Goal: Task Accomplishment & Management: Use online tool/utility

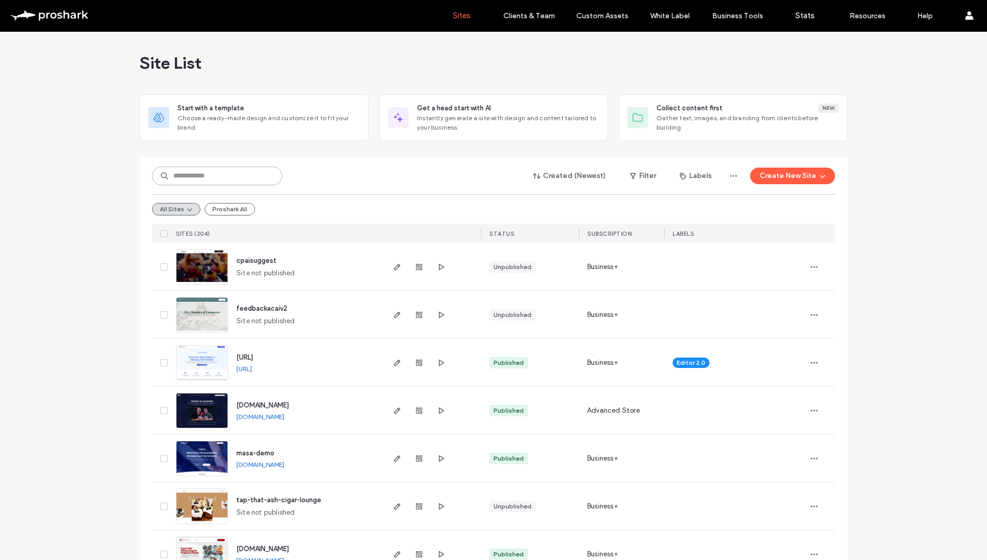
click at [242, 176] on input at bounding box center [217, 176] width 130 height 19
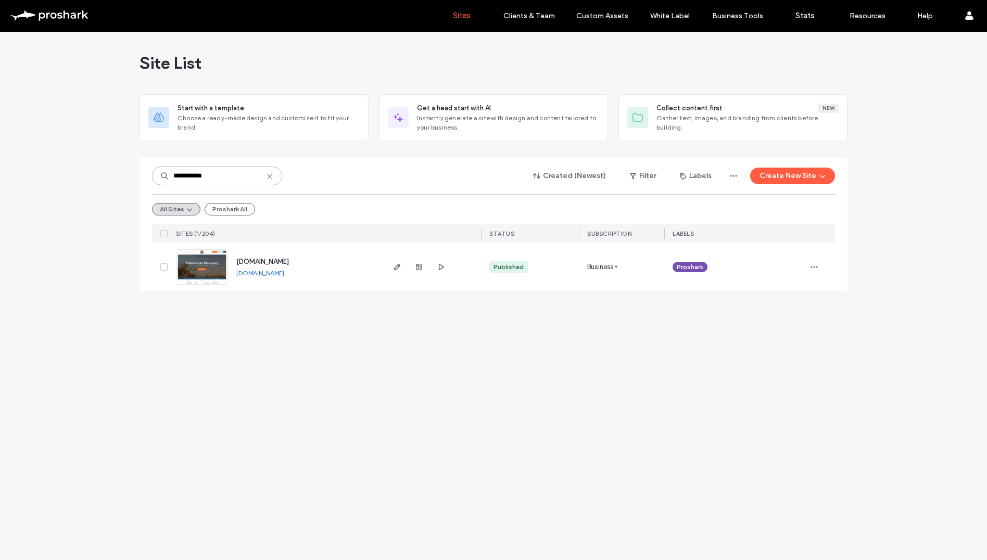
type input "**********"
click at [289, 261] on span "www.yellowstonepharmacy.com" at bounding box center [262, 262] width 53 height 8
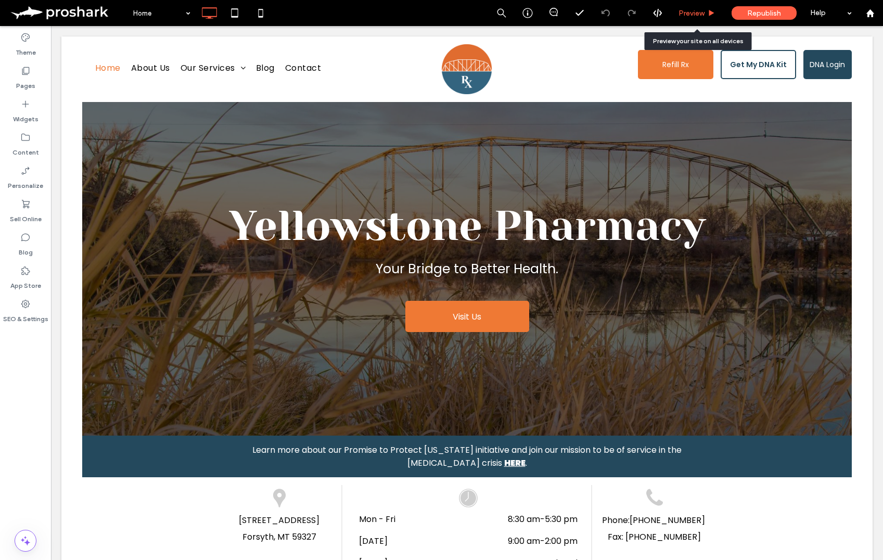
click at [705, 14] on span "Preview" at bounding box center [692, 13] width 26 height 9
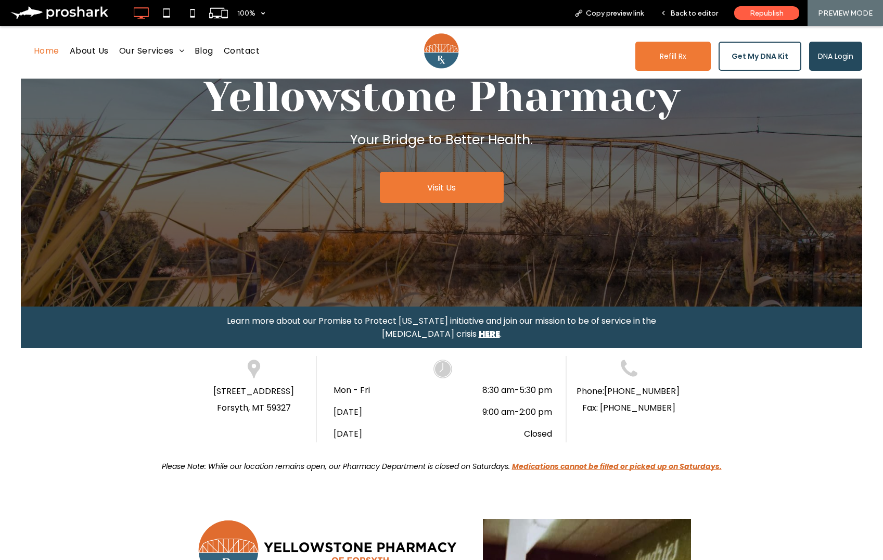
scroll to position [136, 0]
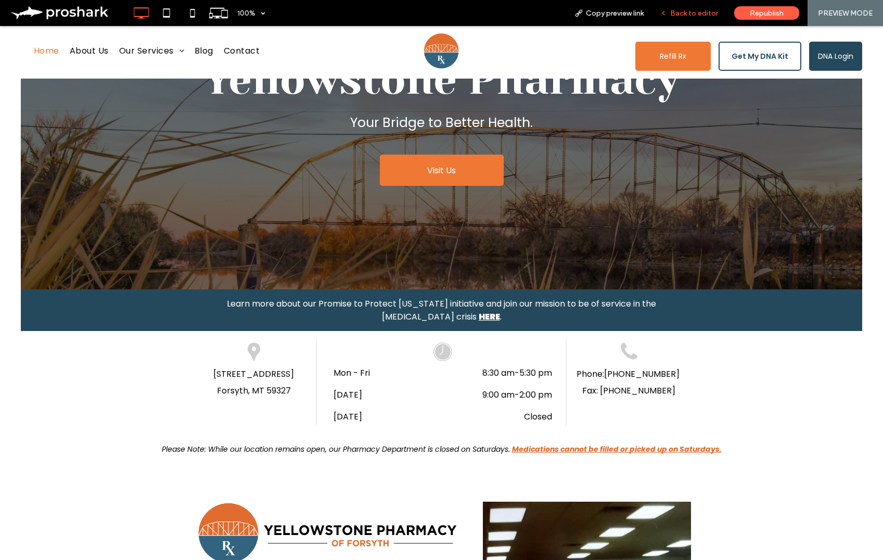
click at [695, 12] on span "Back to editor" at bounding box center [694, 13] width 48 height 9
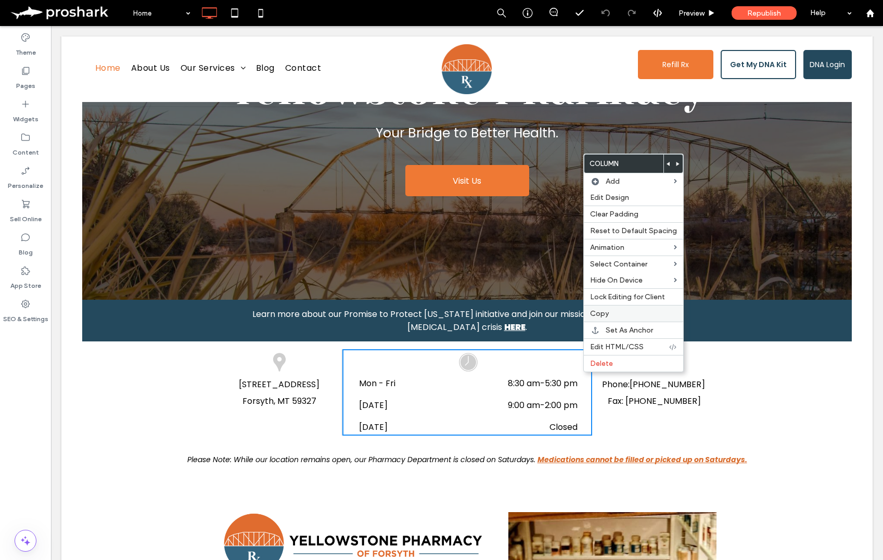
click at [610, 316] on label "Copy" at bounding box center [633, 313] width 87 height 9
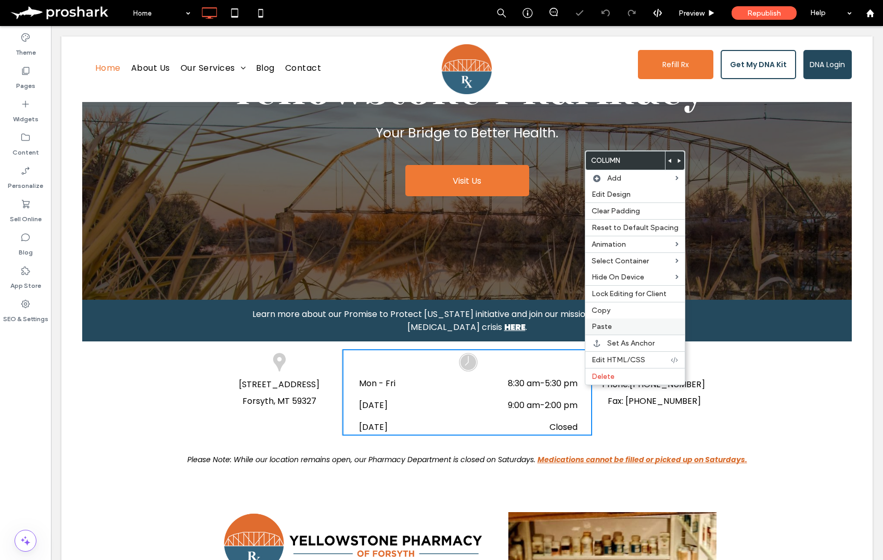
click at [609, 329] on span "Paste" at bounding box center [602, 326] width 20 height 9
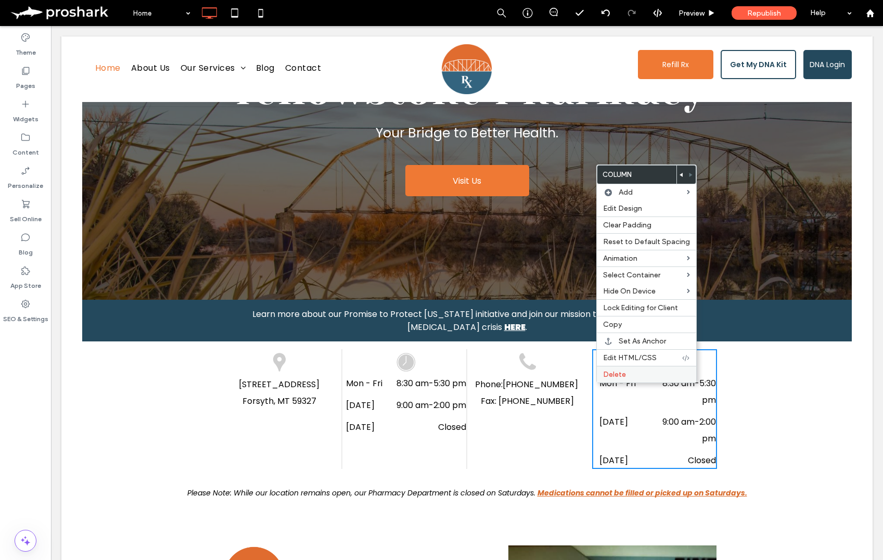
click at [627, 380] on div "Delete" at bounding box center [646, 374] width 99 height 17
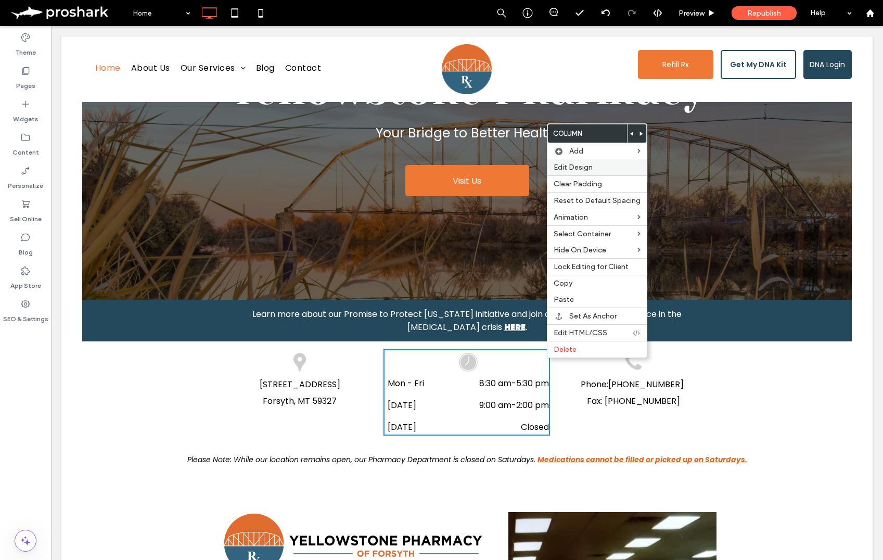
click at [599, 164] on label "Edit Design" at bounding box center [597, 167] width 87 height 9
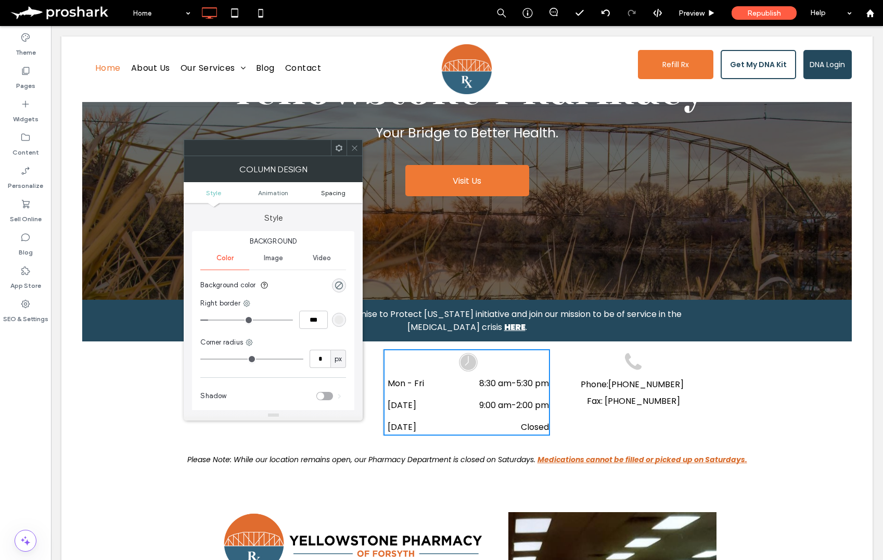
click at [334, 194] on span "Spacing" at bounding box center [333, 193] width 24 height 8
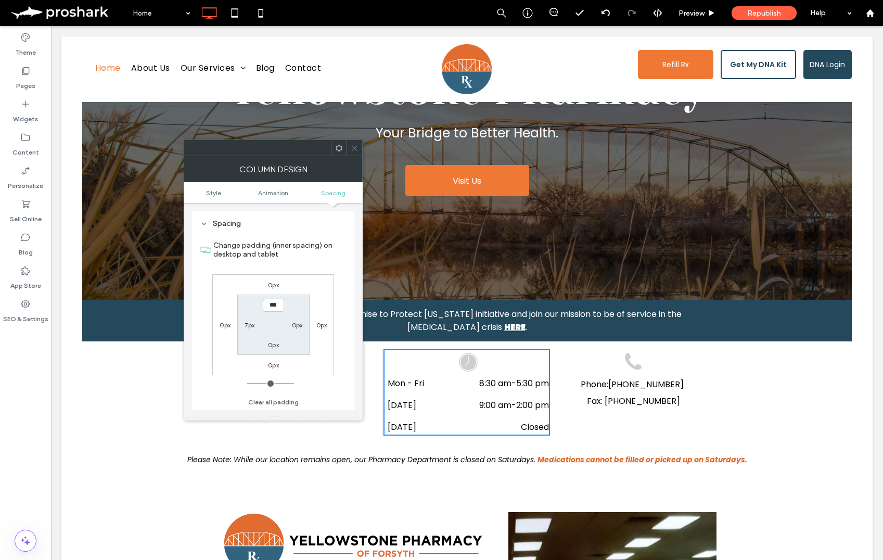
scroll to position [245, 0]
click at [297, 324] on label "0px" at bounding box center [297, 325] width 11 height 8
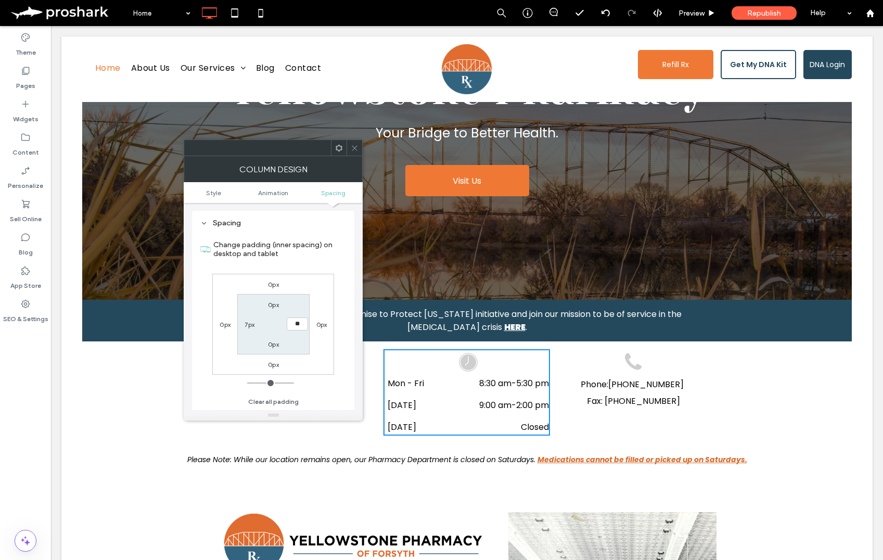
type input "**"
type input "****"
click at [245, 324] on label "7px" at bounding box center [250, 325] width 10 height 8
type input "*"
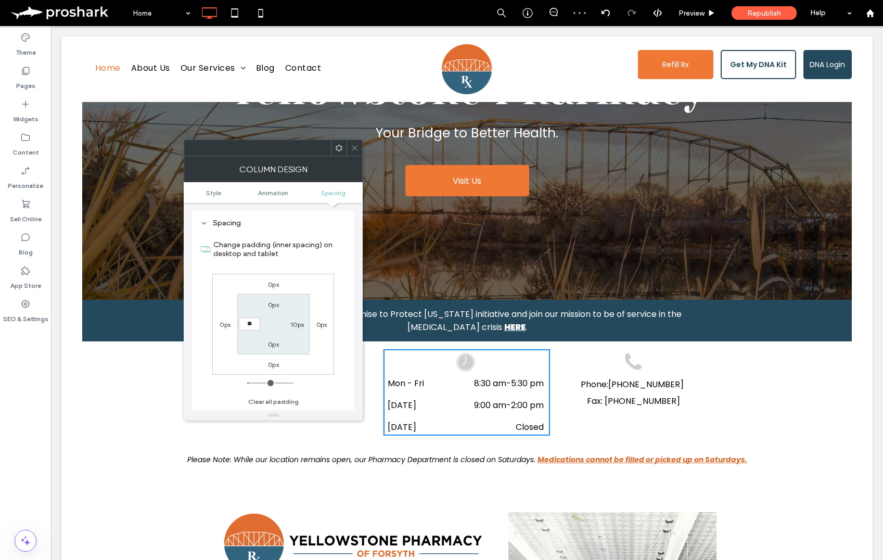
type input "**"
type input "****"
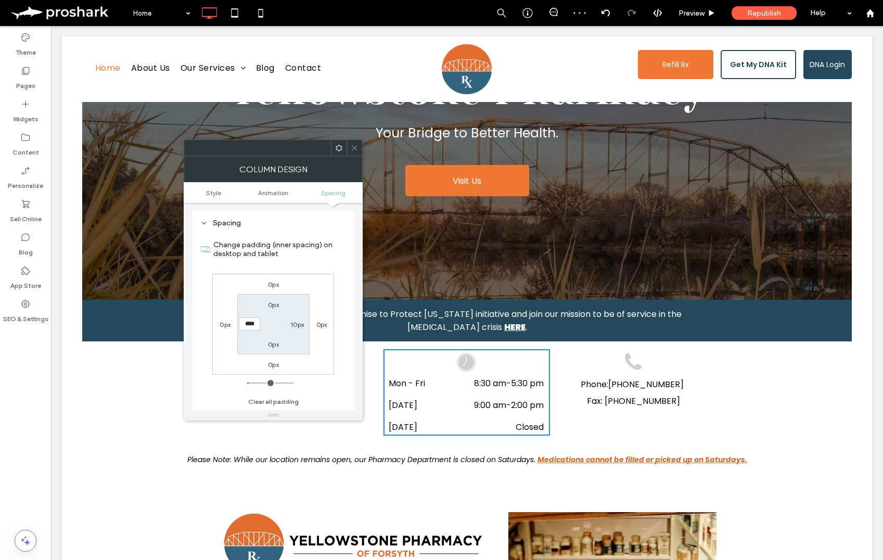
click at [353, 148] on icon at bounding box center [355, 148] width 8 height 8
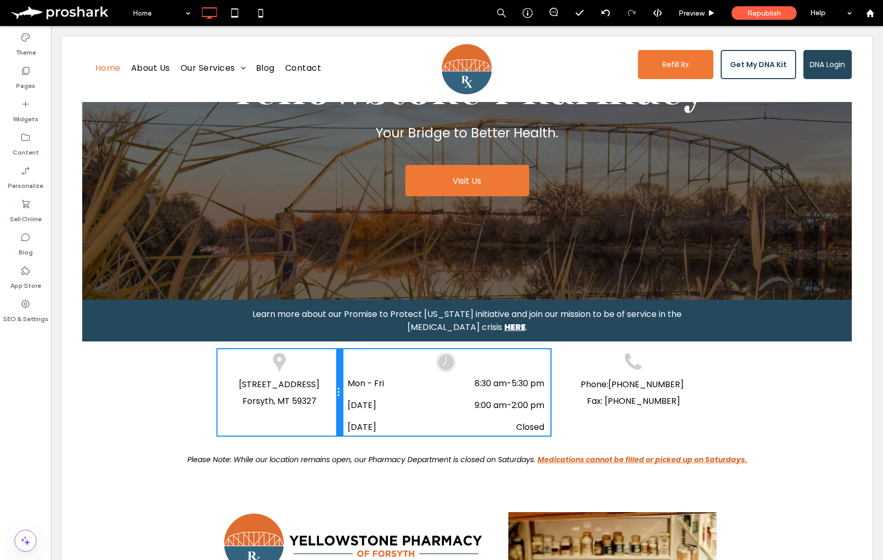
drag, startPoint x: 380, startPoint y: 386, endPoint x: 527, endPoint y: 416, distance: 150.2
click at [352, 383] on div "1025 Main Street Forsyth, MT 59327 Click To Paste Mon - Fri 8:30 am - 5:30 pm S…" at bounding box center [468, 392] width 500 height 86
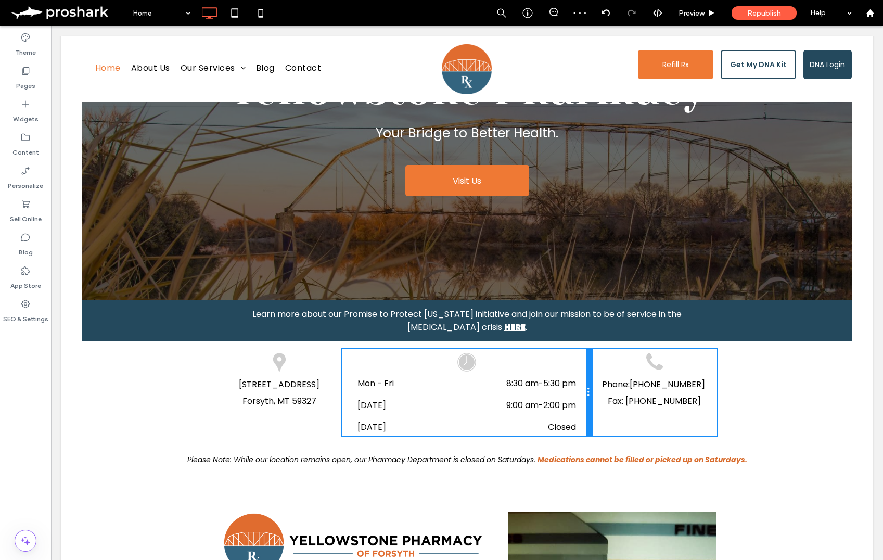
drag, startPoint x: 549, startPoint y: 391, endPoint x: 572, endPoint y: 391, distance: 23.9
click at [572, 391] on div "Mon - Fri 8:30 am - 5:30 pm Saturday 9:00 am - 2:00 pm Sunday Closed Click To P…" at bounding box center [467, 392] width 250 height 86
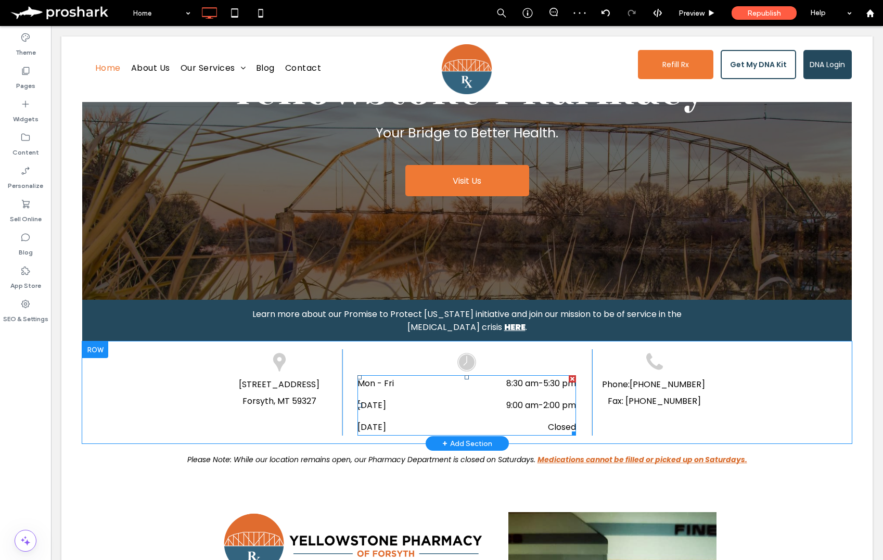
click at [502, 402] on div "Saturday 9:00 am - 2:00 pm" at bounding box center [467, 408] width 219 height 22
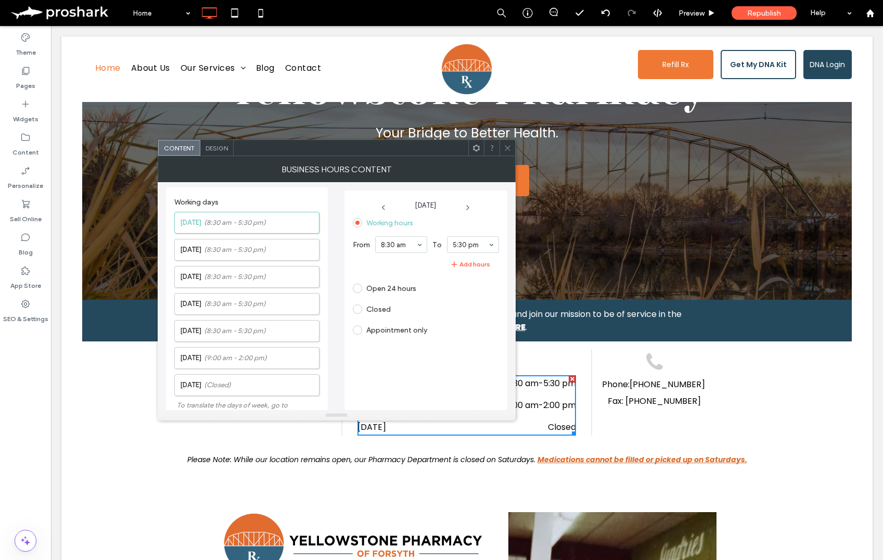
click at [506, 148] on icon at bounding box center [508, 148] width 8 height 8
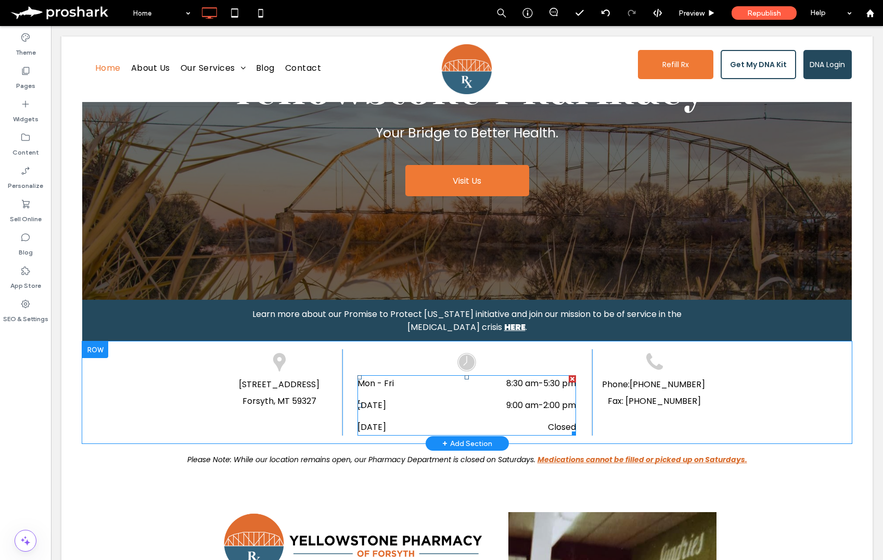
click at [436, 380] on div "Mon - Fri 8:30 am - 5:30 pm" at bounding box center [467, 386] width 219 height 22
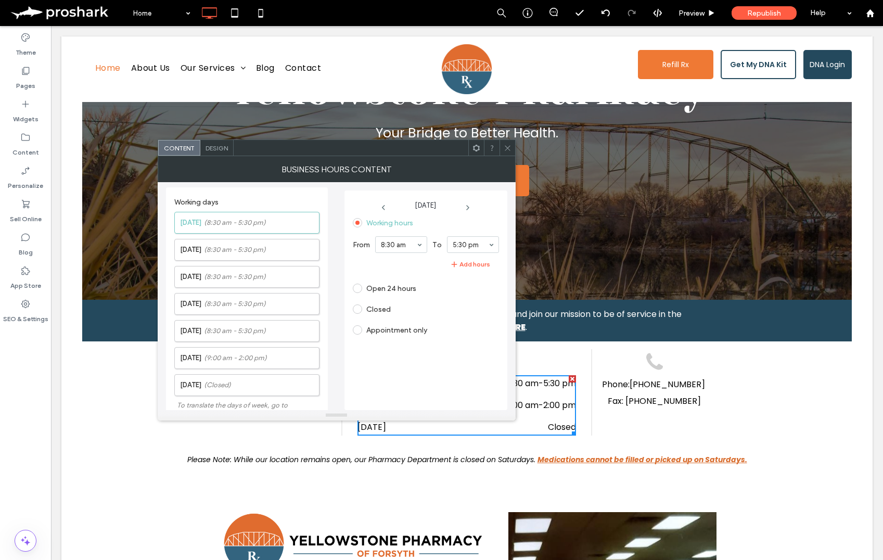
scroll to position [0, 0]
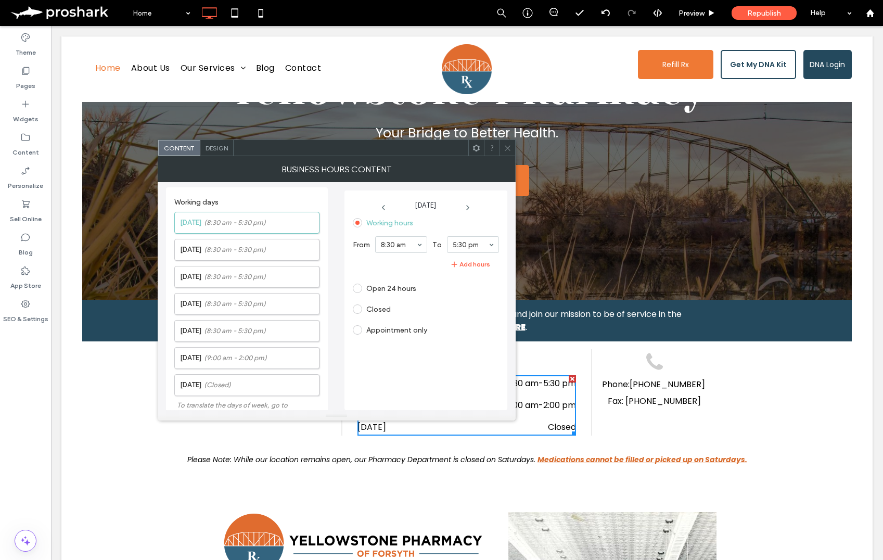
click at [507, 141] on span at bounding box center [508, 148] width 8 height 16
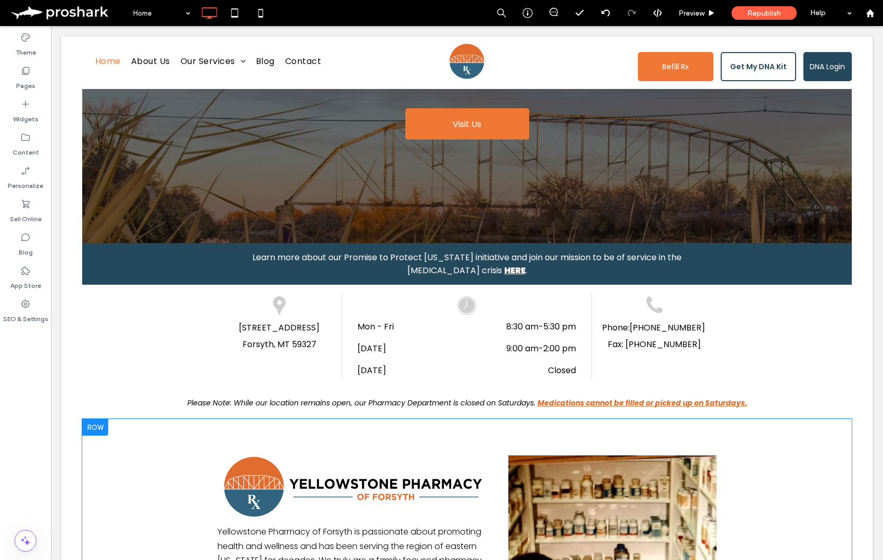
scroll to position [209, 0]
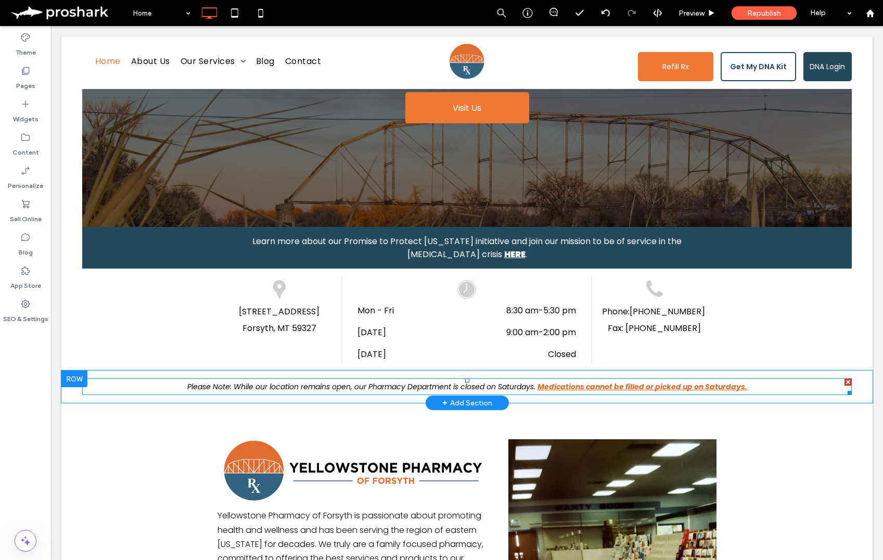
click at [482, 381] on span "Please Note: While our location remains open, our Pharmacy Department is closed…" at bounding box center [361, 386] width 348 height 10
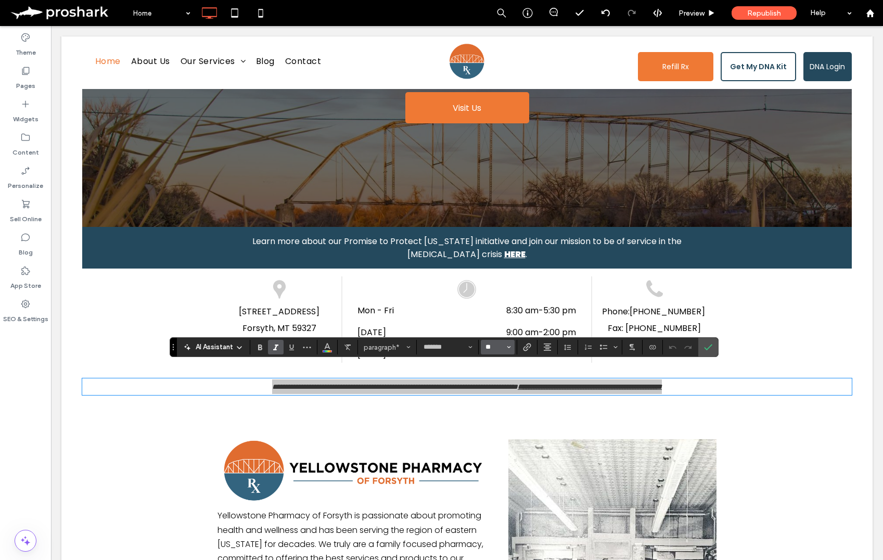
click at [498, 345] on input "**" at bounding box center [495, 347] width 20 height 8
click at [497, 319] on label "16" at bounding box center [497, 311] width 33 height 15
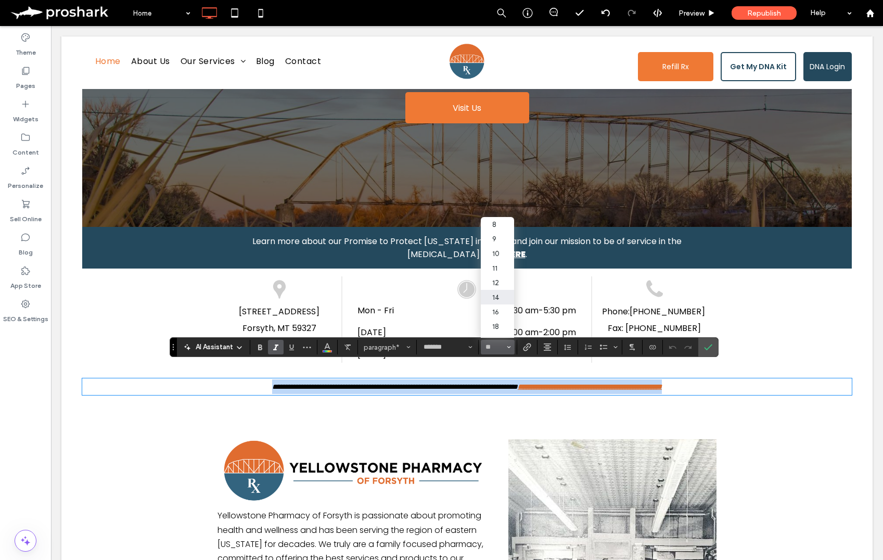
type input "**"
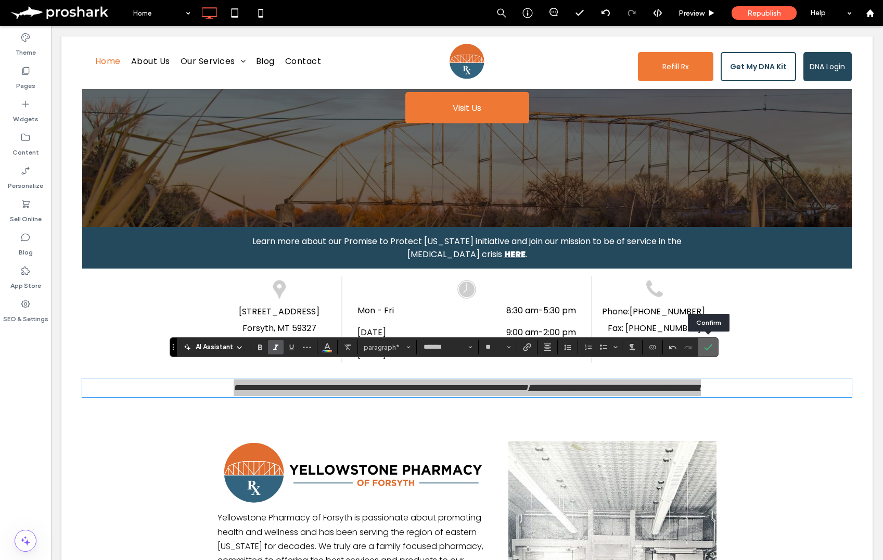
drag, startPoint x: 710, startPoint y: 343, endPoint x: 501, endPoint y: 321, distance: 210.9
click at [710, 343] on icon "Confirm" at bounding box center [708, 347] width 8 height 8
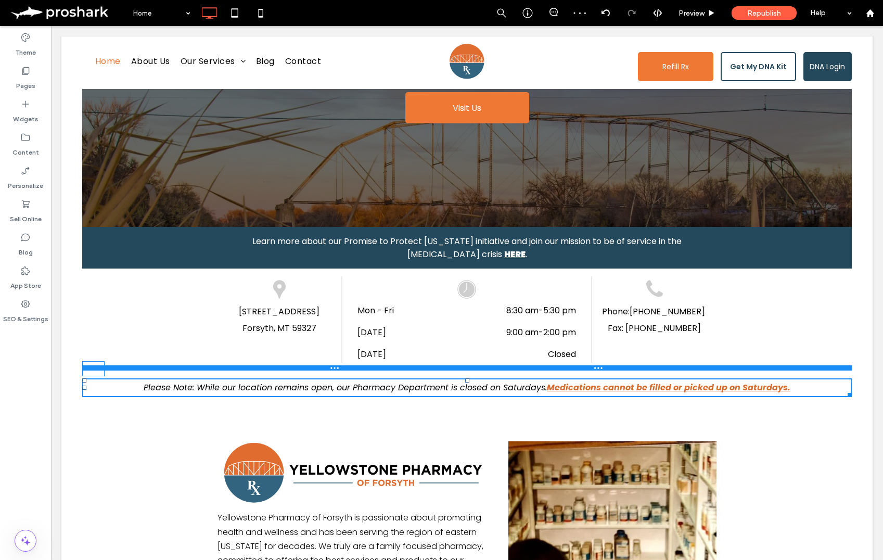
drag, startPoint x: 465, startPoint y: 367, endPoint x: 518, endPoint y: 383, distance: 55.3
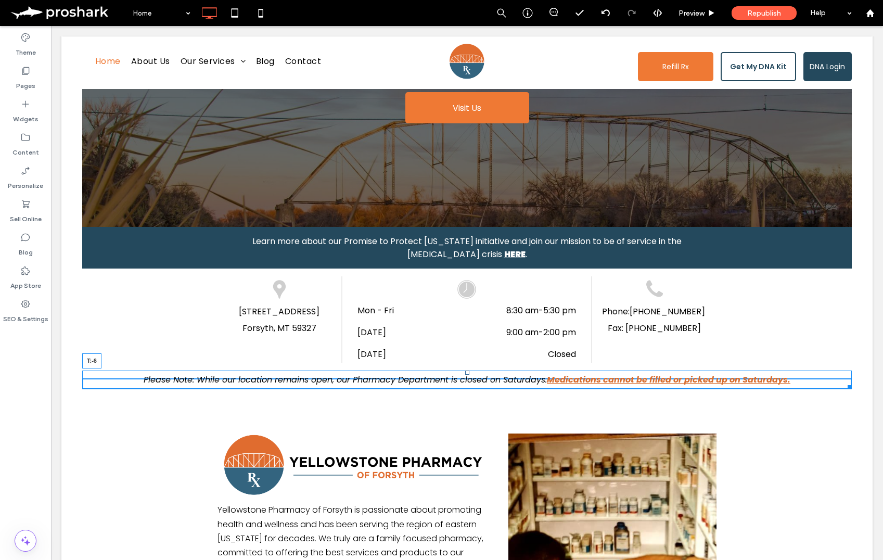
click at [467, 371] on div at bounding box center [467, 373] width 4 height 4
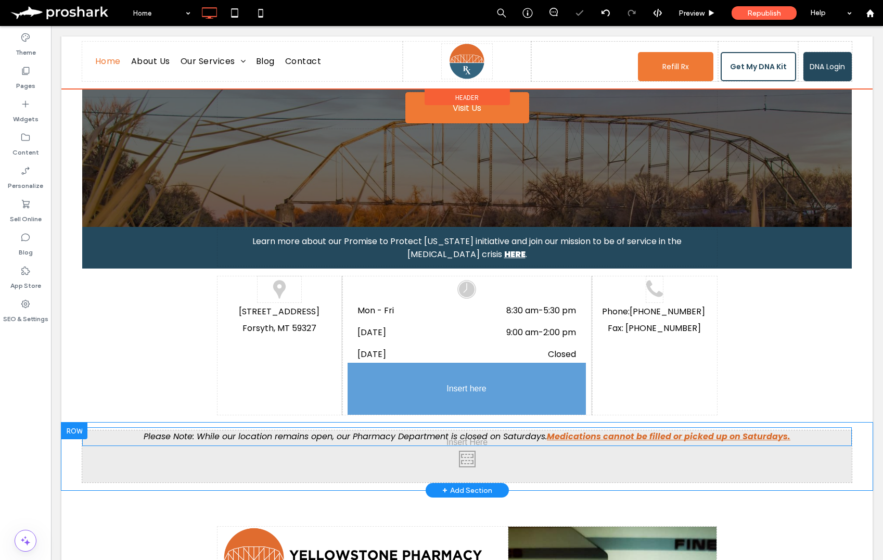
drag, startPoint x: 460, startPoint y: 371, endPoint x: 452, endPoint y: 381, distance: 13.3
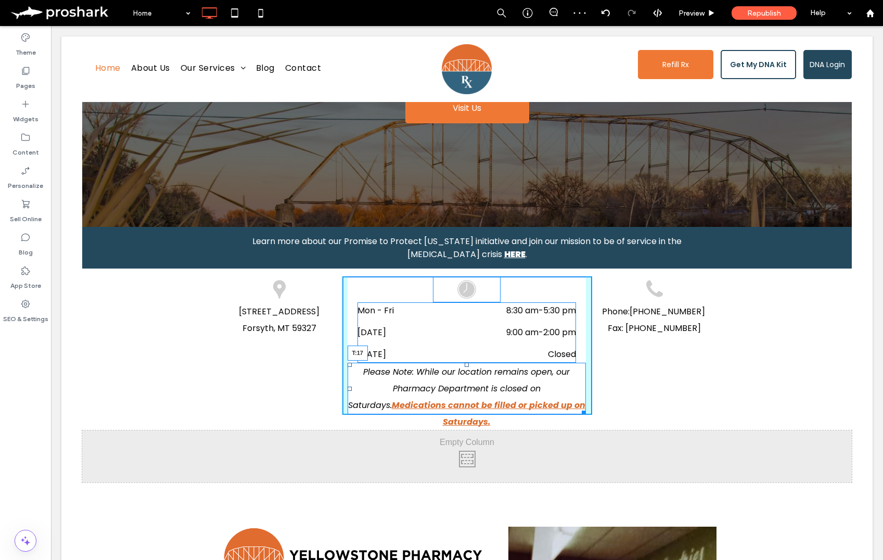
drag, startPoint x: 466, startPoint y: 351, endPoint x: 465, endPoint y: 360, distance: 9.4
click at [465, 363] on div at bounding box center [467, 365] width 4 height 4
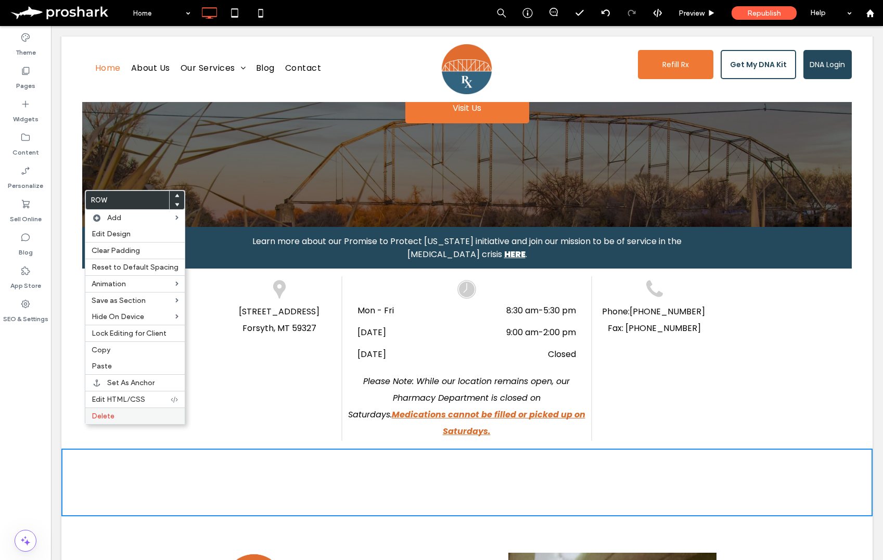
click at [110, 418] on span "Delete" at bounding box center [103, 416] width 23 height 9
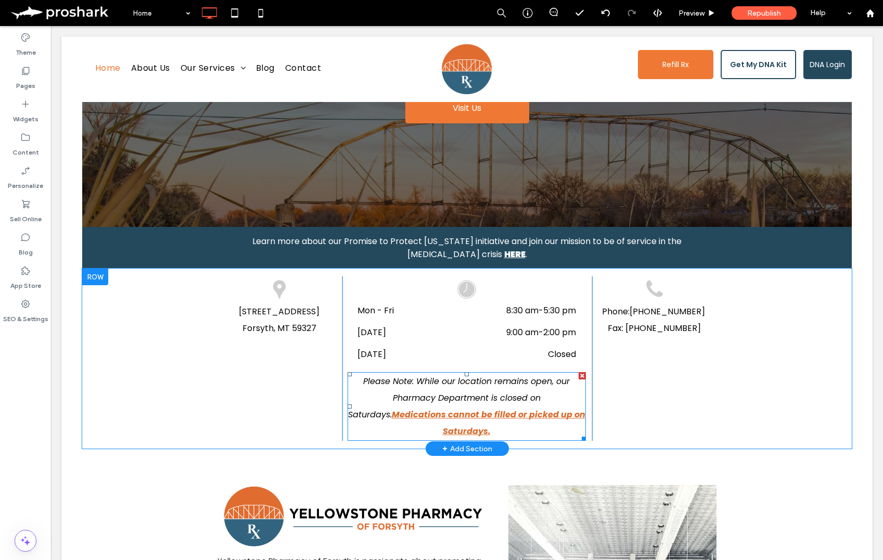
click at [460, 379] on span "Please Note: While our location remains open, our Pharmacy Department is closed…" at bounding box center [459, 397] width 222 height 45
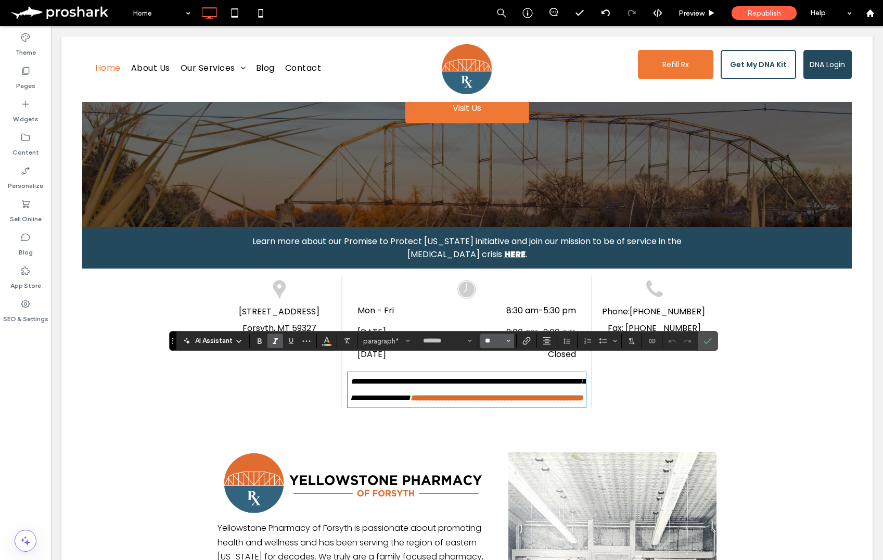
click at [489, 339] on input "**" at bounding box center [494, 341] width 20 height 8
type input "**"
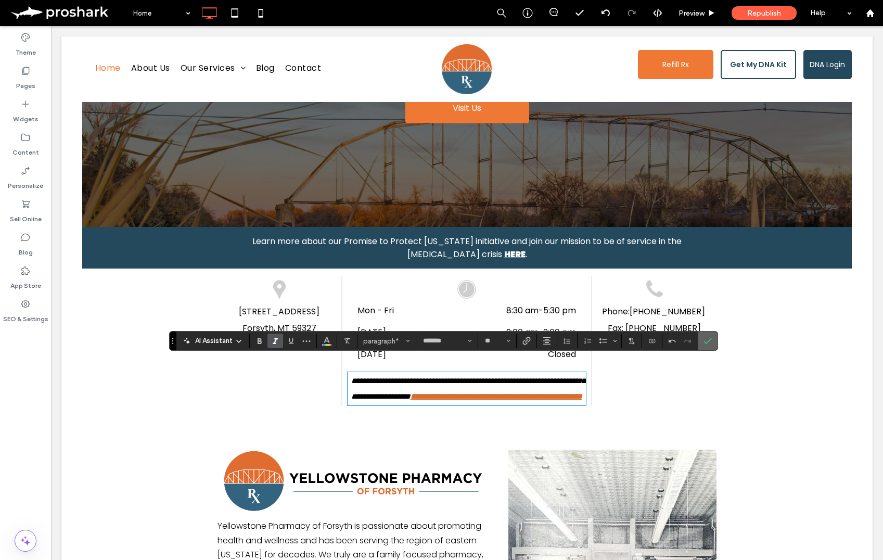
click at [711, 343] on icon "Confirm" at bounding box center [708, 341] width 8 height 8
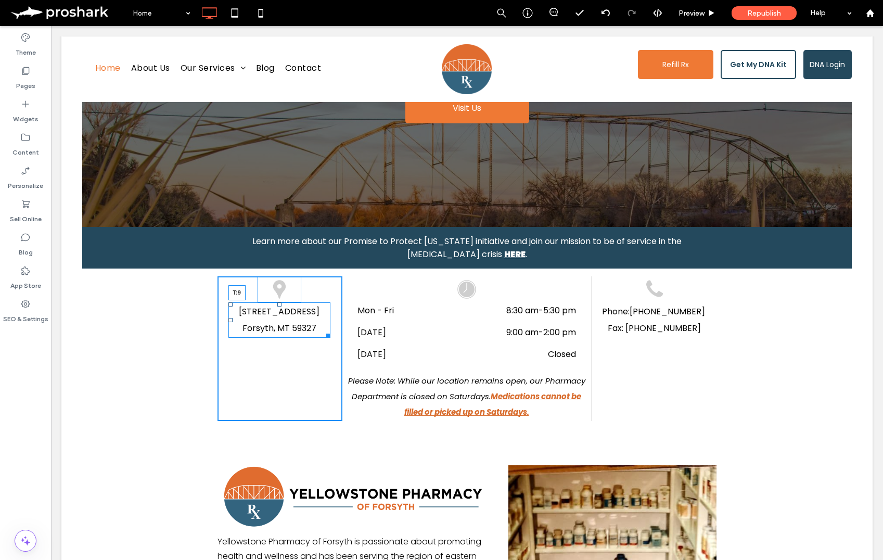
click at [279, 302] on div at bounding box center [279, 304] width 4 height 4
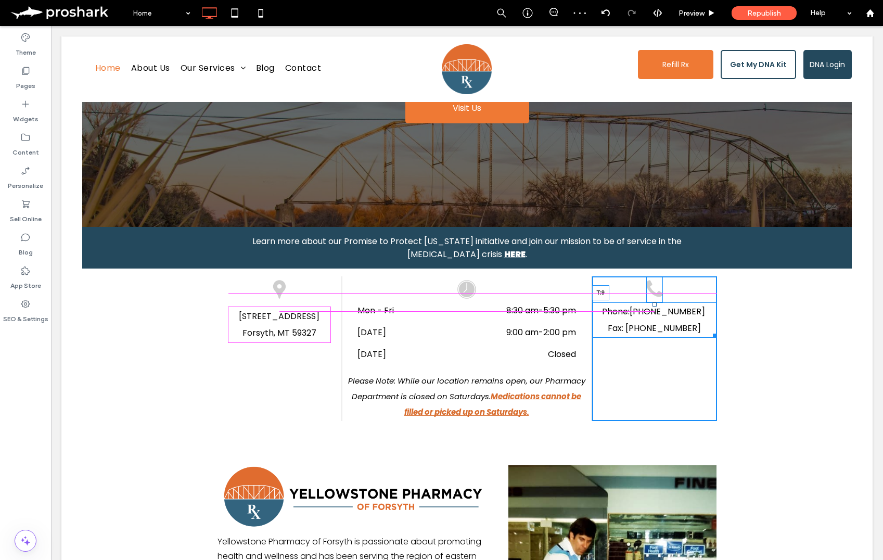
drag, startPoint x: 655, startPoint y: 290, endPoint x: 709, endPoint y: 322, distance: 62.7
click at [658, 302] on div "Phone: 406-346-2134 Fax: 406-346-2136 T:9" at bounding box center [654, 319] width 125 height 35
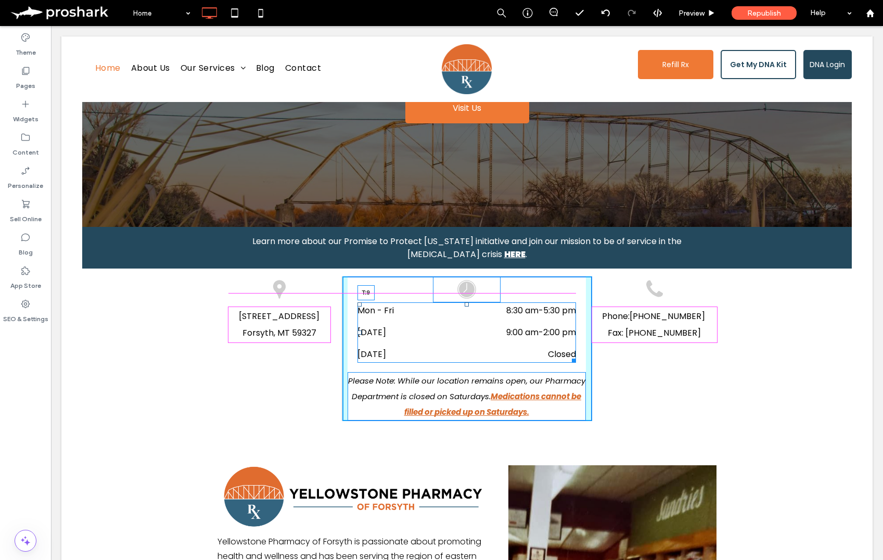
drag, startPoint x: 465, startPoint y: 290, endPoint x: 467, endPoint y: 296, distance: 6.1
click at [467, 302] on div at bounding box center [467, 304] width 4 height 4
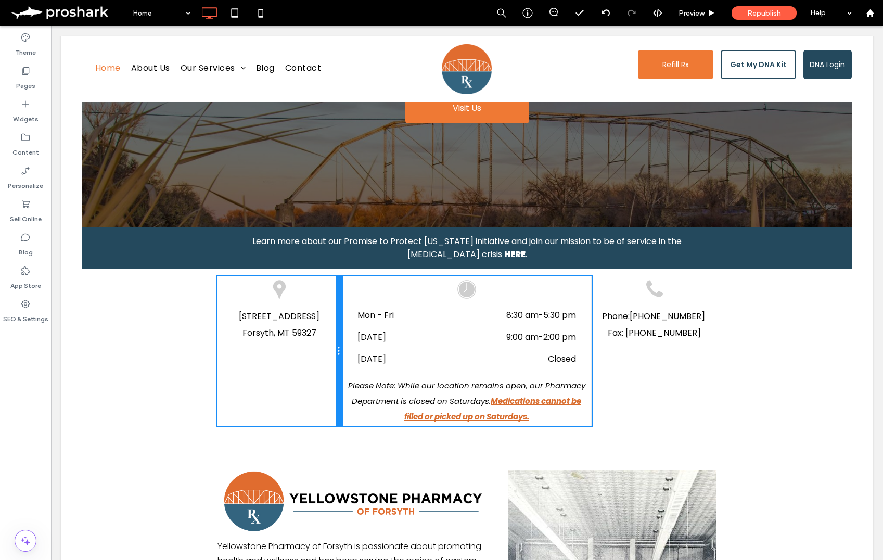
drag, startPoint x: 339, startPoint y: 368, endPoint x: 321, endPoint y: 362, distance: 18.6
click at [321, 362] on div "1025 Main Street Forsyth, MT 59327 Click To Paste" at bounding box center [280, 350] width 125 height 149
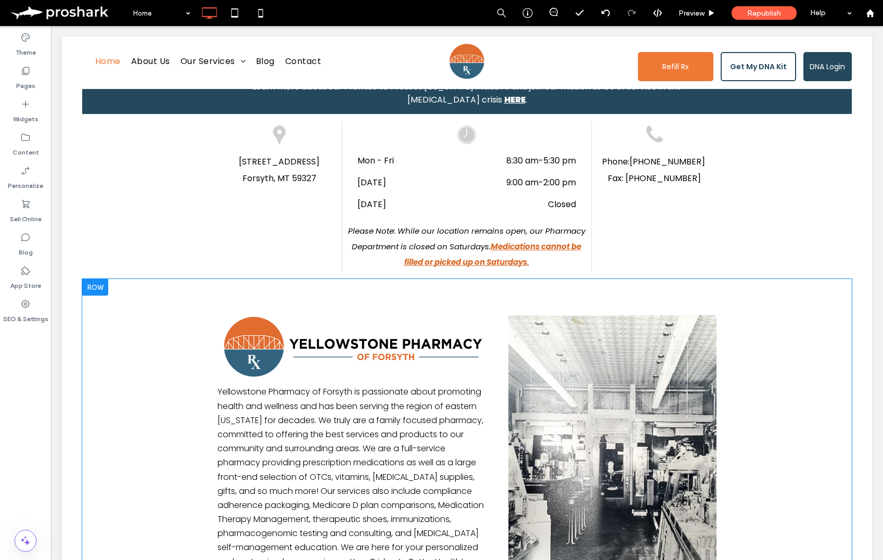
scroll to position [373, 0]
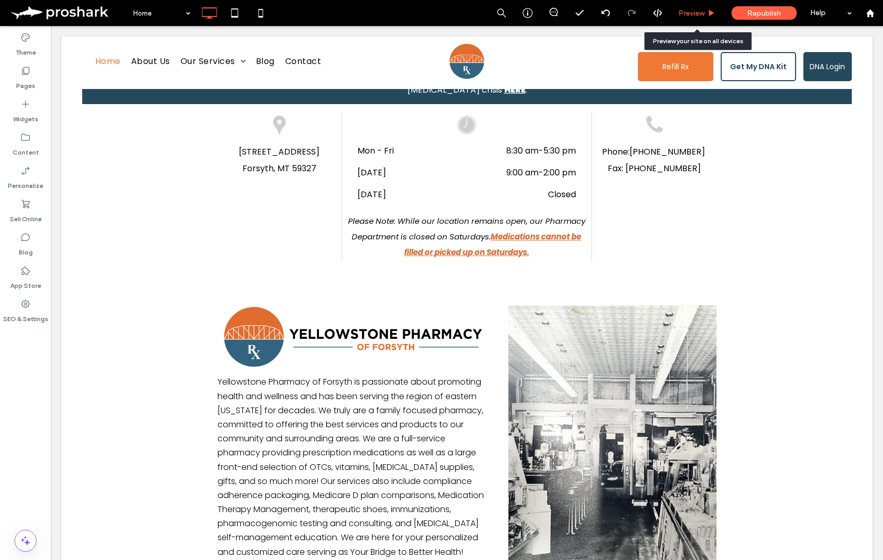
click at [689, 17] on span "Preview" at bounding box center [692, 13] width 26 height 9
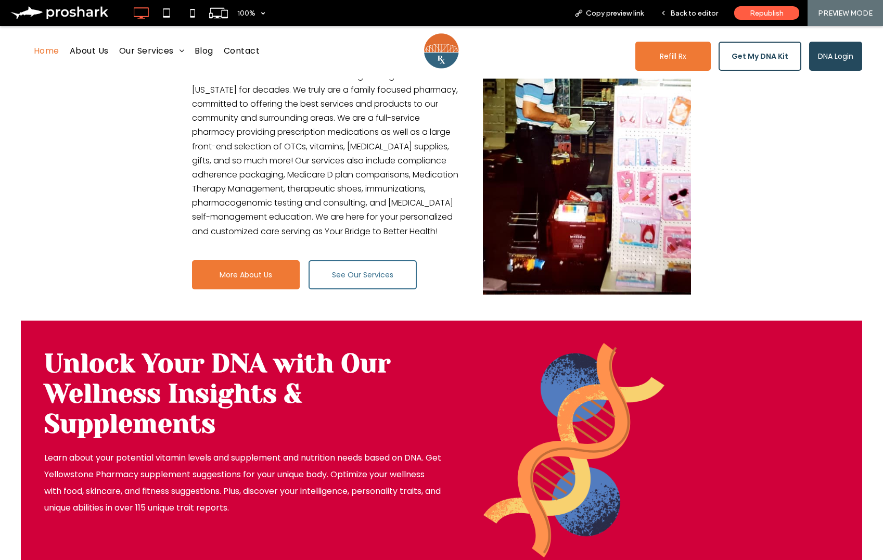
scroll to position [689, 0]
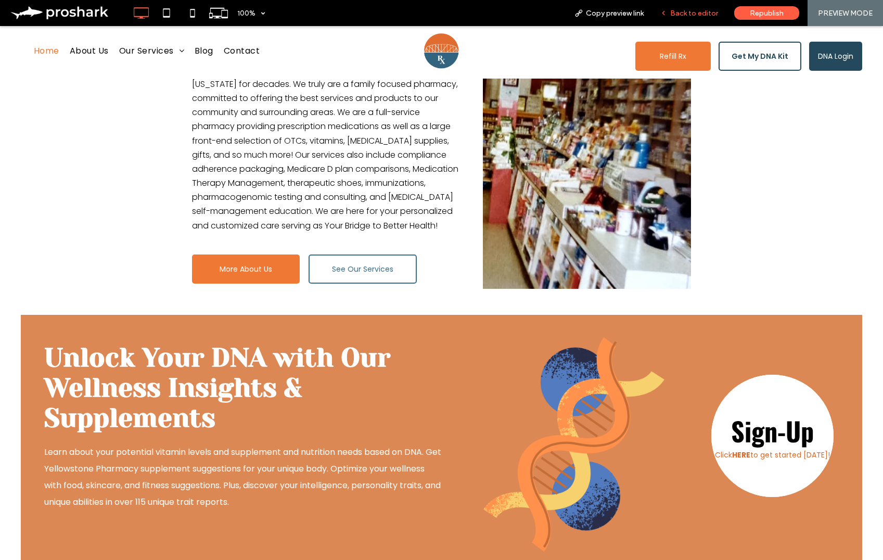
click at [674, 6] on div "Back to editor" at bounding box center [689, 13] width 74 height 26
click at [436, 309] on div "+ Add Section" at bounding box center [442, 314] width 50 height 11
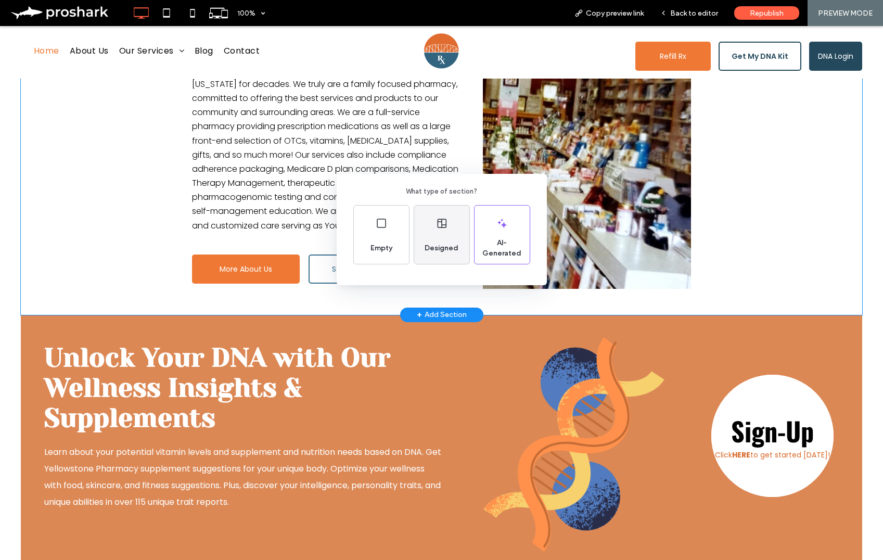
click at [441, 238] on div "Designed" at bounding box center [442, 248] width 42 height 23
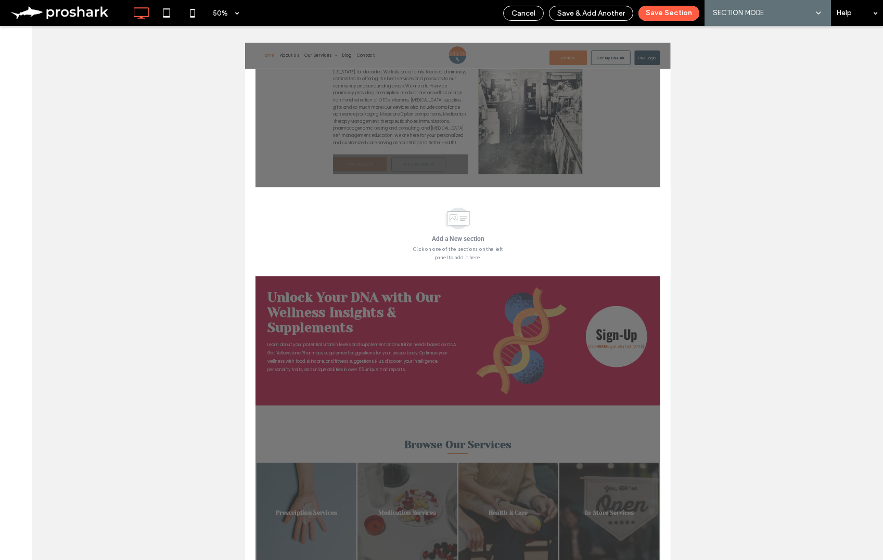
scroll to position [0, 0]
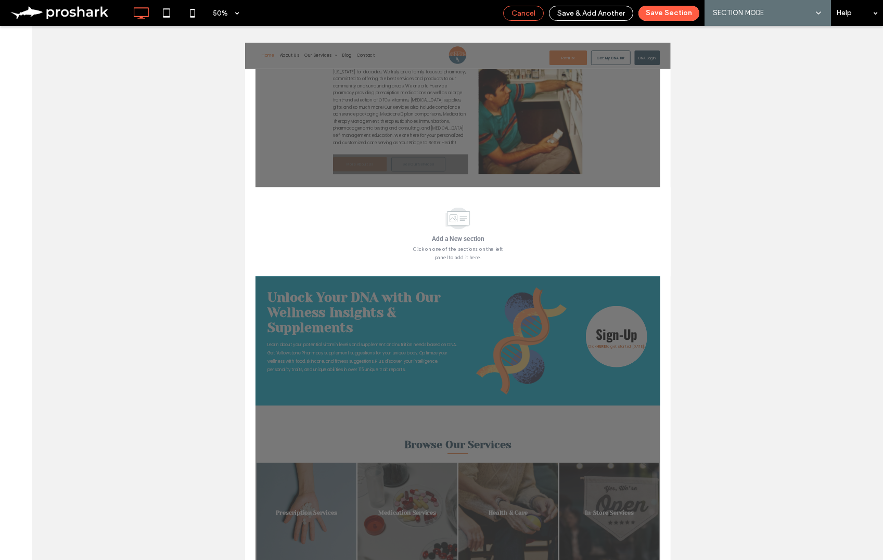
click at [530, 12] on span "Cancel" at bounding box center [524, 13] width 24 height 9
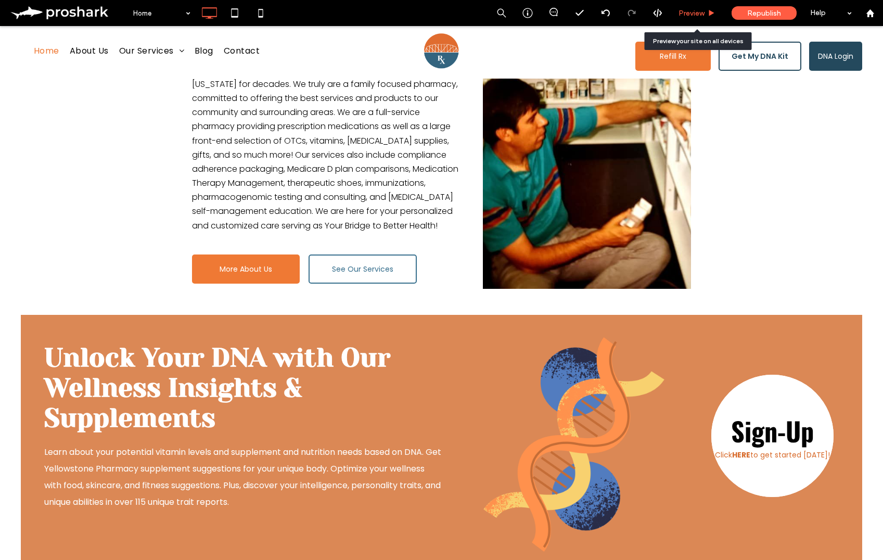
click at [697, 16] on span "Preview" at bounding box center [692, 13] width 26 height 9
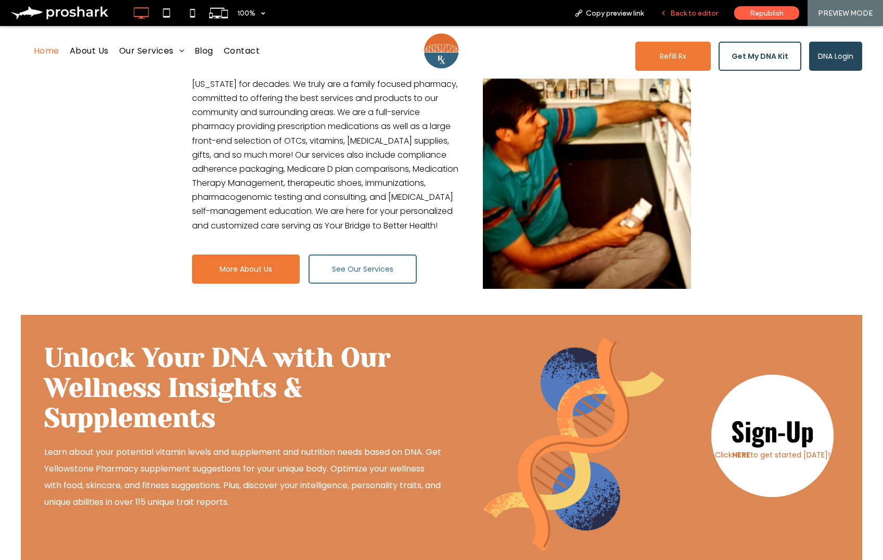
click at [698, 15] on span "Back to editor" at bounding box center [694, 13] width 48 height 9
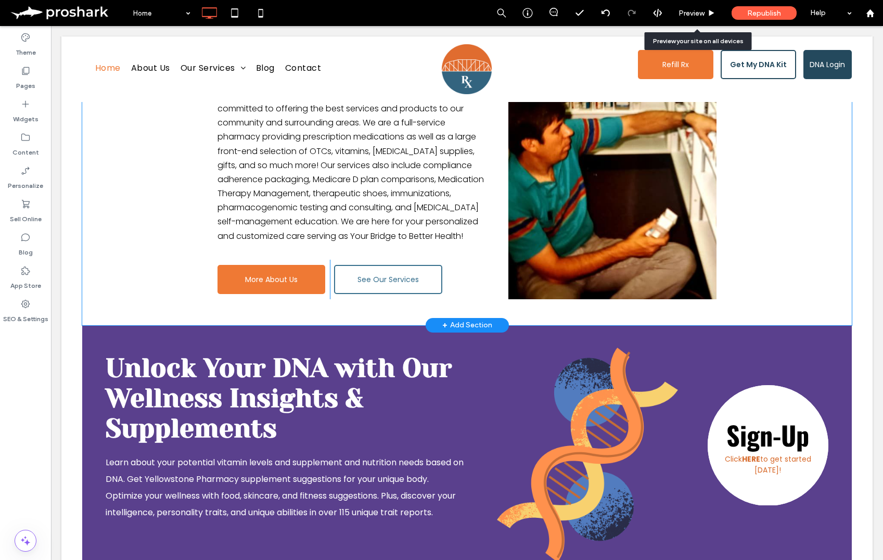
click at [495, 318] on div "+ Add Section" at bounding box center [467, 325] width 83 height 15
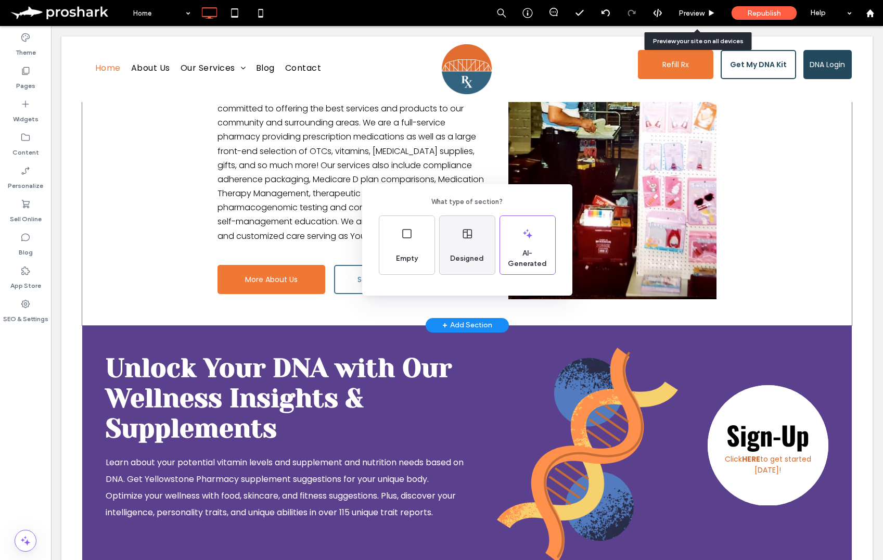
click at [474, 242] on div "Designed" at bounding box center [467, 245] width 55 height 58
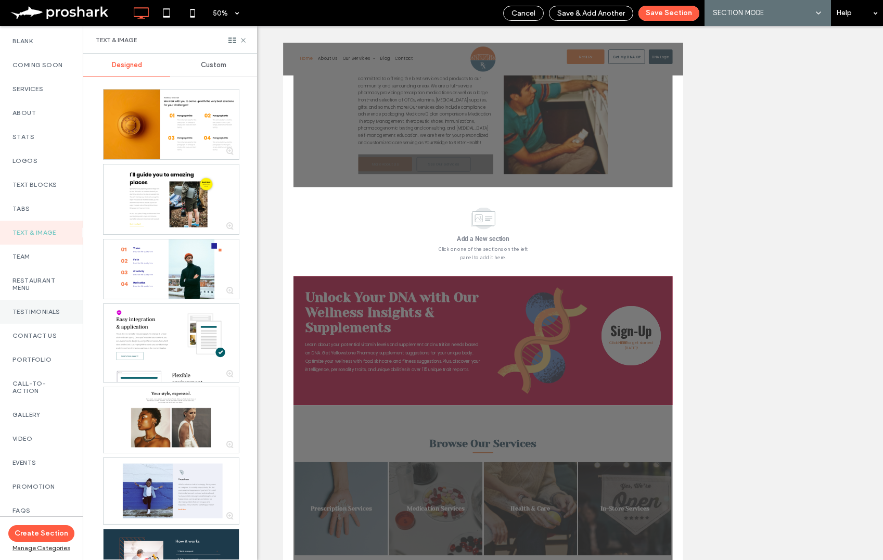
scroll to position [104, 0]
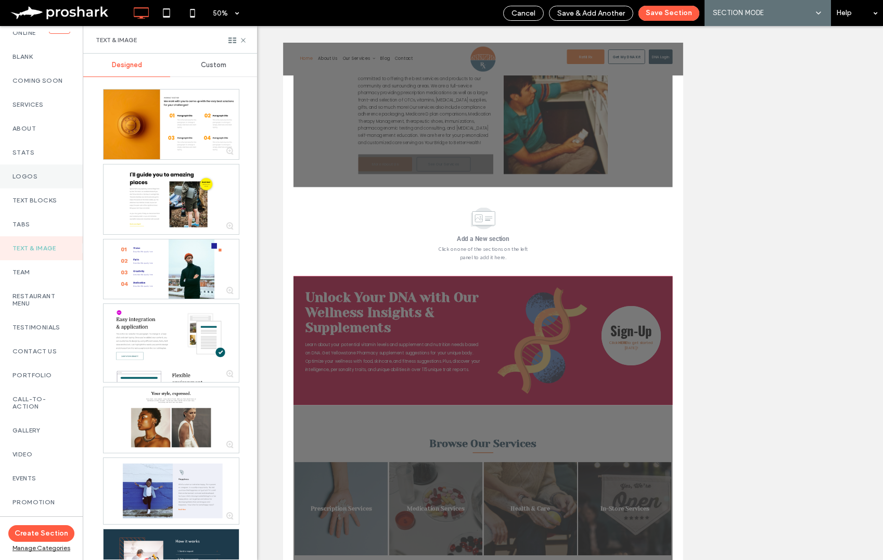
click at [34, 169] on div "Logos" at bounding box center [41, 176] width 83 height 24
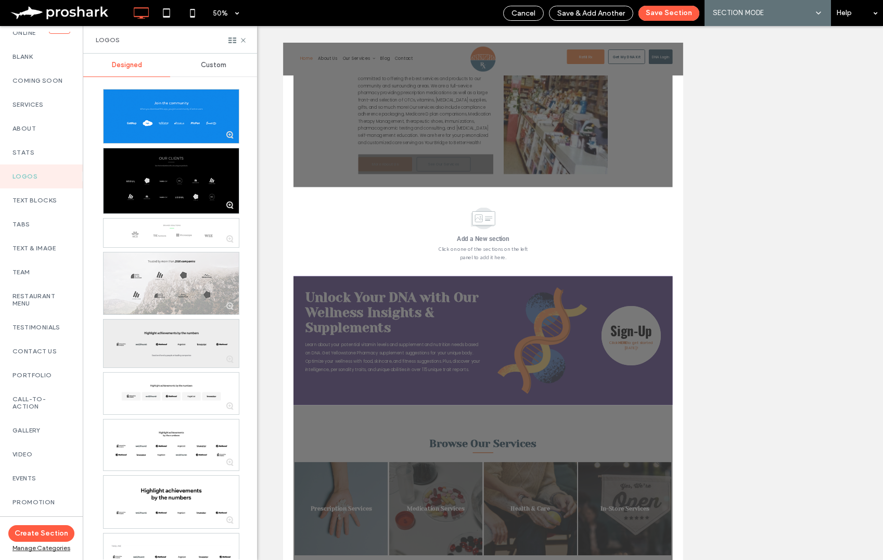
click at [166, 351] on div at bounding box center [171, 344] width 135 height 48
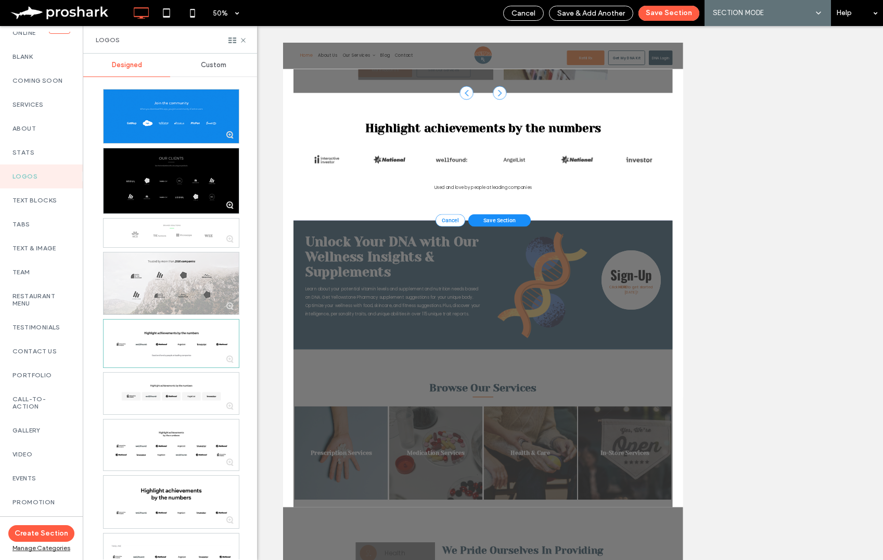
scroll to position [881, 0]
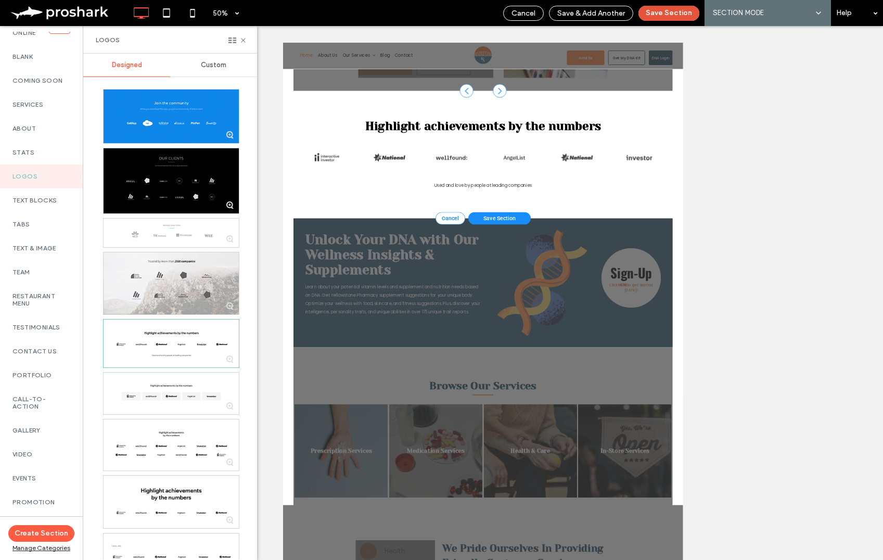
click at [656, 11] on button "Save Section" at bounding box center [669, 13] width 61 height 15
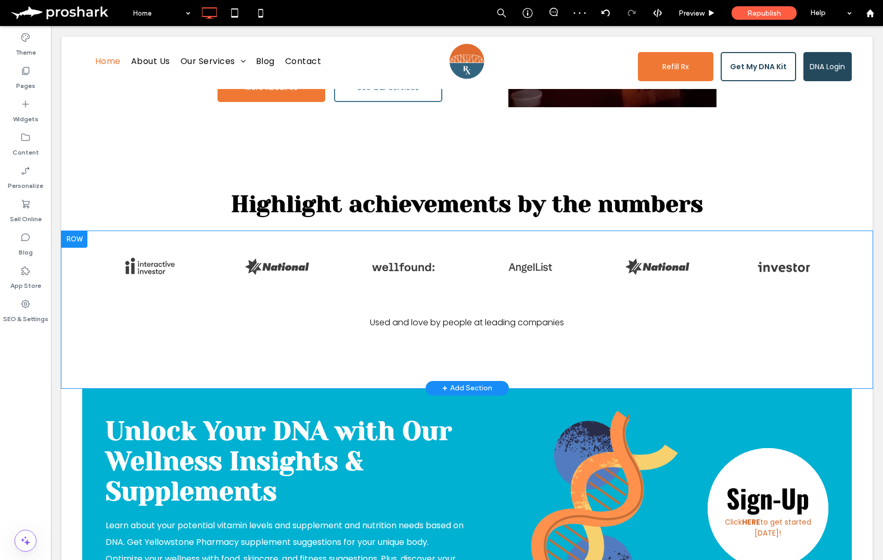
scroll to position [812, 0]
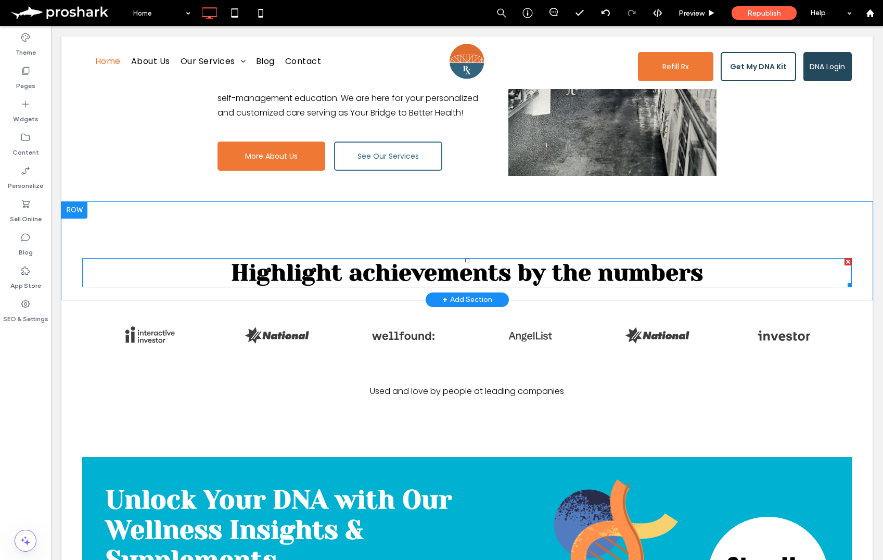
click at [546, 262] on span "Highlight achievements by the numbers" at bounding box center [467, 272] width 472 height 27
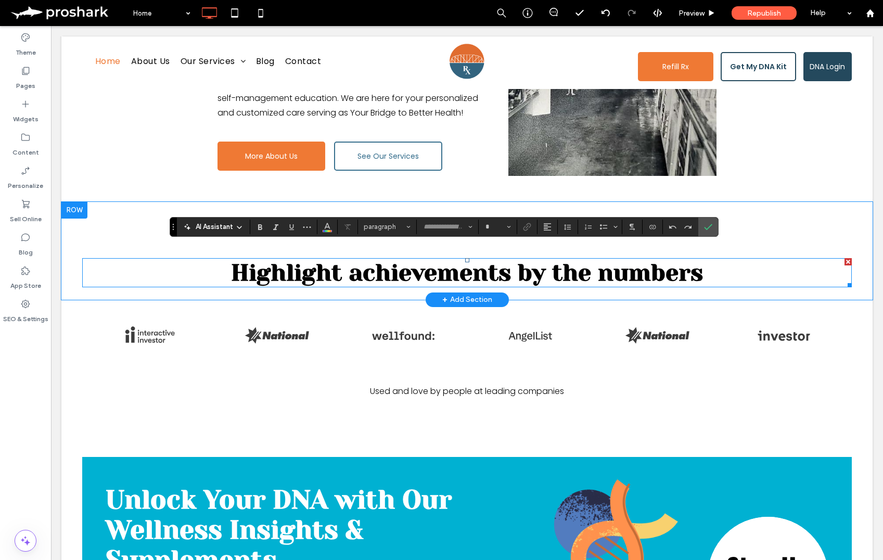
type input "**********"
type input "**"
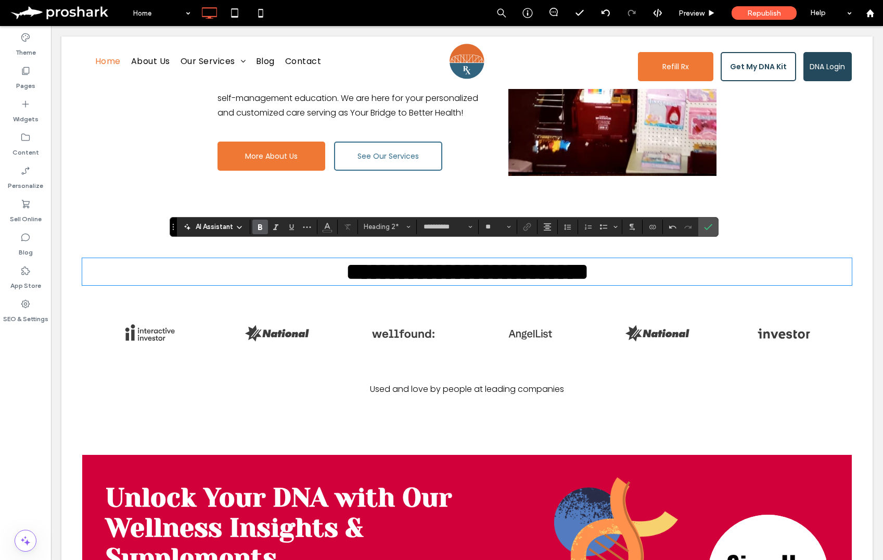
click at [516, 261] on span "**********" at bounding box center [467, 271] width 243 height 23
click at [516, 261] on span "**********" at bounding box center [467, 271] width 252 height 23
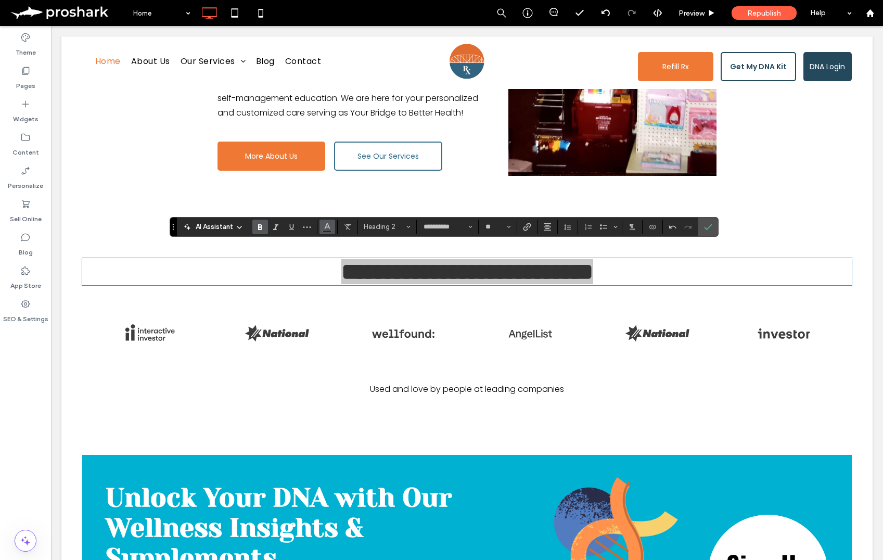
click at [327, 225] on icon "Color" at bounding box center [327, 226] width 8 height 8
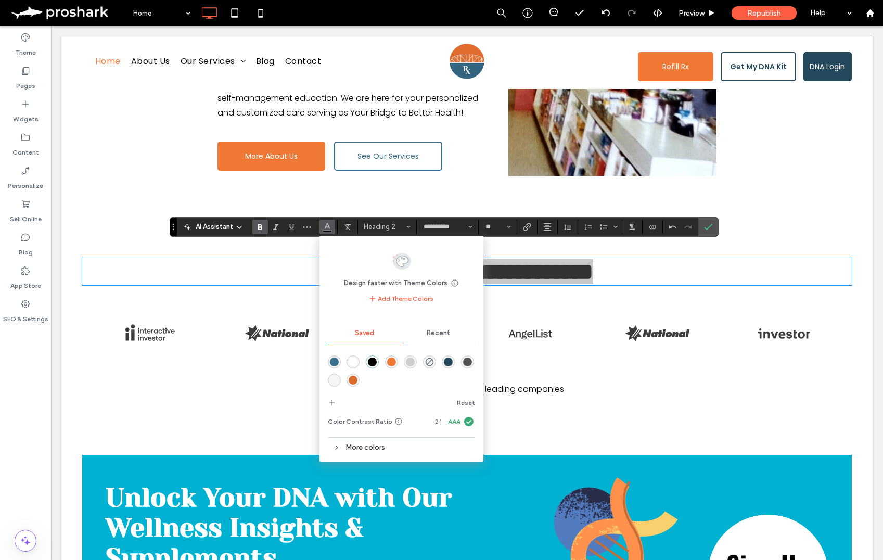
click at [334, 362] on div "rgba(55,111,141,1)" at bounding box center [334, 362] width 9 height 9
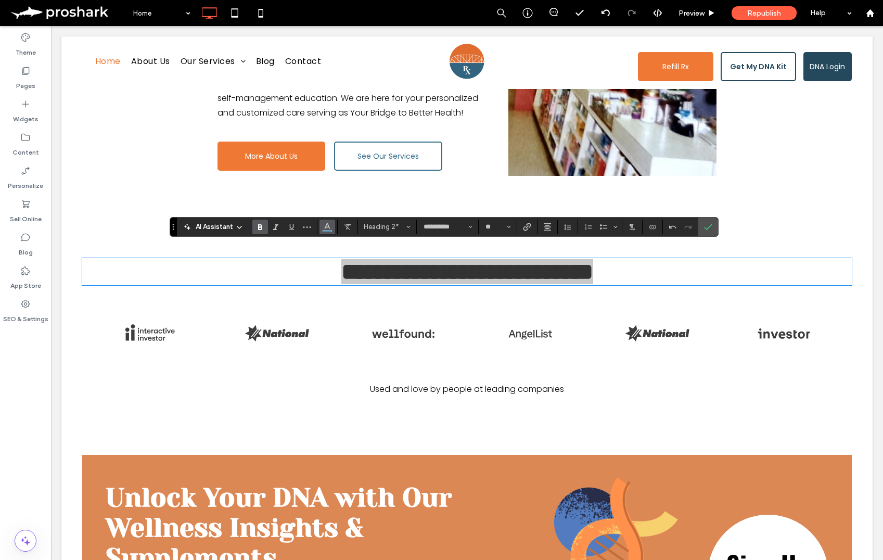
click at [334, 228] on button "Color" at bounding box center [328, 227] width 16 height 15
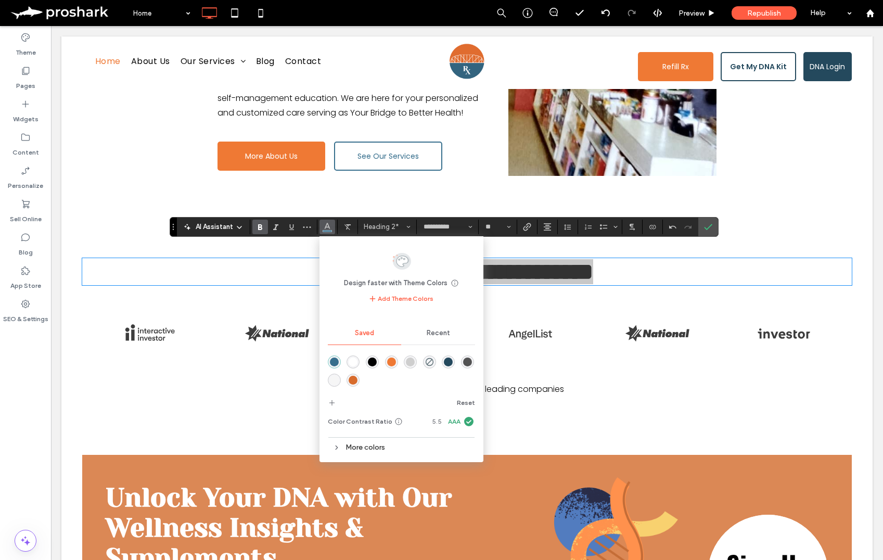
drag, startPoint x: 450, startPoint y: 363, endPoint x: 467, endPoint y: 309, distance: 56.9
click at [450, 363] on div "rgba(36,73,93,1)" at bounding box center [448, 362] width 9 height 9
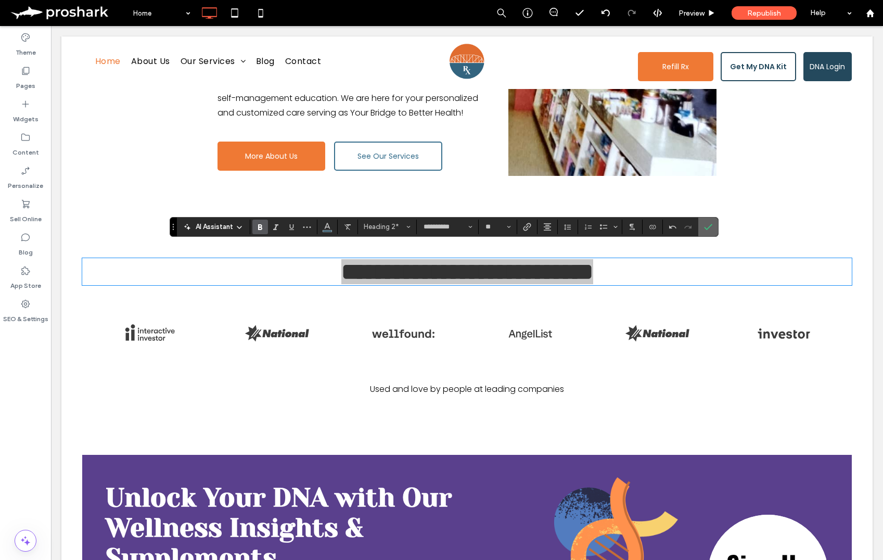
drag, startPoint x: 704, startPoint y: 228, endPoint x: 654, endPoint y: 207, distance: 54.3
click at [704, 228] on label "Confirm" at bounding box center [708, 227] width 16 height 19
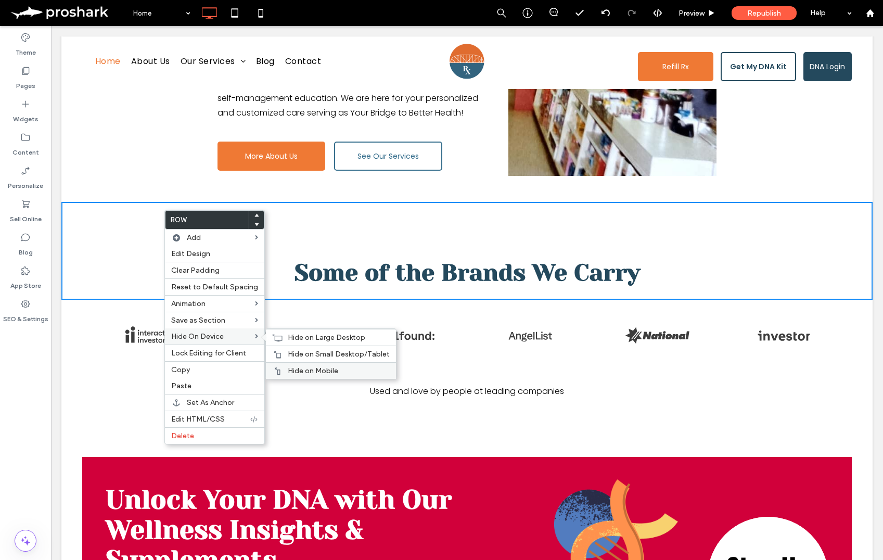
click at [291, 368] on span "Hide on Mobile" at bounding box center [313, 370] width 50 height 9
click at [287, 353] on div "City skyline Photo By: John Doe Button Blurred Lines Photo by: John Doe Button …" at bounding box center [467, 356] width 770 height 97
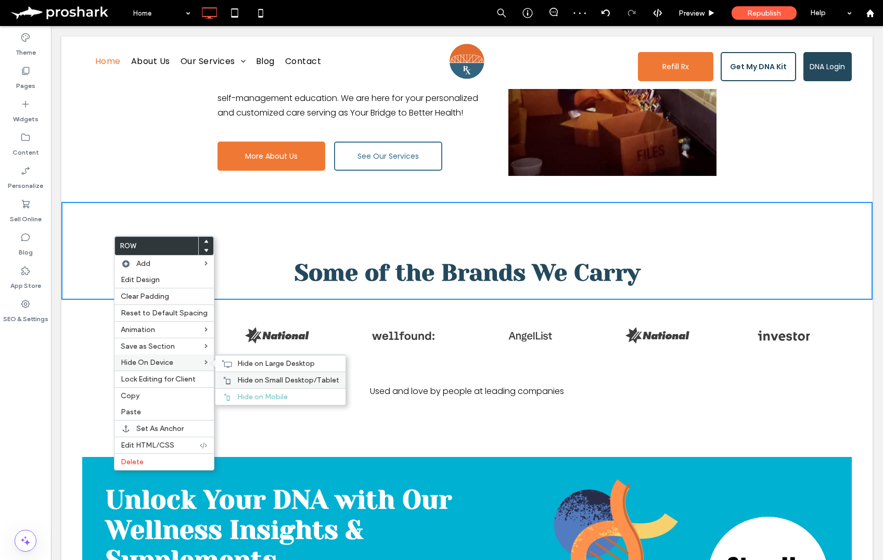
click at [243, 378] on span "Hide on Small Desktop/Tablet" at bounding box center [288, 380] width 102 height 9
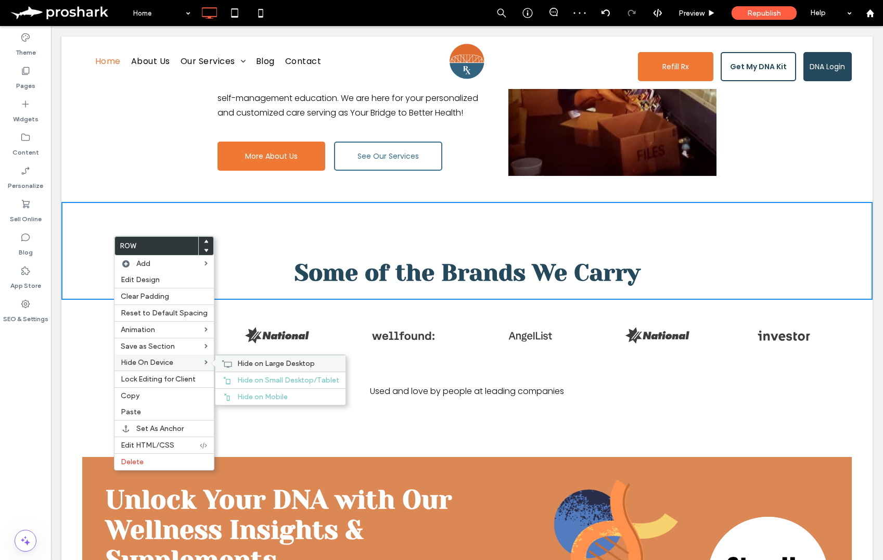
click at [247, 362] on span "Hide on Large Desktop" at bounding box center [276, 363] width 78 height 9
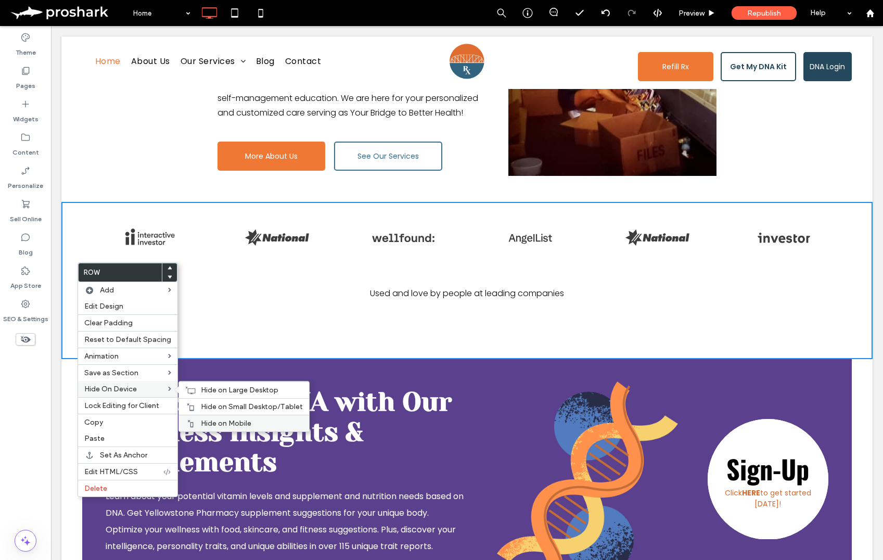
click at [193, 419] on div "Hide on Mobile" at bounding box center [244, 423] width 130 height 17
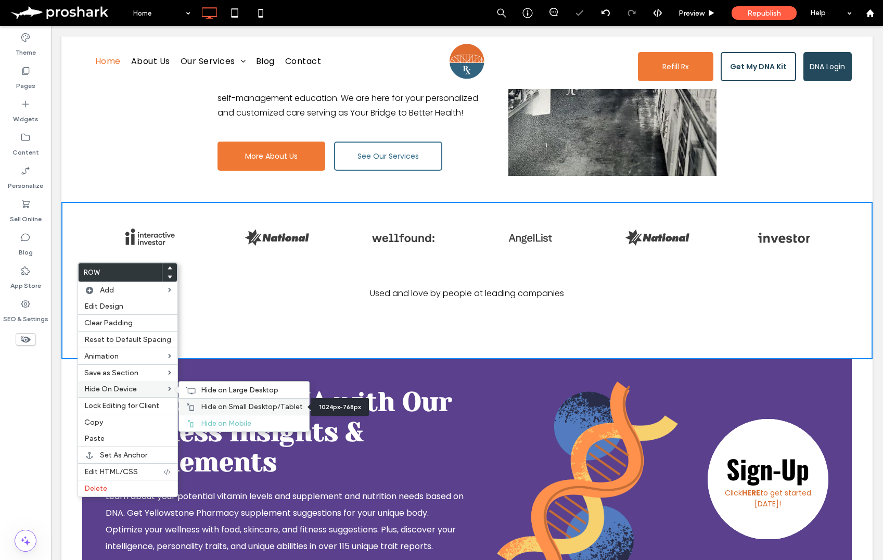
click at [201, 408] on span "Hide on Small Desktop/Tablet" at bounding box center [252, 406] width 102 height 9
click at [201, 392] on span "Hide on Large Desktop" at bounding box center [240, 390] width 78 height 9
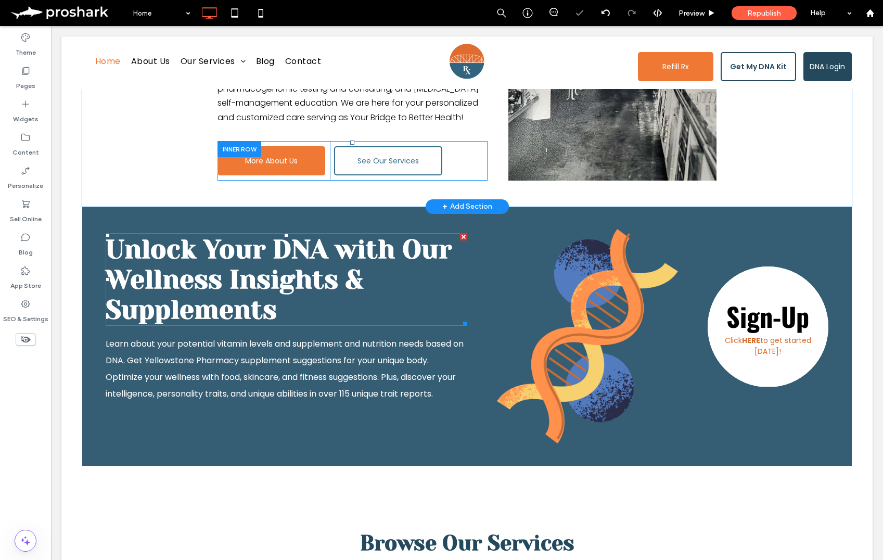
scroll to position [606, 0]
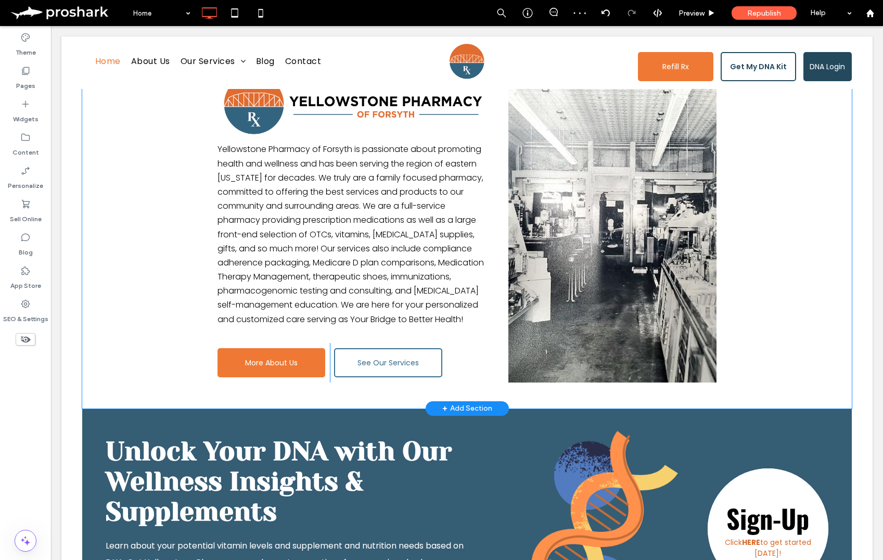
click at [119, 377] on div "Yellowstone Pharmacy of Forsyth is passionate about promoting health and wellne…" at bounding box center [467, 222] width 770 height 372
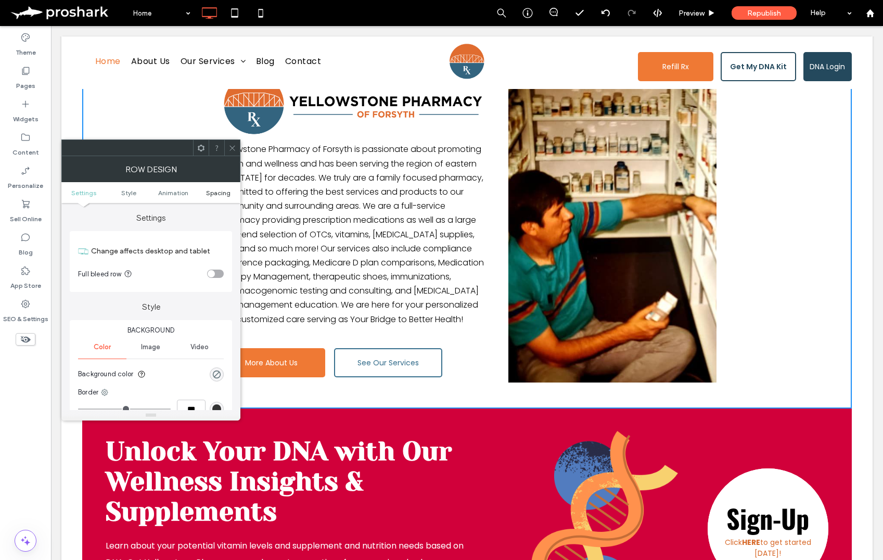
click at [222, 191] on span "Spacing" at bounding box center [218, 193] width 24 height 8
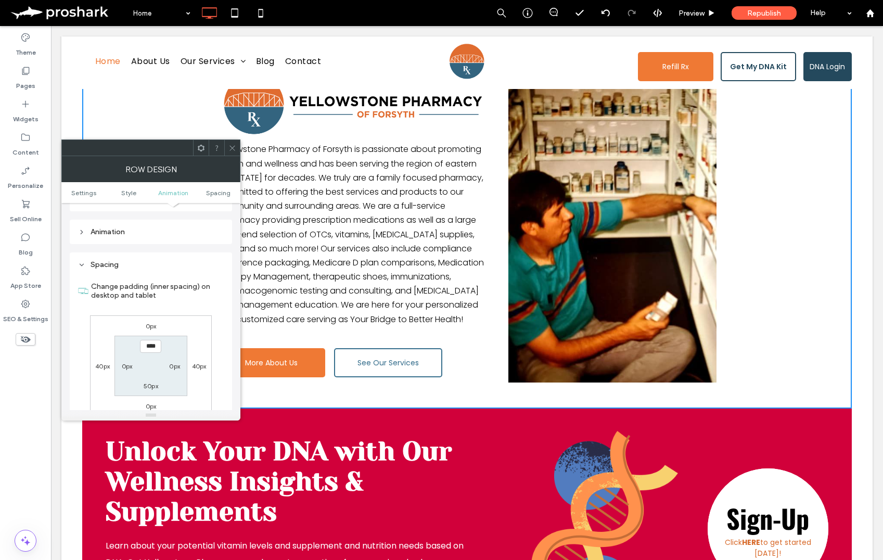
scroll to position [295, 0]
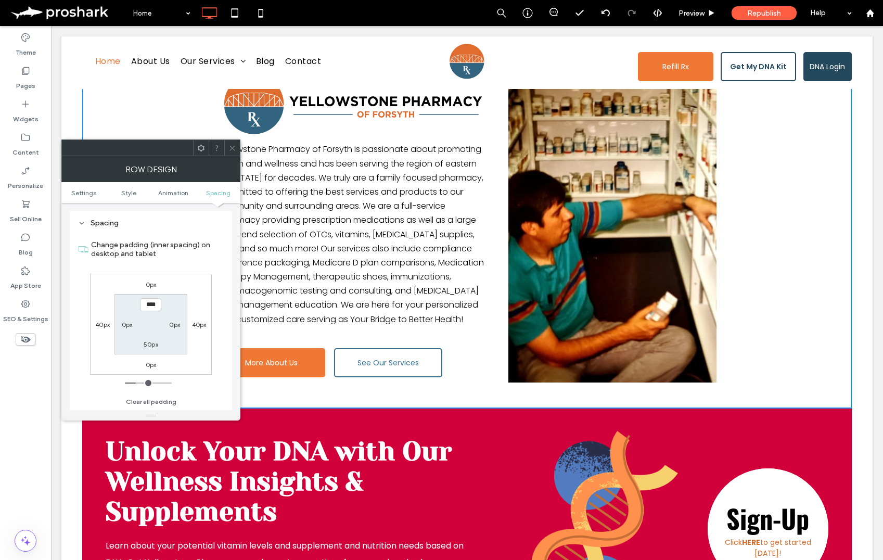
click at [151, 344] on label "50px" at bounding box center [151, 344] width 15 height 8
type input "**"
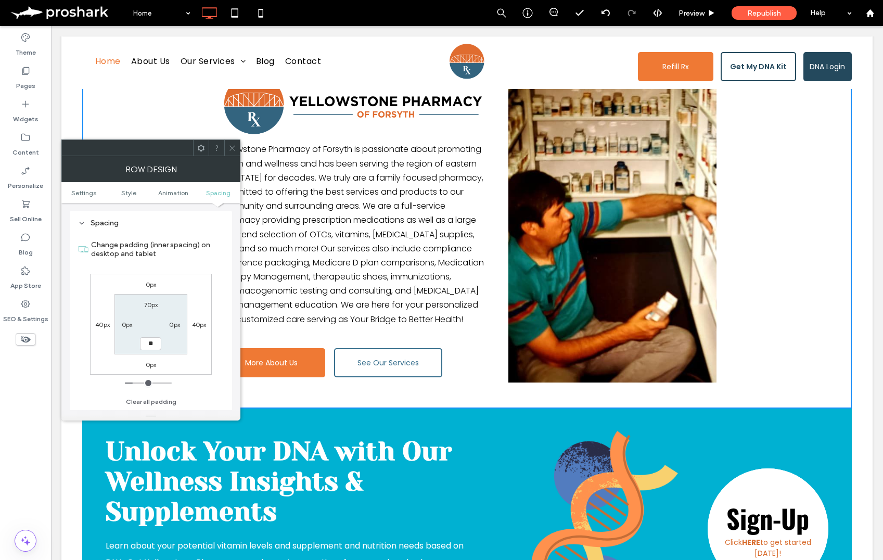
type input "**"
type input "****"
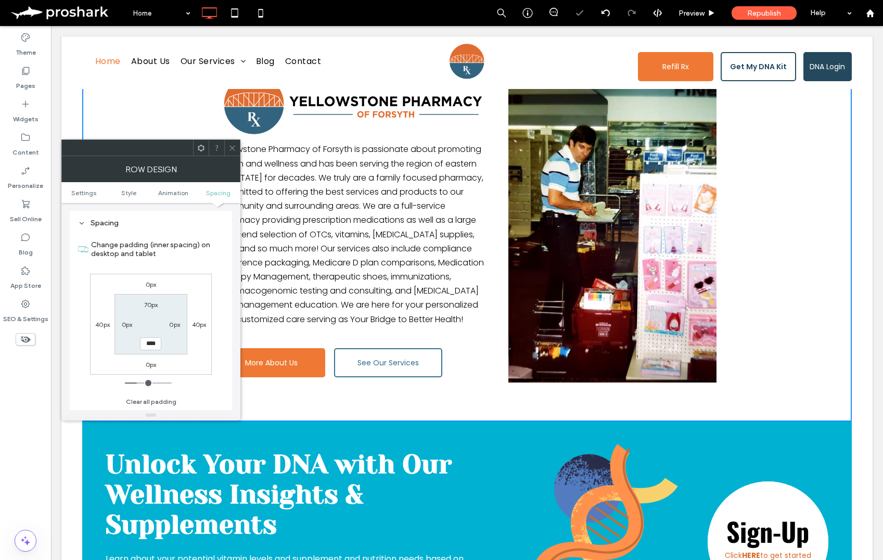
click at [235, 145] on icon at bounding box center [232, 148] width 8 height 8
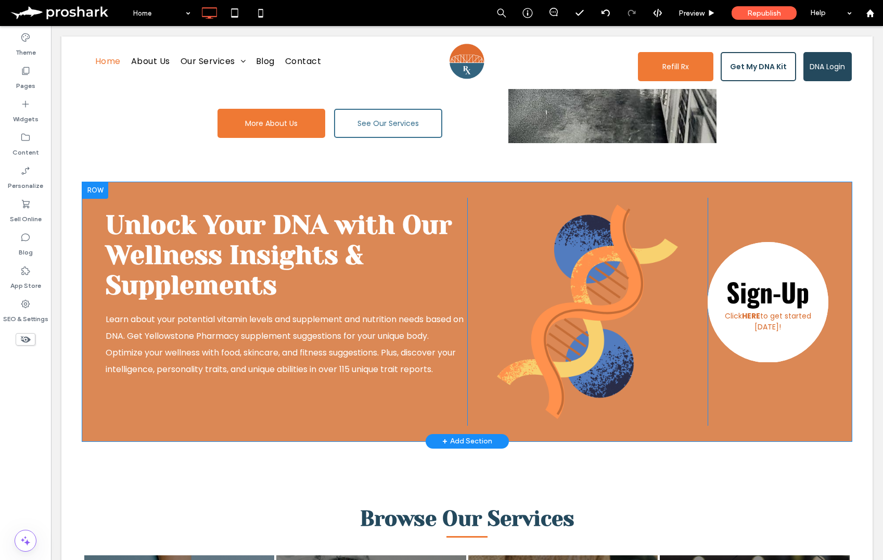
scroll to position [846, 0]
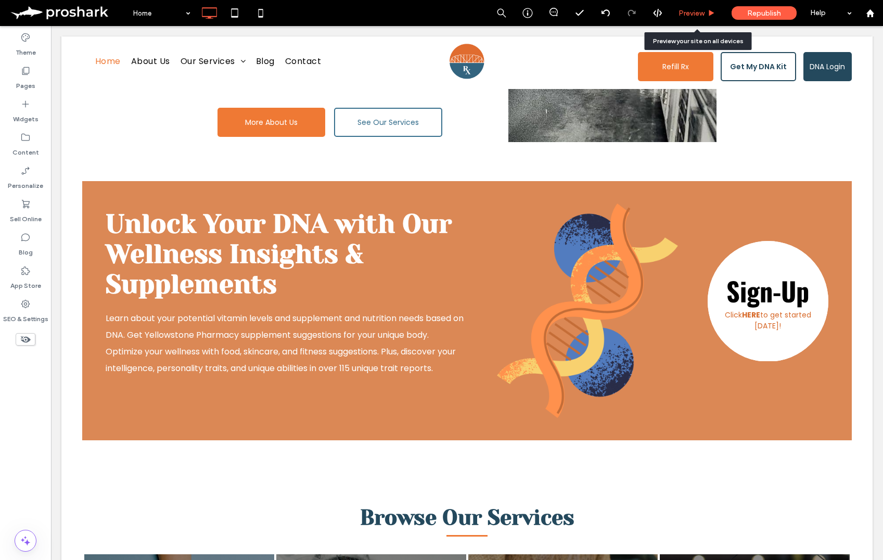
click at [685, 9] on span "Preview" at bounding box center [692, 13] width 26 height 9
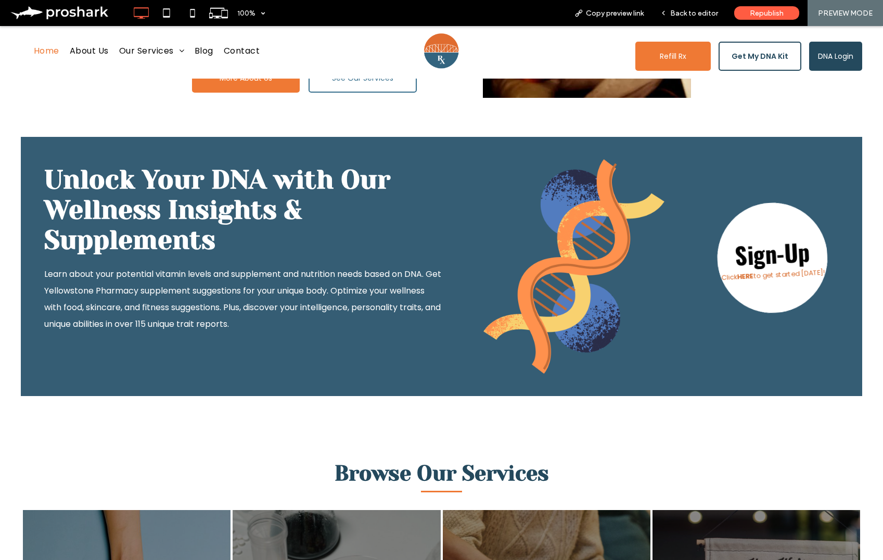
scroll to position [872, 0]
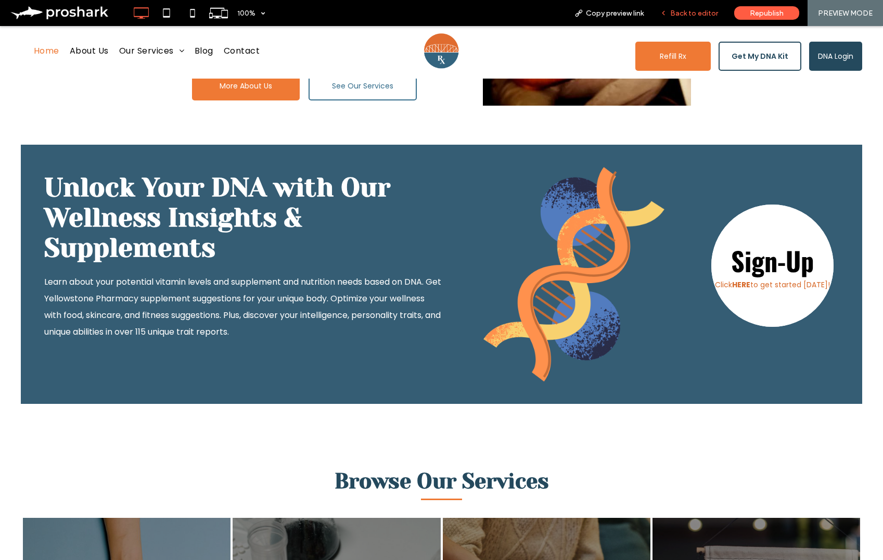
click at [676, 18] on div "Back to editor" at bounding box center [689, 13] width 74 height 26
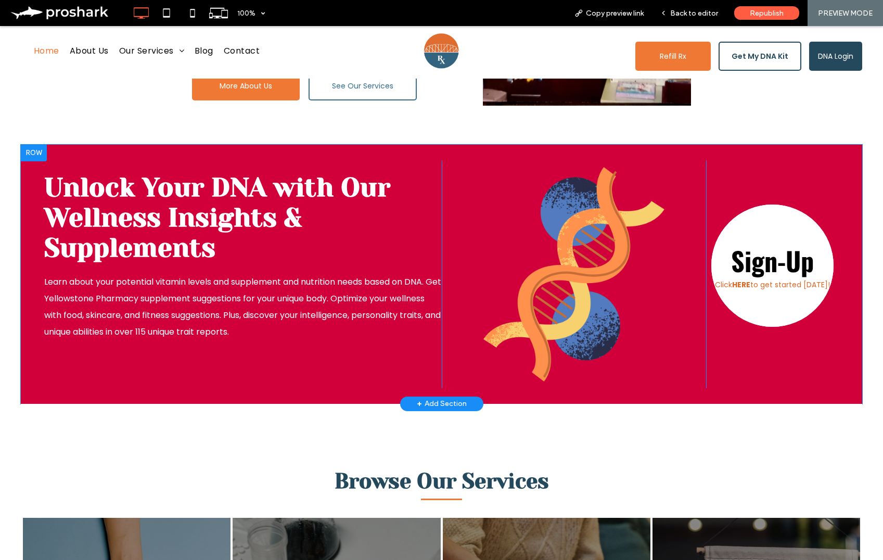
click at [39, 145] on div at bounding box center [34, 153] width 26 height 17
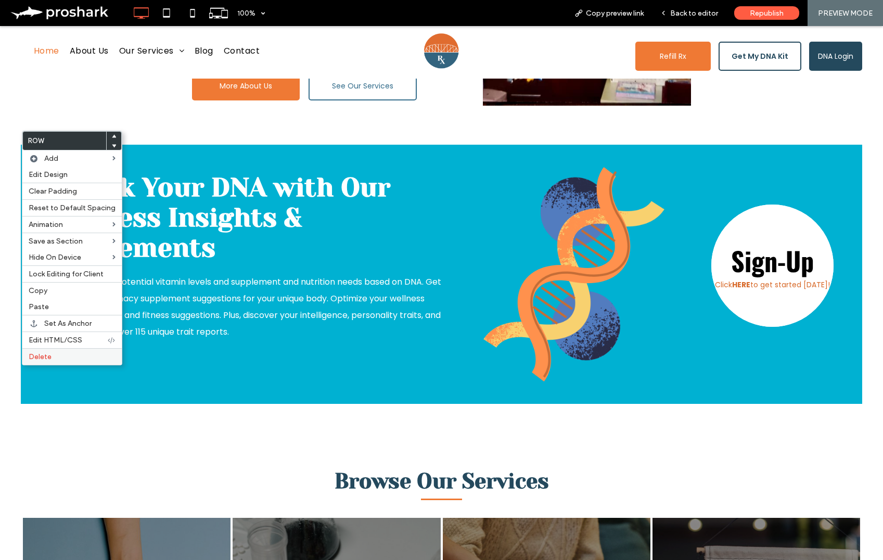
click at [67, 358] on label "Delete" at bounding box center [72, 356] width 87 height 9
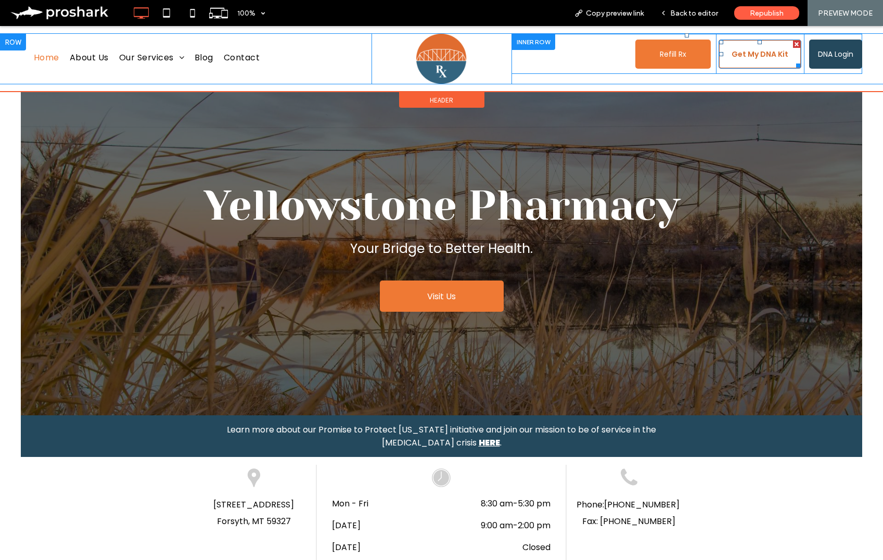
scroll to position [0, 0]
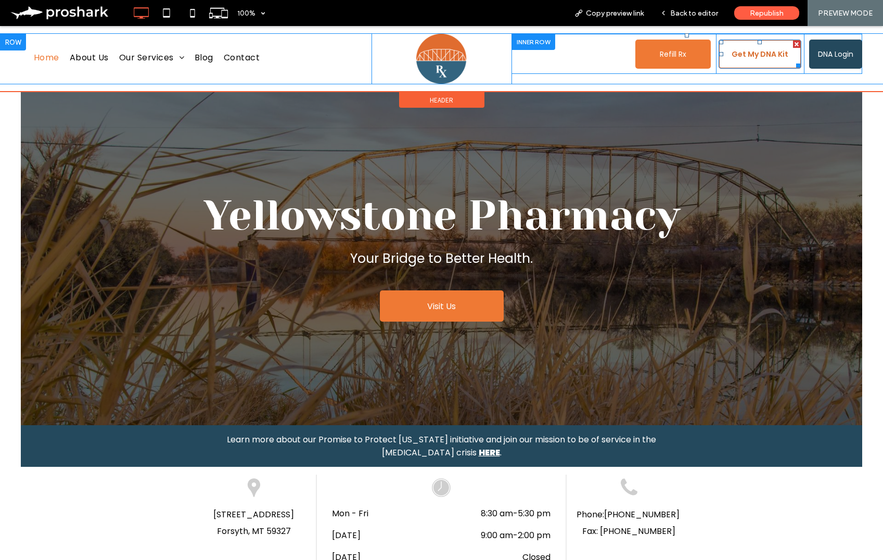
click at [797, 43] on div at bounding box center [796, 44] width 7 height 7
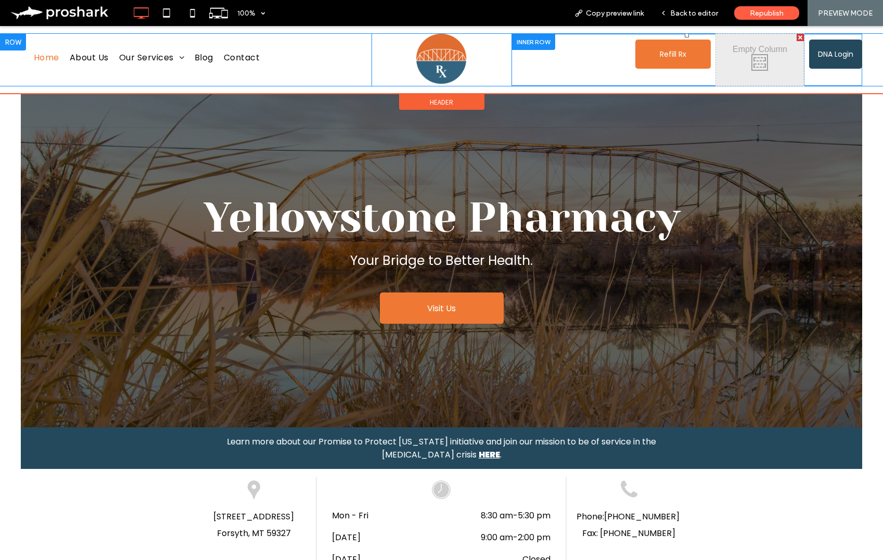
click at [800, 36] on div at bounding box center [800, 37] width 7 height 7
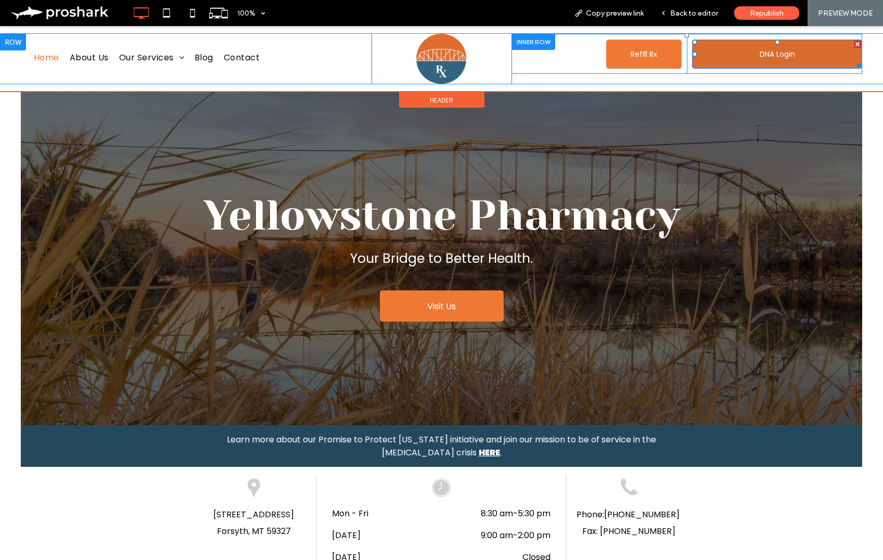
click at [857, 43] on div at bounding box center [857, 44] width 7 height 7
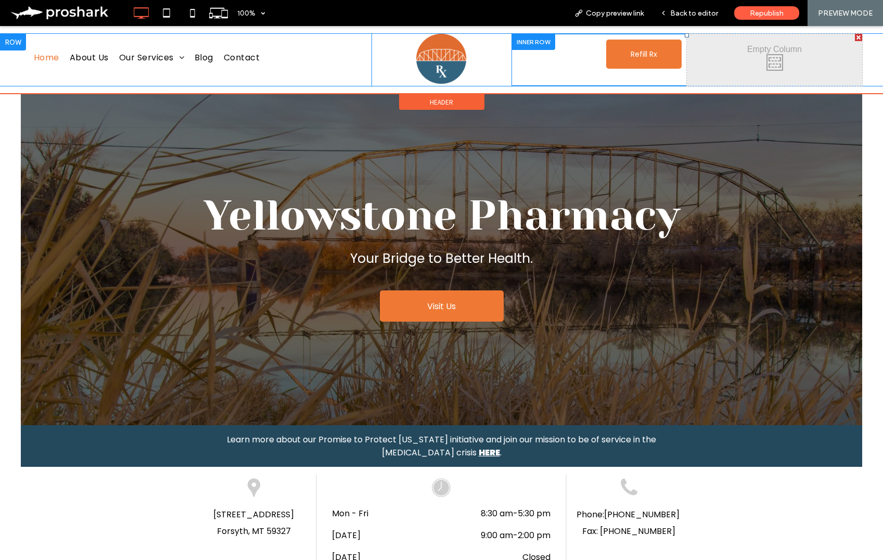
click at [859, 36] on div at bounding box center [858, 37] width 7 height 7
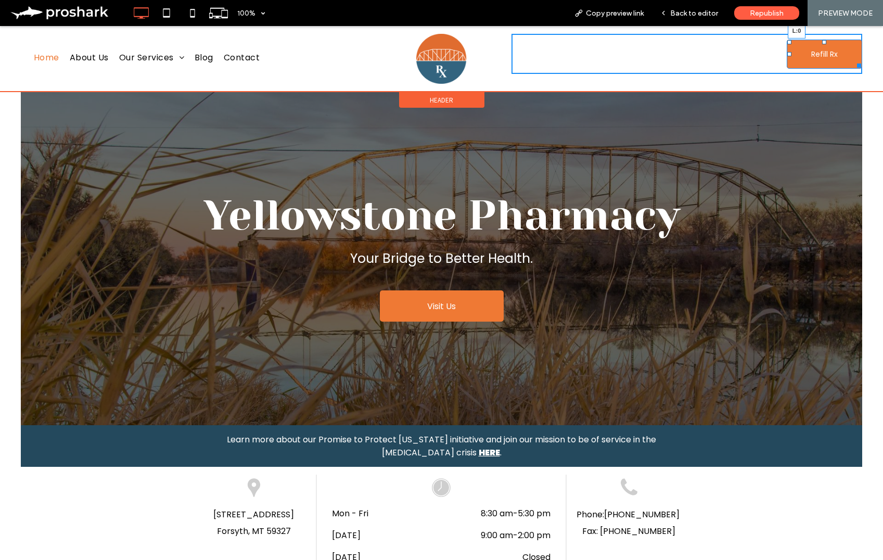
drag, startPoint x: 788, startPoint y: 53, endPoint x: 772, endPoint y: 79, distance: 30.9
click at [761, 53] on div "Refill Rx L:0 Click To Paste Click To Paste Click To Paste" at bounding box center [687, 54] width 351 height 40
drag, startPoint x: 788, startPoint y: 54, endPoint x: 759, endPoint y: 50, distance: 28.9
click at [759, 50] on div "Refill Rx L:479 Click To Paste Click To Paste Click To Paste" at bounding box center [687, 54] width 351 height 40
drag, startPoint x: 826, startPoint y: 64, endPoint x: 860, endPoint y: 62, distance: 33.9
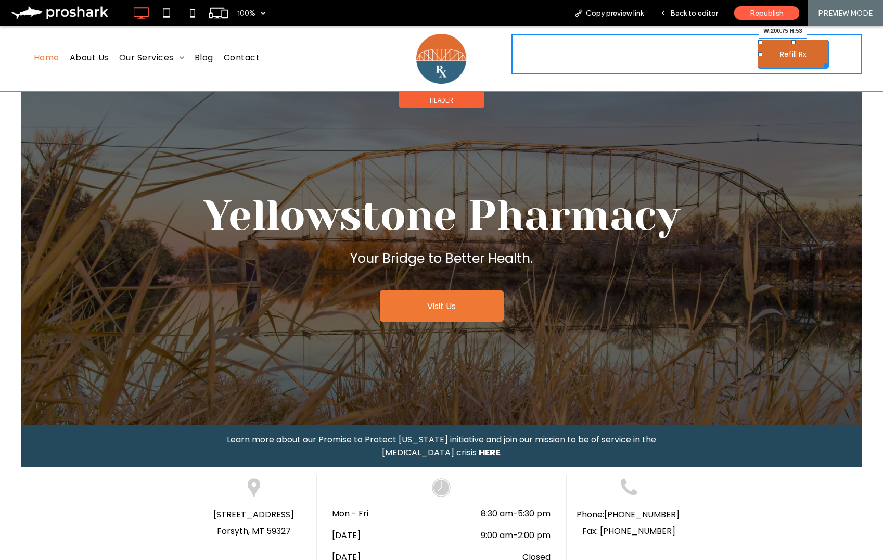
click at [828, 62] on div at bounding box center [824, 64] width 8 height 8
drag, startPoint x: 860, startPoint y: 64, endPoint x: 862, endPoint y: 92, distance: 28.1
click at [862, 66] on div "Home About Us Our Services Prescription Services Refills and Transfers Multi-Do…" at bounding box center [441, 59] width 883 height 50
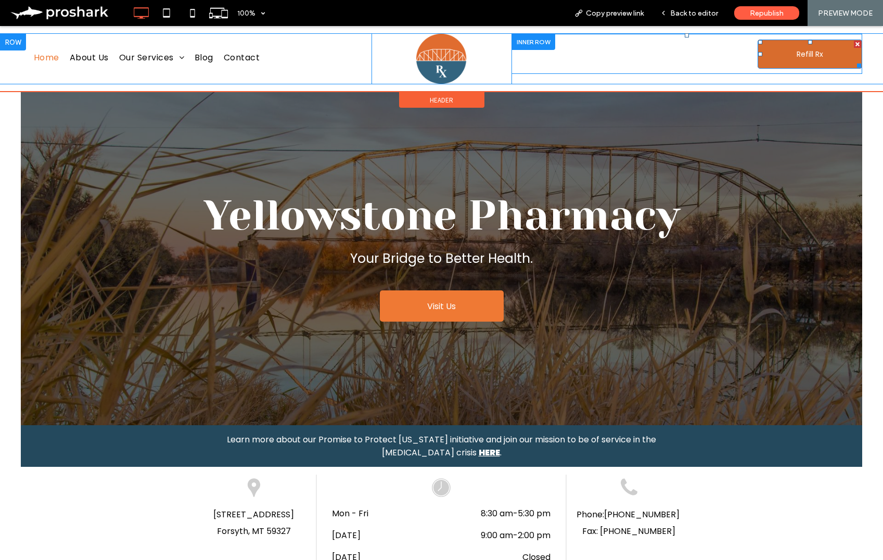
click at [787, 60] on link "Refill Rx" at bounding box center [810, 54] width 105 height 29
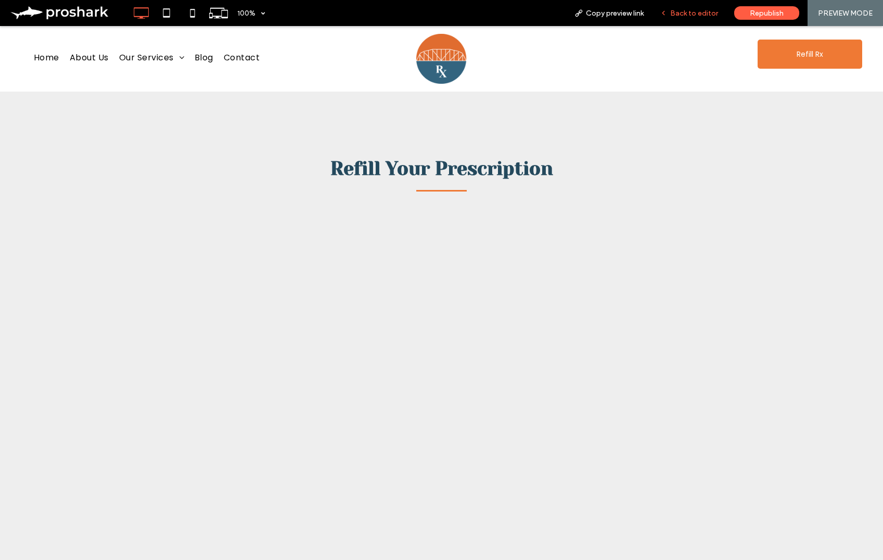
click at [700, 11] on span "Back to editor" at bounding box center [694, 13] width 48 height 9
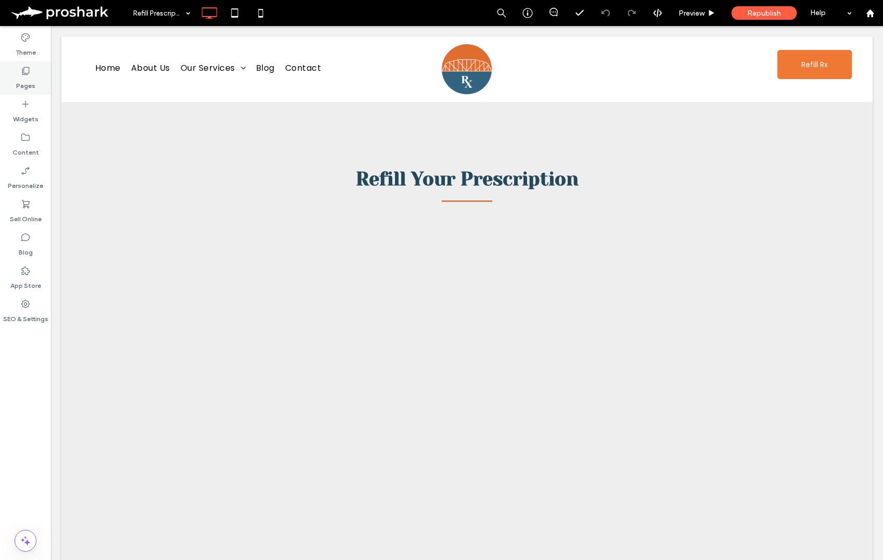
click at [14, 72] on div "Pages" at bounding box center [25, 77] width 51 height 33
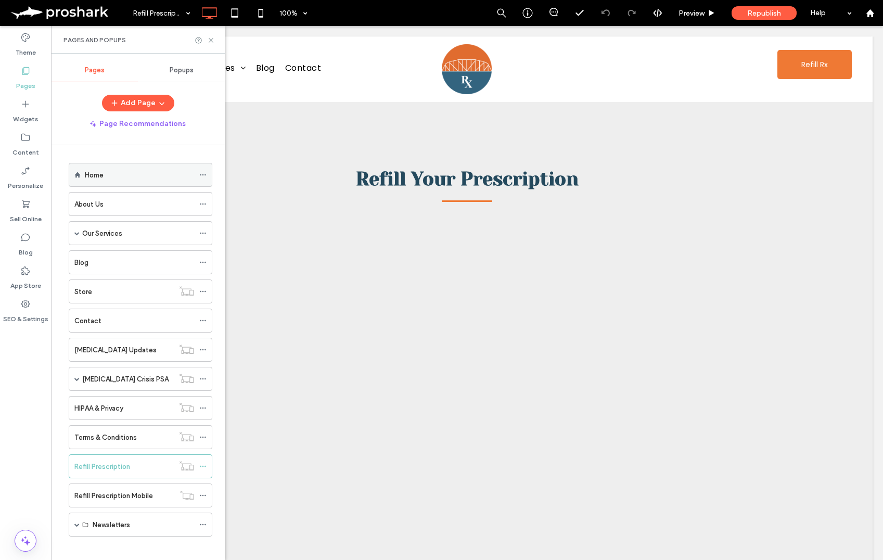
click at [97, 176] on label "Home" at bounding box center [94, 175] width 19 height 18
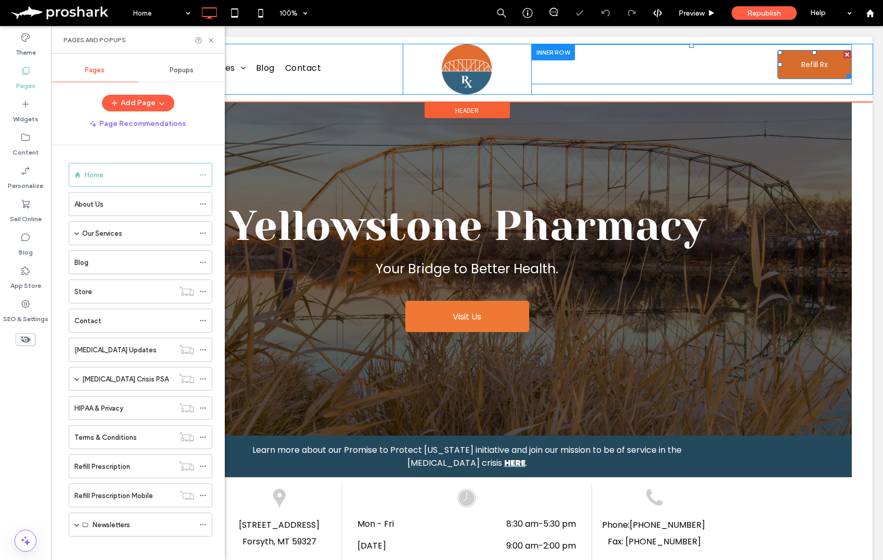
click at [810, 65] on span "Refill Rx" at bounding box center [814, 65] width 27 height 28
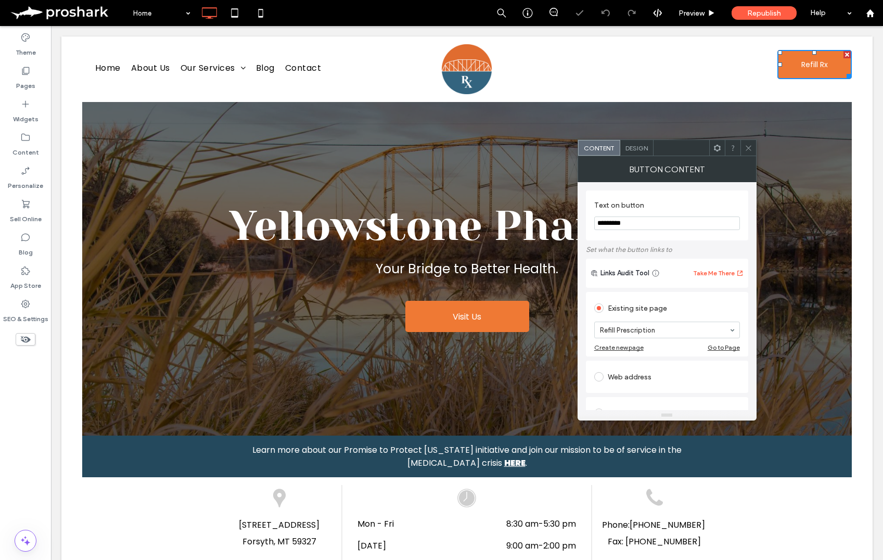
click at [641, 150] on span "Design" at bounding box center [637, 148] width 22 height 8
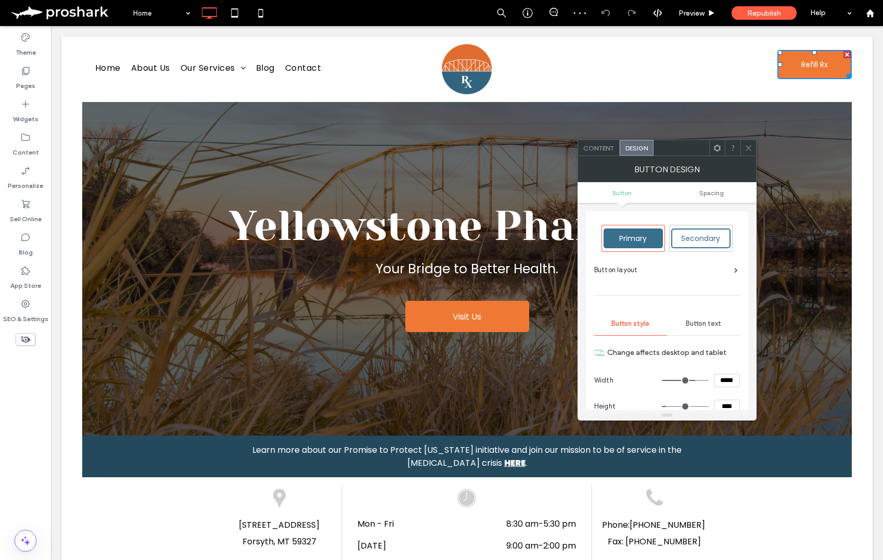
click at [714, 326] on span "Button text" at bounding box center [703, 324] width 35 height 8
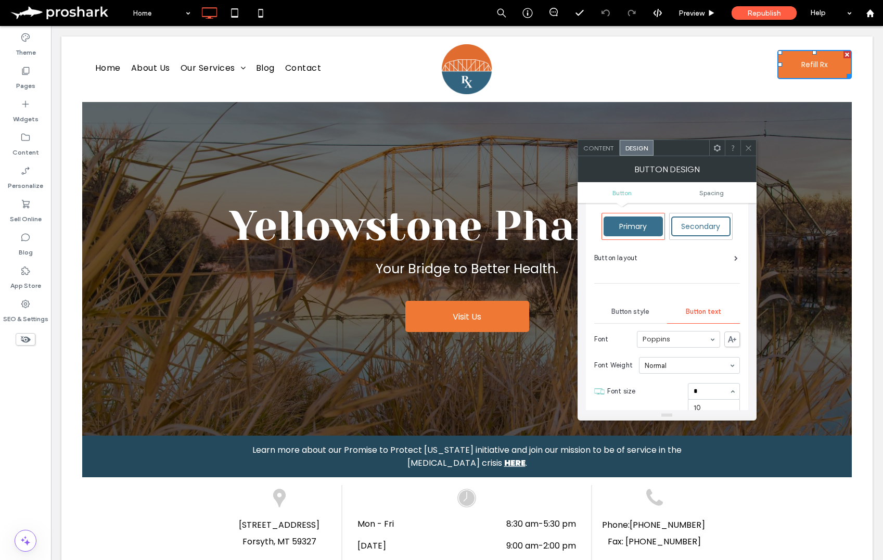
type input "**"
click at [749, 148] on icon at bounding box center [749, 148] width 8 height 8
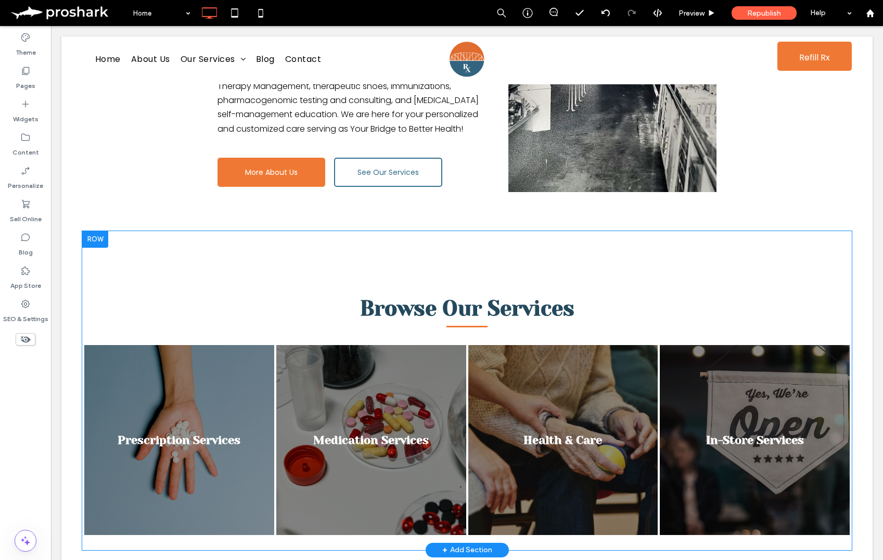
scroll to position [944, 0]
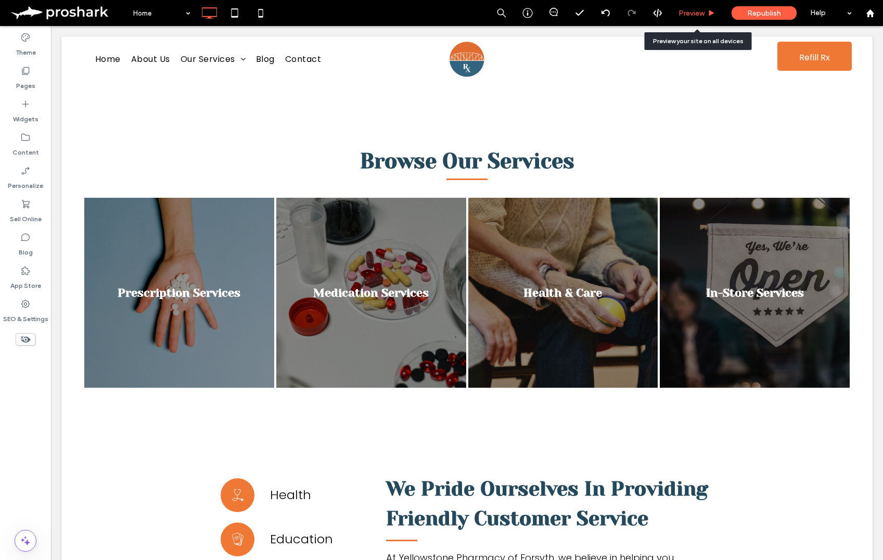
click at [687, 10] on span "Preview" at bounding box center [692, 13] width 26 height 9
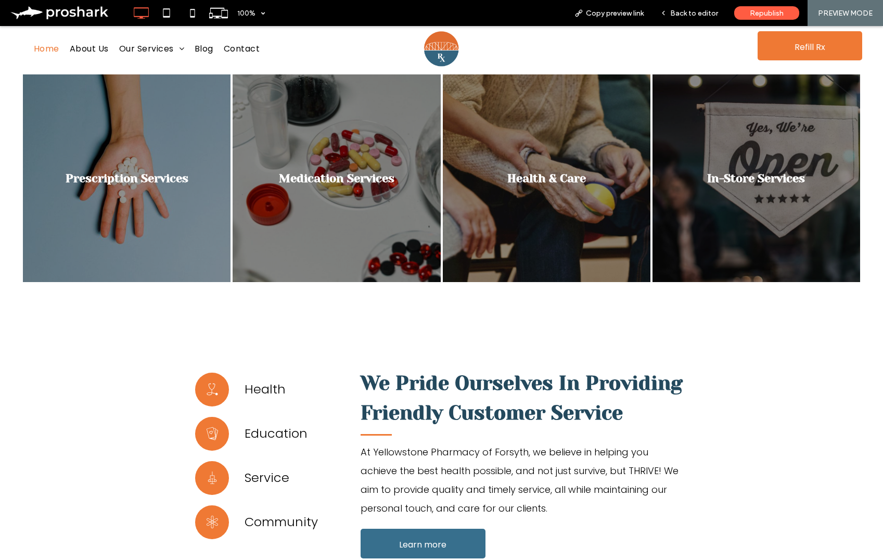
scroll to position [1195, 0]
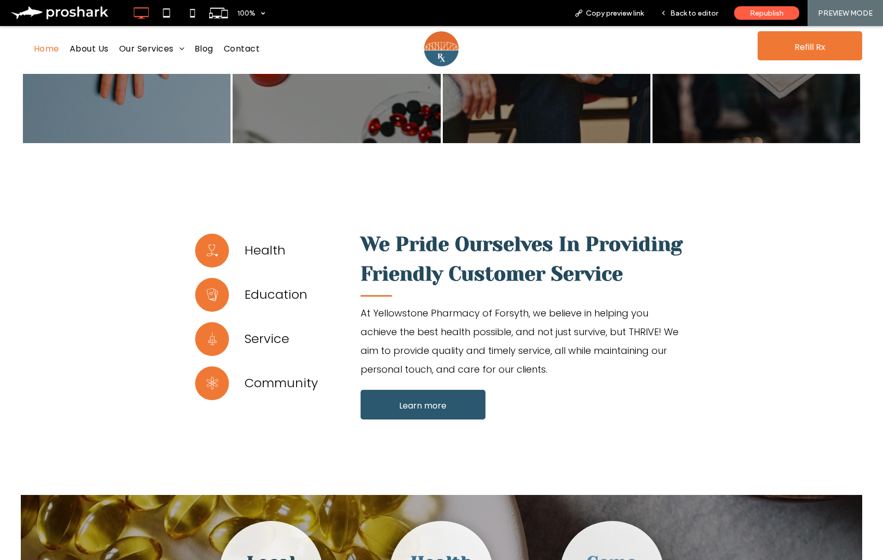
click at [450, 390] on link "Learn more" at bounding box center [423, 405] width 125 height 30
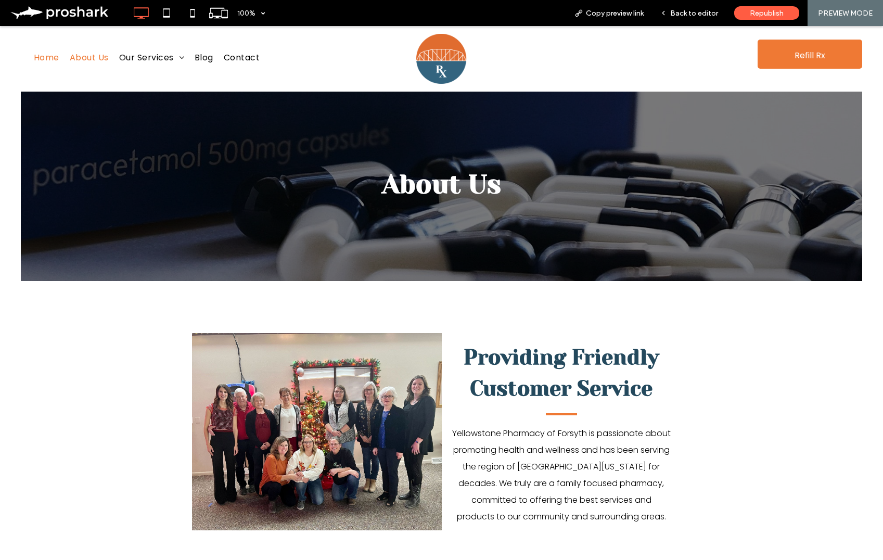
click at [45, 59] on span "Home" at bounding box center [47, 57] width 26 height 17
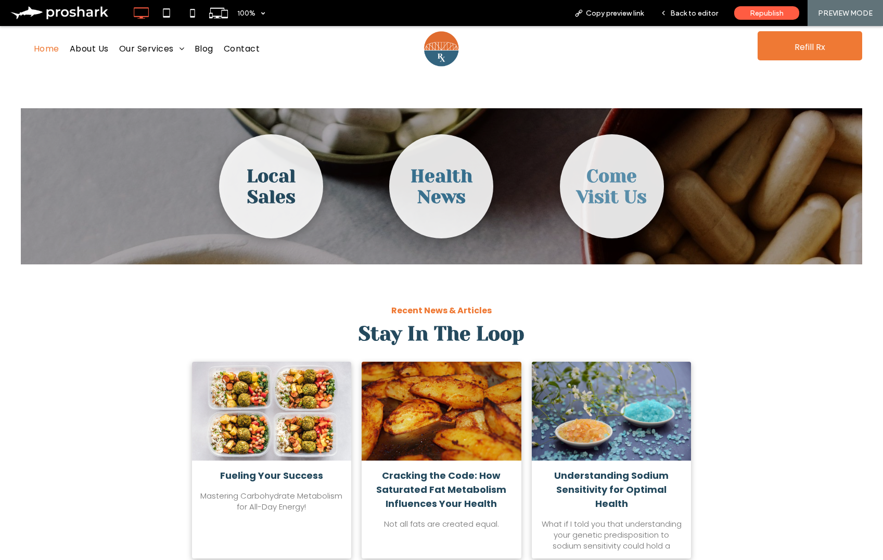
scroll to position [1547, 0]
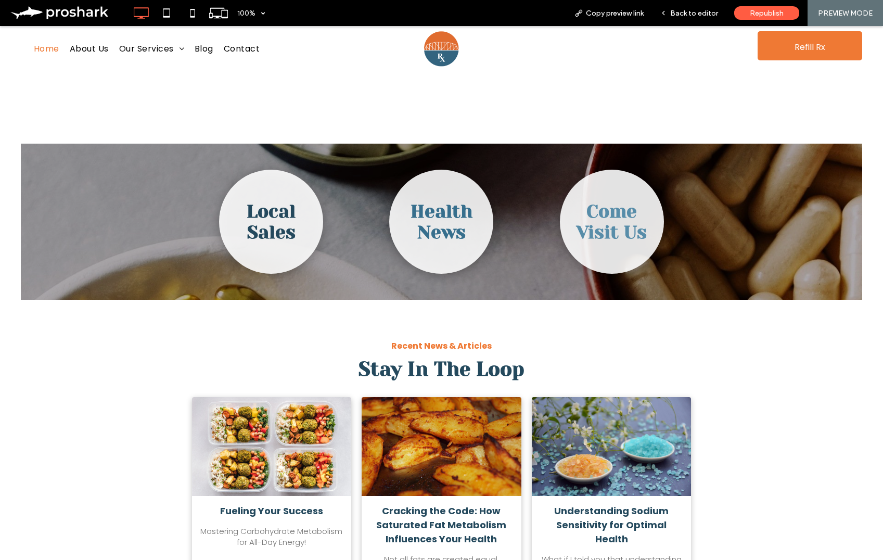
click at [625, 202] on h3 "Come Visit Us" at bounding box center [611, 222] width 83 height 42
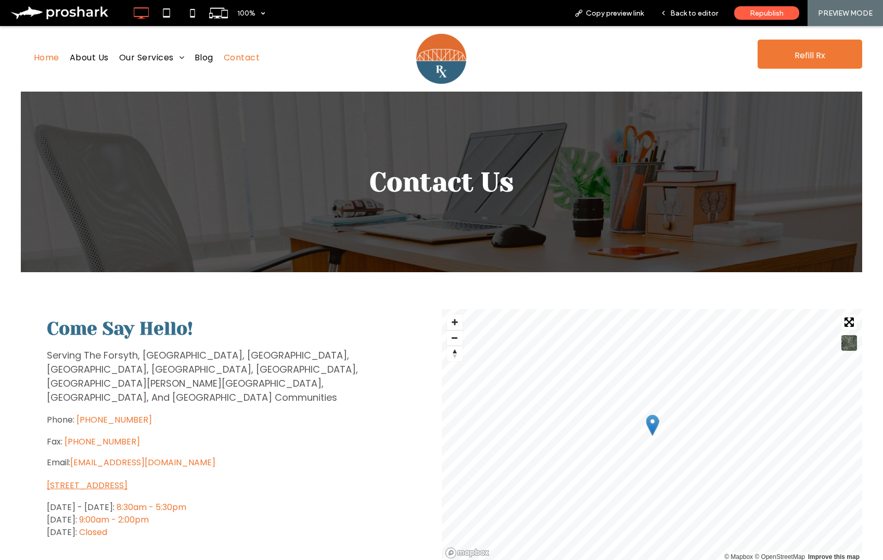
click at [41, 55] on span "Home" at bounding box center [47, 57] width 26 height 17
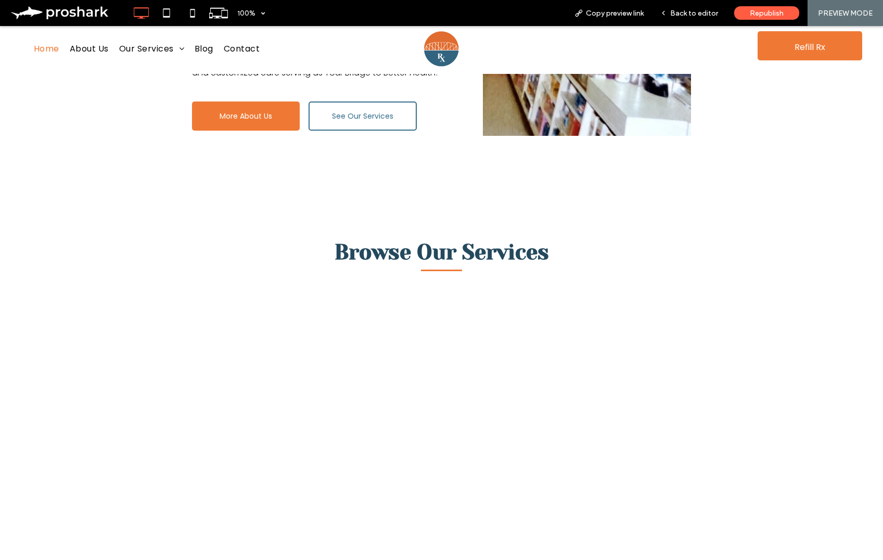
scroll to position [1367, 0]
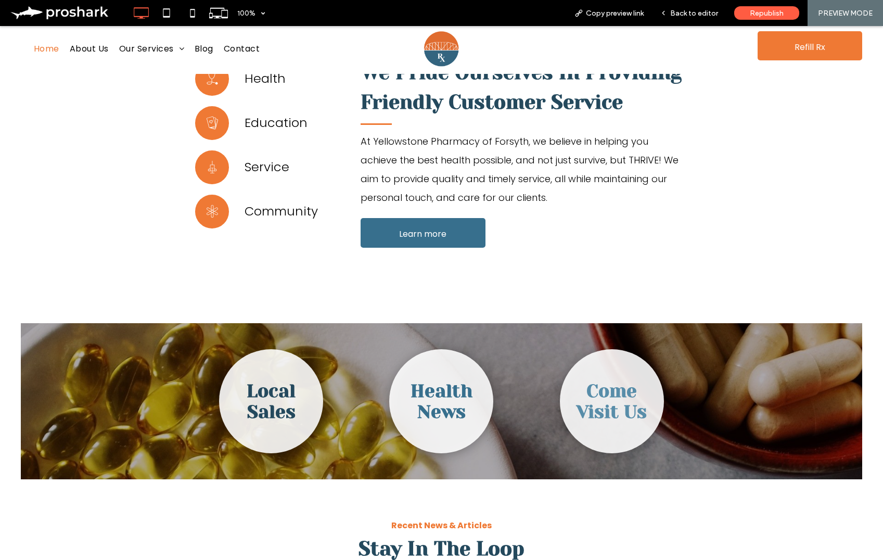
drag, startPoint x: 454, startPoint y: 387, endPoint x: 454, endPoint y: 413, distance: 26.0
click at [454, 387] on h3 "Health News" at bounding box center [441, 401] width 83 height 42
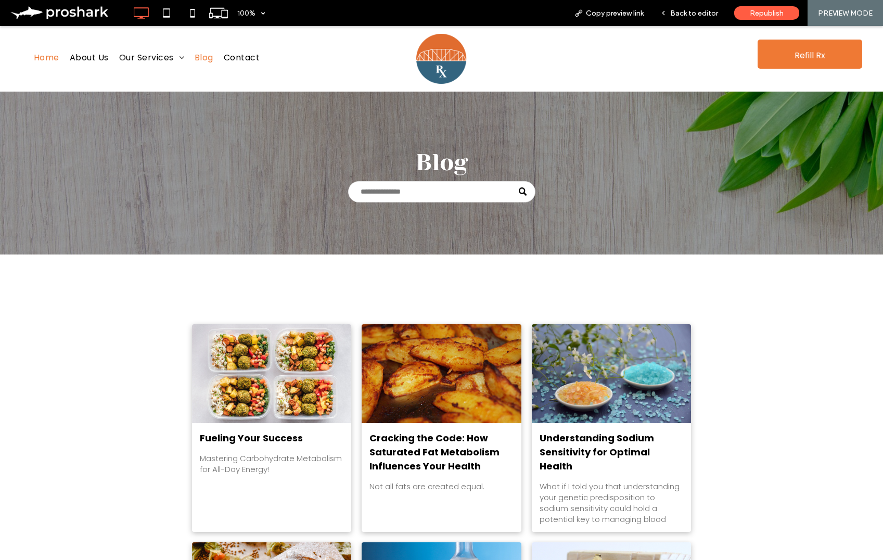
click at [53, 62] on span "Home" at bounding box center [47, 57] width 26 height 17
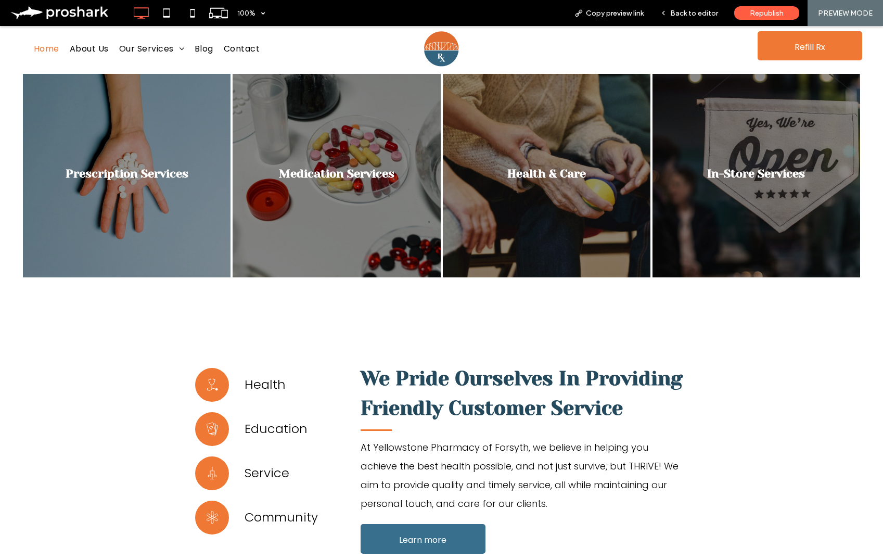
scroll to position [1523, 0]
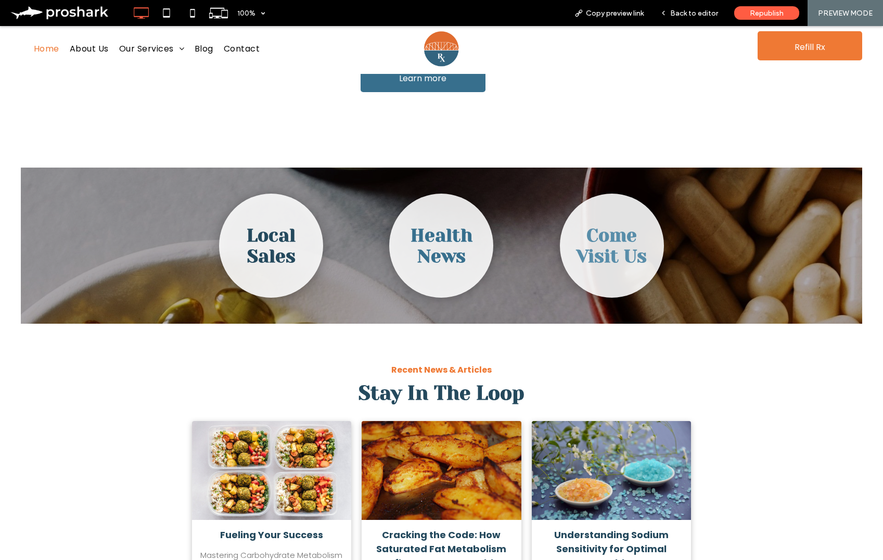
click at [263, 227] on h3 "Local Sales" at bounding box center [271, 246] width 83 height 42
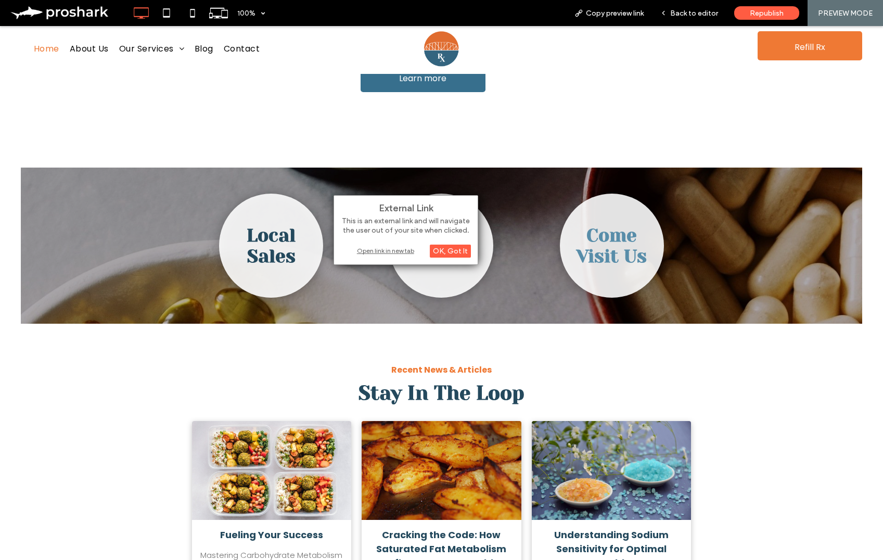
click at [392, 252] on div "Open link in new tab" at bounding box center [406, 250] width 130 height 11
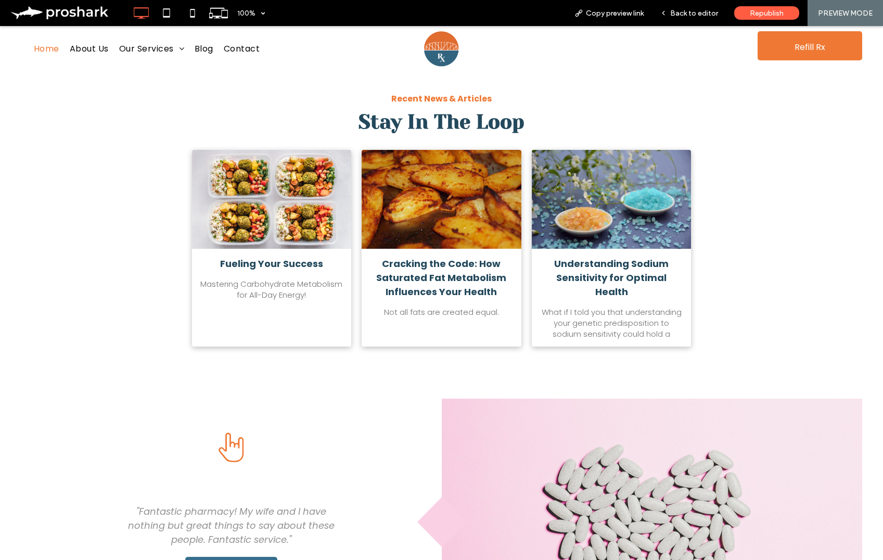
scroll to position [1782, 0]
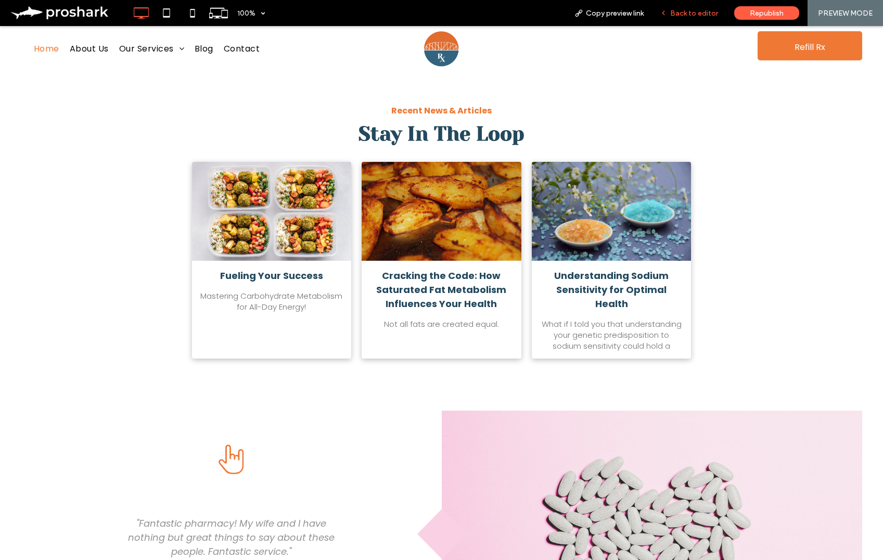
click at [693, 11] on span "Back to editor" at bounding box center [694, 13] width 48 height 9
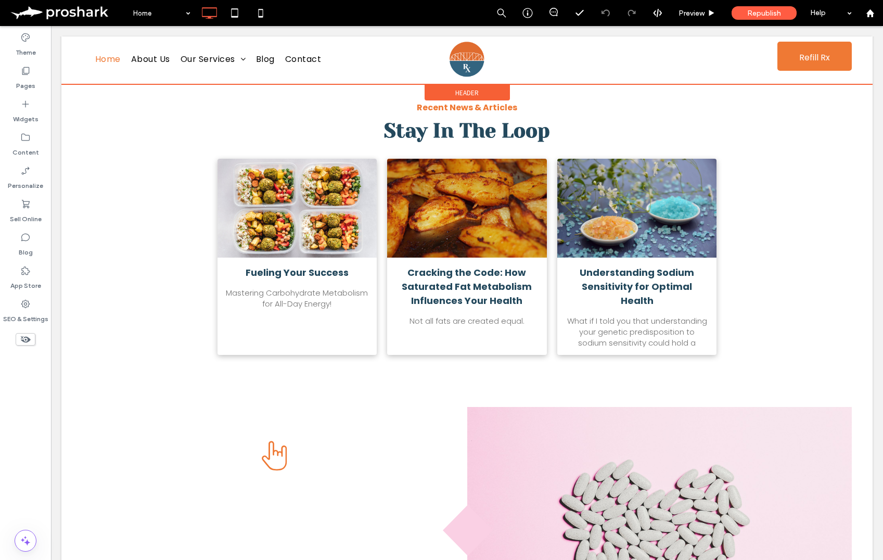
scroll to position [1772, 0]
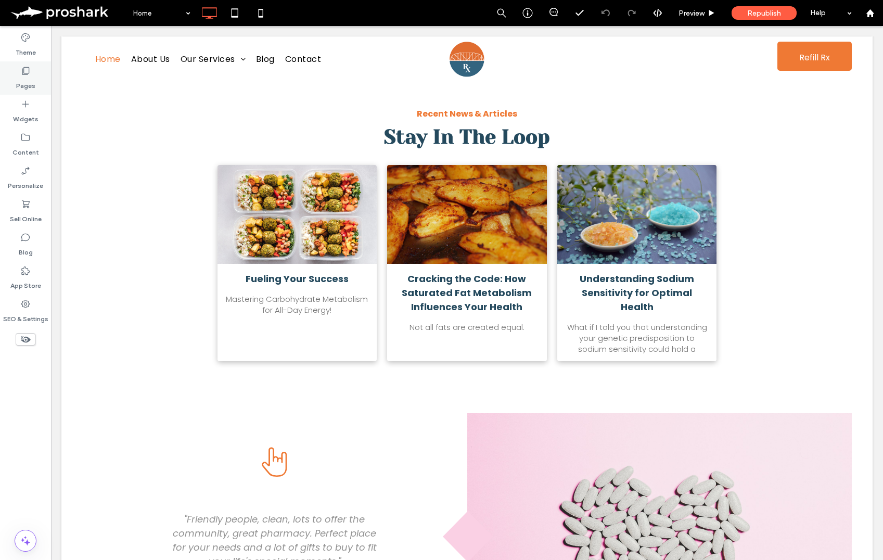
click at [28, 75] on icon at bounding box center [25, 71] width 10 height 10
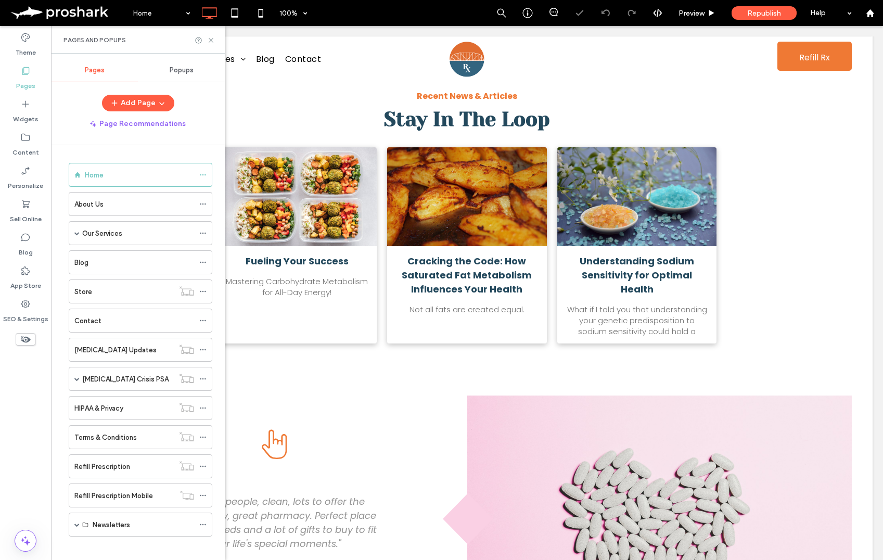
scroll to position [1754, 0]
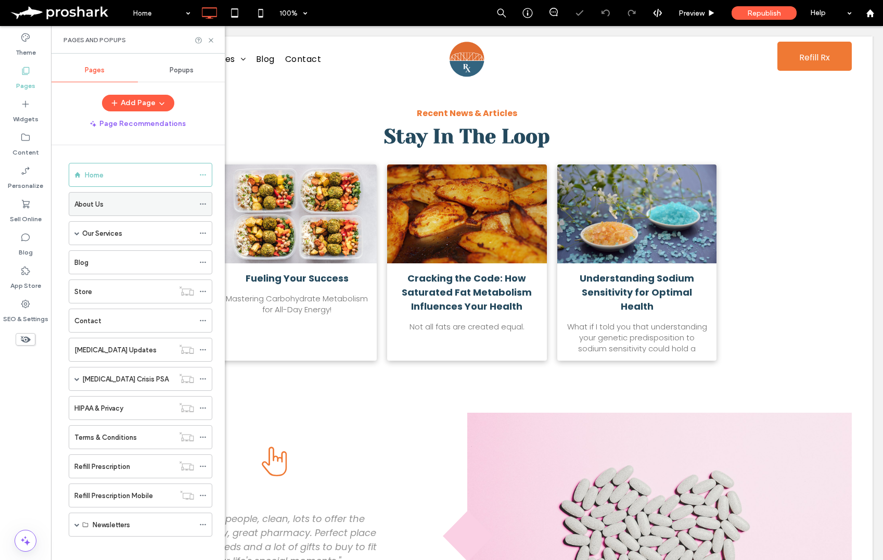
click at [133, 210] on div "About Us" at bounding box center [134, 204] width 120 height 23
click at [210, 38] on icon at bounding box center [211, 40] width 8 height 8
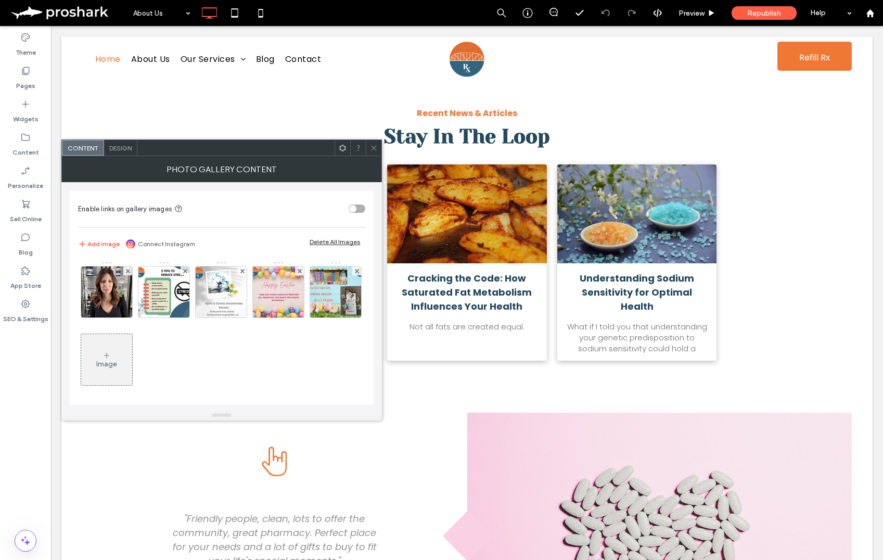
click at [376, 147] on icon at bounding box center [374, 148] width 8 height 8
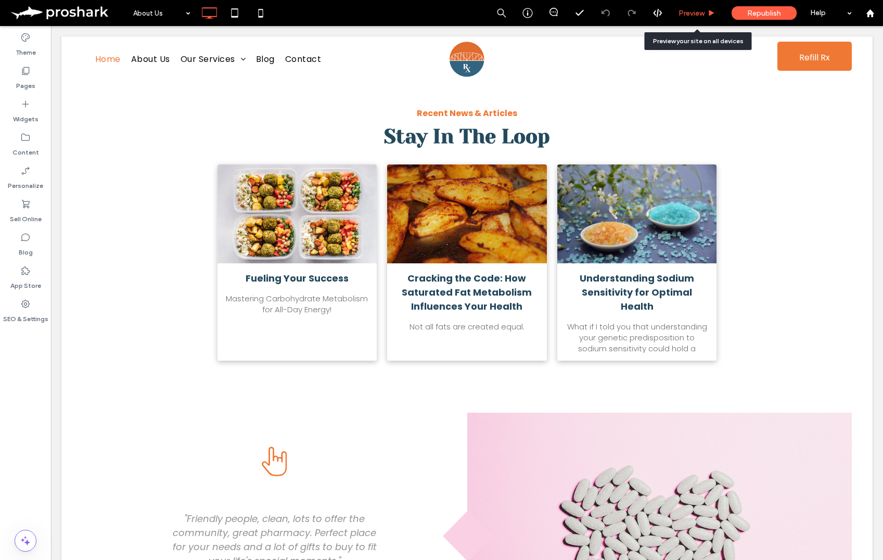
click at [703, 12] on span "Preview" at bounding box center [692, 13] width 26 height 9
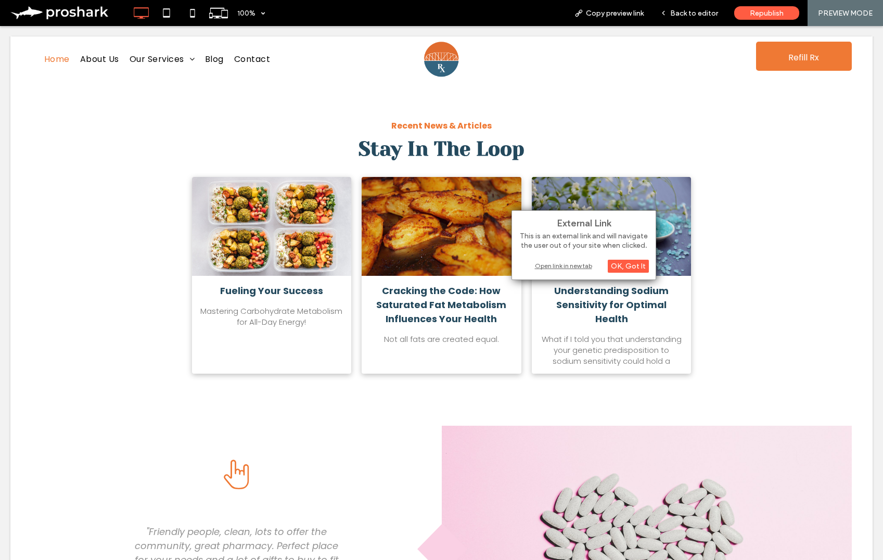
click at [557, 272] on div "External Link This is an external link and will navigate the user out of your s…" at bounding box center [584, 245] width 145 height 70
click at [557, 267] on div "Open link in new tab" at bounding box center [584, 265] width 130 height 11
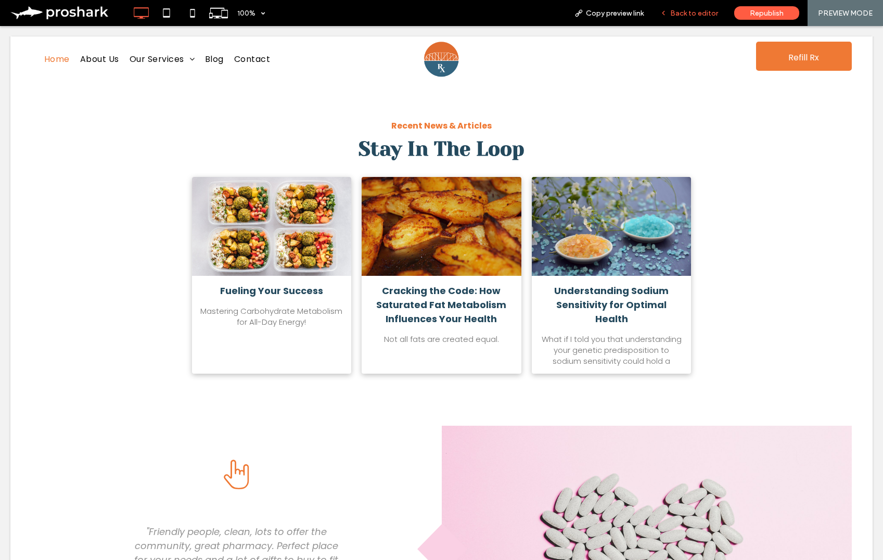
click at [709, 18] on div "Back to editor" at bounding box center [689, 13] width 74 height 26
click at [678, 6] on div "Back to editor" at bounding box center [689, 13] width 74 height 26
click at [685, 17] on div "Back to editor" at bounding box center [689, 13] width 74 height 26
click at [696, 14] on span "Back to editor" at bounding box center [694, 13] width 48 height 9
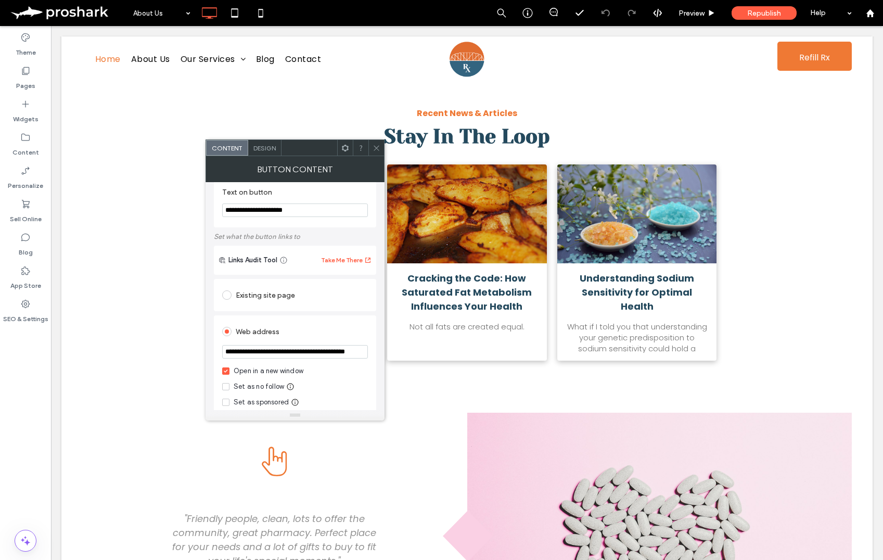
scroll to position [14, 0]
click at [329, 353] on input "**********" at bounding box center [295, 352] width 146 height 14
type input "**********"
click at [328, 328] on div "Web address" at bounding box center [295, 331] width 146 height 17
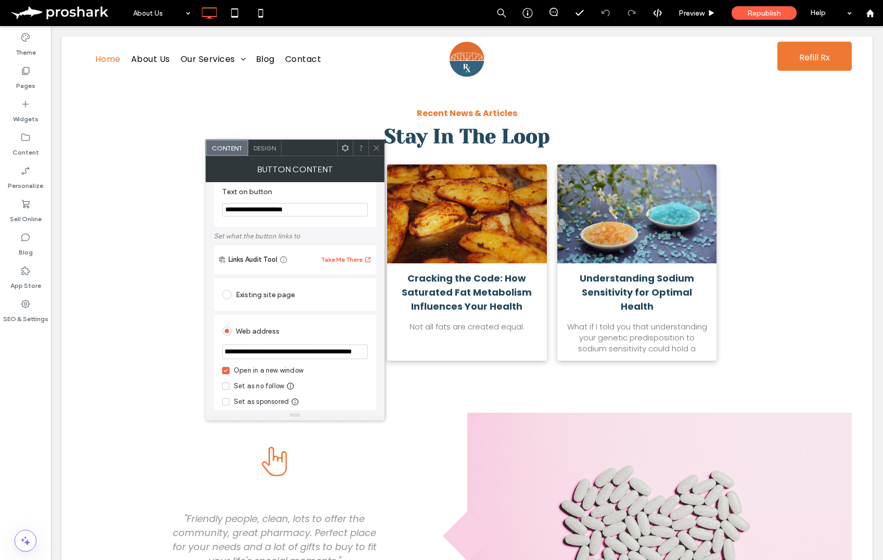
scroll to position [0, 0]
click at [377, 146] on icon at bounding box center [377, 148] width 8 height 8
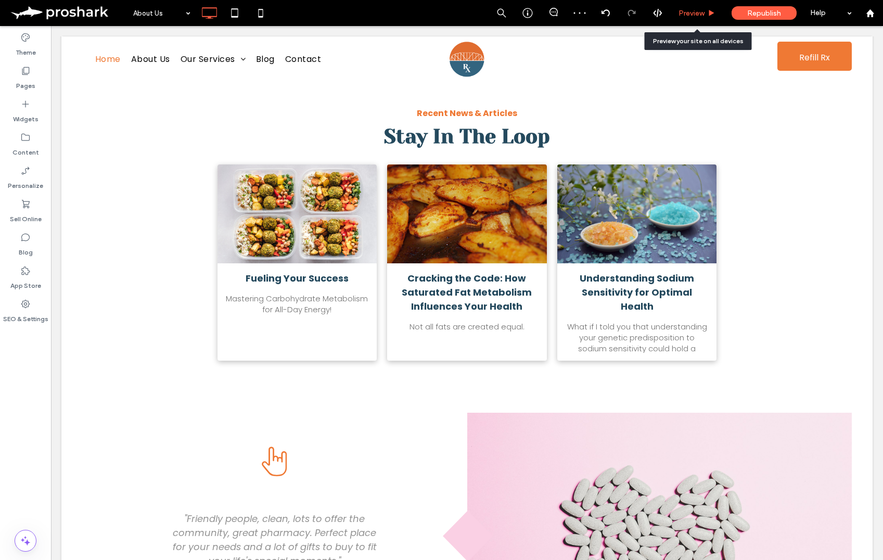
click at [712, 13] on use at bounding box center [711, 13] width 5 height 6
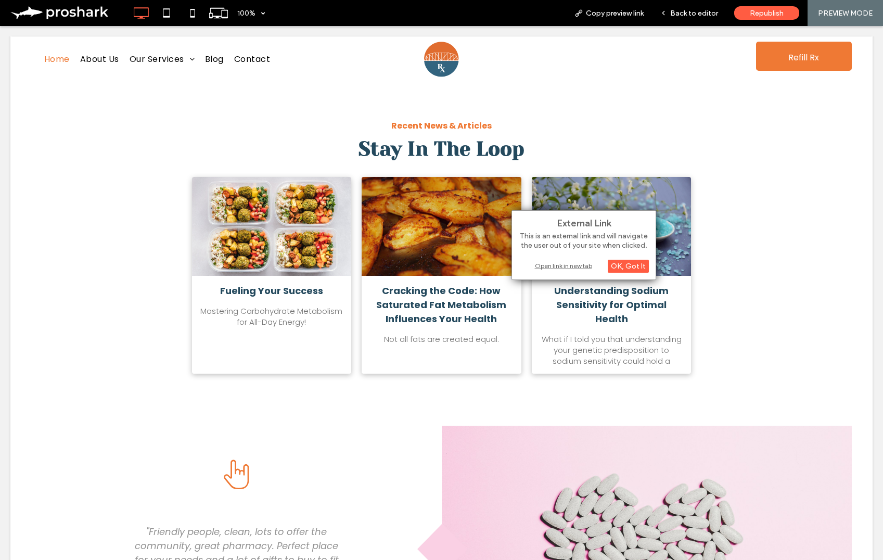
click at [553, 265] on div "Open link in new tab" at bounding box center [584, 265] width 130 height 11
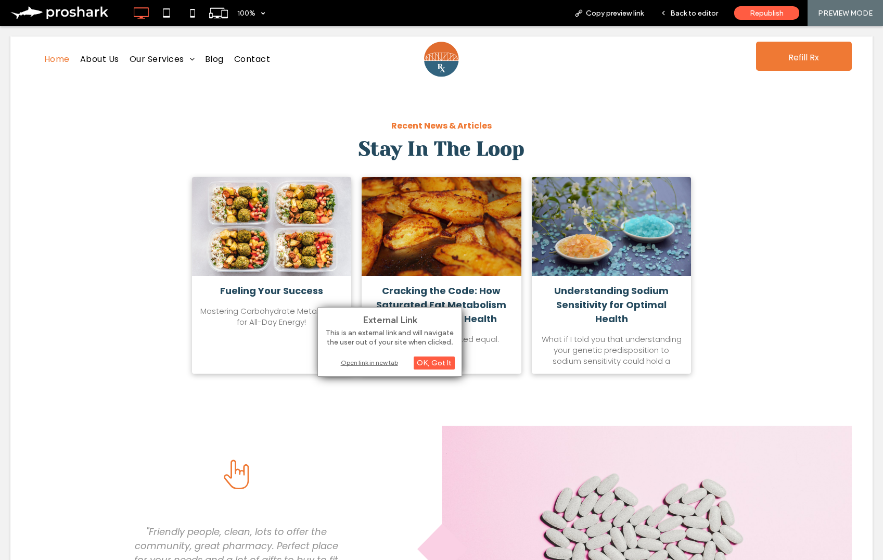
click at [340, 361] on div "Open link in new tab" at bounding box center [390, 362] width 130 height 11
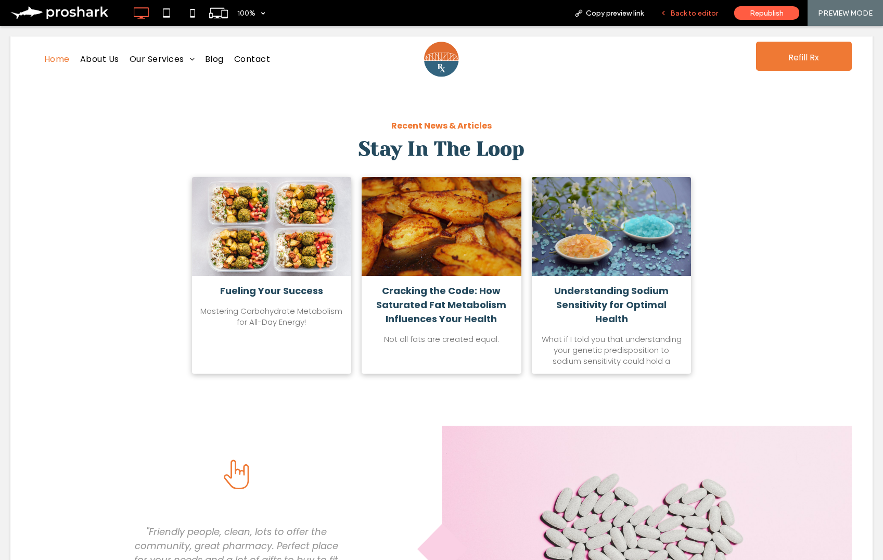
click at [707, 7] on div "Back to editor" at bounding box center [689, 13] width 74 height 26
click at [706, 11] on span "Back to editor" at bounding box center [694, 13] width 48 height 9
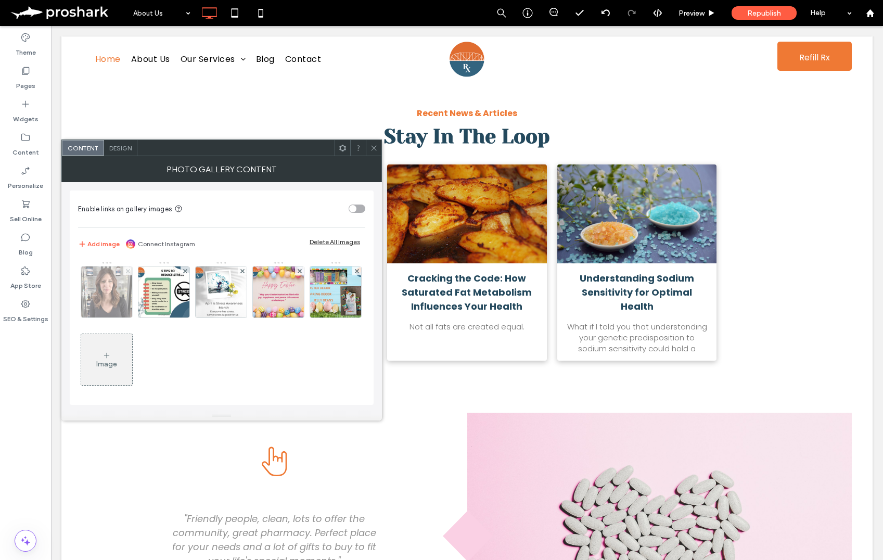
click at [128, 271] on use at bounding box center [127, 271] width 4 height 4
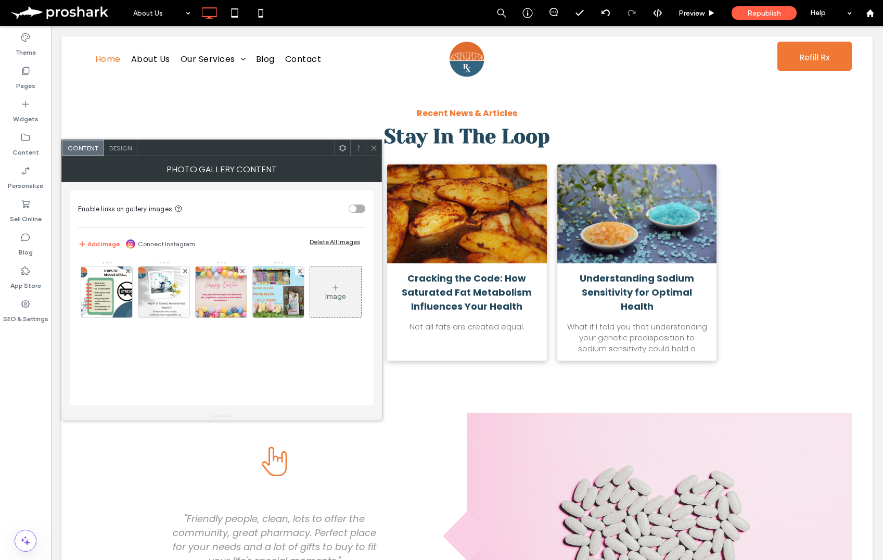
click at [373, 148] on icon at bounding box center [374, 148] width 8 height 8
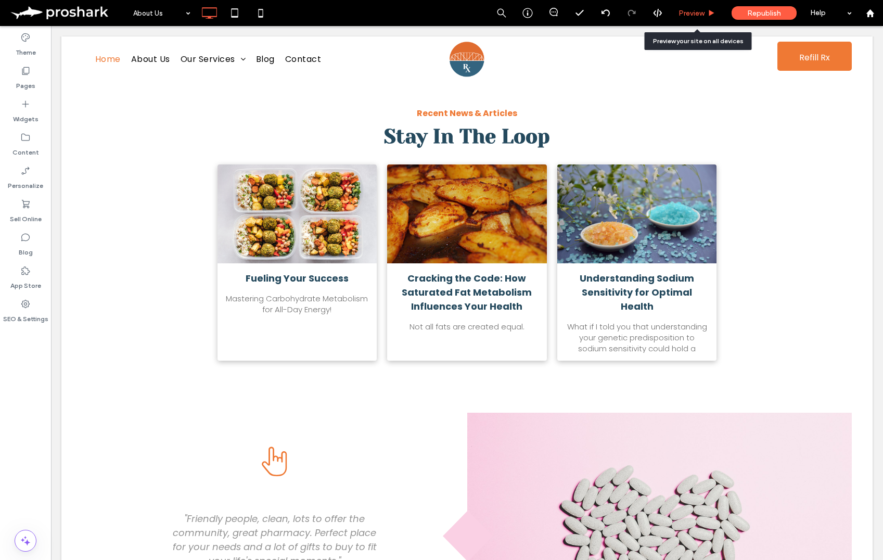
click at [699, 11] on span "Preview" at bounding box center [692, 13] width 26 height 9
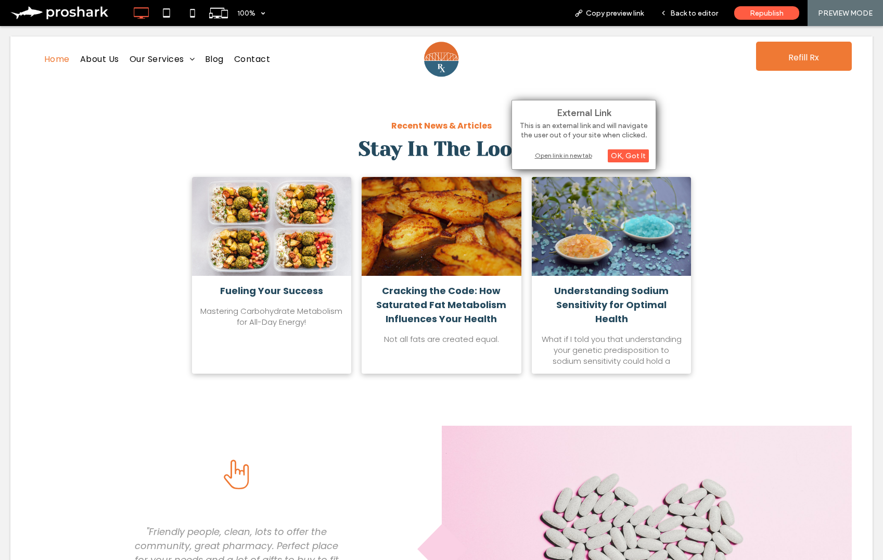
click at [550, 154] on div "Open link in new tab" at bounding box center [584, 155] width 130 height 11
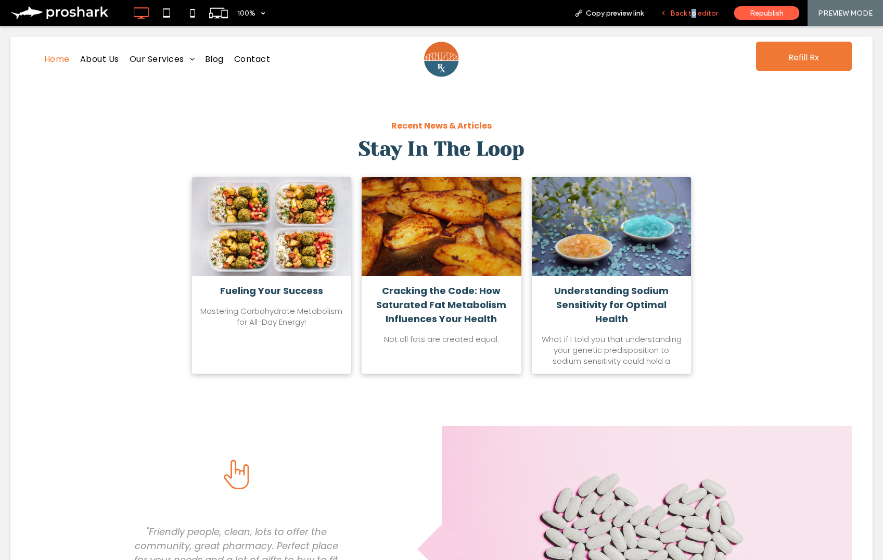
click at [695, 9] on span "Back to editor" at bounding box center [694, 13] width 48 height 9
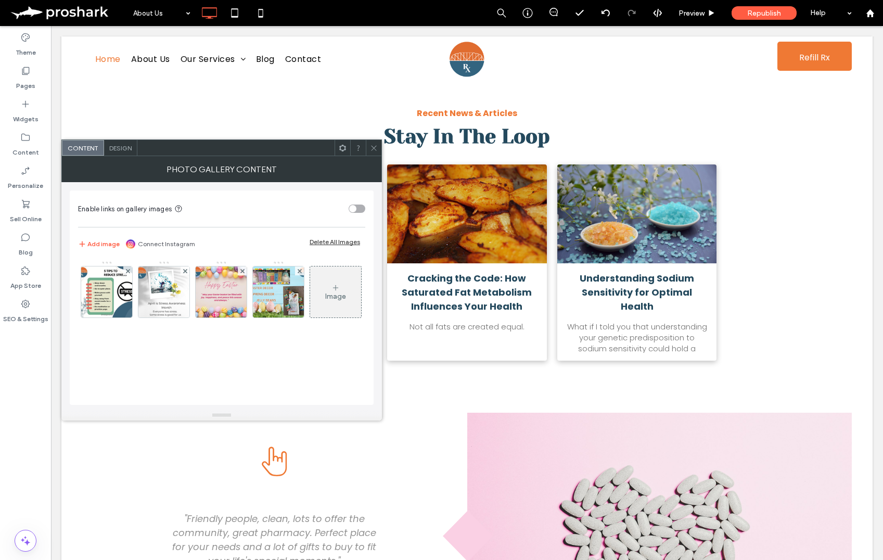
click at [310, 316] on div "Image" at bounding box center [335, 291] width 51 height 49
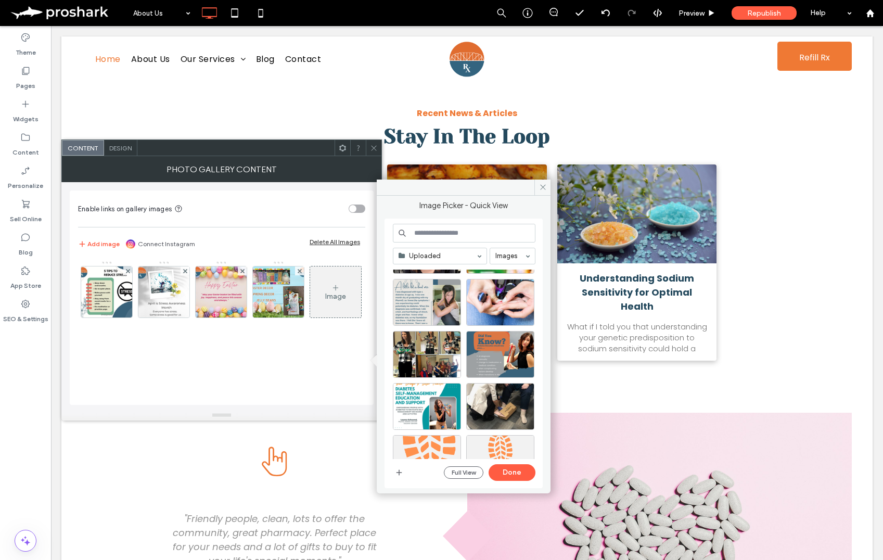
scroll to position [3341, 0]
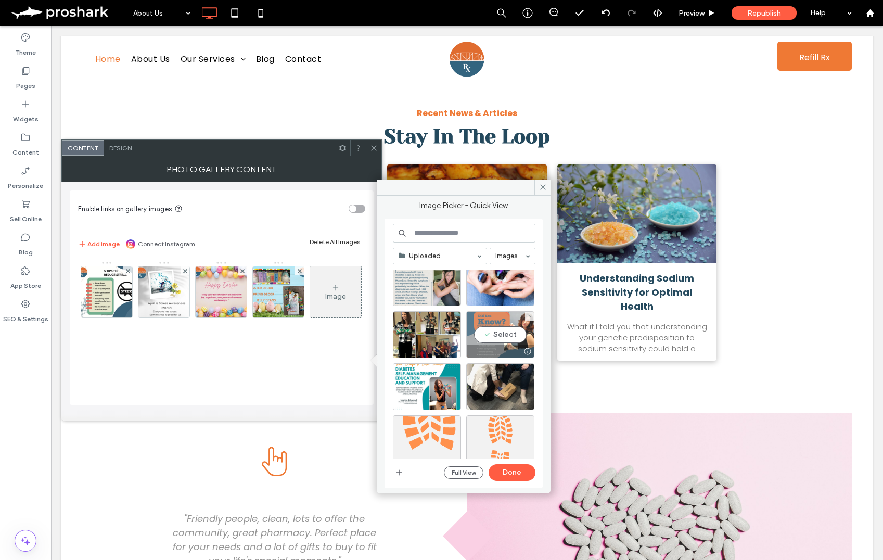
click at [491, 328] on div "Select" at bounding box center [500, 334] width 68 height 47
click at [427, 384] on div "Select" at bounding box center [427, 386] width 68 height 47
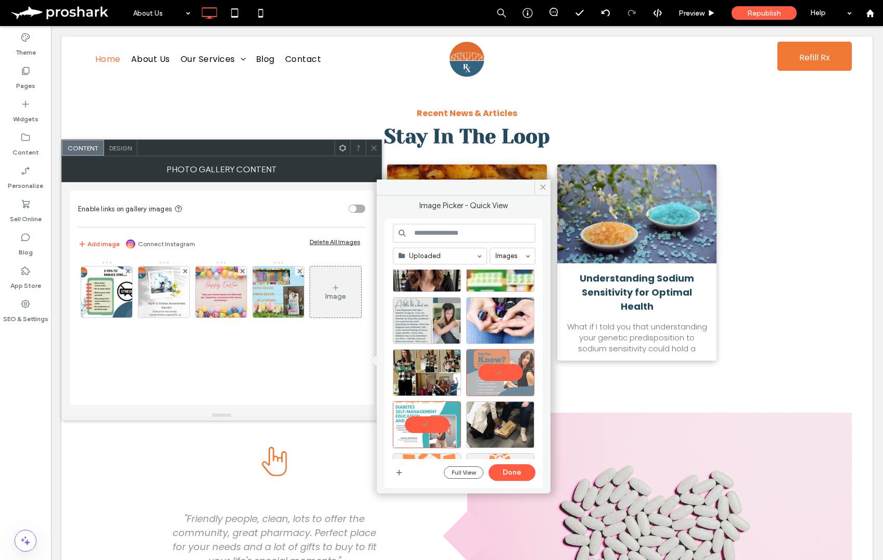
scroll to position [3303, 0]
click at [512, 465] on button "Done" at bounding box center [512, 472] width 47 height 17
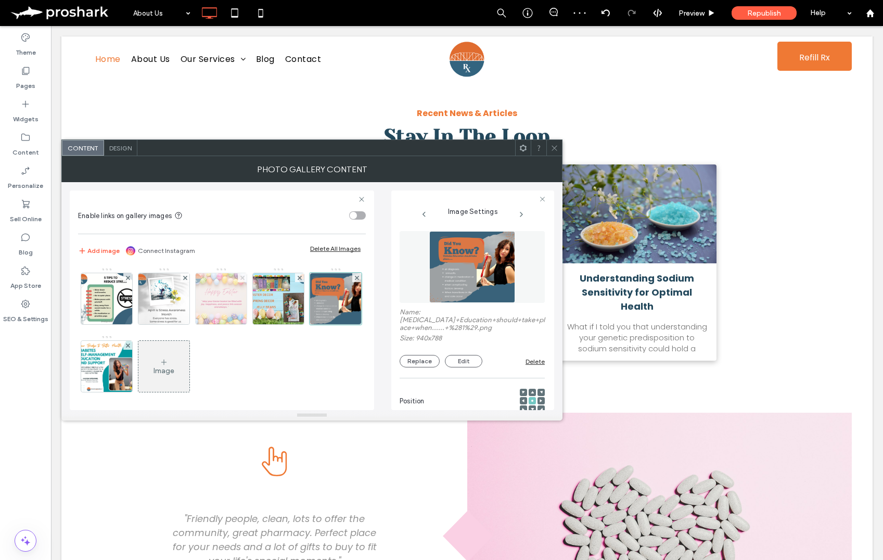
click at [243, 277] on use at bounding box center [242, 277] width 4 height 4
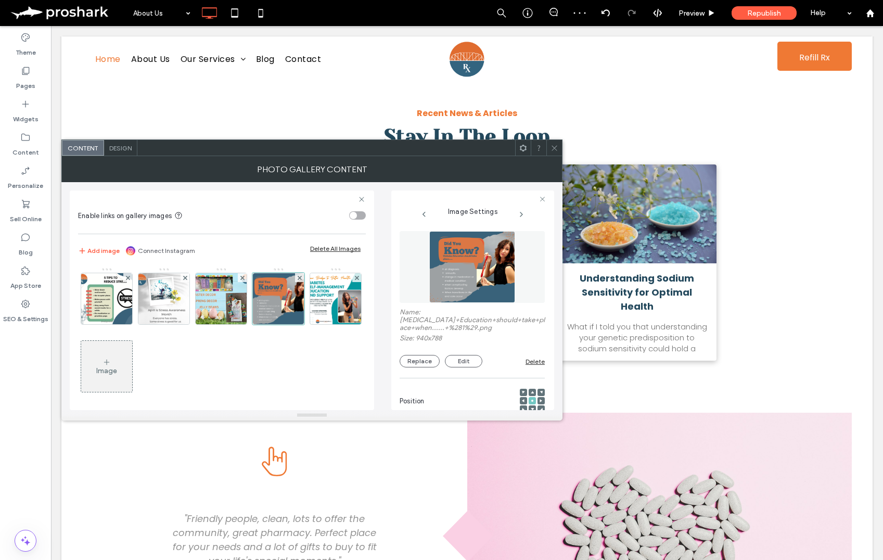
click at [556, 149] on icon at bounding box center [555, 148] width 8 height 8
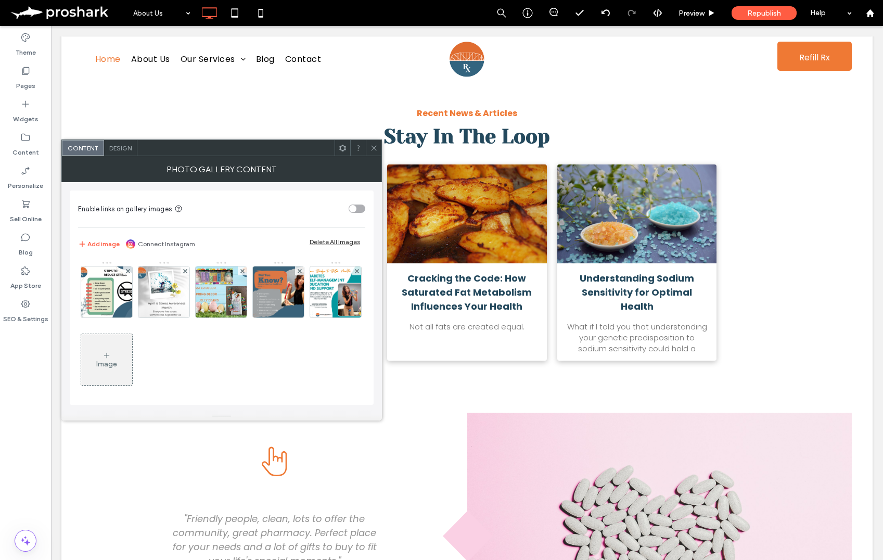
drag, startPoint x: 172, startPoint y: 351, endPoint x: 213, endPoint y: 355, distance: 41.3
click at [132, 351] on div "Image" at bounding box center [106, 359] width 51 height 49
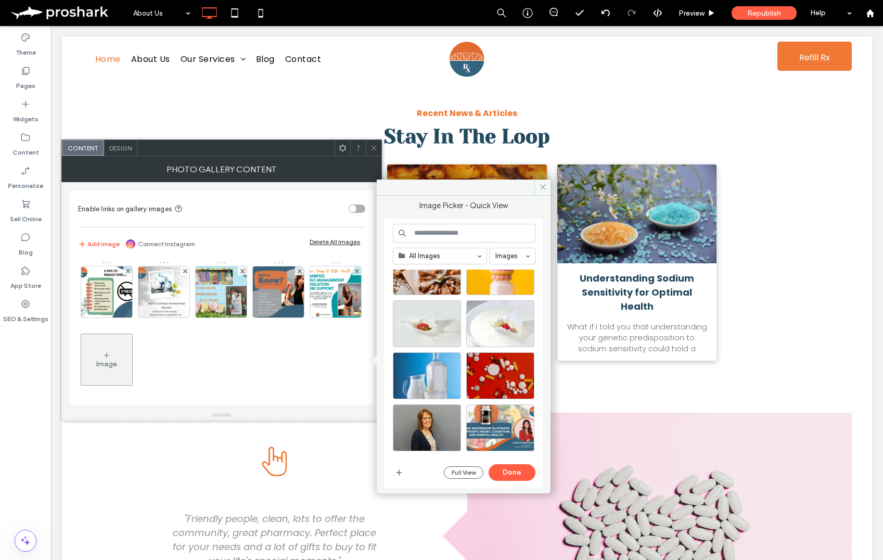
scroll to position [461, 0]
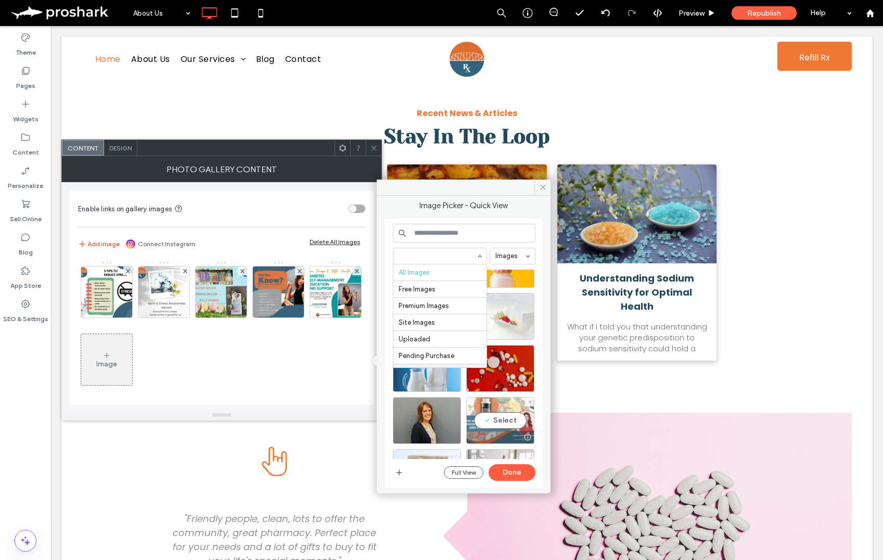
click at [512, 427] on div "Select" at bounding box center [500, 420] width 68 height 47
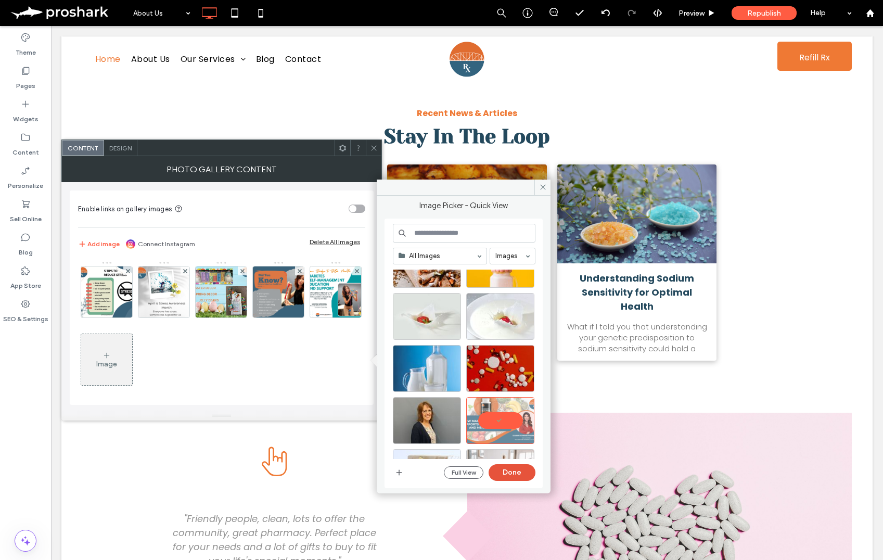
click at [516, 471] on button "Done" at bounding box center [512, 472] width 47 height 17
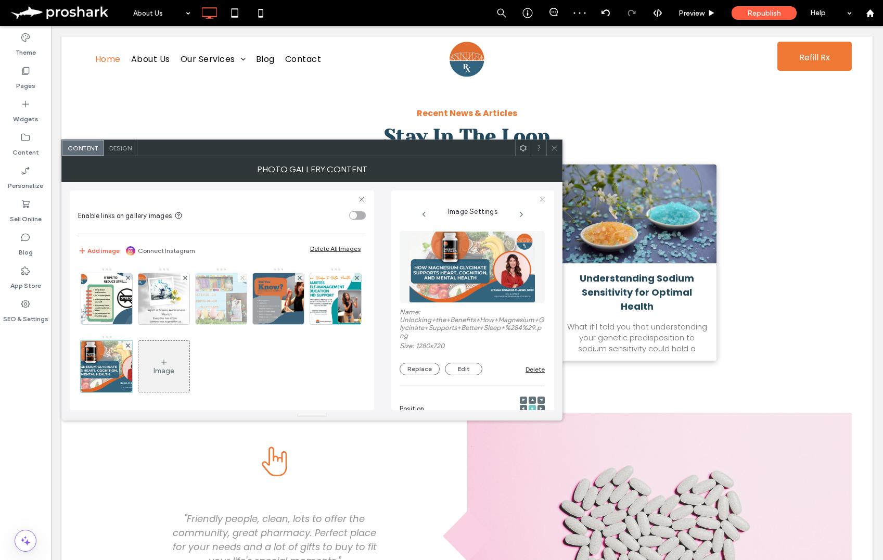
click at [242, 277] on use at bounding box center [242, 277] width 4 height 4
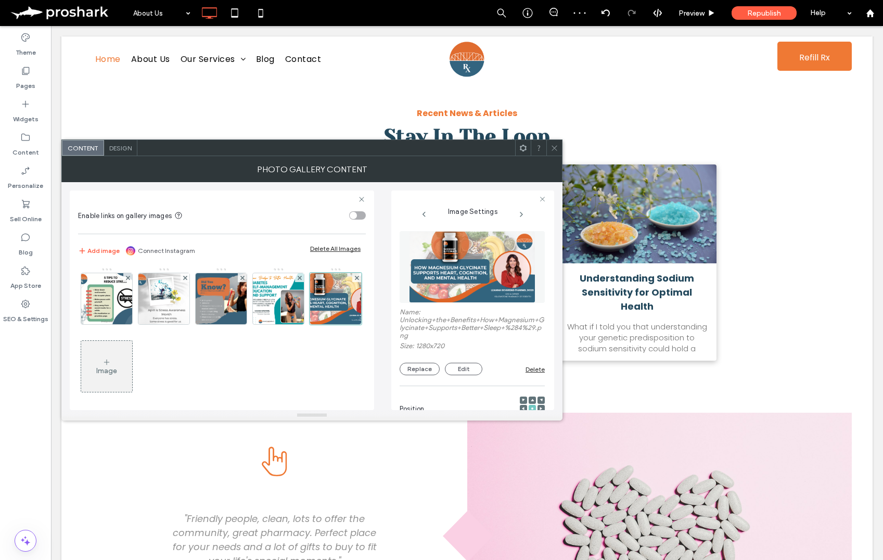
click at [552, 146] on icon at bounding box center [555, 148] width 8 height 8
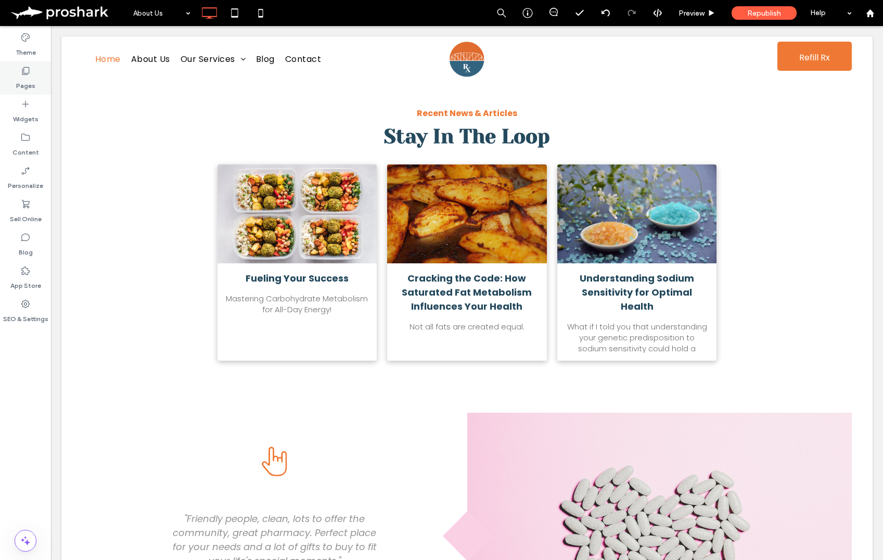
click at [28, 78] on label "Pages" at bounding box center [25, 83] width 19 height 15
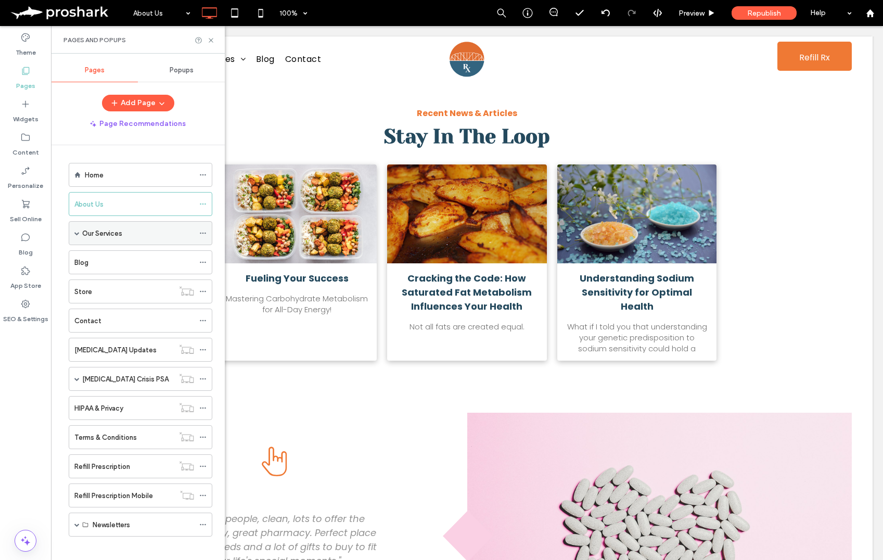
click at [77, 232] on span at bounding box center [76, 233] width 5 height 5
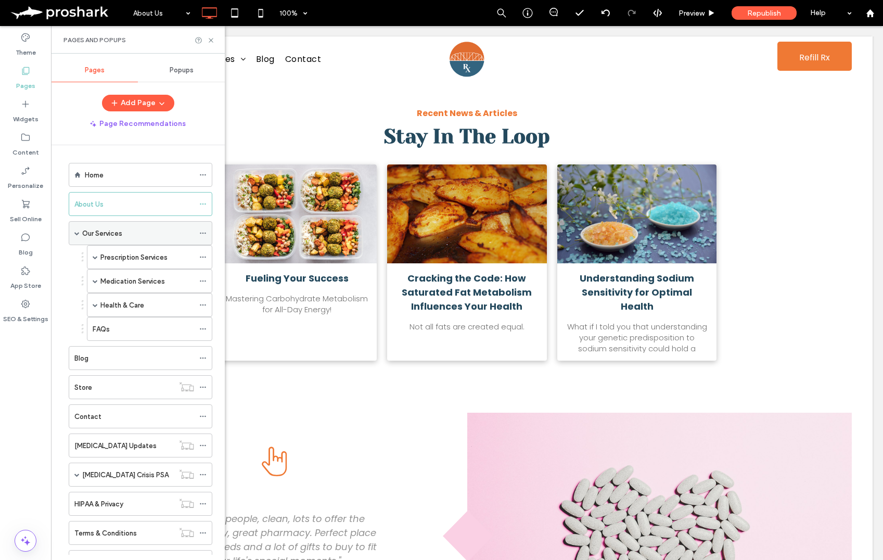
click at [105, 232] on label "Our Services" at bounding box center [102, 233] width 40 height 18
click at [209, 40] on icon at bounding box center [211, 40] width 8 height 8
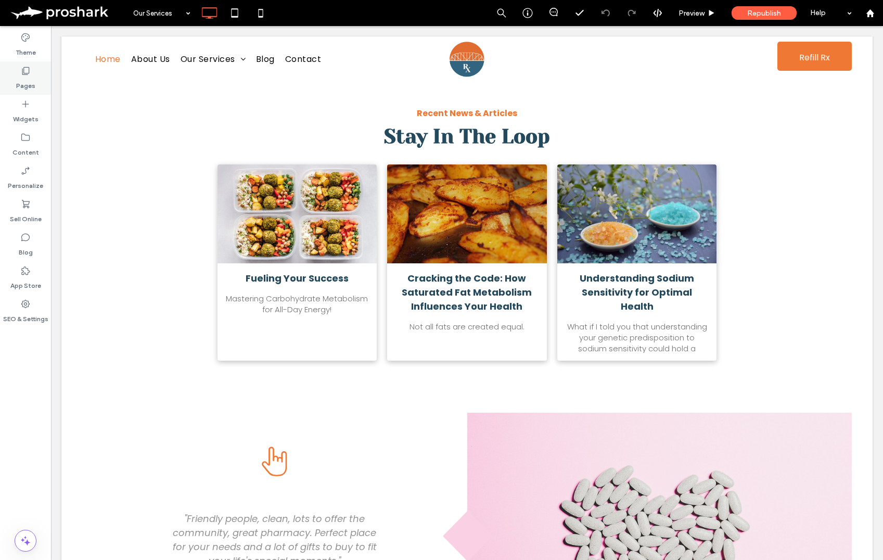
click at [34, 75] on div "Pages" at bounding box center [25, 77] width 51 height 33
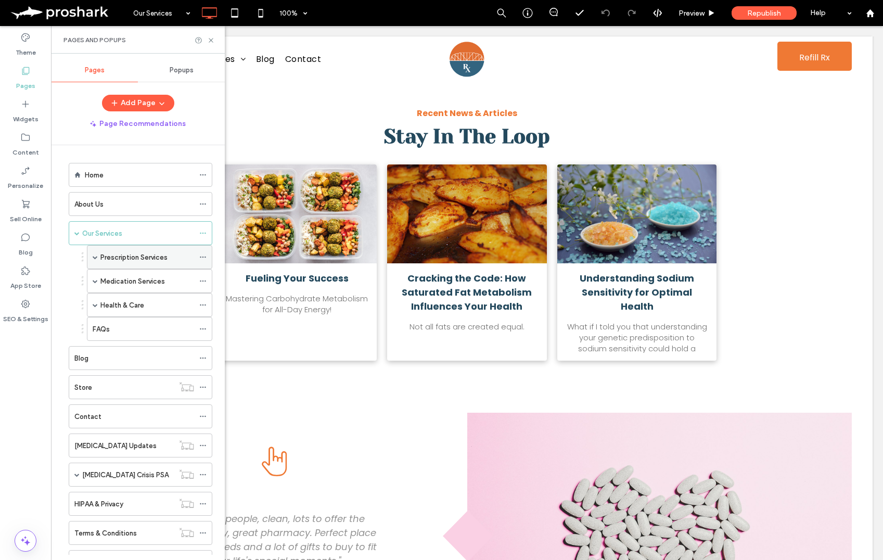
click at [131, 258] on label "Prescription Services" at bounding box center [133, 257] width 67 height 18
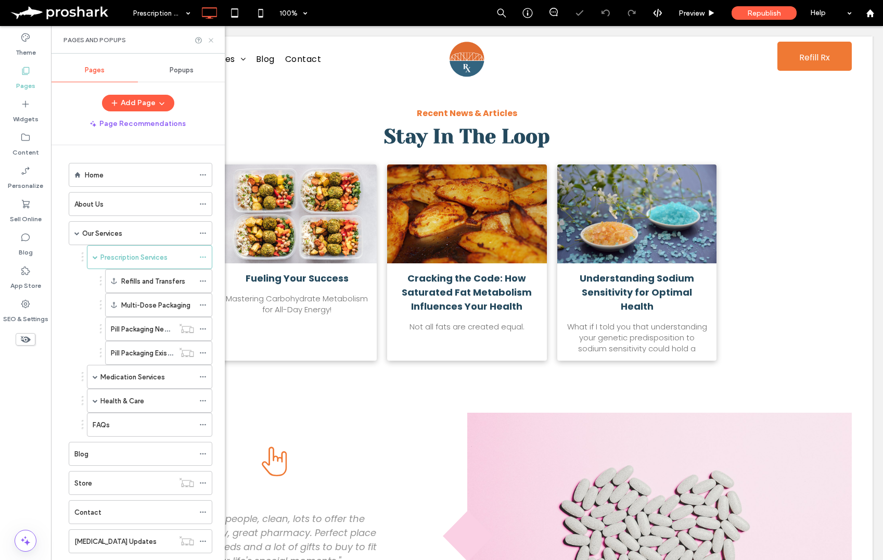
click at [213, 41] on icon at bounding box center [211, 40] width 8 height 8
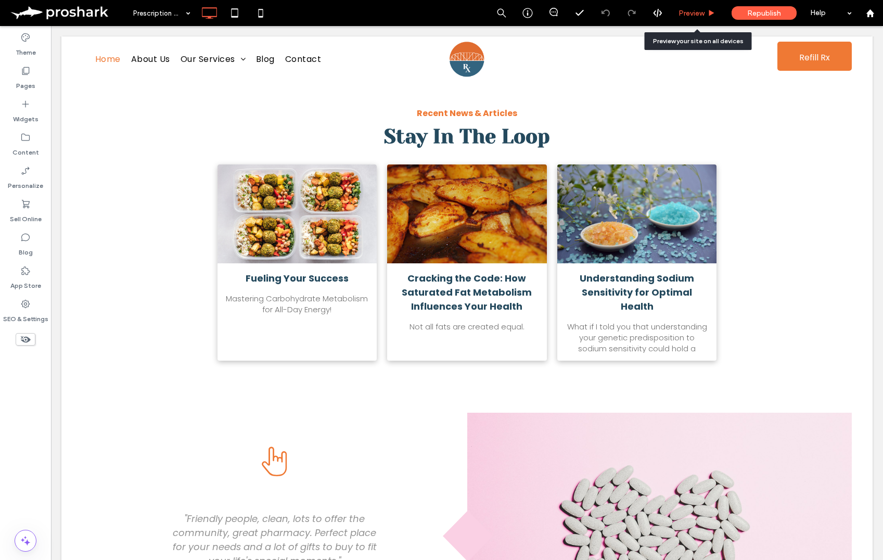
click at [705, 7] on div "Preview" at bounding box center [697, 13] width 53 height 26
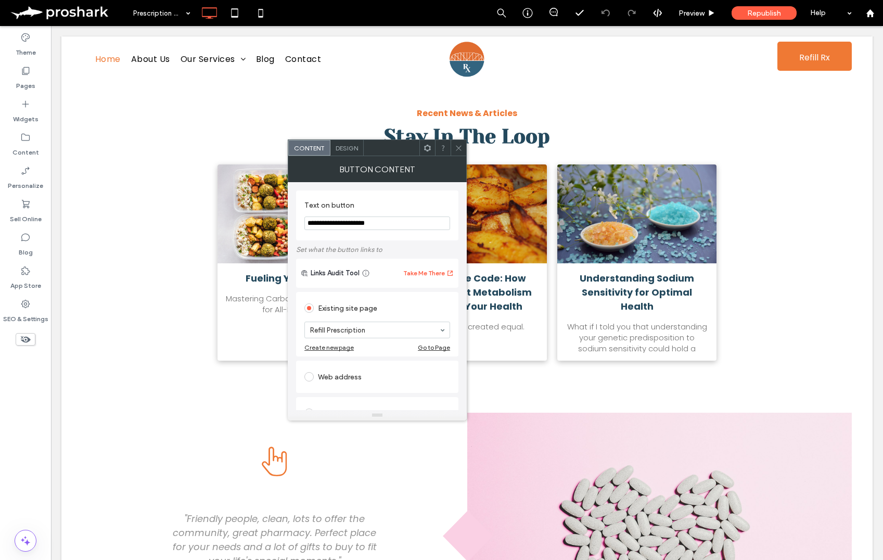
click at [456, 148] on icon at bounding box center [459, 148] width 8 height 8
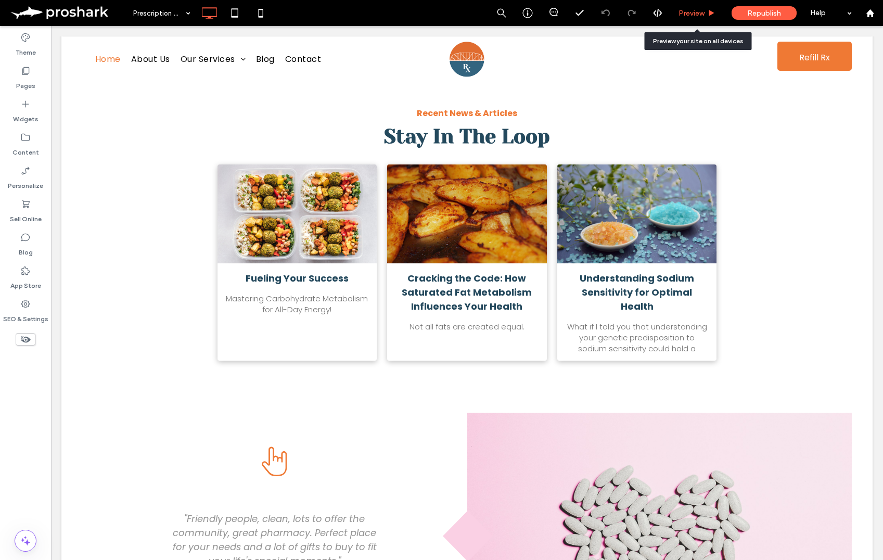
click at [690, 16] on span "Preview" at bounding box center [692, 13] width 26 height 9
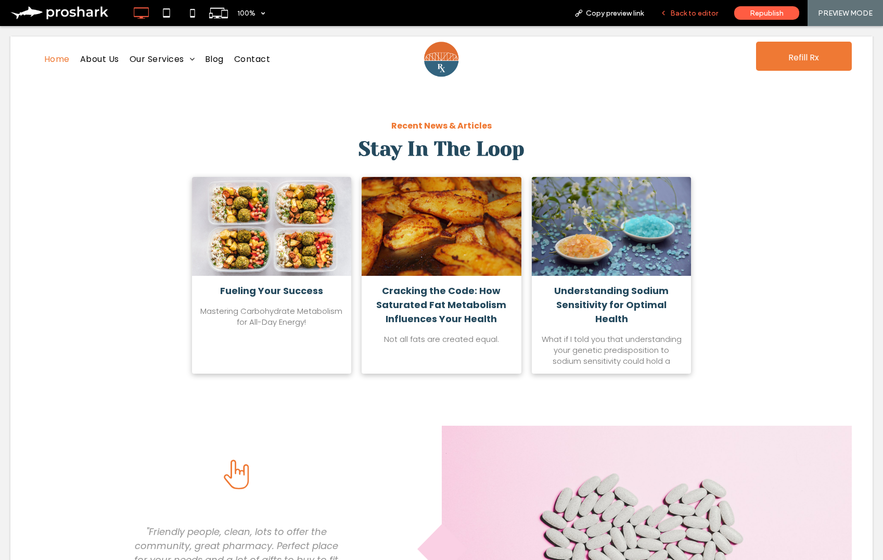
click at [697, 9] on span "Back to editor" at bounding box center [694, 13] width 48 height 9
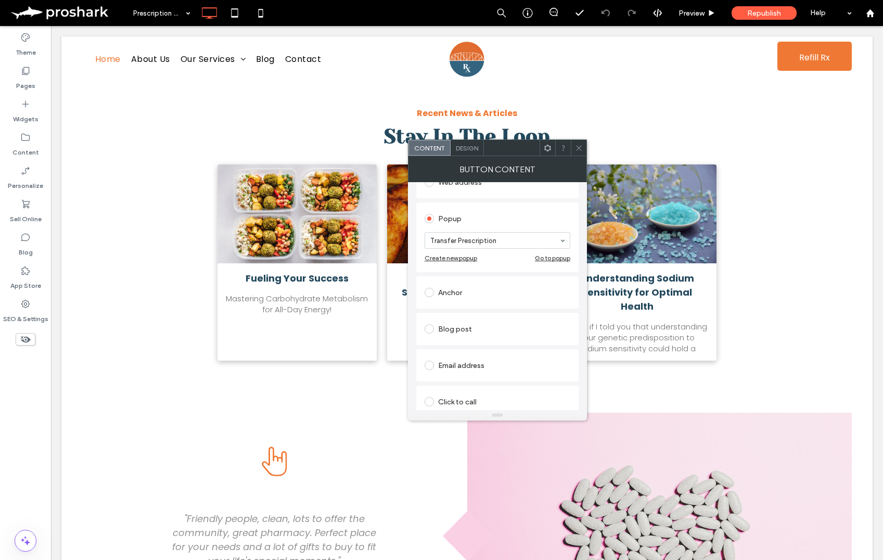
scroll to position [208, 0]
click at [466, 355] on div "Click to call" at bounding box center [498, 357] width 146 height 17
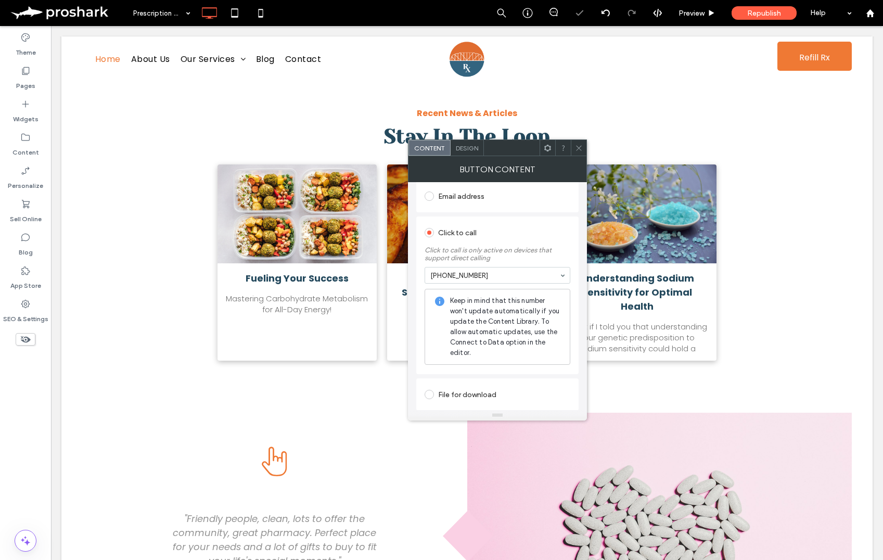
scroll to position [297, 0]
click at [578, 144] on icon at bounding box center [579, 148] width 8 height 8
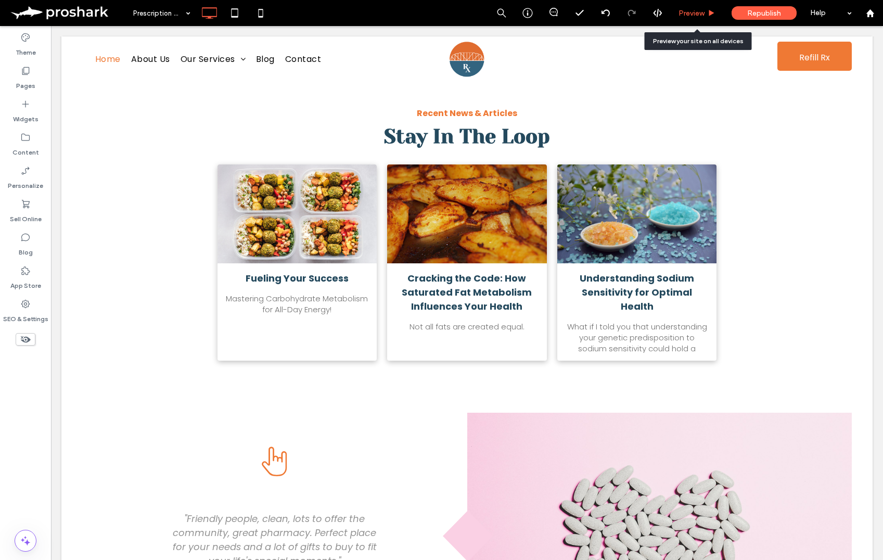
click at [699, 18] on div "Preview" at bounding box center [697, 13] width 53 height 26
click at [700, 11] on span "Preview" at bounding box center [692, 13] width 26 height 9
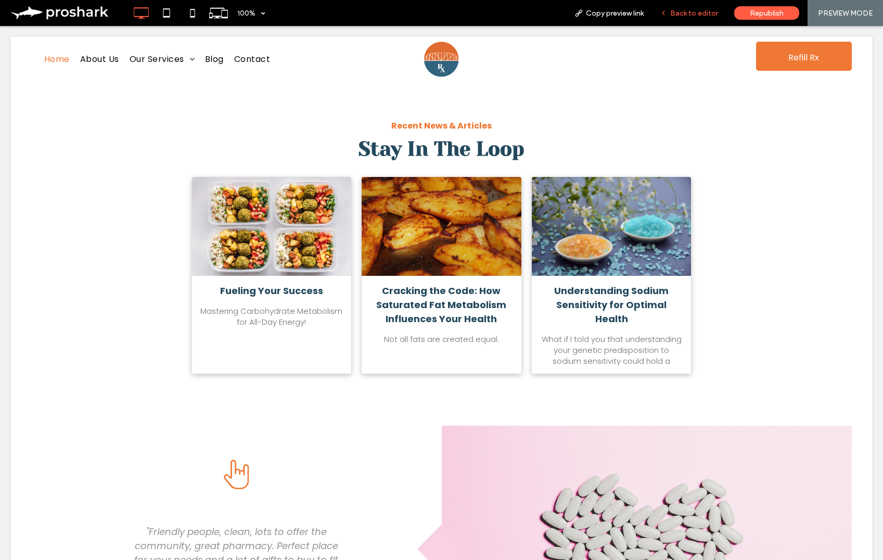
click at [695, 9] on span "Back to editor" at bounding box center [694, 13] width 48 height 9
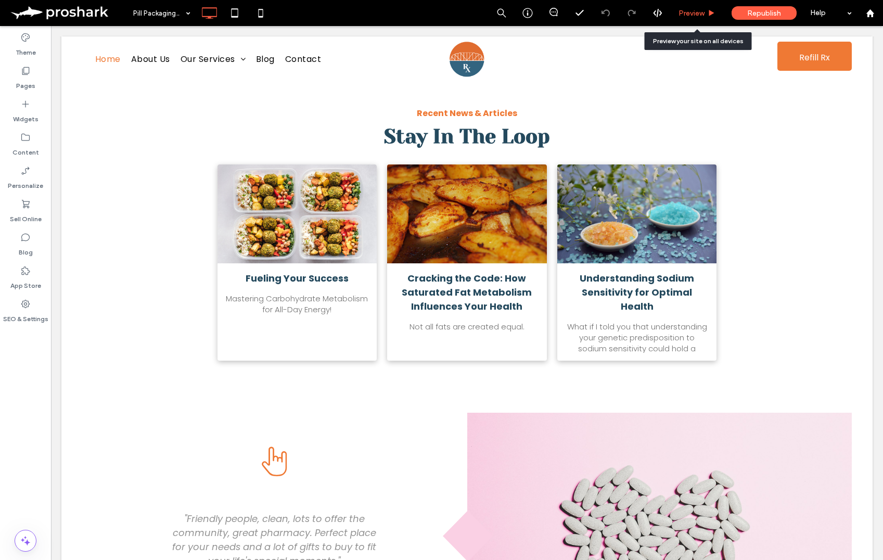
click at [706, 9] on div "Preview" at bounding box center [697, 13] width 53 height 9
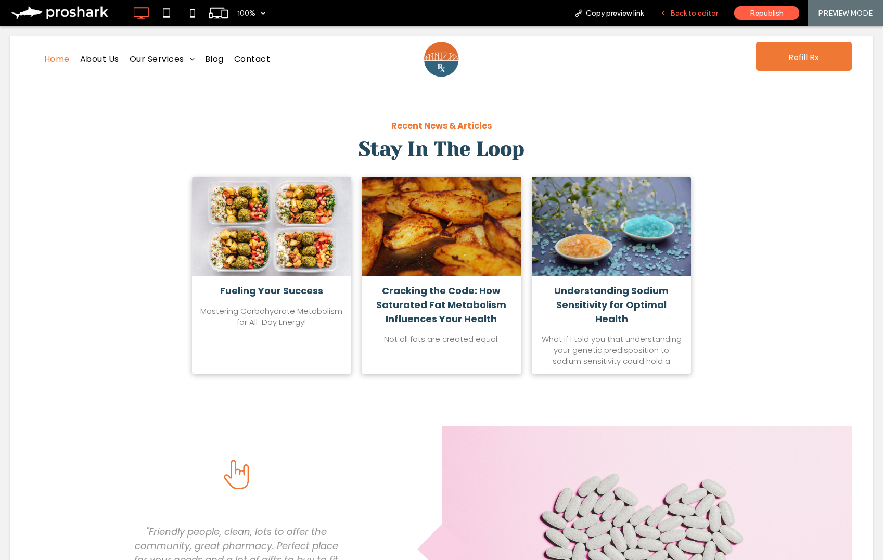
click at [700, 9] on span "Back to editor" at bounding box center [694, 13] width 48 height 9
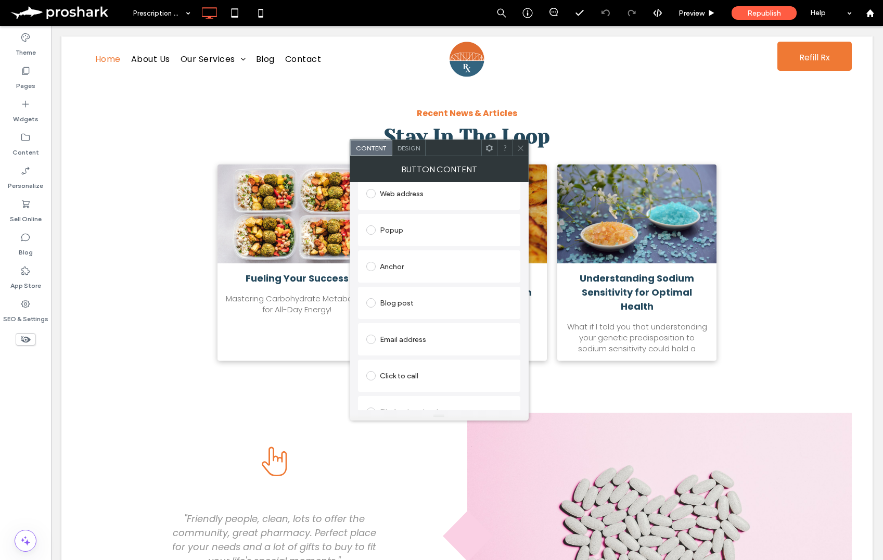
scroll to position [198, 0]
click at [403, 364] on div "Click to call" at bounding box center [439, 361] width 146 height 17
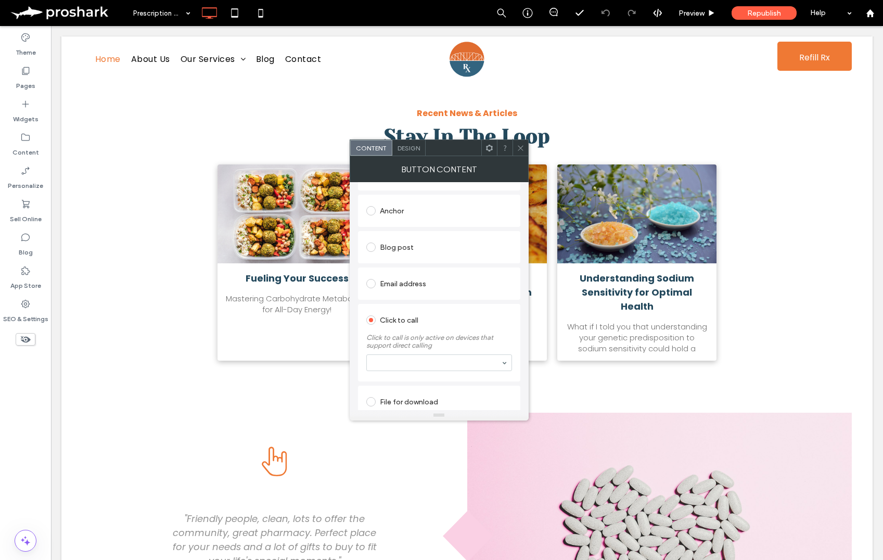
scroll to position [207, 0]
click at [520, 148] on icon at bounding box center [521, 148] width 8 height 8
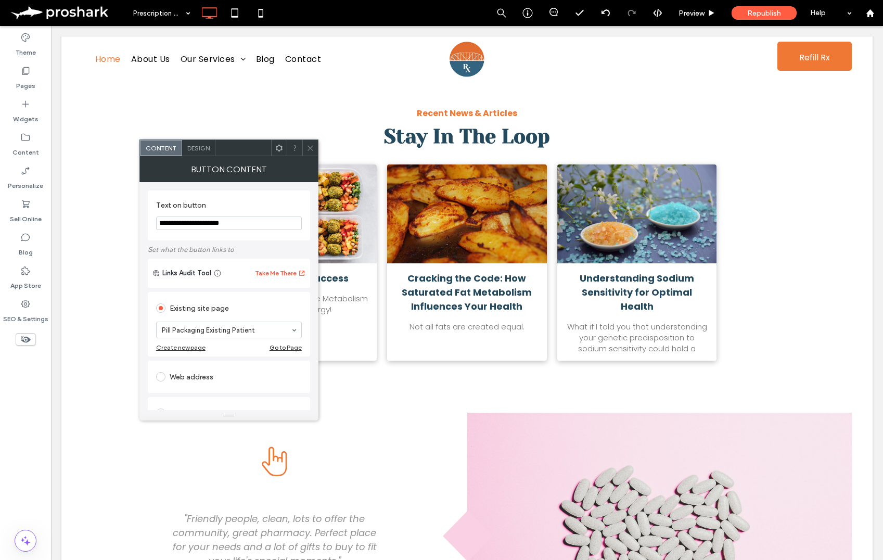
click at [279, 348] on div "Go to Page" at bounding box center [286, 347] width 32 height 8
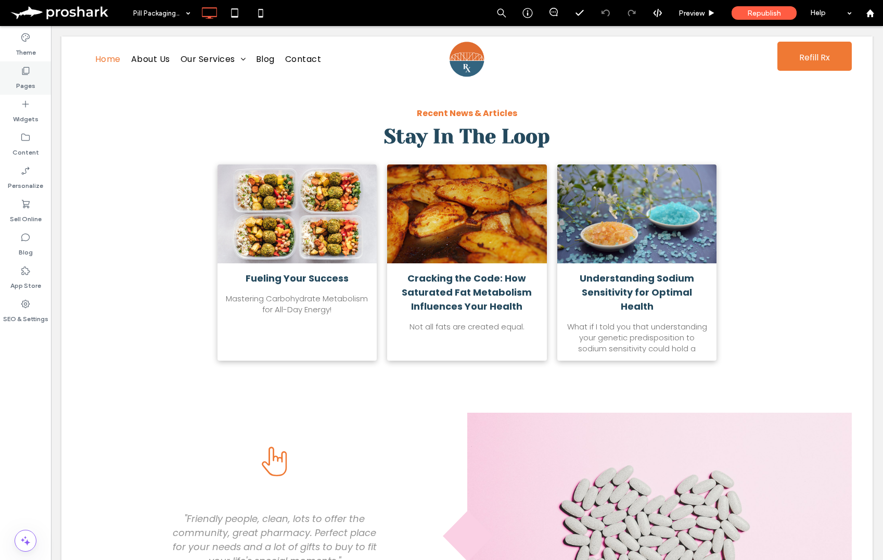
click at [23, 78] on label "Pages" at bounding box center [25, 83] width 19 height 15
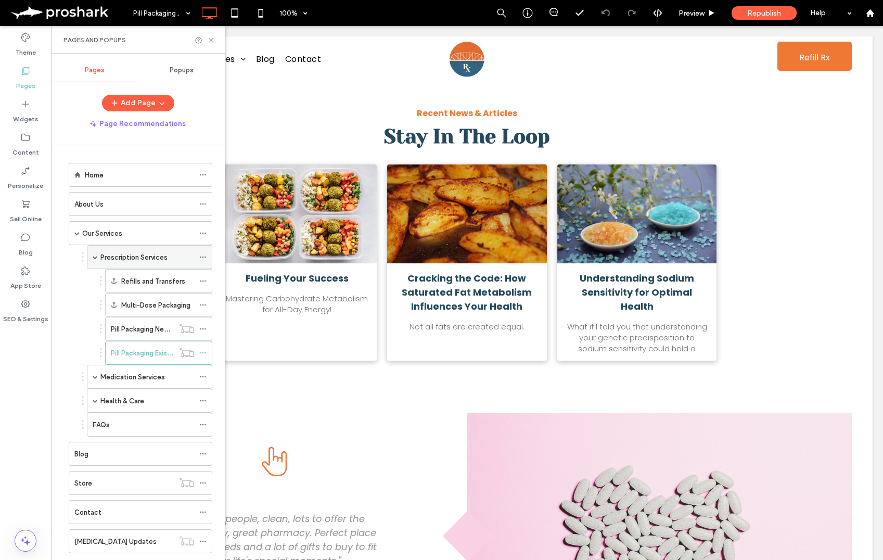
click at [132, 261] on label "Prescription Services" at bounding box center [133, 257] width 67 height 18
click at [209, 39] on icon at bounding box center [211, 40] width 8 height 8
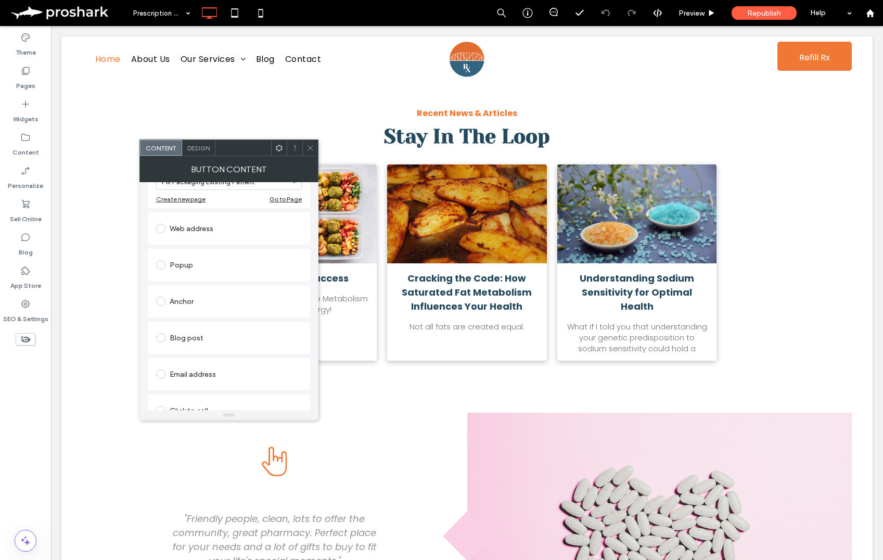
scroll to position [202, 0]
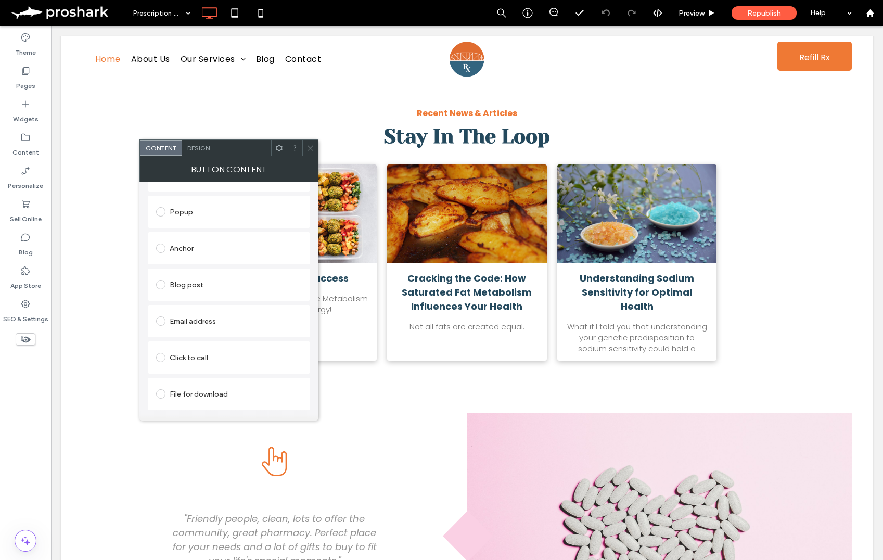
click at [217, 356] on div "Click to call" at bounding box center [229, 357] width 146 height 17
click at [312, 143] on span at bounding box center [311, 148] width 8 height 16
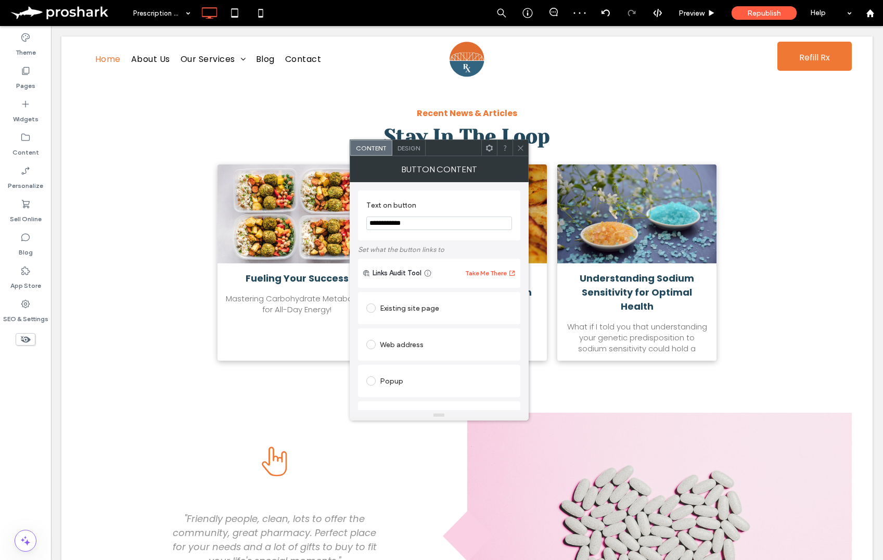
click at [430, 230] on input "**********" at bounding box center [439, 223] width 146 height 14
type input "*"
type input "**********"
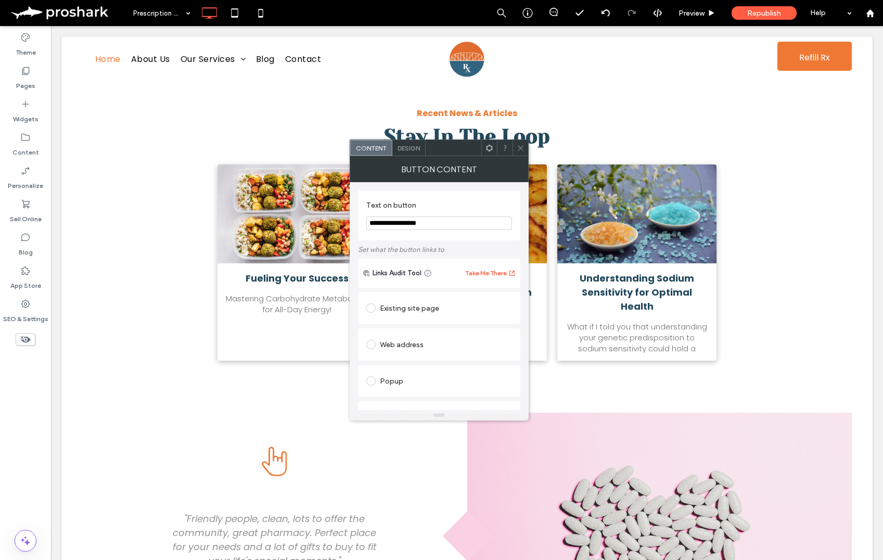
click at [520, 145] on icon at bounding box center [521, 148] width 8 height 8
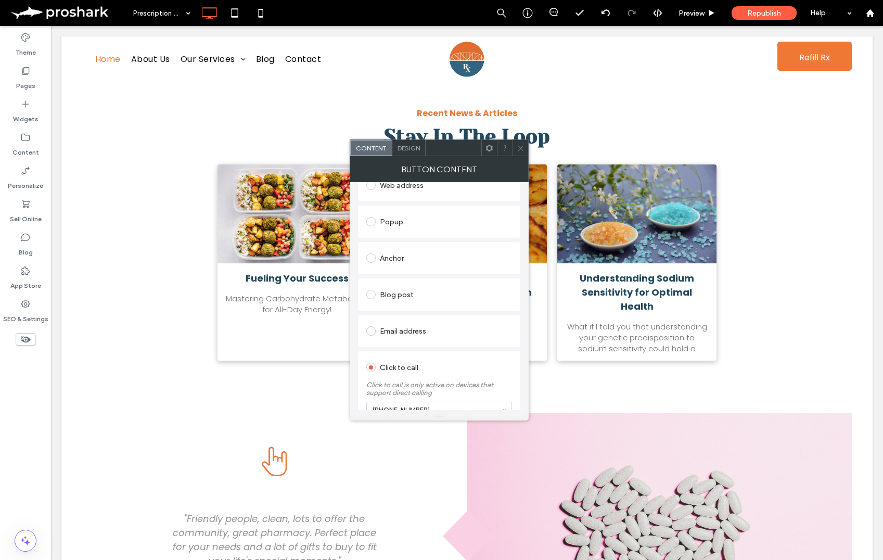
scroll to position [214, 0]
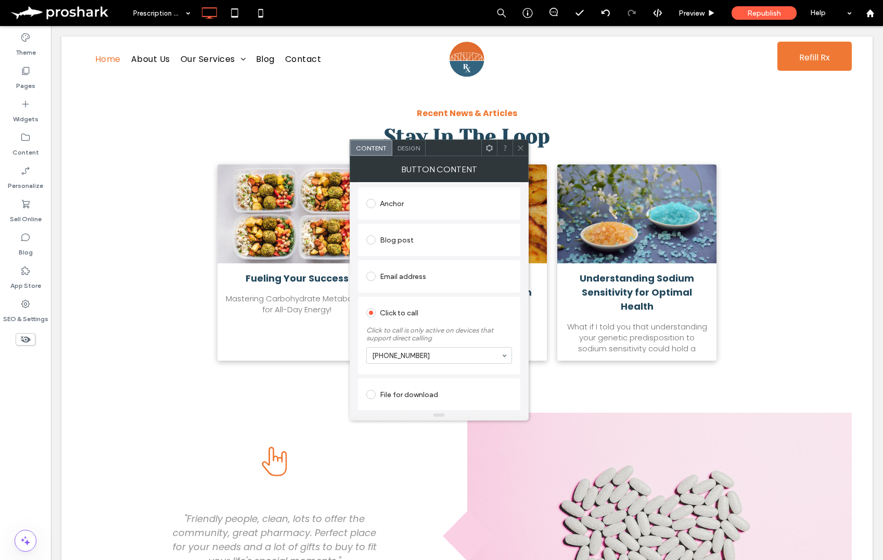
click at [517, 149] on icon at bounding box center [521, 148] width 8 height 8
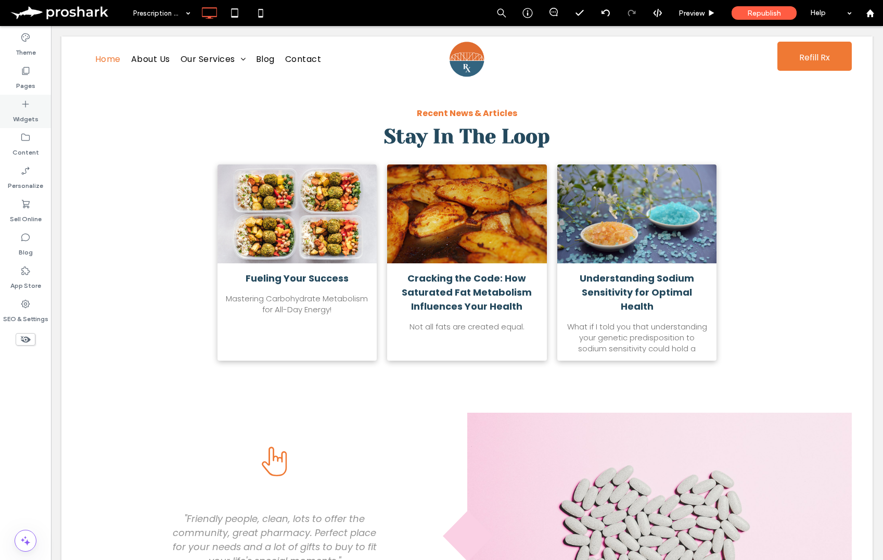
click at [39, 117] on div "Widgets" at bounding box center [25, 111] width 51 height 33
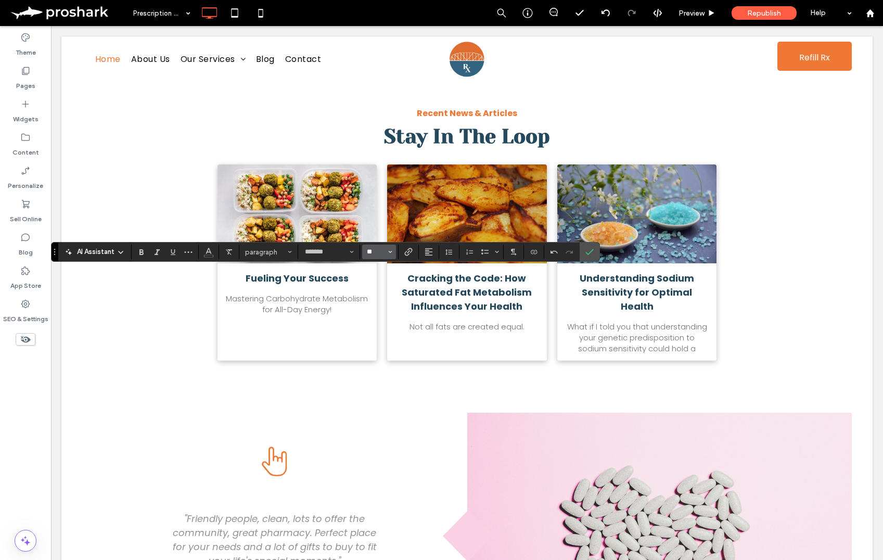
click at [381, 250] on input "**" at bounding box center [376, 252] width 20 height 8
type input "**"
click at [145, 256] on icon "Bold" at bounding box center [141, 252] width 8 height 8
click at [202, 250] on button "Color" at bounding box center [209, 252] width 16 height 15
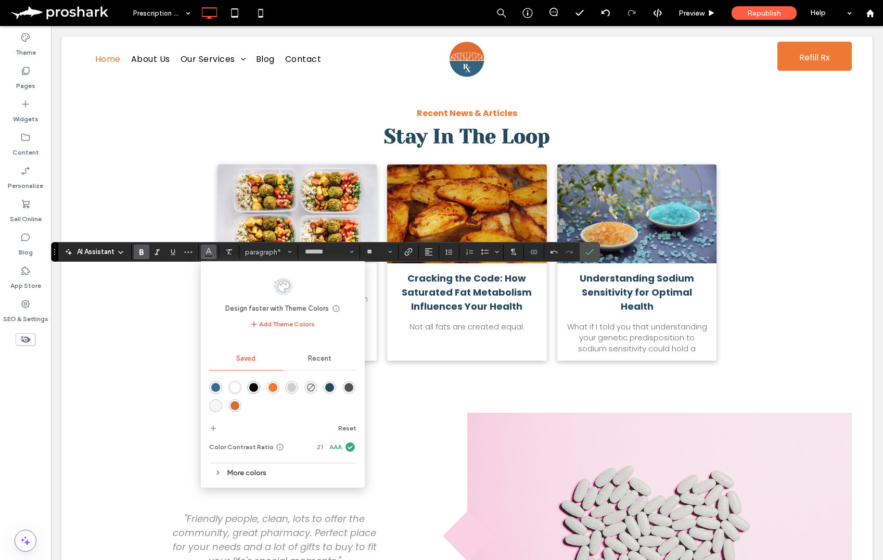
click at [216, 387] on div "rgba(55,111,141,1)" at bounding box center [215, 387] width 9 height 9
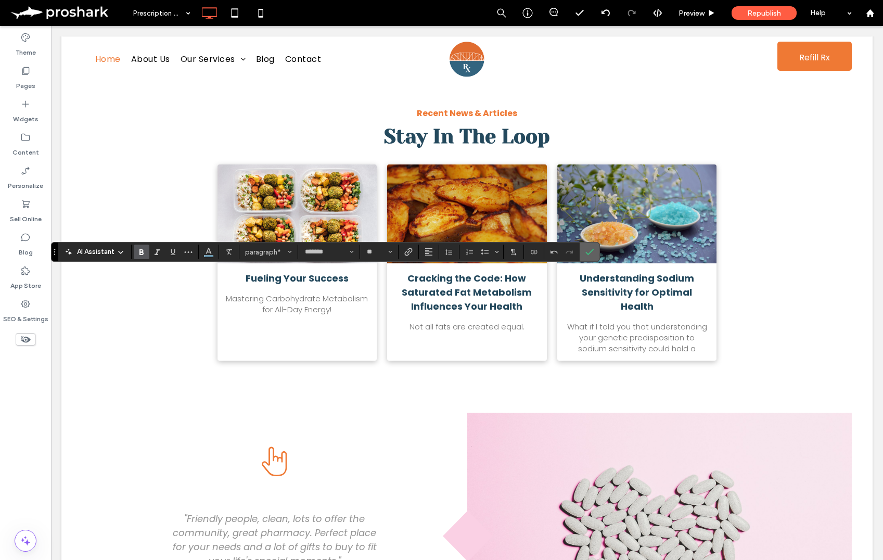
click at [586, 253] on icon "Confirm" at bounding box center [589, 252] width 8 height 8
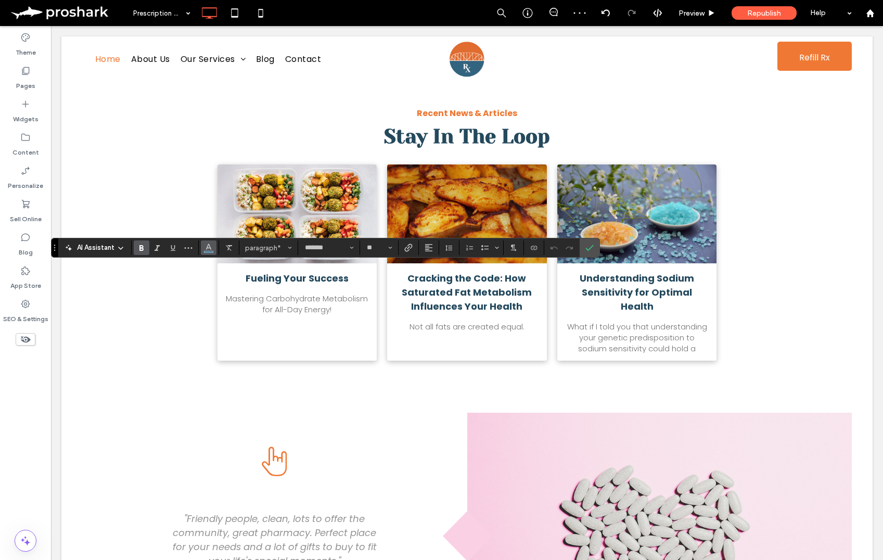
click at [208, 245] on use "Color" at bounding box center [209, 247] width 6 height 6
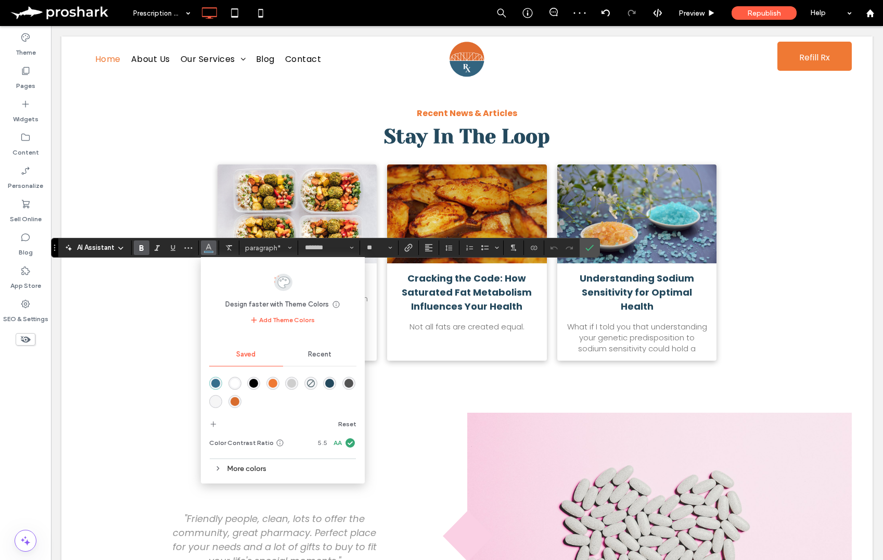
click at [290, 385] on div "rgba(206,206,206,1)" at bounding box center [291, 383] width 9 height 9
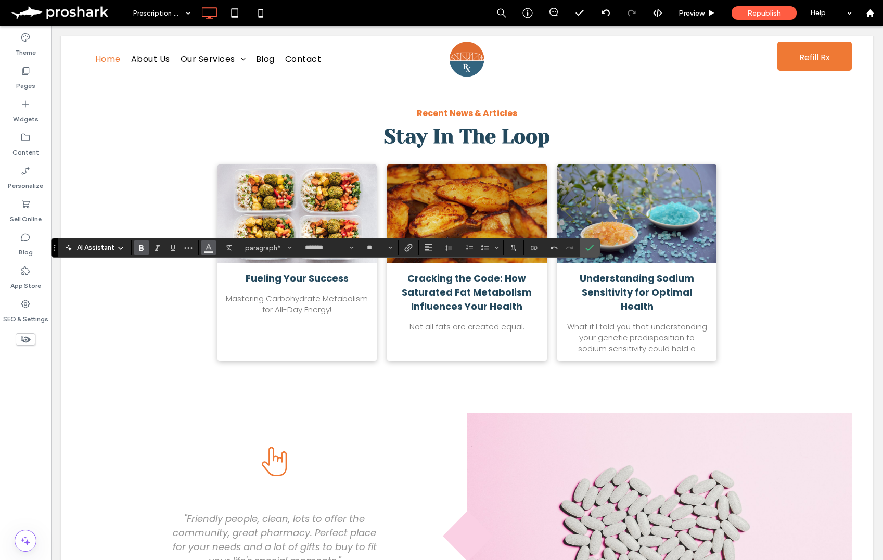
click at [209, 252] on span "Color" at bounding box center [209, 247] width 8 height 14
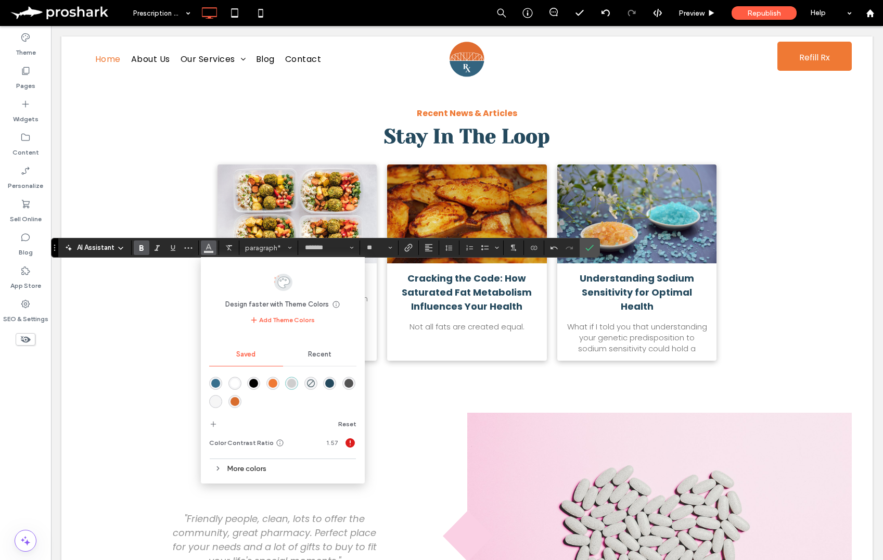
click at [253, 464] on div "More colors" at bounding box center [282, 469] width 147 height 14
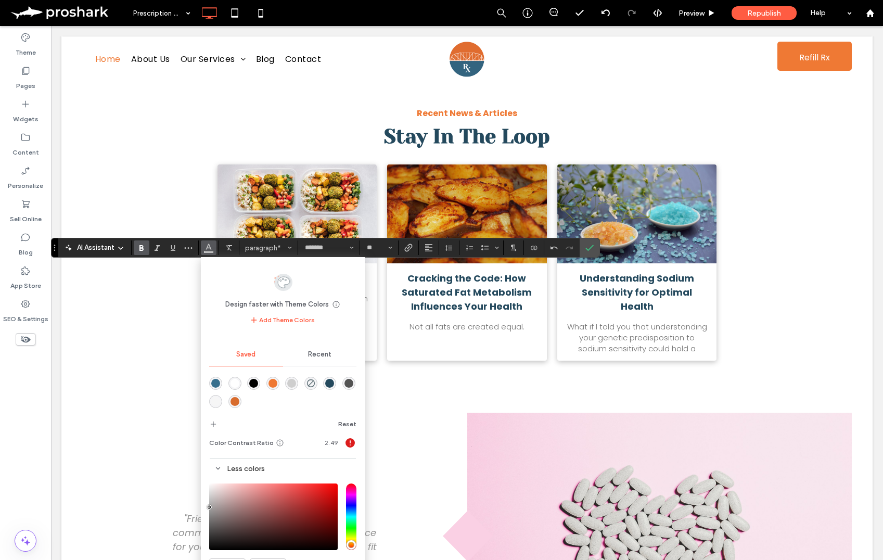
type input "*******"
drag, startPoint x: 209, startPoint y: 496, endPoint x: 270, endPoint y: 479, distance: 62.8
click at [201, 506] on div "Design faster with Theme Colors Save time with Theme Colors Create a color pale…" at bounding box center [283, 437] width 164 height 361
click at [590, 251] on icon "Confirm" at bounding box center [589, 248] width 8 height 8
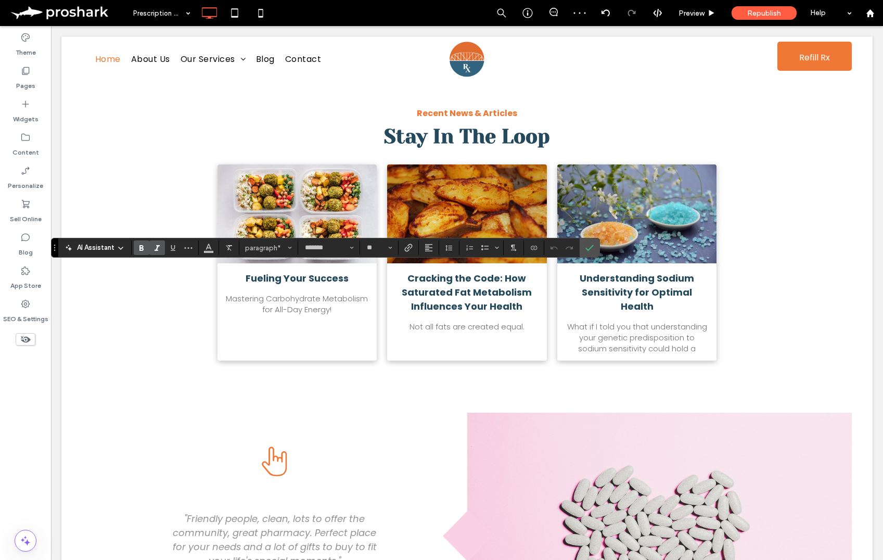
click at [158, 246] on icon "Italic" at bounding box center [157, 248] width 8 height 8
click at [589, 248] on icon "Confirm" at bounding box center [589, 248] width 8 height 8
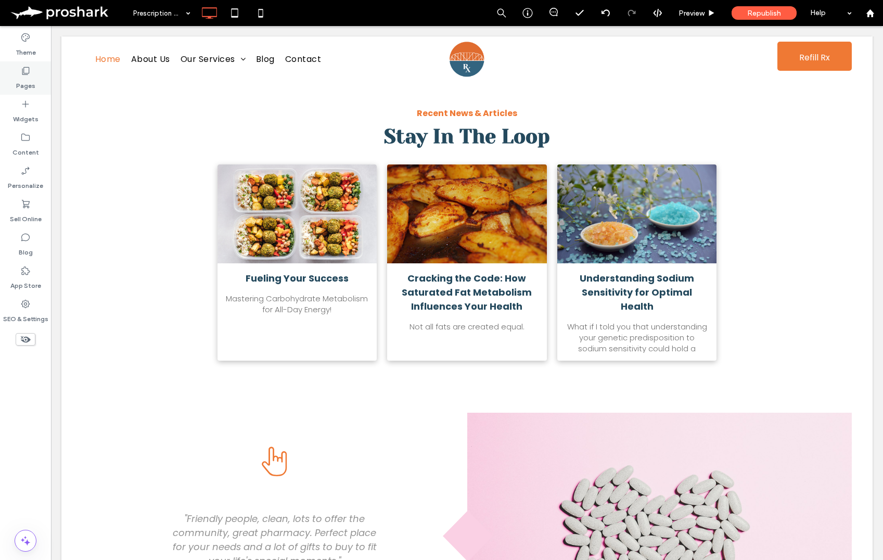
click at [19, 86] on label "Pages" at bounding box center [25, 83] width 19 height 15
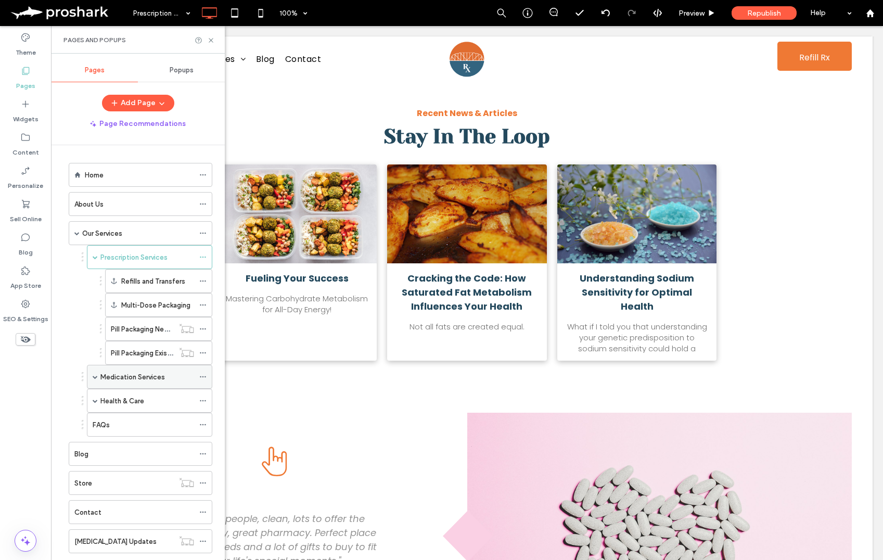
click at [124, 377] on label "Medication Services" at bounding box center [132, 377] width 65 height 18
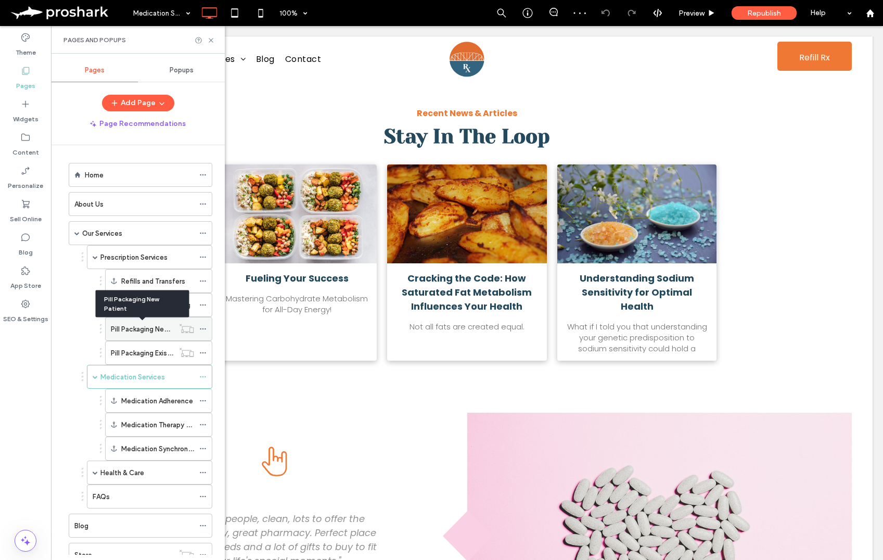
click at [162, 329] on label "Pill Packaging New Patient" at bounding box center [152, 329] width 83 height 18
click at [203, 328] on icon at bounding box center [202, 328] width 7 height 7
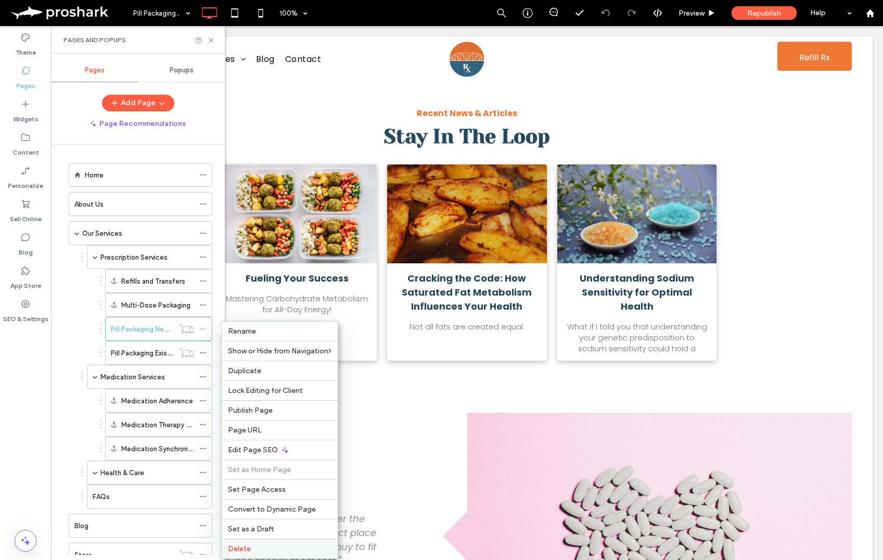
click at [252, 548] on label "Delete" at bounding box center [280, 548] width 104 height 9
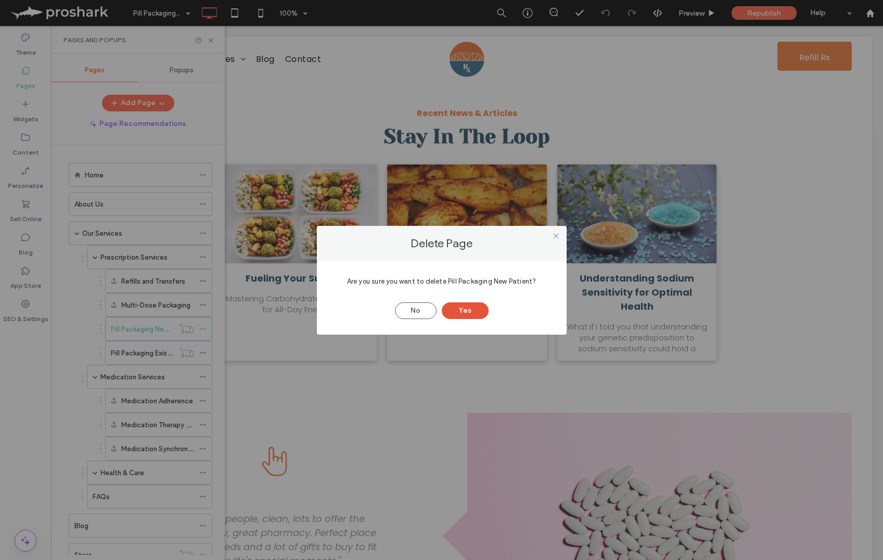
click at [470, 307] on button "Yes" at bounding box center [465, 310] width 47 height 17
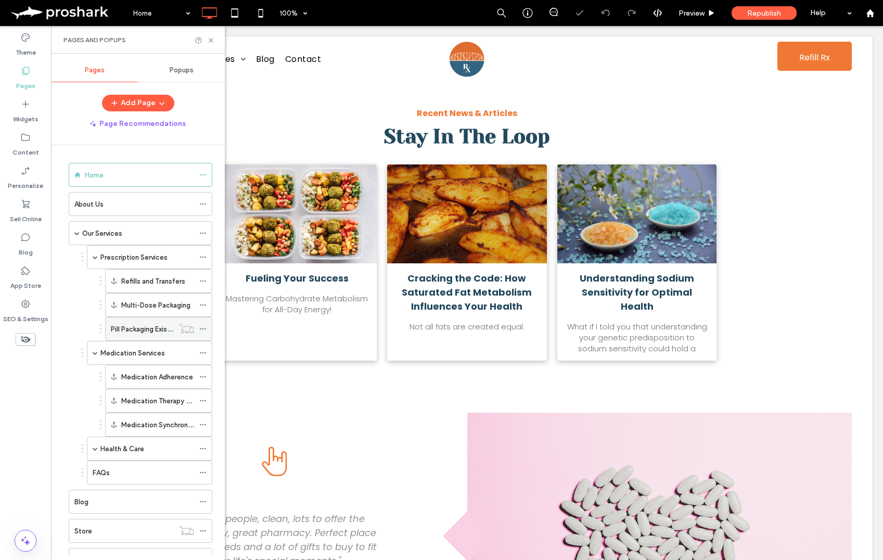
click at [201, 326] on icon at bounding box center [202, 328] width 7 height 7
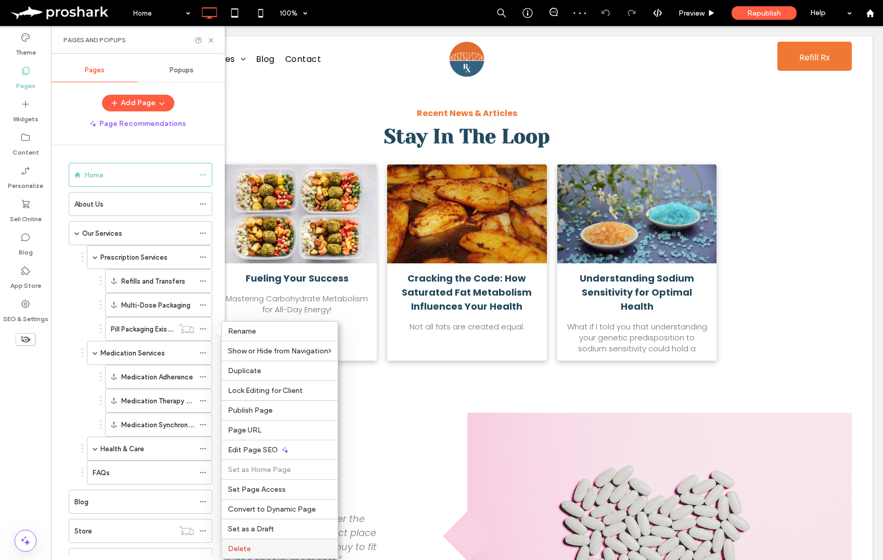
click at [261, 549] on label "Delete" at bounding box center [280, 548] width 104 height 9
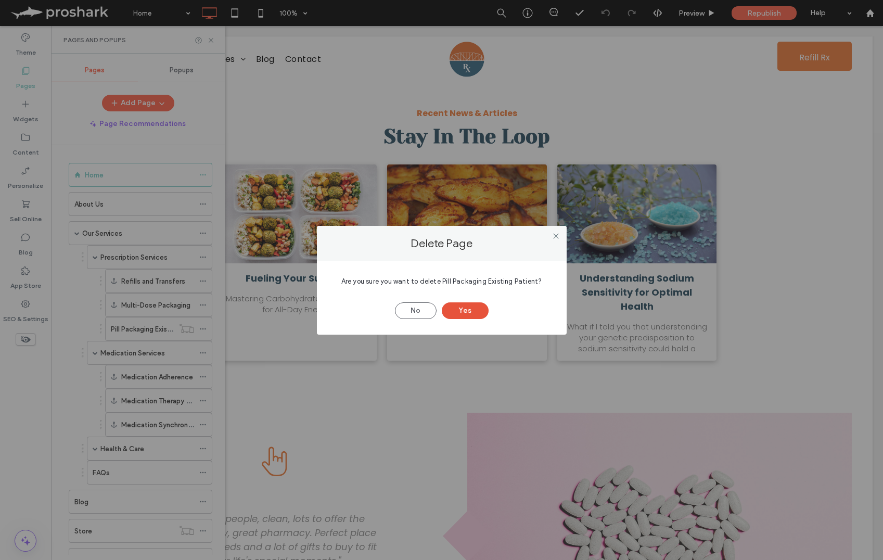
click at [469, 310] on button "Yes" at bounding box center [465, 310] width 47 height 17
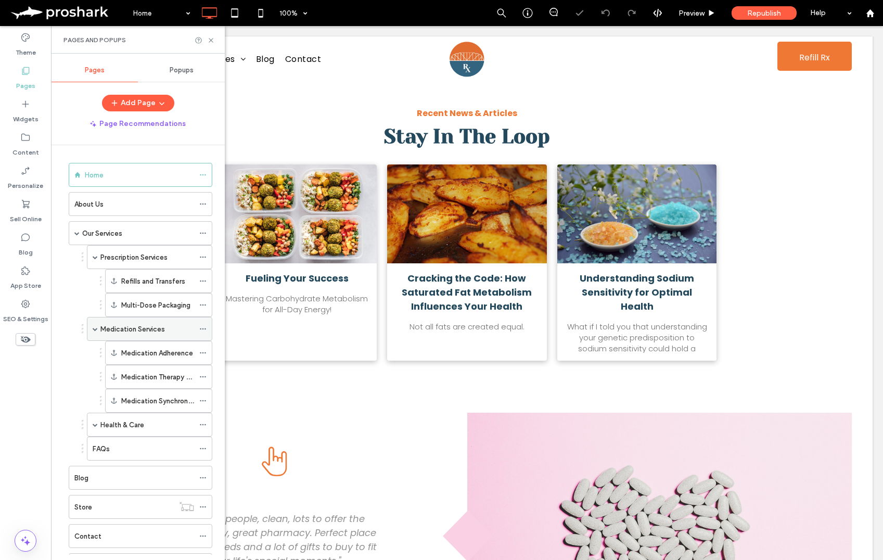
click at [140, 328] on label "Medication Services" at bounding box center [132, 329] width 65 height 18
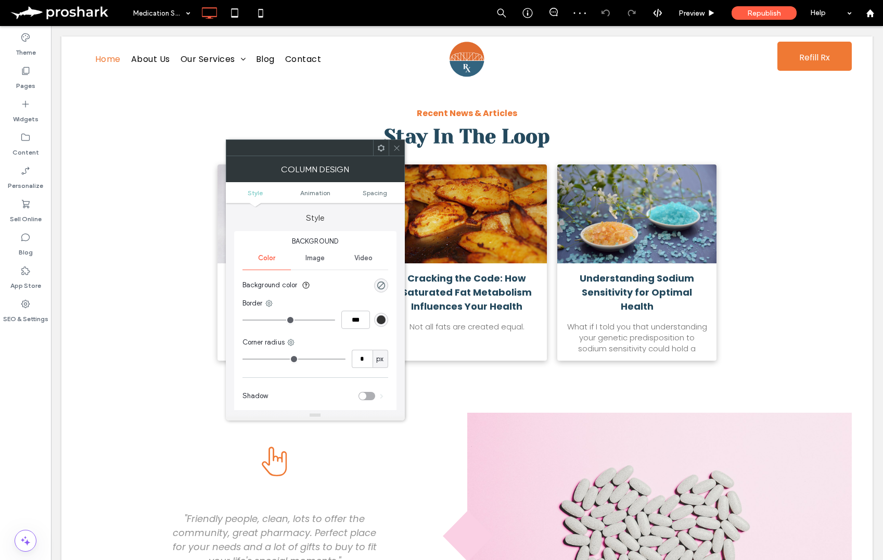
click at [389, 145] on div at bounding box center [397, 148] width 16 height 16
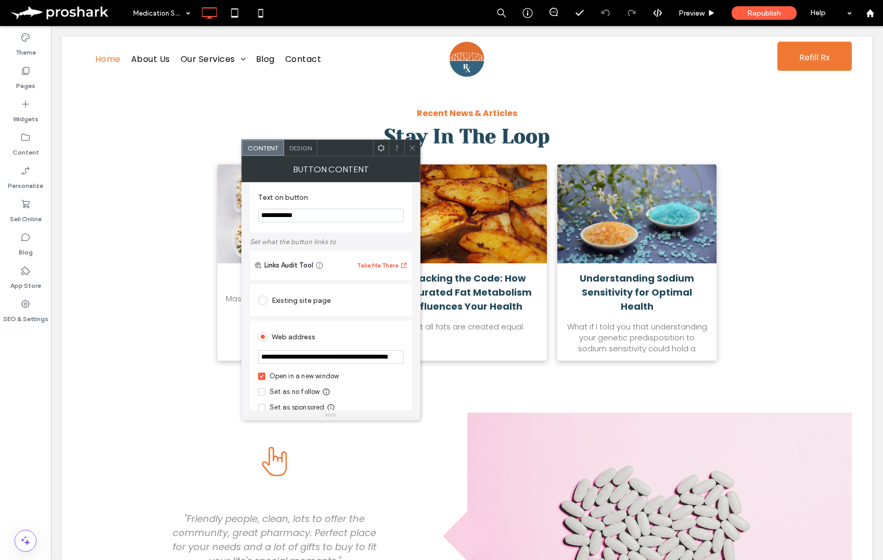
scroll to position [8, 0]
click at [412, 155] on span at bounding box center [413, 148] width 8 height 16
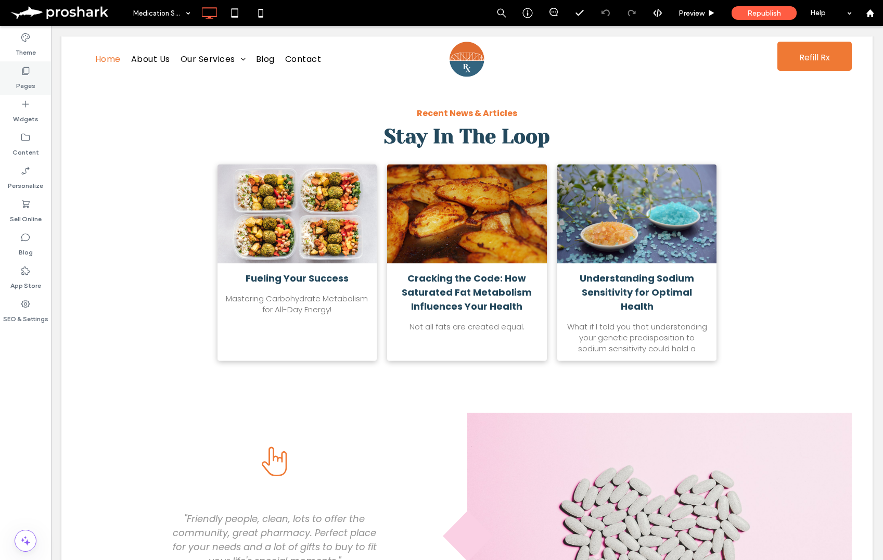
click at [24, 80] on label "Pages" at bounding box center [25, 83] width 19 height 15
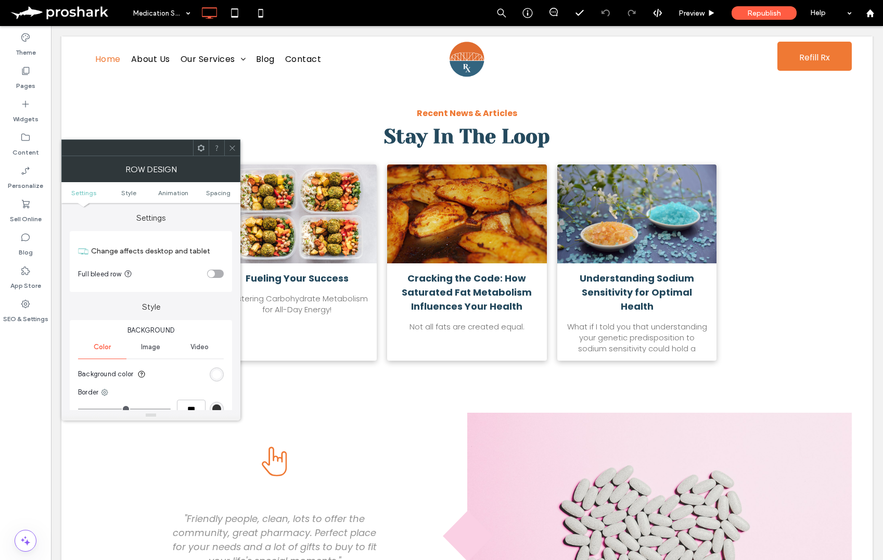
click at [234, 154] on span at bounding box center [232, 148] width 8 height 16
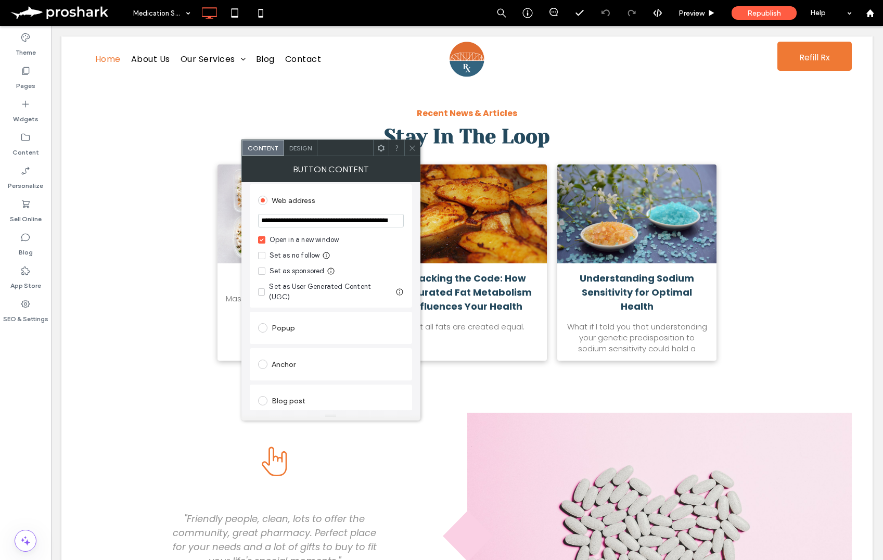
scroll to position [251, 0]
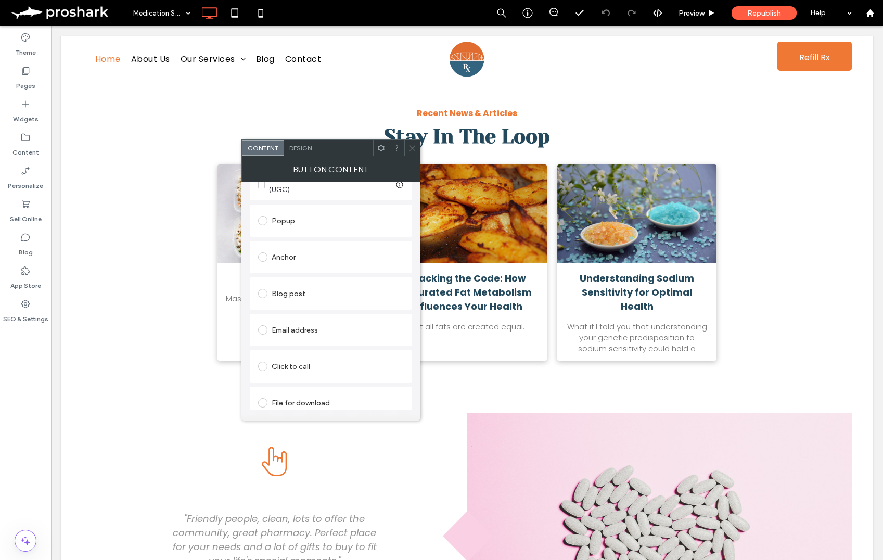
click at [302, 372] on div "Click to call" at bounding box center [331, 366] width 162 height 32
click at [304, 360] on div "Click to call" at bounding box center [331, 366] width 146 height 17
click at [413, 144] on icon at bounding box center [413, 148] width 8 height 8
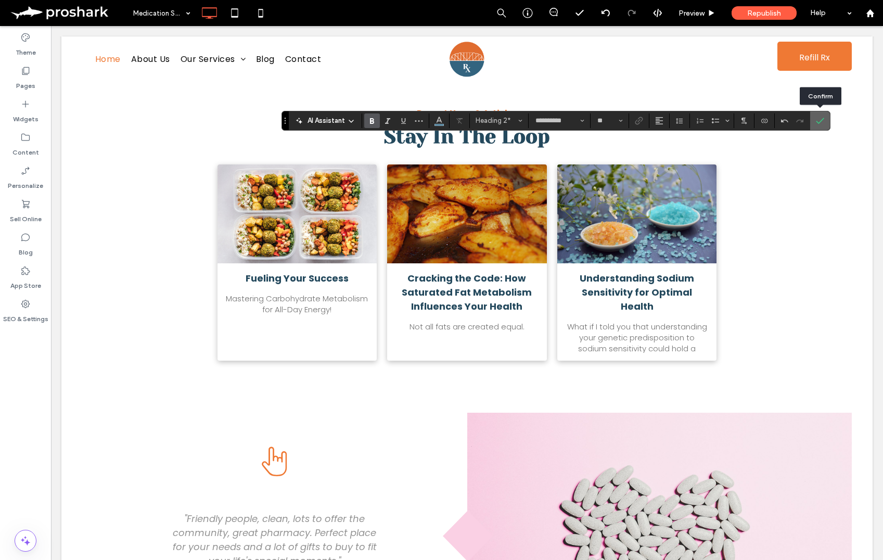
click at [818, 117] on icon "Confirm" at bounding box center [820, 121] width 8 height 8
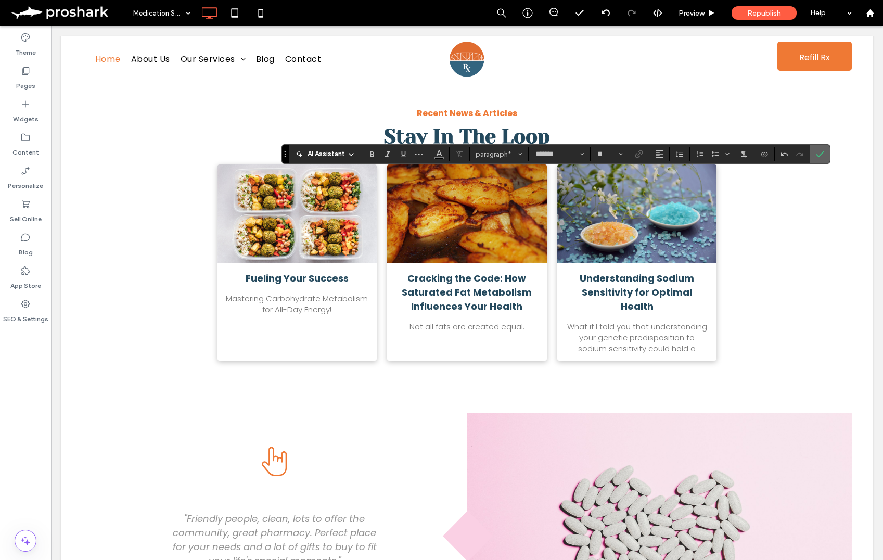
click at [816, 154] on icon "Confirm" at bounding box center [820, 154] width 8 height 8
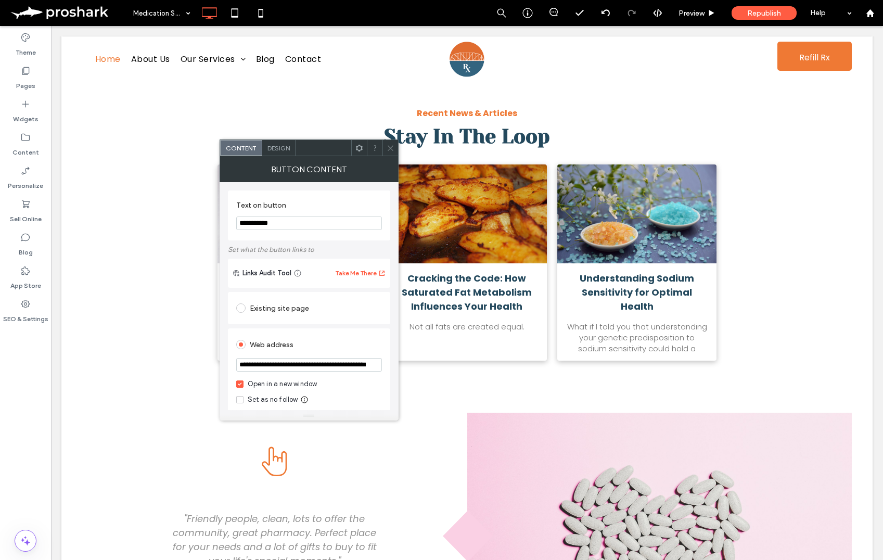
click at [387, 145] on icon at bounding box center [391, 148] width 8 height 8
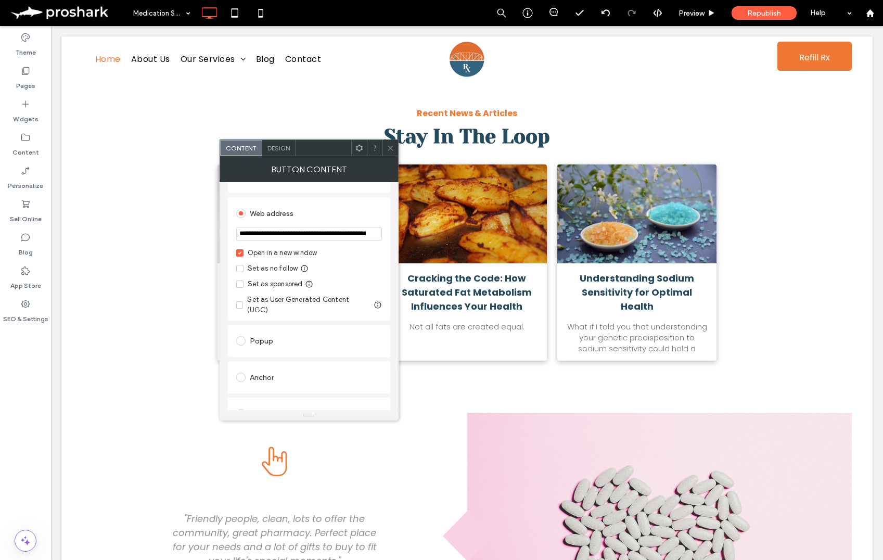
scroll to position [251, 0]
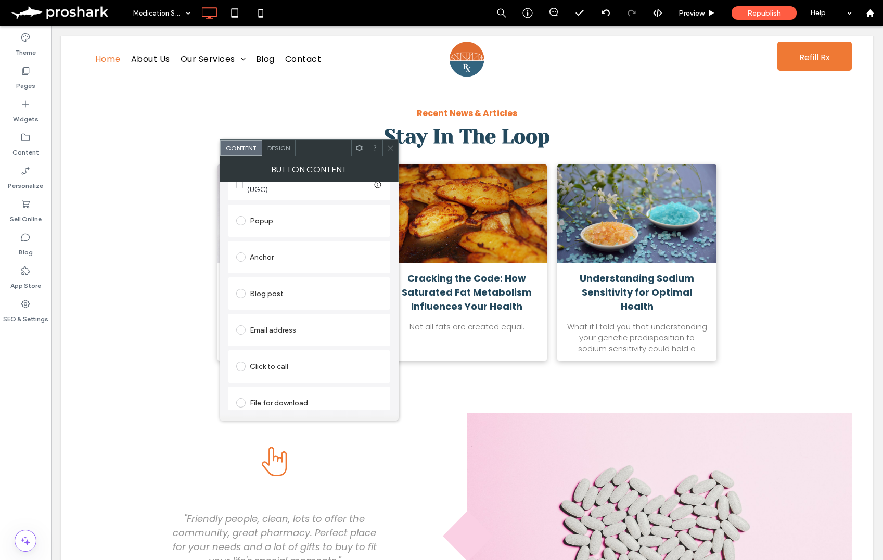
click at [247, 362] on label at bounding box center [243, 366] width 14 height 9
click at [388, 146] on use at bounding box center [390, 147] width 5 height 5
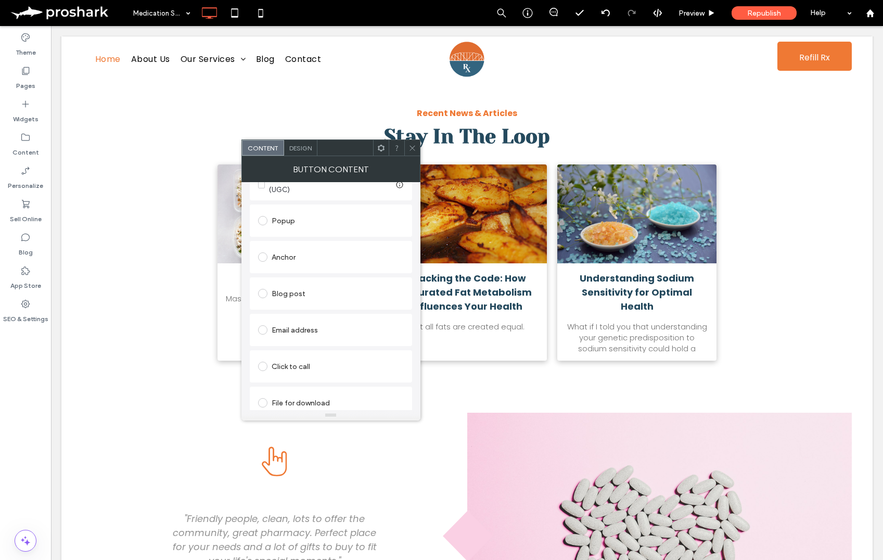
click at [311, 358] on div "Click to call" at bounding box center [331, 366] width 146 height 17
click at [415, 148] on icon at bounding box center [413, 148] width 8 height 8
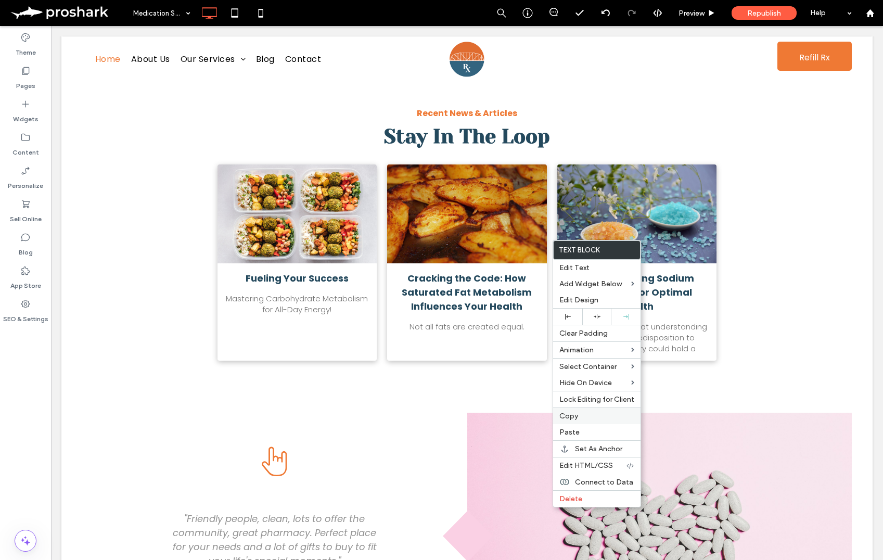
click at [567, 419] on span "Copy" at bounding box center [568, 416] width 19 height 9
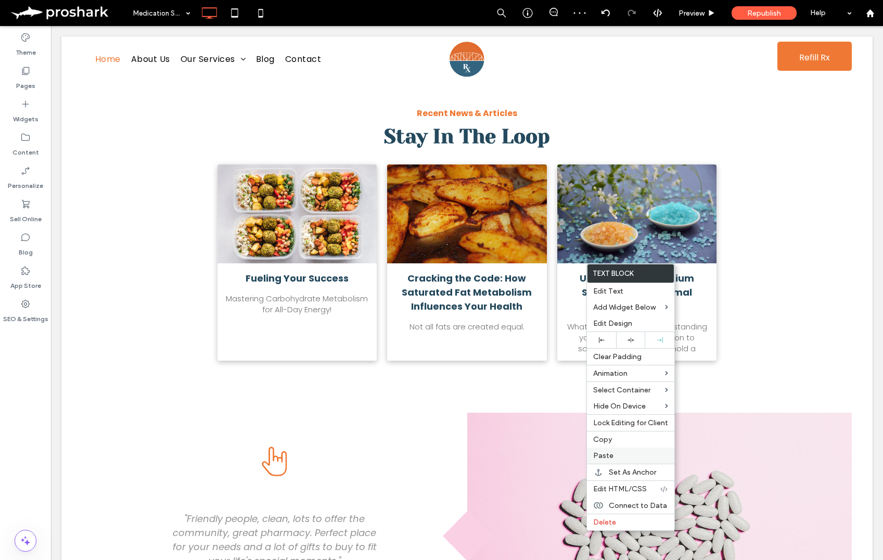
click at [603, 454] on span "Paste" at bounding box center [603, 455] width 20 height 9
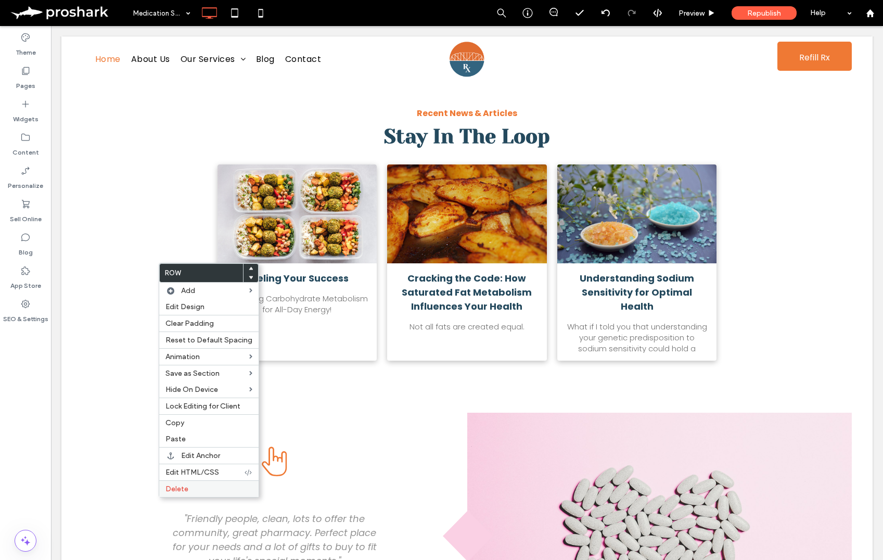
click at [203, 487] on label "Delete" at bounding box center [208, 489] width 87 height 9
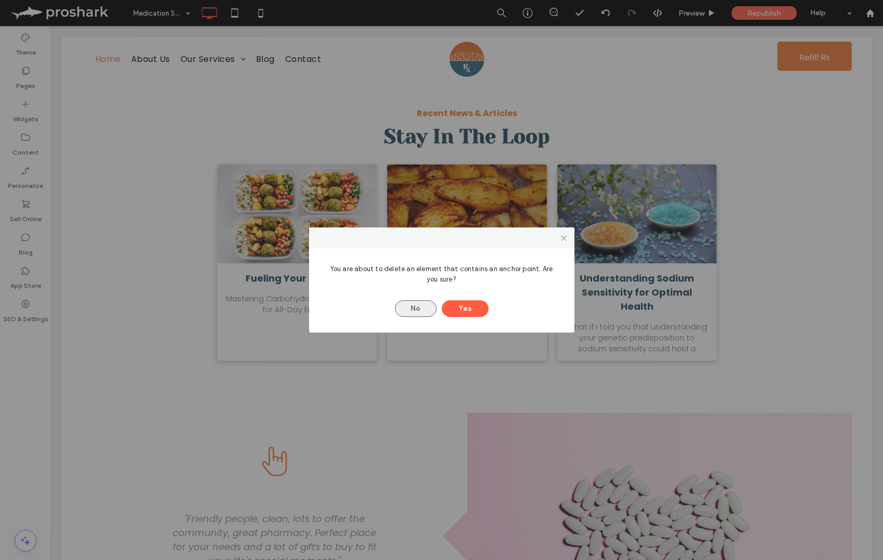
click at [422, 310] on button "No" at bounding box center [416, 308] width 42 height 17
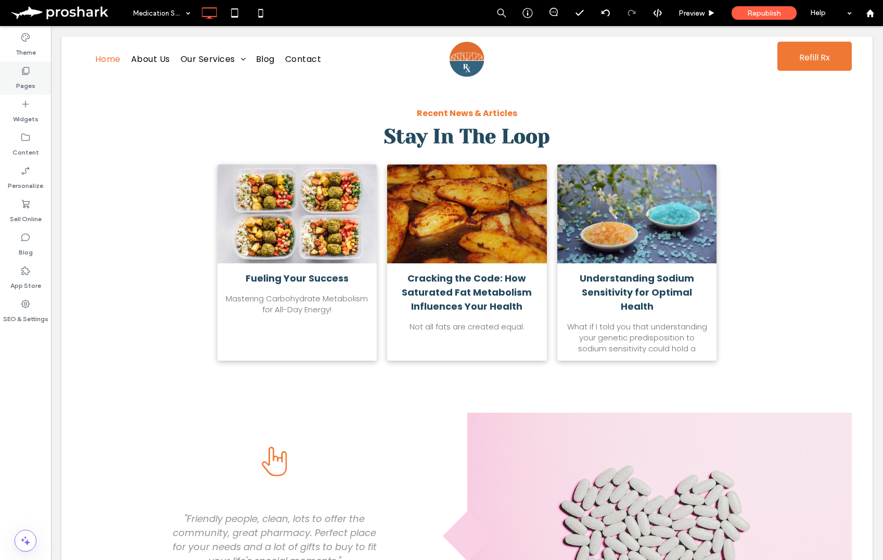
click at [50, 79] on div "Pages" at bounding box center [25, 77] width 51 height 33
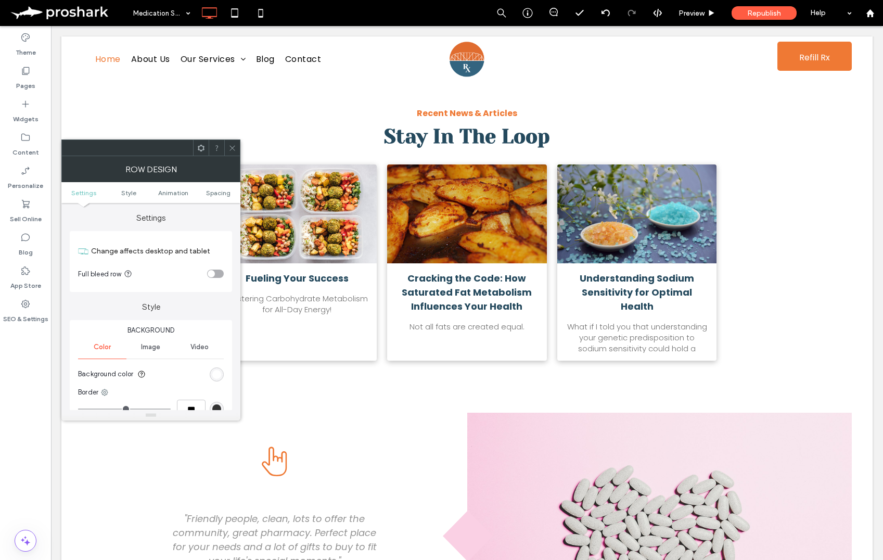
click at [234, 145] on icon at bounding box center [232, 148] width 8 height 8
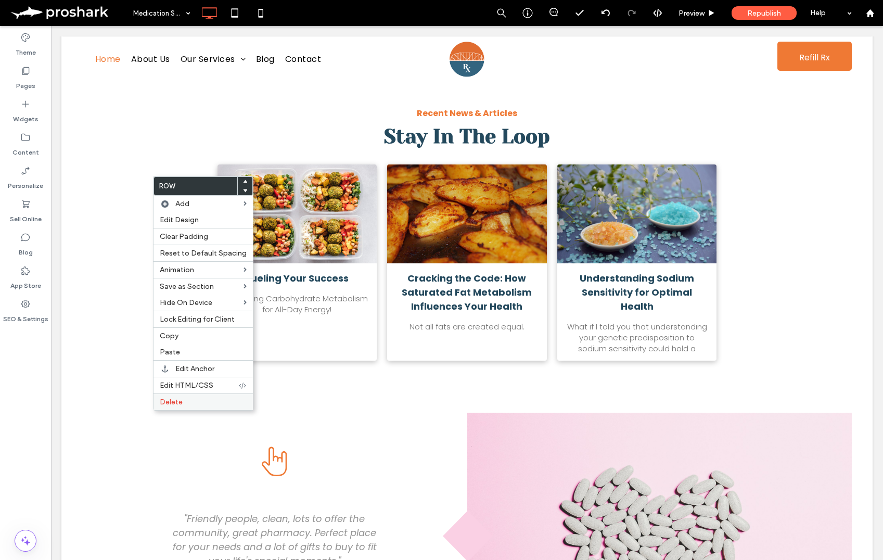
click at [203, 406] on label "Delete" at bounding box center [203, 402] width 87 height 9
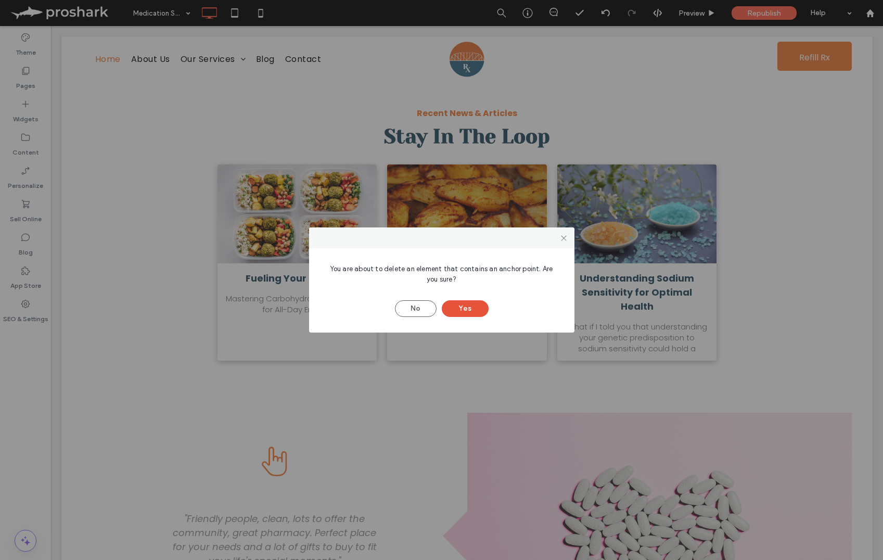
click at [466, 310] on button "Yes" at bounding box center [465, 308] width 47 height 17
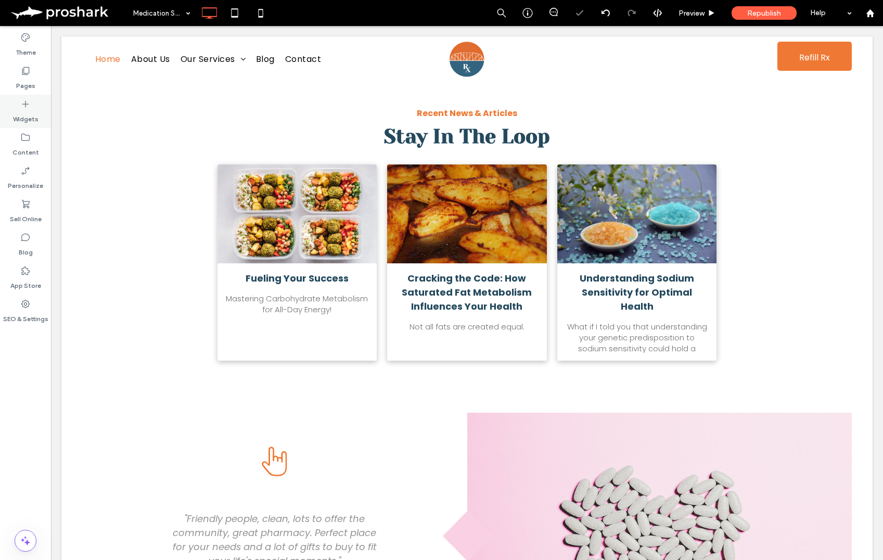
click at [20, 104] on icon at bounding box center [25, 104] width 10 height 10
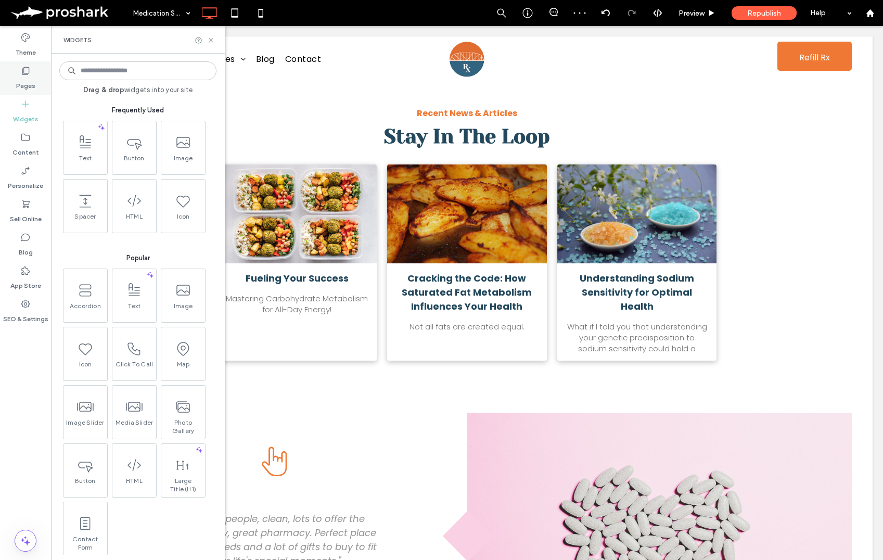
click at [23, 83] on label "Pages" at bounding box center [25, 83] width 19 height 15
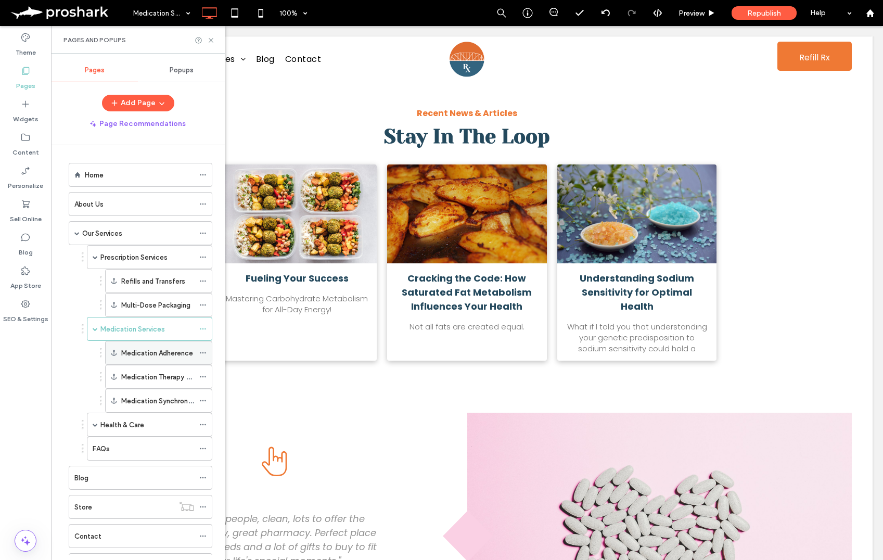
click at [201, 352] on icon at bounding box center [202, 352] width 7 height 7
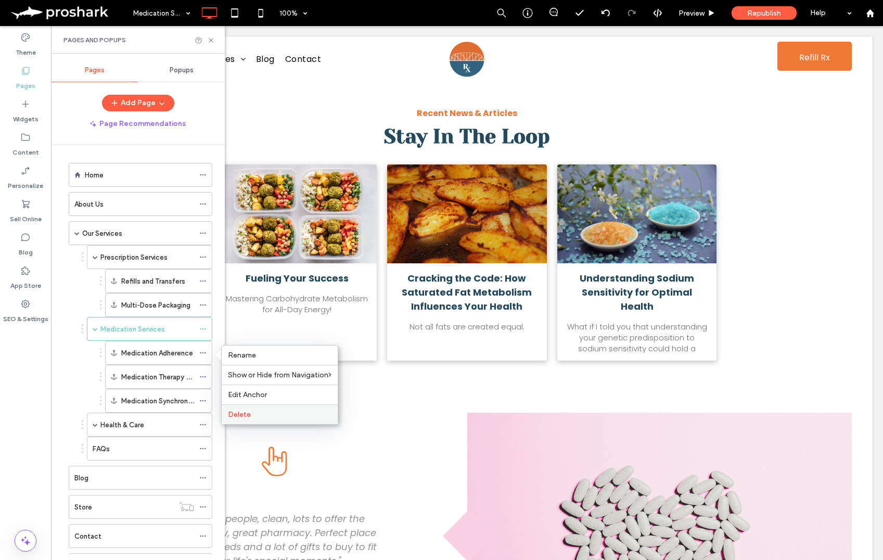
click at [266, 416] on label "Delete" at bounding box center [280, 414] width 104 height 9
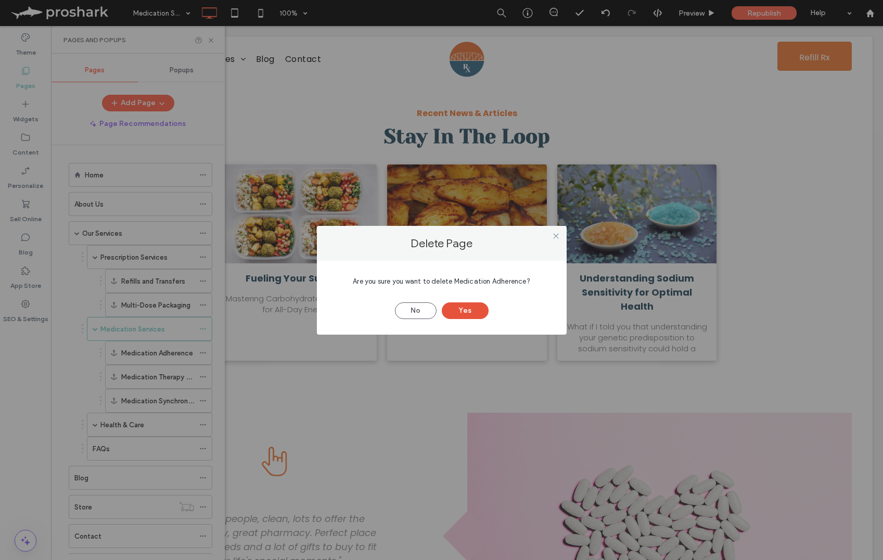
click at [462, 313] on button "Yes" at bounding box center [465, 310] width 47 height 17
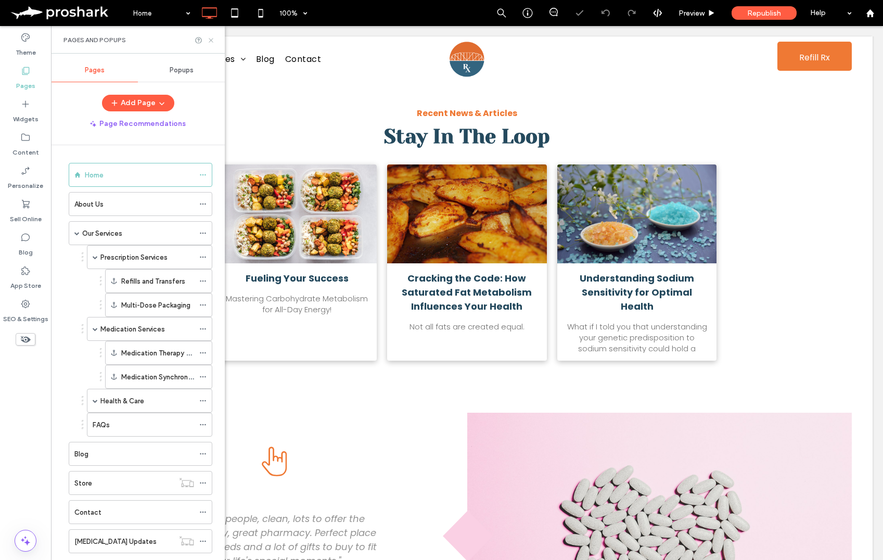
click at [211, 39] on icon at bounding box center [211, 40] width 8 height 8
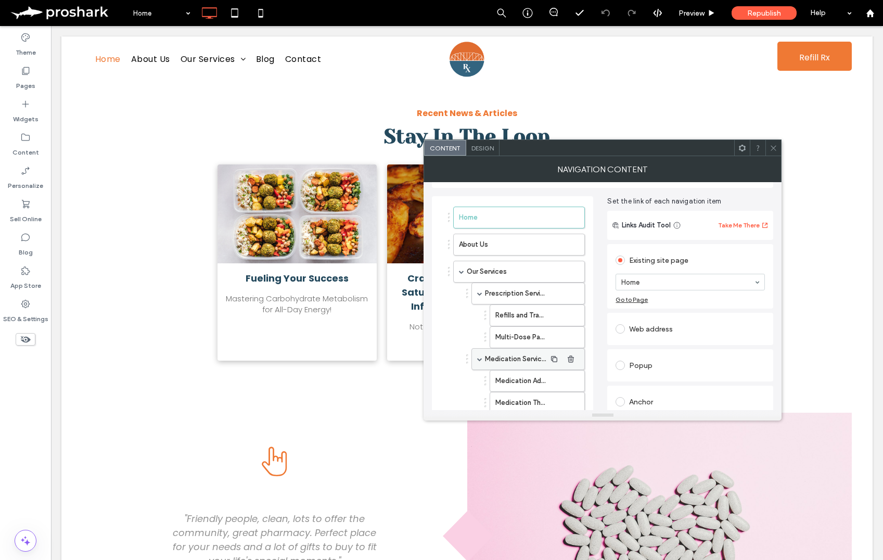
scroll to position [32, 0]
click at [570, 380] on icon "button" at bounding box center [571, 379] width 8 height 8
click at [770, 147] on icon at bounding box center [774, 148] width 8 height 8
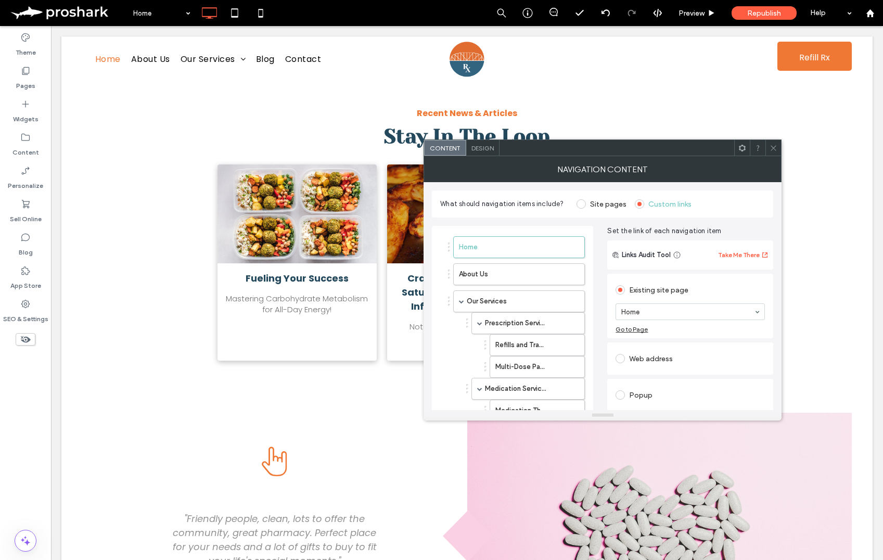
click at [769, 145] on div at bounding box center [774, 148] width 16 height 16
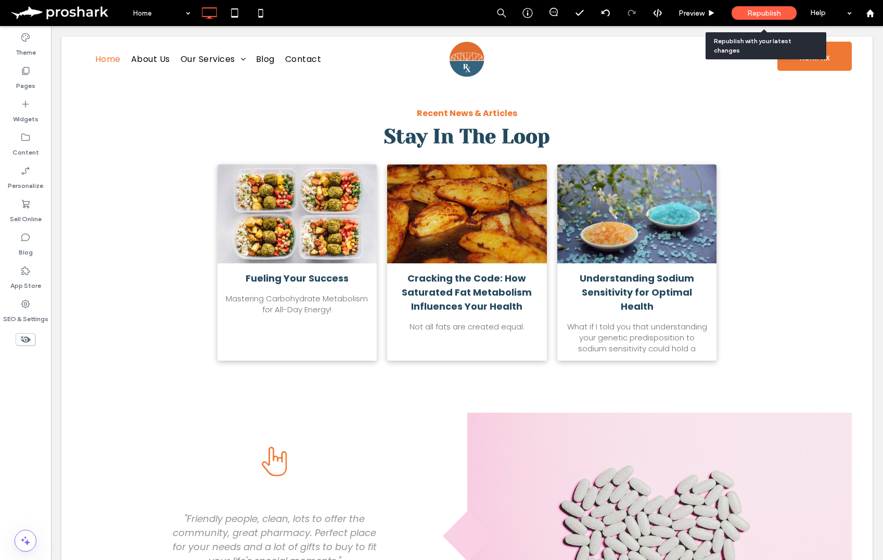
drag, startPoint x: 748, startPoint y: 14, endPoint x: 743, endPoint y: 14, distance: 5.2
click at [748, 13] on span "Republish" at bounding box center [764, 13] width 34 height 9
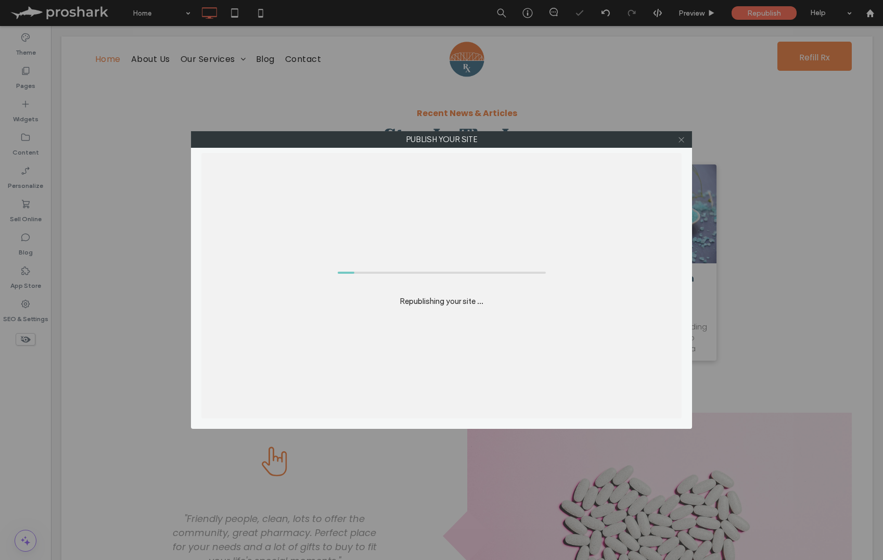
click at [681, 137] on icon at bounding box center [682, 140] width 8 height 8
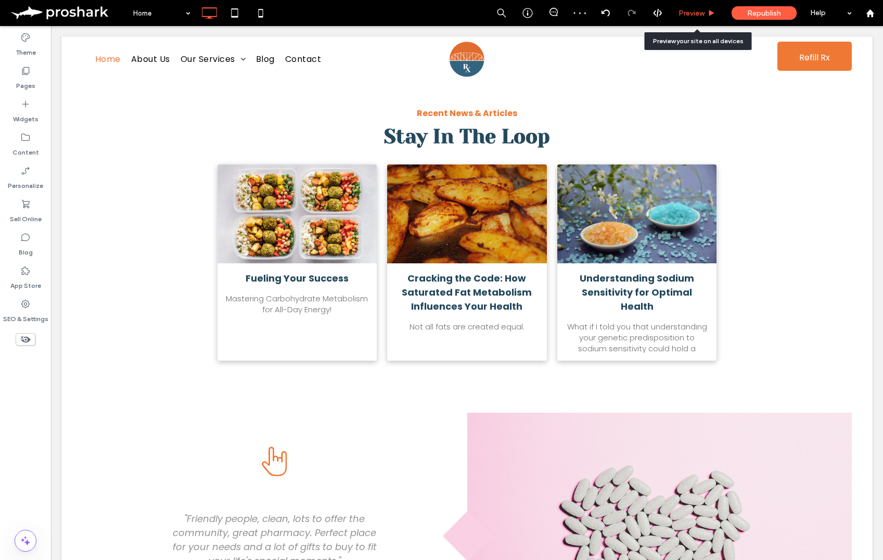
click at [705, 16] on div "Preview" at bounding box center [697, 13] width 53 height 9
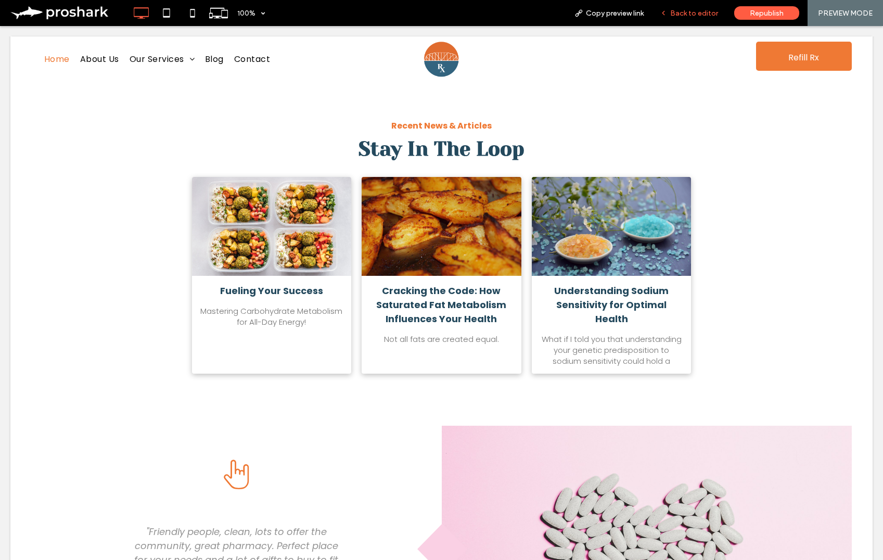
click at [703, 12] on span "Back to editor" at bounding box center [694, 13] width 48 height 9
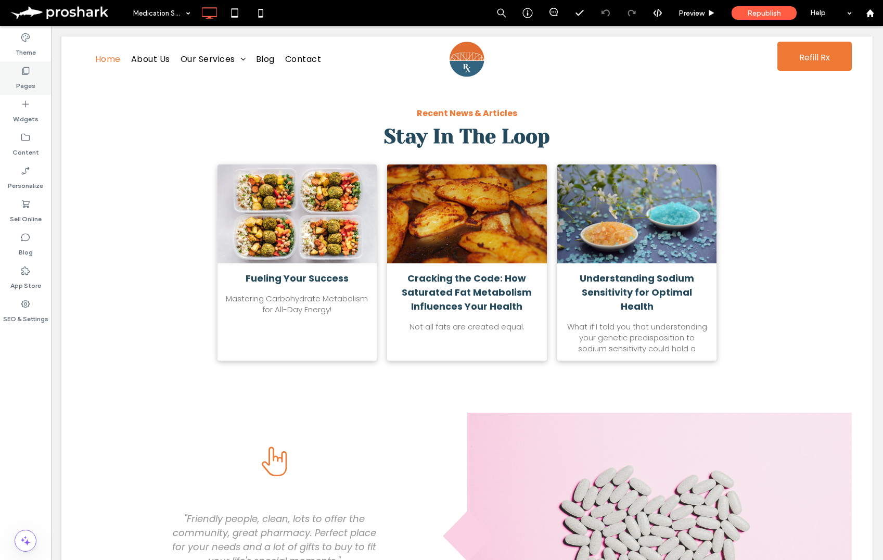
click at [28, 87] on label "Pages" at bounding box center [25, 83] width 19 height 15
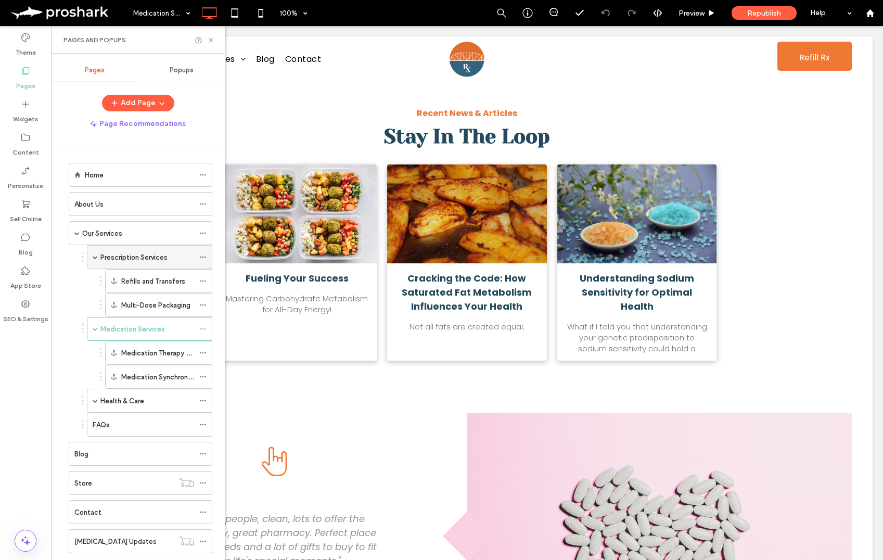
click at [144, 258] on label "Prescription Services" at bounding box center [133, 257] width 67 height 18
click at [130, 398] on label "Health & Care" at bounding box center [122, 401] width 44 height 18
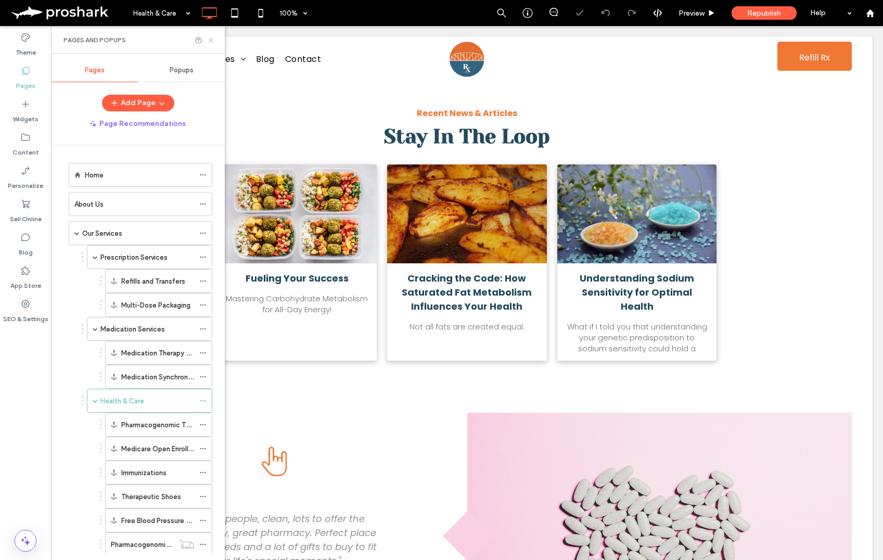
click at [211, 39] on icon at bounding box center [211, 40] width 8 height 8
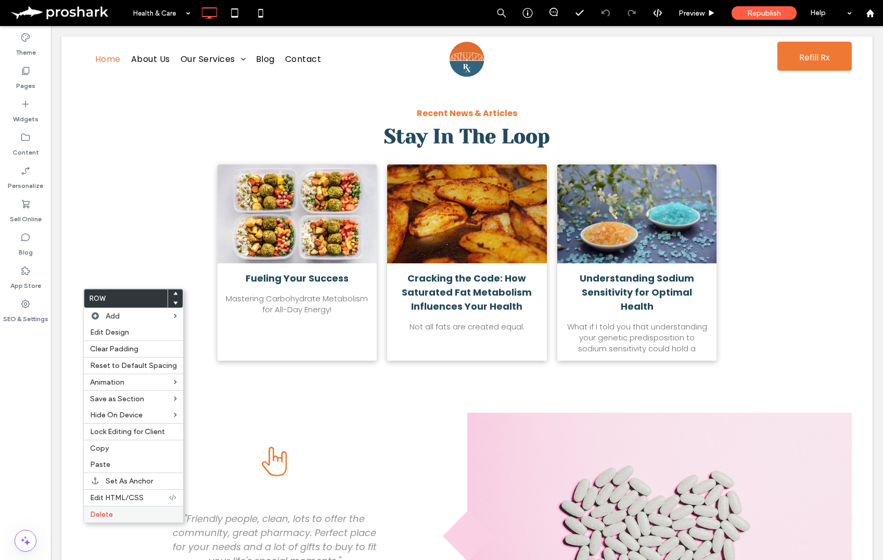
click at [135, 513] on label "Delete" at bounding box center [133, 514] width 87 height 9
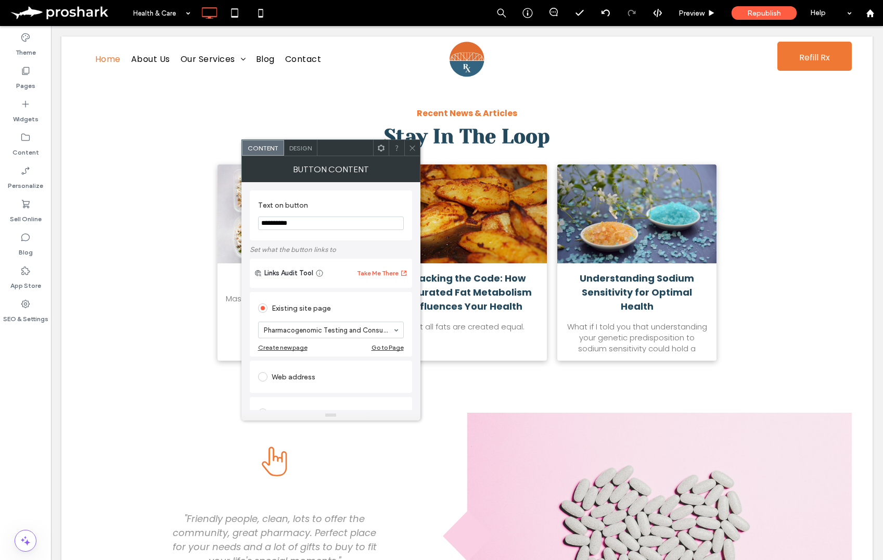
click at [388, 349] on div "Go to Page" at bounding box center [388, 347] width 32 height 8
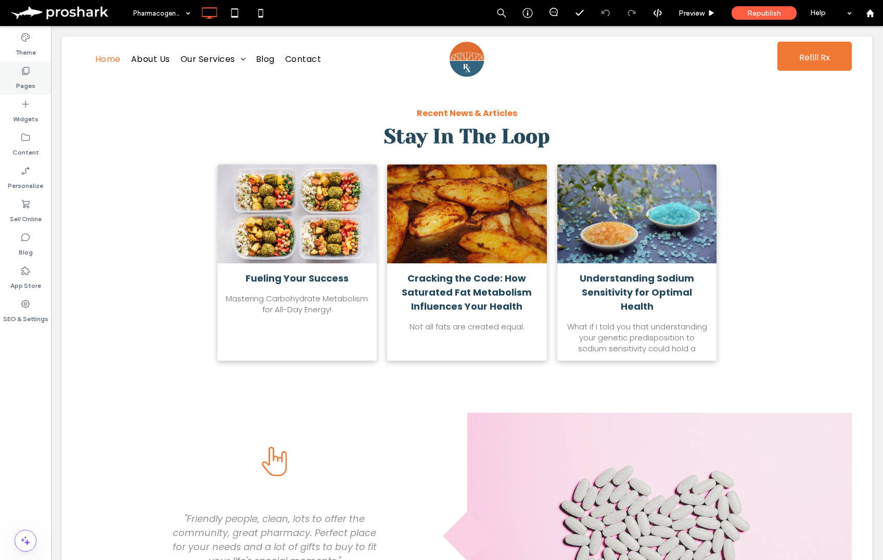
click at [32, 81] on label "Pages" at bounding box center [25, 83] width 19 height 15
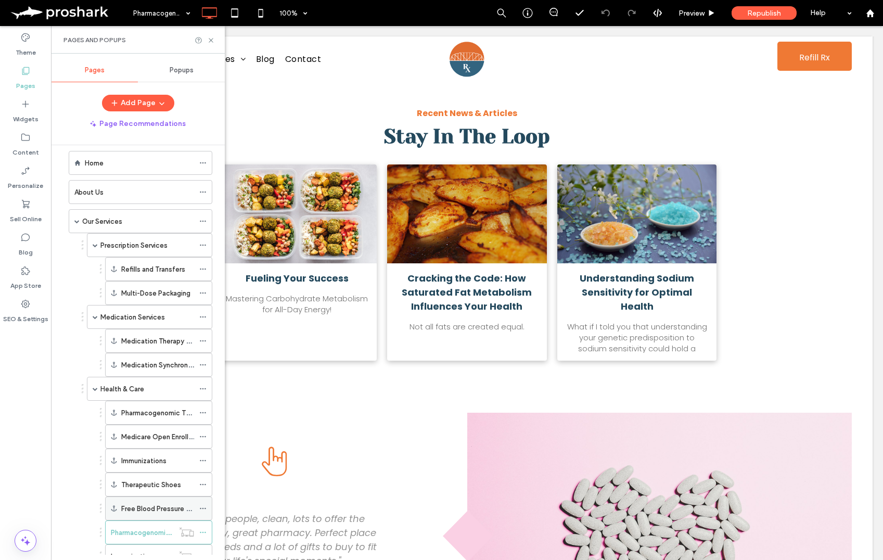
scroll to position [18, 0]
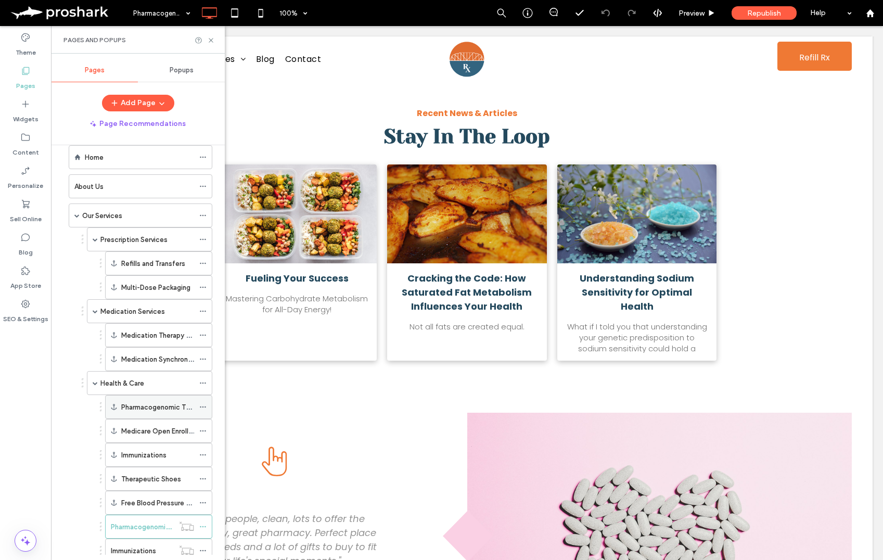
click at [139, 405] on label "Pharmacogenomic Testing" at bounding box center [163, 407] width 85 height 18
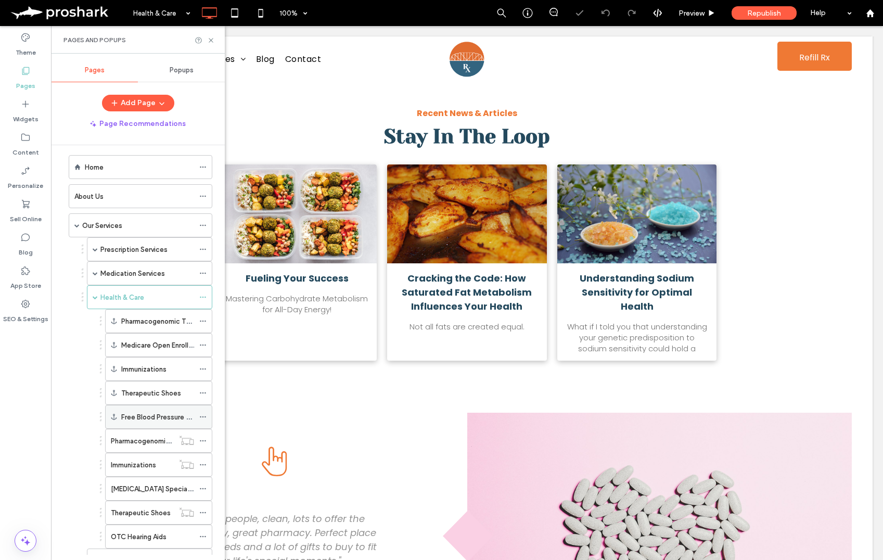
scroll to position [18, 0]
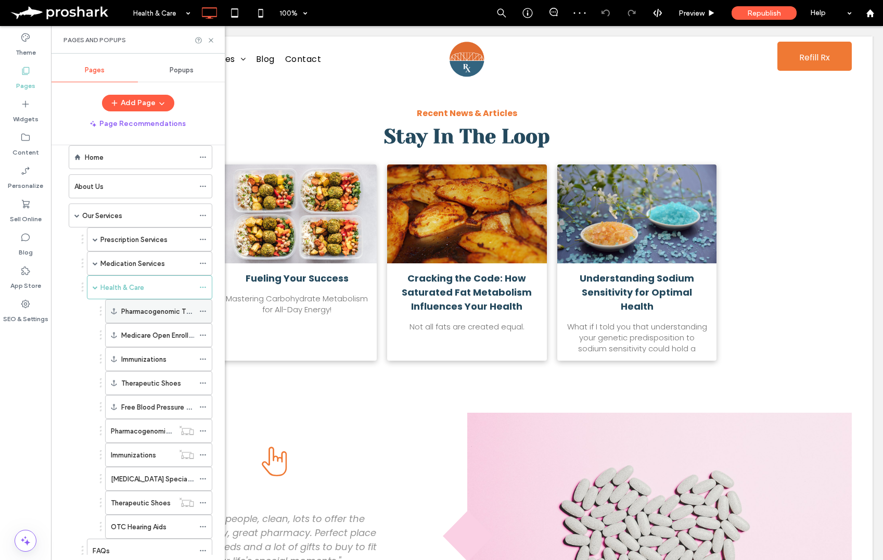
click at [205, 311] on icon at bounding box center [202, 311] width 7 height 7
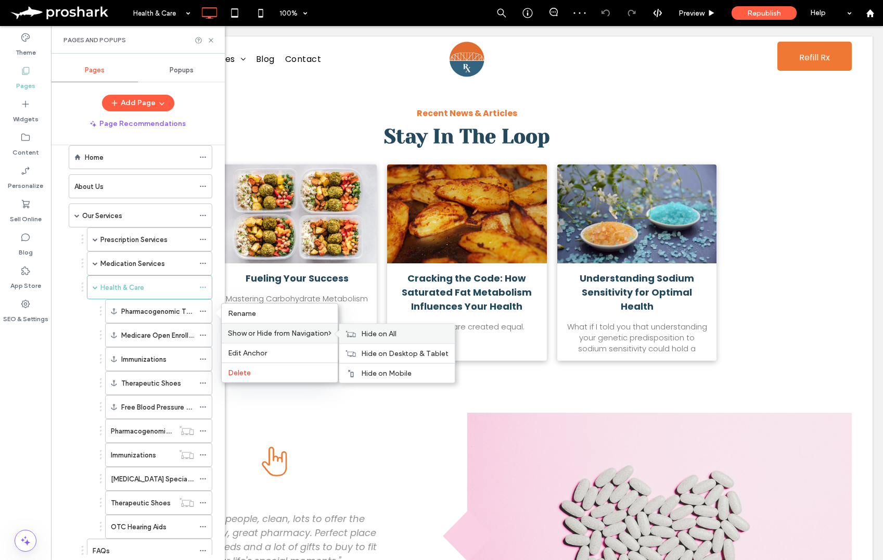
click at [387, 335] on span "Hide on All" at bounding box center [378, 333] width 35 height 9
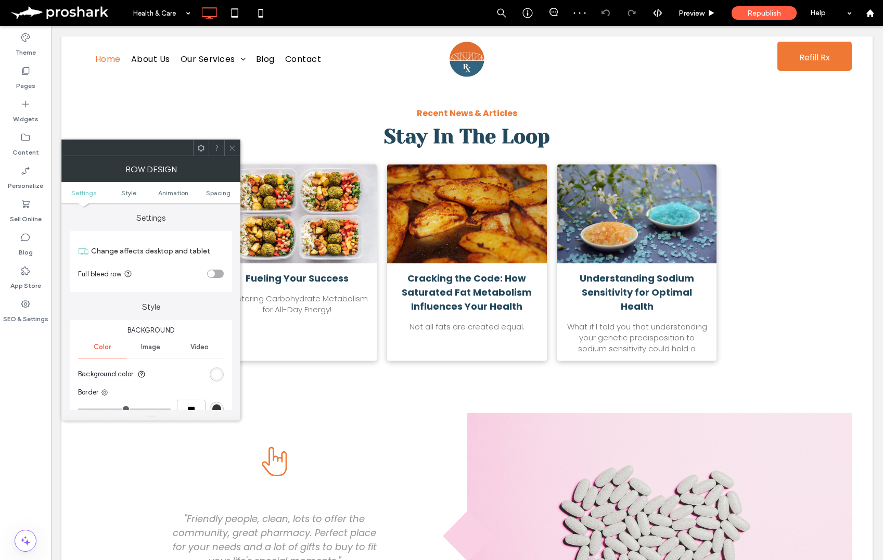
click at [234, 142] on span at bounding box center [232, 148] width 8 height 16
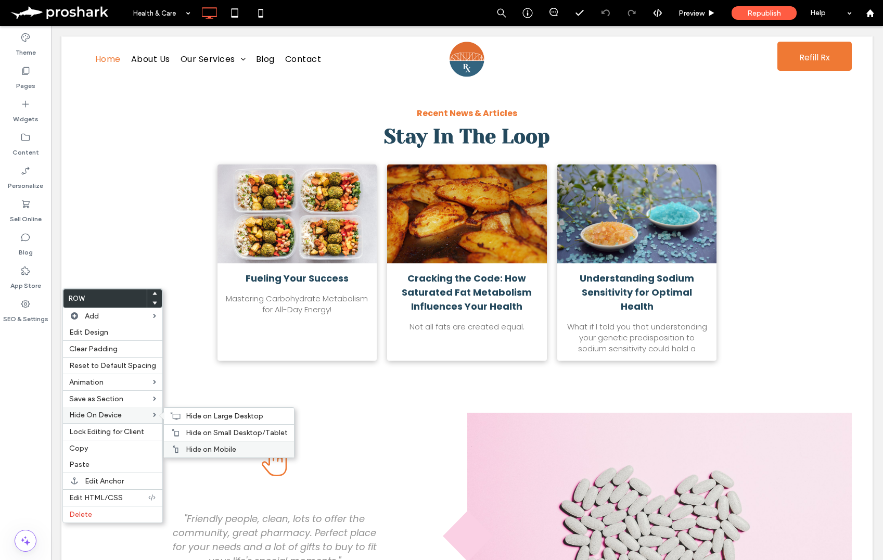
click at [208, 447] on span "Hide on Mobile" at bounding box center [211, 449] width 50 height 9
click at [189, 431] on span "Hide on Small Desktop/Tablet" at bounding box center [237, 432] width 102 height 9
click at [194, 417] on span "Hide on Large Desktop" at bounding box center [225, 416] width 78 height 9
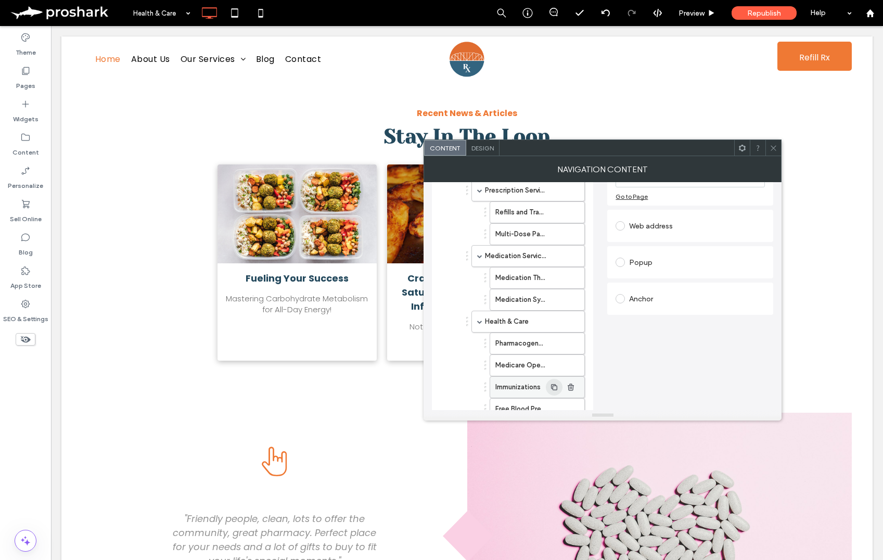
scroll to position [144, 0]
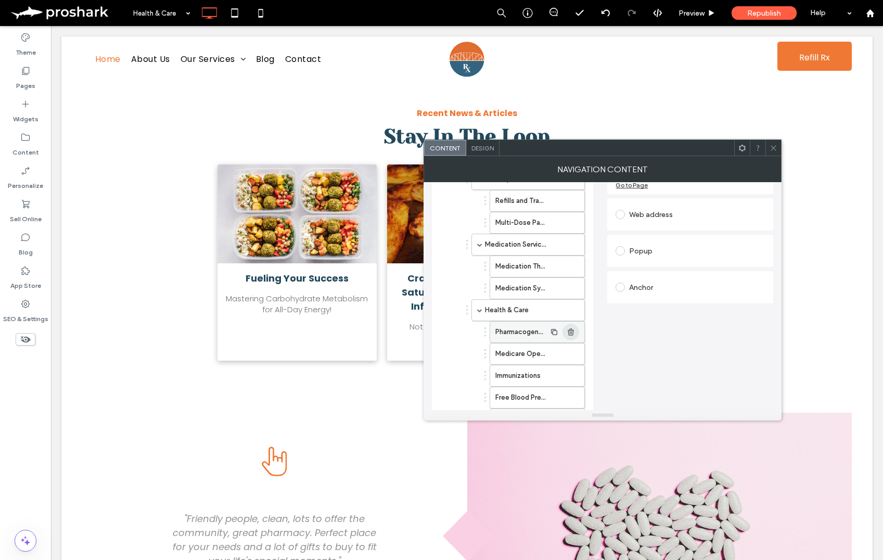
click at [574, 330] on icon "button" at bounding box center [571, 332] width 8 height 8
click at [775, 148] on icon at bounding box center [774, 148] width 8 height 8
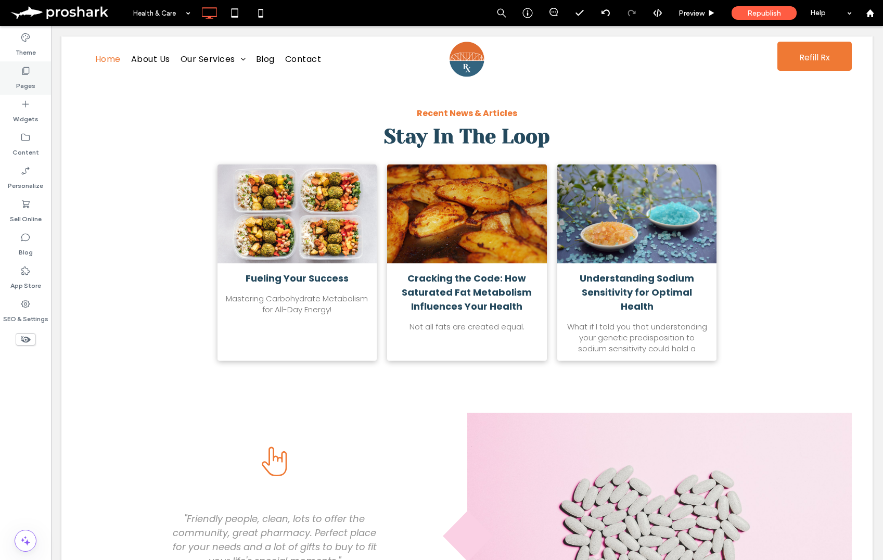
click at [32, 69] on div "Pages" at bounding box center [25, 77] width 51 height 33
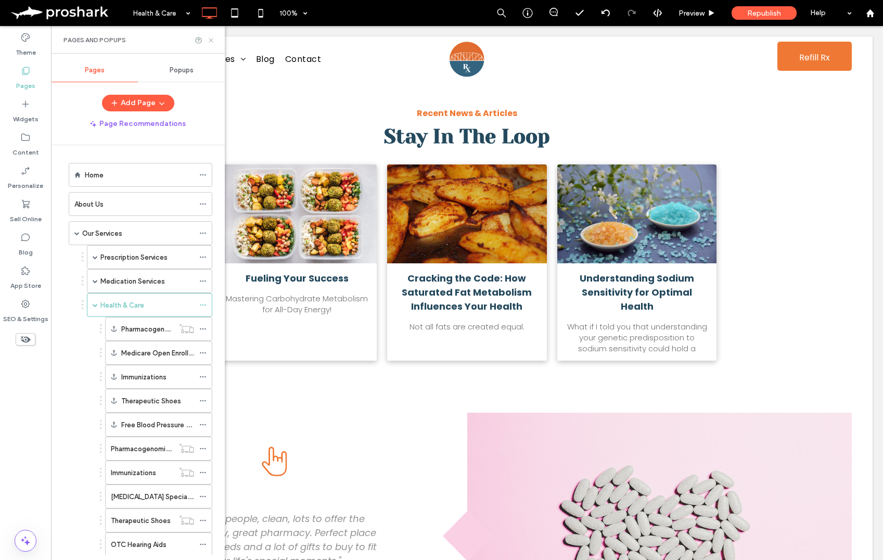
click at [210, 41] on use at bounding box center [211, 40] width 4 height 4
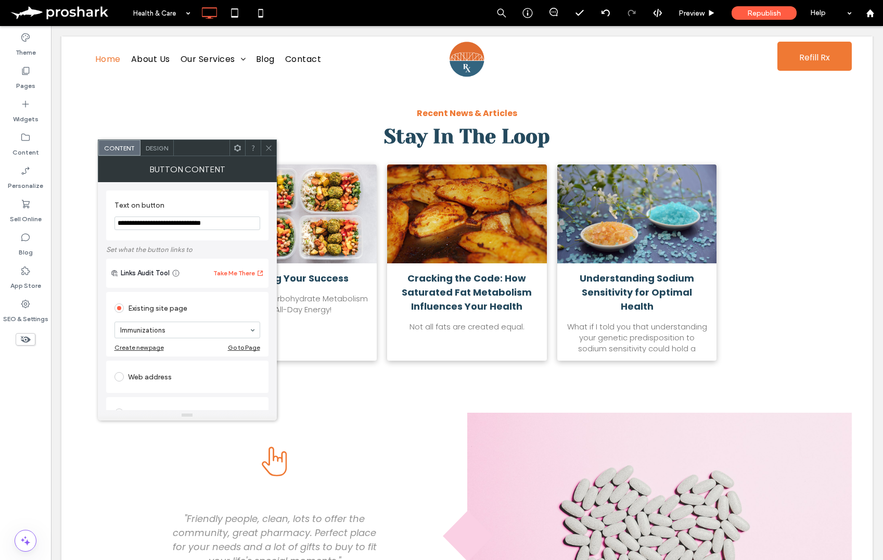
click at [231, 348] on div "Go to Page" at bounding box center [244, 347] width 32 height 8
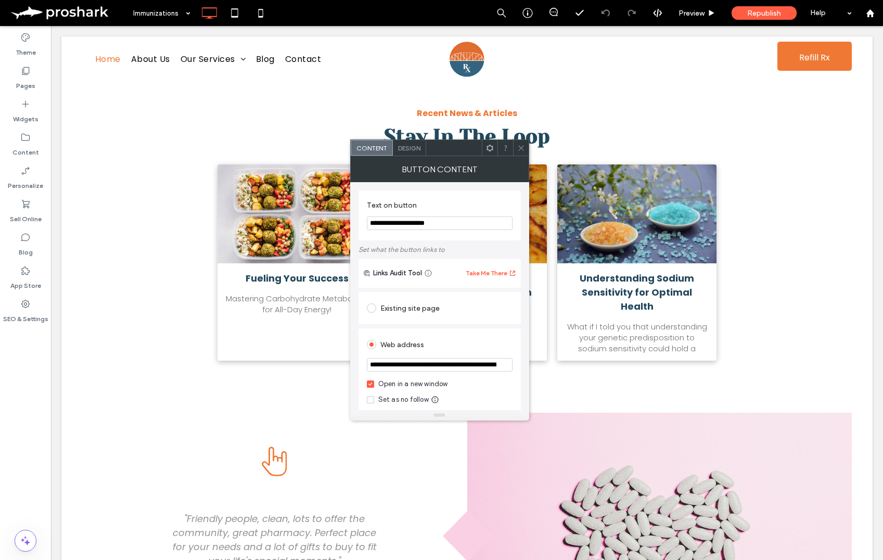
click at [521, 152] on span at bounding box center [521, 148] width 8 height 16
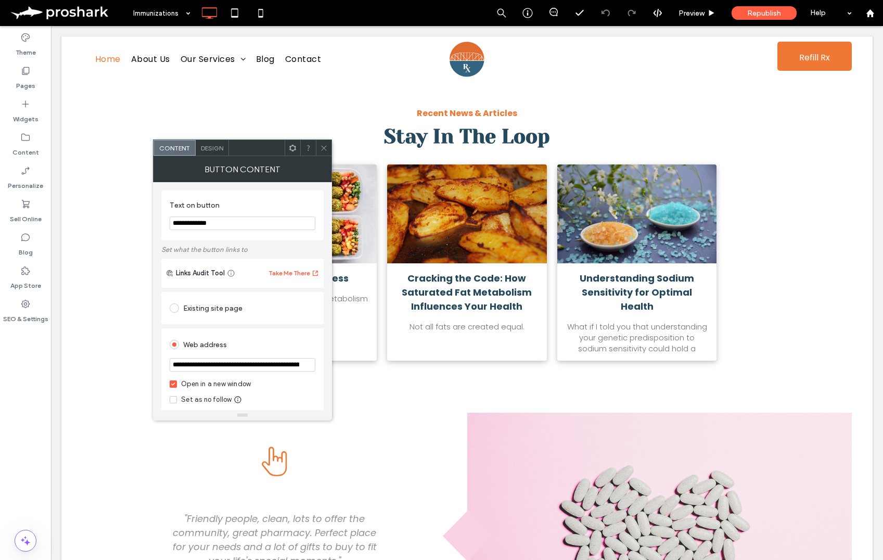
drag, startPoint x: 324, startPoint y: 148, endPoint x: 331, endPoint y: 158, distance: 12.0
click at [324, 148] on icon at bounding box center [324, 148] width 8 height 8
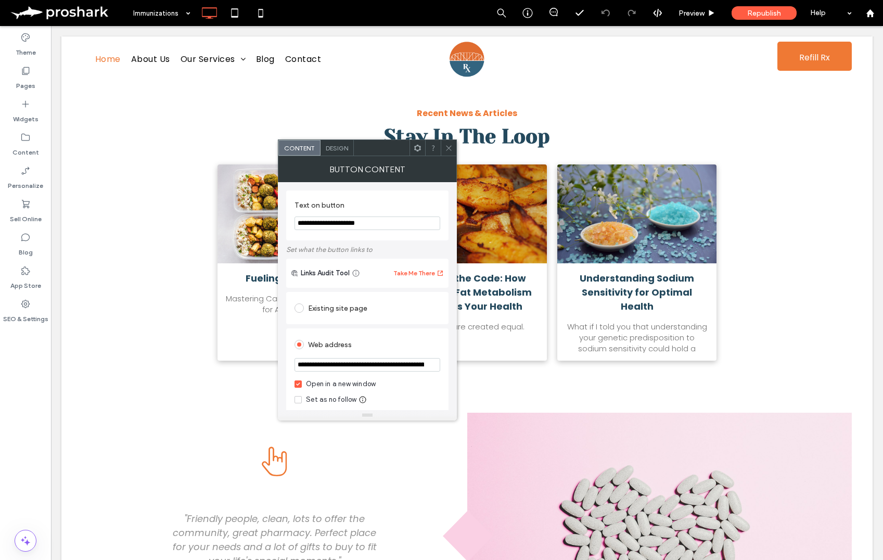
click at [449, 147] on use at bounding box center [449, 147] width 5 height 5
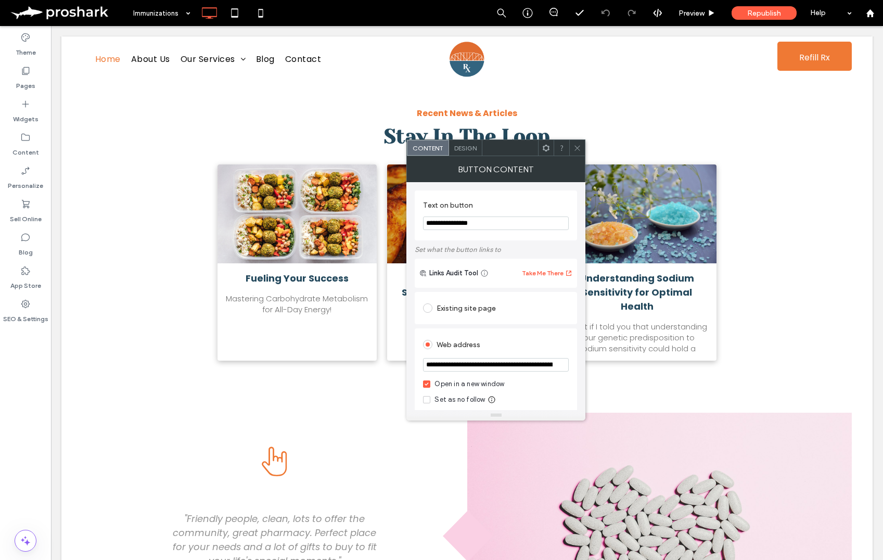
click at [579, 145] on icon at bounding box center [578, 148] width 8 height 8
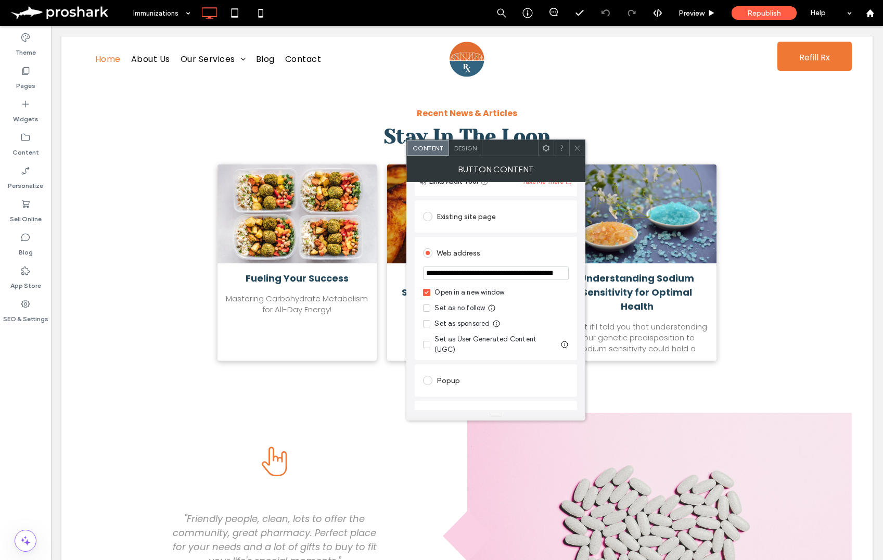
click at [576, 145] on icon at bounding box center [578, 148] width 8 height 8
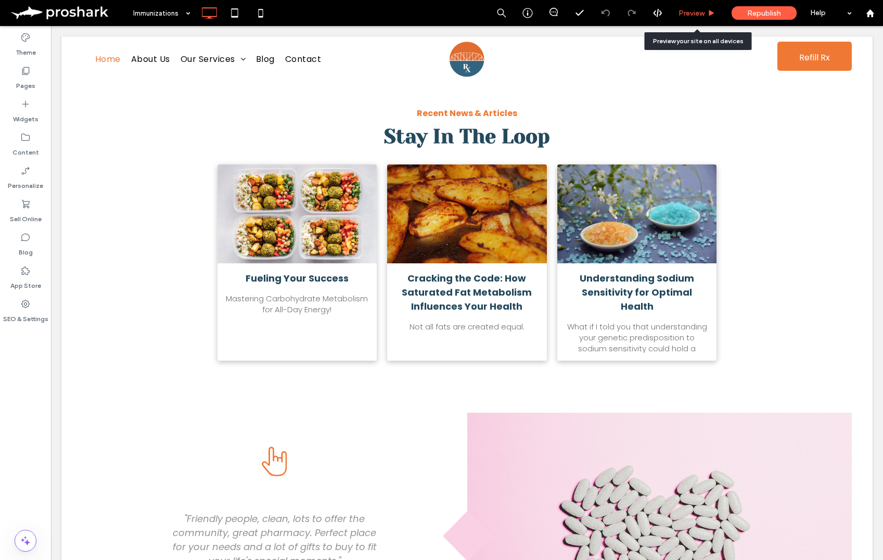
click at [692, 15] on span "Preview" at bounding box center [692, 13] width 26 height 9
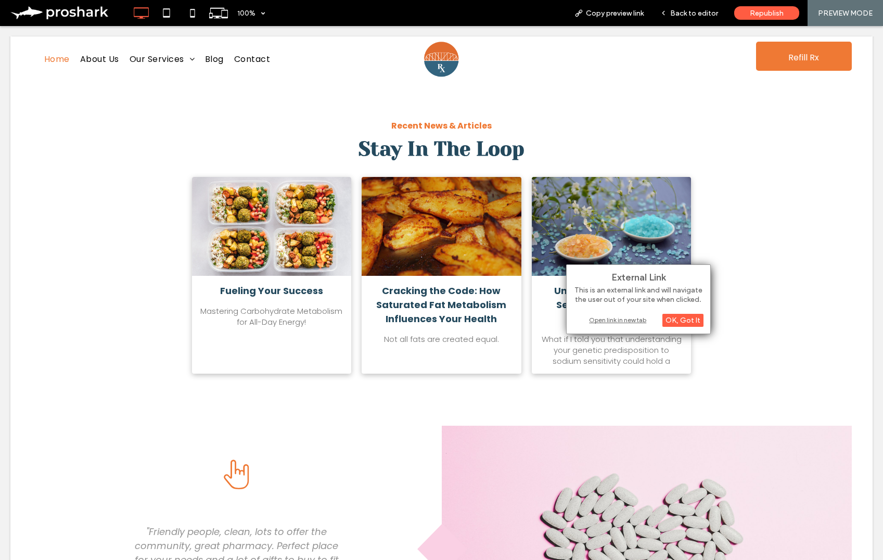
click at [608, 320] on div "Open link in new tab" at bounding box center [639, 319] width 130 height 11
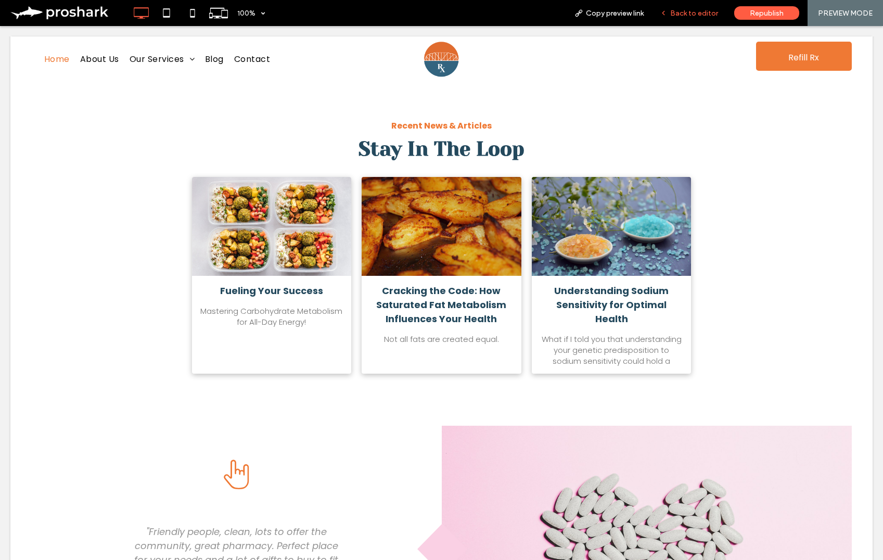
click at [695, 13] on span "Back to editor" at bounding box center [694, 13] width 48 height 9
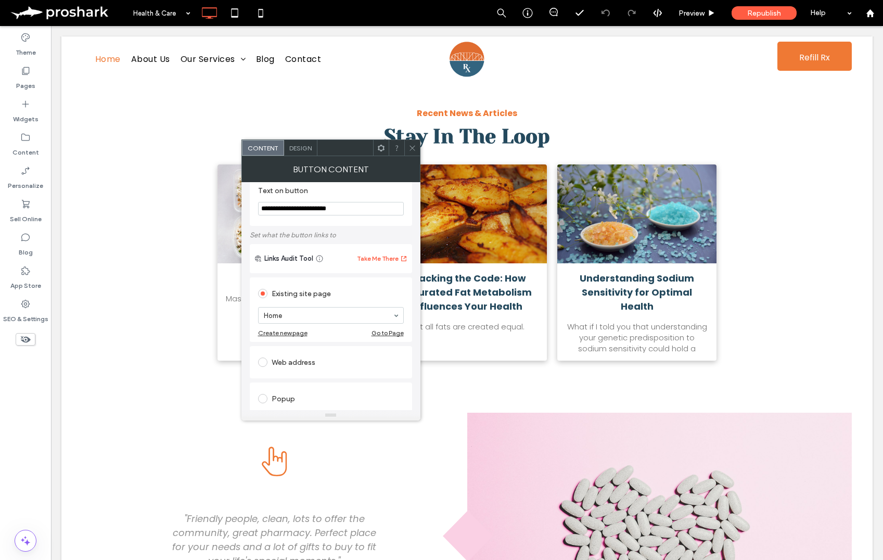
scroll to position [17, 0]
click at [411, 145] on icon at bounding box center [413, 148] width 8 height 8
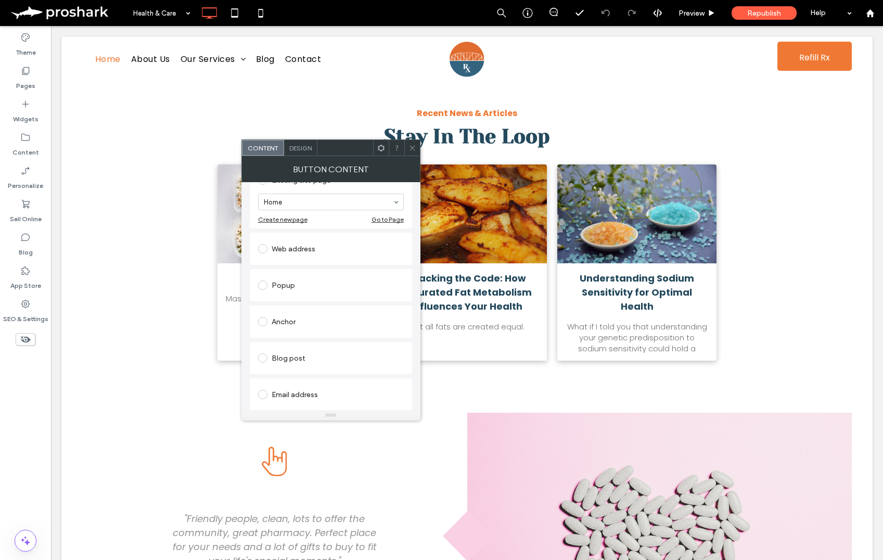
scroll to position [202, 0]
click at [298, 358] on div "Click to call" at bounding box center [331, 357] width 146 height 17
drag, startPoint x: 334, startPoint y: 395, endPoint x: 324, endPoint y: 397, distance: 10.1
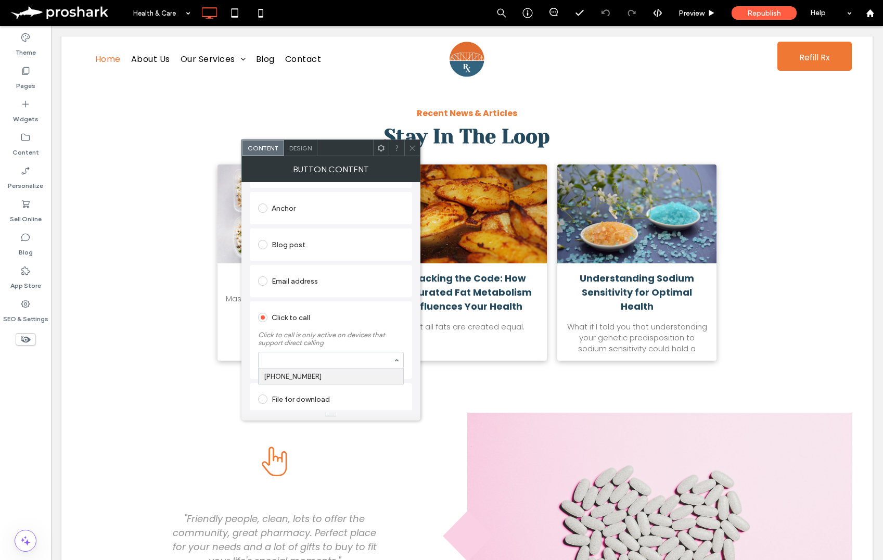
scroll to position [217, 0]
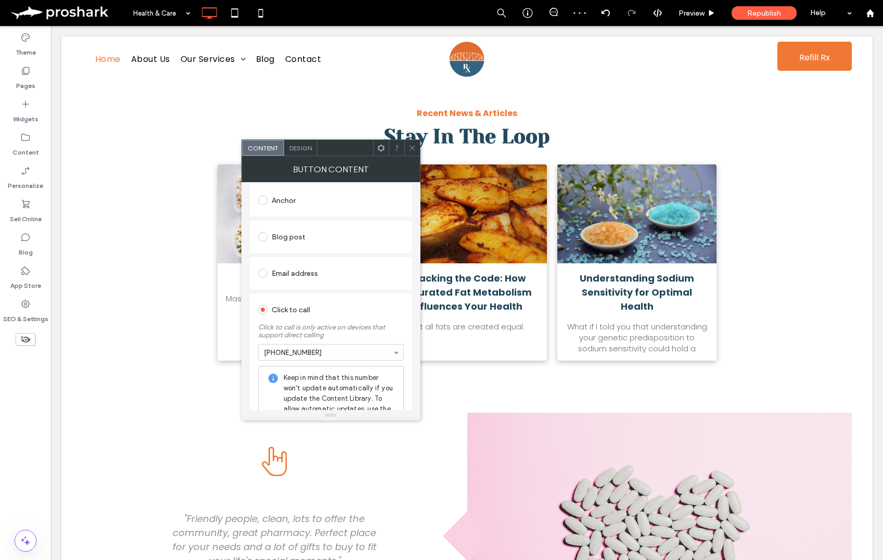
click at [412, 148] on icon at bounding box center [413, 148] width 8 height 8
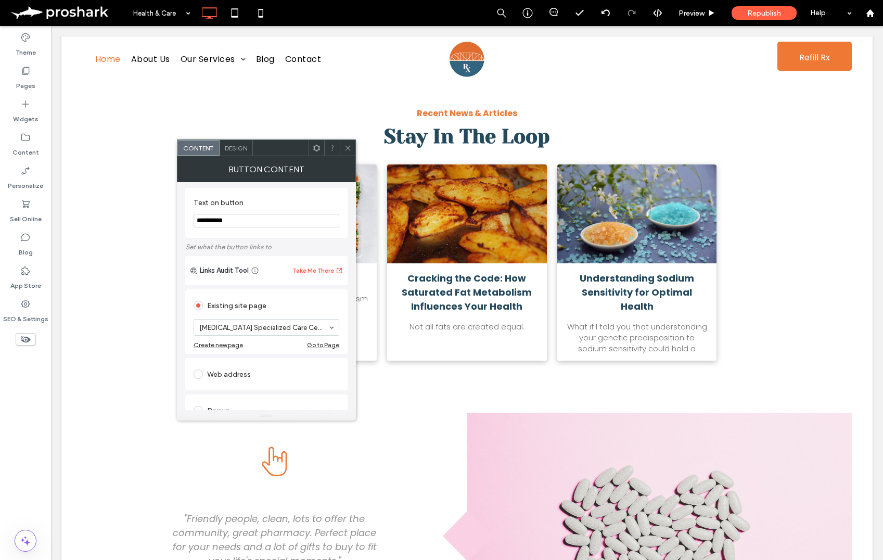
scroll to position [4, 0]
click at [333, 344] on div "Go to Page" at bounding box center [323, 343] width 32 height 8
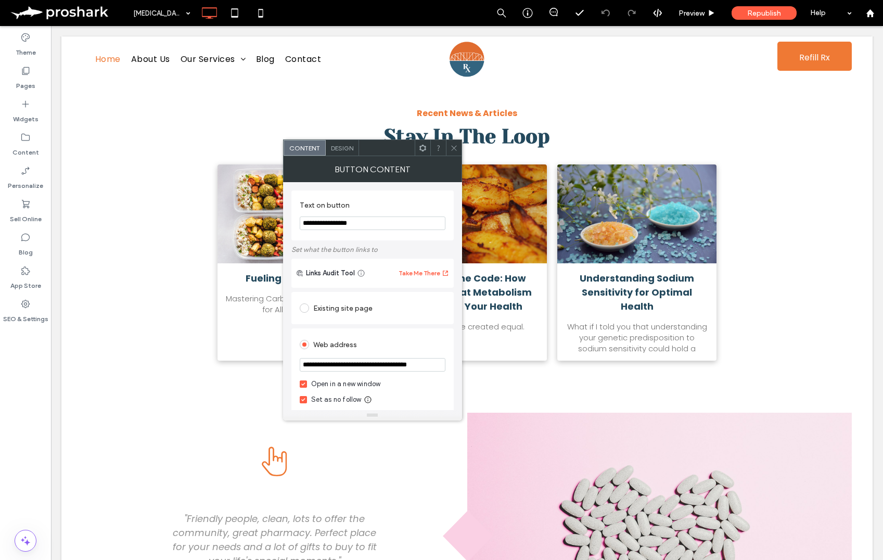
click at [456, 146] on icon at bounding box center [454, 148] width 8 height 8
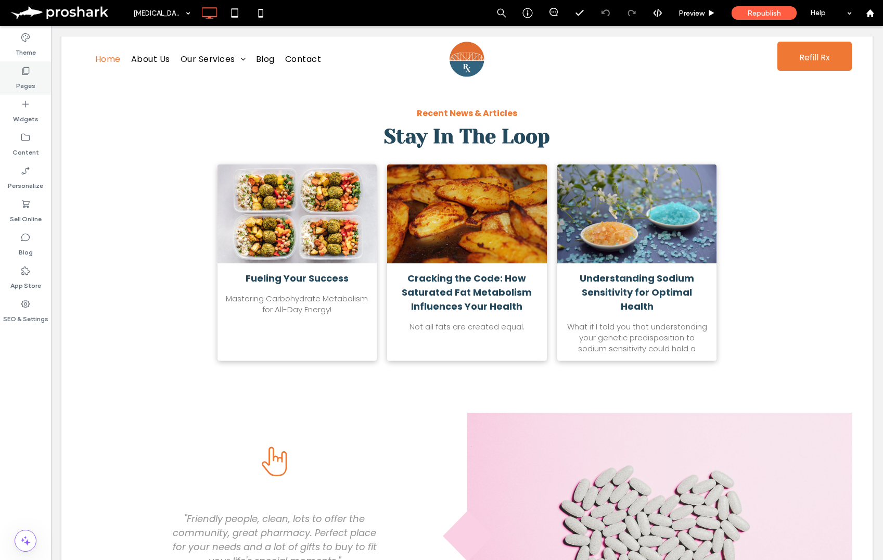
click at [26, 81] on label "Pages" at bounding box center [25, 83] width 19 height 15
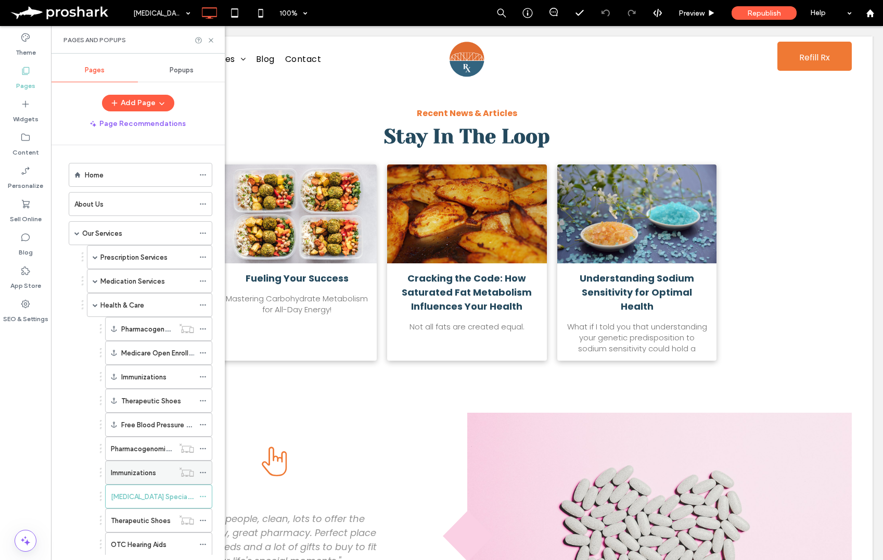
scroll to position [2, 0]
click at [201, 492] on icon at bounding box center [202, 494] width 7 height 7
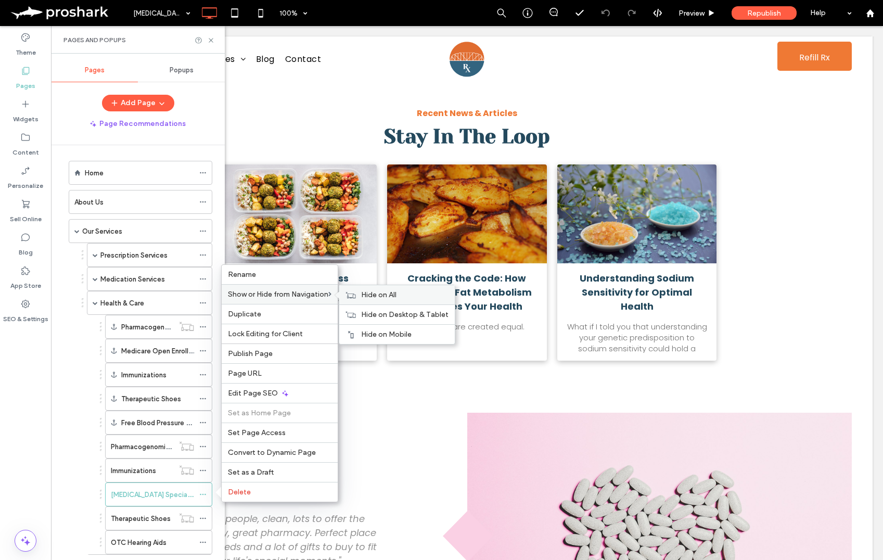
drag, startPoint x: 374, startPoint y: 294, endPoint x: 370, endPoint y: 299, distance: 7.0
click at [374, 294] on span "Hide on All" at bounding box center [378, 294] width 35 height 9
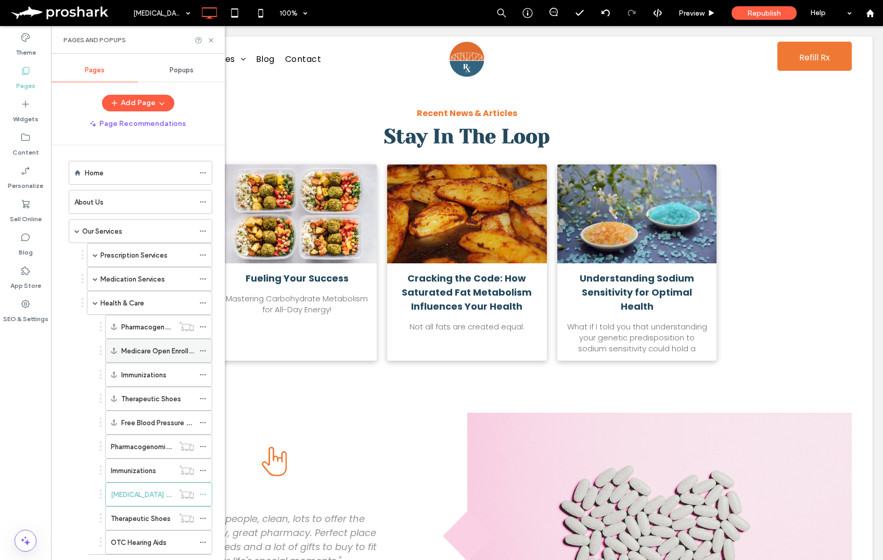
click at [143, 349] on label "Medicare Open Enrollment" at bounding box center [163, 351] width 84 height 18
click at [211, 37] on icon at bounding box center [211, 40] width 8 height 8
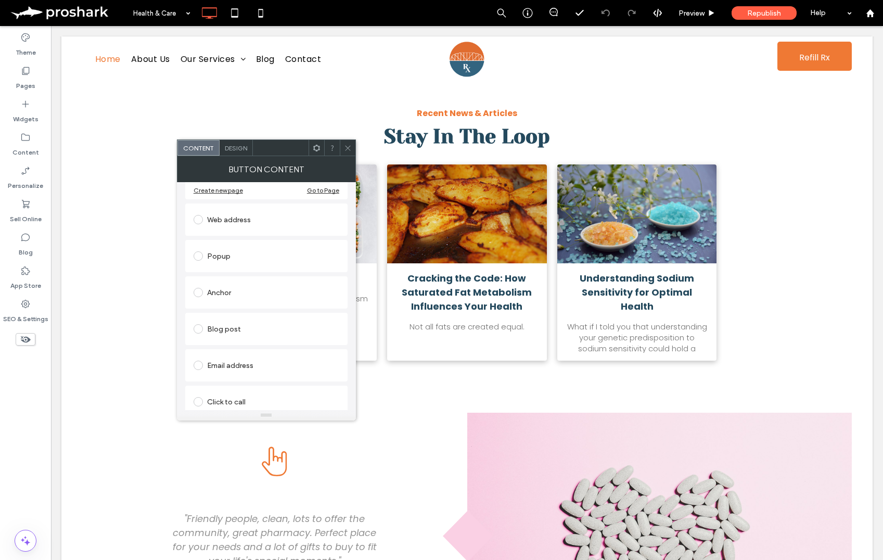
scroll to position [202, 0]
click at [240, 361] on div "Click to call" at bounding box center [267, 357] width 146 height 17
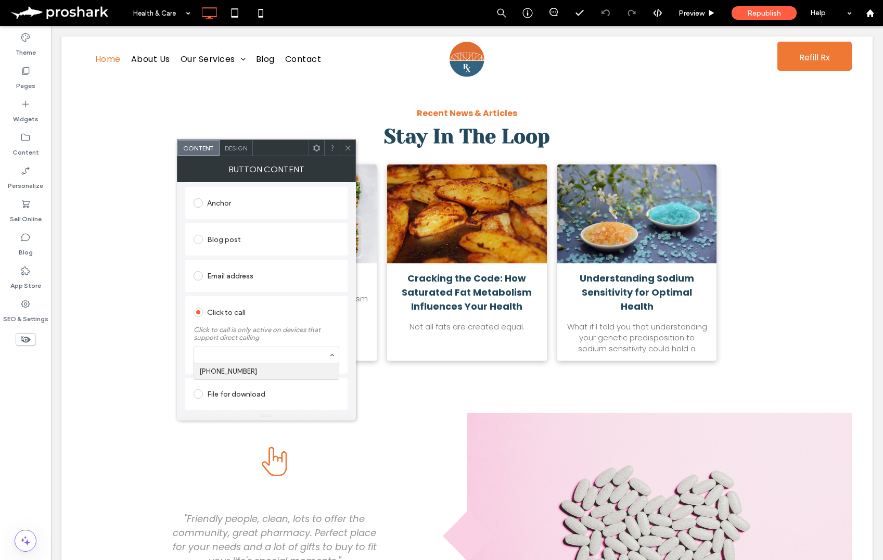
scroll to position [217, 0]
click at [347, 156] on div "Button Content" at bounding box center [266, 169] width 179 height 26
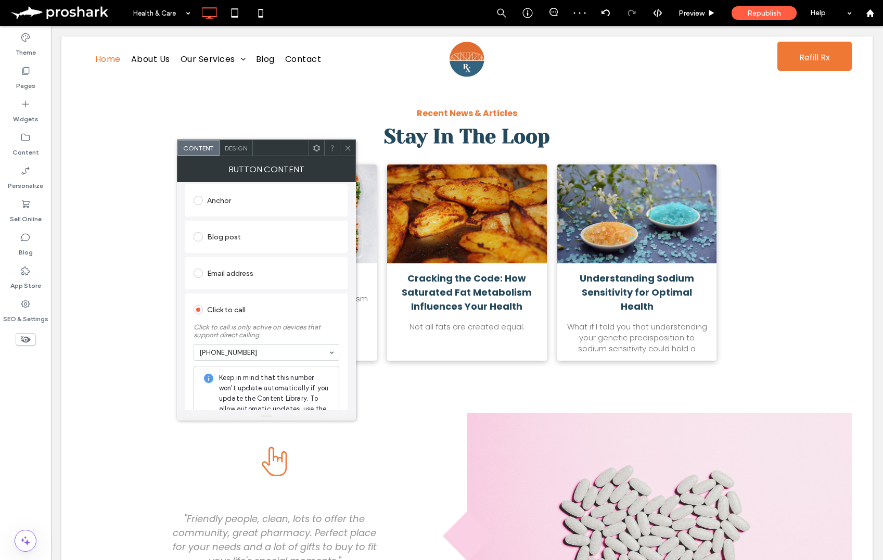
click at [347, 144] on icon at bounding box center [348, 148] width 8 height 8
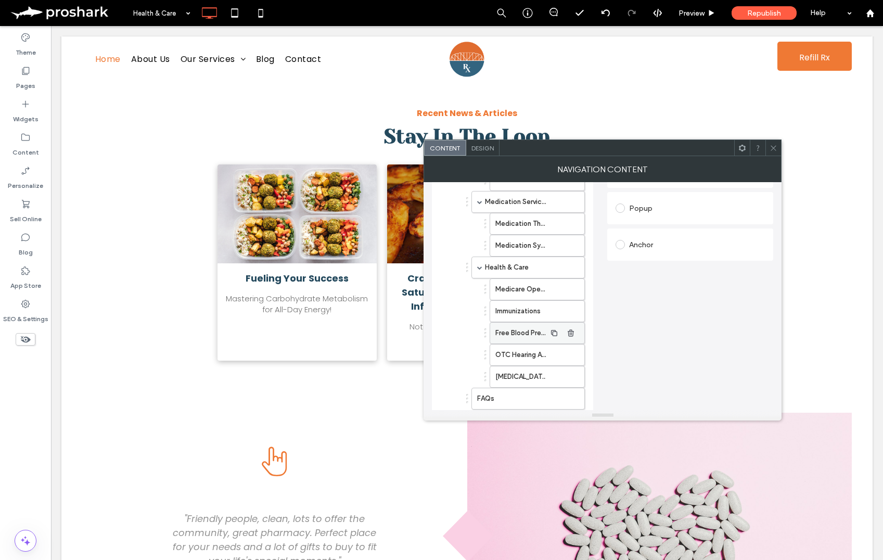
scroll to position [295, 0]
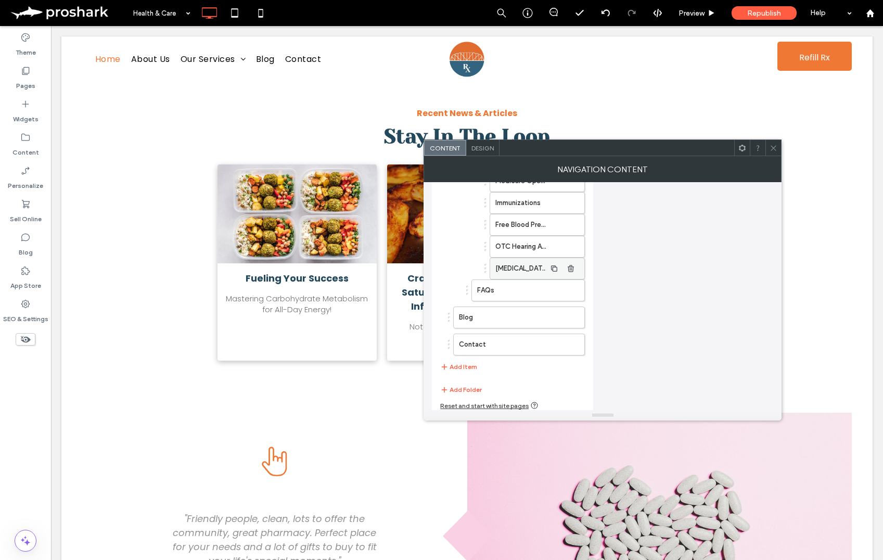
click at [519, 271] on label "Diabetes Specialized Care Center" at bounding box center [520, 268] width 50 height 21
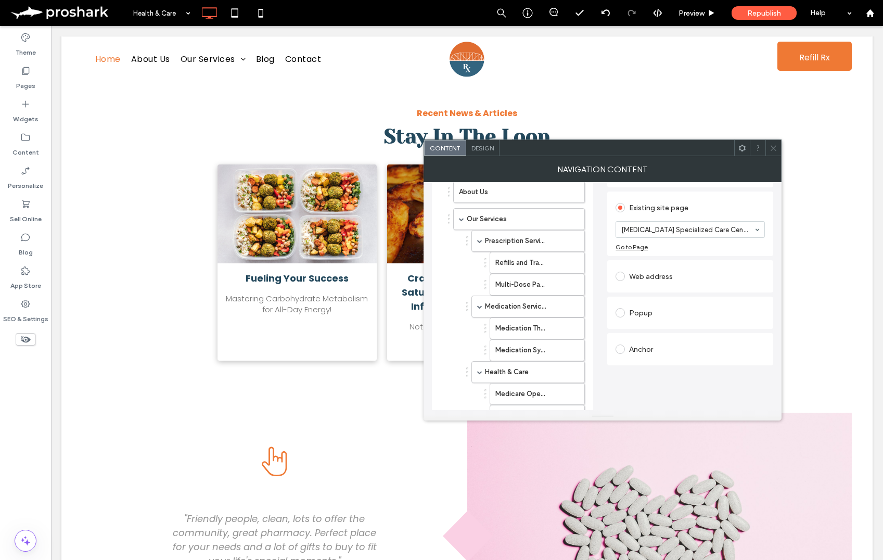
scroll to position [70, 0]
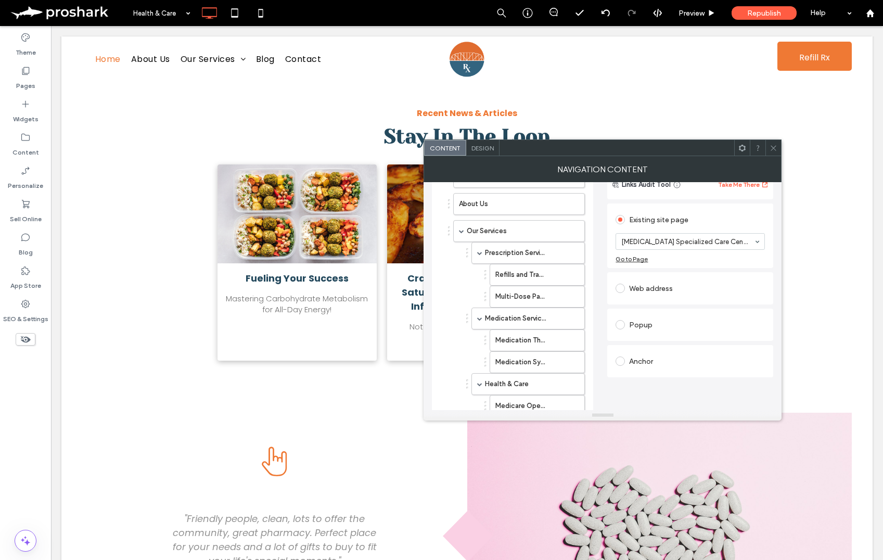
click at [627, 363] on label at bounding box center [623, 360] width 14 height 9
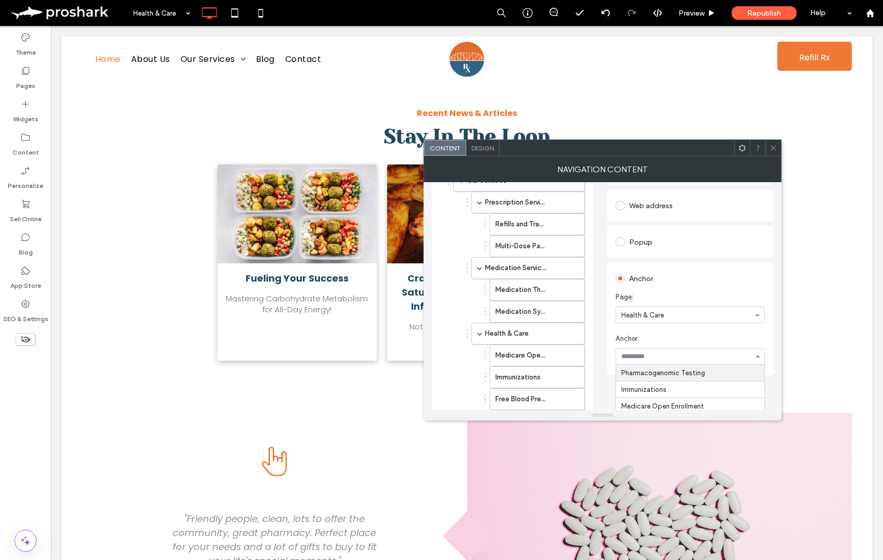
scroll to position [174, 0]
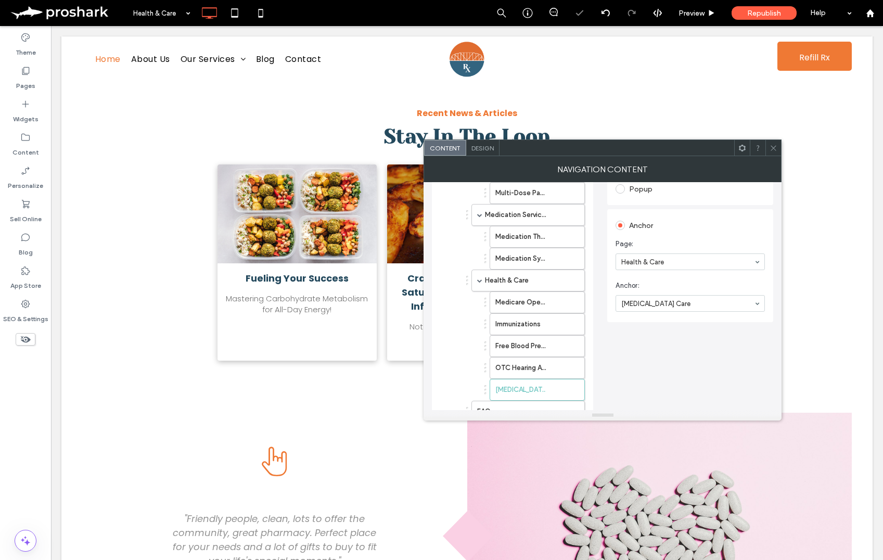
click at [772, 151] on icon at bounding box center [774, 148] width 8 height 8
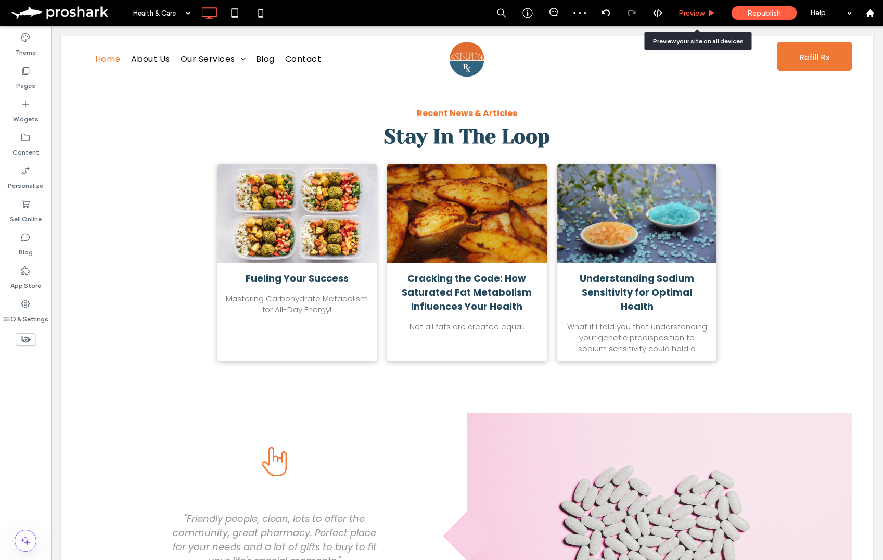
click at [687, 15] on span "Preview" at bounding box center [692, 13] width 26 height 9
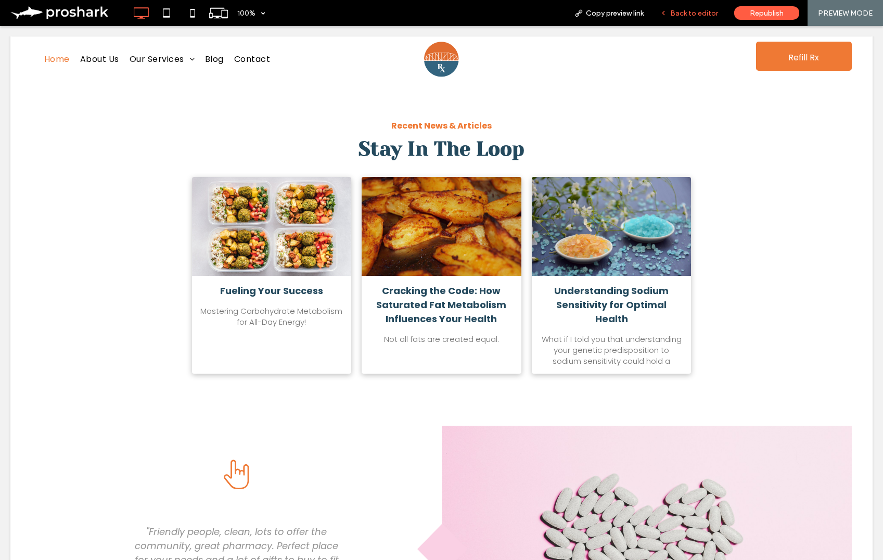
click at [684, 11] on span "Back to editor" at bounding box center [694, 13] width 48 height 9
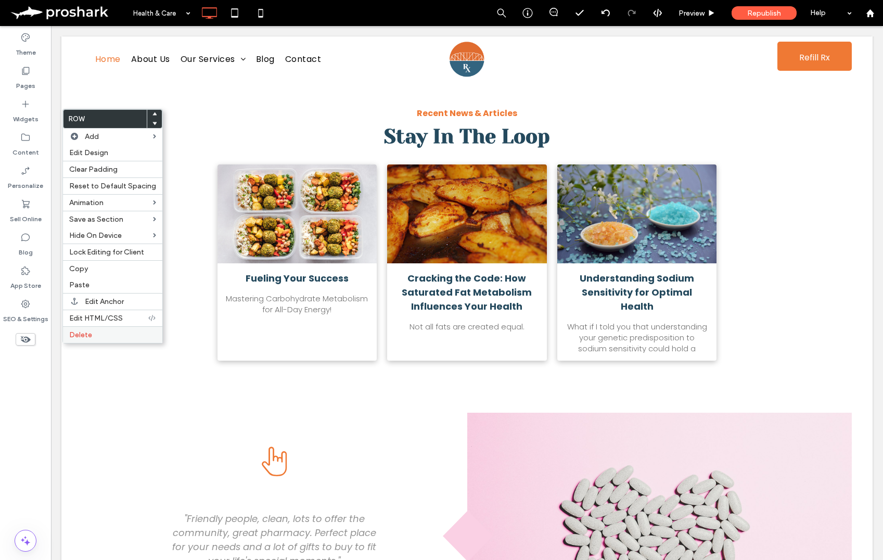
click at [142, 336] on label "Delete" at bounding box center [112, 334] width 87 height 9
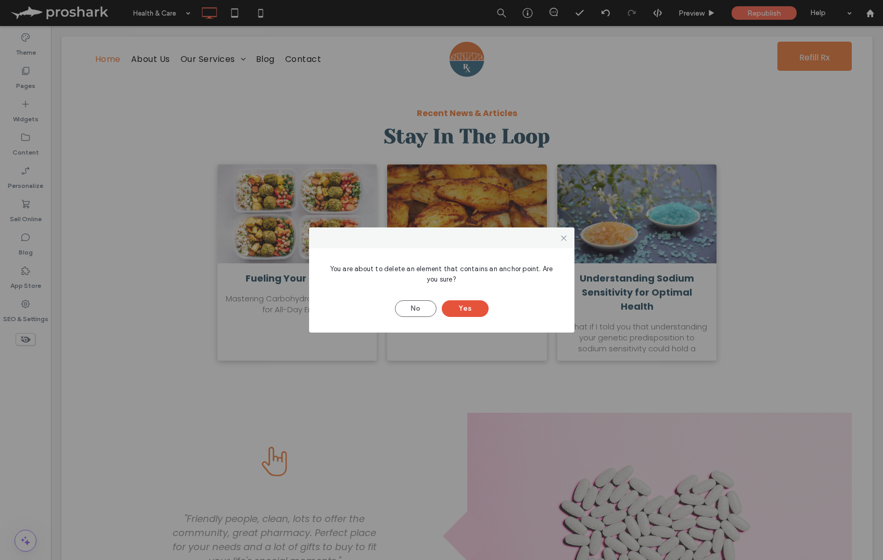
click at [468, 311] on button "Yes" at bounding box center [465, 308] width 47 height 17
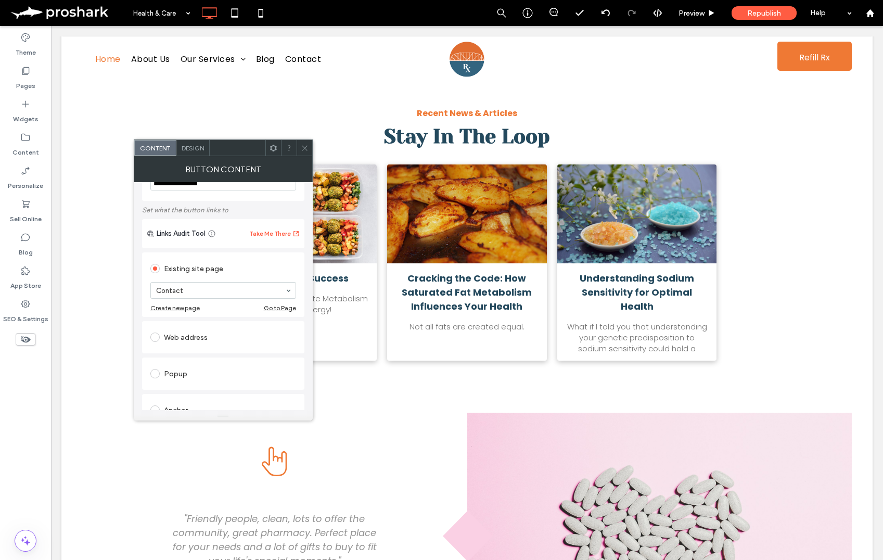
scroll to position [42, 0]
click at [306, 150] on icon at bounding box center [305, 148] width 8 height 8
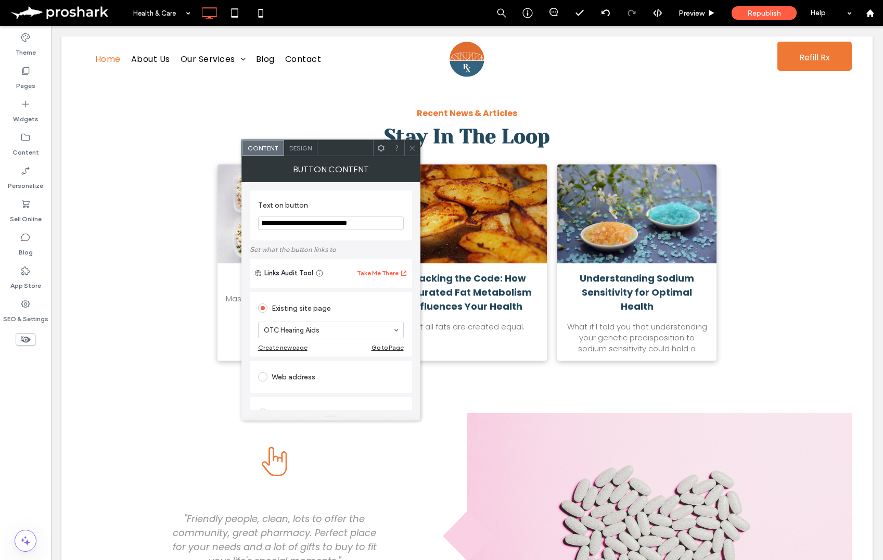
click at [380, 350] on div "Go to Page" at bounding box center [388, 347] width 32 height 8
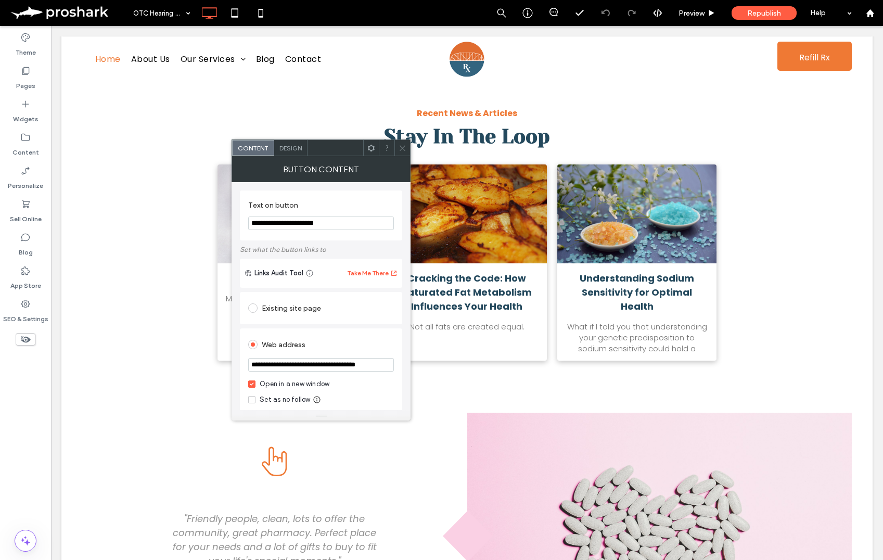
click at [403, 148] on use at bounding box center [402, 147] width 5 height 5
click at [698, 6] on div "Preview" at bounding box center [697, 13] width 53 height 26
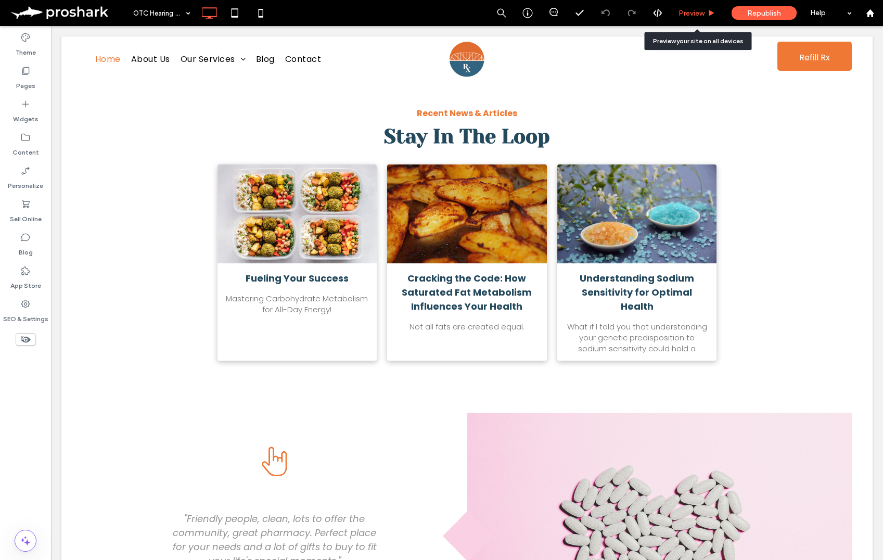
click at [687, 14] on span "Preview" at bounding box center [692, 13] width 26 height 9
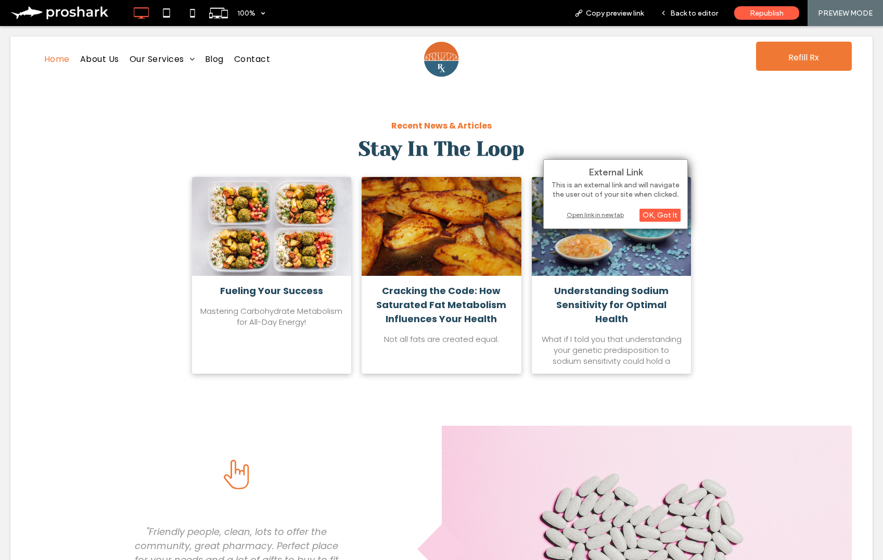
click at [608, 214] on div "Open link in new tab" at bounding box center [616, 214] width 130 height 11
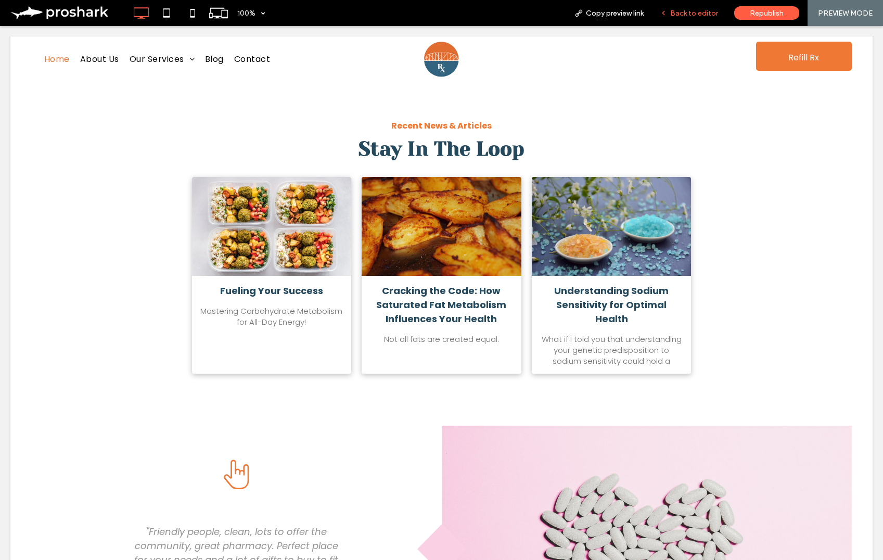
click at [708, 9] on span "Back to editor" at bounding box center [694, 13] width 48 height 9
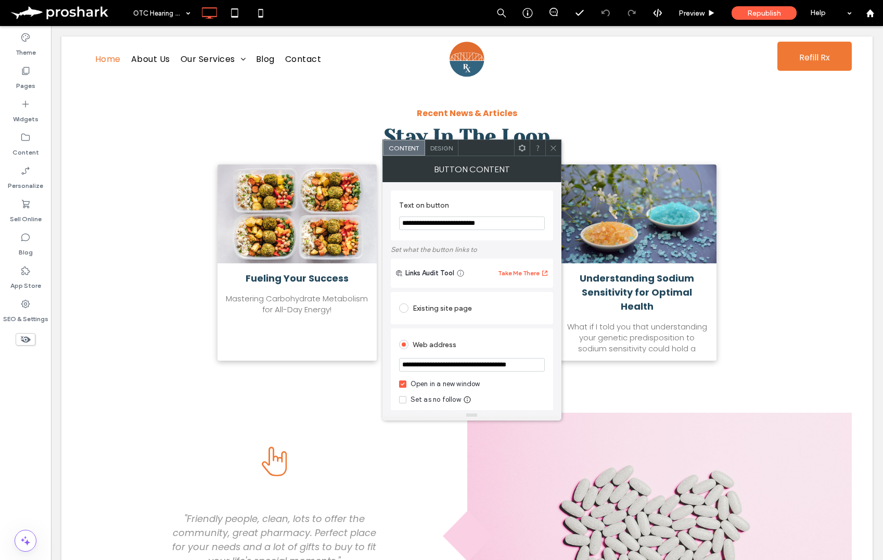
click at [550, 150] on icon at bounding box center [554, 148] width 8 height 8
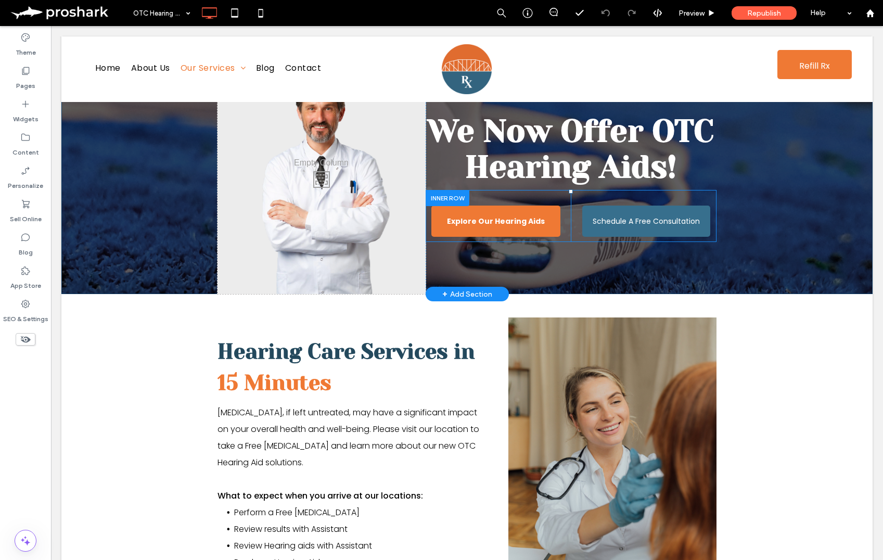
scroll to position [16, 0]
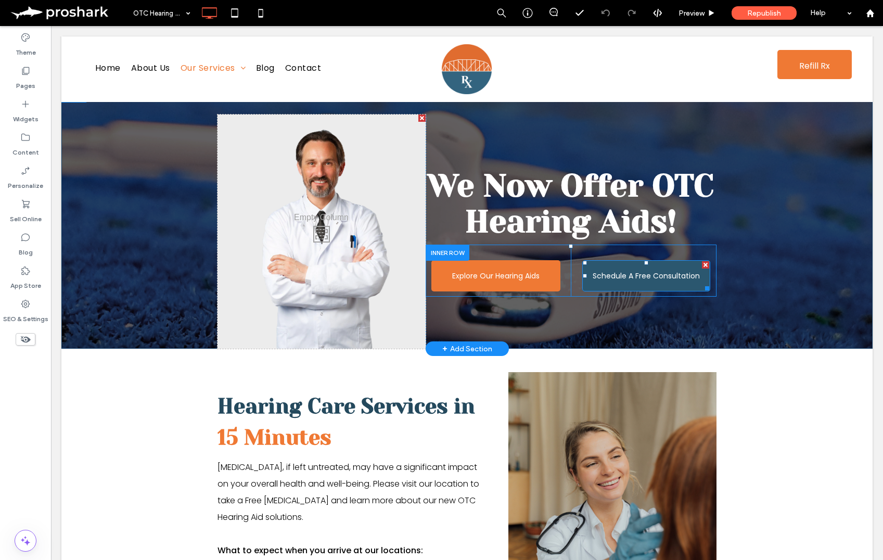
click at [648, 276] on span "Schedule A Free Consultation" at bounding box center [646, 276] width 107 height 28
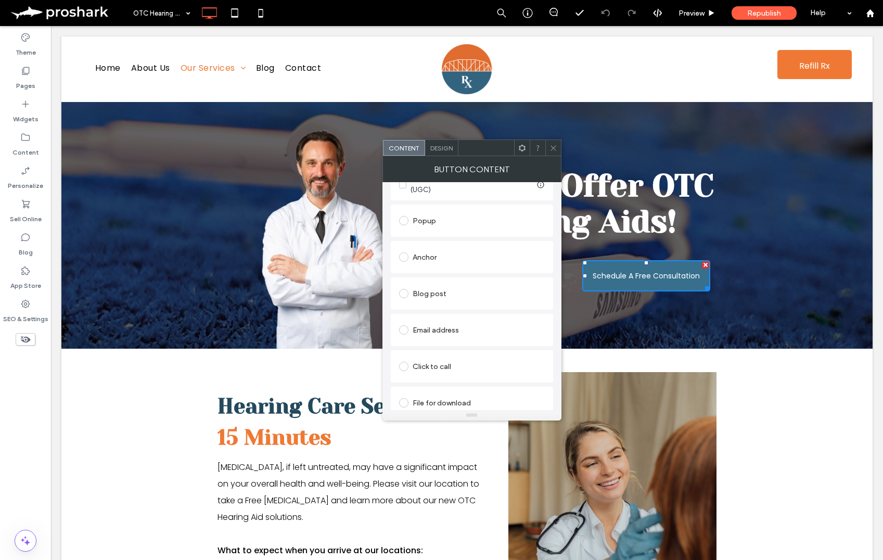
click at [444, 355] on div "Click to call" at bounding box center [472, 366] width 146 height 22
click at [552, 146] on use at bounding box center [553, 147] width 5 height 5
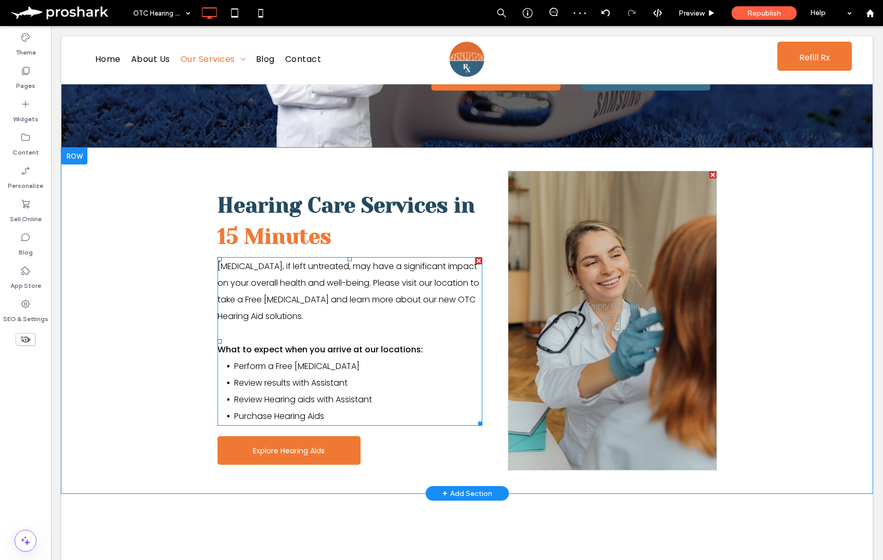
scroll to position [257, 0]
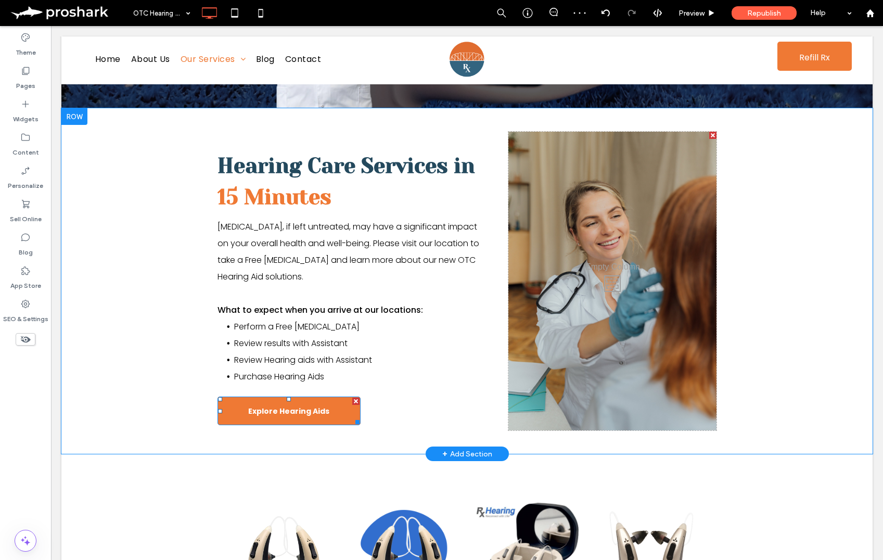
click at [320, 421] on span "Explore Hearing Aids" at bounding box center [288, 412] width 81 height 28
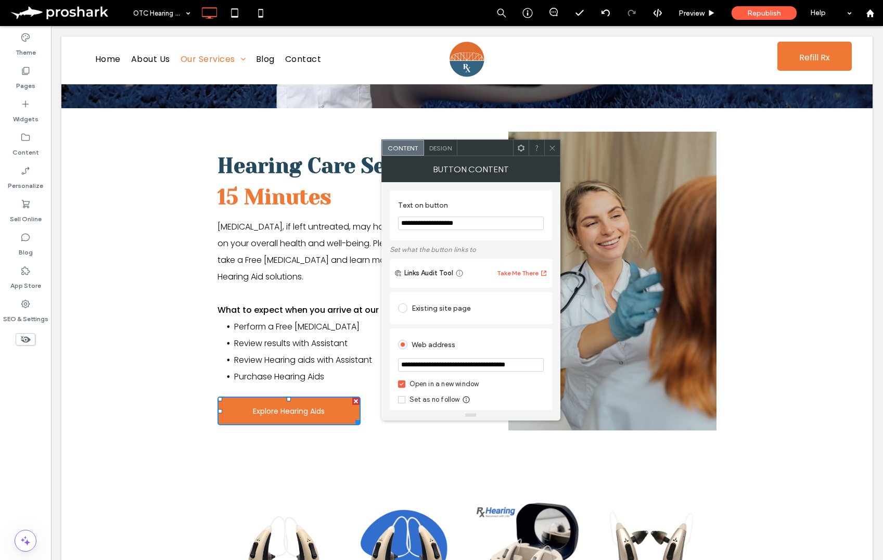
click at [549, 148] on icon at bounding box center [553, 148] width 8 height 8
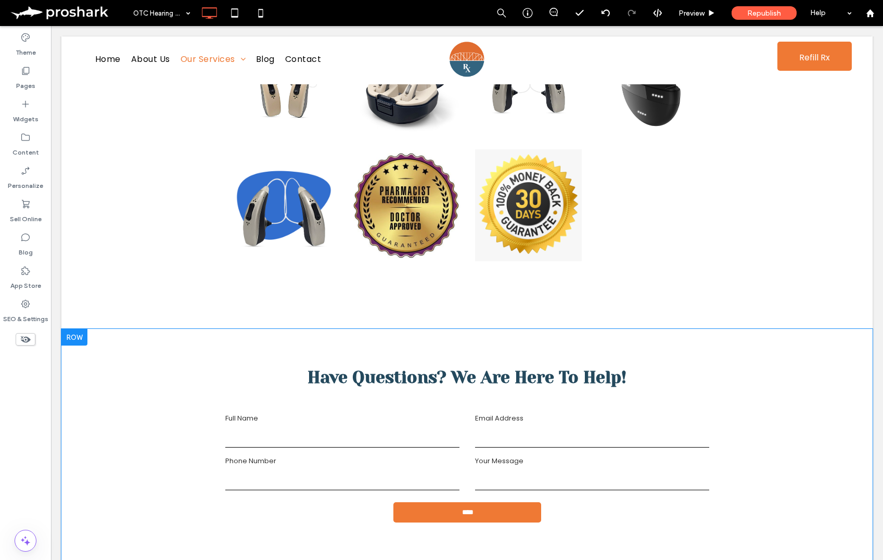
scroll to position [931, 0]
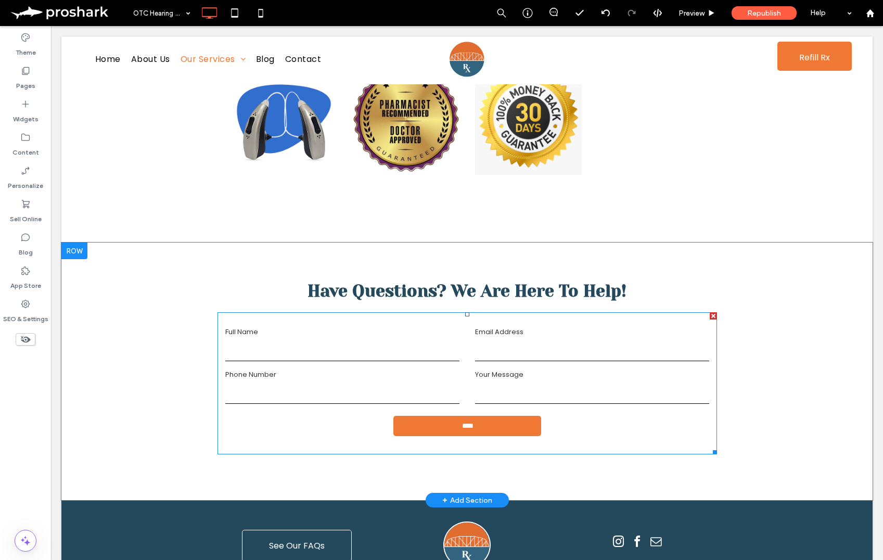
click at [441, 388] on input "tel" at bounding box center [342, 393] width 234 height 21
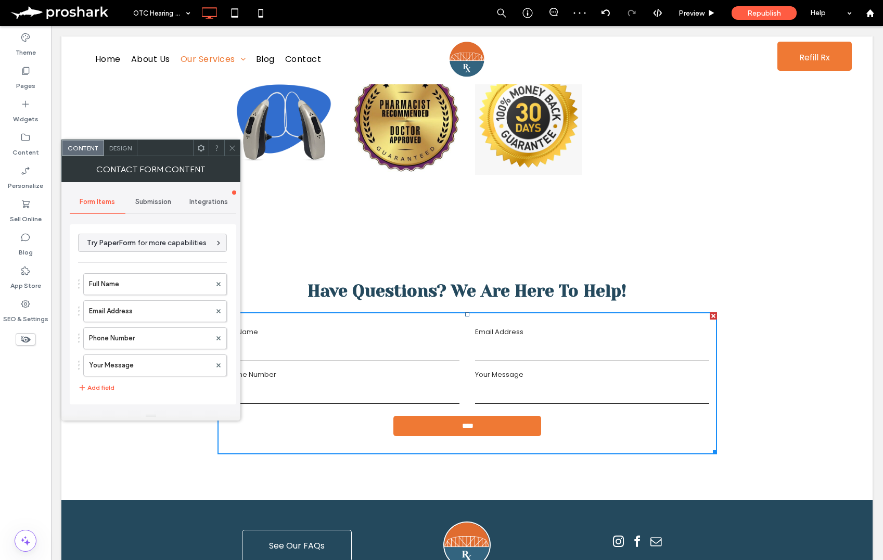
click at [155, 202] on span "Submission" at bounding box center [153, 202] width 36 height 8
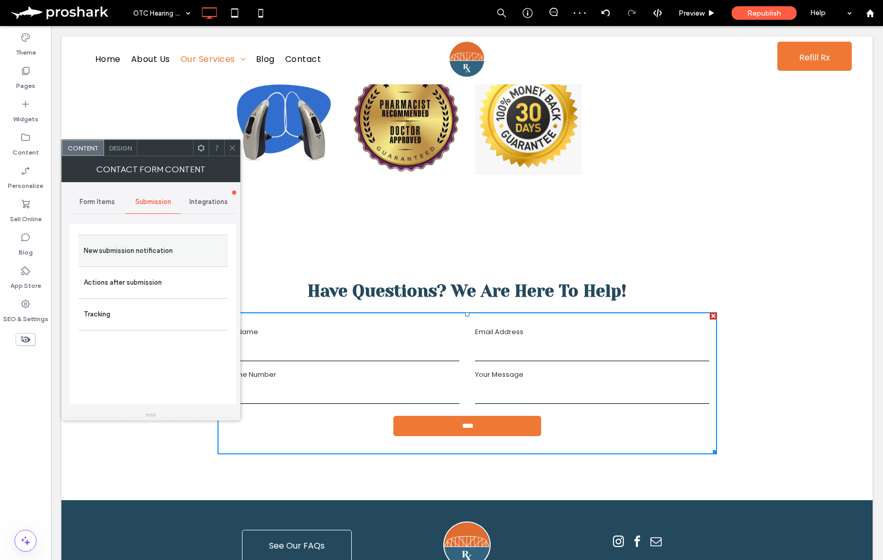
click at [158, 252] on label "New submission notification" at bounding box center [153, 250] width 139 height 21
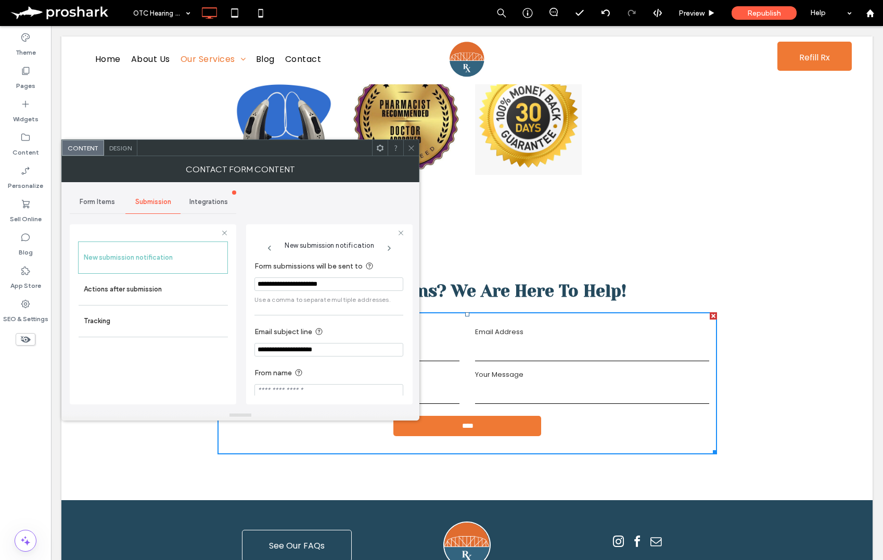
click at [413, 149] on icon at bounding box center [411, 148] width 8 height 8
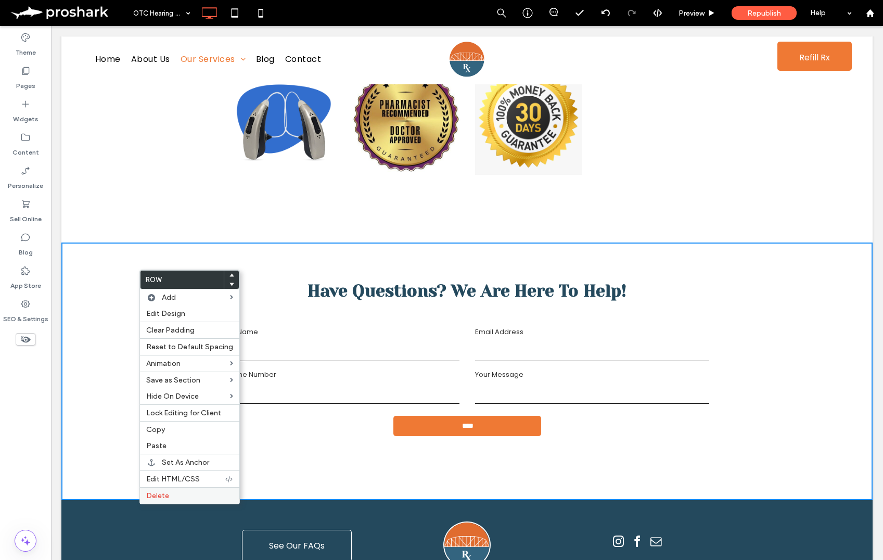
click at [184, 497] on label "Delete" at bounding box center [189, 495] width 87 height 9
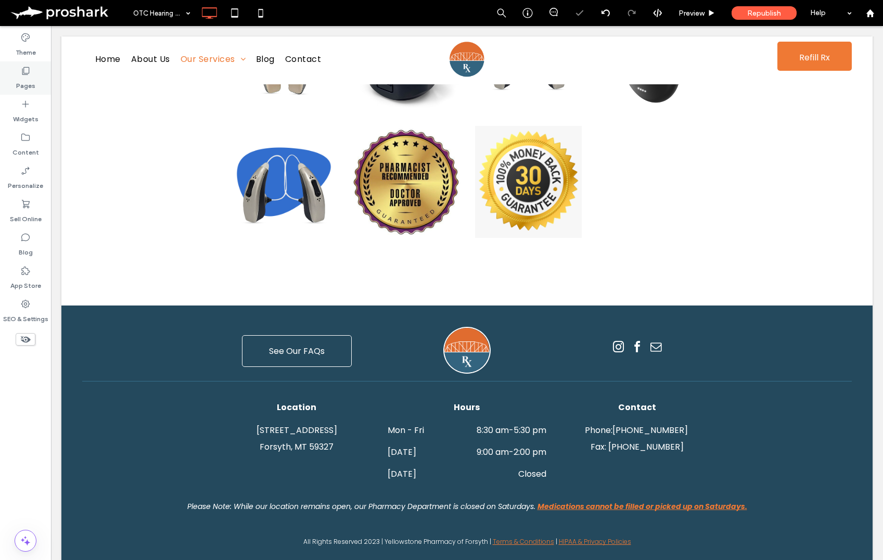
scroll to position [848, 0]
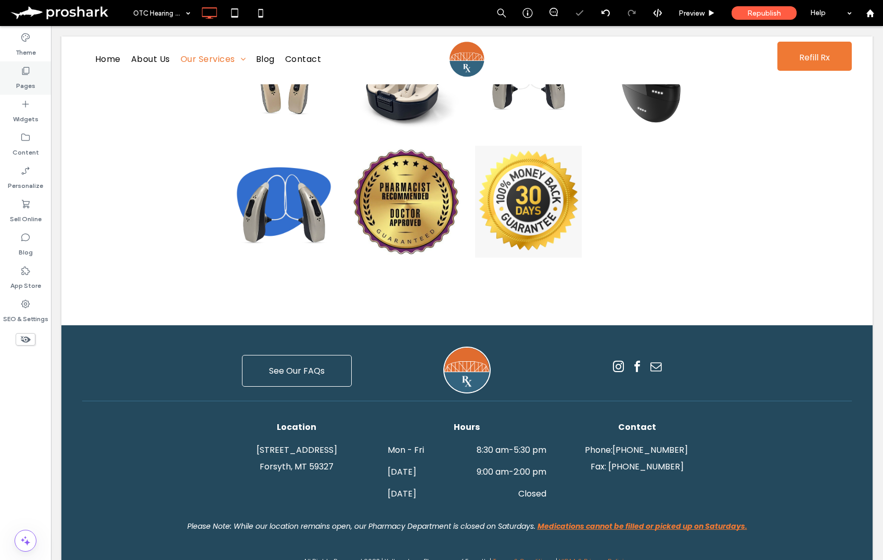
click at [21, 78] on label "Pages" at bounding box center [25, 83] width 19 height 15
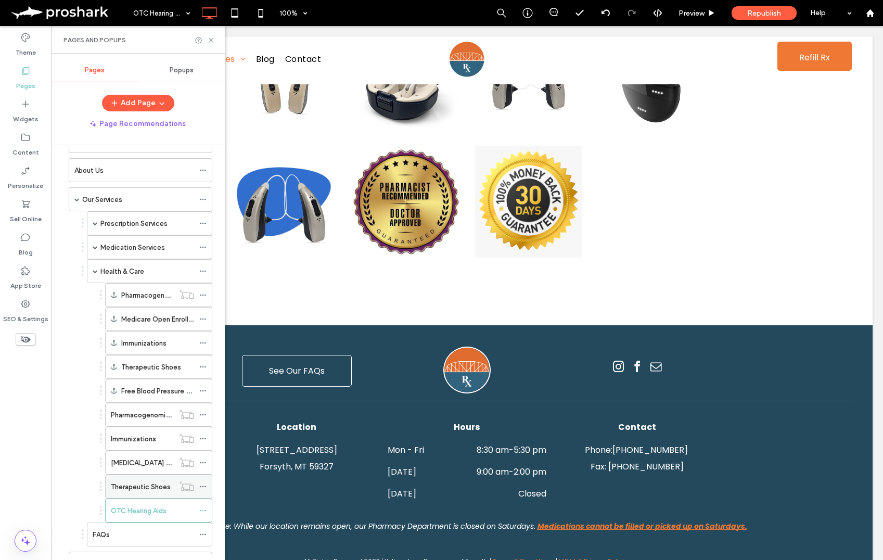
scroll to position [34, 0]
click at [169, 487] on label "Therapeutic Shoes" at bounding box center [141, 486] width 60 height 18
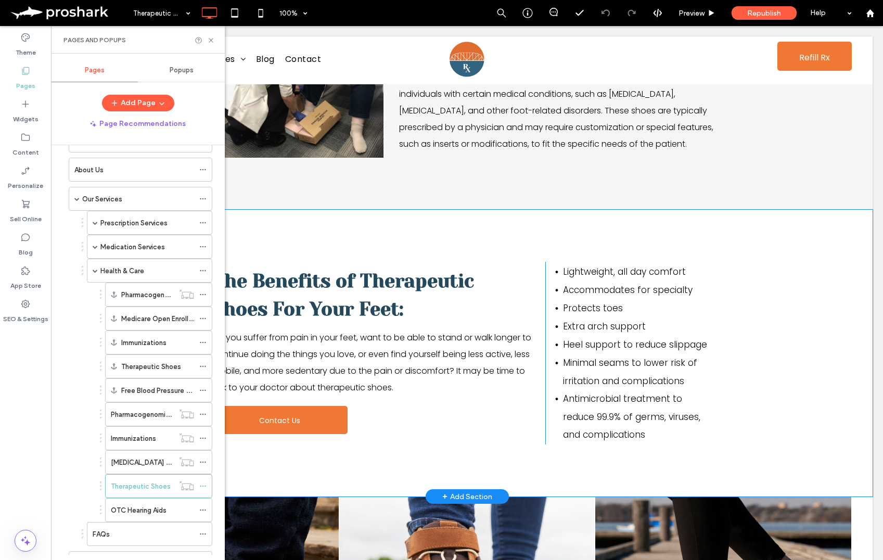
scroll to position [447, 0]
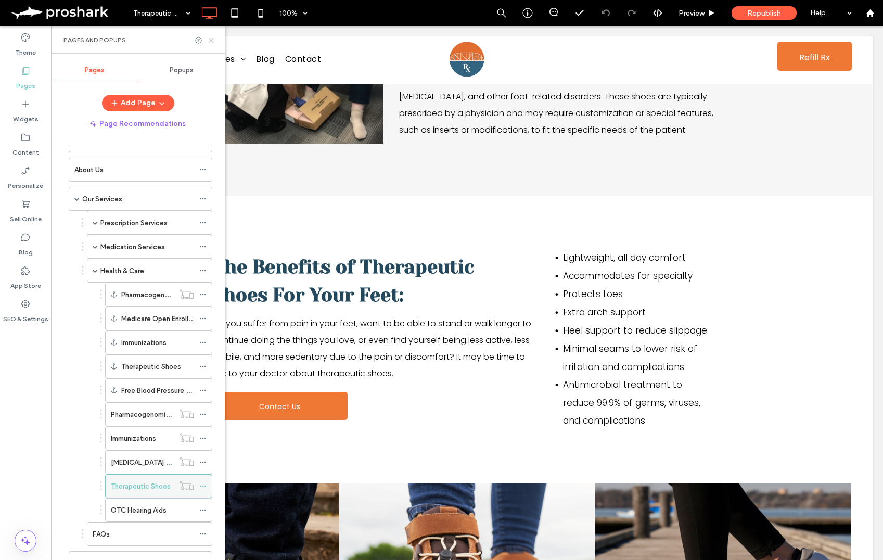
click at [201, 485] on icon at bounding box center [202, 485] width 7 height 7
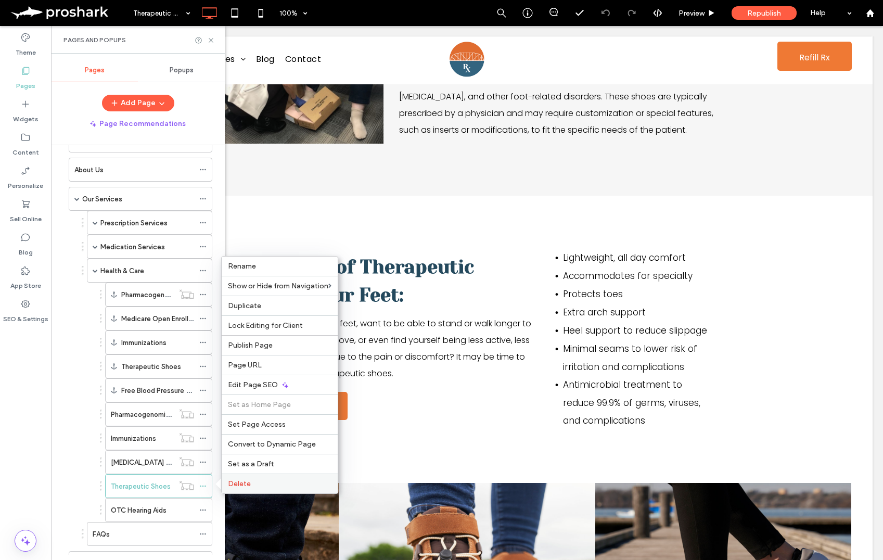
click at [252, 483] on label "Delete" at bounding box center [280, 483] width 104 height 9
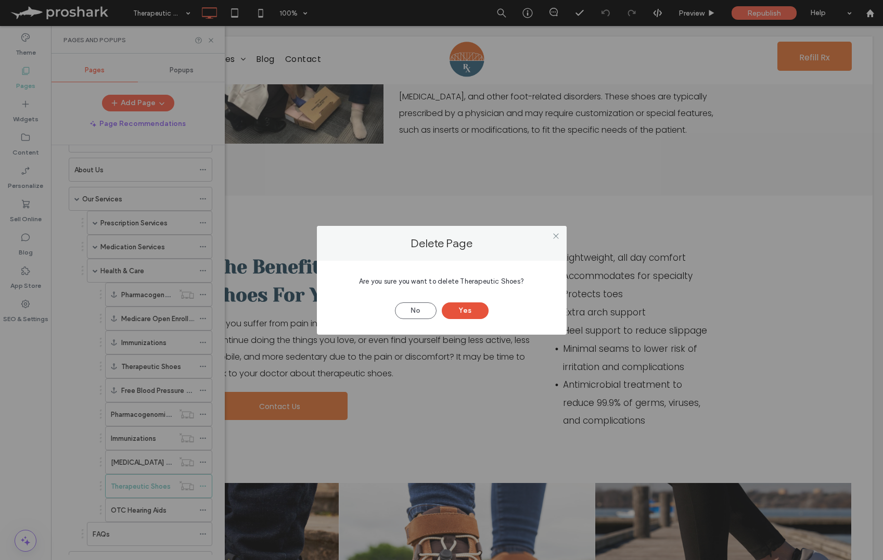
click at [474, 311] on button "Yes" at bounding box center [465, 310] width 47 height 17
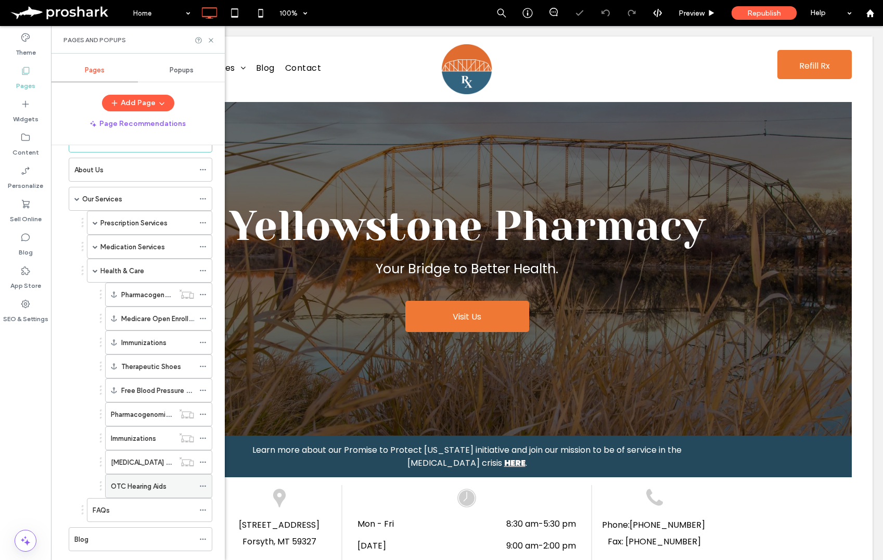
scroll to position [0, 0]
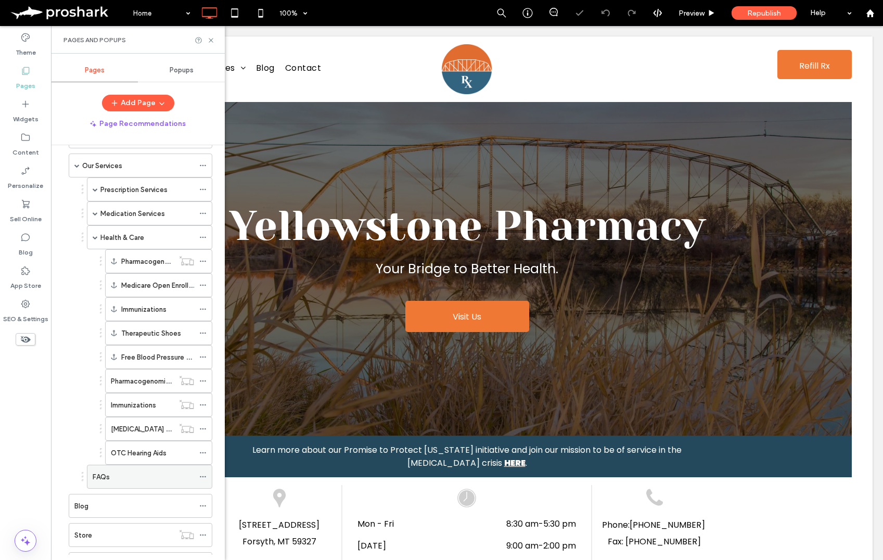
scroll to position [81, 0]
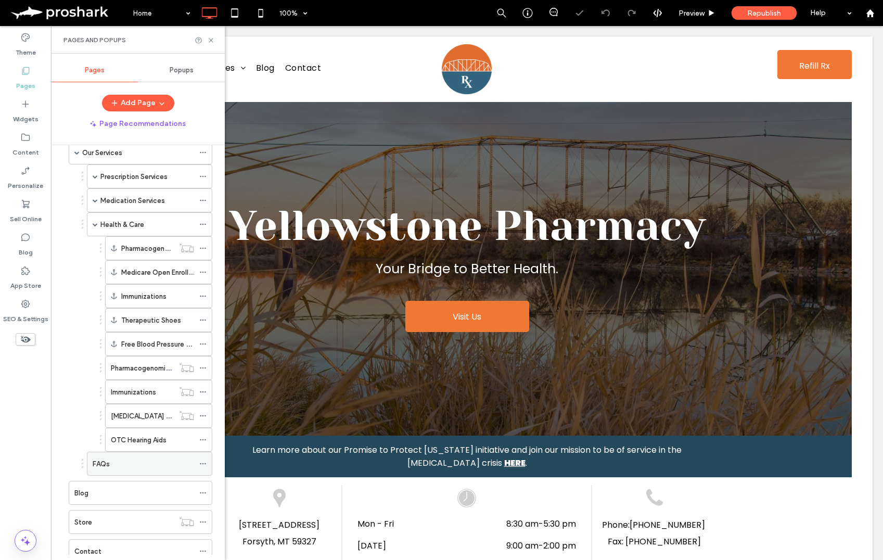
click at [162, 464] on div "FAQs" at bounding box center [143, 463] width 101 height 11
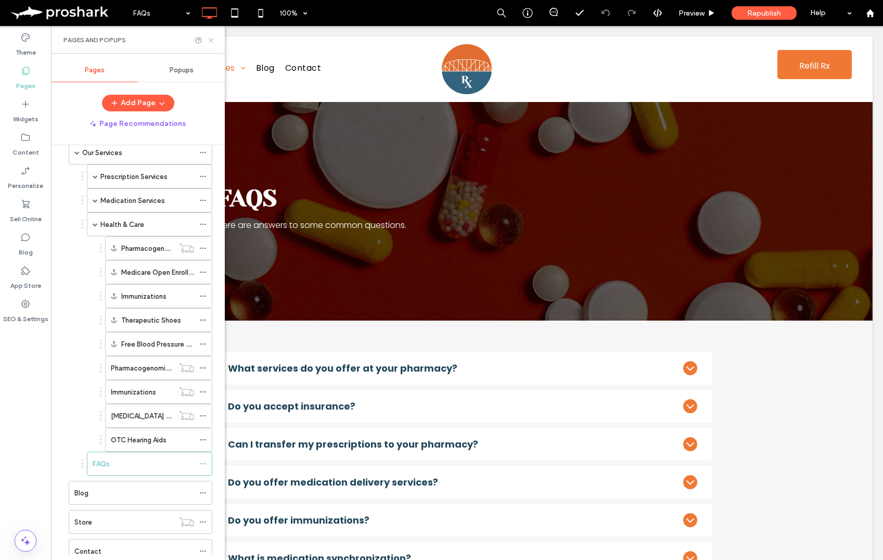
click at [209, 40] on icon at bounding box center [211, 40] width 8 height 8
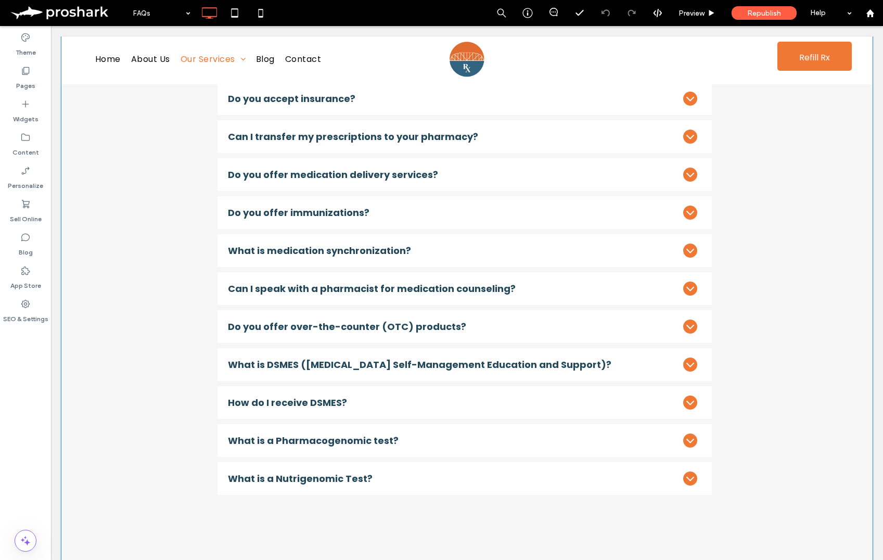
scroll to position [341, 0]
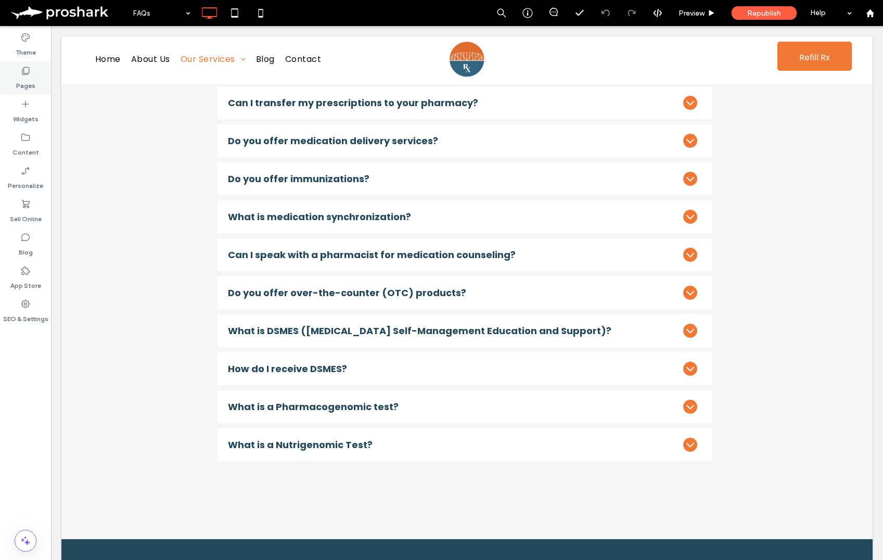
click at [38, 83] on div "Pages" at bounding box center [25, 77] width 51 height 33
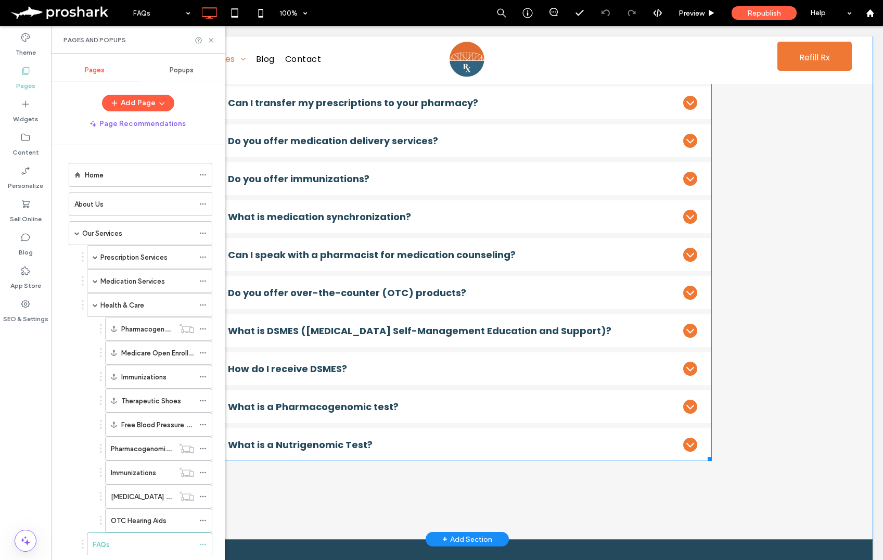
click at [664, 361] on span at bounding box center [465, 235] width 494 height 451
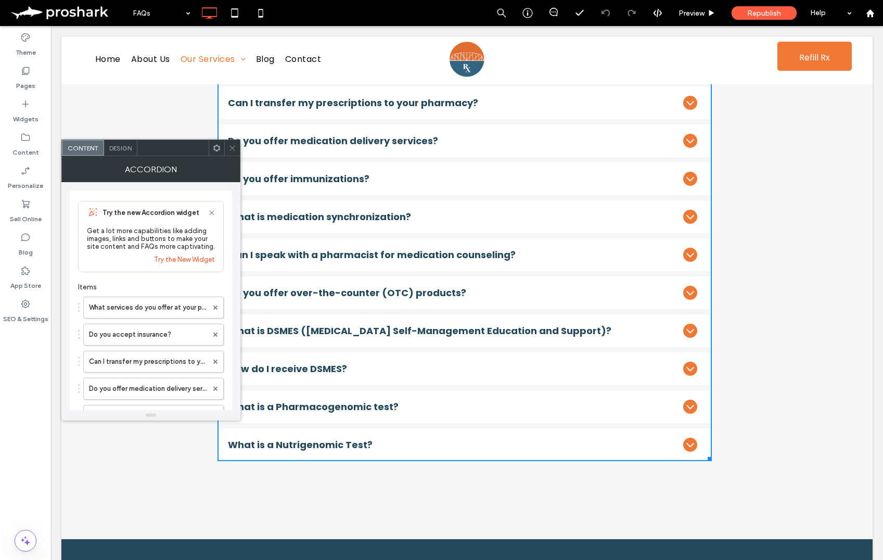
click at [233, 150] on icon at bounding box center [232, 148] width 8 height 8
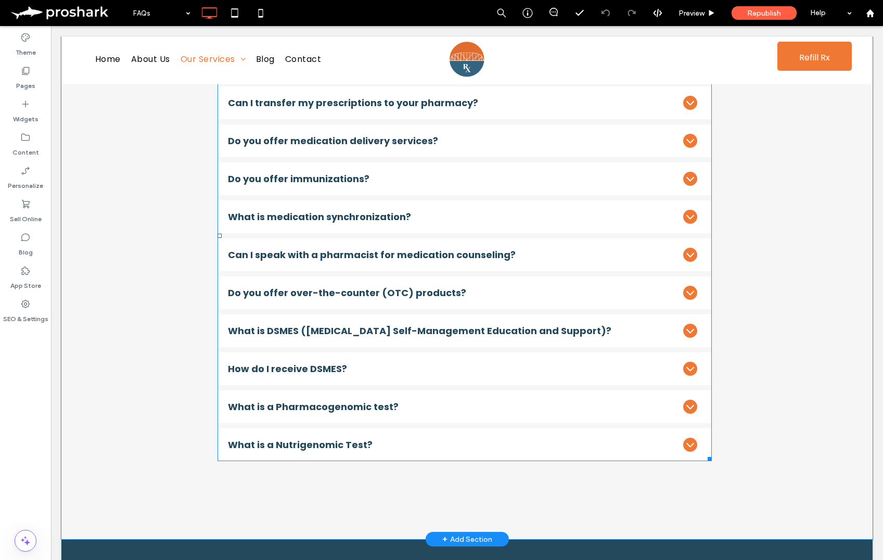
click at [313, 429] on span at bounding box center [465, 235] width 494 height 451
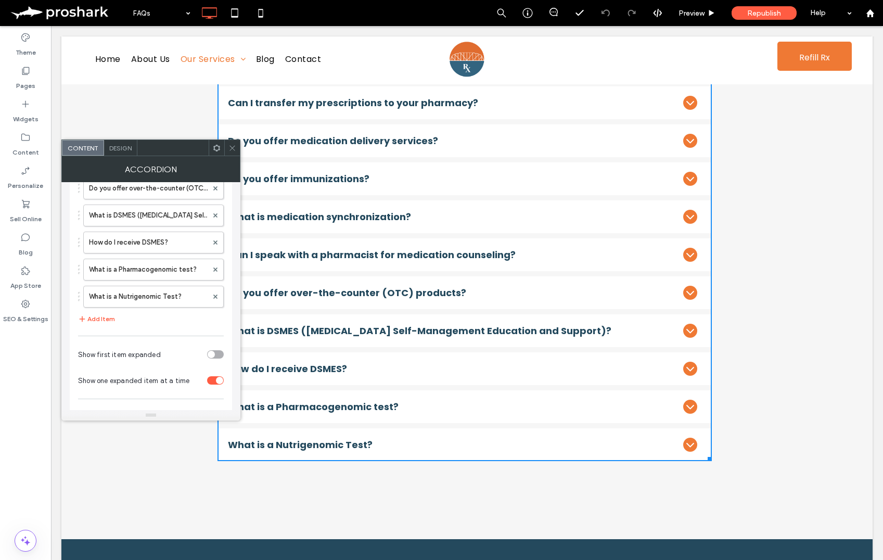
scroll to position [347, 0]
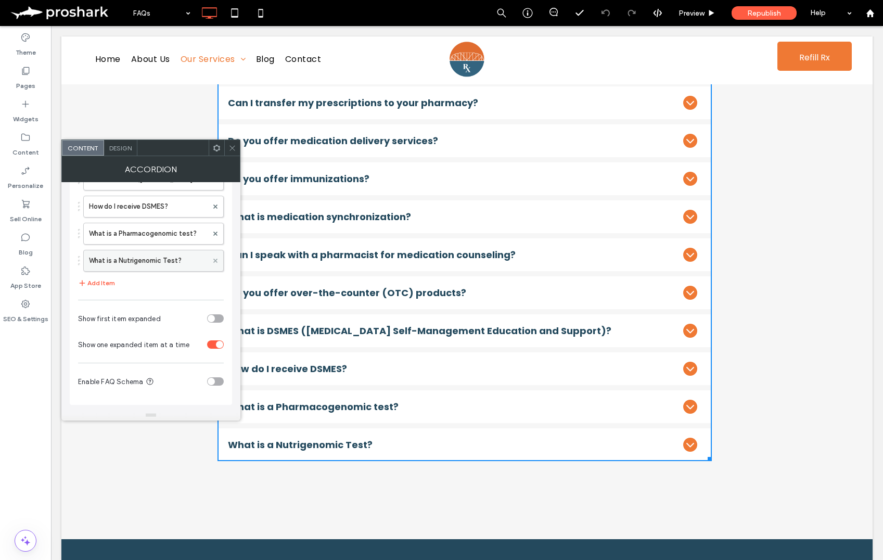
click at [216, 260] on use at bounding box center [215, 261] width 4 height 4
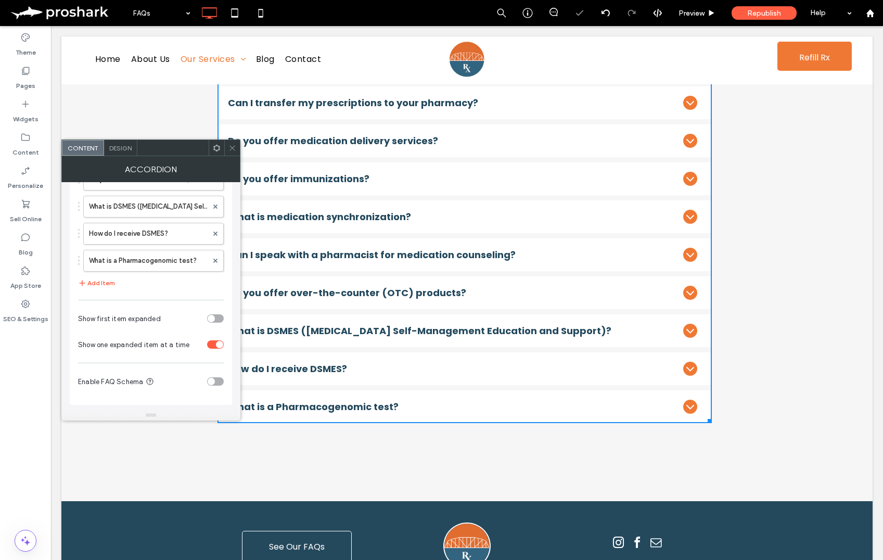
click at [232, 145] on icon at bounding box center [232, 148] width 8 height 8
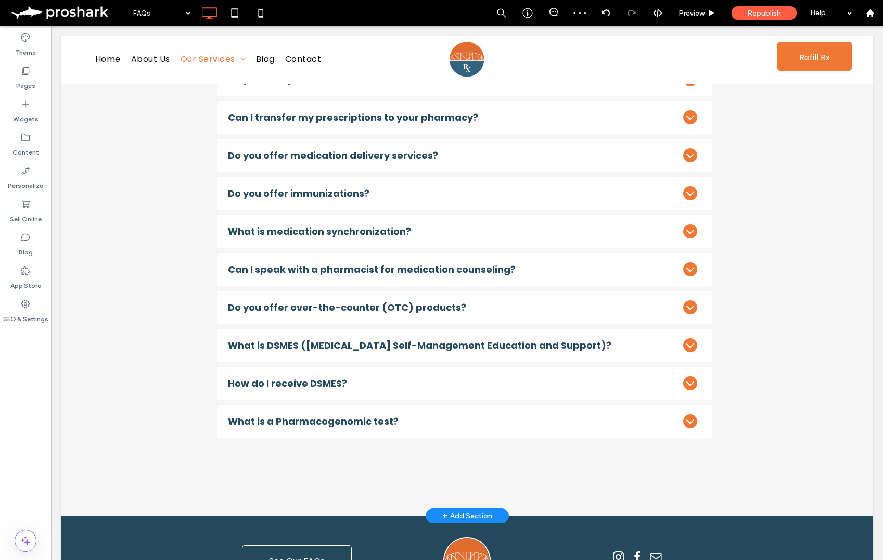
scroll to position [326, 0]
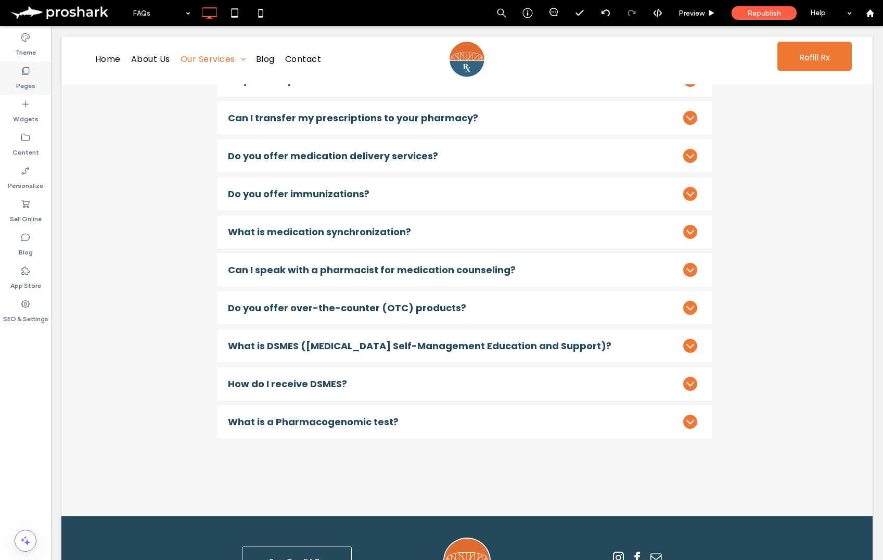
click at [24, 72] on icon at bounding box center [25, 71] width 10 height 10
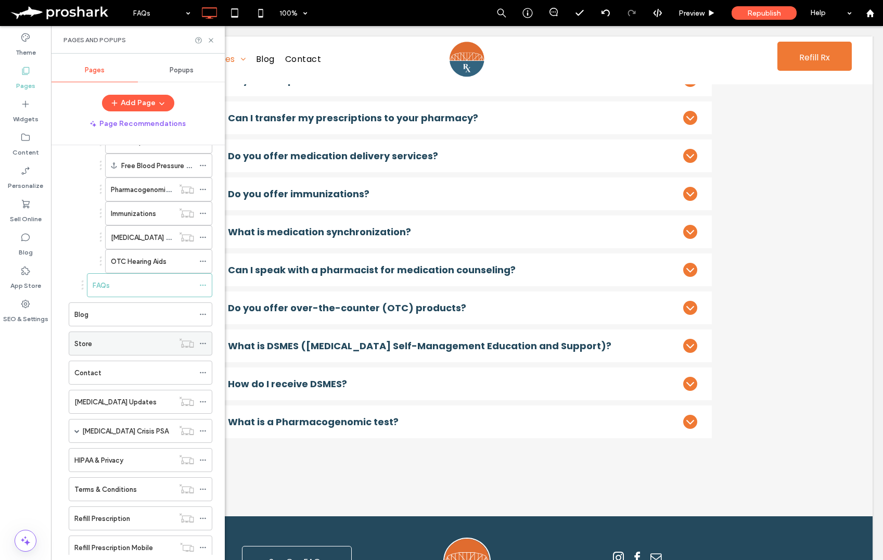
scroll to position [259, 0]
click at [97, 310] on div "Blog" at bounding box center [134, 314] width 120 height 11
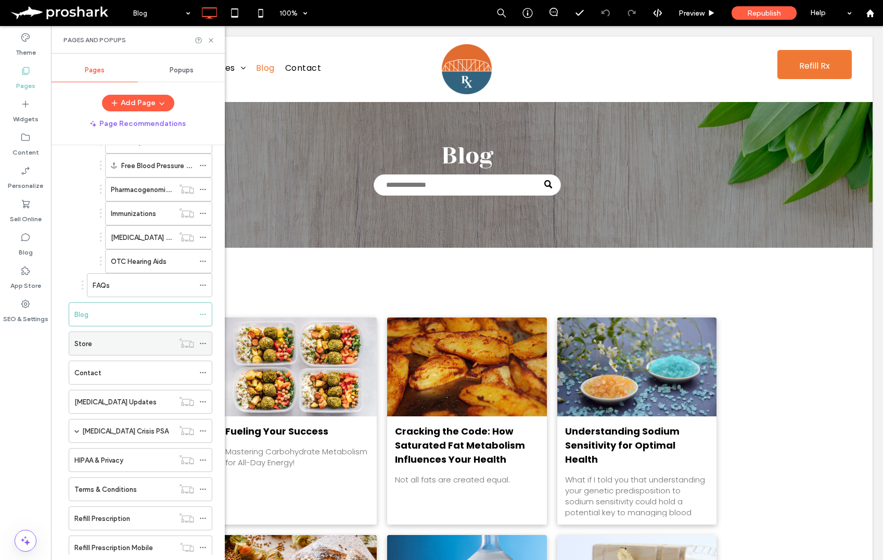
click at [145, 344] on div "Store" at bounding box center [123, 343] width 99 height 11
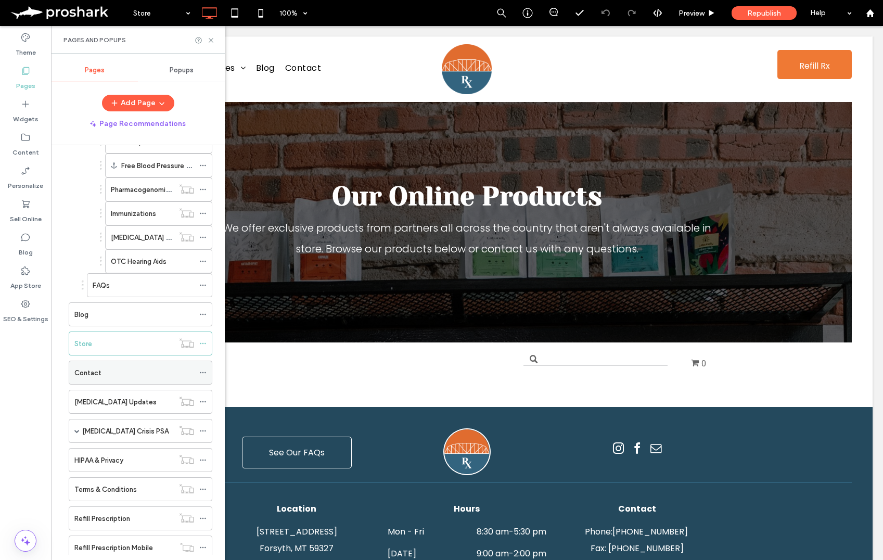
click at [180, 372] on div "Contact" at bounding box center [134, 372] width 120 height 11
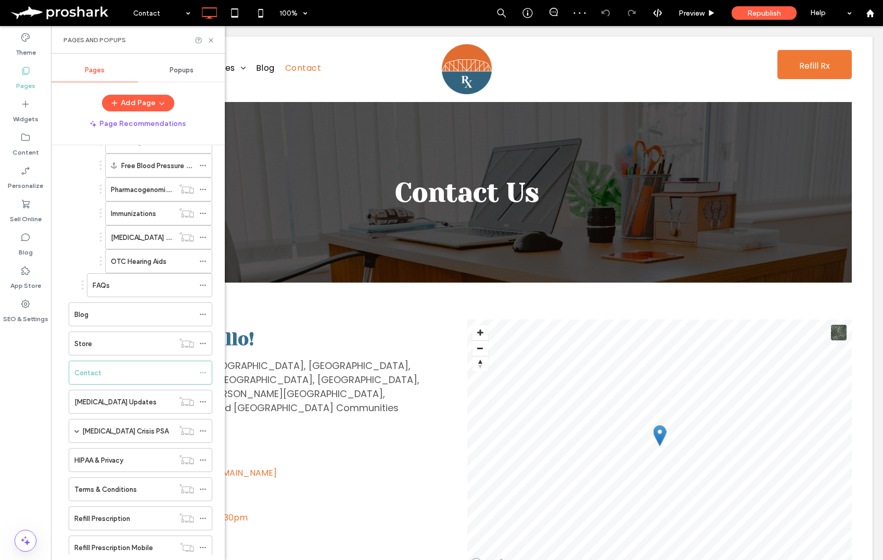
click at [207, 35] on div "Pages and Popups" at bounding box center [138, 40] width 174 height 28
click at [209, 39] on icon at bounding box center [211, 40] width 8 height 8
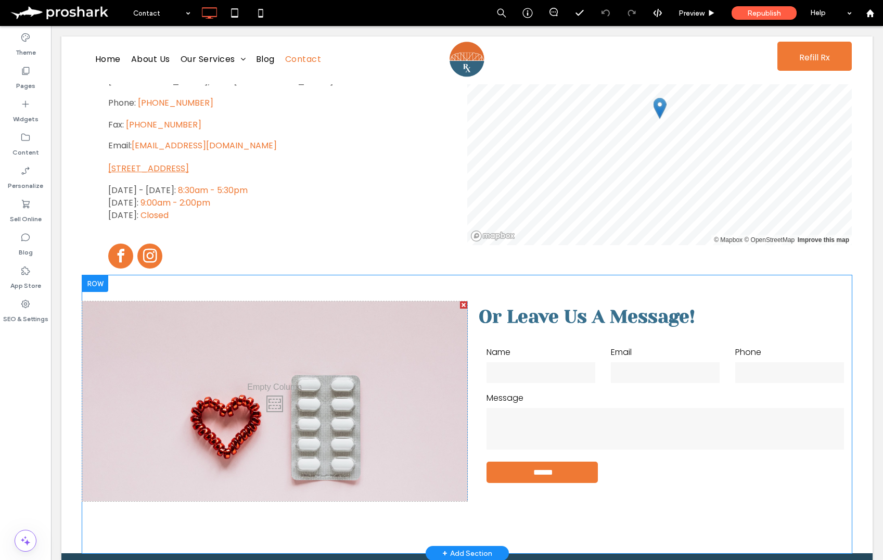
scroll to position [343, 0]
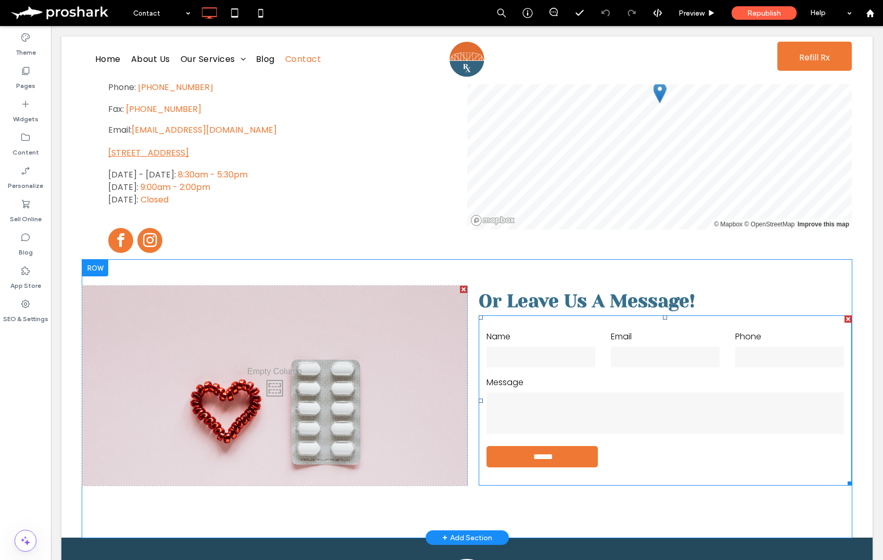
click at [552, 392] on textarea at bounding box center [666, 413] width 358 height 42
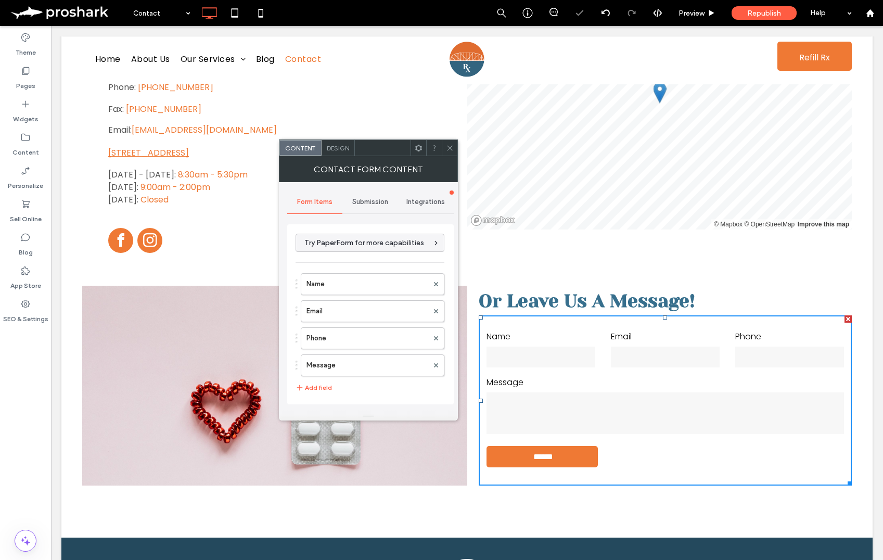
click at [368, 198] on span "Submission" at bounding box center [370, 202] width 36 height 8
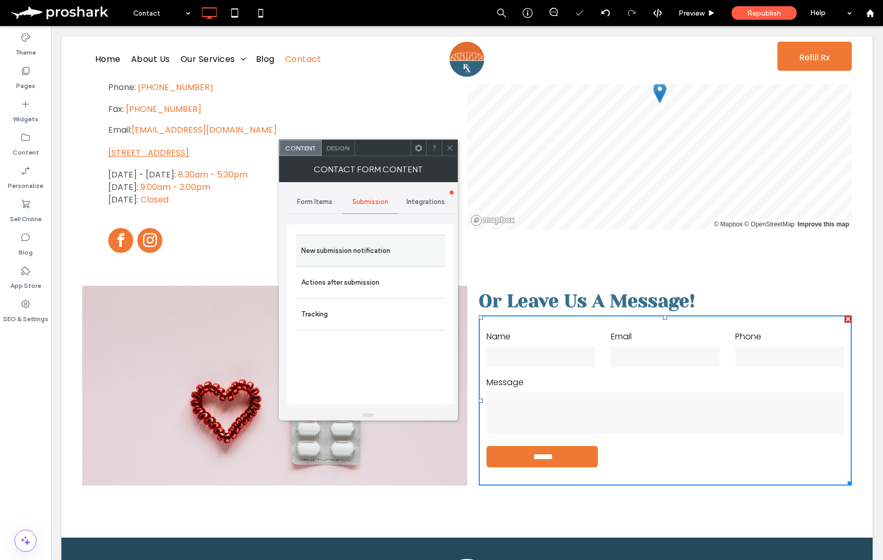
click at [369, 260] on label "New submission notification" at bounding box center [370, 250] width 139 height 21
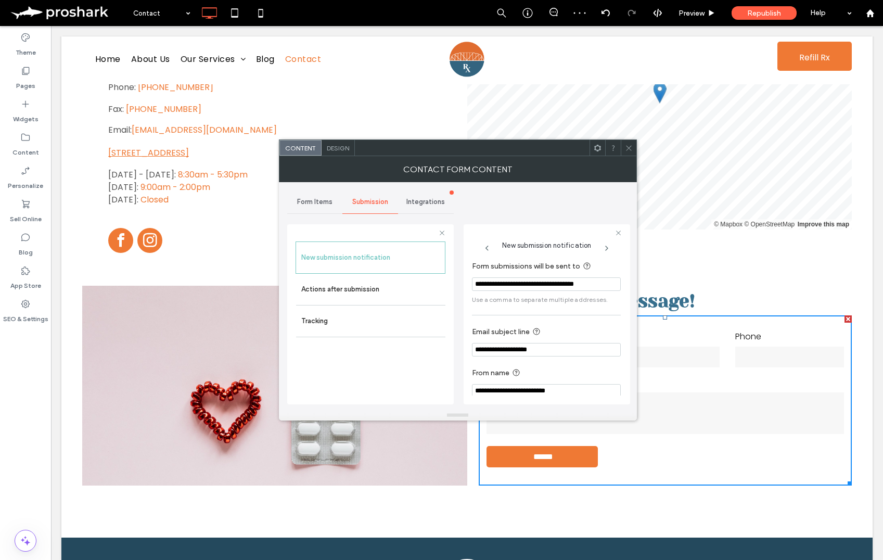
click at [536, 283] on input "**********" at bounding box center [546, 284] width 149 height 14
click at [628, 146] on icon at bounding box center [629, 148] width 8 height 8
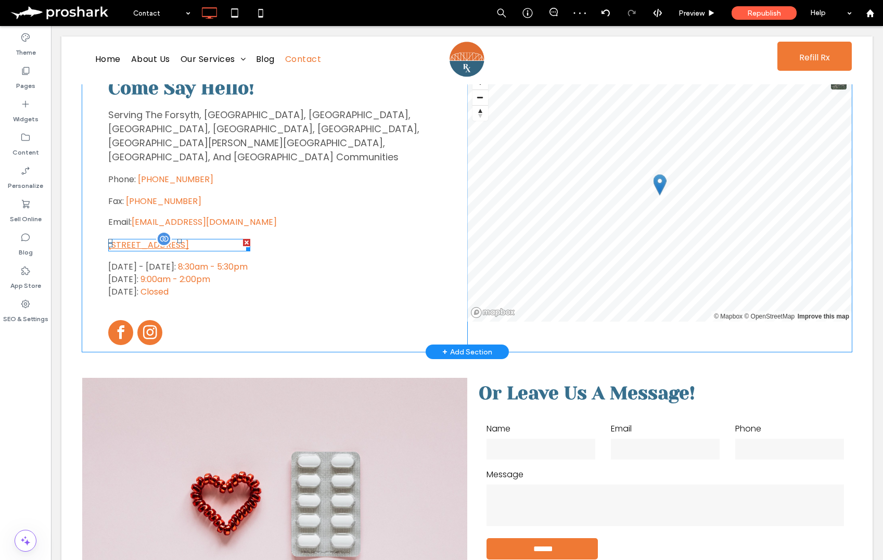
scroll to position [205, 0]
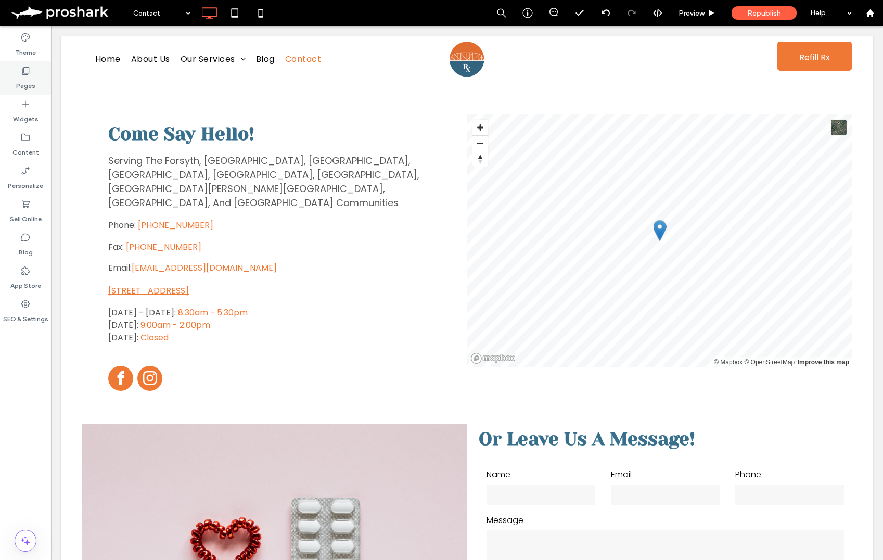
click at [30, 87] on label "Pages" at bounding box center [25, 83] width 19 height 15
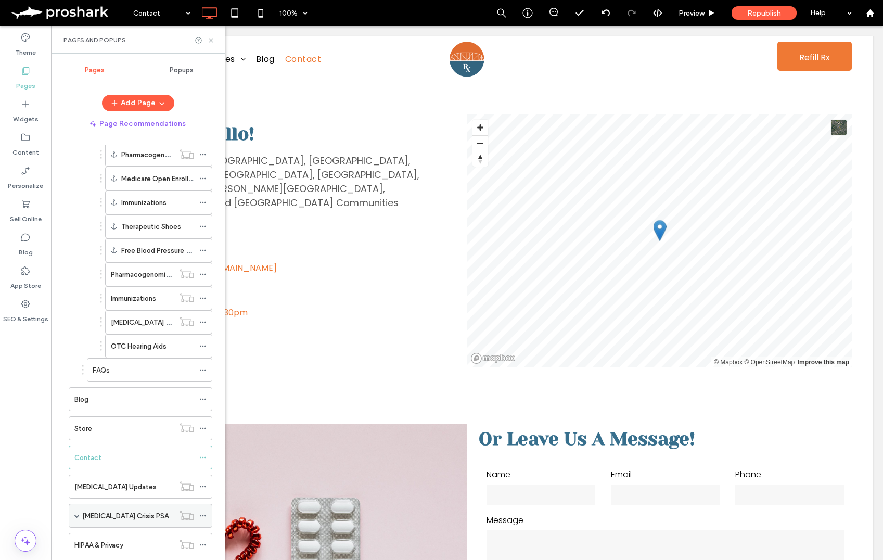
scroll to position [194, 0]
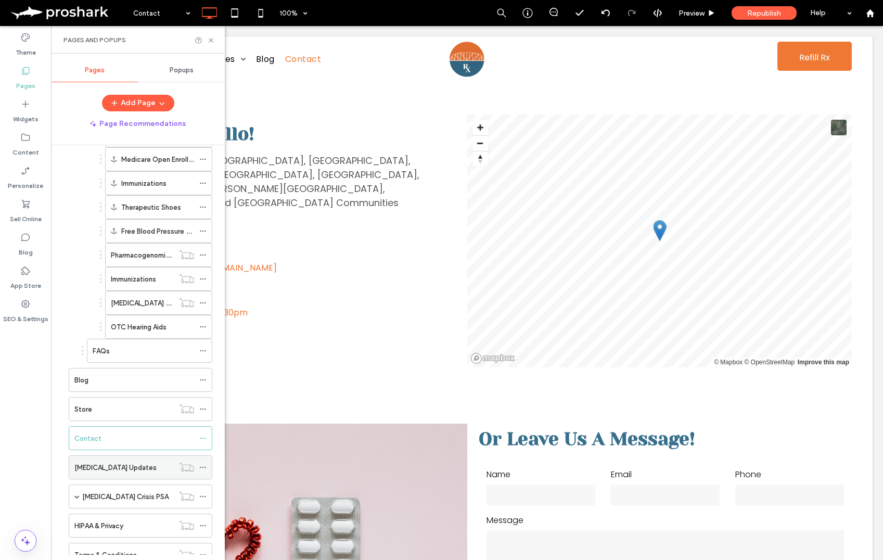
click at [117, 462] on label "[MEDICAL_DATA] Updates" at bounding box center [115, 467] width 82 height 18
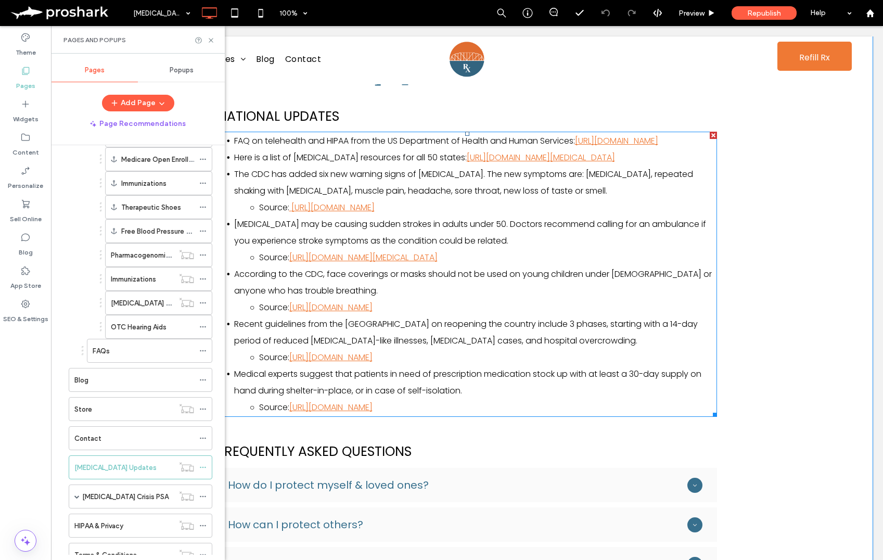
scroll to position [142, 0]
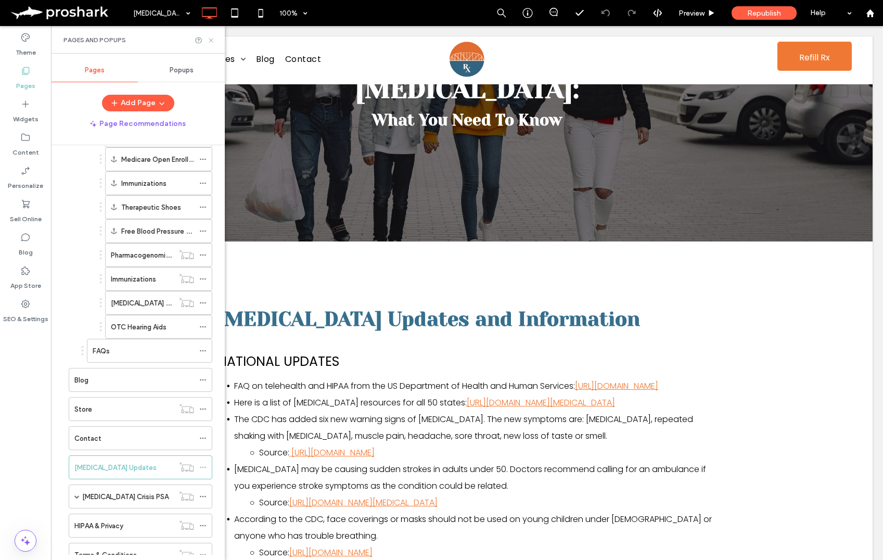
click at [213, 42] on use at bounding box center [211, 40] width 4 height 4
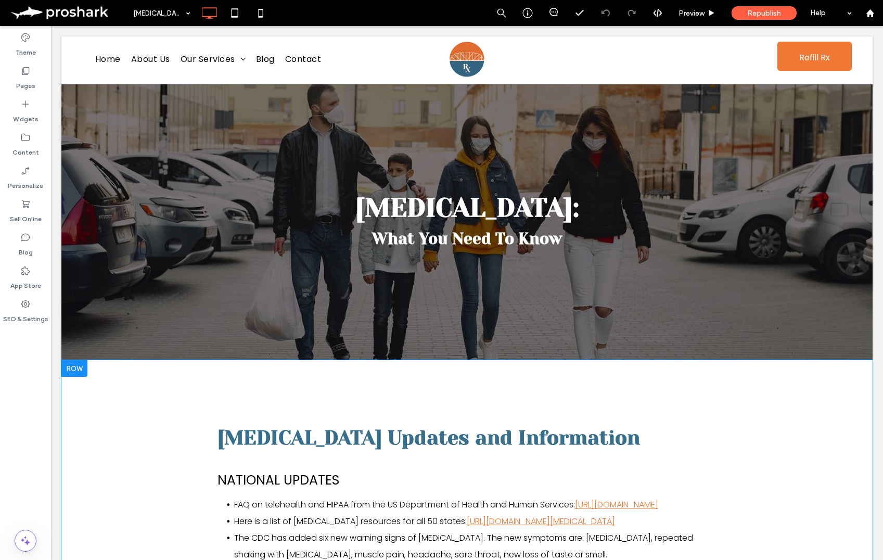
scroll to position [8, 0]
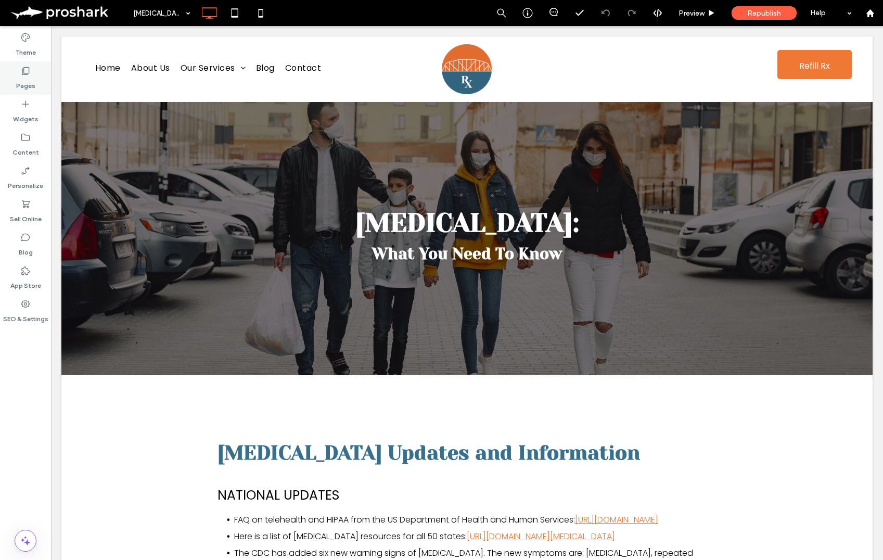
click at [15, 74] on div "Pages" at bounding box center [25, 77] width 51 height 33
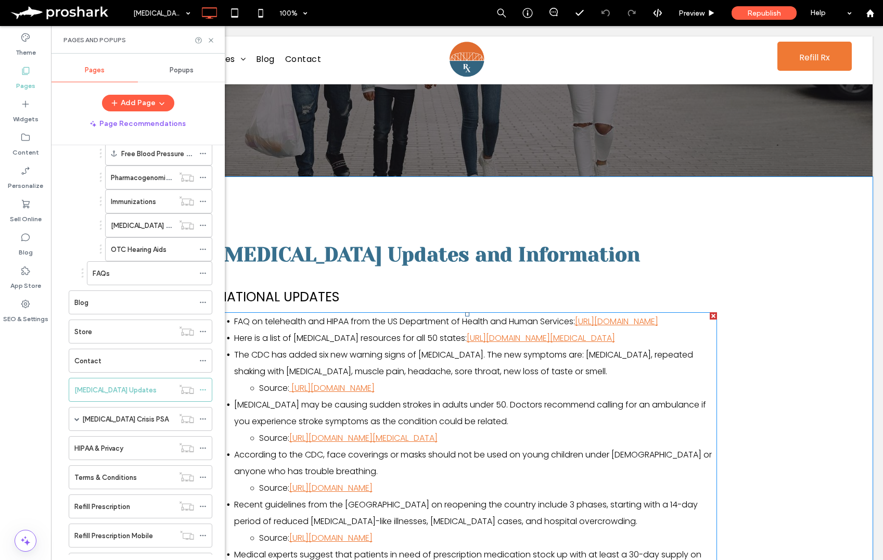
scroll to position [207, 0]
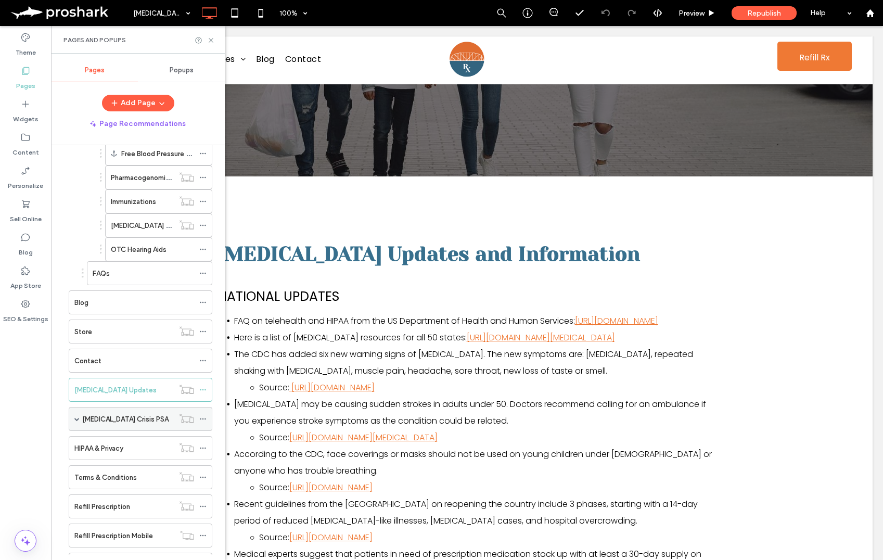
click at [94, 417] on label "Opioid Crisis PSA" at bounding box center [125, 419] width 86 height 18
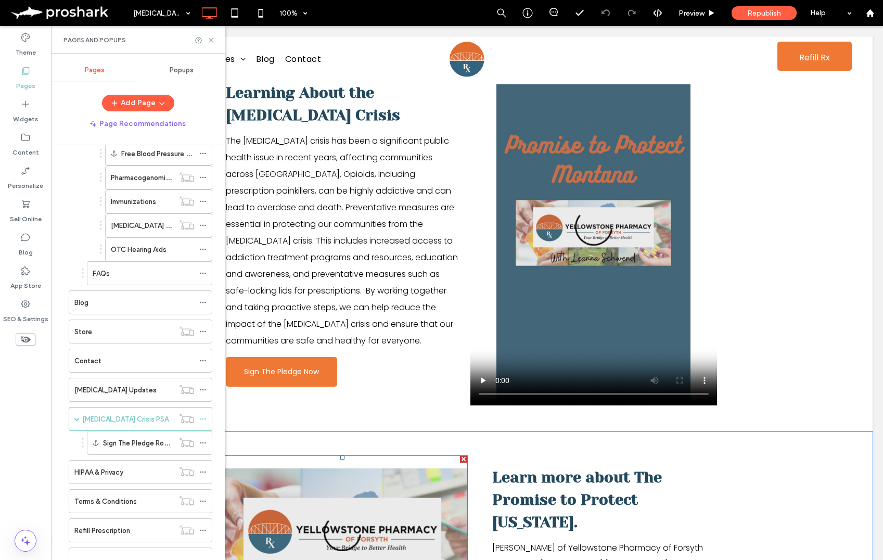
scroll to position [513, 0]
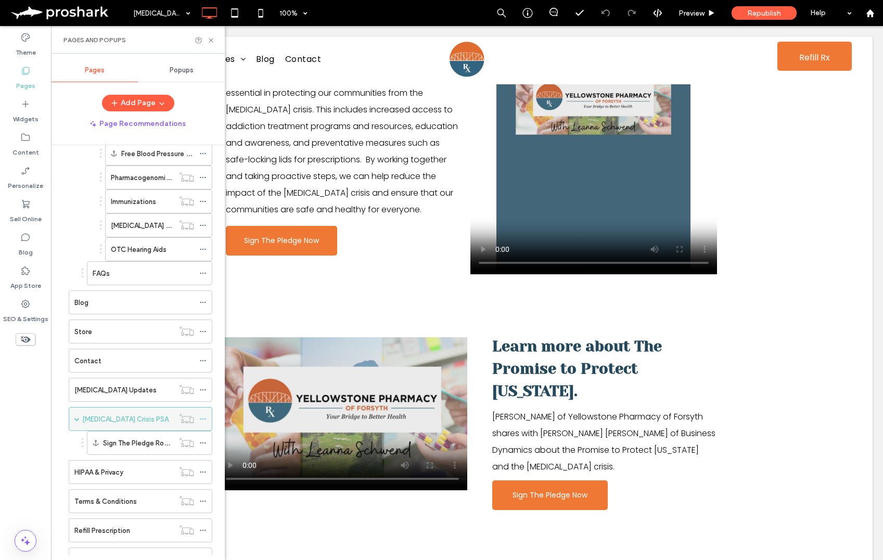
click at [203, 417] on icon at bounding box center [202, 418] width 7 height 7
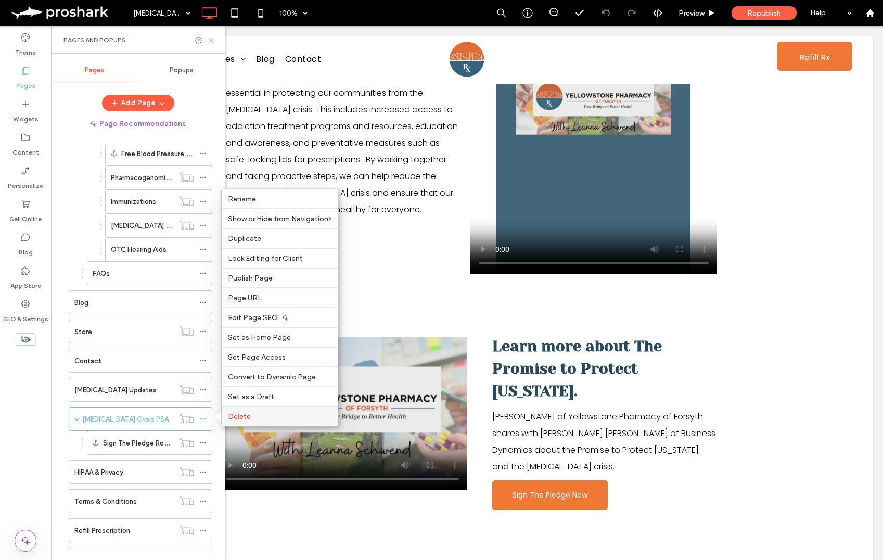
click at [267, 415] on label "Delete" at bounding box center [280, 416] width 104 height 9
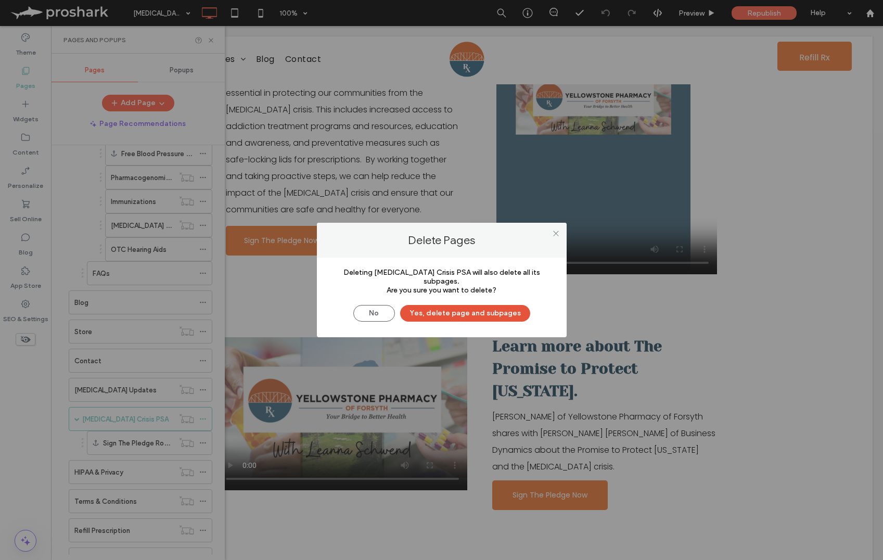
click at [448, 307] on button "Yes, delete page and subpages" at bounding box center [465, 313] width 130 height 17
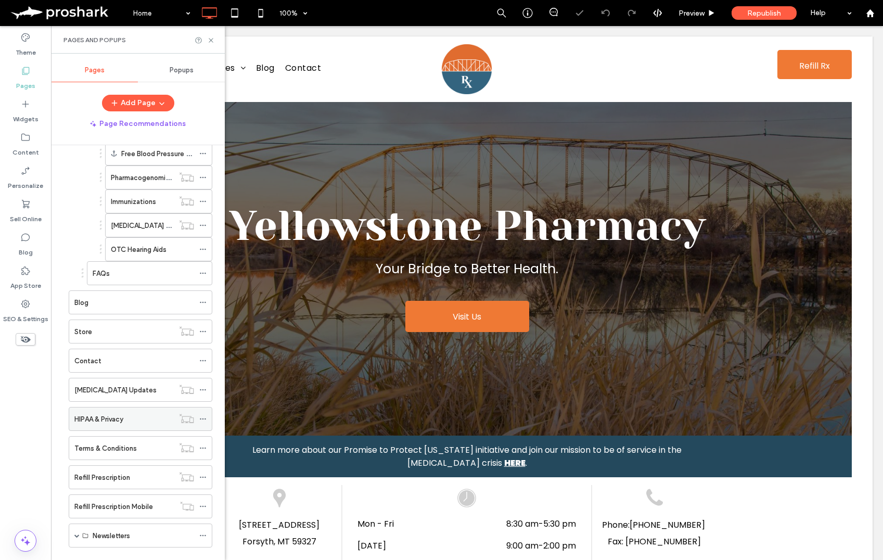
scroll to position [0, 0]
click at [127, 420] on div "HIPAA & Privacy" at bounding box center [123, 419] width 99 height 11
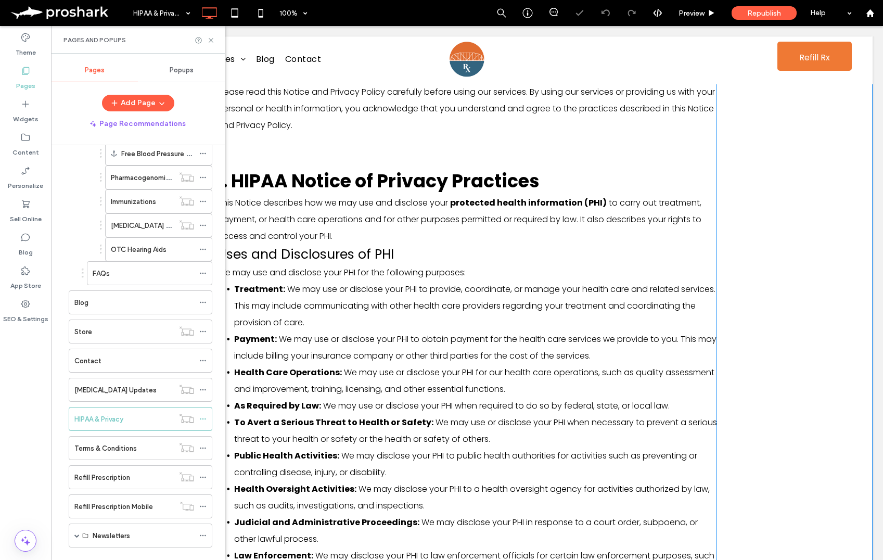
scroll to position [400, 0]
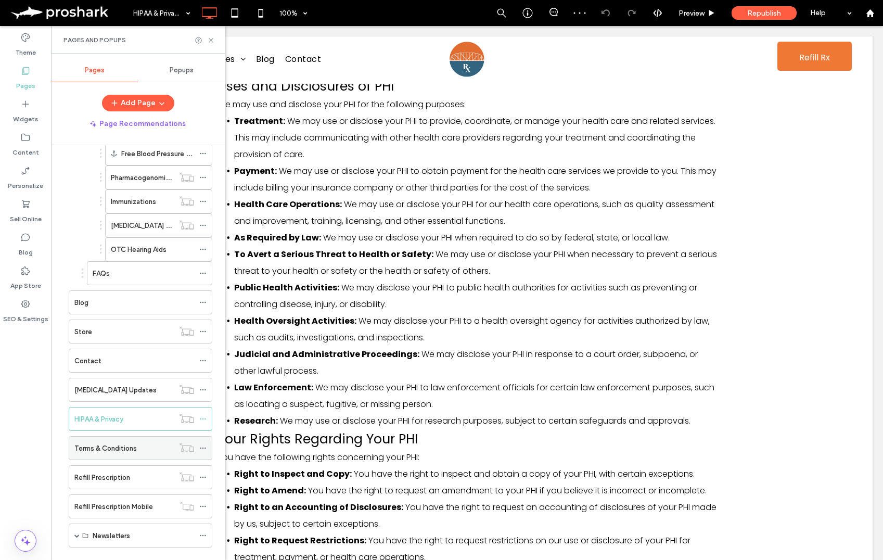
click at [131, 448] on label "Terms & Conditions" at bounding box center [105, 448] width 62 height 18
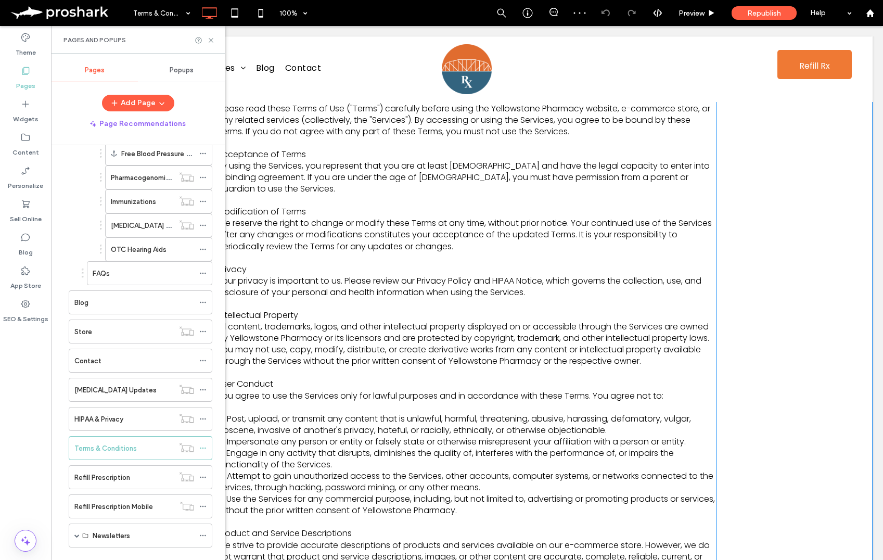
scroll to position [26, 0]
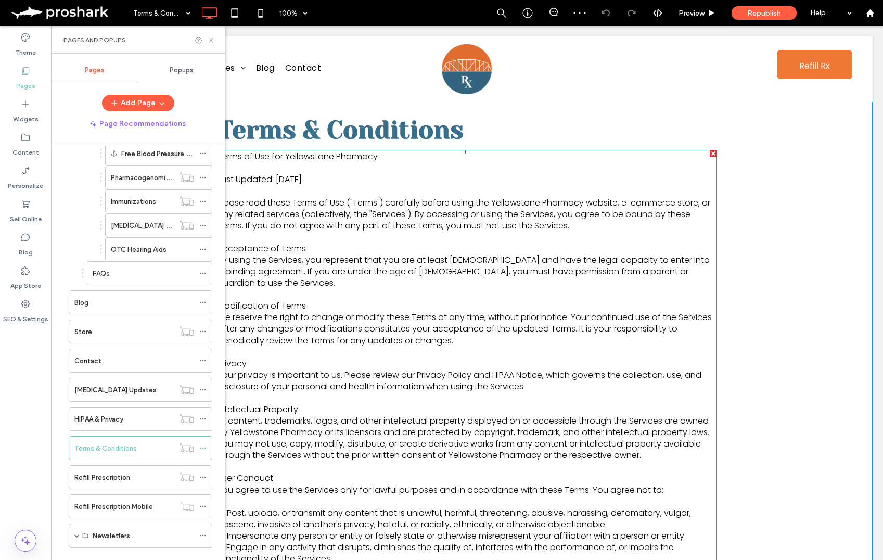
click at [509, 380] on span "Your privacy is important to us. Please review our Privacy Policy and HIPAA Not…" at bounding box center [460, 380] width 484 height 23
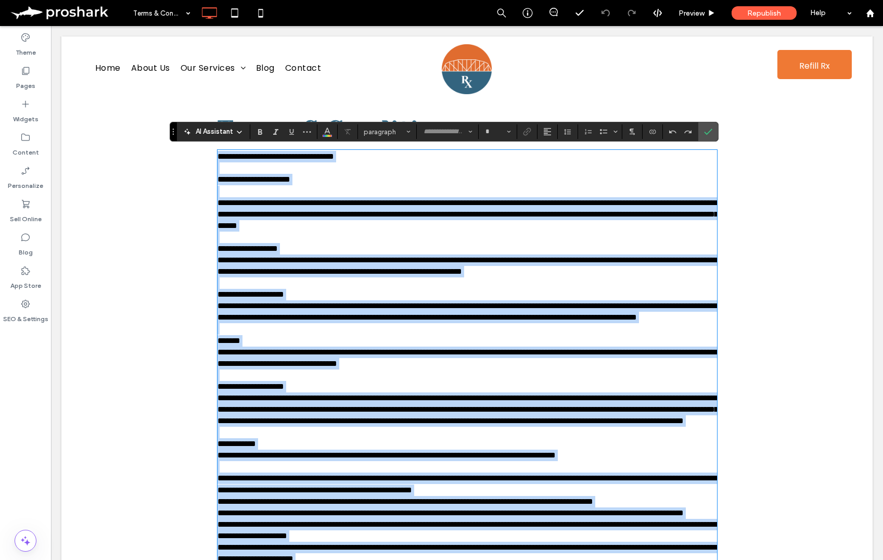
type input "*******"
type input "**"
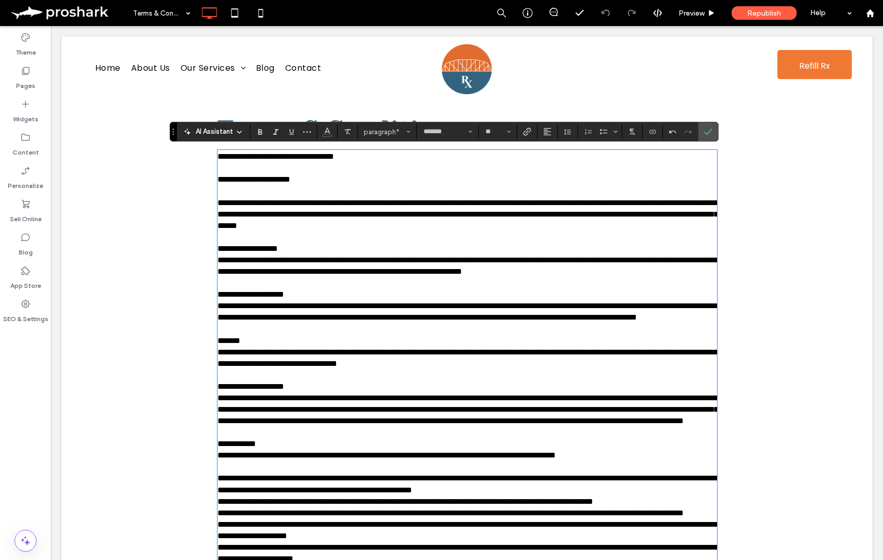
click at [288, 171] on p "**********" at bounding box center [468, 173] width 500 height 23
drag, startPoint x: 325, startPoint y: 182, endPoint x: 276, endPoint y: 183, distance: 49.5
click at [276, 183] on p "**********" at bounding box center [468, 173] width 500 height 23
drag, startPoint x: 716, startPoint y: 131, endPoint x: 546, endPoint y: 230, distance: 195.7
click at [716, 131] on label "Confirm" at bounding box center [708, 131] width 16 height 19
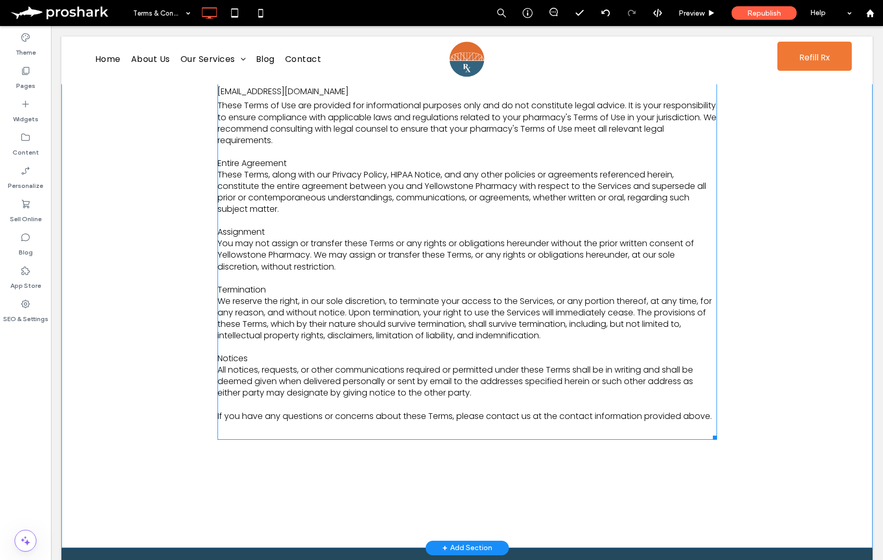
scroll to position [1426, 0]
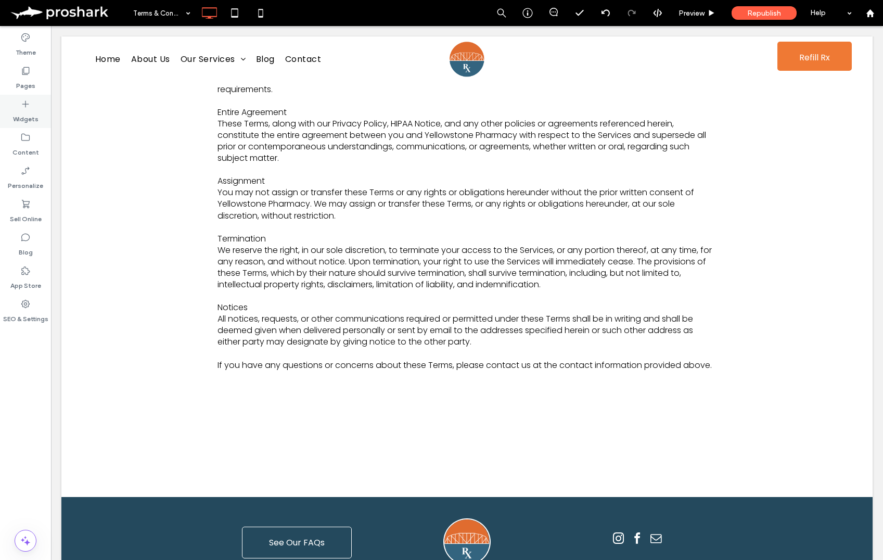
click at [39, 84] on div "Pages" at bounding box center [25, 77] width 51 height 33
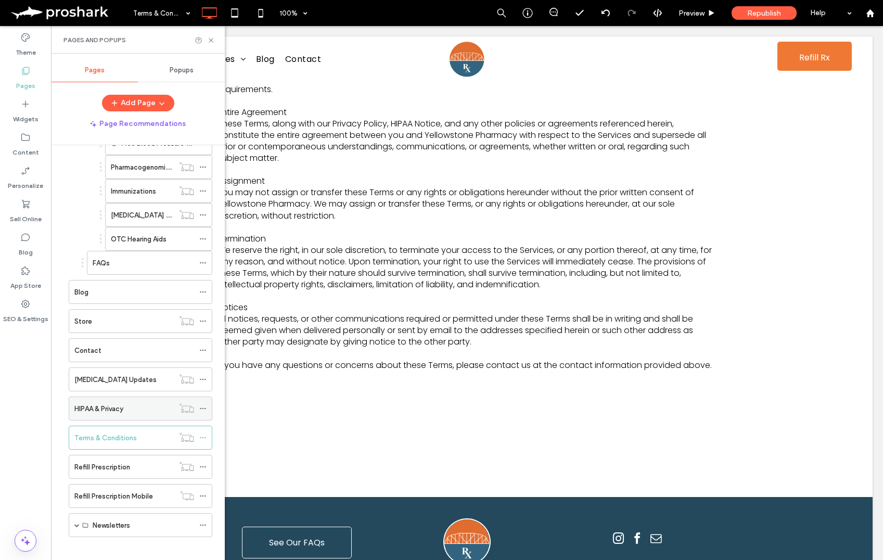
scroll to position [290, 0]
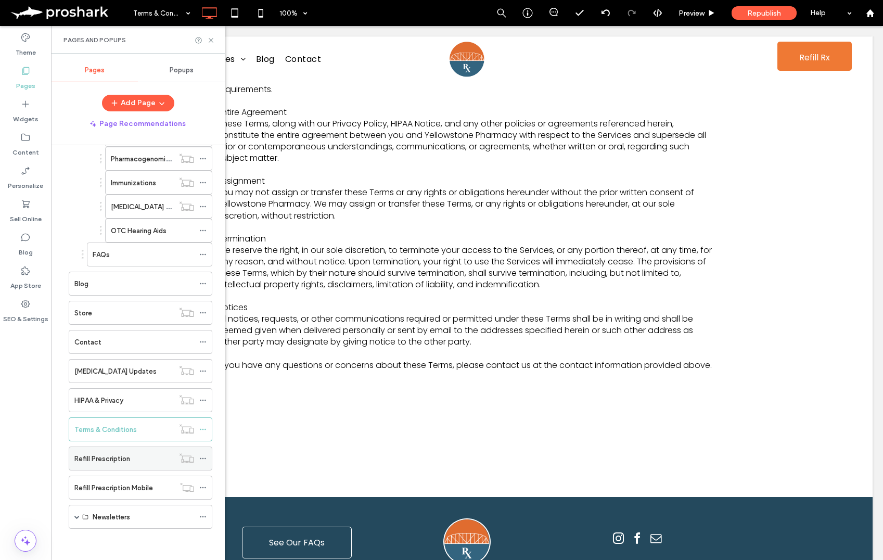
click at [103, 458] on label "Refill Prescription" at bounding box center [102, 459] width 56 height 18
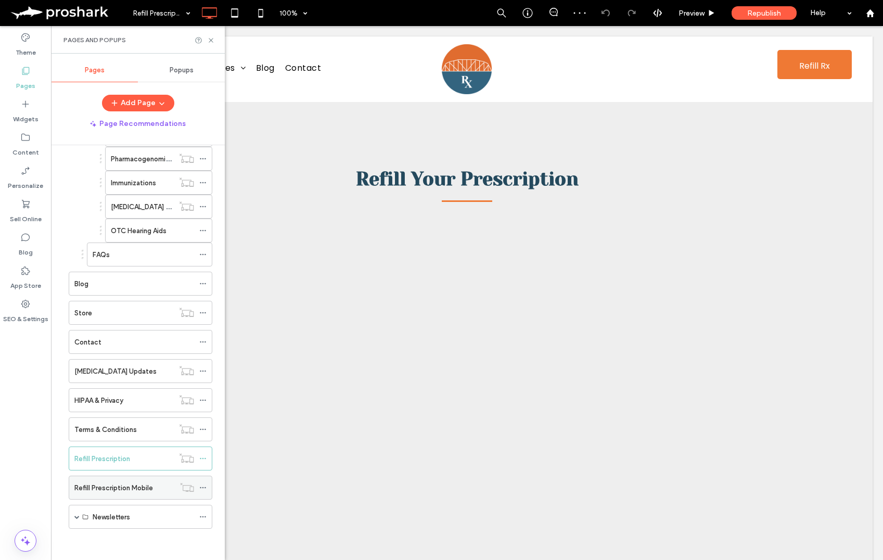
click at [115, 491] on label "Refill Prescription Mobile" at bounding box center [113, 488] width 79 height 18
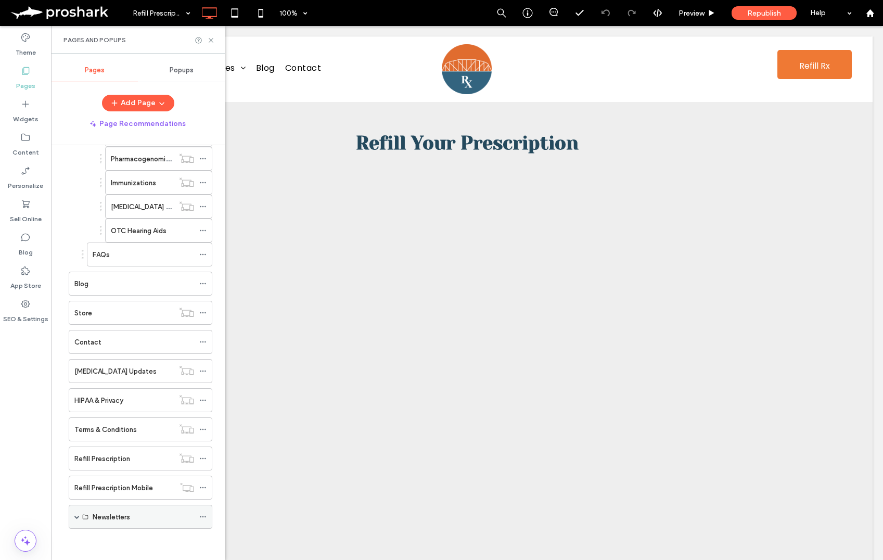
click at [136, 521] on div "Newsletters" at bounding box center [143, 517] width 101 height 11
click at [76, 516] on span at bounding box center [76, 516] width 5 height 5
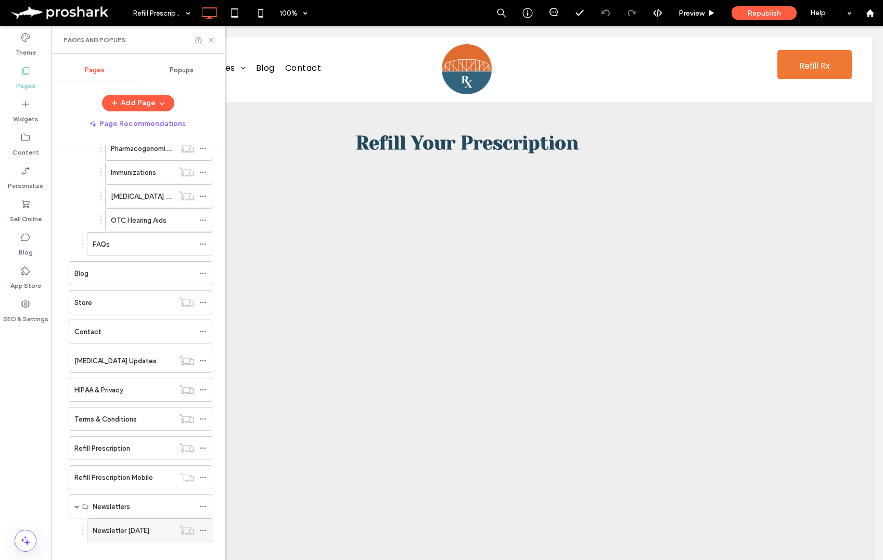
scroll to position [301, 0]
click at [121, 536] on div "Newsletter August 2023" at bounding box center [133, 529] width 81 height 23
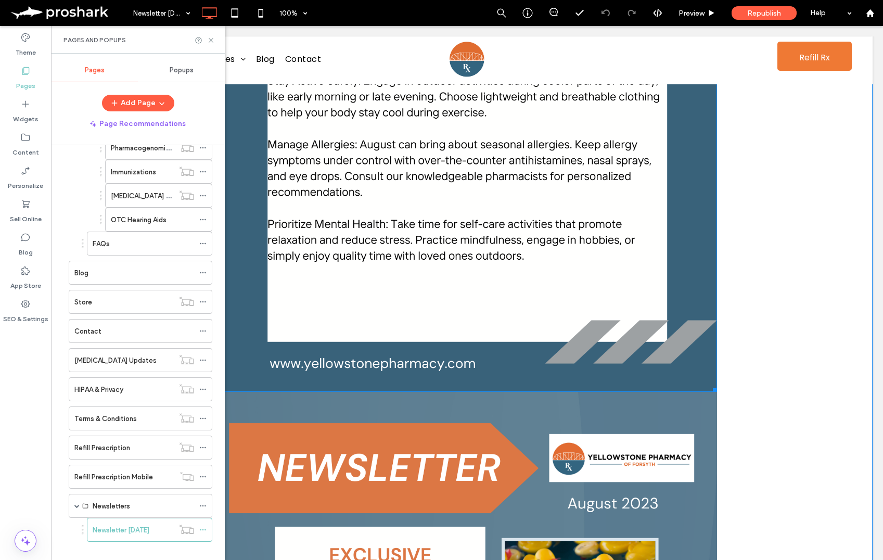
scroll to position [1109, 0]
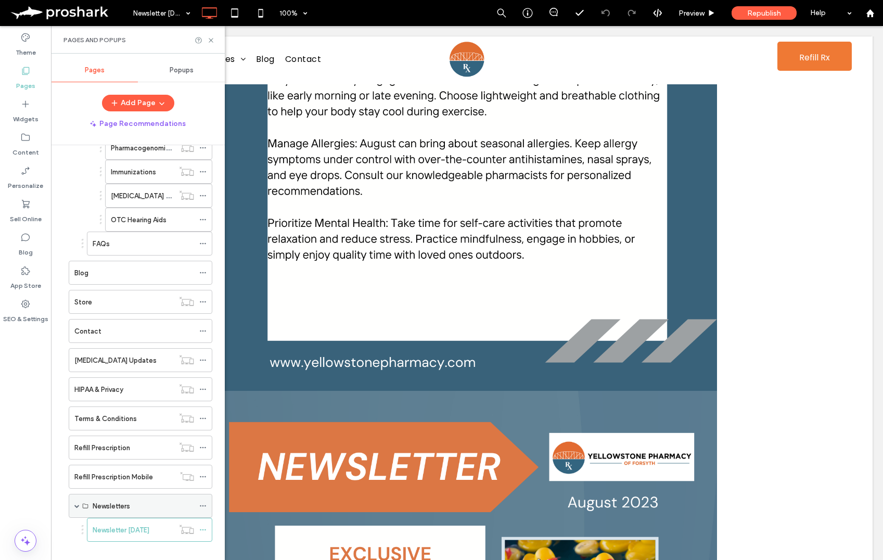
click at [202, 505] on use at bounding box center [203, 506] width 6 height 2
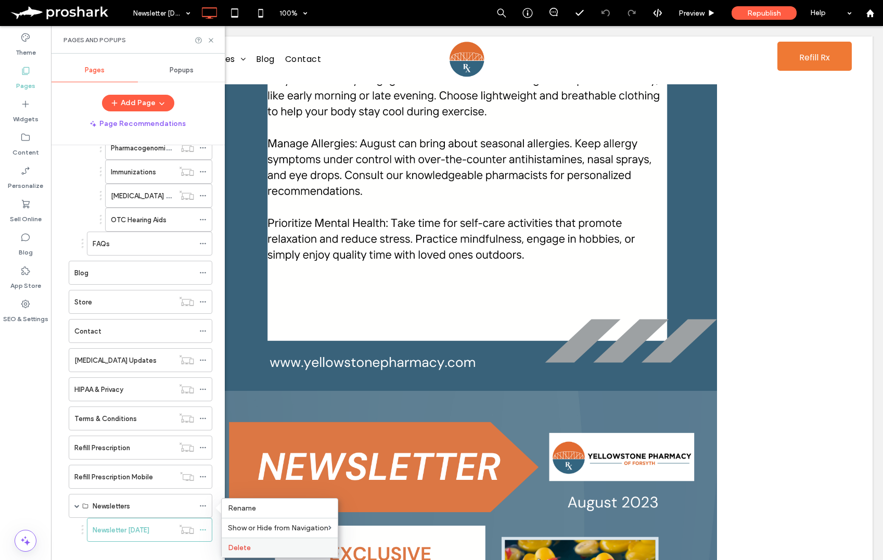
click at [261, 550] on label "Delete" at bounding box center [280, 547] width 104 height 9
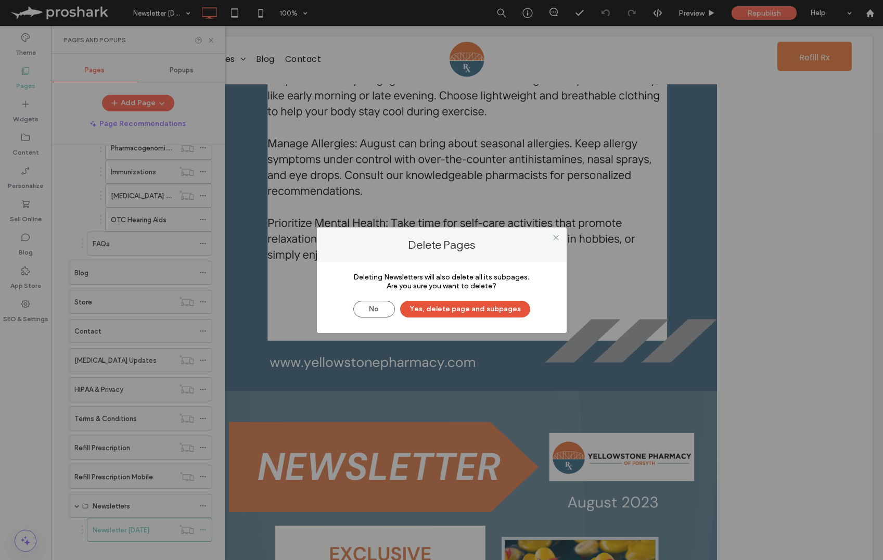
click at [465, 308] on button "Yes, delete page and subpages" at bounding box center [465, 309] width 130 height 17
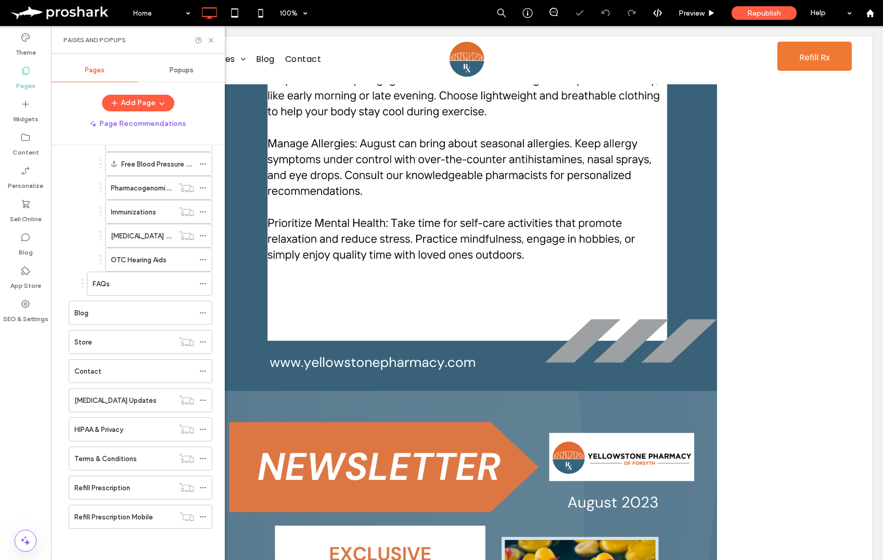
scroll to position [261, 0]
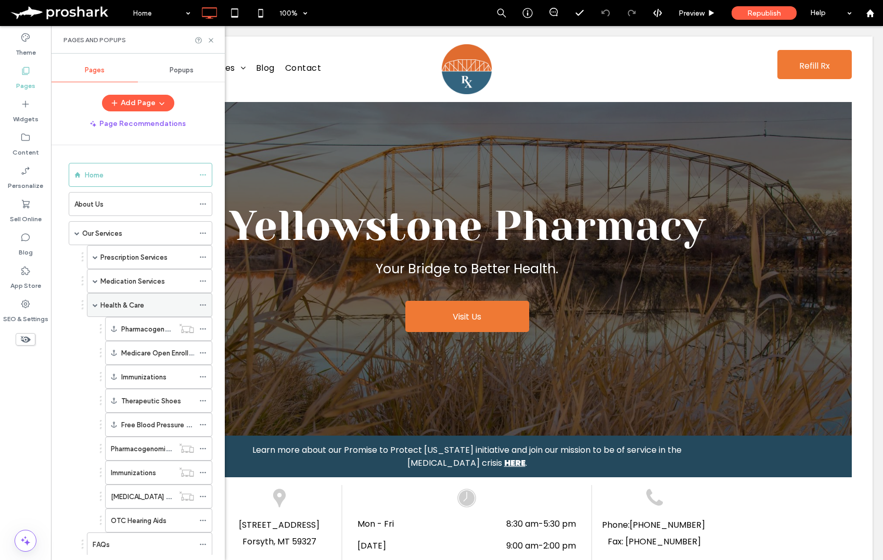
click at [93, 306] on span at bounding box center [95, 304] width 5 height 5
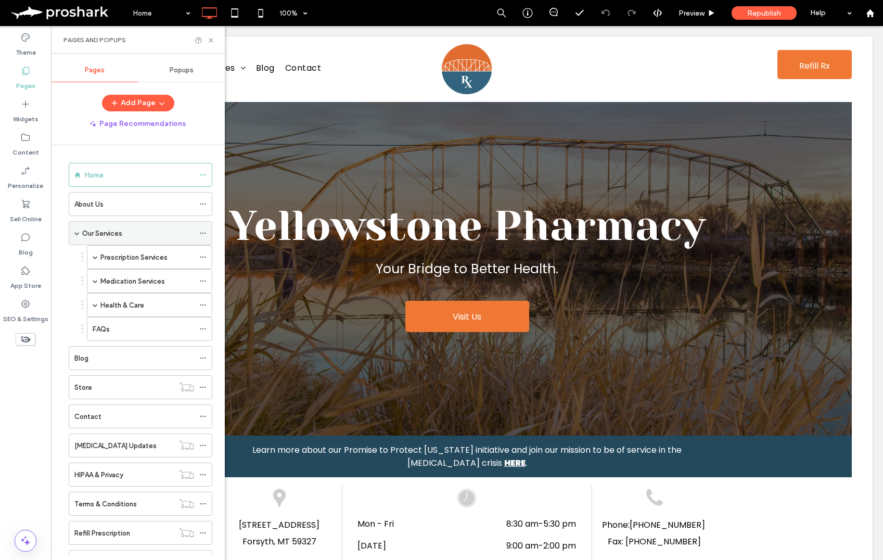
click at [75, 231] on span at bounding box center [76, 233] width 5 height 5
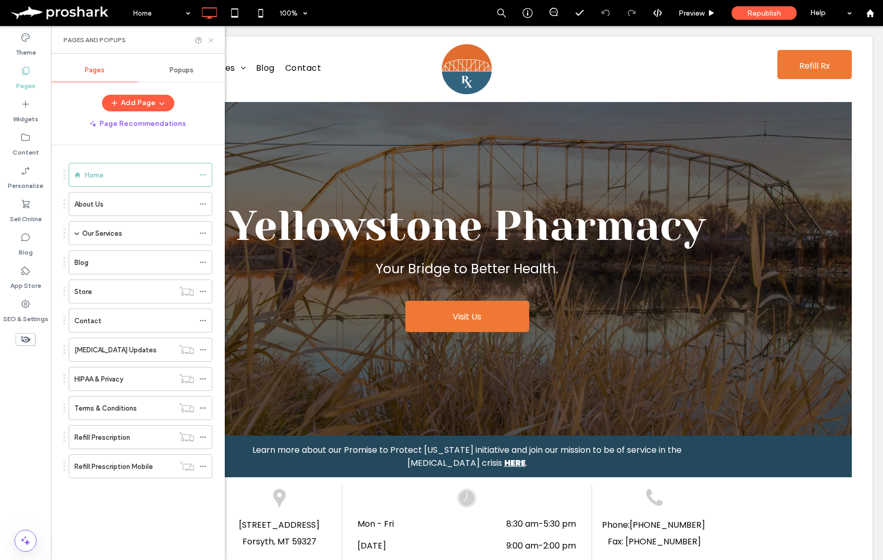
click at [210, 37] on icon at bounding box center [211, 40] width 8 height 8
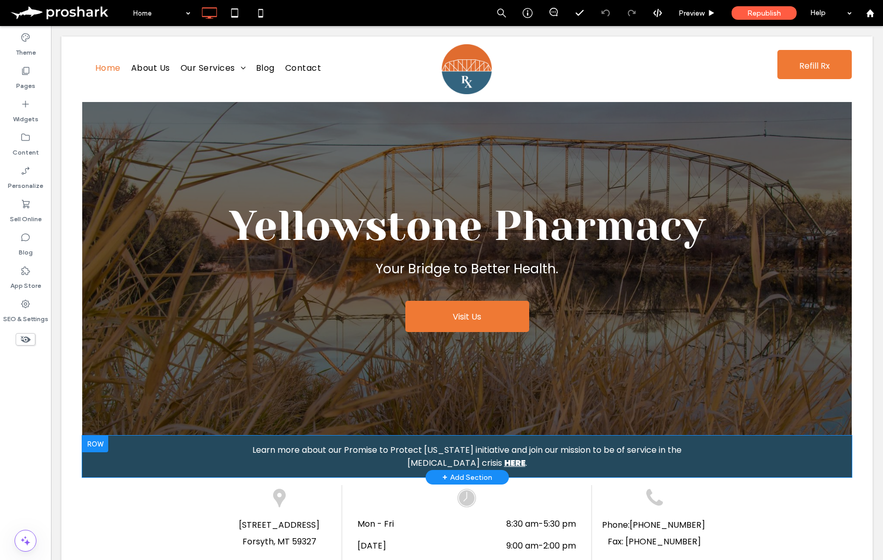
click at [95, 445] on div at bounding box center [95, 444] width 26 height 17
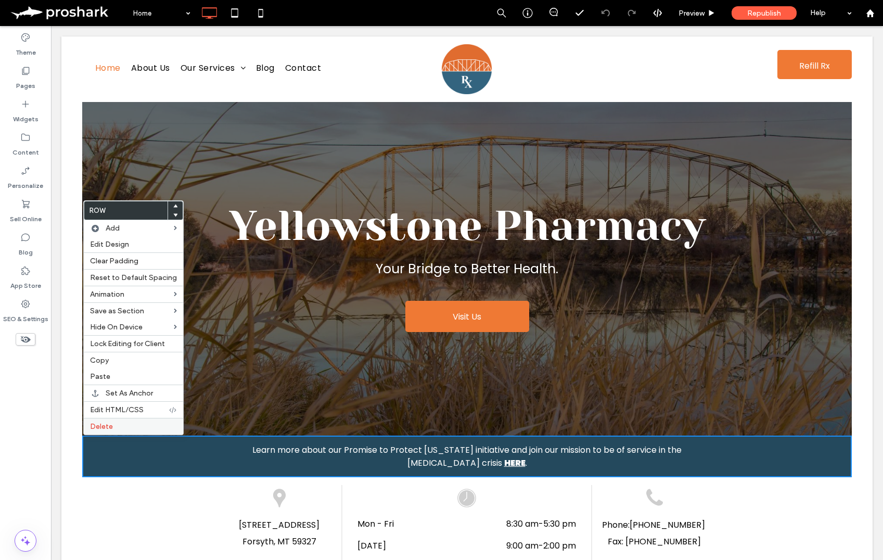
click at [122, 429] on label "Delete" at bounding box center [133, 426] width 87 height 9
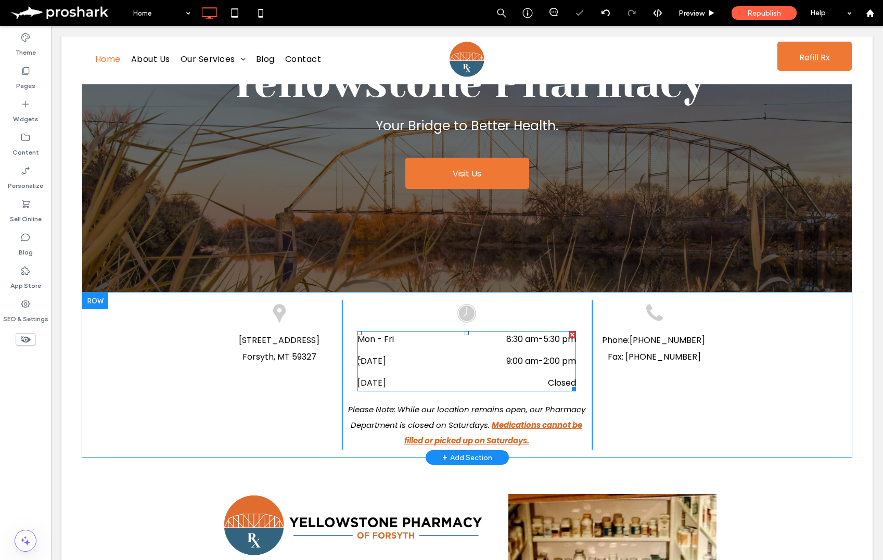
scroll to position [125, 0]
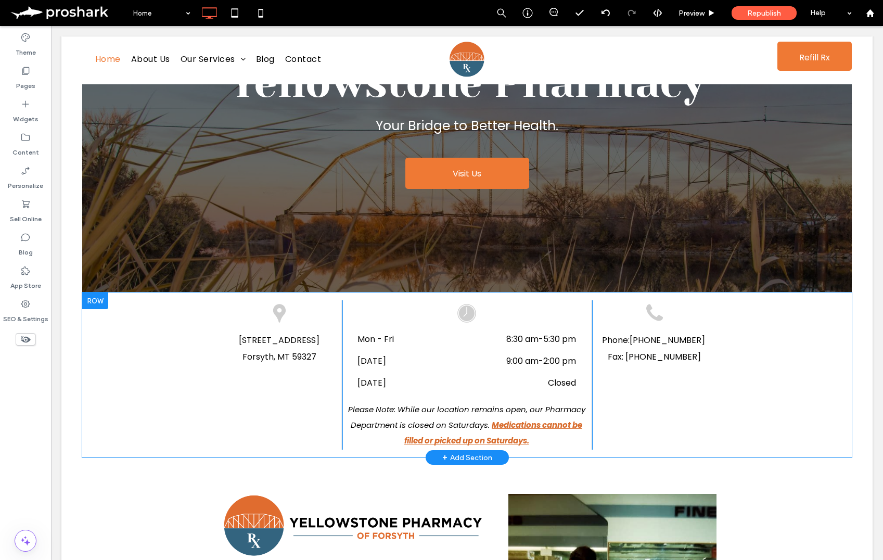
click at [173, 333] on div "1025 Main Street Forsyth, MT 59327 Click To Paste Mon - Fri 8:30 am - 5:30 pm S…" at bounding box center [467, 374] width 770 height 165
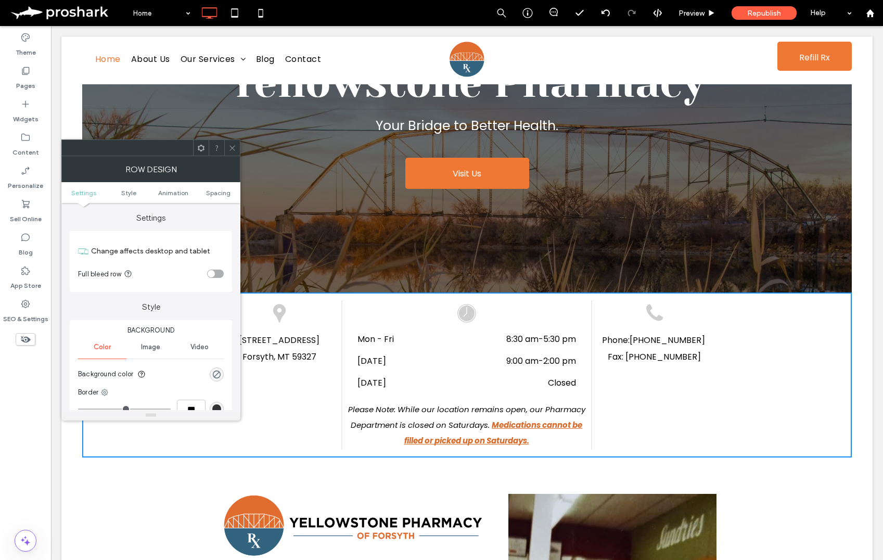
click at [211, 197] on ul "Settings Style Animation Spacing" at bounding box center [150, 192] width 179 height 21
click at [216, 192] on span "Spacing" at bounding box center [218, 193] width 24 height 8
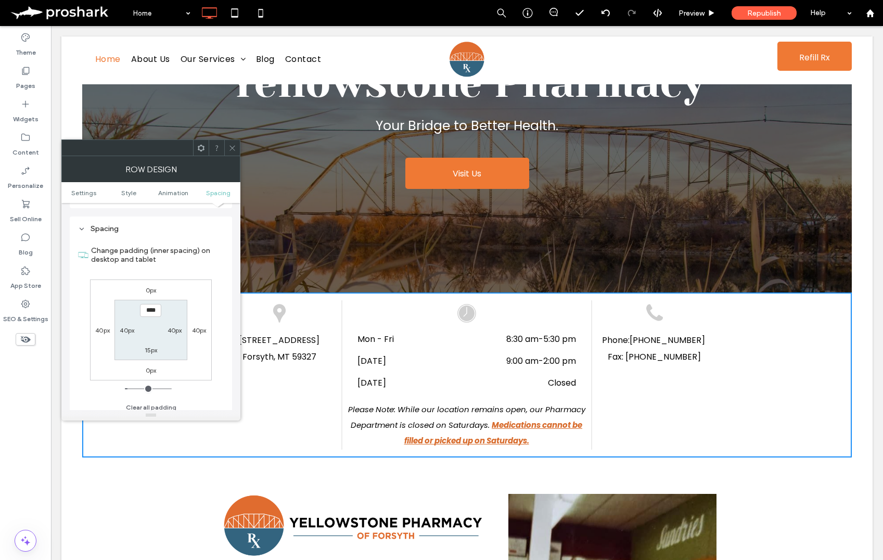
scroll to position [295, 0]
click at [152, 306] on input "****" at bounding box center [150, 304] width 21 height 13
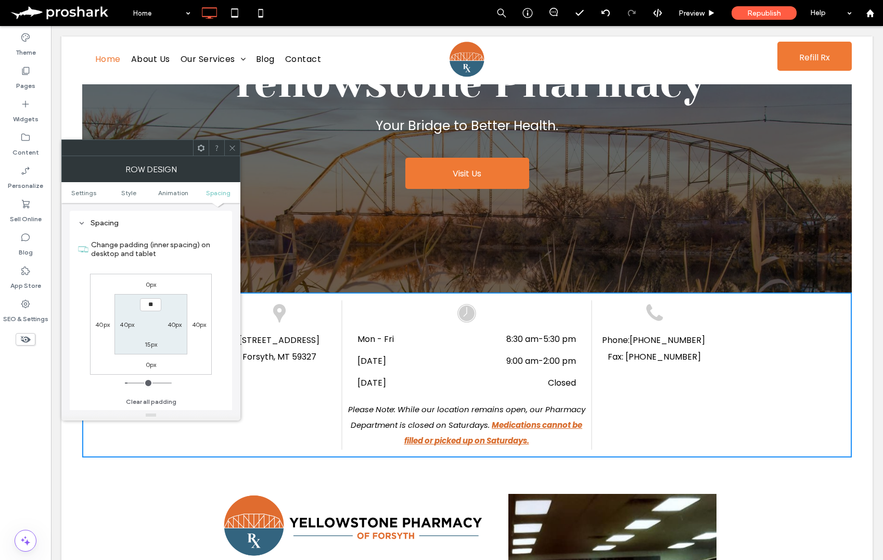
type input "*"
type input "****"
type input "**"
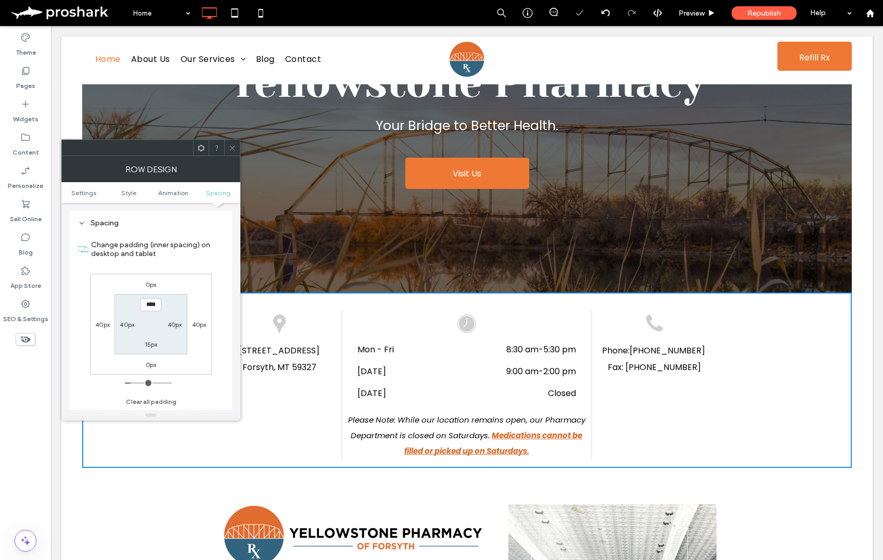
click at [230, 146] on icon at bounding box center [232, 148] width 8 height 8
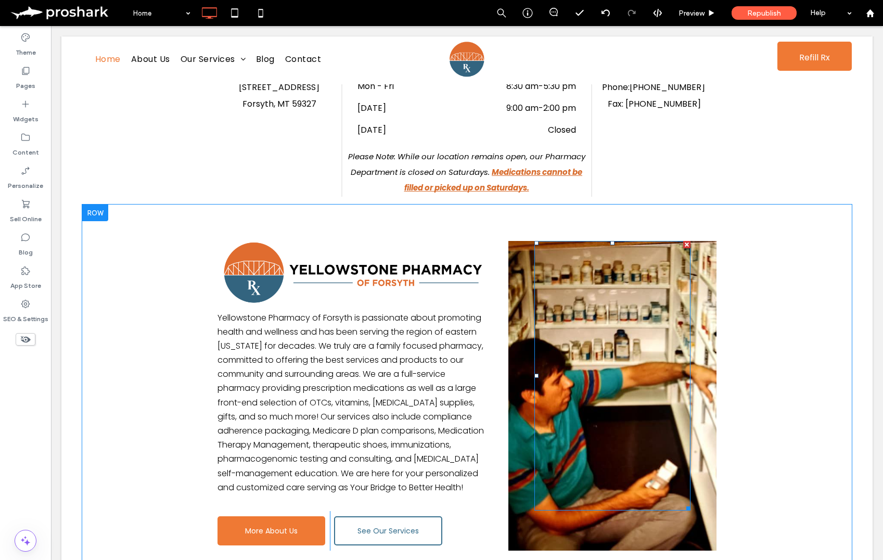
scroll to position [407, 0]
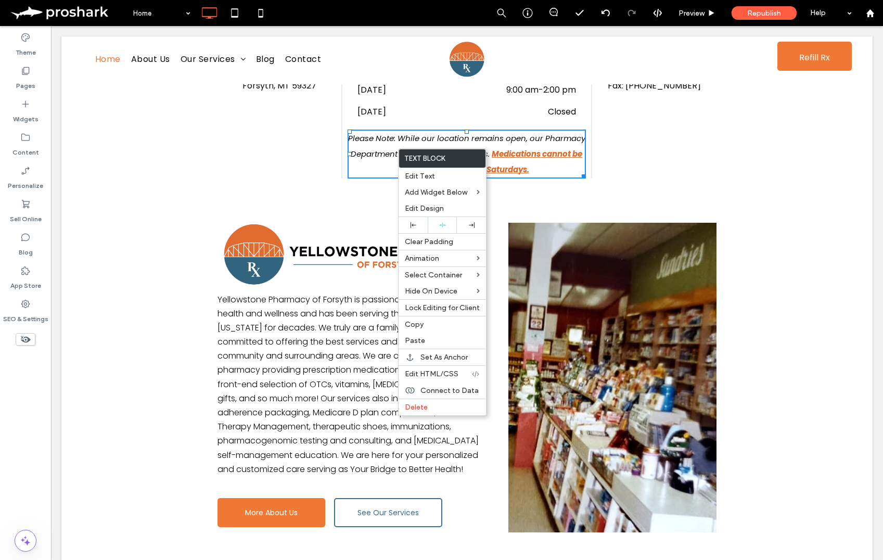
drag, startPoint x: 397, startPoint y: 148, endPoint x: 454, endPoint y: 183, distance: 66.3
drag, startPoint x: 417, startPoint y: 326, endPoint x: 439, endPoint y: 321, distance: 23.0
click at [417, 326] on span "Copy" at bounding box center [414, 324] width 19 height 9
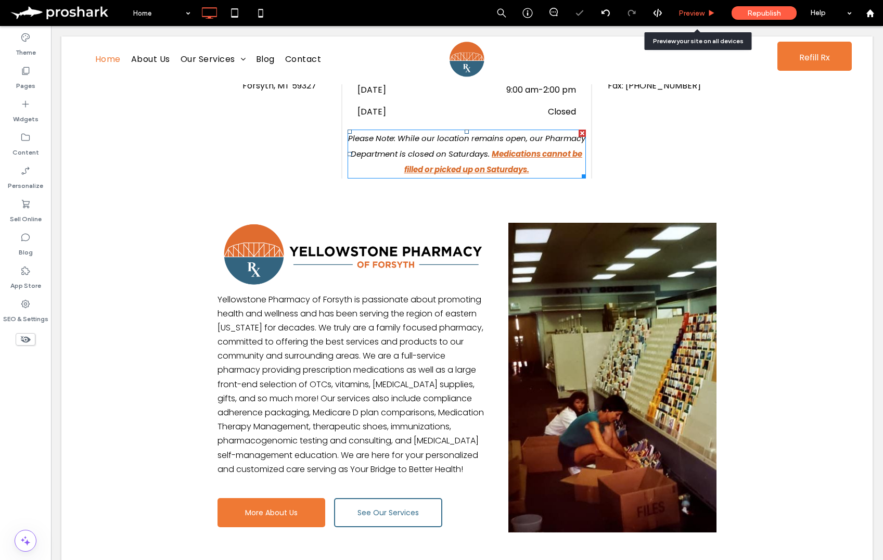
drag, startPoint x: 704, startPoint y: 11, endPoint x: 410, endPoint y: 32, distance: 294.3
click at [704, 11] on span "Preview" at bounding box center [692, 13] width 26 height 9
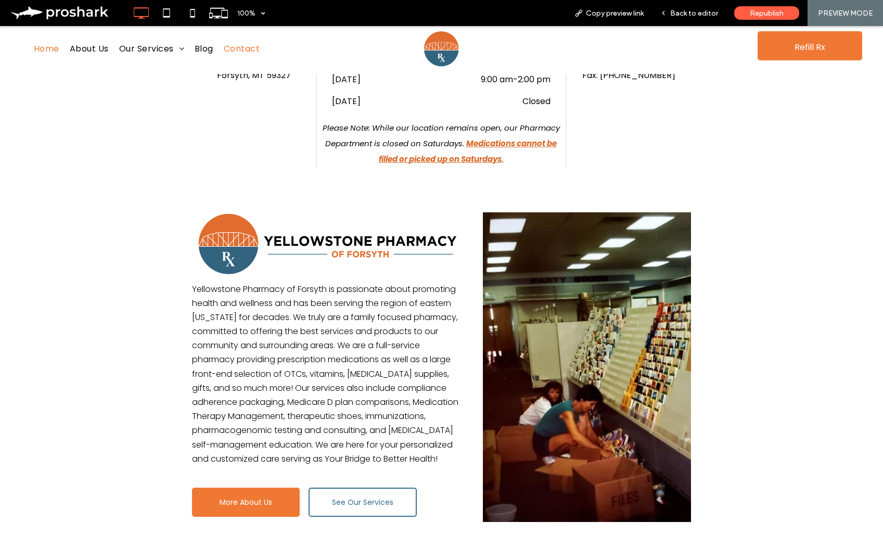
click at [235, 46] on span "Contact" at bounding box center [242, 49] width 36 height 17
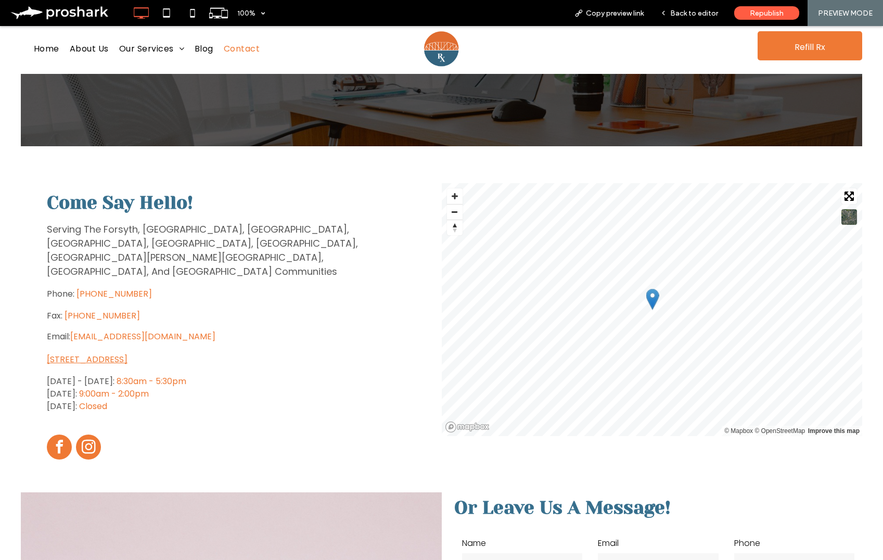
scroll to position [109, 0]
drag, startPoint x: 709, startPoint y: 12, endPoint x: 550, endPoint y: 82, distance: 174.1
click at [709, 12] on span "Back to editor" at bounding box center [694, 13] width 48 height 9
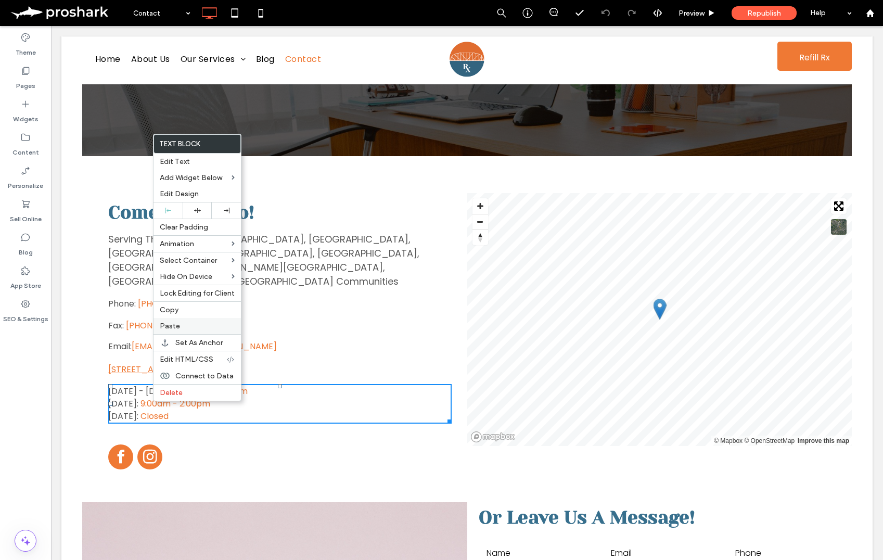
click at [176, 328] on span "Paste" at bounding box center [170, 326] width 20 height 9
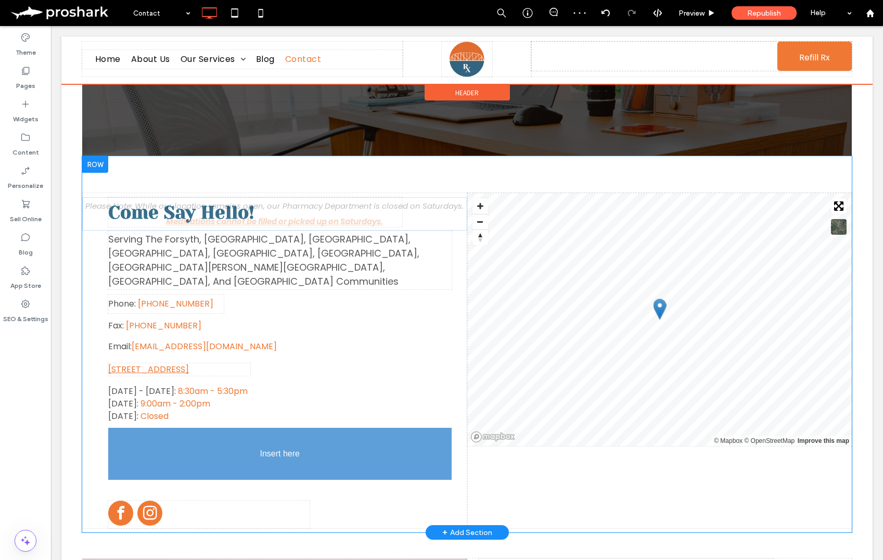
drag, startPoint x: 178, startPoint y: 378, endPoint x: 219, endPoint y: 475, distance: 104.5
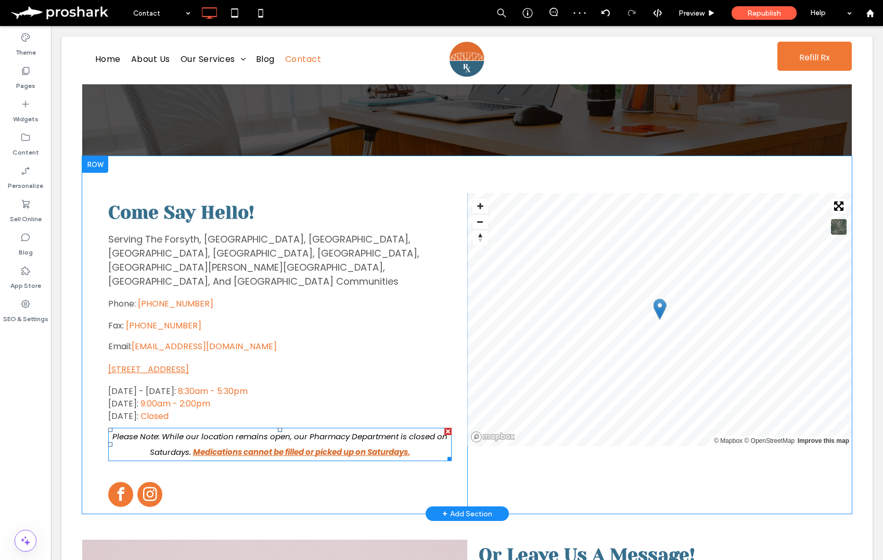
click at [171, 429] on p "Please Note: While our location remains open, our Pharmacy Department is closed…" at bounding box center [279, 444] width 343 height 31
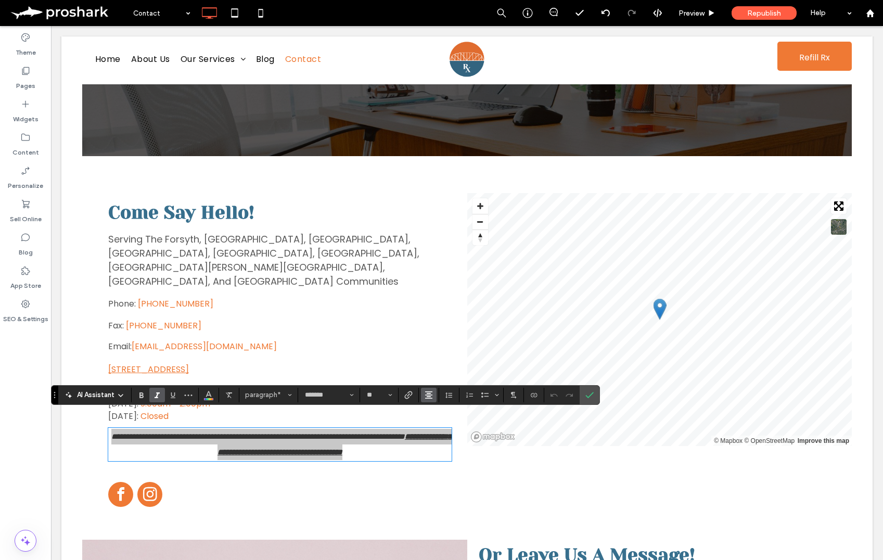
click at [428, 392] on icon "Alignment" at bounding box center [429, 395] width 8 height 8
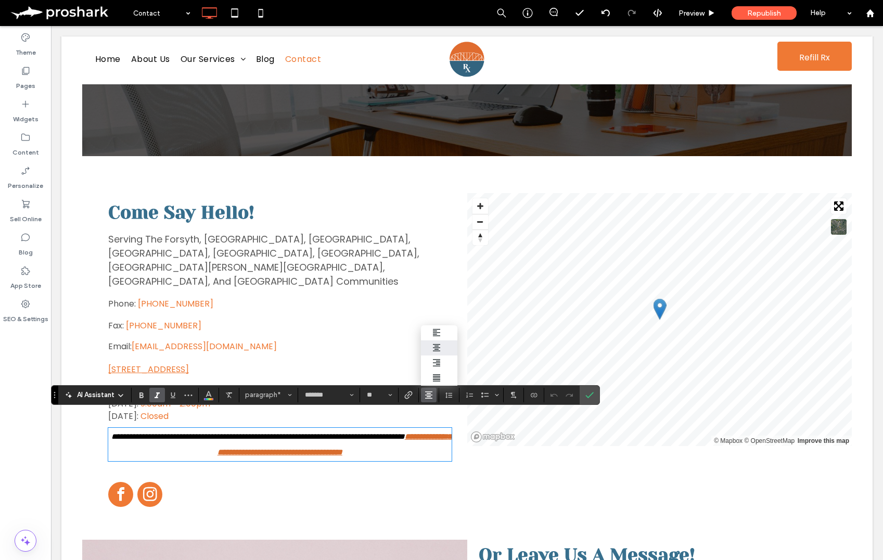
click at [433, 338] on p "Email: [EMAIL_ADDRESS][DOMAIN_NAME]" at bounding box center [279, 346] width 343 height 17
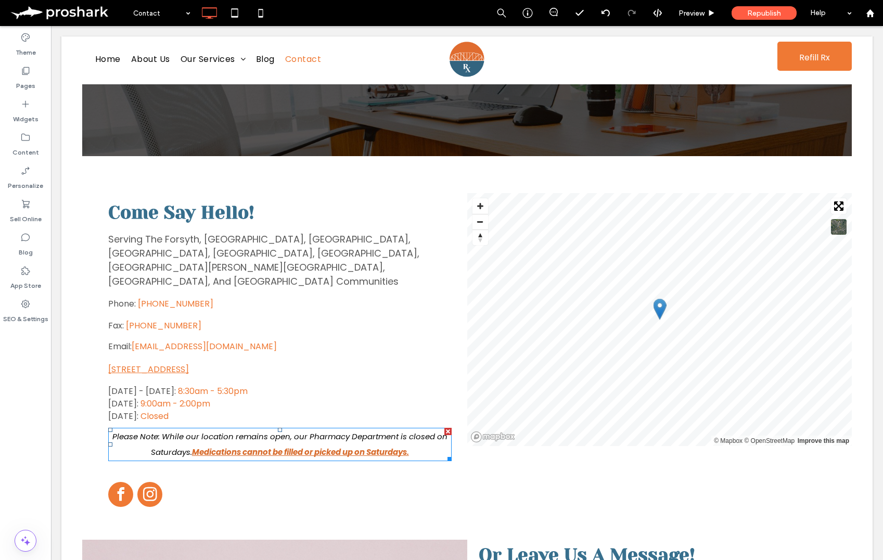
click at [209, 431] on span "Please Note: While our location remains open, our Pharmacy Department is closed…" at bounding box center [279, 444] width 335 height 27
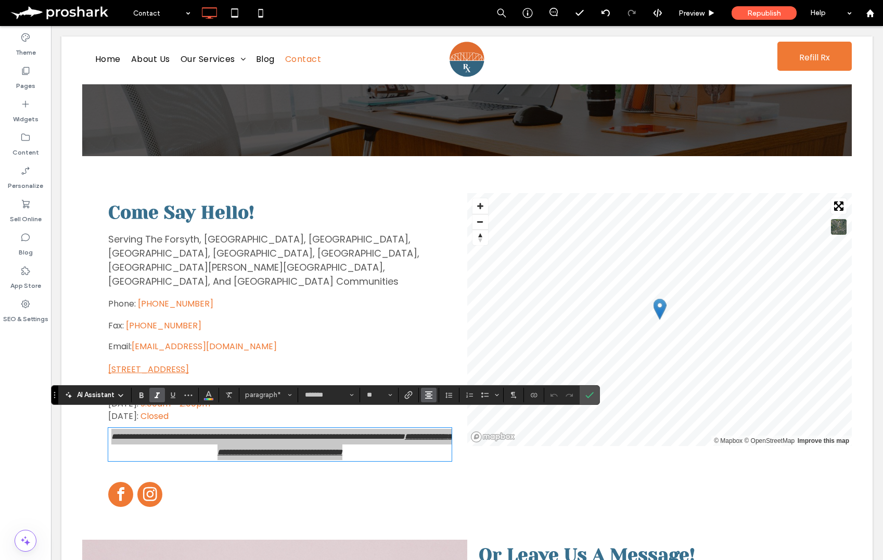
click at [424, 393] on button "Alignment" at bounding box center [429, 395] width 16 height 15
drag, startPoint x: 449, startPoint y: 336, endPoint x: 415, endPoint y: 327, distance: 35.1
click at [449, 336] on label "ui.textEditor.alignment.left" at bounding box center [439, 332] width 36 height 15
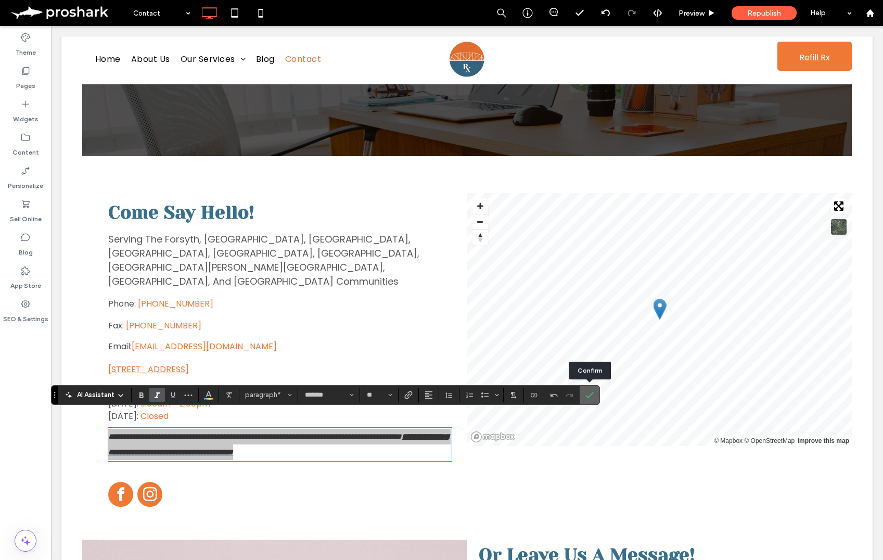
click at [592, 398] on icon "Confirm" at bounding box center [589, 395] width 8 height 8
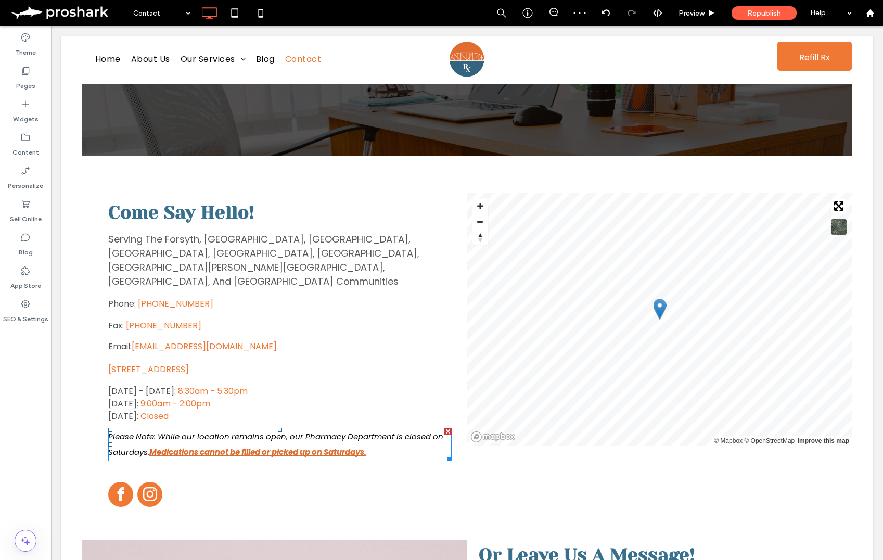
click at [141, 437] on span "Please Note: While our location remains open, our Pharmacy Department is closed…" at bounding box center [275, 444] width 335 height 27
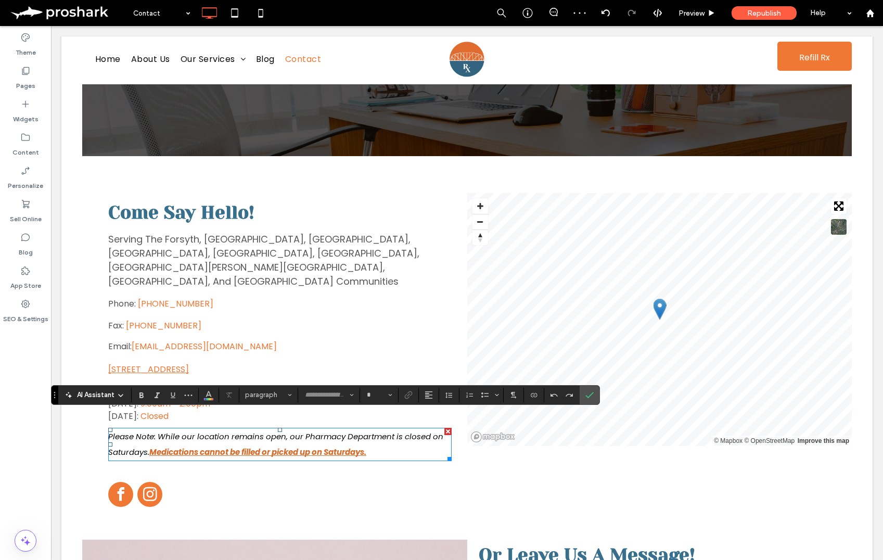
type input "*******"
type input "**"
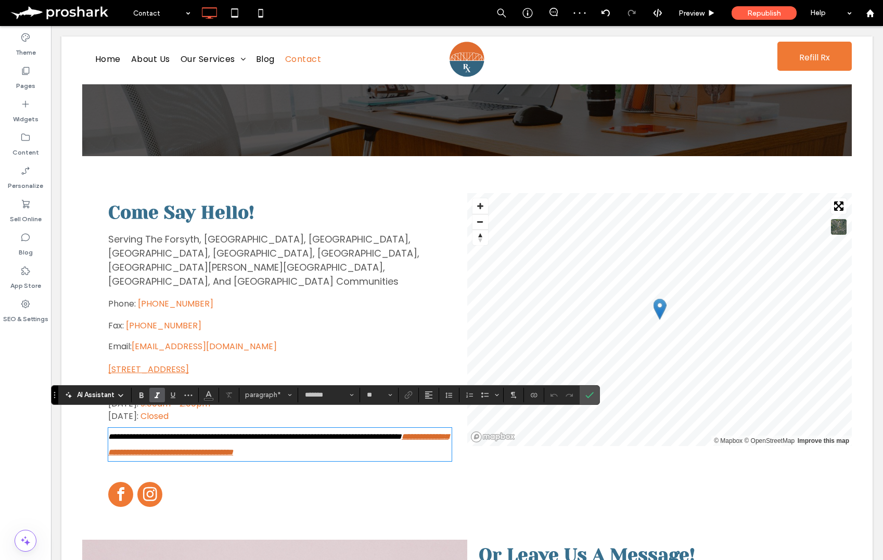
click at [149, 437] on span "**********" at bounding box center [255, 436] width 294 height 8
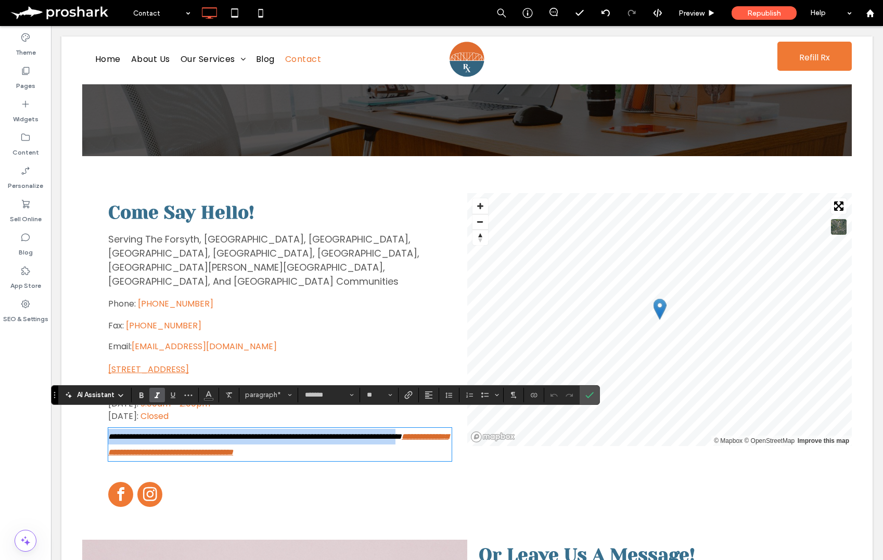
drag, startPoint x: 148, startPoint y: 437, endPoint x: 107, endPoint y: 422, distance: 44.3
click at [107, 422] on div "**********" at bounding box center [274, 351] width 385 height 316
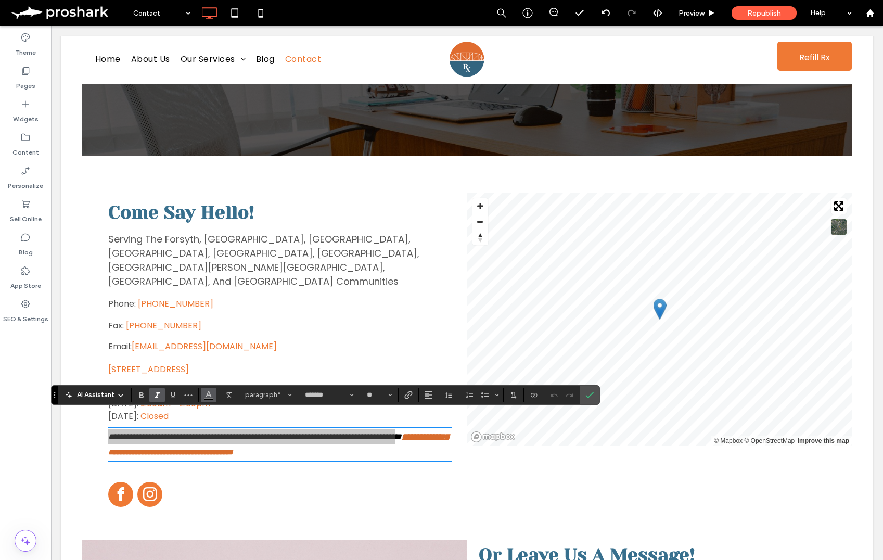
click at [212, 394] on icon "Color" at bounding box center [209, 394] width 8 height 8
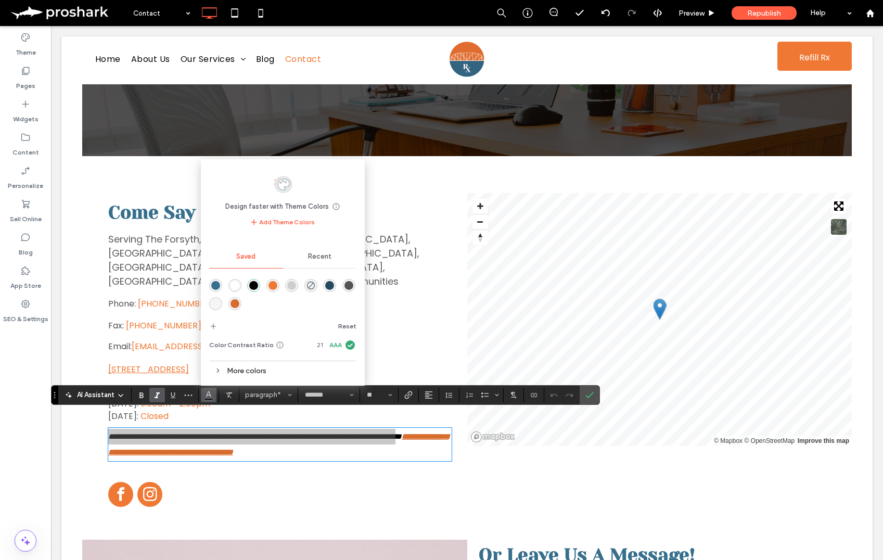
click at [352, 285] on div "rgba(83,83,83,1)" at bounding box center [349, 285] width 9 height 9
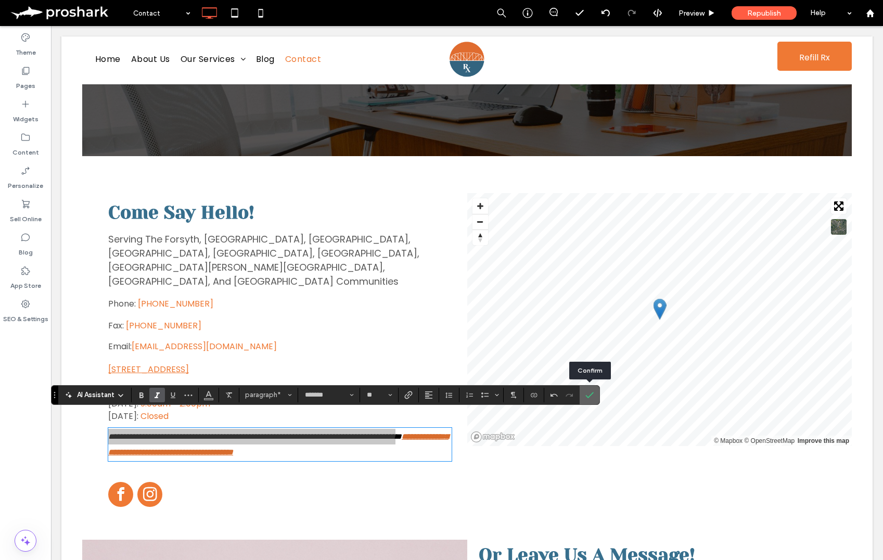
click at [591, 397] on icon "Confirm" at bounding box center [589, 395] width 8 height 8
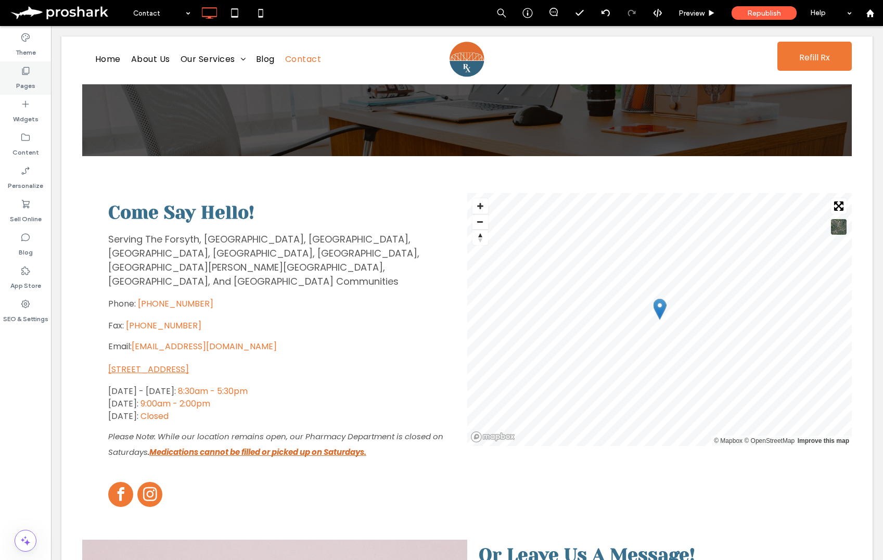
click at [35, 86] on div "Pages" at bounding box center [25, 77] width 51 height 33
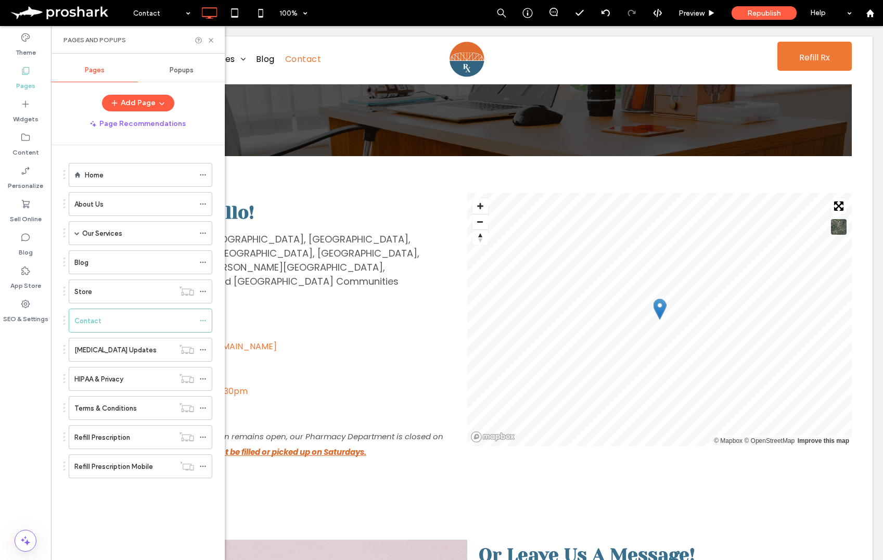
click at [109, 204] on div "About Us" at bounding box center [134, 204] width 120 height 11
click at [209, 40] on icon at bounding box center [211, 40] width 8 height 8
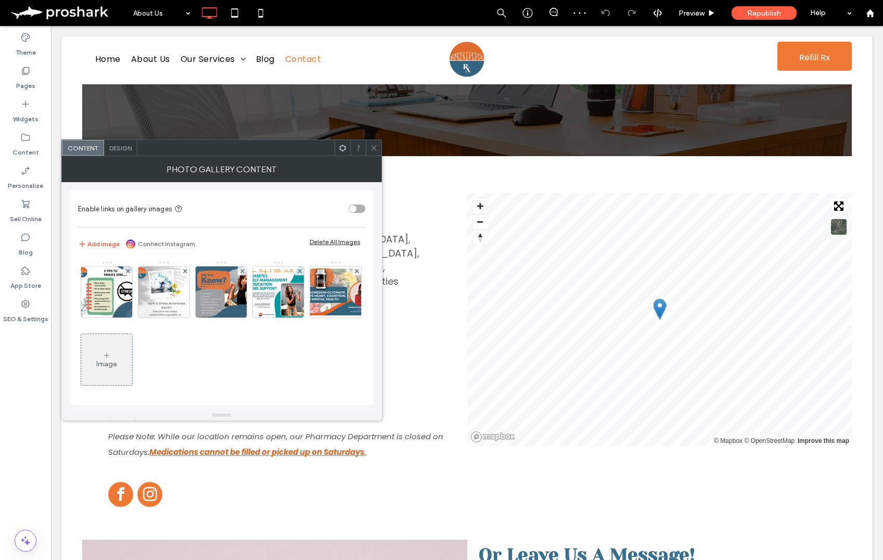
click at [154, 243] on link "Connect Instagram" at bounding box center [166, 243] width 57 height 9
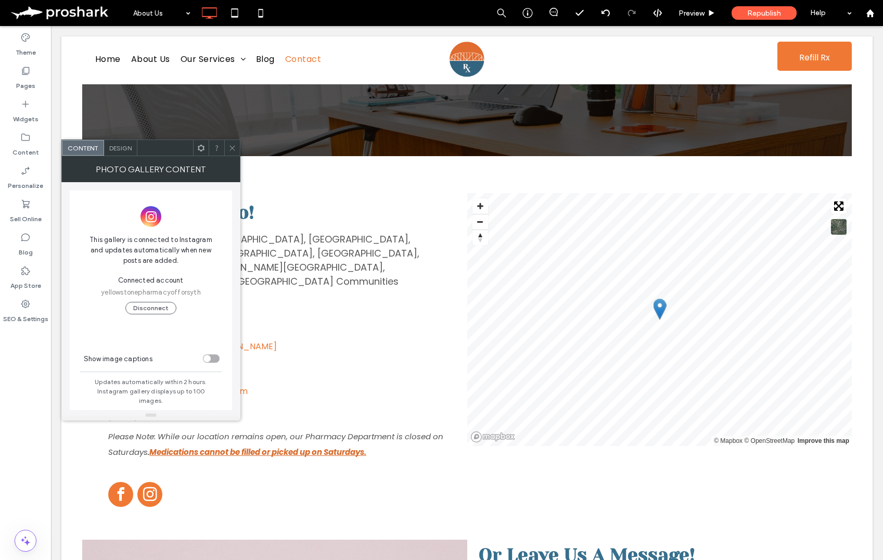
click at [228, 144] on icon at bounding box center [232, 148] width 8 height 8
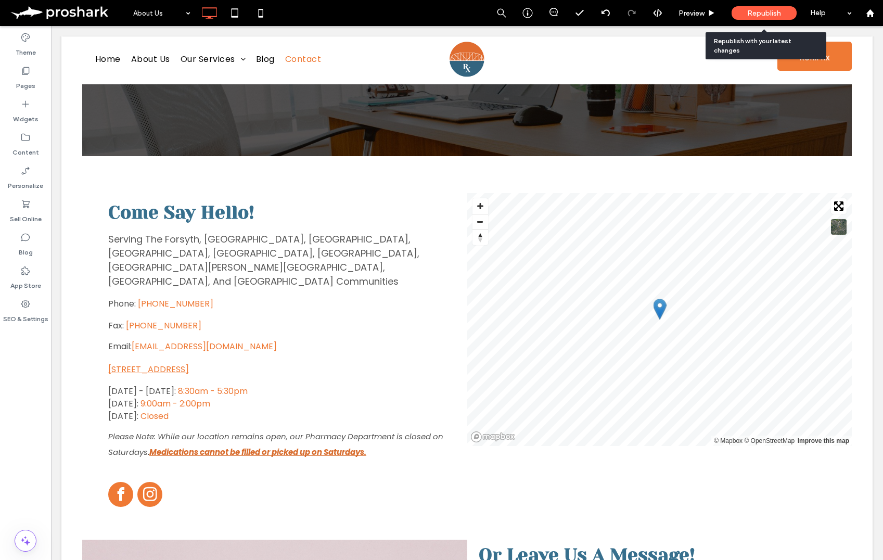
click at [760, 12] on span "Republish" at bounding box center [764, 13] width 34 height 9
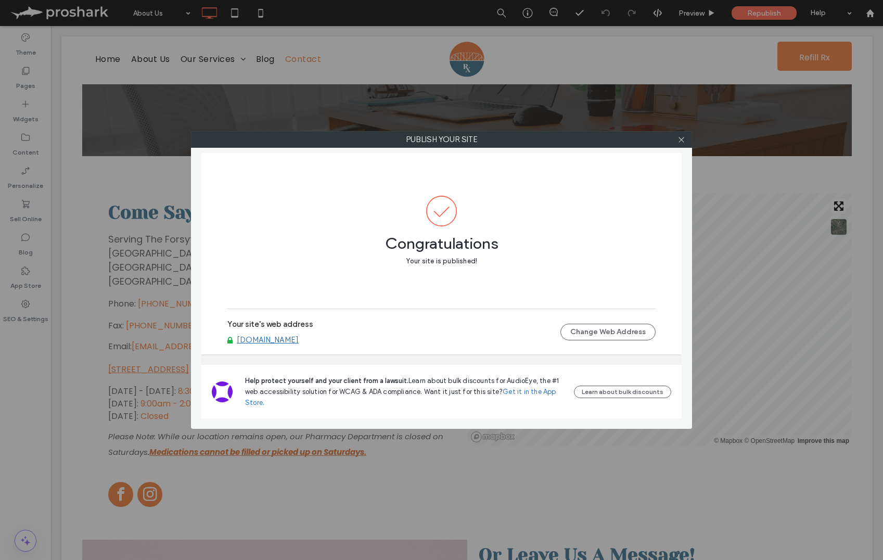
click at [299, 339] on link "www.yellowstonepharmacy.com" at bounding box center [268, 339] width 62 height 9
click at [681, 137] on icon at bounding box center [682, 140] width 8 height 8
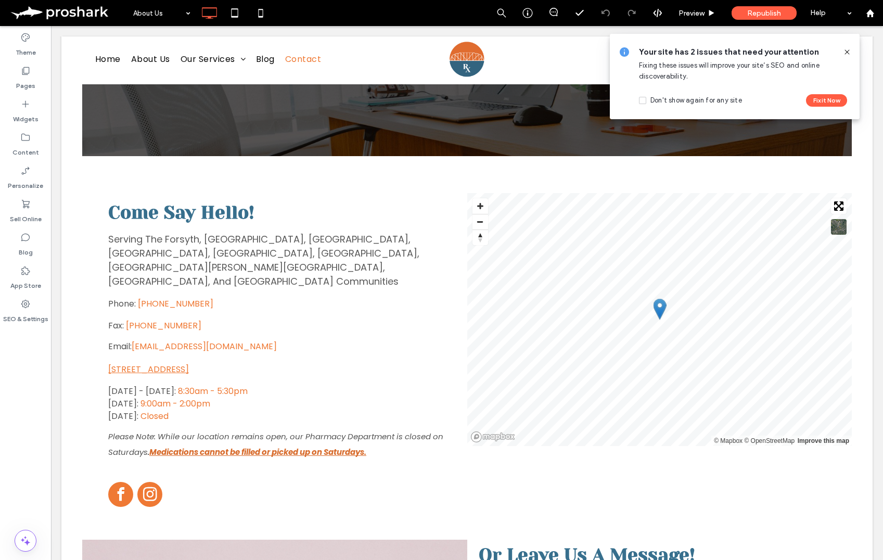
click at [848, 52] on use at bounding box center [847, 51] width 5 height 5
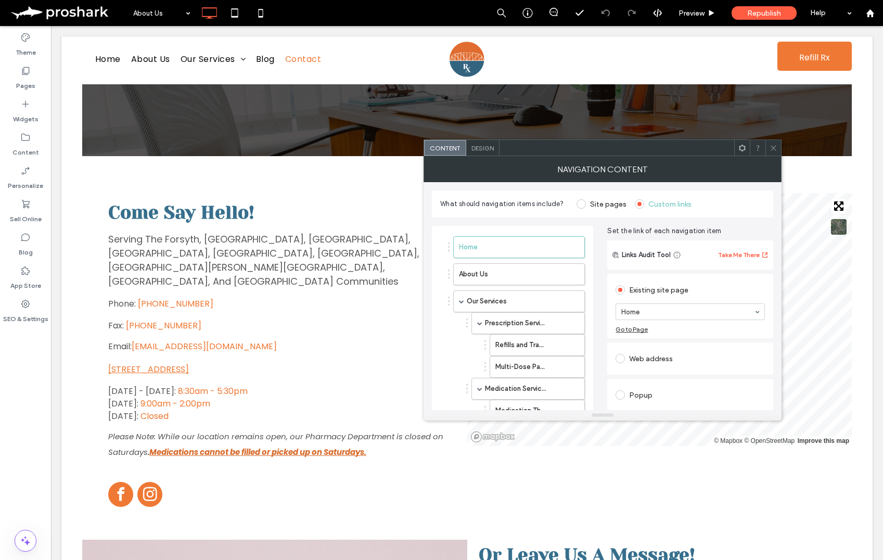
click at [773, 148] on icon at bounding box center [774, 148] width 8 height 8
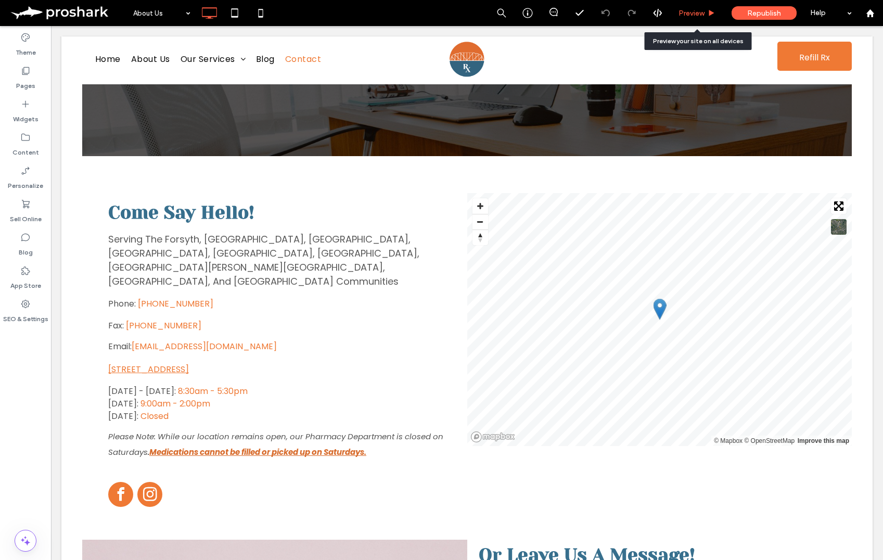
click at [707, 10] on div "Preview" at bounding box center [697, 13] width 53 height 9
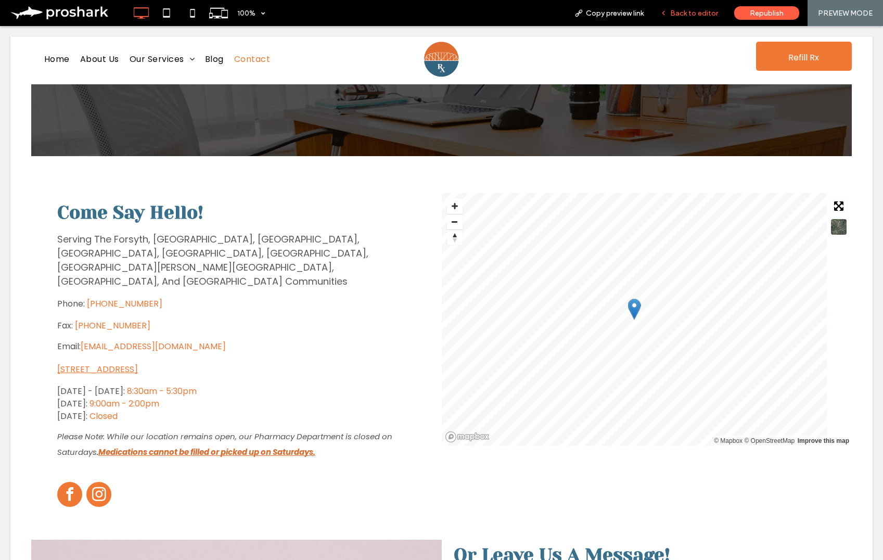
click at [691, 21] on div "Back to editor" at bounding box center [689, 13] width 74 height 26
click at [698, 17] on span "Back to editor" at bounding box center [694, 13] width 48 height 9
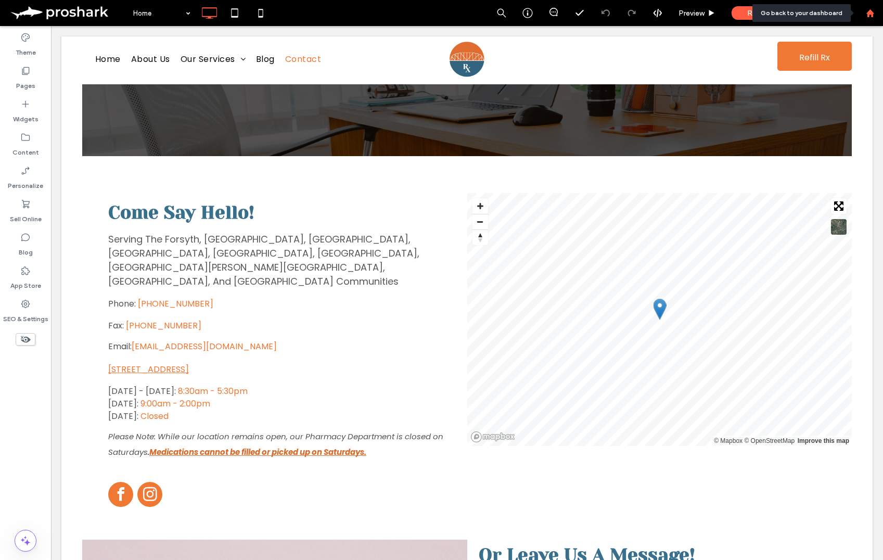
click at [873, 10] on icon at bounding box center [870, 13] width 9 height 9
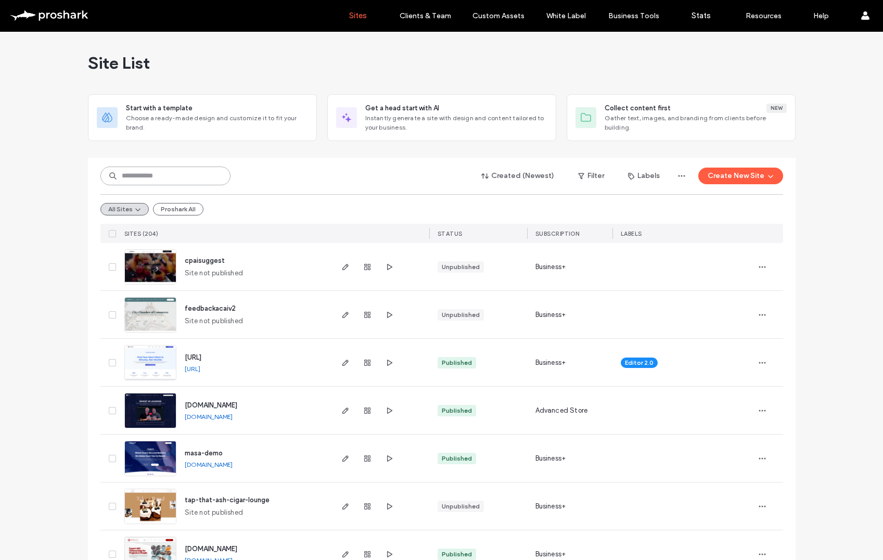
click at [161, 174] on input at bounding box center [165, 176] width 130 height 19
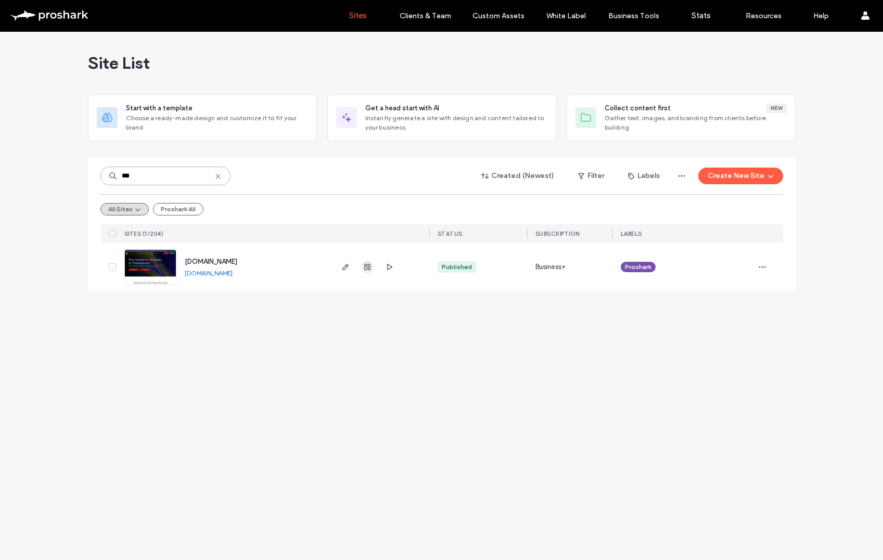
type input "***"
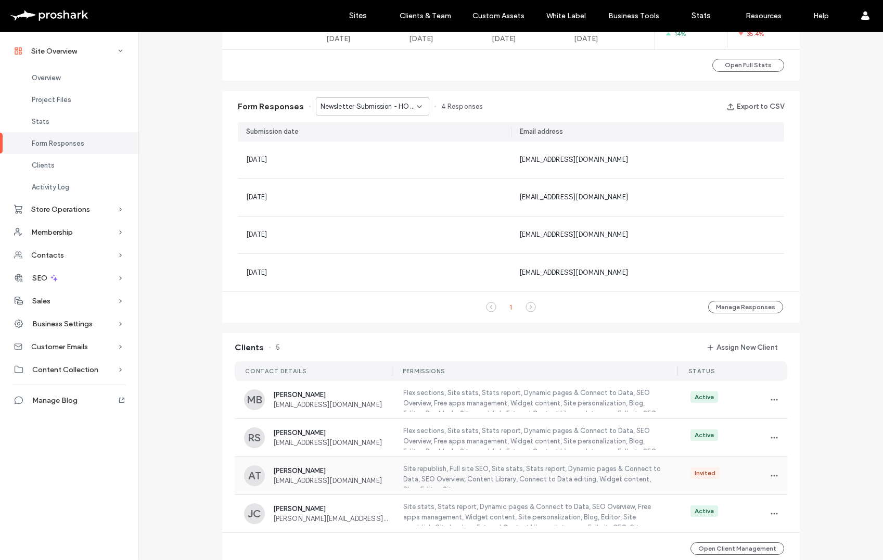
scroll to position [692, 0]
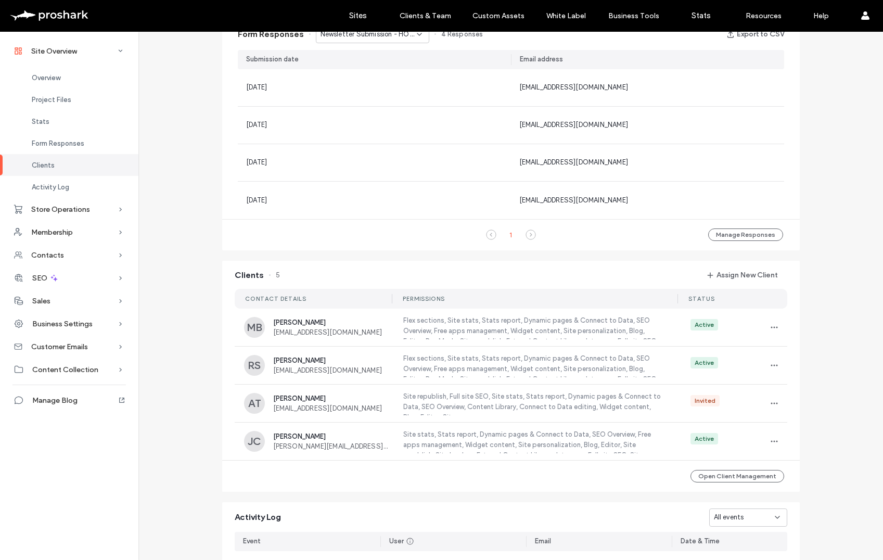
scroll to position [375, 0]
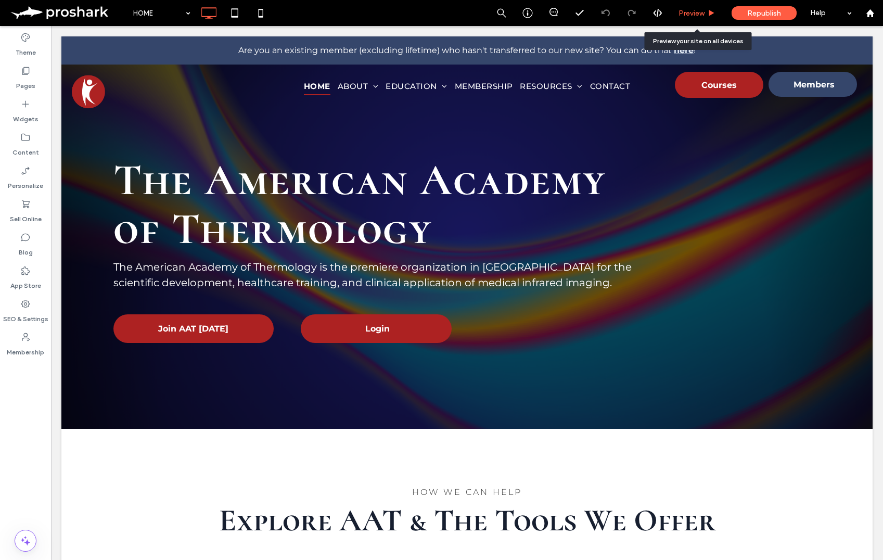
click at [699, 18] on div "Preview" at bounding box center [697, 13] width 53 height 26
click at [33, 85] on label "Pages" at bounding box center [25, 83] width 19 height 15
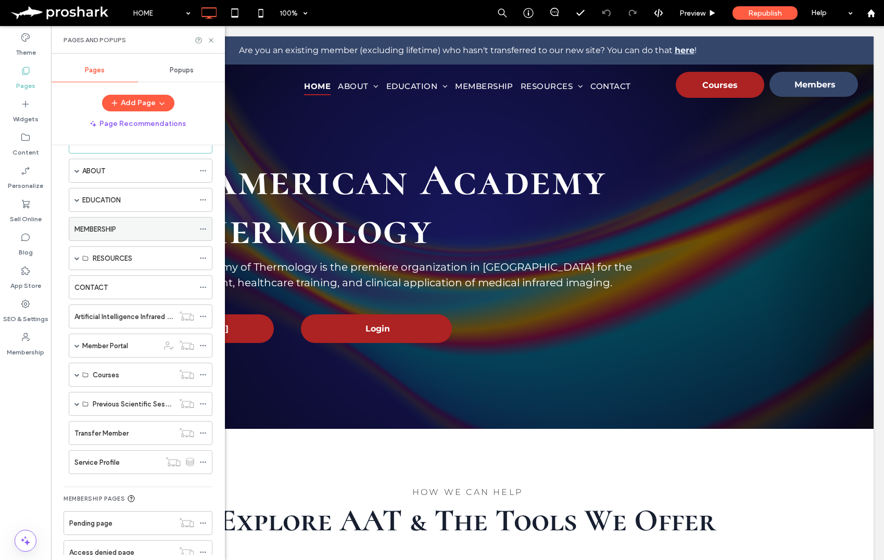
scroll to position [24, 0]
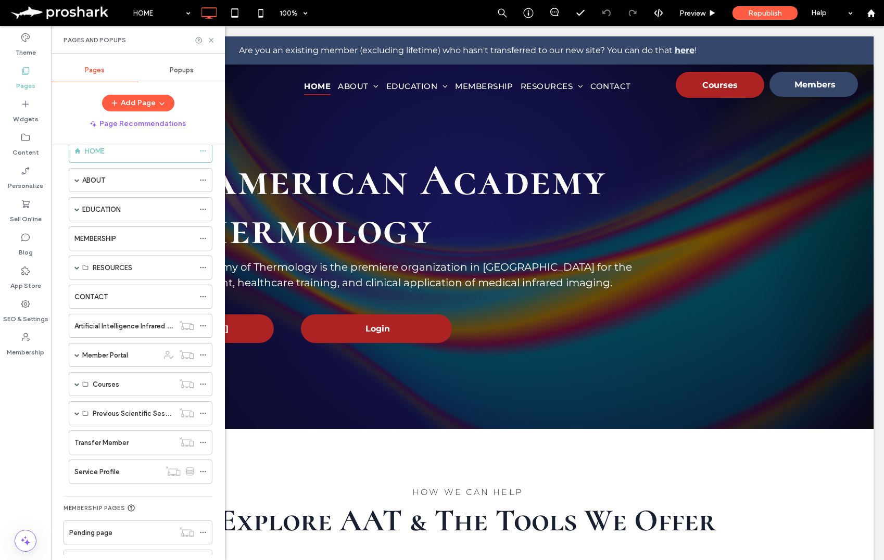
click at [78, 266] on span at bounding box center [76, 267] width 5 height 5
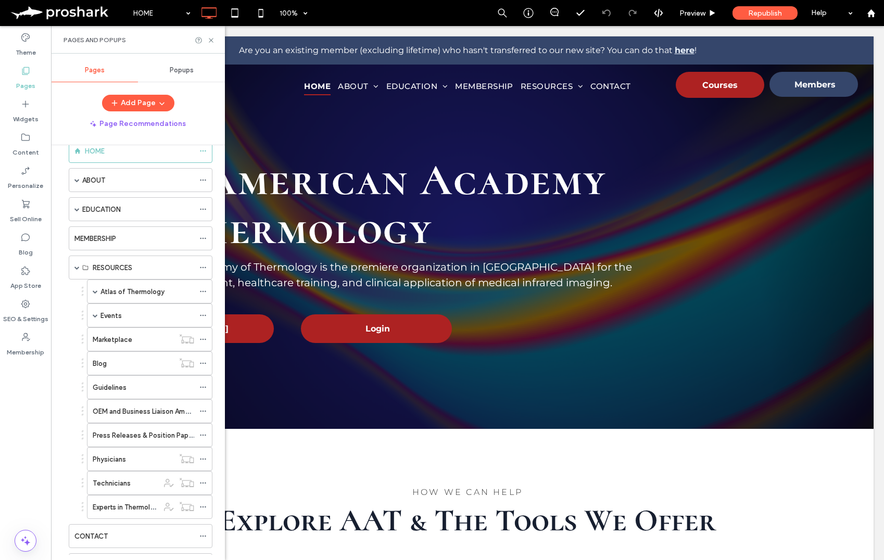
drag, startPoint x: 134, startPoint y: 292, endPoint x: 226, endPoint y: 302, distance: 93.2
click at [134, 292] on label "Atlas of Thermology" at bounding box center [132, 292] width 64 height 18
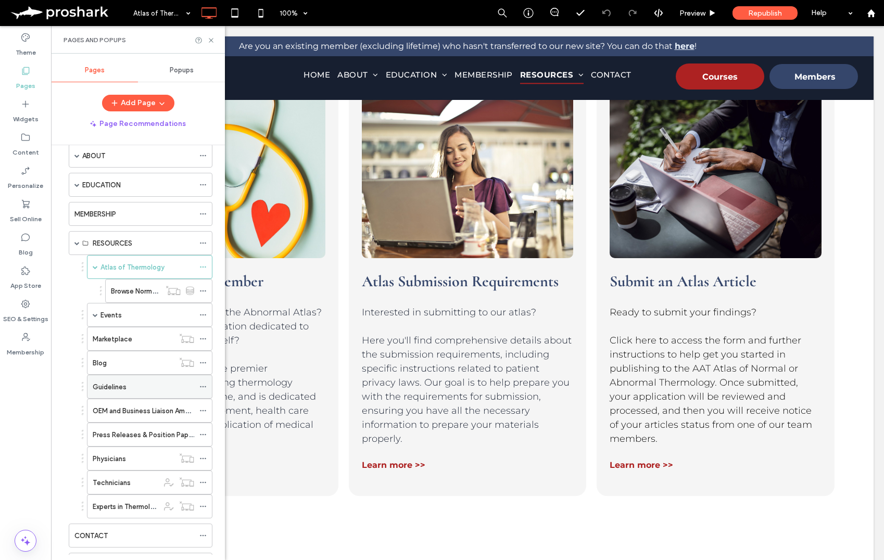
scroll to position [61, 0]
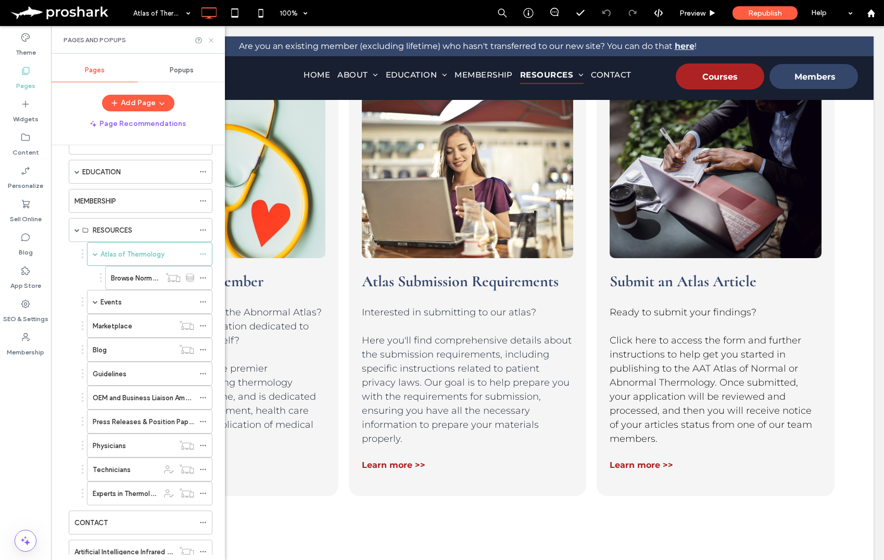
drag, startPoint x: 210, startPoint y: 42, endPoint x: 189, endPoint y: 46, distance: 21.7
click at [210, 42] on icon at bounding box center [211, 40] width 8 height 8
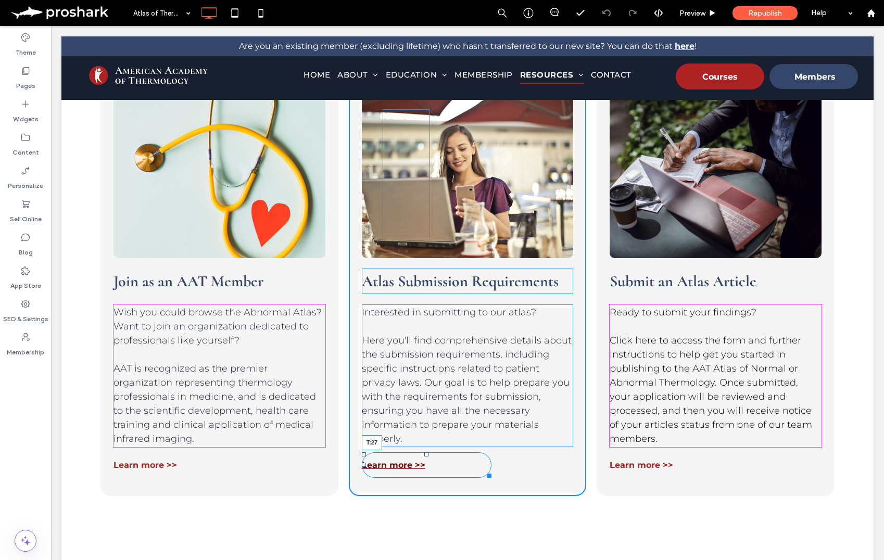
drag, startPoint x: 426, startPoint y: 440, endPoint x: 424, endPoint y: 449, distance: 9.1
click at [424, 452] on div at bounding box center [426, 454] width 4 height 4
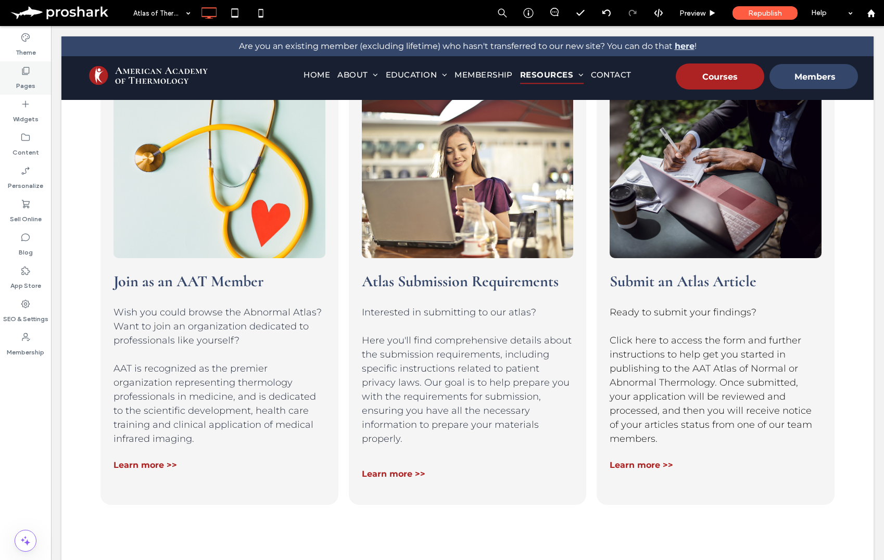
click at [26, 84] on label "Pages" at bounding box center [25, 83] width 19 height 15
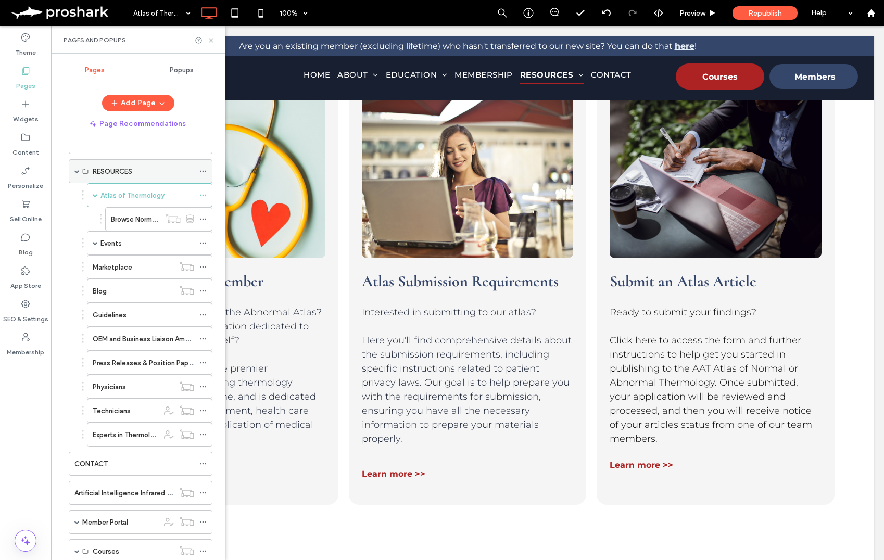
scroll to position [113, 0]
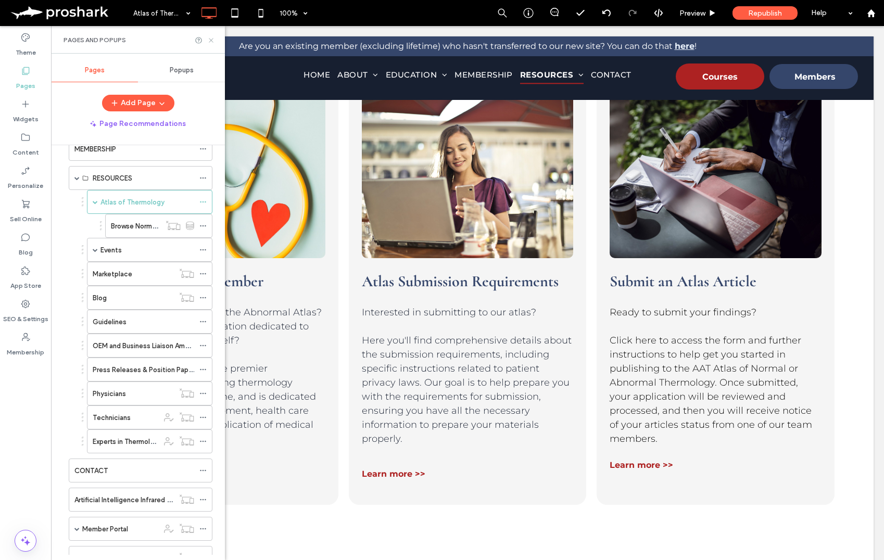
drag, startPoint x: 212, startPoint y: 40, endPoint x: 165, endPoint y: 28, distance: 48.2
click at [212, 40] on icon at bounding box center [211, 40] width 8 height 8
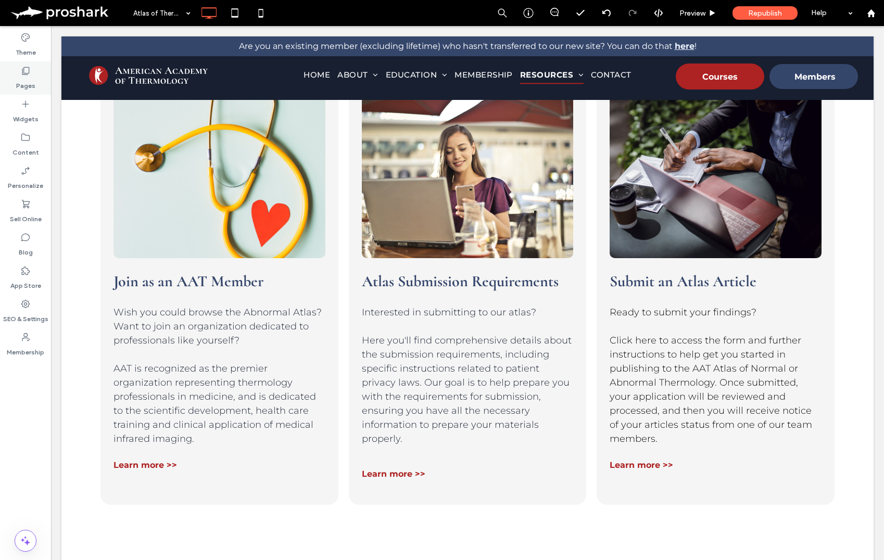
click at [17, 79] on label "Pages" at bounding box center [25, 83] width 19 height 15
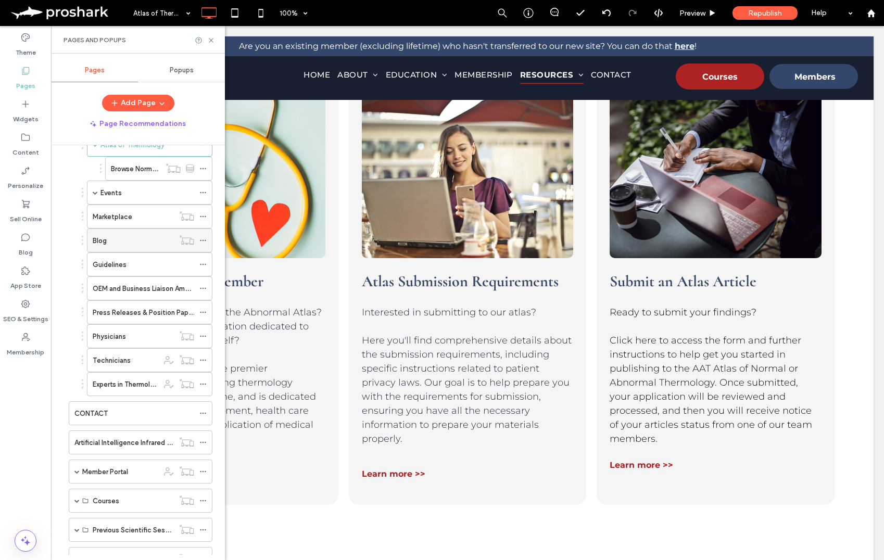
scroll to position [139, 0]
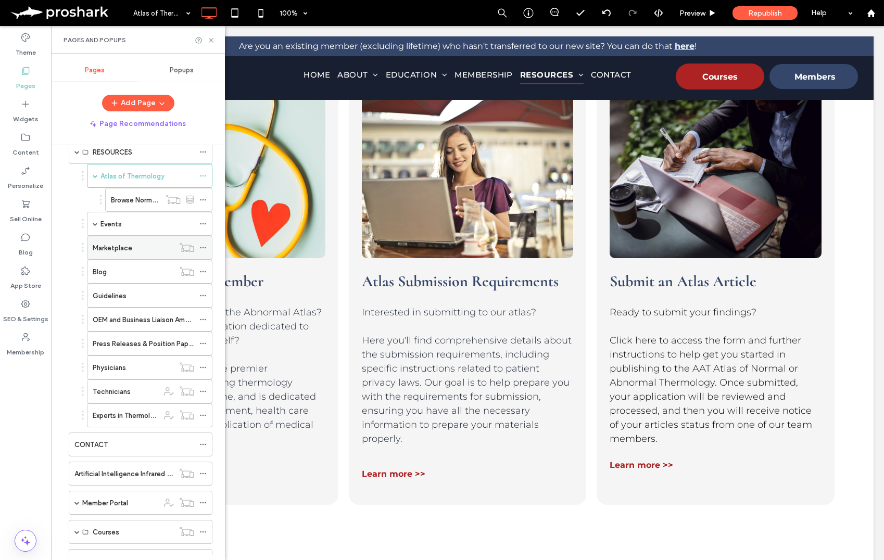
click at [114, 256] on div "Marketplace" at bounding box center [133, 247] width 81 height 23
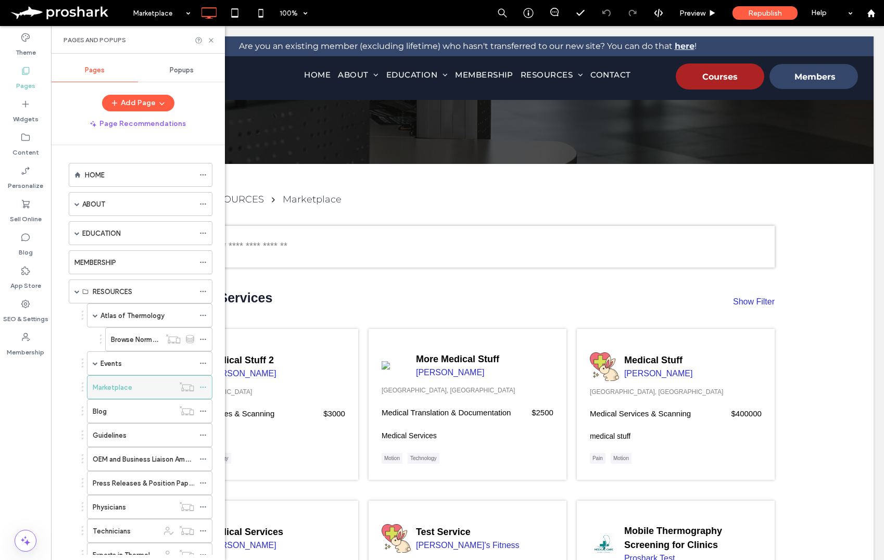
click at [198, 387] on div at bounding box center [187, 386] width 26 height 10
click at [203, 386] on icon at bounding box center [202, 387] width 7 height 7
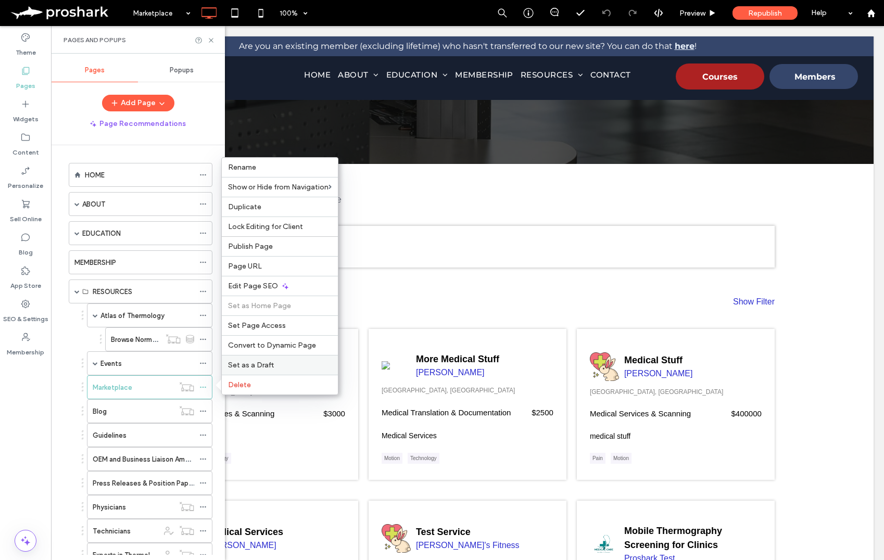
click at [239, 361] on span "Set as a Draft" at bounding box center [251, 365] width 46 height 9
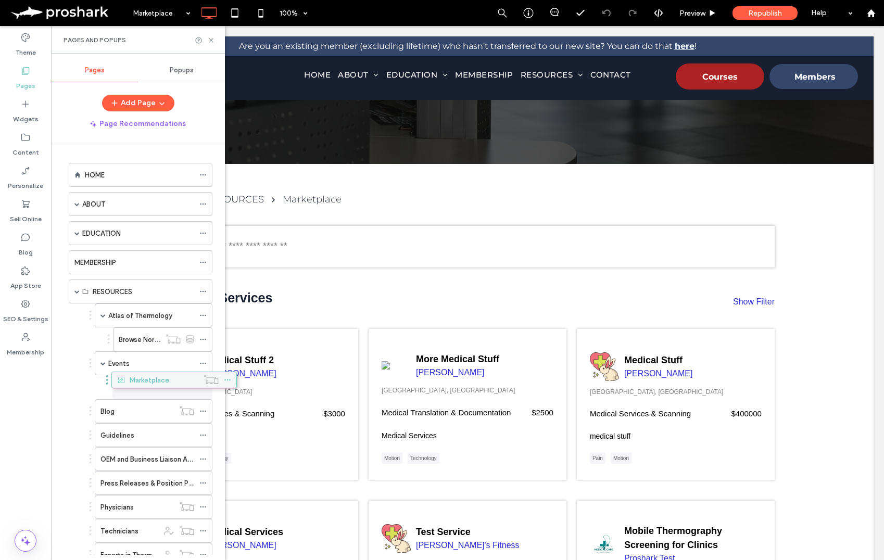
drag, startPoint x: 103, startPoint y: 385, endPoint x: 127, endPoint y: 376, distance: 26.0
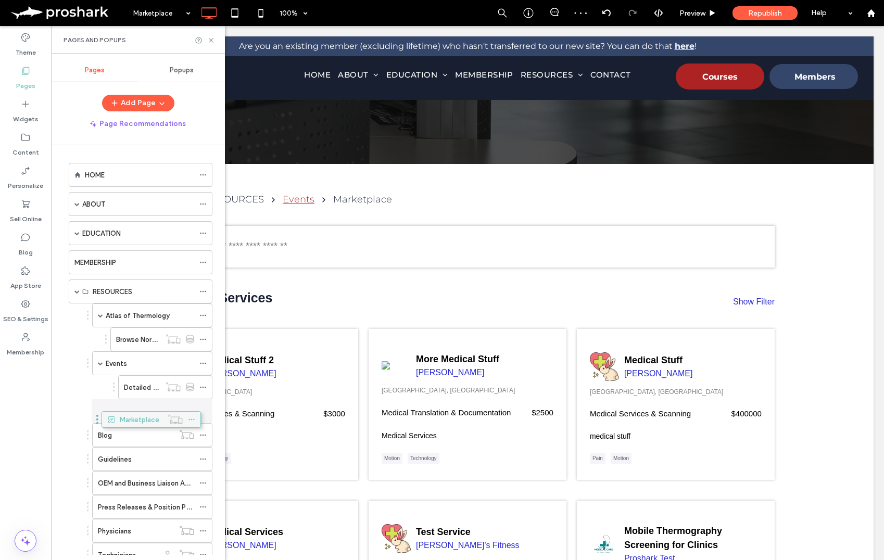
drag, startPoint x: 138, startPoint y: 414, endPoint x: 127, endPoint y: 421, distance: 13.3
click at [99, 361] on span at bounding box center [100, 363] width 5 height 5
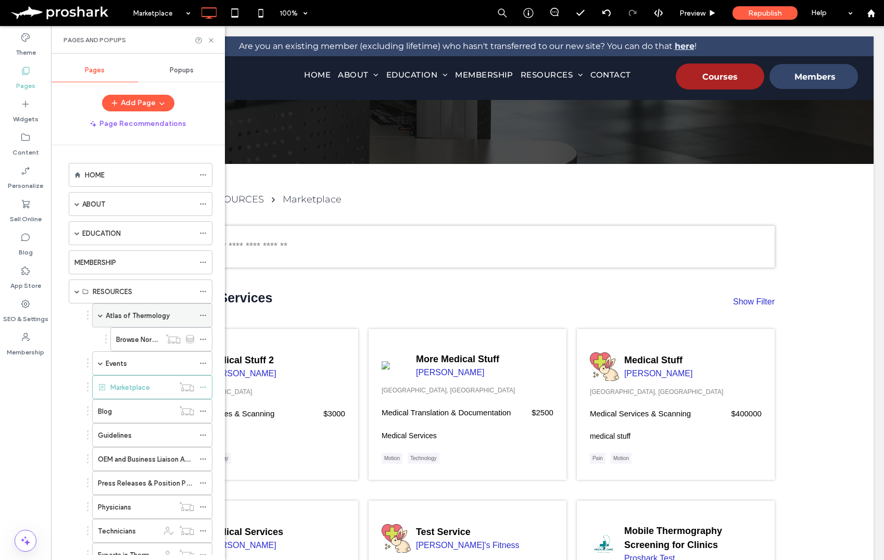
click at [100, 317] on span at bounding box center [100, 315] width 5 height 5
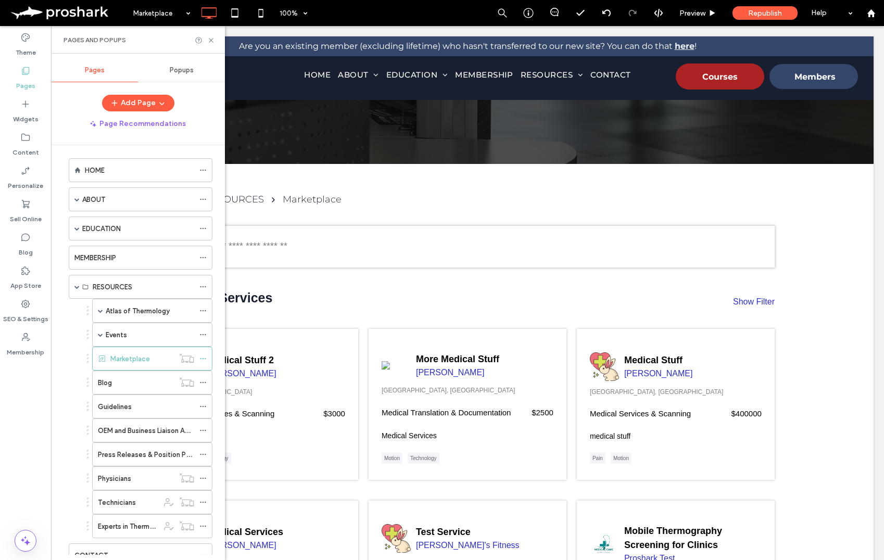
scroll to position [14, 0]
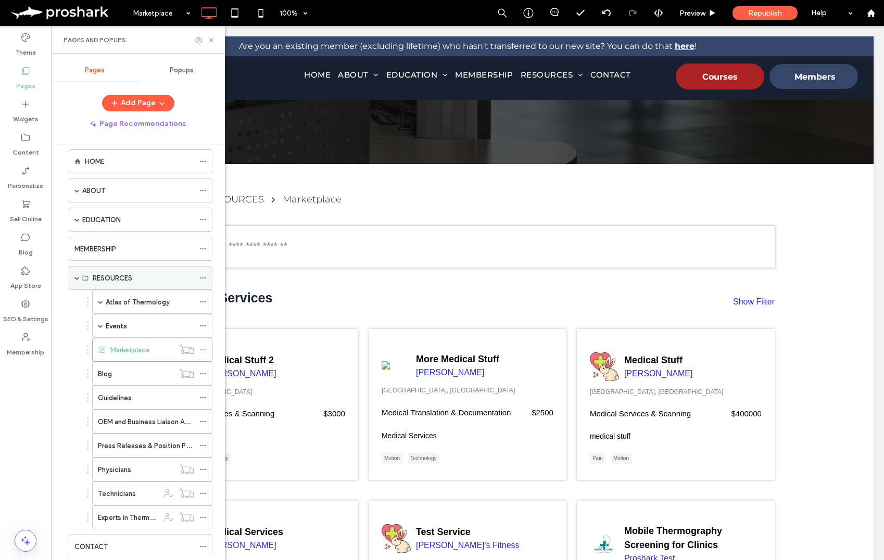
click at [79, 277] on span at bounding box center [76, 277] width 5 height 5
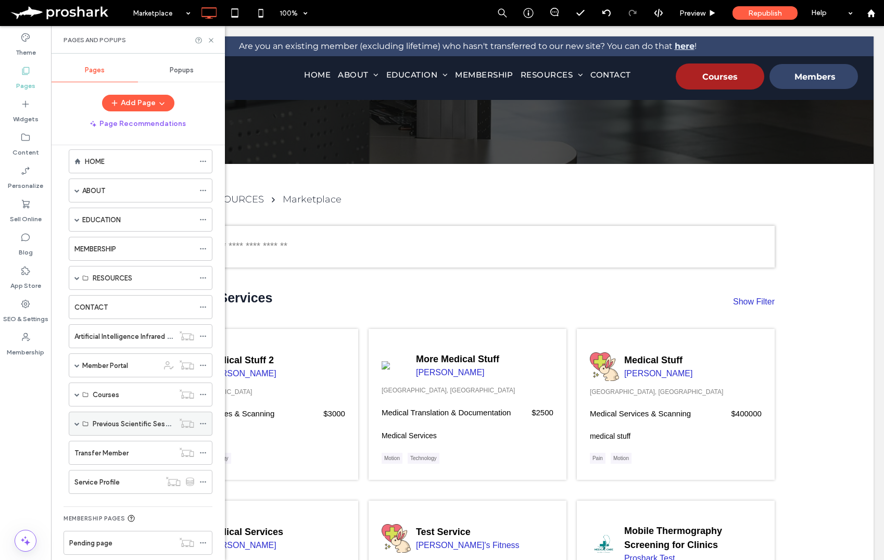
scroll to position [95, 0]
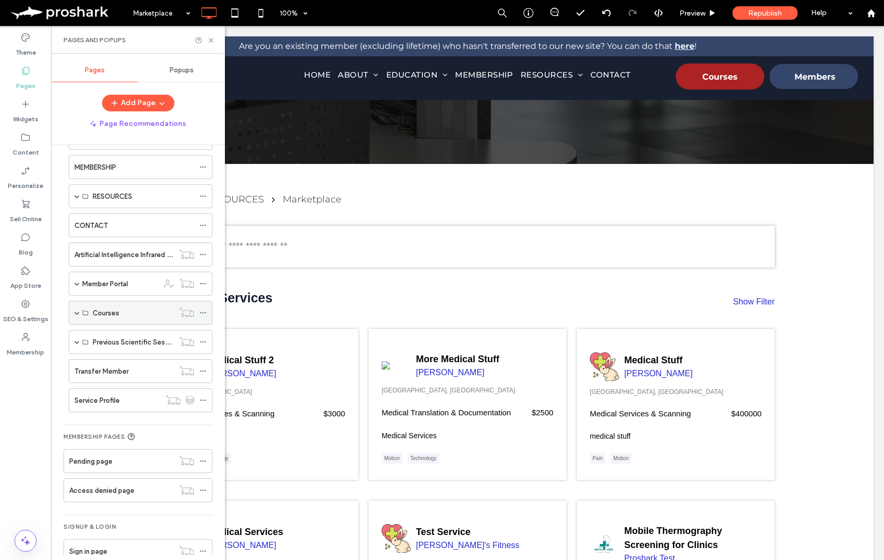
click at [103, 311] on label "Courses" at bounding box center [106, 313] width 27 height 18
click at [78, 312] on span at bounding box center [76, 312] width 5 height 5
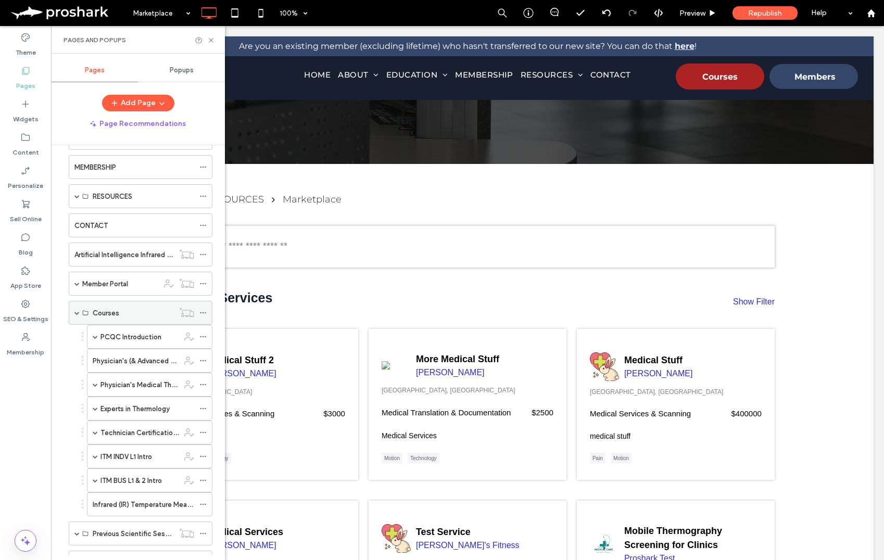
click at [128, 313] on div "Courses" at bounding box center [133, 313] width 81 height 11
click at [126, 337] on label "PCQC Introduction" at bounding box center [130, 337] width 61 height 18
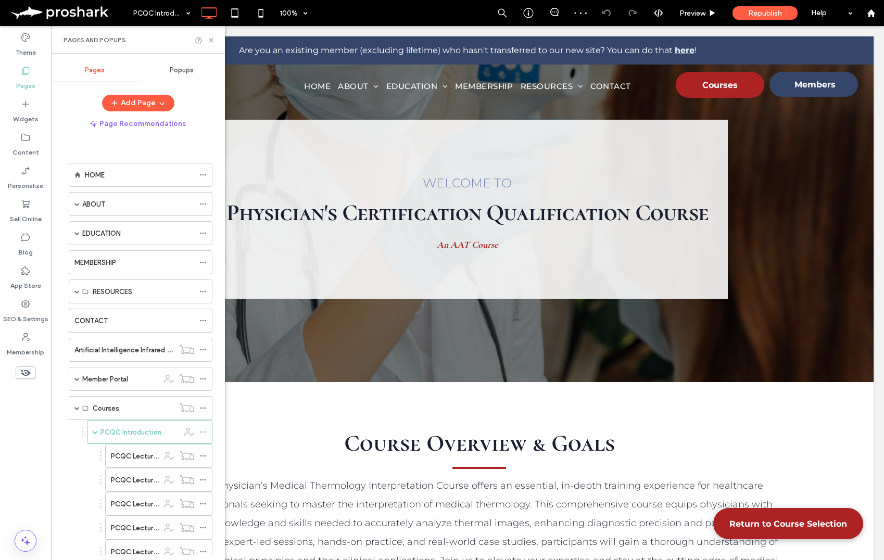
drag, startPoint x: 90, startPoint y: 235, endPoint x: 94, endPoint y: 240, distance: 7.1
click at [90, 235] on label "EDUCATION" at bounding box center [101, 233] width 39 height 18
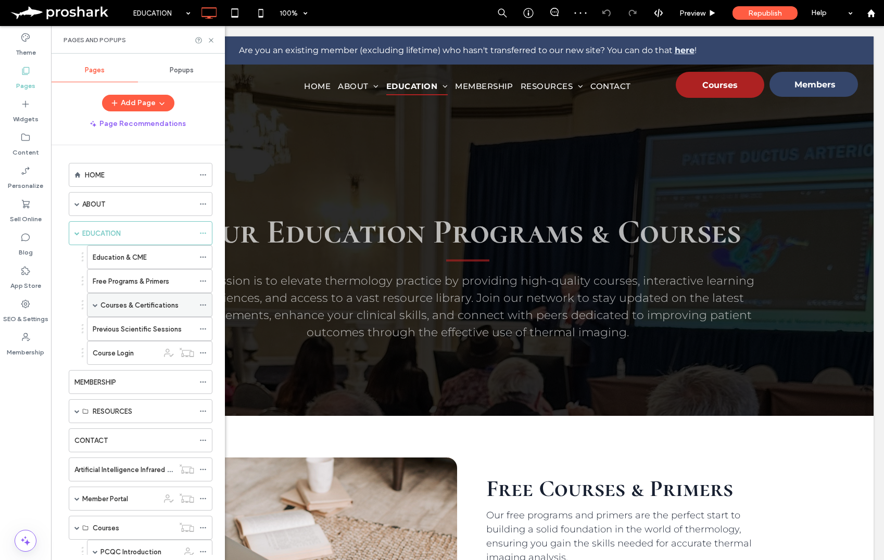
click at [133, 304] on label "Courses & Certifications" at bounding box center [139, 305] width 78 height 18
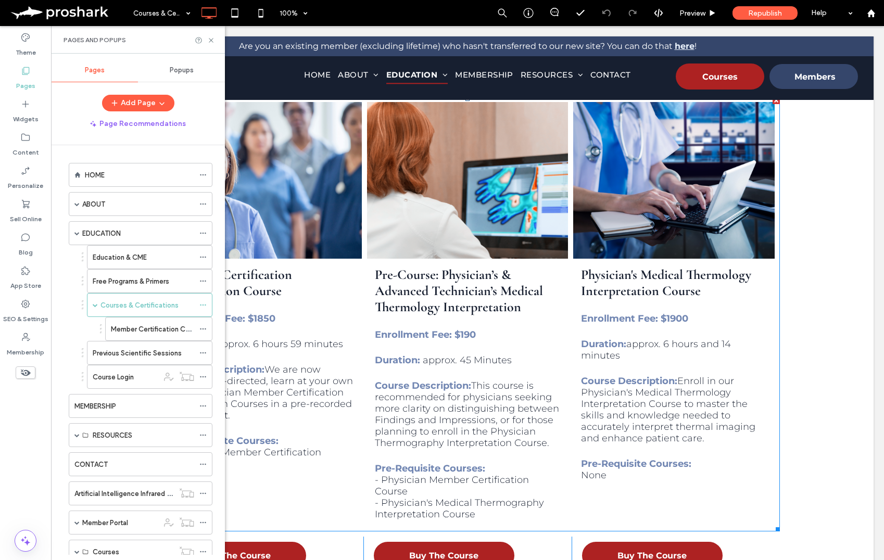
scroll to position [542, 0]
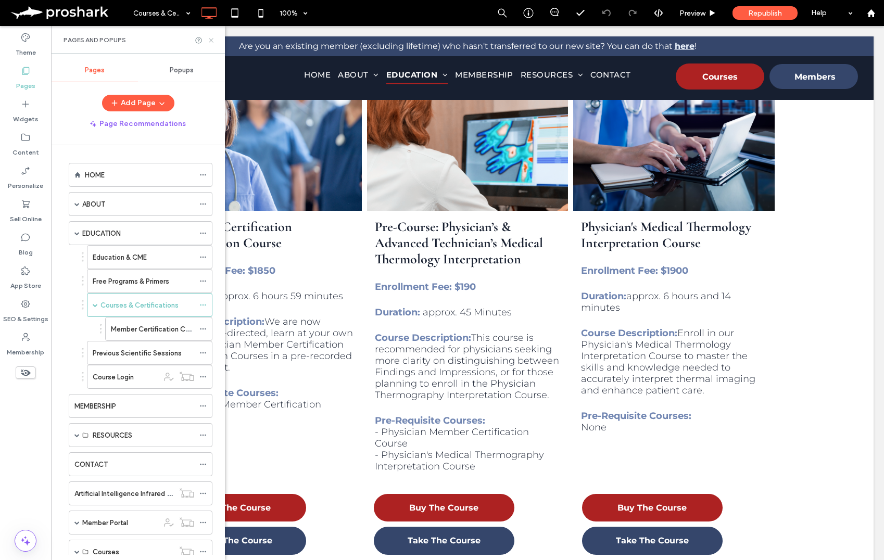
drag, startPoint x: 212, startPoint y: 37, endPoint x: 100, endPoint y: 34, distance: 112.4
click at [212, 37] on icon at bounding box center [211, 40] width 8 height 8
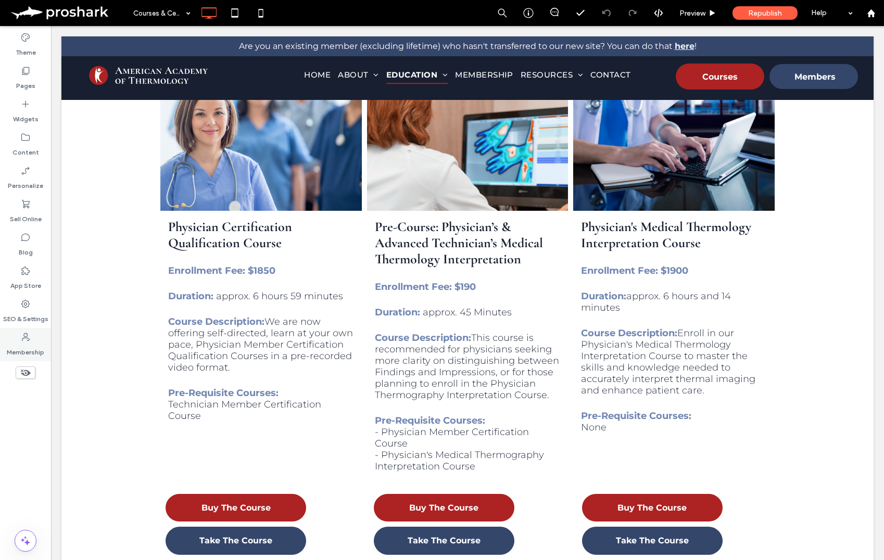
click at [27, 340] on icon at bounding box center [25, 337] width 10 height 10
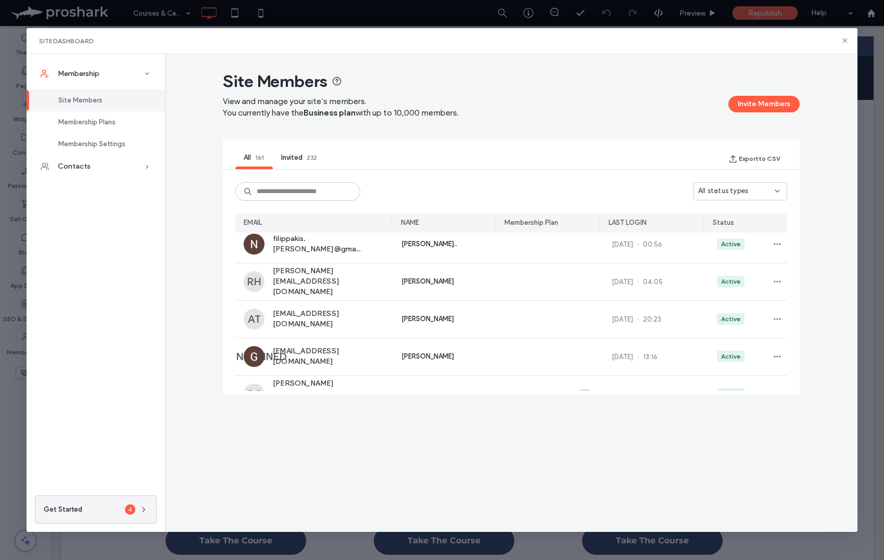
scroll to position [0, 0]
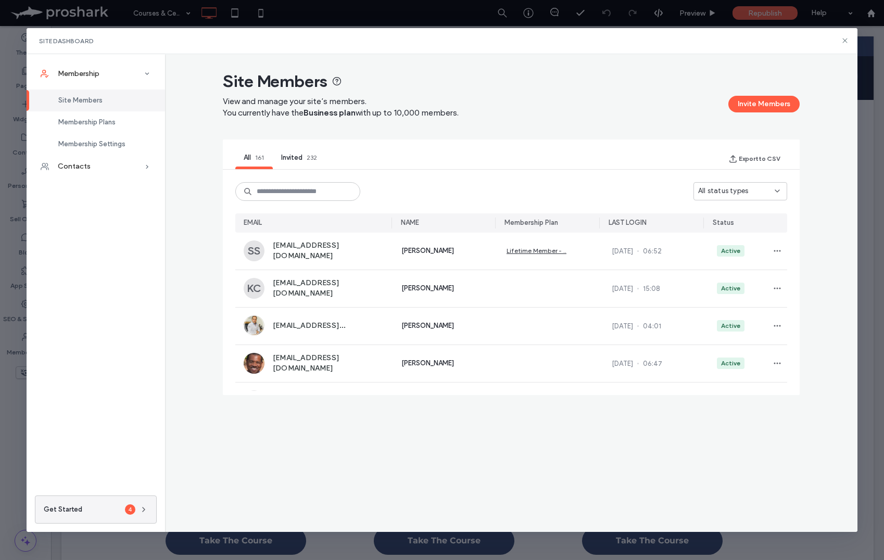
click at [299, 154] on span "Invited" at bounding box center [291, 158] width 21 height 8
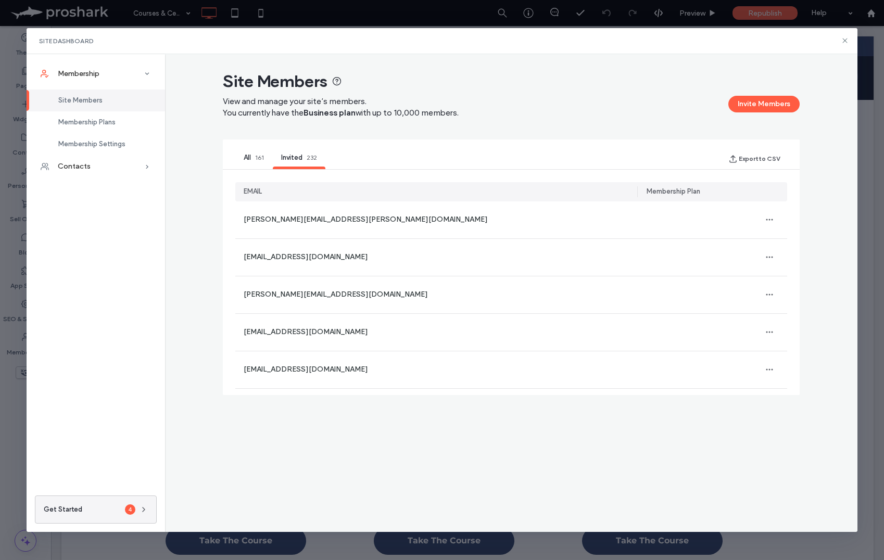
click at [265, 154] on div "All 161" at bounding box center [253, 158] width 37 height 21
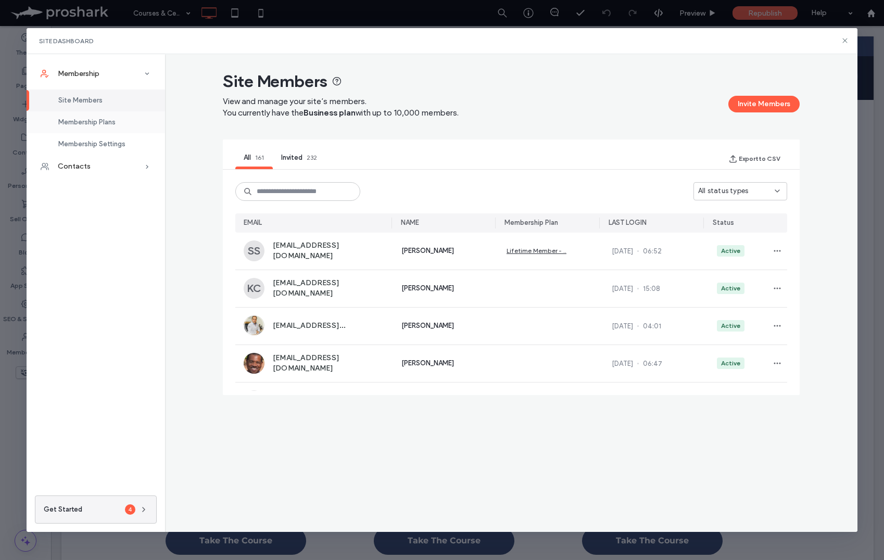
click at [99, 118] on span "Membership Plans" at bounding box center [86, 122] width 57 height 8
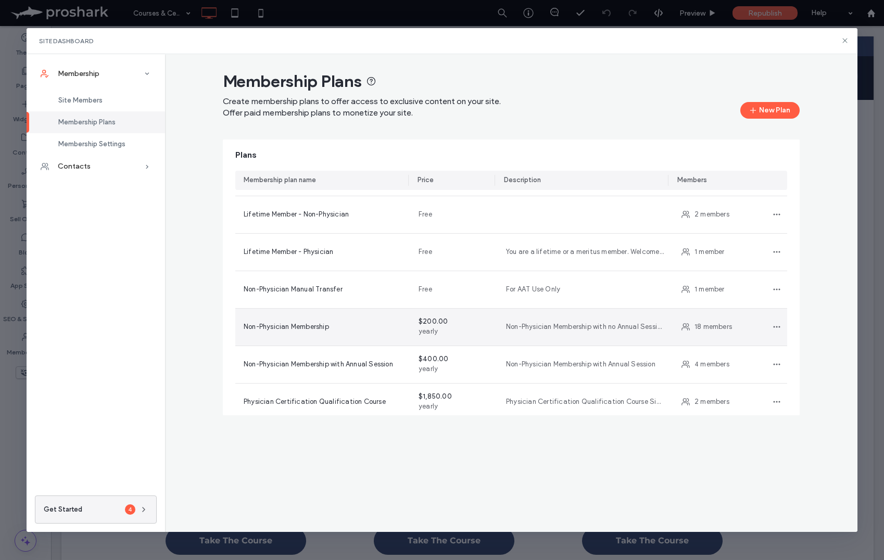
scroll to position [642, 0]
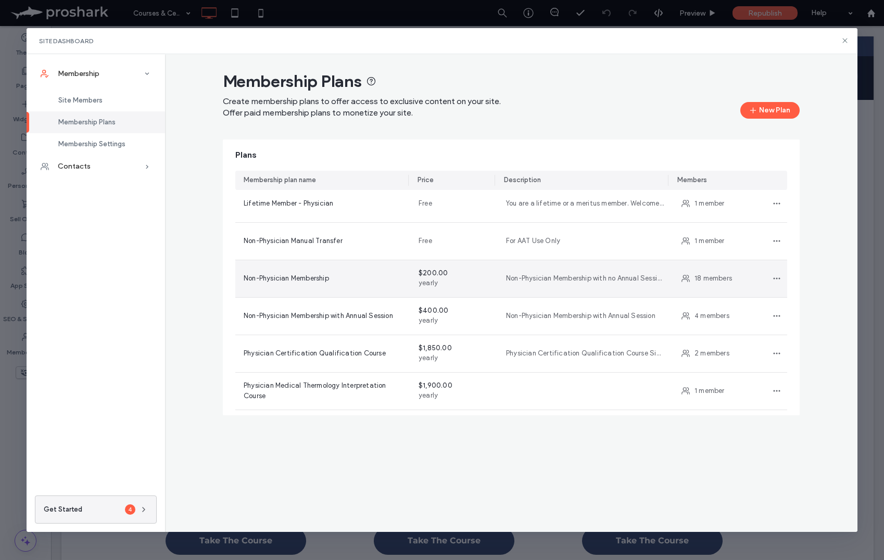
click at [760, 277] on div at bounding box center [773, 278] width 27 height 37
click at [772, 276] on icon "button" at bounding box center [776, 278] width 8 height 8
click at [708, 302] on span "Edit plan" at bounding box center [721, 305] width 29 height 10
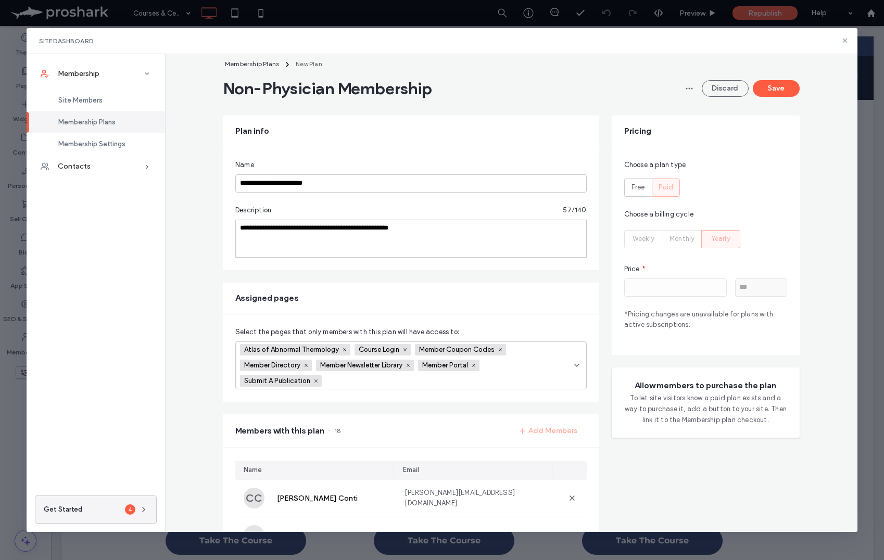
scroll to position [0, 0]
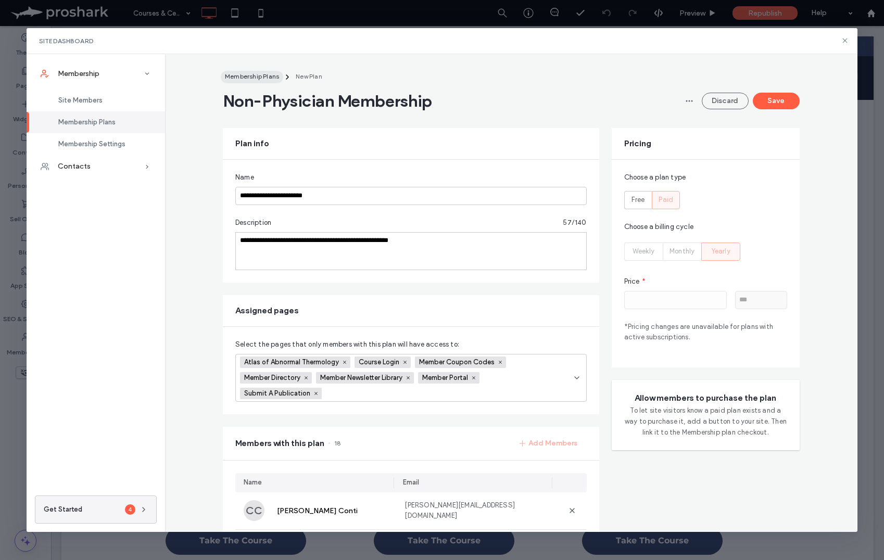
click at [229, 73] on span "Membership Plans" at bounding box center [252, 76] width 54 height 8
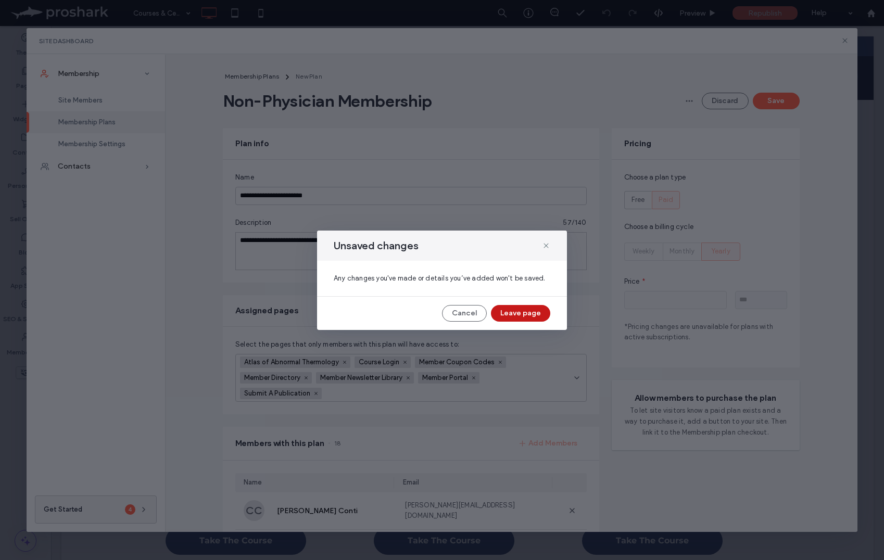
click at [513, 316] on button "Leave page" at bounding box center [520, 313] width 59 height 17
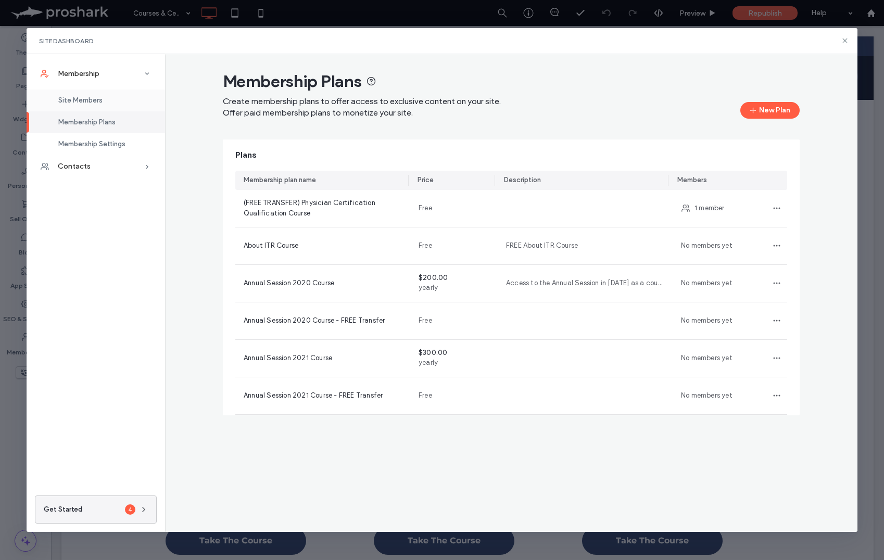
click at [83, 104] on span "Site Members" at bounding box center [80, 100] width 44 height 8
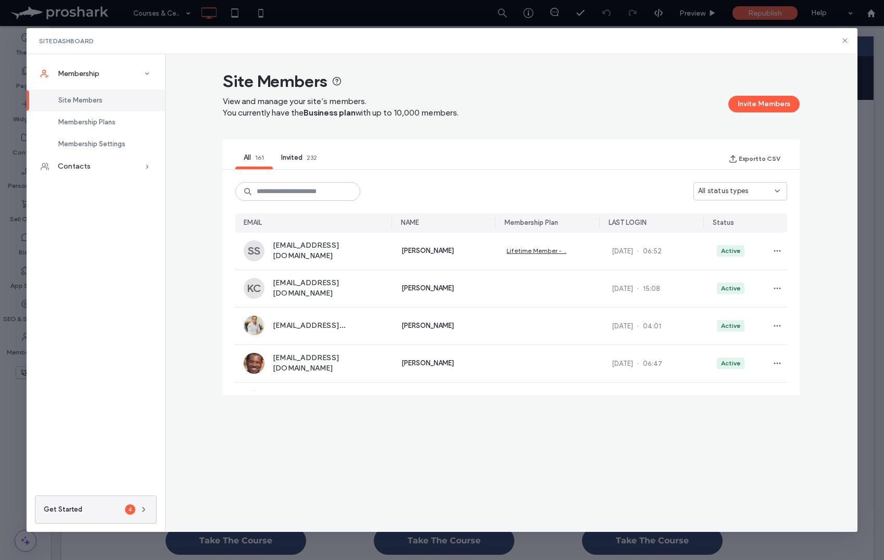
click at [303, 157] on div "Invited 232" at bounding box center [299, 158] width 53 height 21
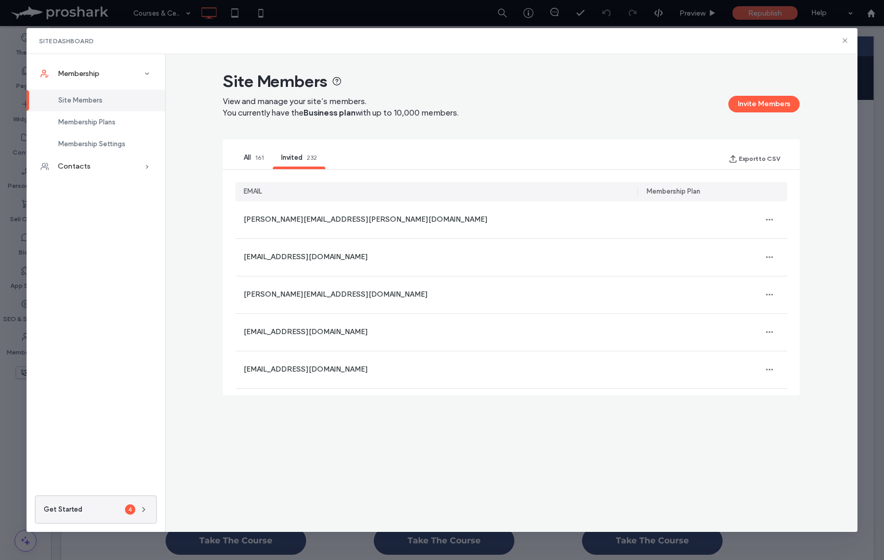
click at [242, 156] on div "All 161" at bounding box center [253, 158] width 37 height 21
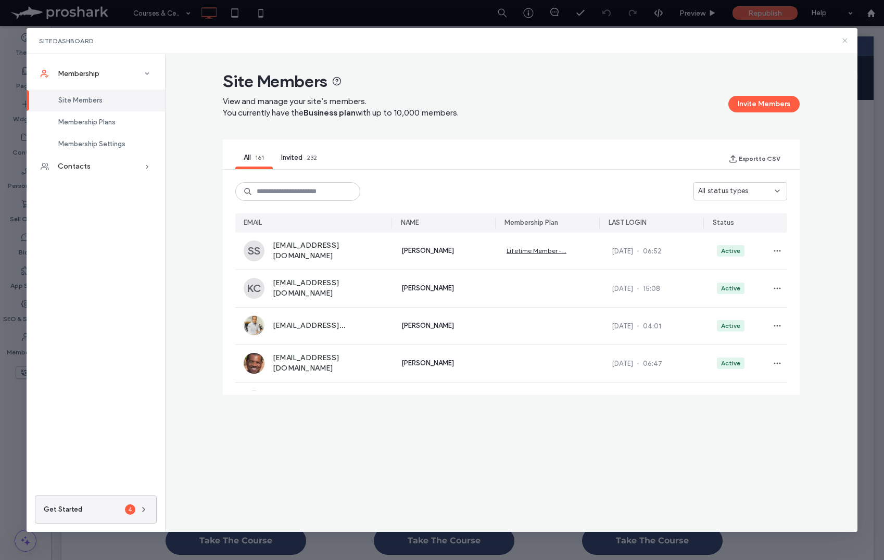
click at [843, 37] on icon at bounding box center [844, 40] width 8 height 8
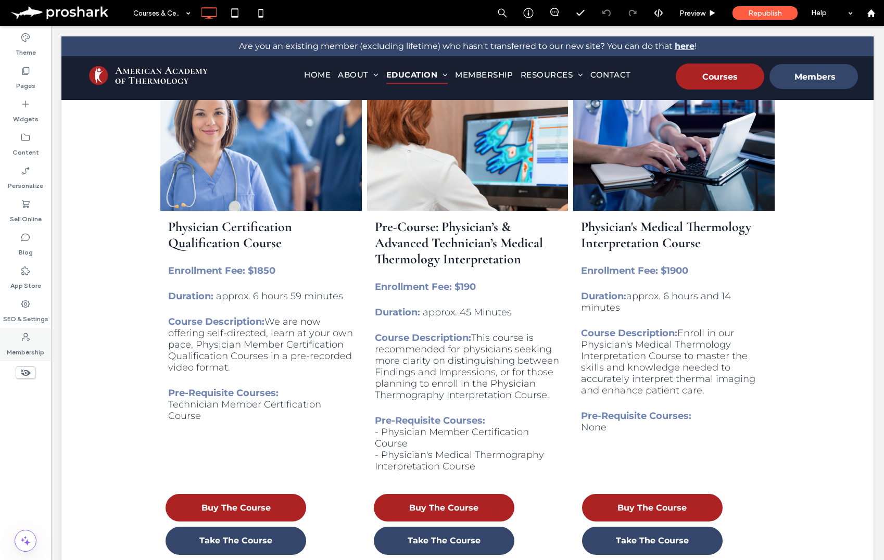
click at [27, 340] on icon at bounding box center [25, 337] width 10 height 10
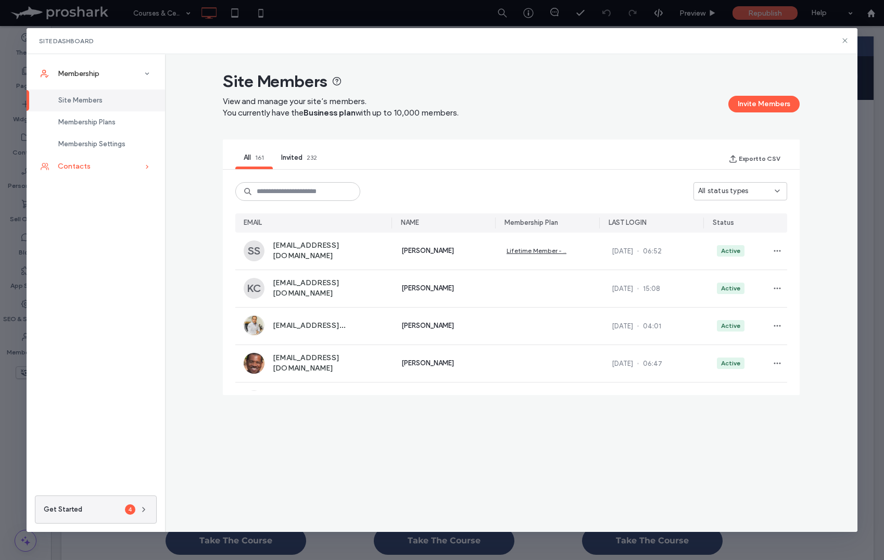
drag, startPoint x: 107, startPoint y: 122, endPoint x: 150, endPoint y: 164, distance: 60.4
click at [107, 122] on span "Membership Plans" at bounding box center [86, 122] width 57 height 8
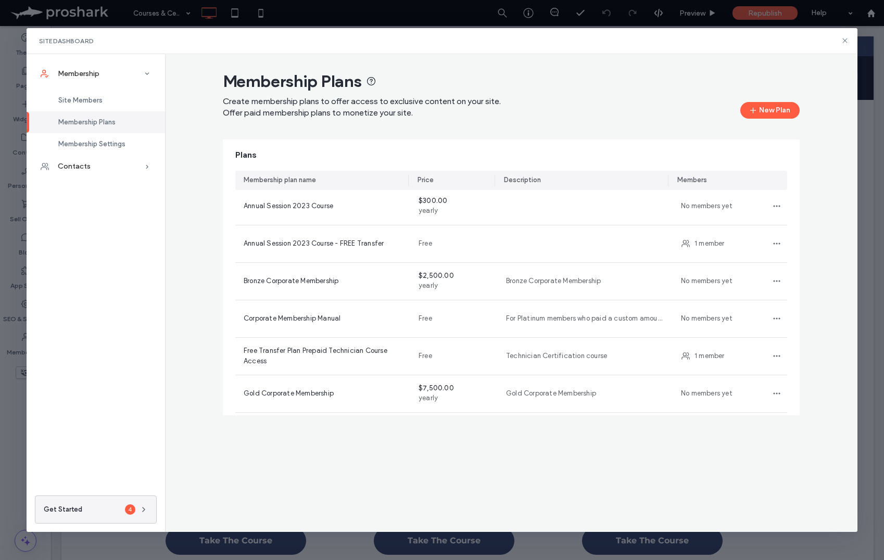
scroll to position [519, 0]
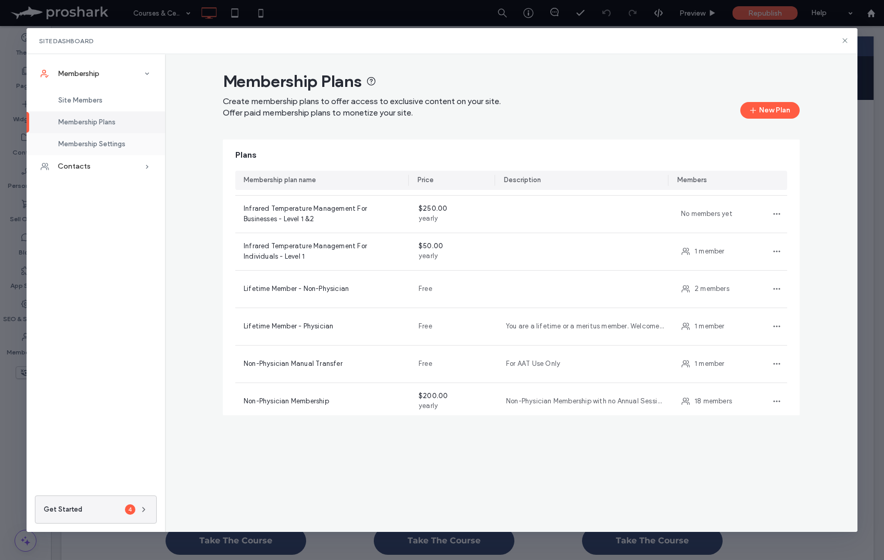
click at [109, 144] on span "Membership Settings" at bounding box center [91, 144] width 67 height 8
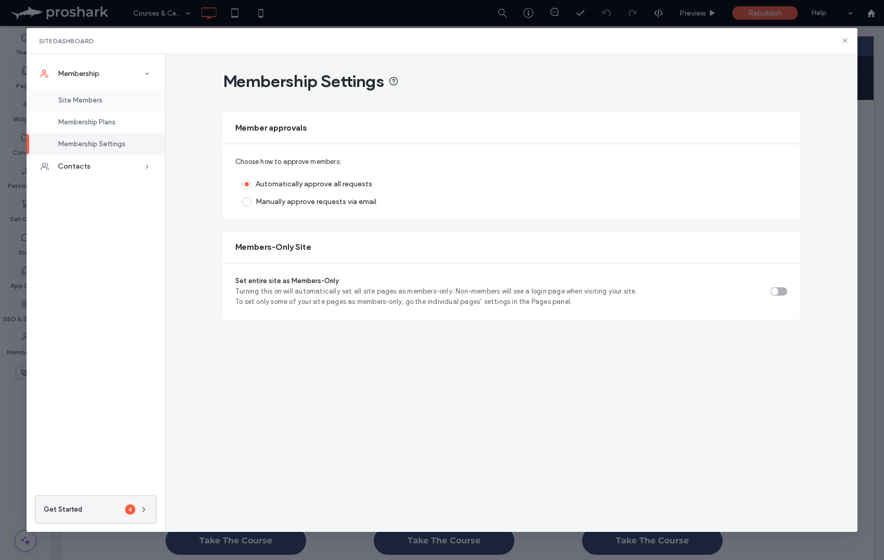
click at [83, 101] on span "Site Members" at bounding box center [80, 100] width 44 height 8
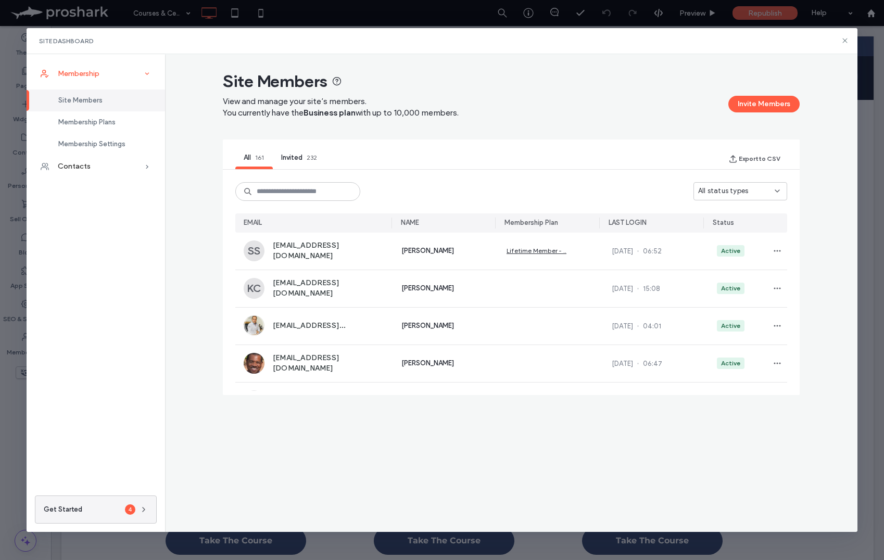
click at [147, 71] on icon at bounding box center [147, 74] width 10 height 10
click at [144, 72] on icon at bounding box center [147, 74] width 10 height 10
click at [111, 128] on div "Membership Plans" at bounding box center [96, 122] width 138 height 22
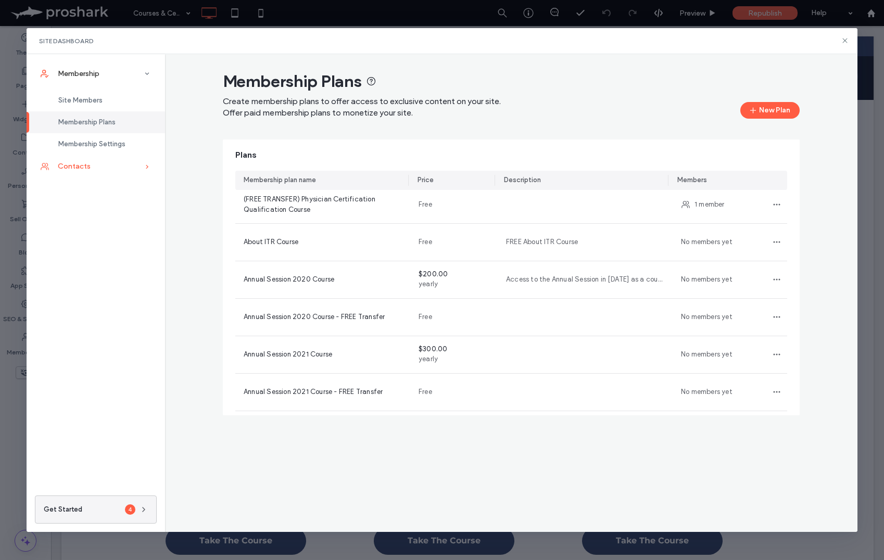
scroll to position [4, 0]
click at [144, 162] on icon at bounding box center [147, 166] width 10 height 10
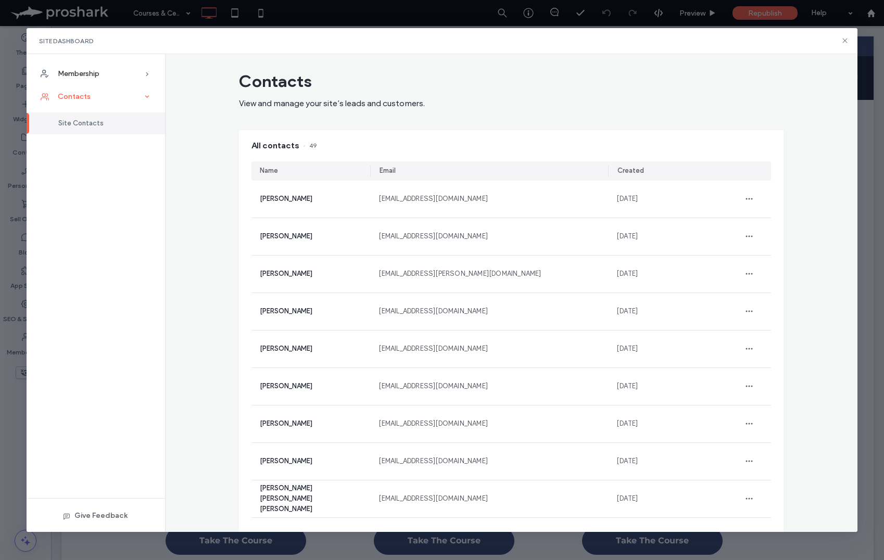
click at [146, 95] on icon at bounding box center [147, 97] width 10 height 10
click at [146, 67] on span at bounding box center [147, 73] width 10 height 23
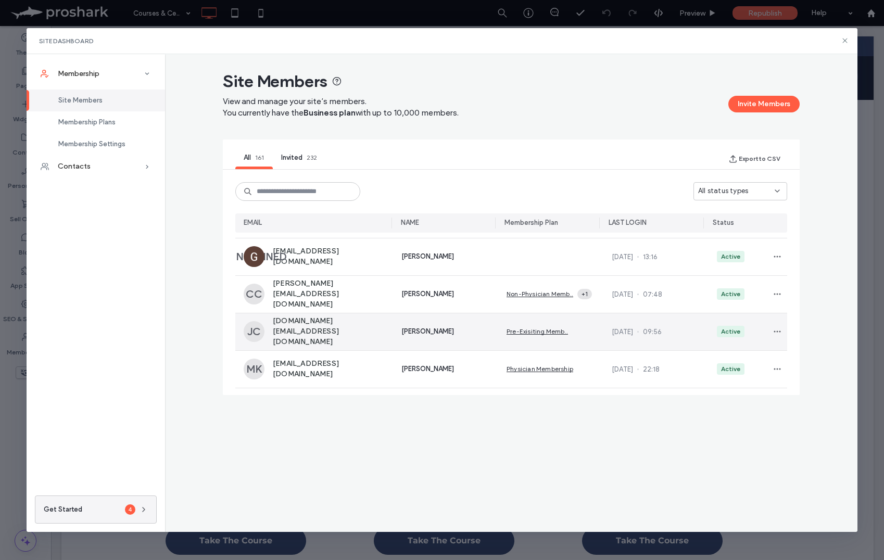
scroll to position [390, 0]
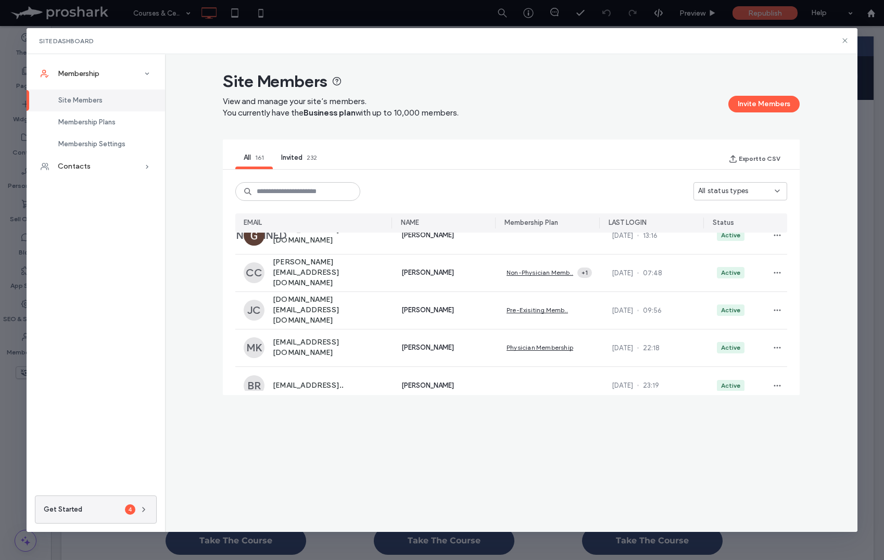
drag, startPoint x: 121, startPoint y: 119, endPoint x: 207, endPoint y: 115, distance: 86.5
click at [121, 119] on div "Membership Plans" at bounding box center [96, 122] width 138 height 22
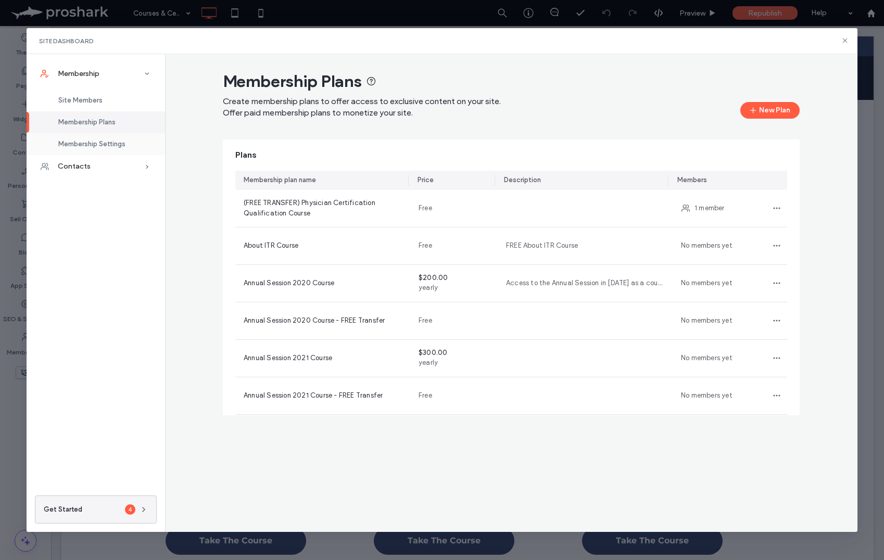
click at [119, 145] on span "Membership Settings" at bounding box center [91, 144] width 67 height 8
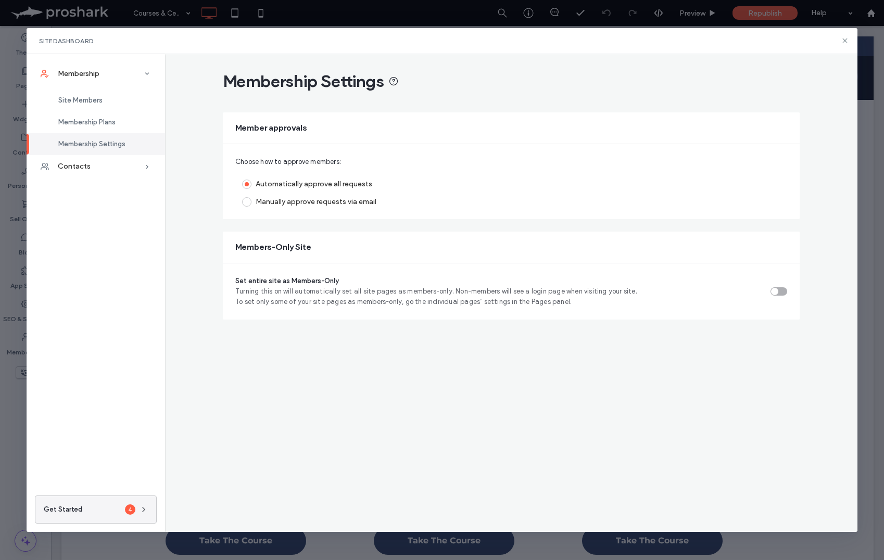
click at [137, 168] on div "Contacts" at bounding box center [96, 166] width 138 height 23
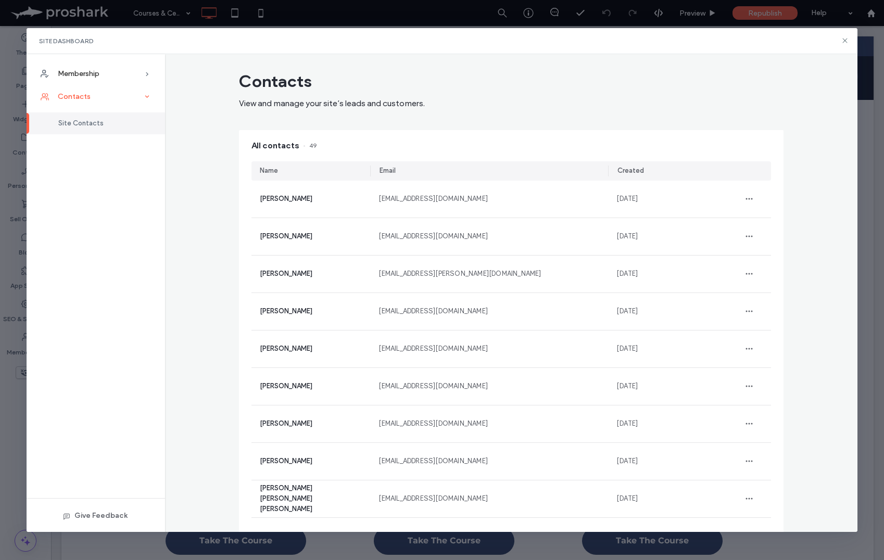
click at [144, 100] on icon at bounding box center [147, 97] width 10 height 10
click at [147, 72] on icon at bounding box center [147, 74] width 10 height 10
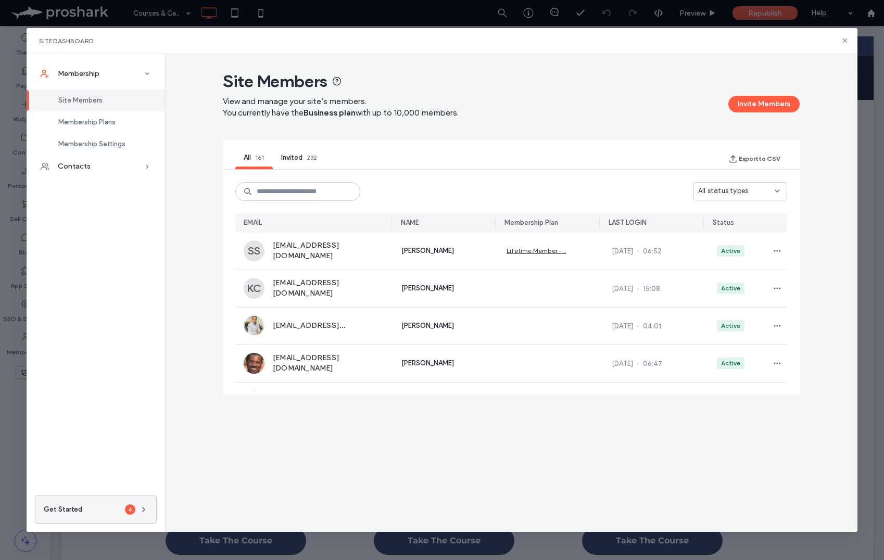
click at [113, 103] on div "Site Members" at bounding box center [96, 101] width 138 height 22
click at [116, 117] on div "Membership Plans" at bounding box center [96, 122] width 138 height 22
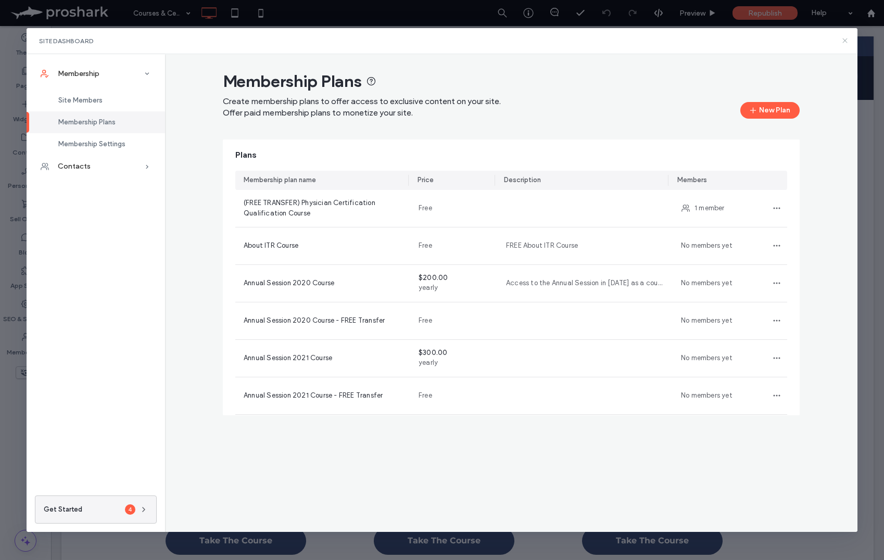
click at [846, 42] on use at bounding box center [845, 41] width 5 height 5
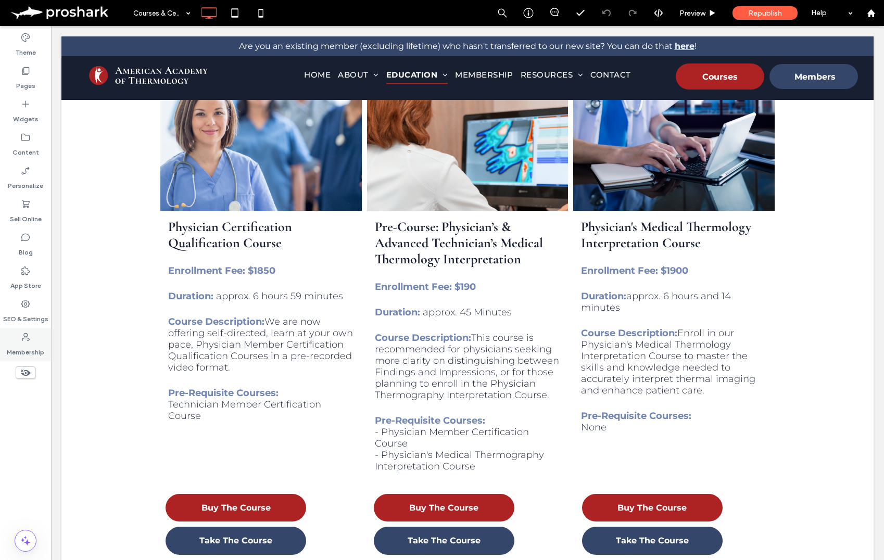
click at [20, 343] on label "Membership" at bounding box center [25, 349] width 37 height 15
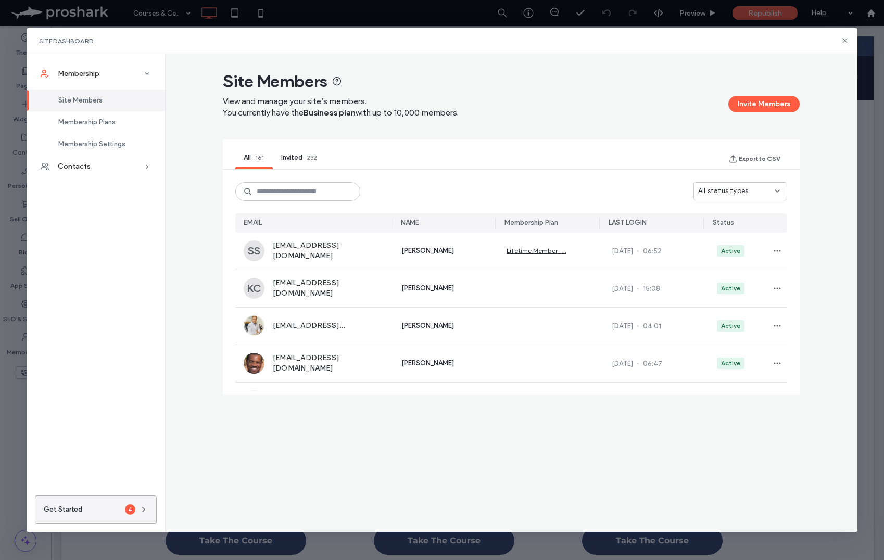
click at [121, 515] on button "Get Started 4" at bounding box center [96, 509] width 122 height 28
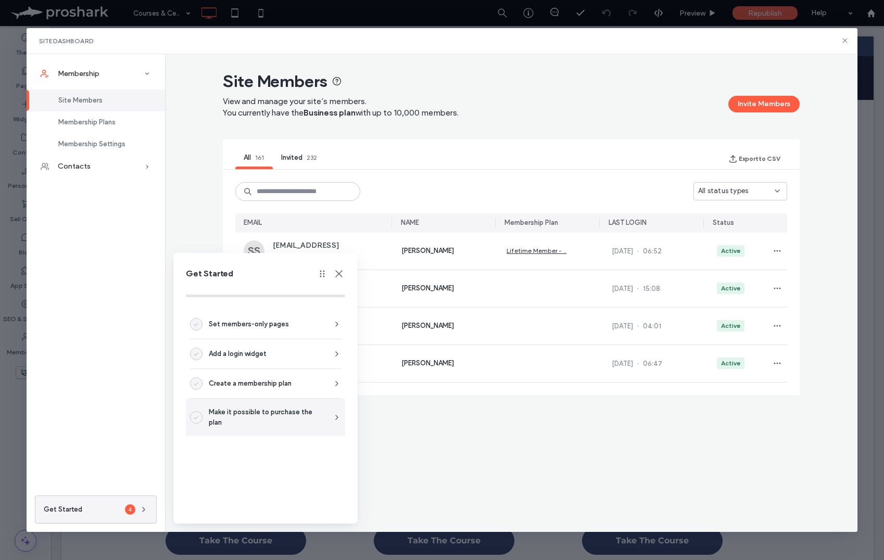
click at [271, 422] on span "Make it possible to purchase the plan" at bounding box center [264, 417] width 111 height 21
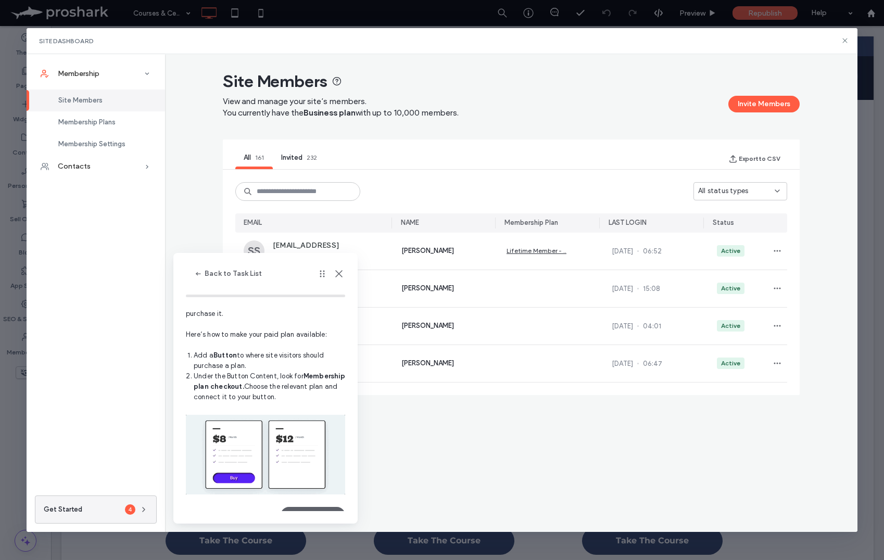
scroll to position [51, 0]
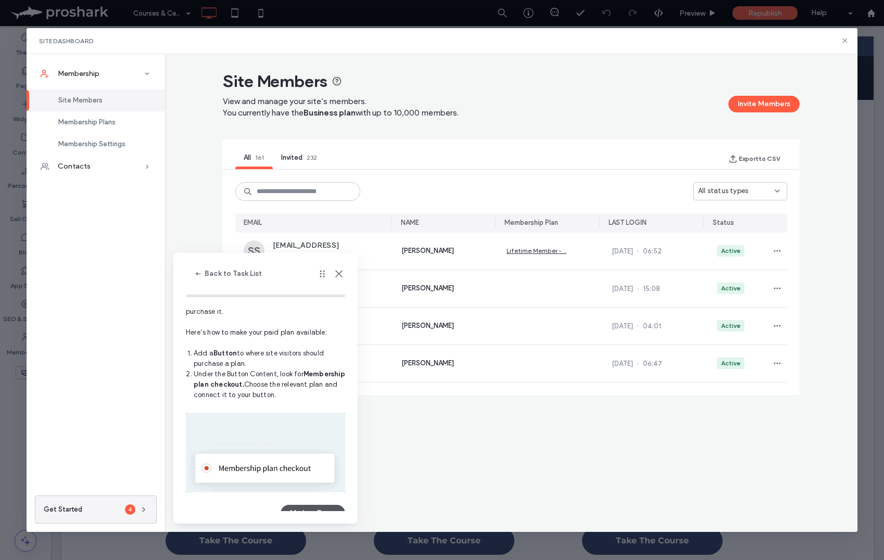
click at [317, 508] on button "Mark as Done" at bounding box center [313, 513] width 65 height 17
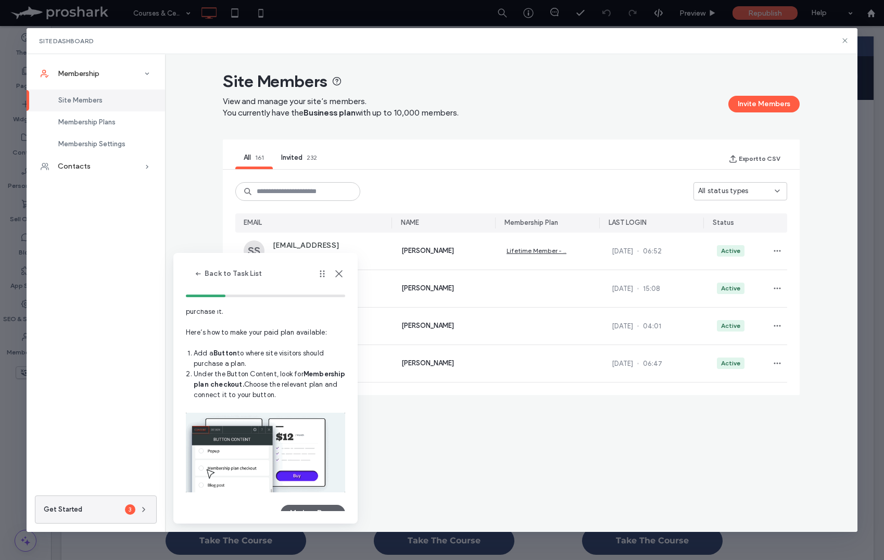
click at [330, 279] on div at bounding box center [330, 273] width 29 height 12
click at [336, 277] on icon at bounding box center [339, 273] width 12 height 12
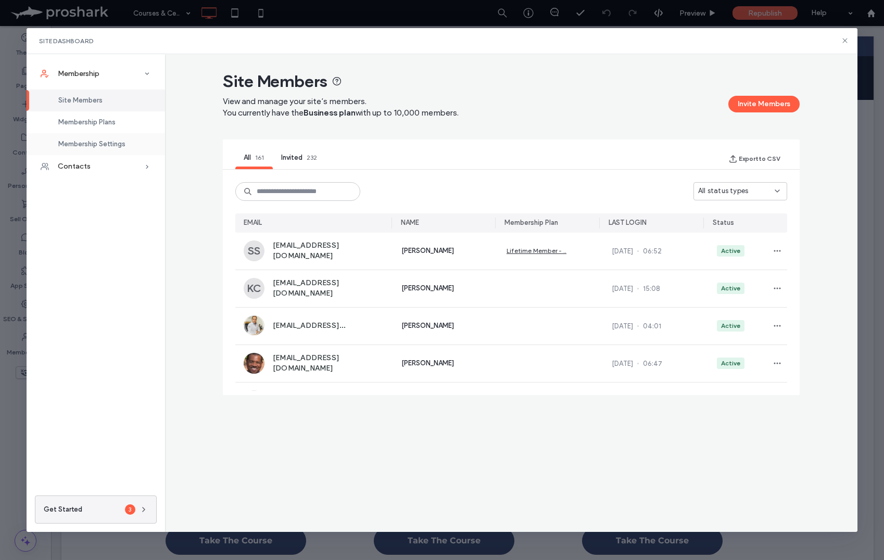
click at [109, 143] on span "Membership Settings" at bounding box center [91, 144] width 67 height 8
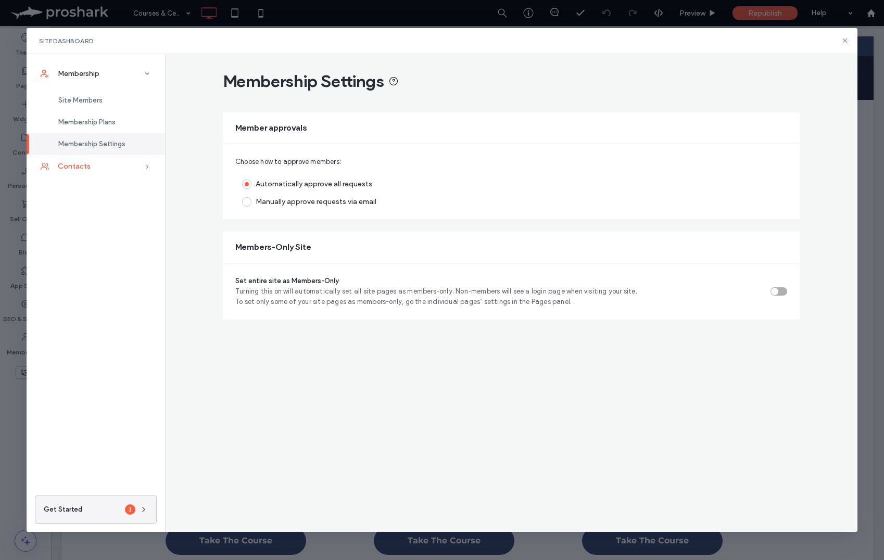
click at [136, 165] on div "Contacts" at bounding box center [96, 166] width 138 height 23
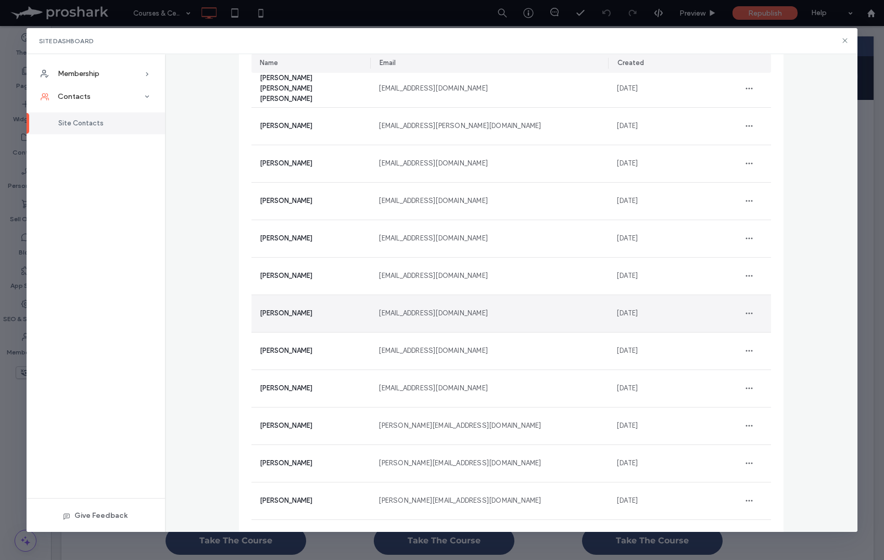
scroll to position [0, 0]
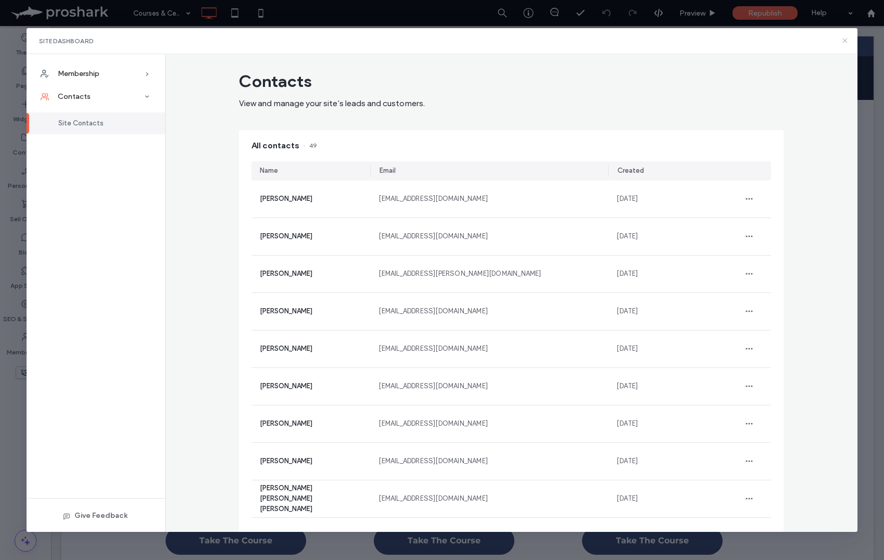
drag, startPoint x: 845, startPoint y: 39, endPoint x: 783, endPoint y: 25, distance: 63.5
click at [845, 39] on icon at bounding box center [844, 40] width 8 height 8
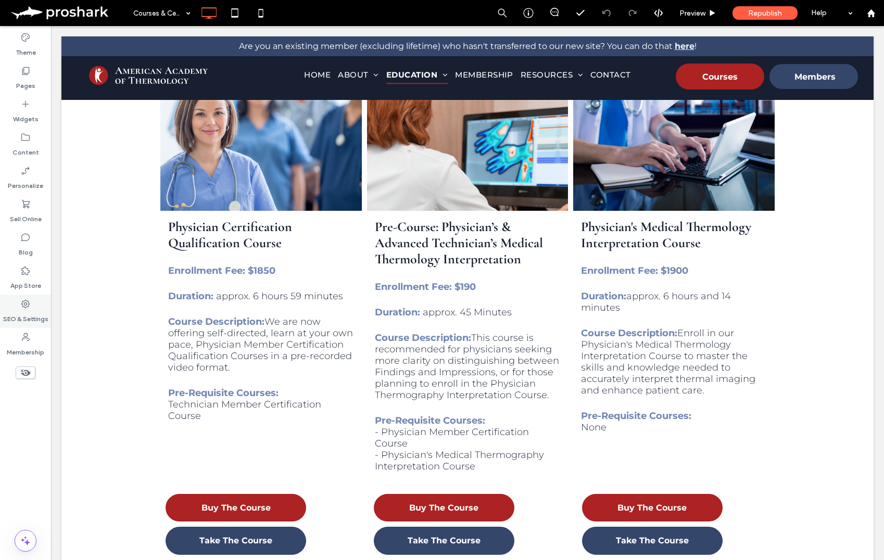
click at [26, 300] on use at bounding box center [25, 304] width 8 height 8
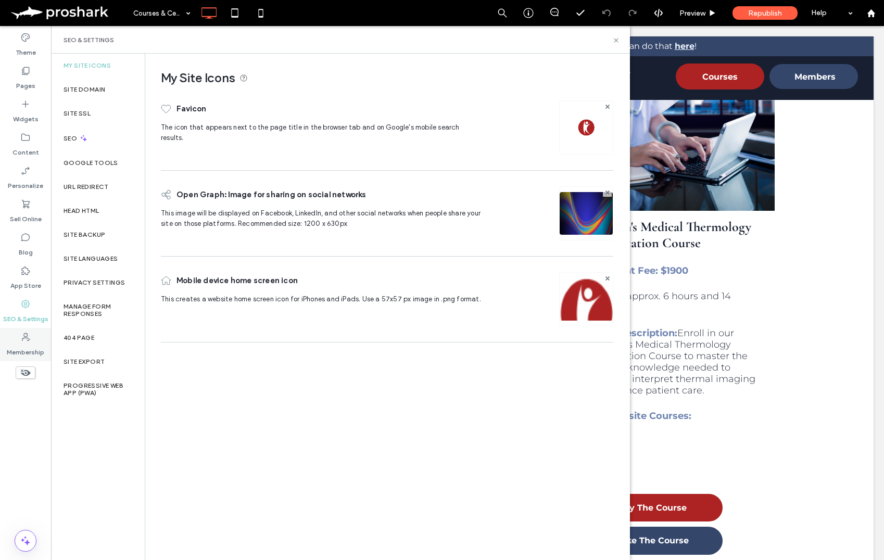
click at [39, 351] on label "Membership" at bounding box center [25, 349] width 37 height 15
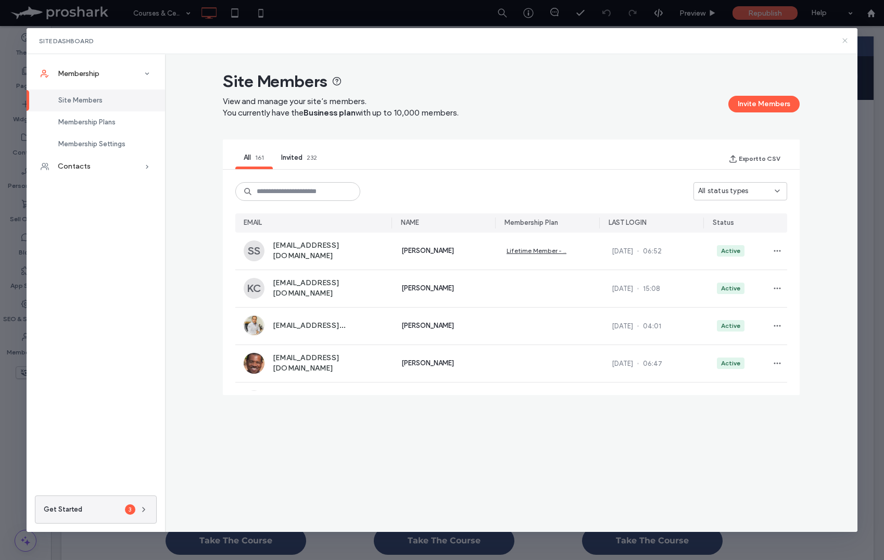
drag, startPoint x: 845, startPoint y: 40, endPoint x: 750, endPoint y: 142, distance: 138.8
click at [845, 40] on icon at bounding box center [844, 40] width 8 height 8
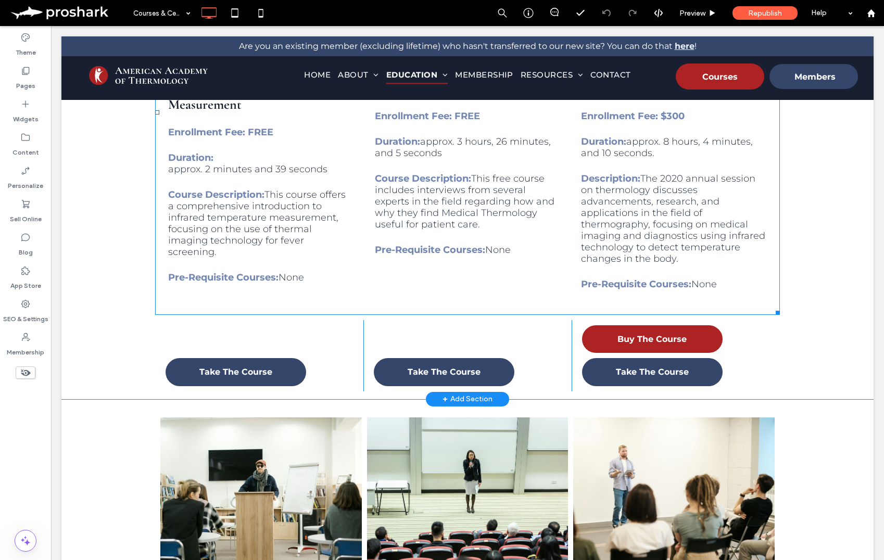
scroll to position [1728, 0]
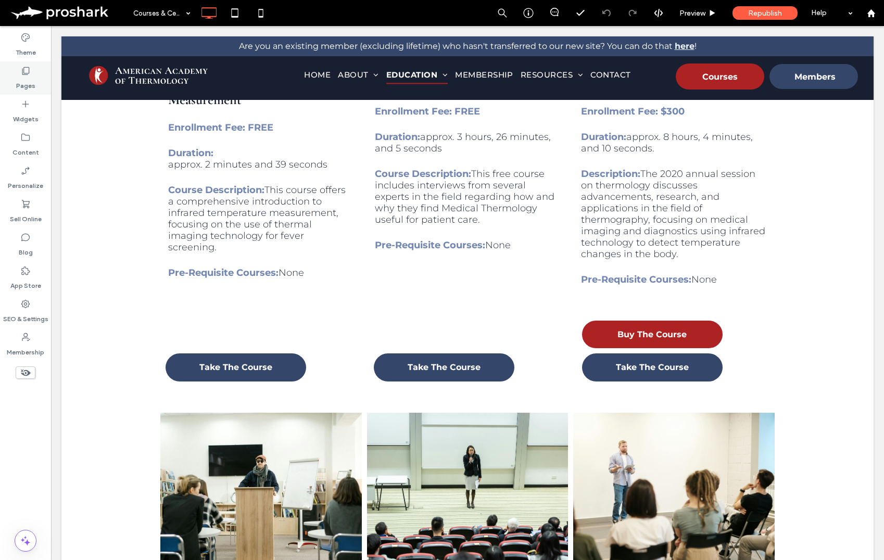
click at [34, 81] on label "Pages" at bounding box center [25, 83] width 19 height 15
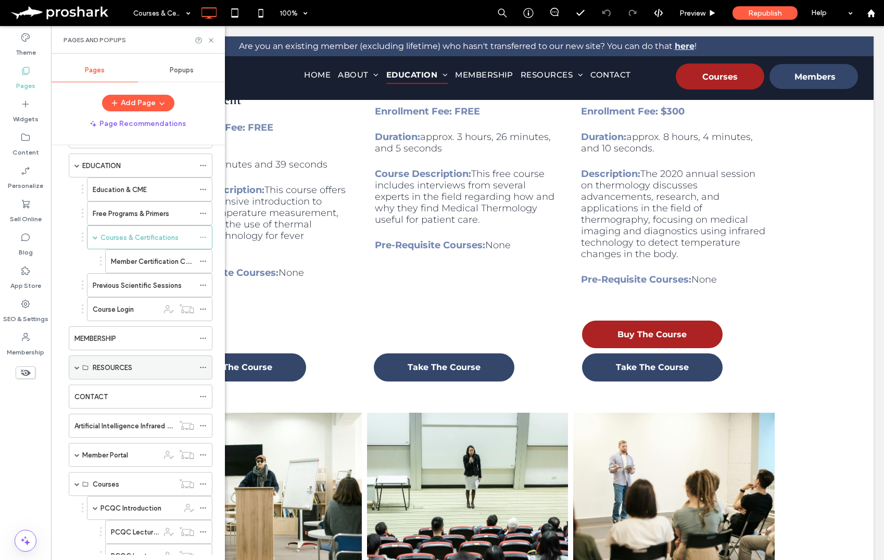
scroll to position [73, 0]
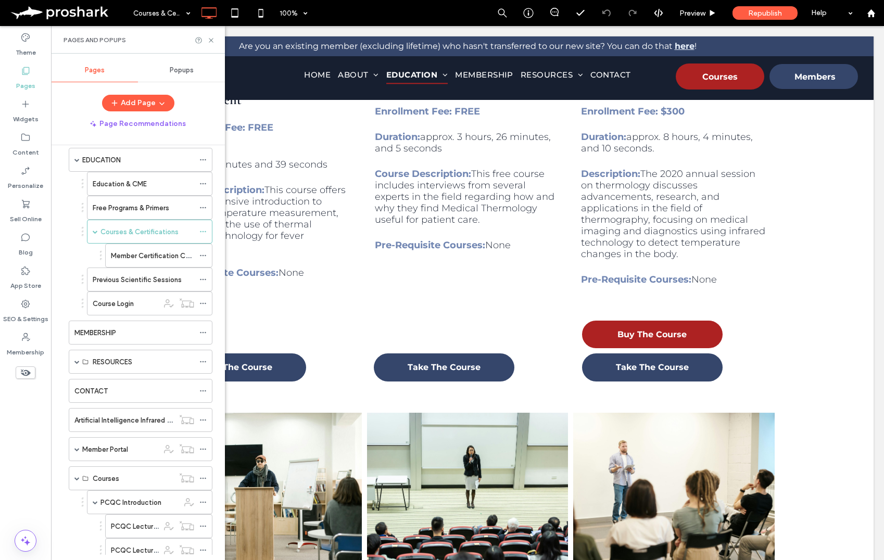
drag, startPoint x: 113, startPoint y: 335, endPoint x: 118, endPoint y: 342, distance: 8.7
click at [114, 335] on label "MEMBERSHIP" at bounding box center [95, 333] width 42 height 18
click at [29, 114] on label "Widgets" at bounding box center [26, 116] width 26 height 15
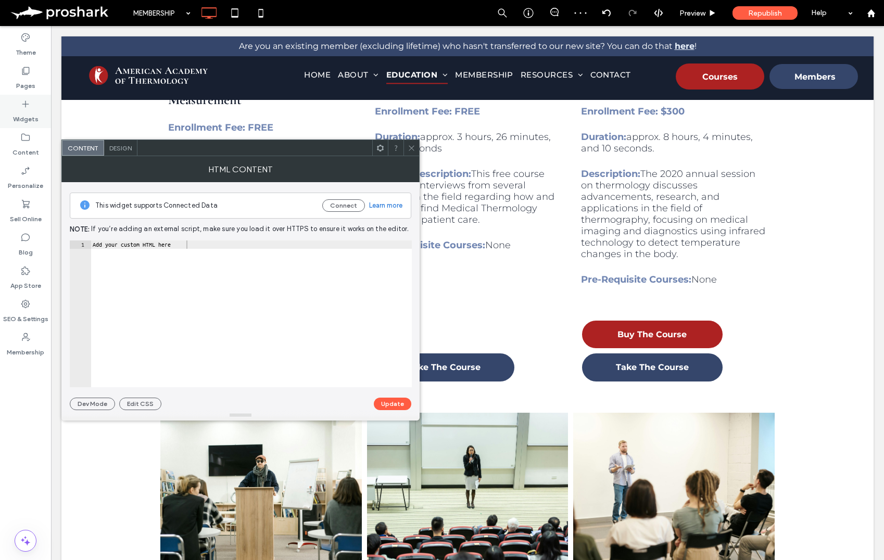
click at [30, 111] on label "Widgets" at bounding box center [26, 116] width 26 height 15
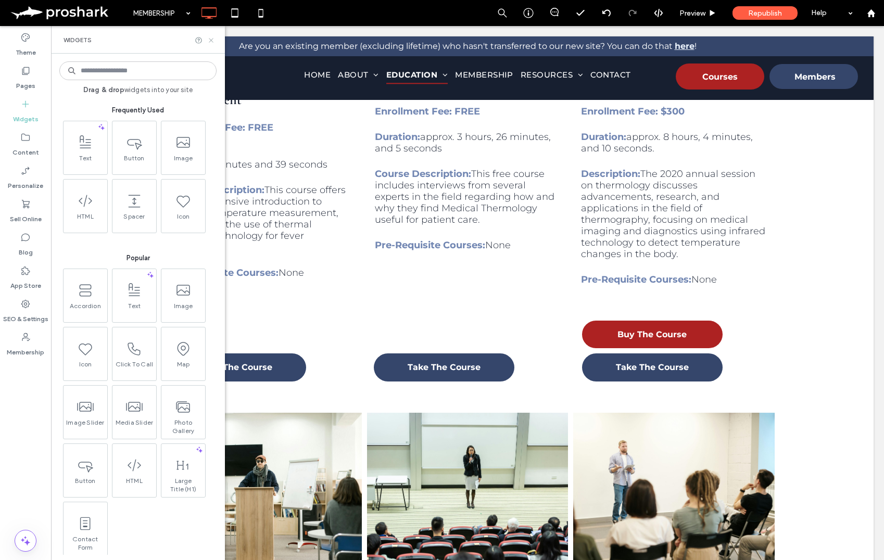
click at [211, 40] on icon at bounding box center [211, 40] width 8 height 8
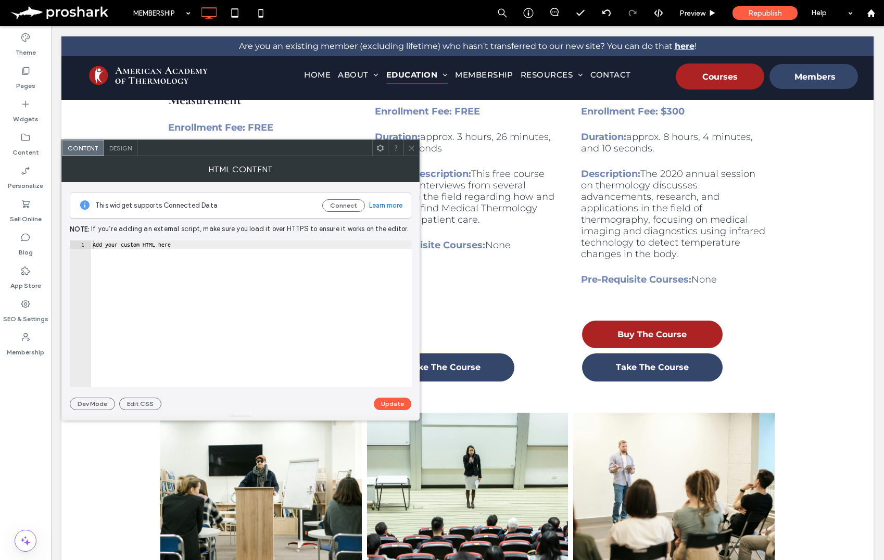
click at [412, 149] on icon at bounding box center [411, 148] width 8 height 8
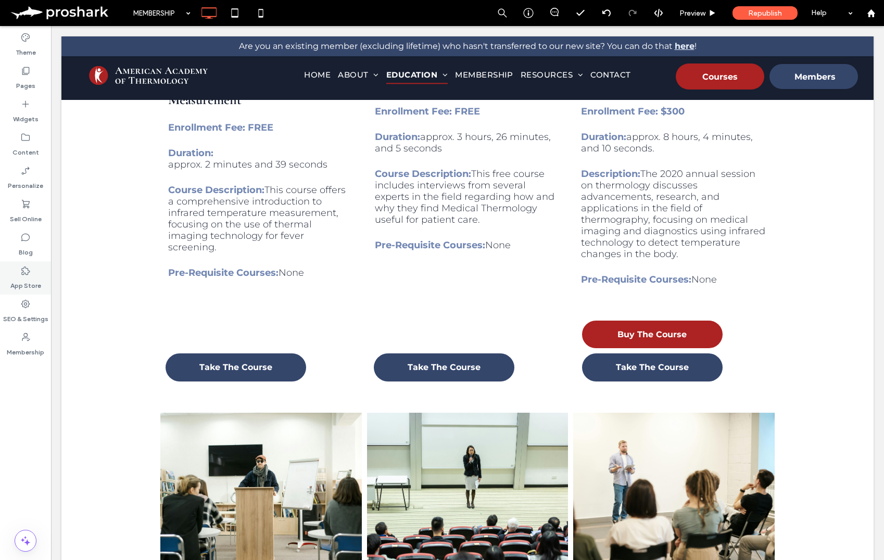
click at [17, 275] on div "App Store" at bounding box center [25, 277] width 51 height 33
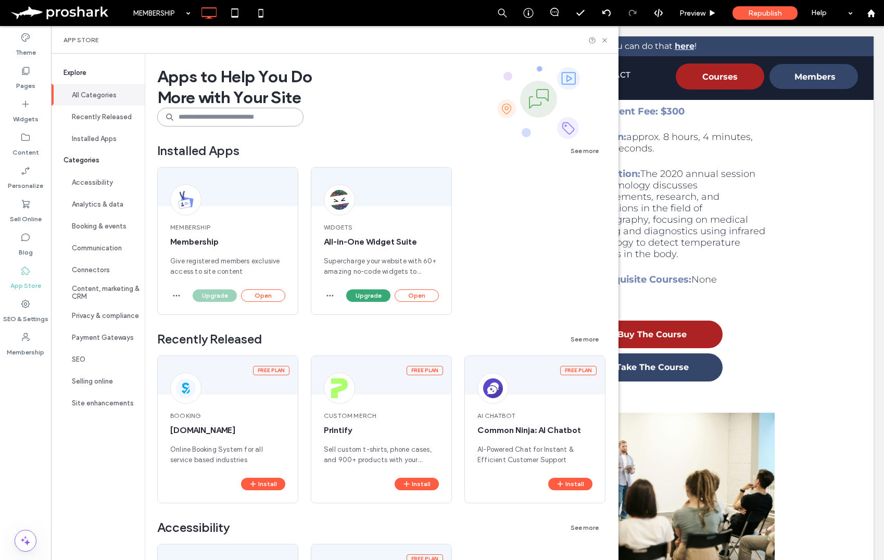
click at [193, 113] on input at bounding box center [230, 117] width 146 height 19
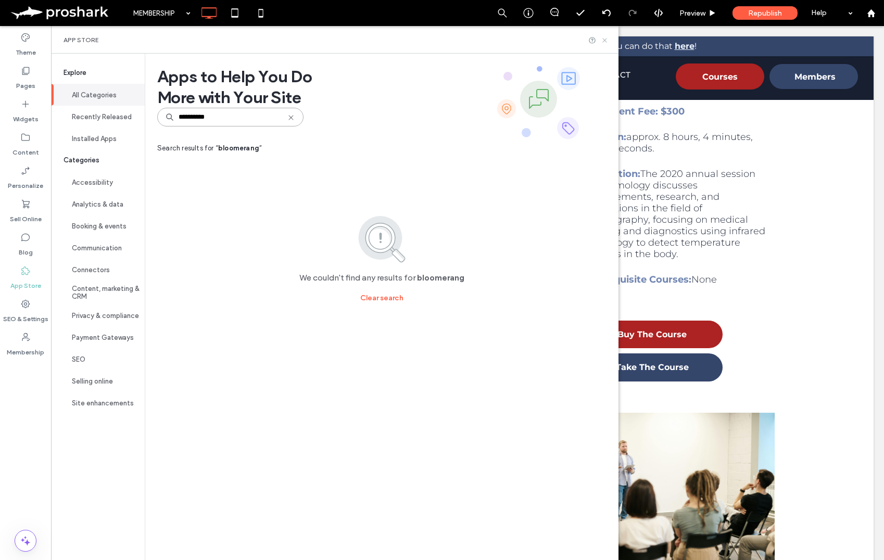
type input "**********"
click at [604, 37] on icon at bounding box center [605, 40] width 8 height 8
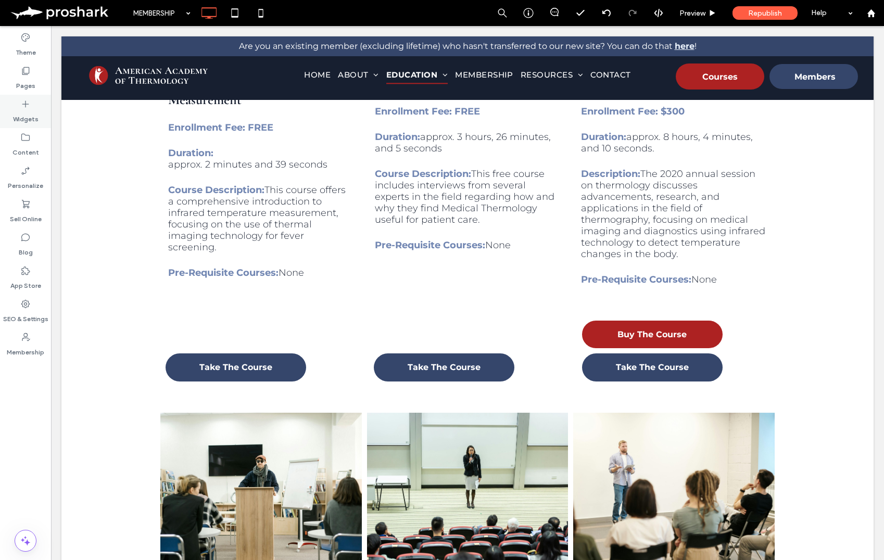
click at [24, 107] on icon at bounding box center [25, 104] width 10 height 10
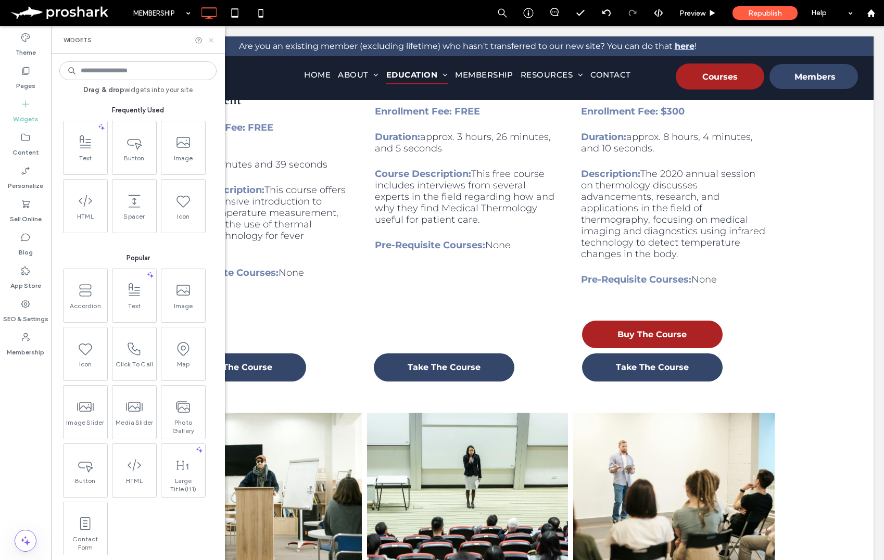
click at [213, 37] on icon at bounding box center [211, 40] width 8 height 8
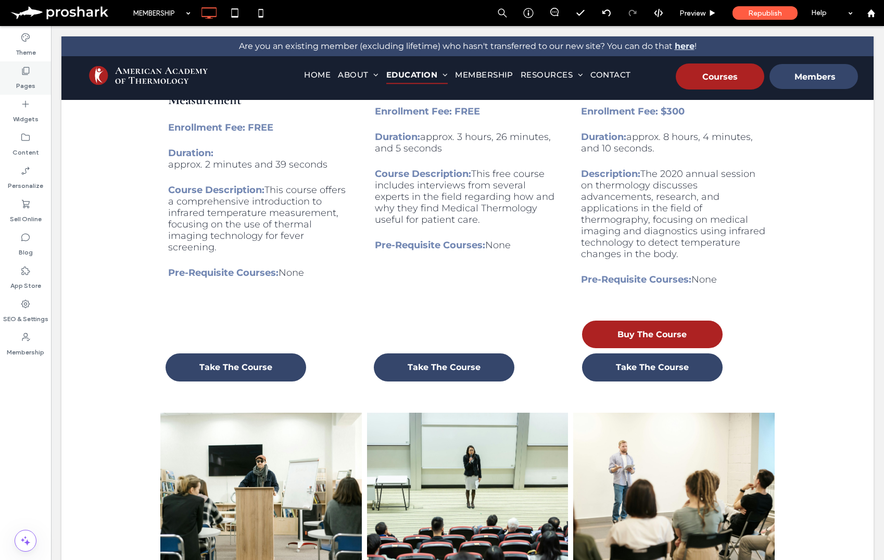
click at [34, 77] on div "Pages" at bounding box center [25, 77] width 51 height 33
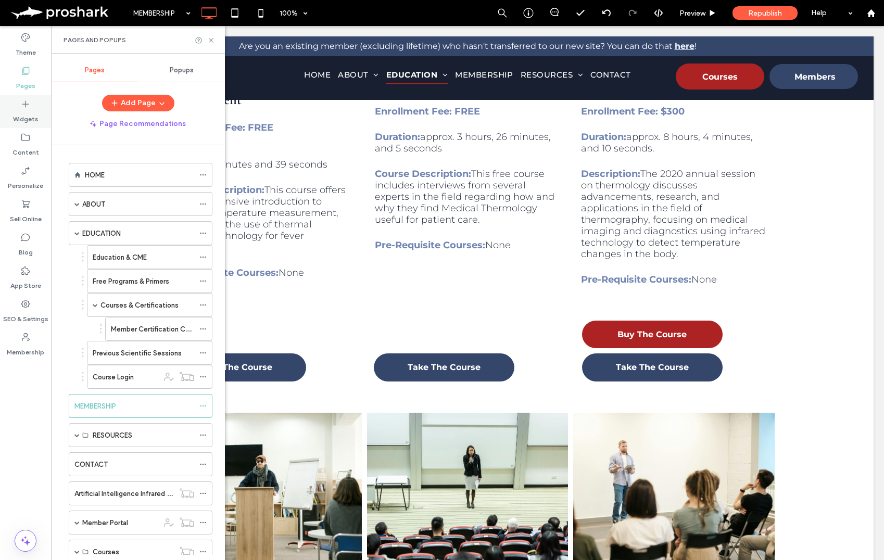
click at [32, 114] on label "Widgets" at bounding box center [26, 116] width 26 height 15
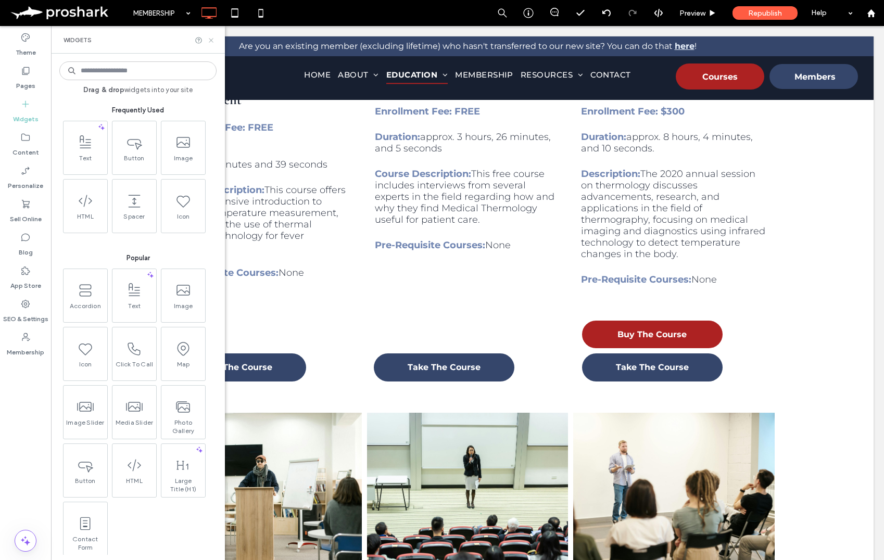
click at [210, 38] on icon at bounding box center [211, 40] width 8 height 8
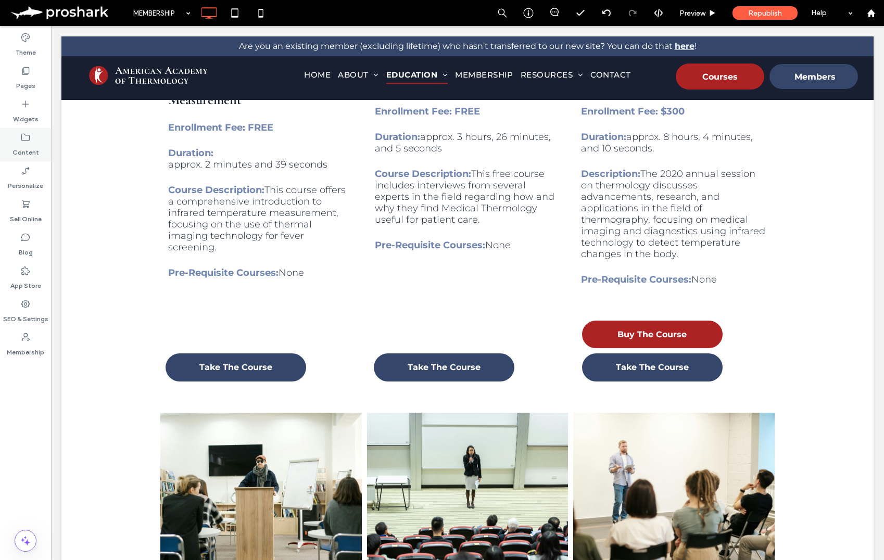
click at [29, 143] on label "Content" at bounding box center [25, 150] width 27 height 15
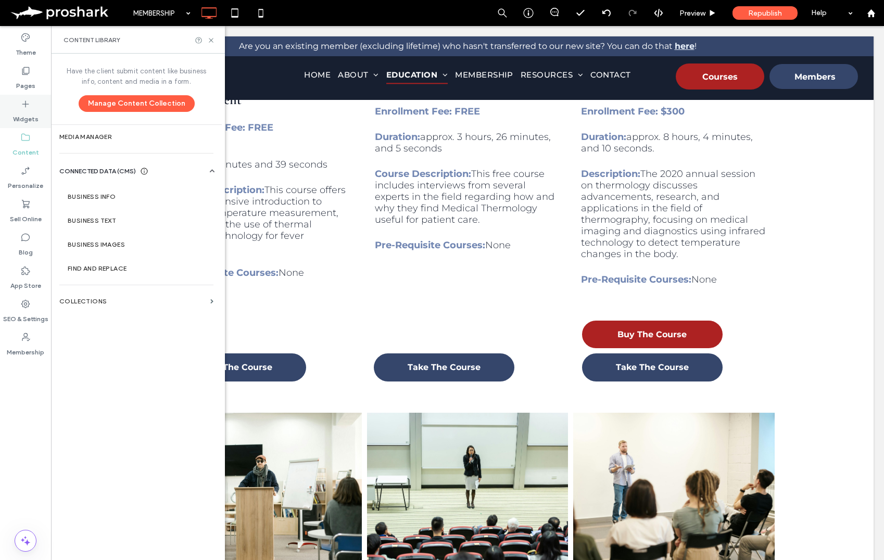
click at [19, 101] on div "Widgets" at bounding box center [25, 111] width 51 height 33
click at [22, 70] on use at bounding box center [25, 71] width 7 height 8
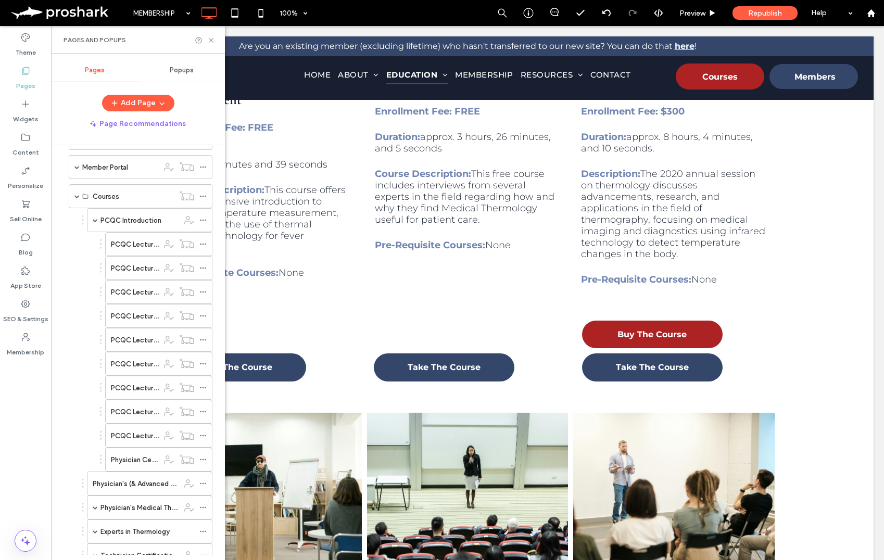
scroll to position [238, 0]
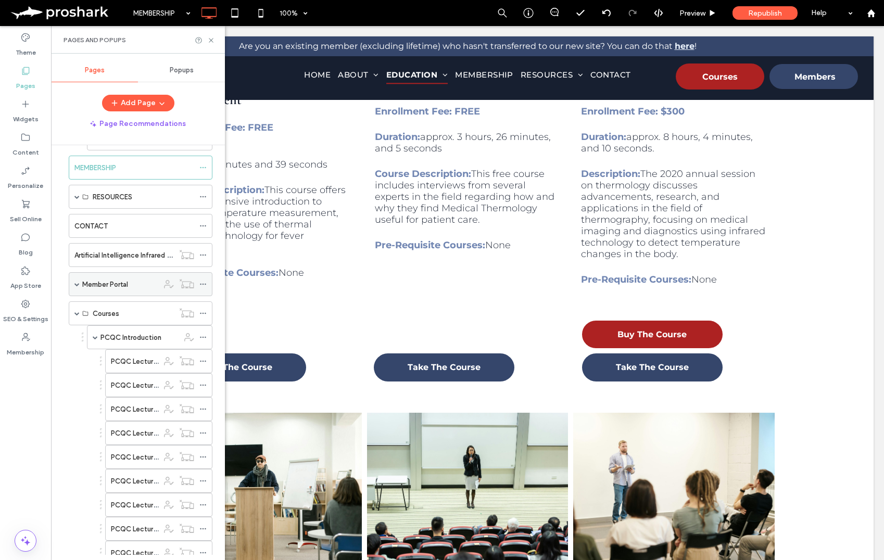
click at [77, 285] on span at bounding box center [76, 284] width 5 height 5
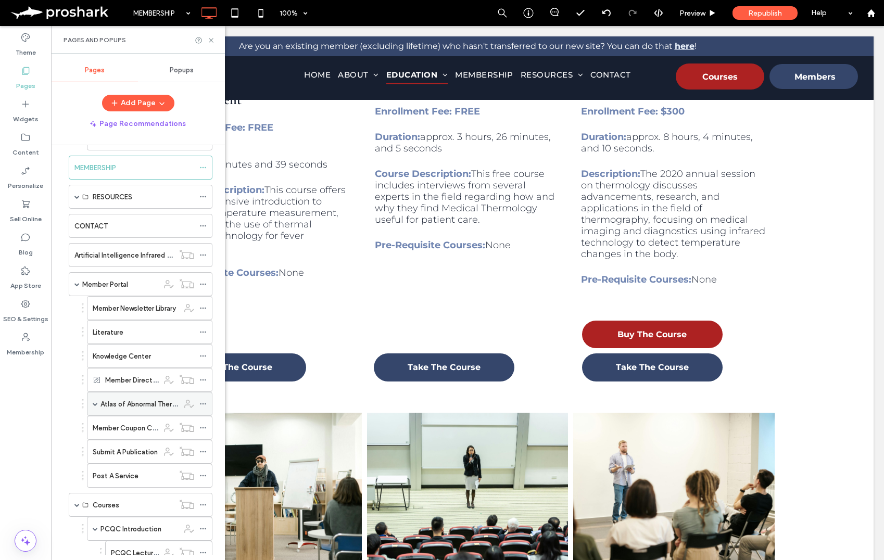
click at [95, 405] on span at bounding box center [95, 403] width 5 height 5
click at [119, 474] on label "Submit A Publication" at bounding box center [125, 476] width 65 height 18
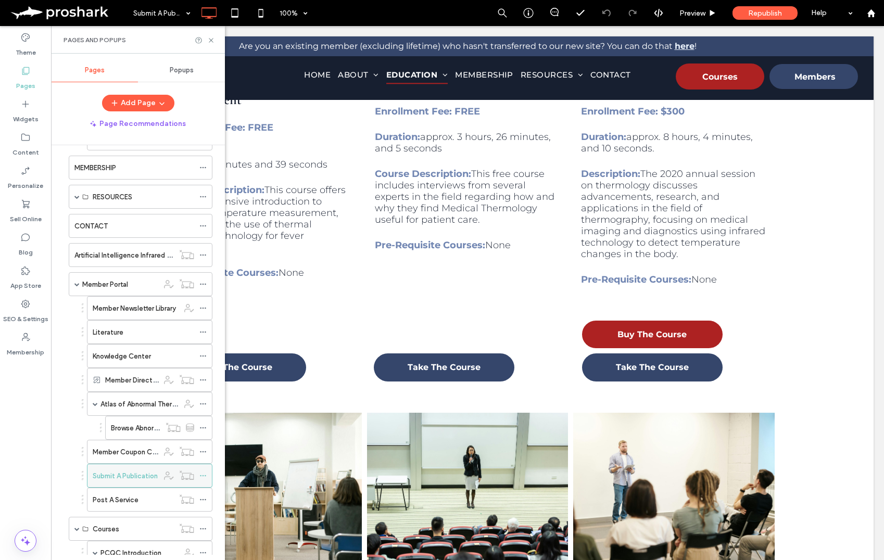
click at [203, 474] on icon at bounding box center [202, 475] width 7 height 7
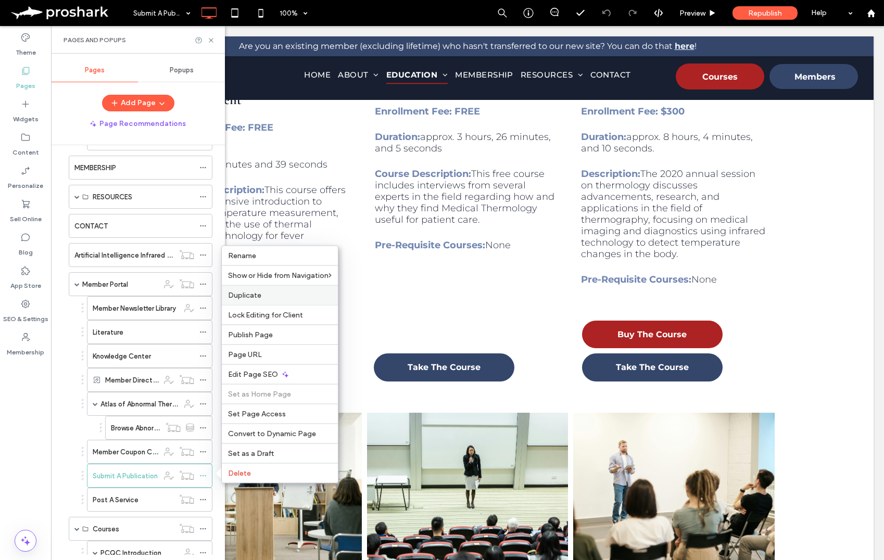
click at [277, 296] on label "Duplicate" at bounding box center [280, 295] width 104 height 9
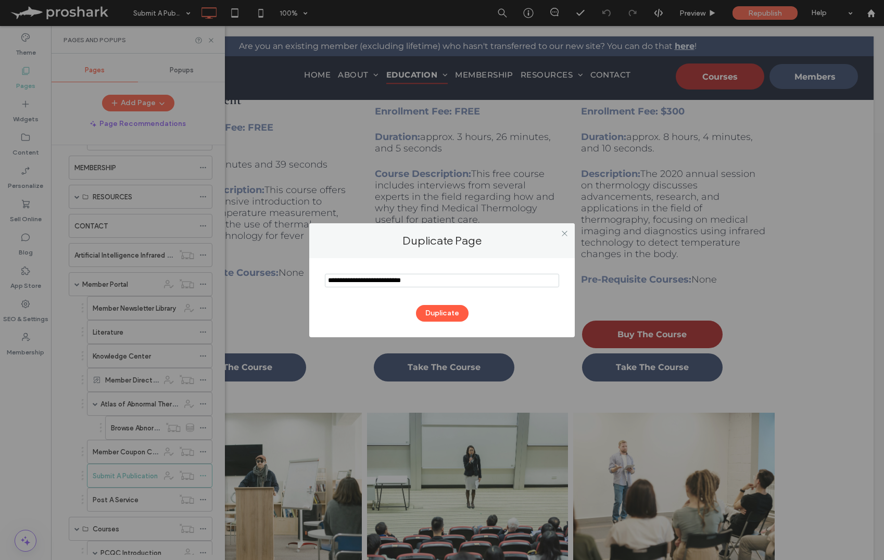
drag, startPoint x: 355, startPoint y: 279, endPoint x: 314, endPoint y: 275, distance: 41.3
click at [314, 274] on div "Duplicate" at bounding box center [441, 297] width 265 height 79
type input "**********"
click at [429, 314] on button "Duplicate" at bounding box center [442, 313] width 53 height 17
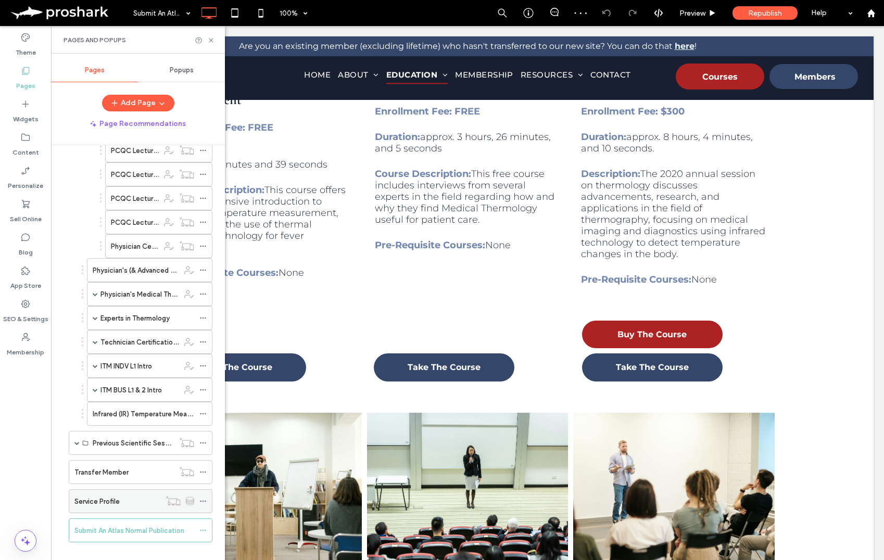
scroll to position [774, 0]
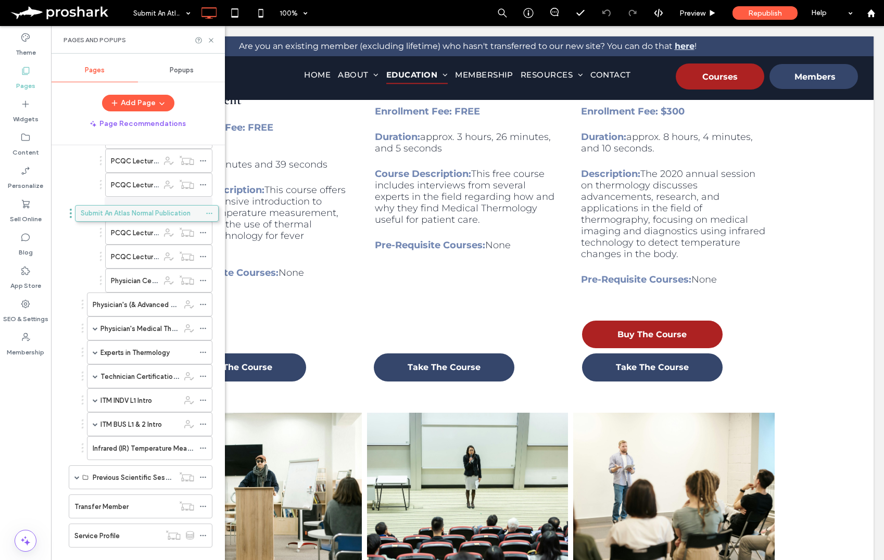
drag, startPoint x: 122, startPoint y: 535, endPoint x: 128, endPoint y: 211, distance: 323.8
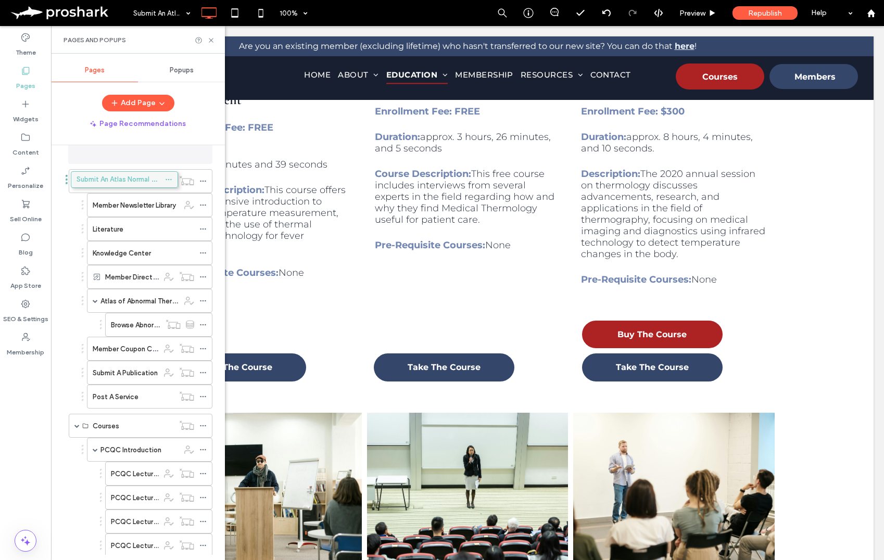
scroll to position [329, 0]
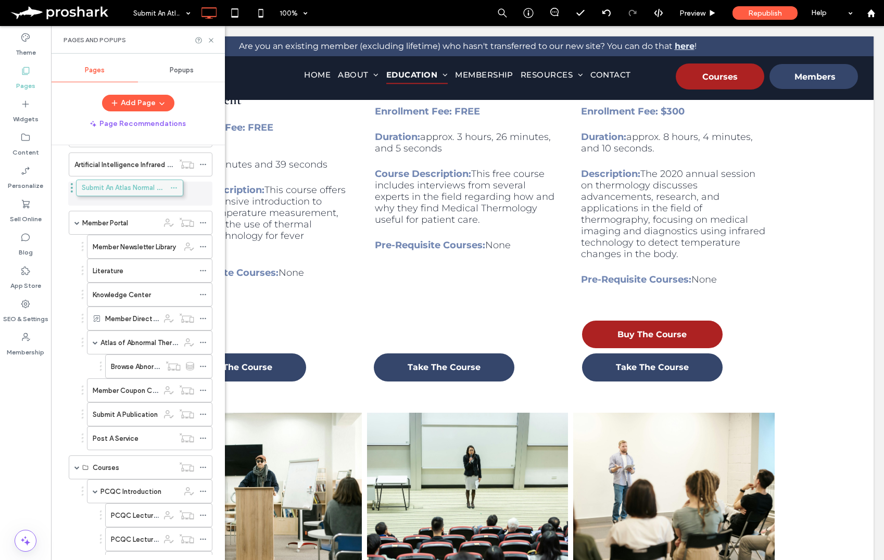
drag, startPoint x: 145, startPoint y: 376, endPoint x: 116, endPoint y: 189, distance: 188.6
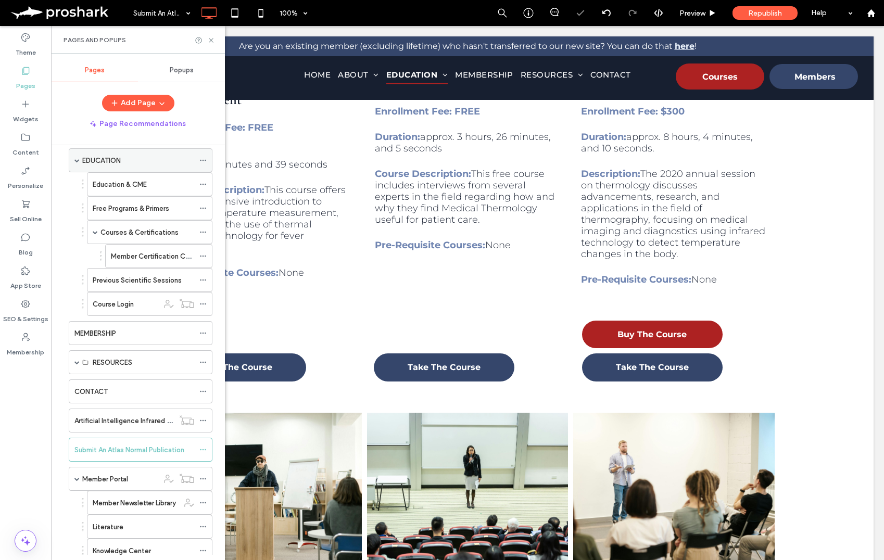
scroll to position [0, 0]
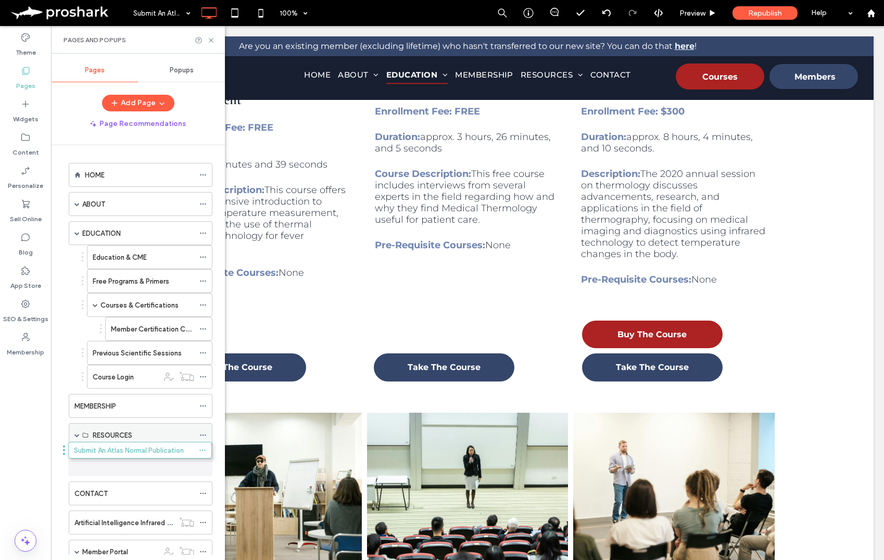
drag, startPoint x: 104, startPoint y: 521, endPoint x: 87, endPoint y: 445, distance: 77.3
click at [78, 437] on span at bounding box center [76, 434] width 5 height 5
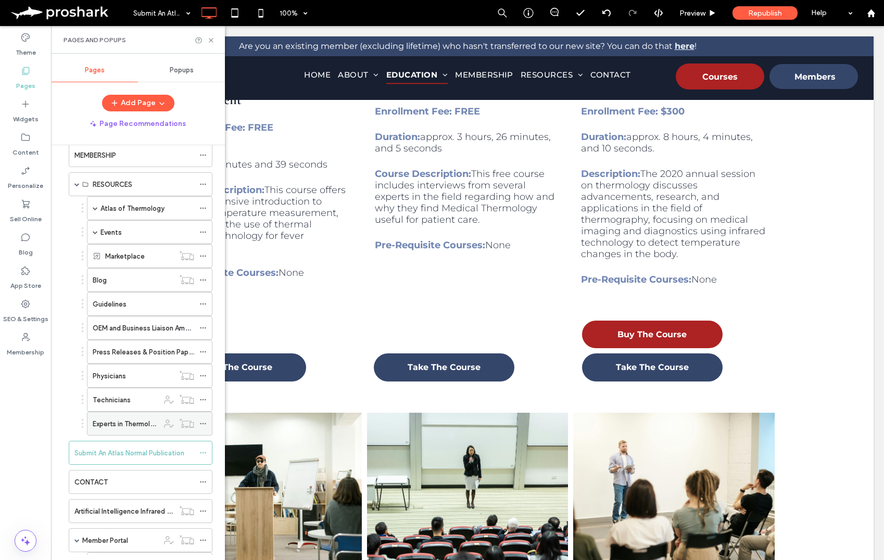
scroll to position [247, 0]
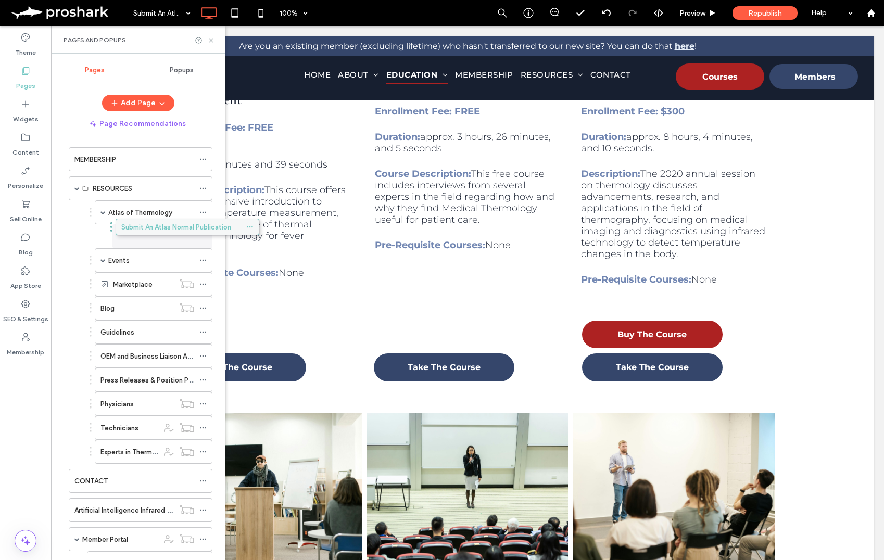
drag, startPoint x: 81, startPoint y: 453, endPoint x: 128, endPoint y: 226, distance: 231.2
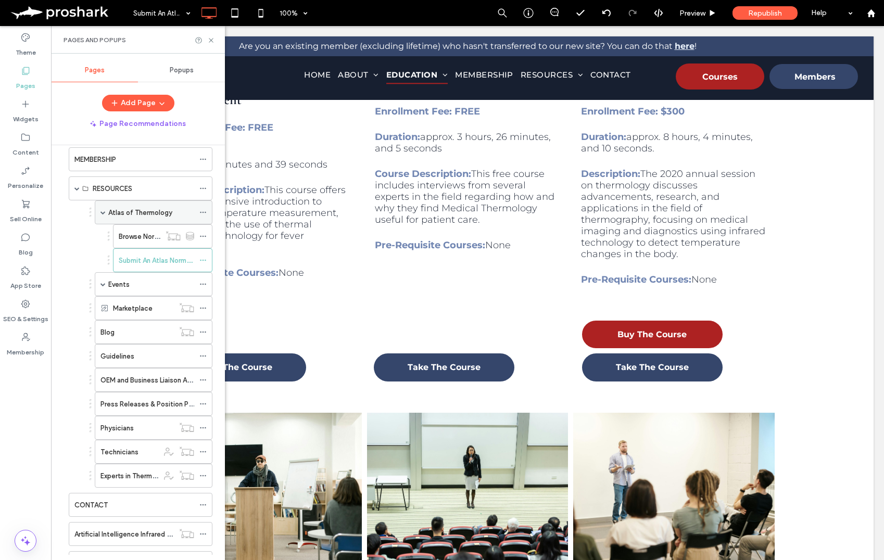
click at [135, 214] on label "Atlas of Thermology" at bounding box center [140, 212] width 64 height 18
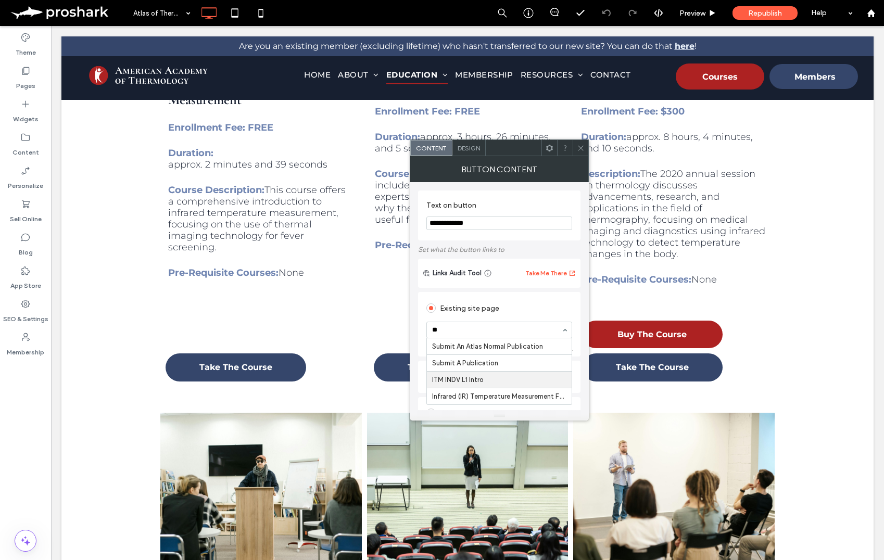
type input "***"
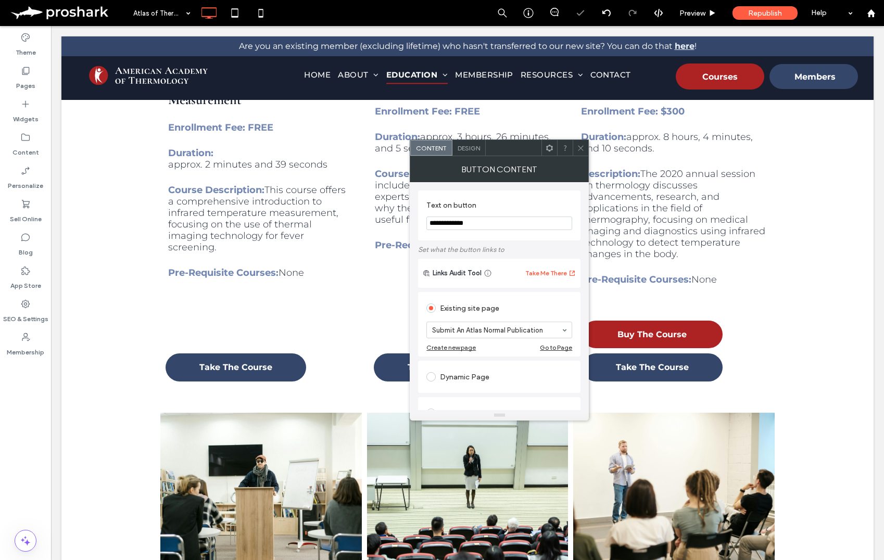
click at [578, 144] on icon at bounding box center [581, 148] width 8 height 8
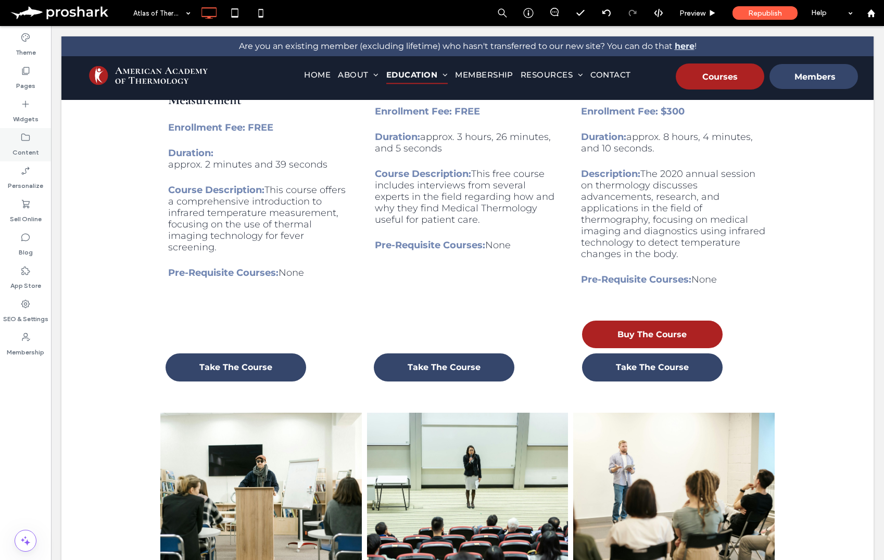
click at [25, 140] on use at bounding box center [25, 137] width 8 height 7
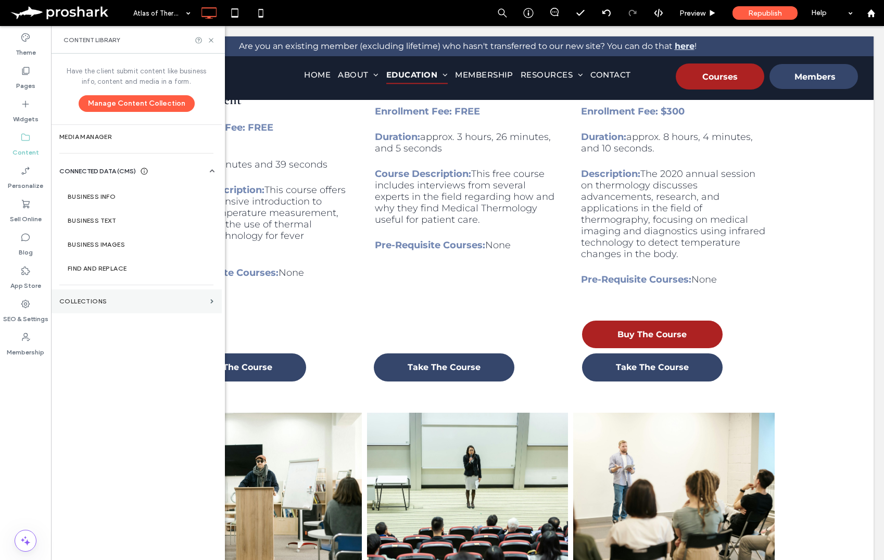
drag, startPoint x: 135, startPoint y: 301, endPoint x: 146, endPoint y: 301, distance: 11.4
click at [135, 301] on label "Collections" at bounding box center [132, 301] width 147 height 7
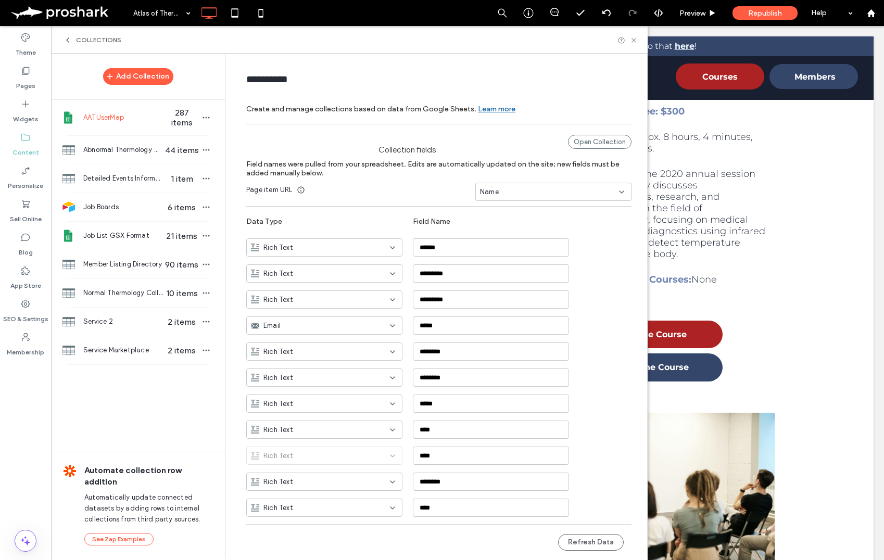
click at [23, 149] on label "Content" at bounding box center [25, 150] width 27 height 15
click at [75, 44] on div "Collections" at bounding box center [349, 40] width 596 height 28
click at [65, 37] on icon at bounding box center [67, 40] width 8 height 8
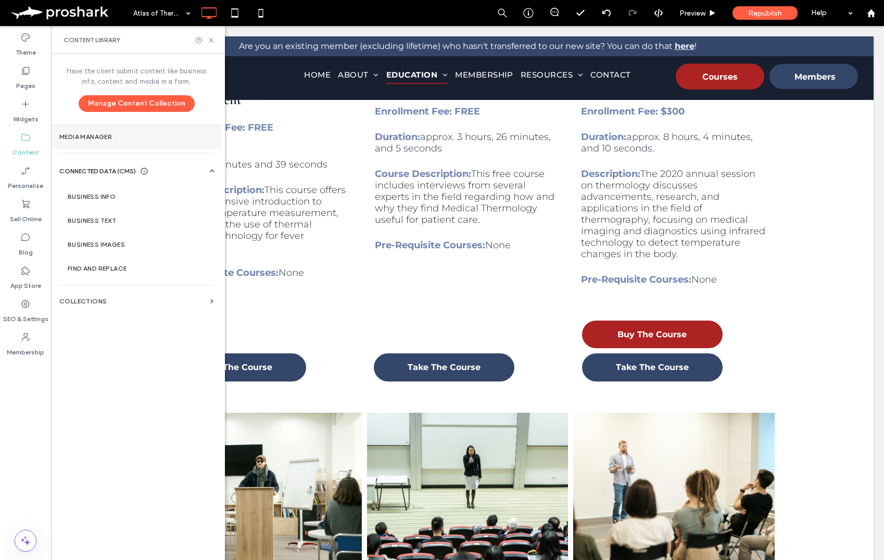
click at [93, 138] on label "Media Manager" at bounding box center [136, 136] width 154 height 7
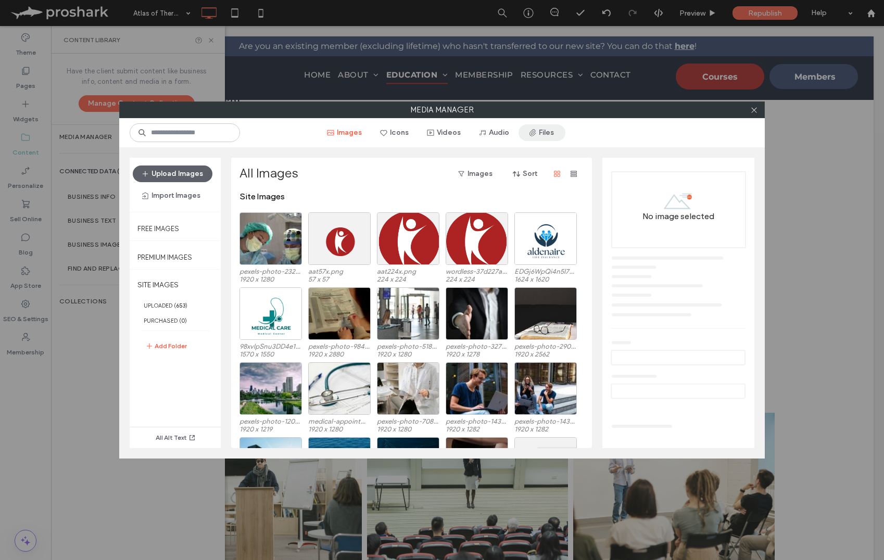
click at [532, 136] on icon "button" at bounding box center [532, 133] width 8 height 8
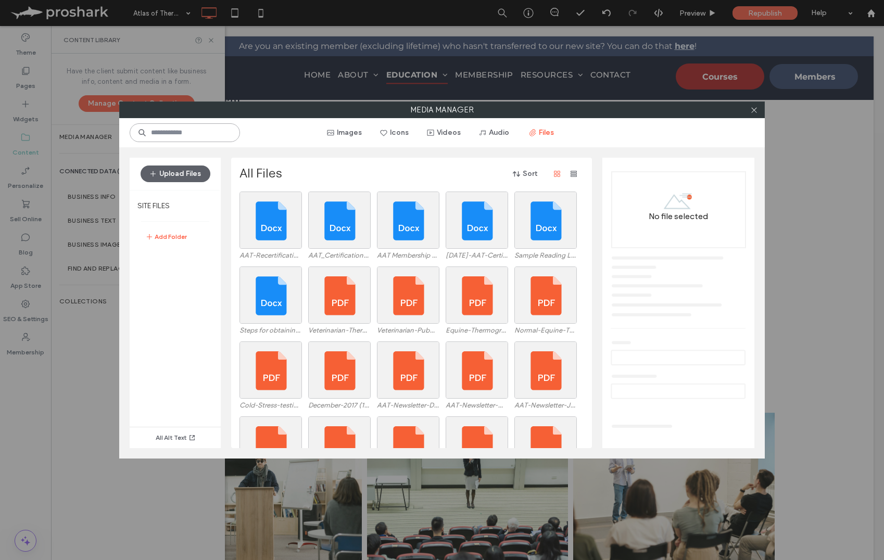
click at [201, 129] on input at bounding box center [185, 132] width 110 height 19
type input "*"
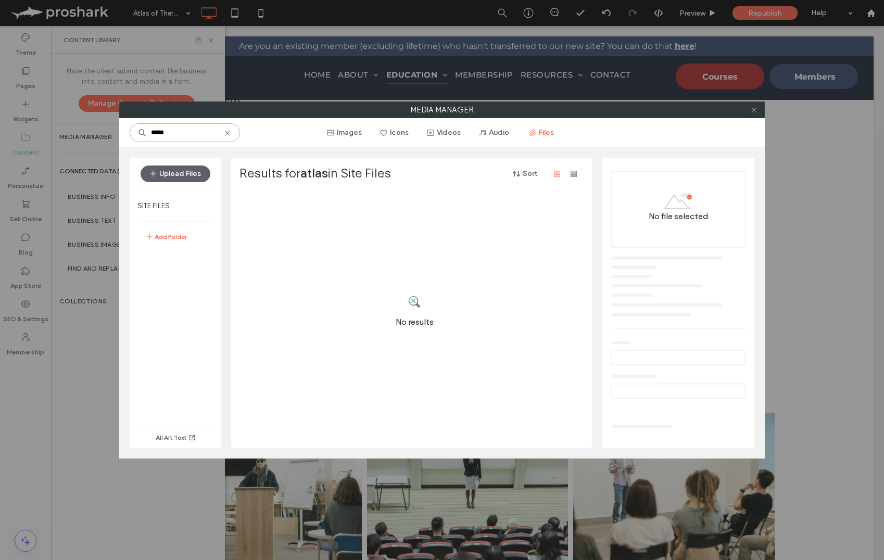
type input "*****"
click at [754, 106] on icon at bounding box center [754, 110] width 8 height 8
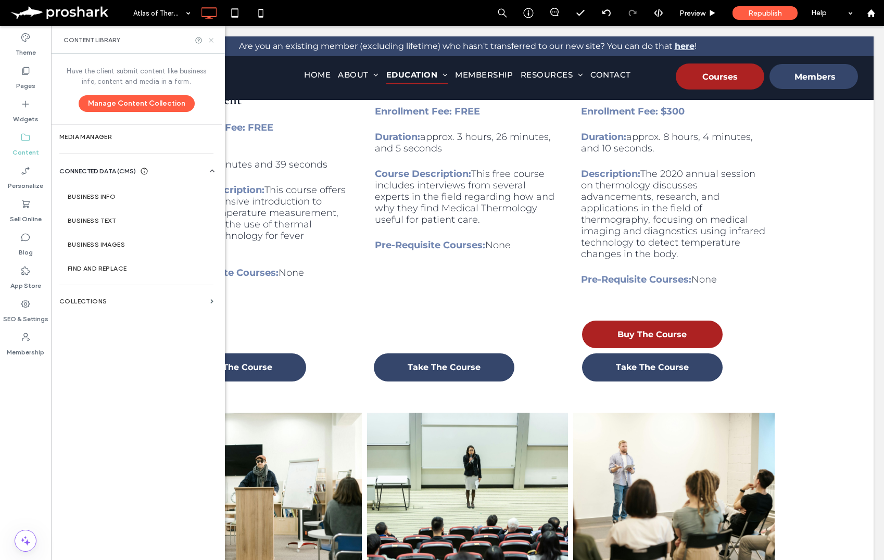
click at [210, 40] on icon at bounding box center [211, 40] width 8 height 8
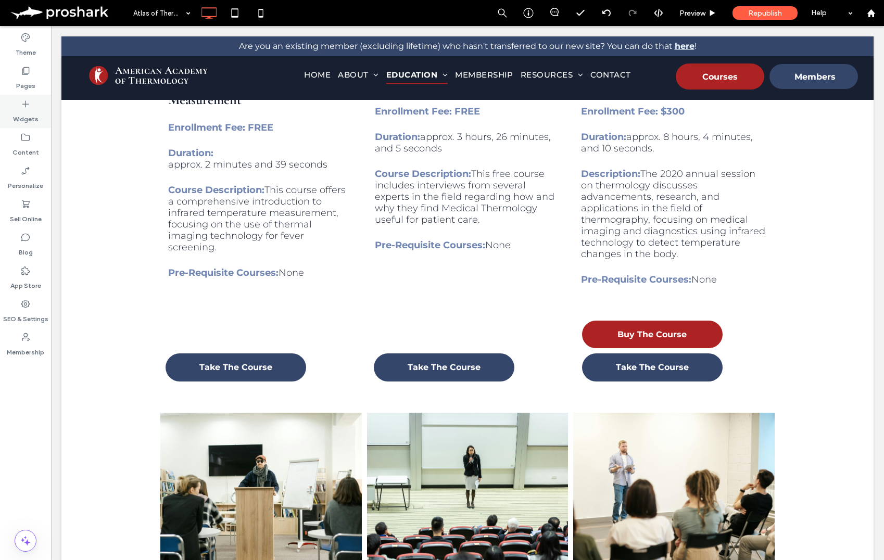
click at [38, 104] on div "Widgets" at bounding box center [25, 111] width 51 height 33
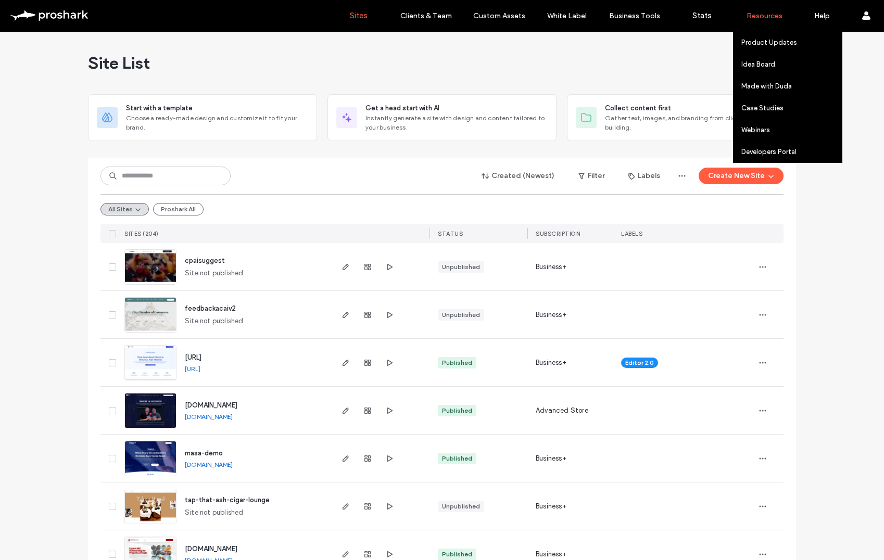
click at [768, 17] on label "Resources" at bounding box center [764, 15] width 36 height 9
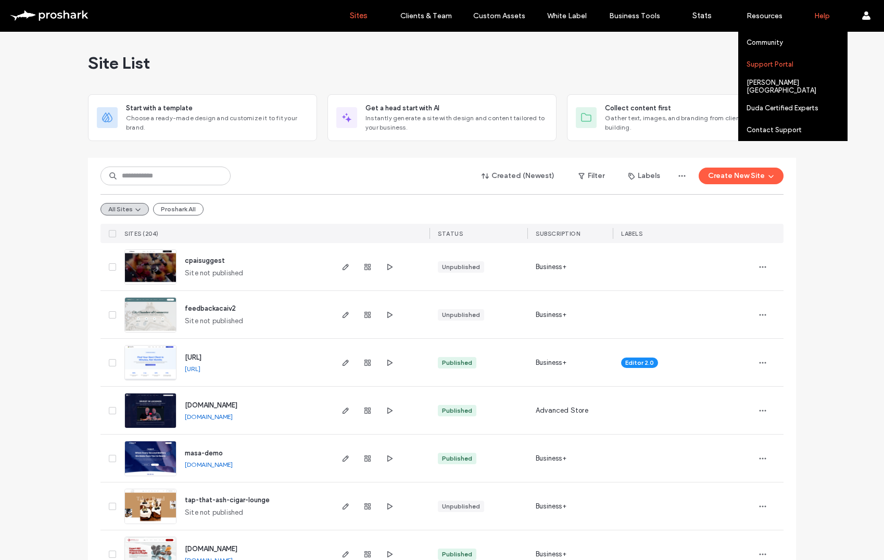
click at [787, 67] on label "Support Portal" at bounding box center [769, 64] width 47 height 8
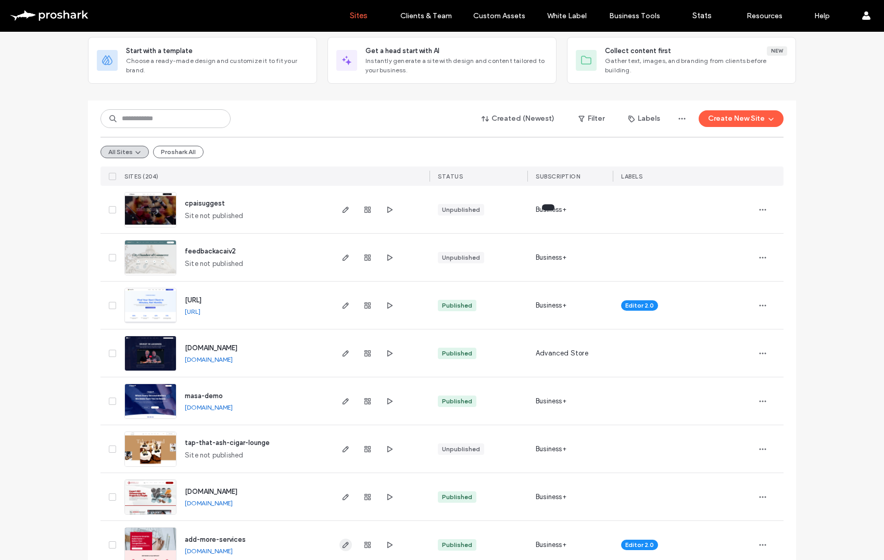
scroll to position [194, 0]
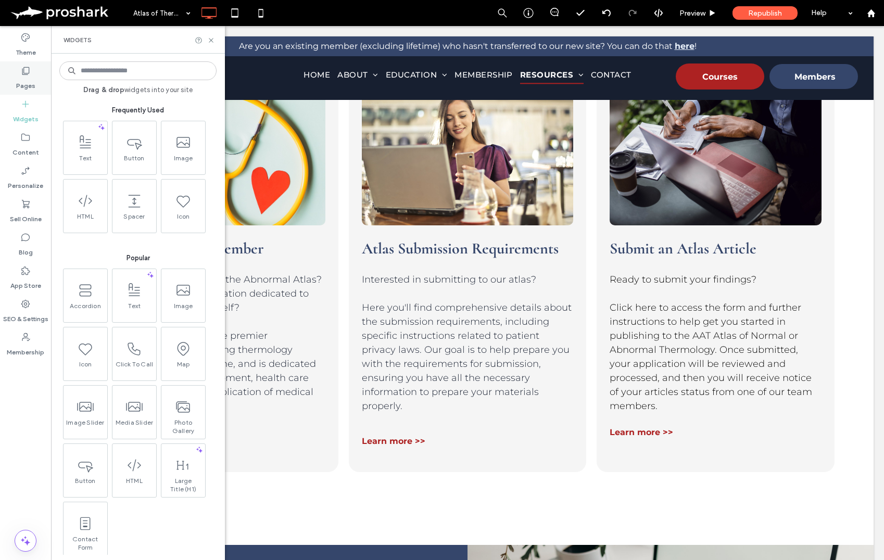
click at [32, 74] on div "Pages" at bounding box center [25, 77] width 51 height 33
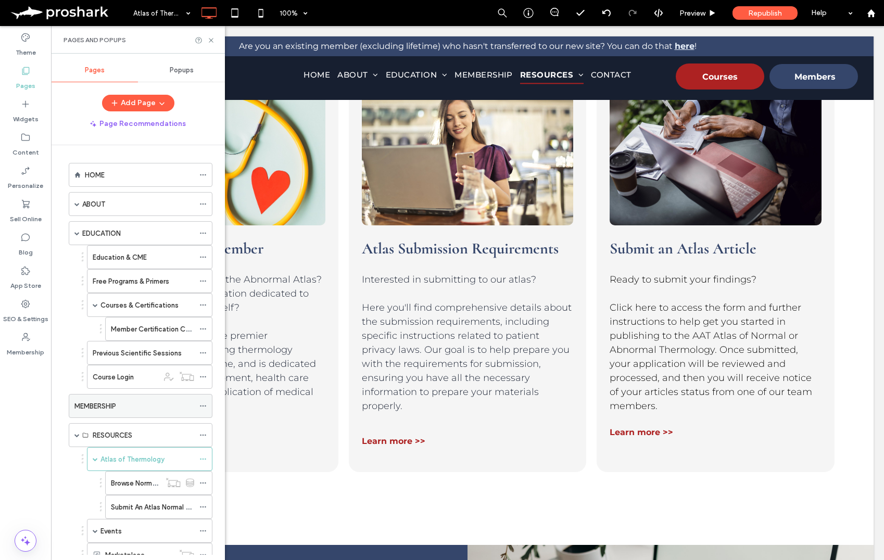
click at [105, 411] on div "MEMBERSHIP" at bounding box center [134, 405] width 120 height 23
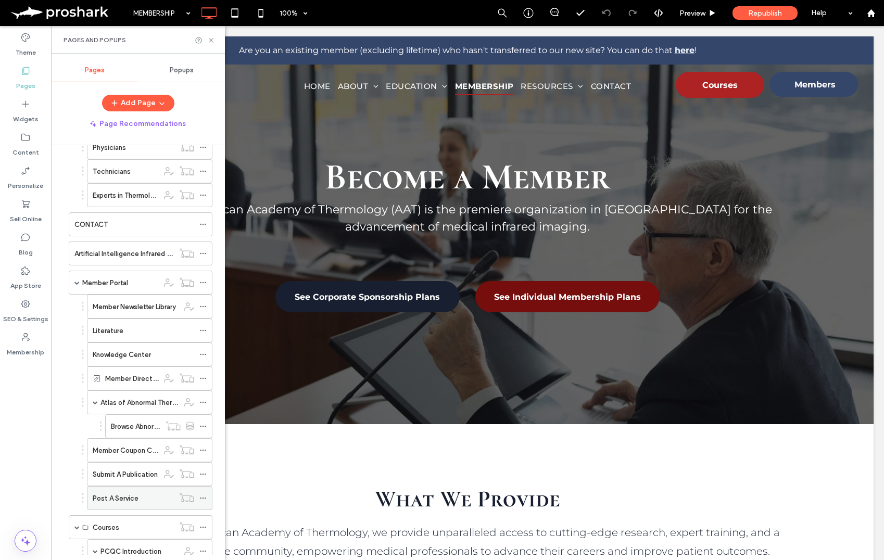
scroll to position [555, 0]
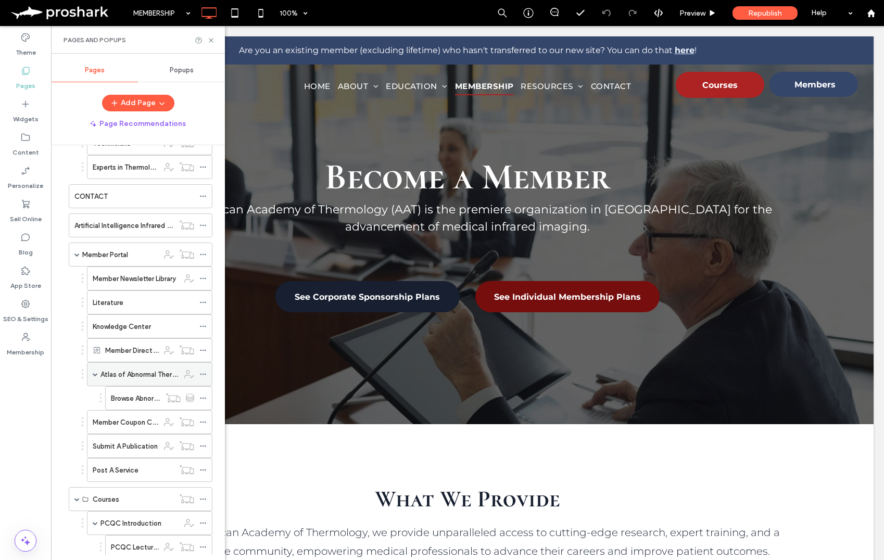
click at [121, 382] on div "Atlas of Abnormal Thermology" at bounding box center [139, 374] width 79 height 23
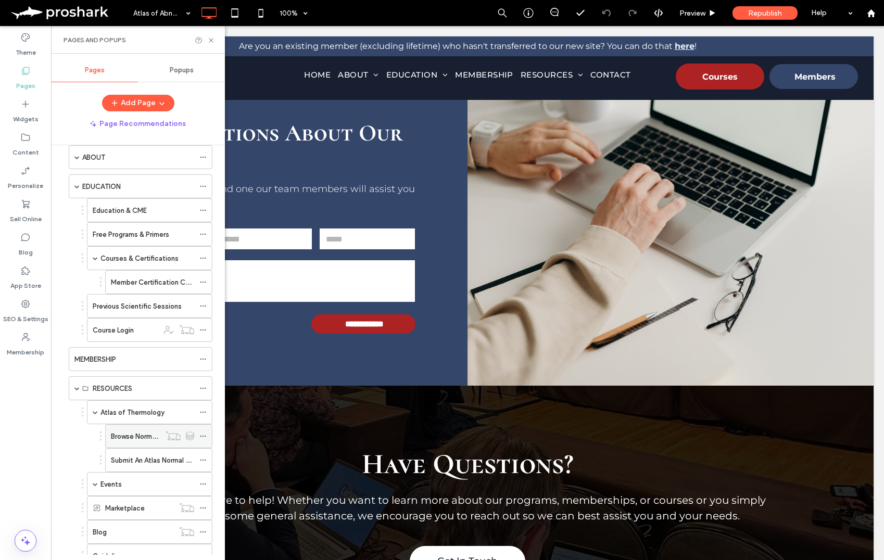
scroll to position [46, 0]
click at [211, 36] on div "Pages and Popups" at bounding box center [137, 40] width 149 height 8
click at [210, 38] on icon at bounding box center [211, 40] width 8 height 8
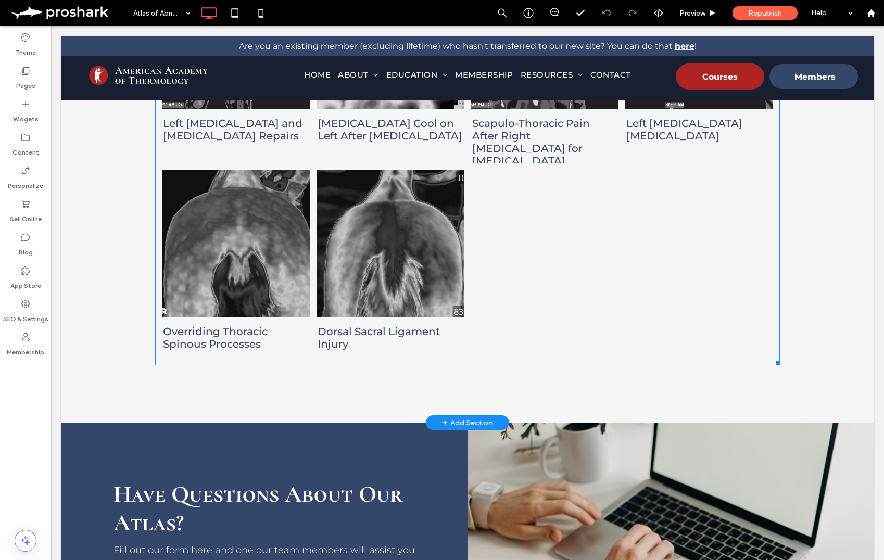
scroll to position [2308, 0]
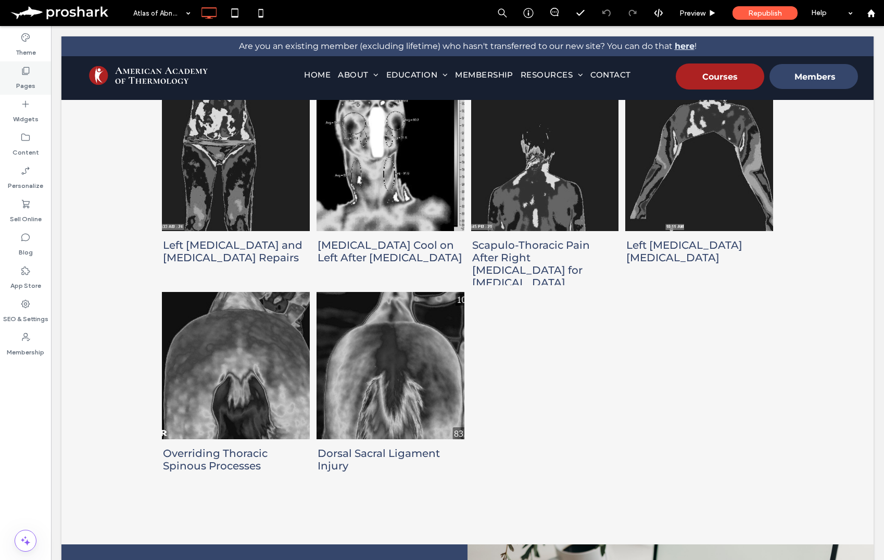
click at [21, 73] on icon at bounding box center [25, 71] width 10 height 10
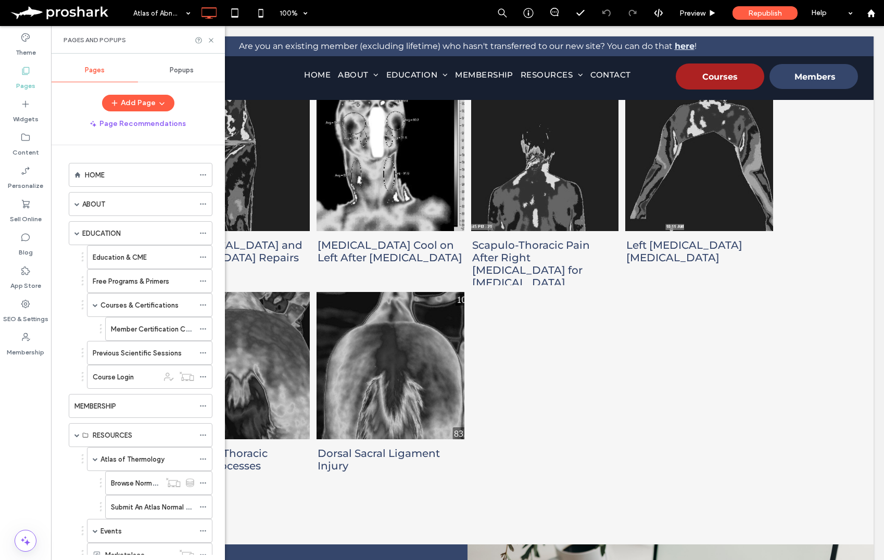
drag, startPoint x: 130, startPoint y: 453, endPoint x: 142, endPoint y: 455, distance: 12.2
click at [130, 452] on div "Atlas of Thermology" at bounding box center [147, 459] width 94 height 23
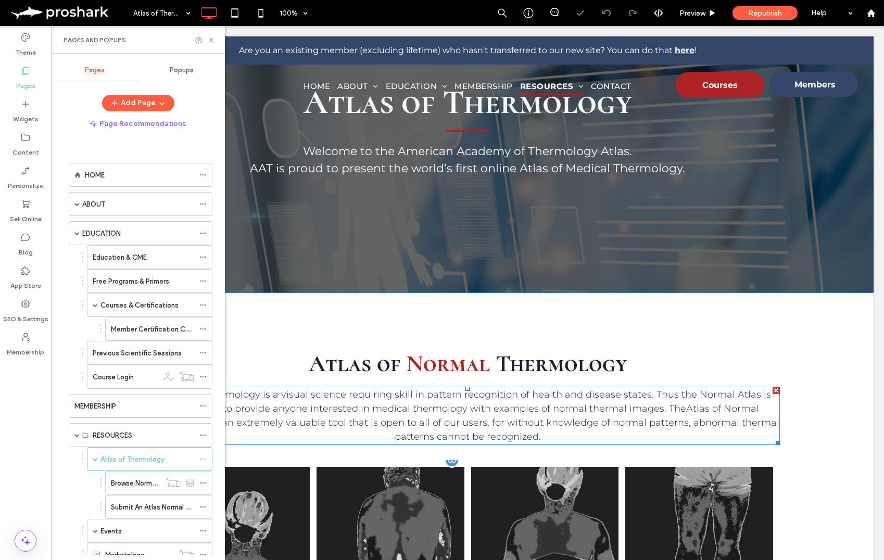
scroll to position [124, 0]
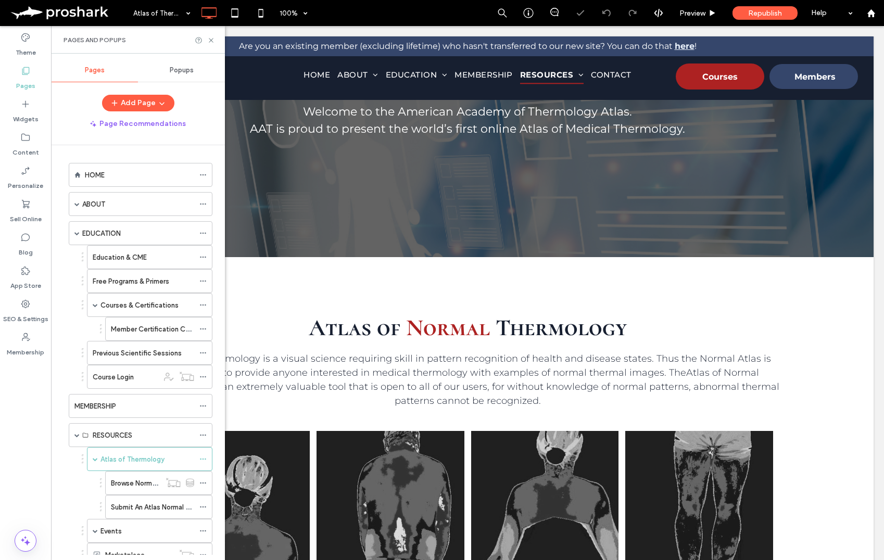
drag, startPoint x: 136, startPoint y: 511, endPoint x: 300, endPoint y: 488, distance: 165.5
click at [137, 511] on label "Submit An Atlas Normal Publication" at bounding box center [166, 507] width 110 height 18
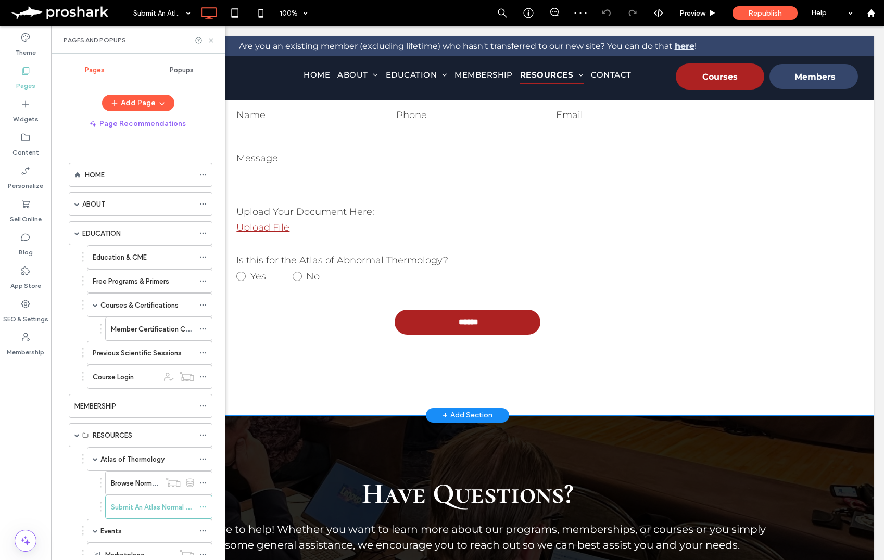
scroll to position [110, 0]
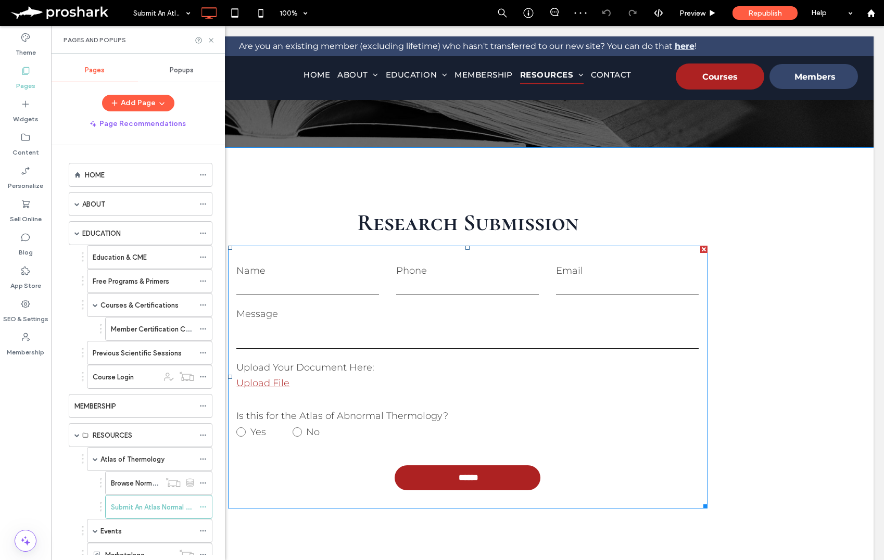
click at [486, 300] on form "Name Phone Email Message Upload Your Document Here: Upload File Is this for the…" at bounding box center [467, 377] width 479 height 263
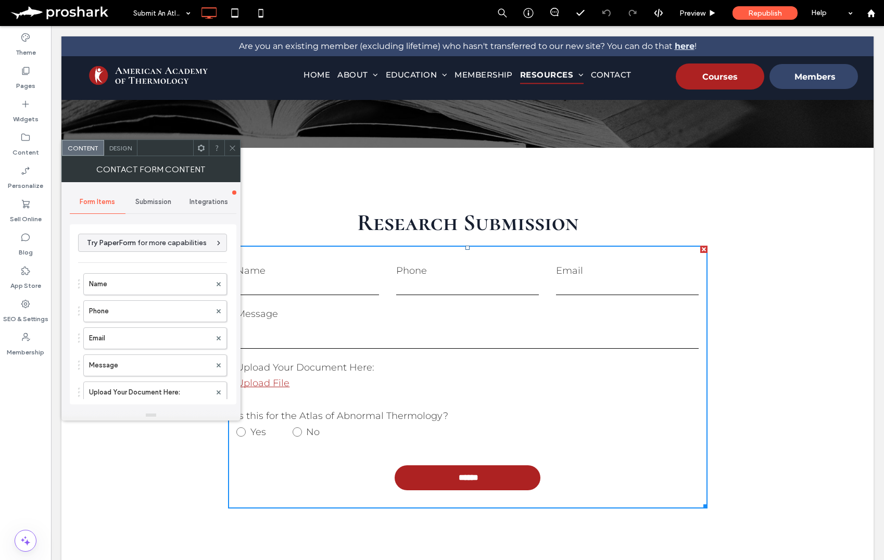
click at [149, 207] on div "Submission" at bounding box center [153, 201] width 56 height 23
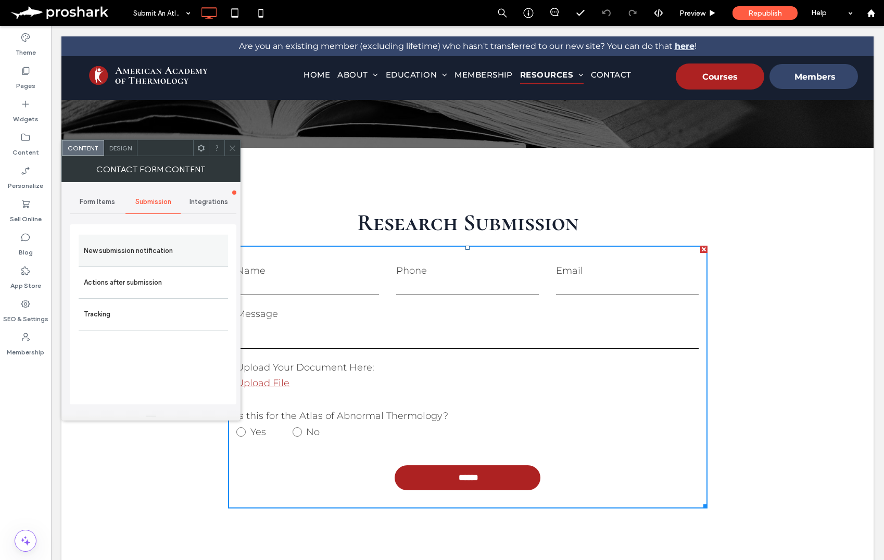
click at [171, 254] on label "New submission notification" at bounding box center [153, 250] width 139 height 21
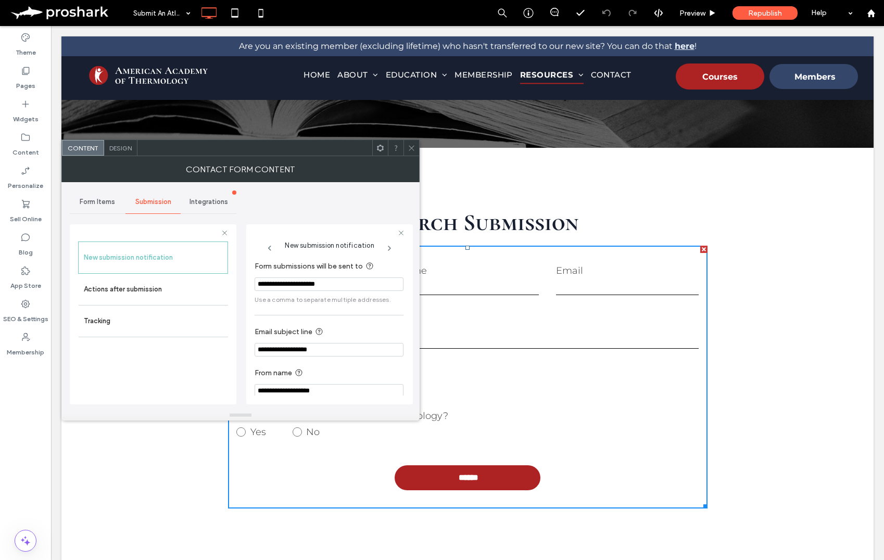
click at [373, 287] on input "**********" at bounding box center [328, 284] width 149 height 14
drag, startPoint x: 411, startPoint y: 149, endPoint x: 400, endPoint y: 183, distance: 36.0
click at [411, 149] on icon at bounding box center [411, 148] width 8 height 8
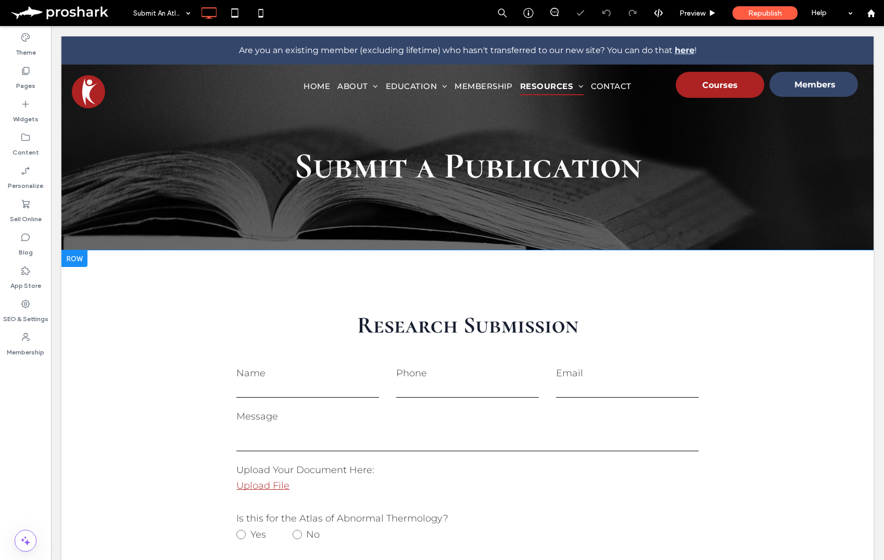
scroll to position [0, 0]
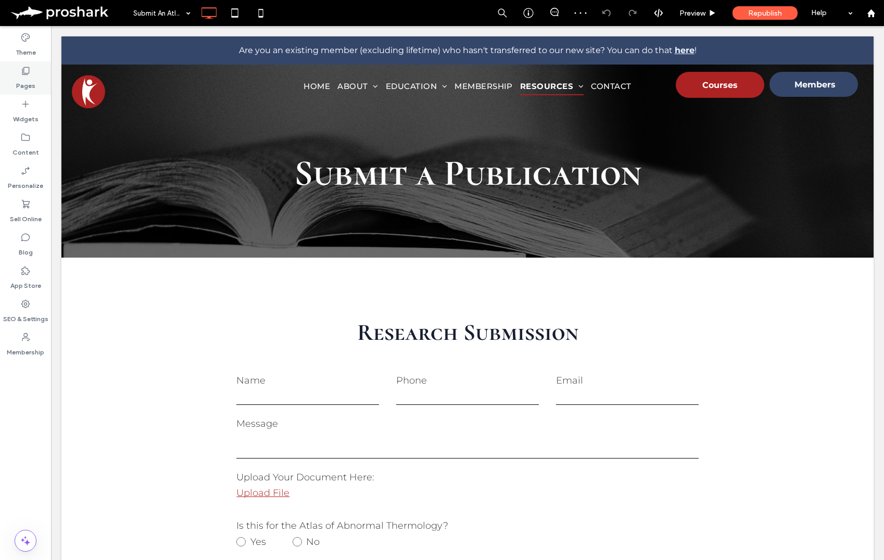
click at [25, 78] on label "Pages" at bounding box center [25, 83] width 19 height 15
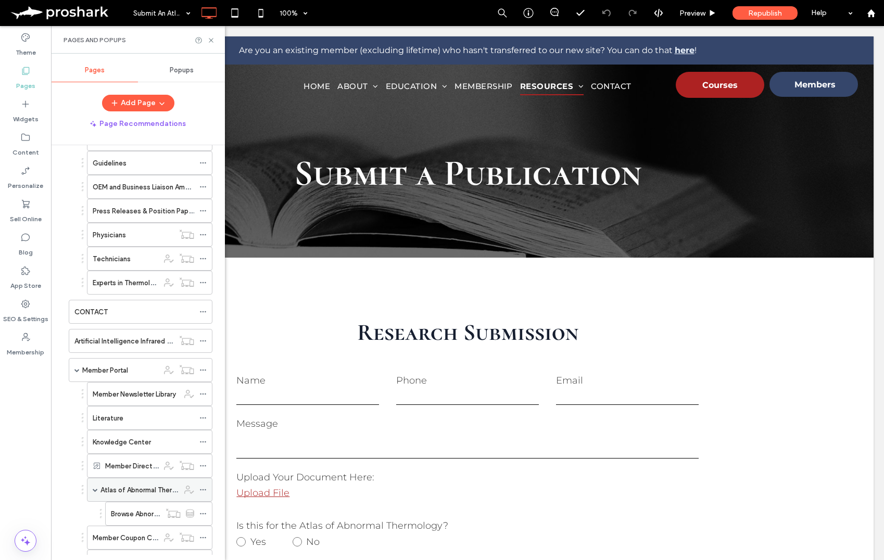
scroll to position [440, 0]
click at [142, 419] on div "Literature" at bounding box center [143, 417] width 101 height 11
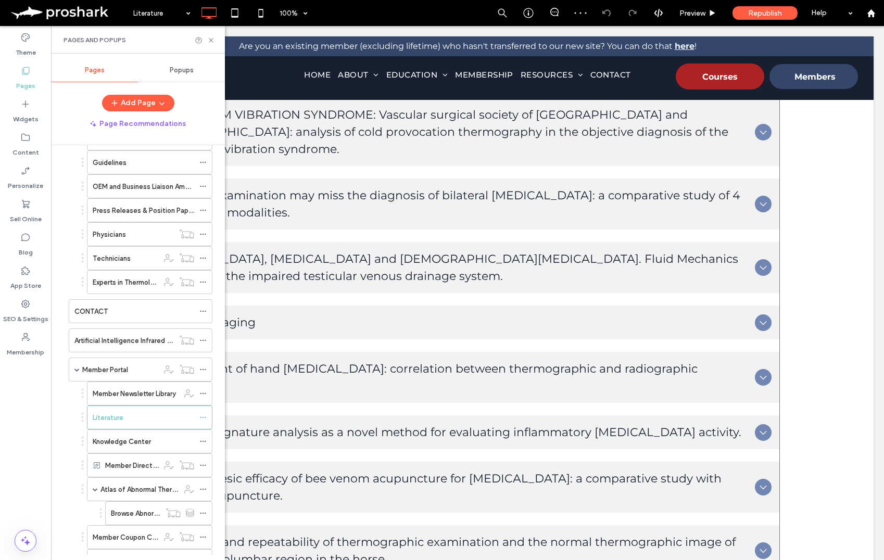
scroll to position [950, 0]
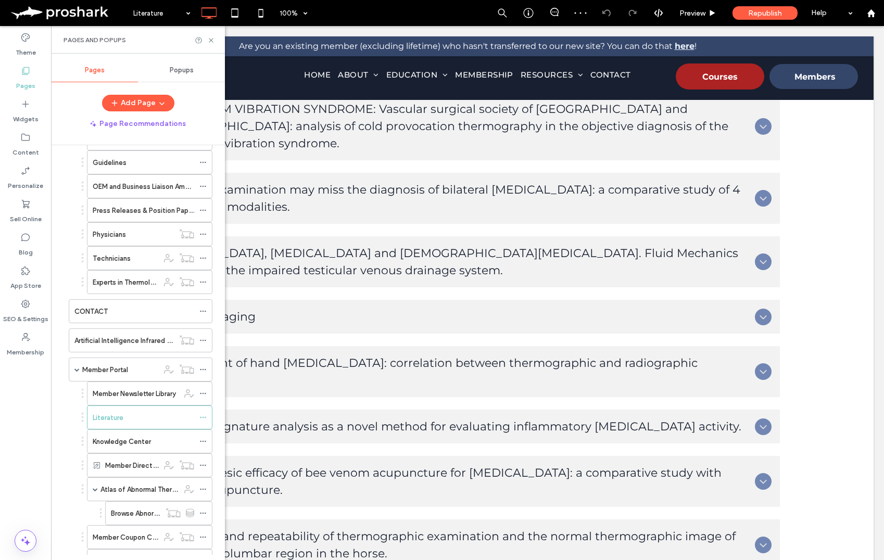
drag, startPoint x: 107, startPoint y: 435, endPoint x: 214, endPoint y: 434, distance: 106.7
click at [107, 435] on div "Knowledge Center" at bounding box center [143, 441] width 101 height 23
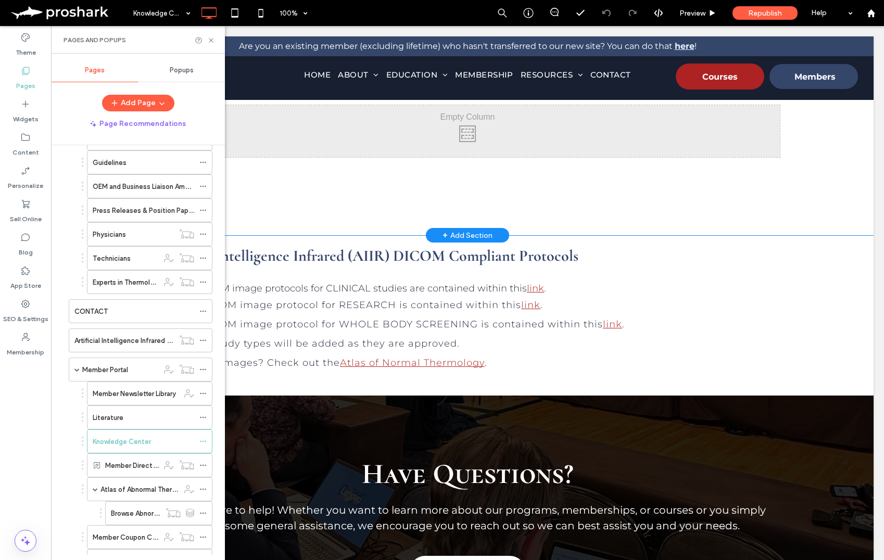
scroll to position [1649, 0]
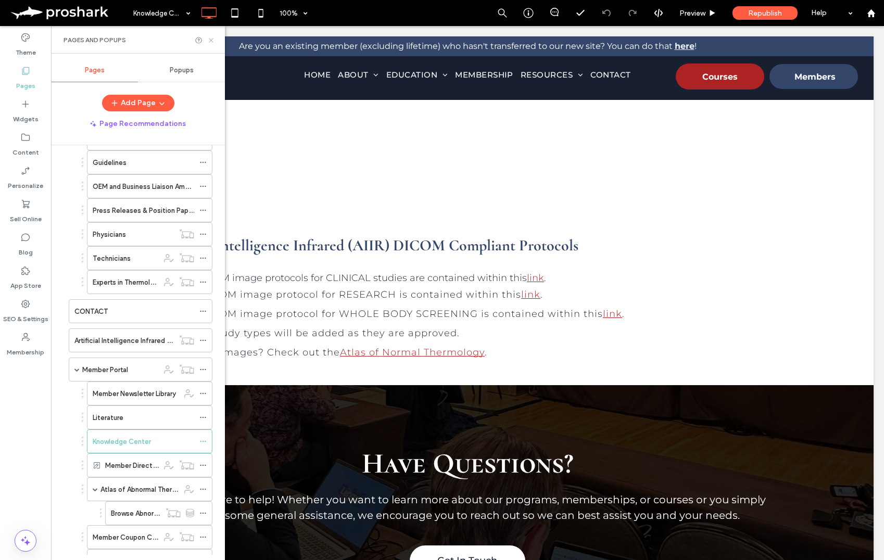
drag, startPoint x: 210, startPoint y: 41, endPoint x: 186, endPoint y: 52, distance: 27.0
click at [211, 41] on icon at bounding box center [211, 40] width 8 height 8
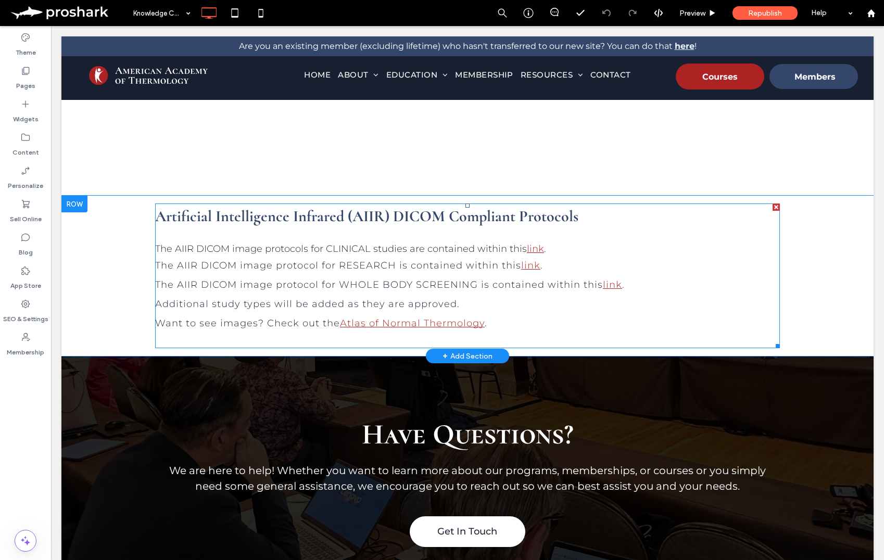
scroll to position [1548, 0]
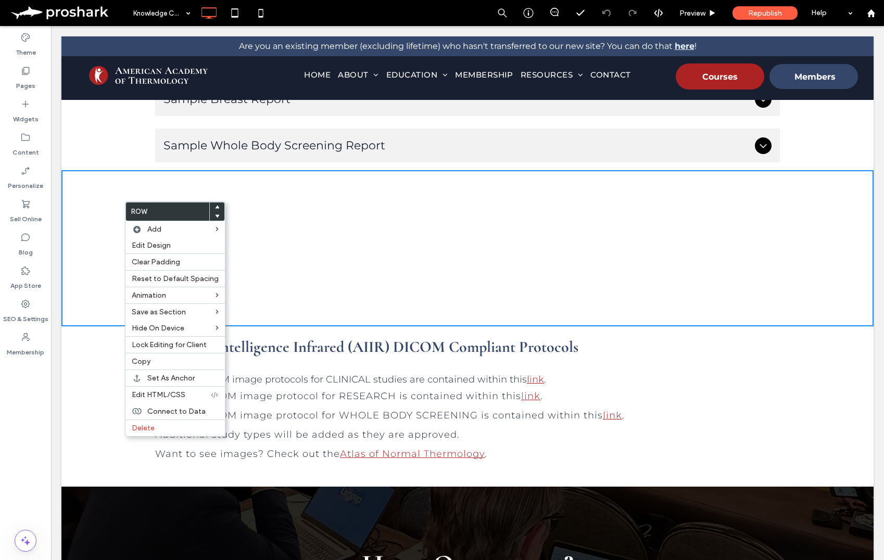
drag, startPoint x: 173, startPoint y: 425, endPoint x: 340, endPoint y: 414, distance: 167.4
click at [174, 425] on label "Delete" at bounding box center [175, 428] width 87 height 9
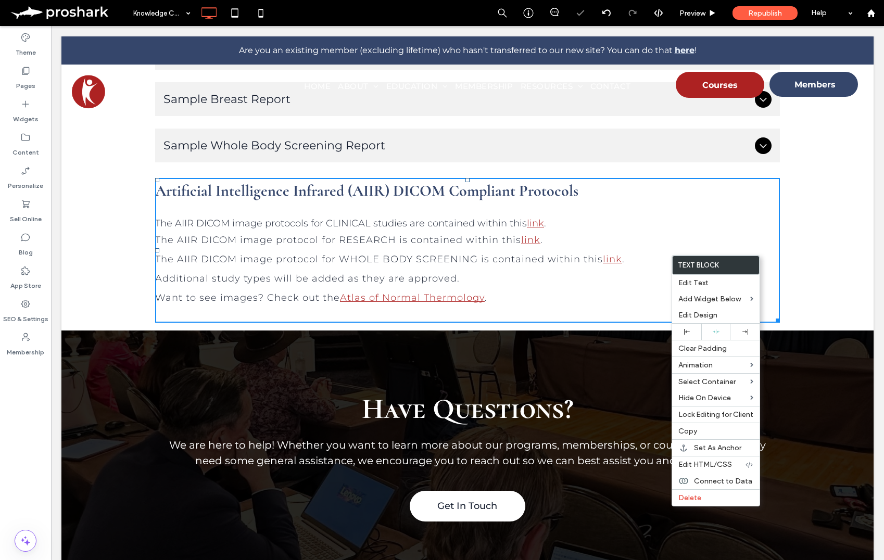
drag, startPoint x: 670, startPoint y: 255, endPoint x: 649, endPoint y: 253, distance: 21.4
click at [686, 436] on span "Copy" at bounding box center [687, 431] width 19 height 9
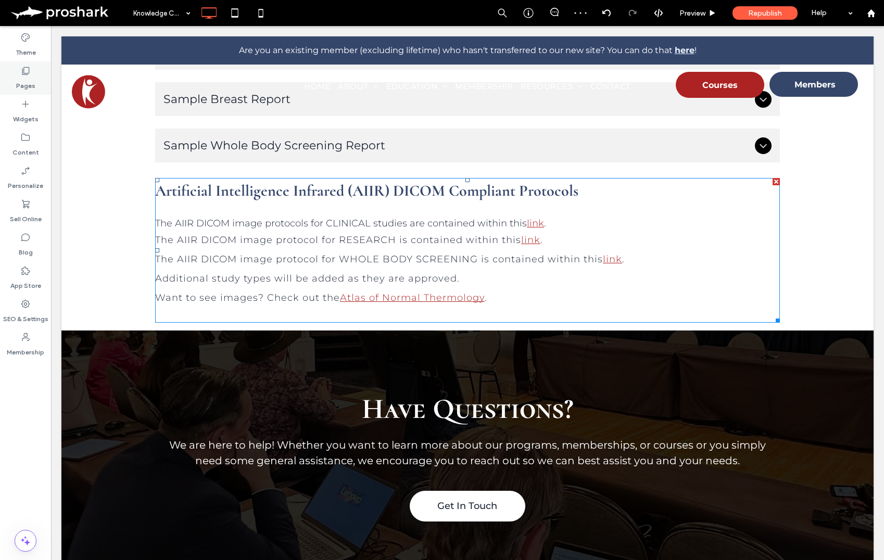
click at [24, 83] on label "Pages" at bounding box center [25, 83] width 19 height 15
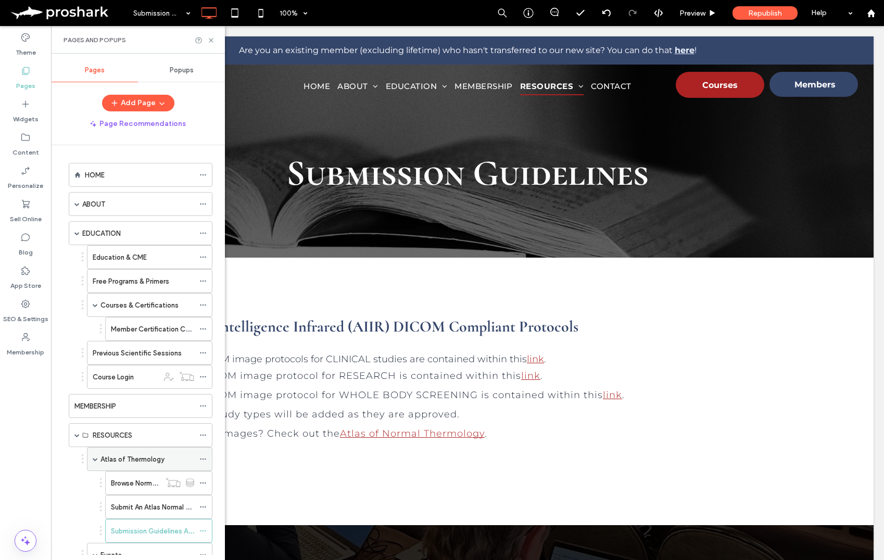
scroll to position [206, 0]
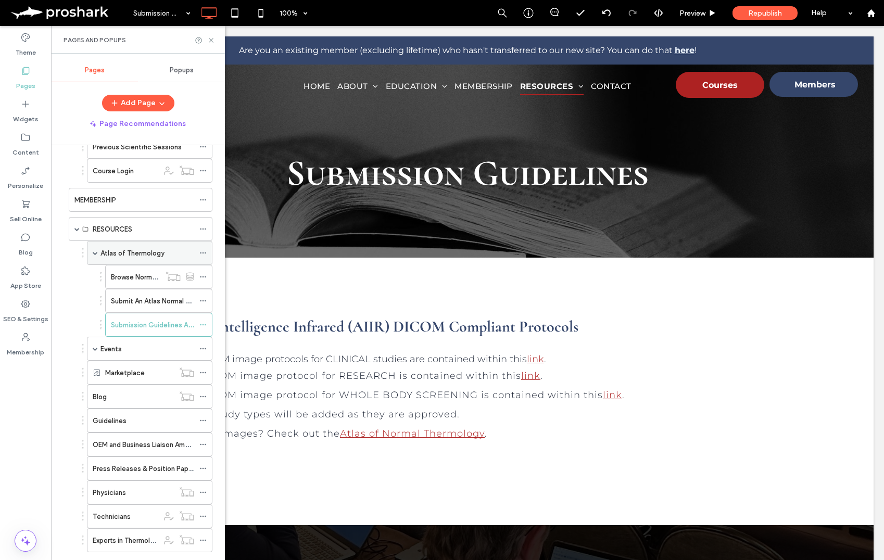
click at [130, 252] on label "Atlas of Thermology" at bounding box center [132, 253] width 64 height 18
click at [212, 37] on icon at bounding box center [211, 40] width 8 height 8
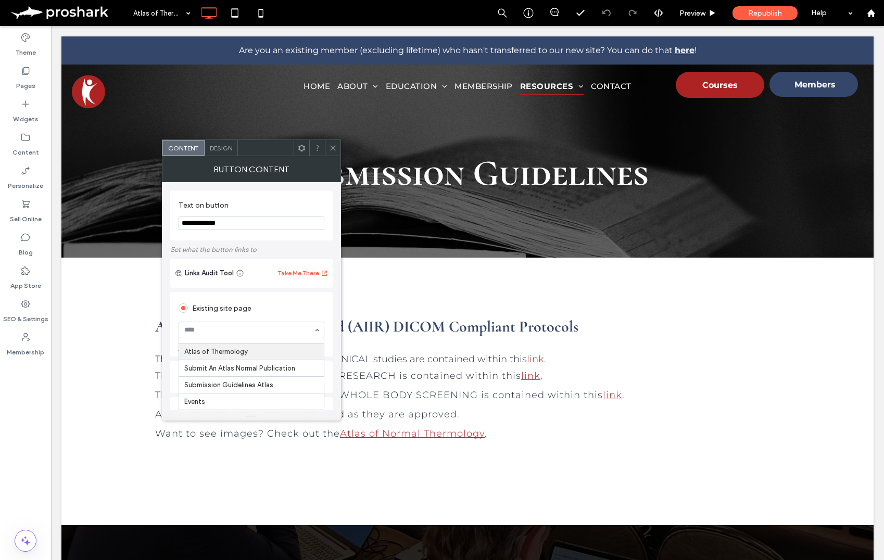
scroll to position [281, 0]
click at [335, 145] on icon at bounding box center [333, 148] width 8 height 8
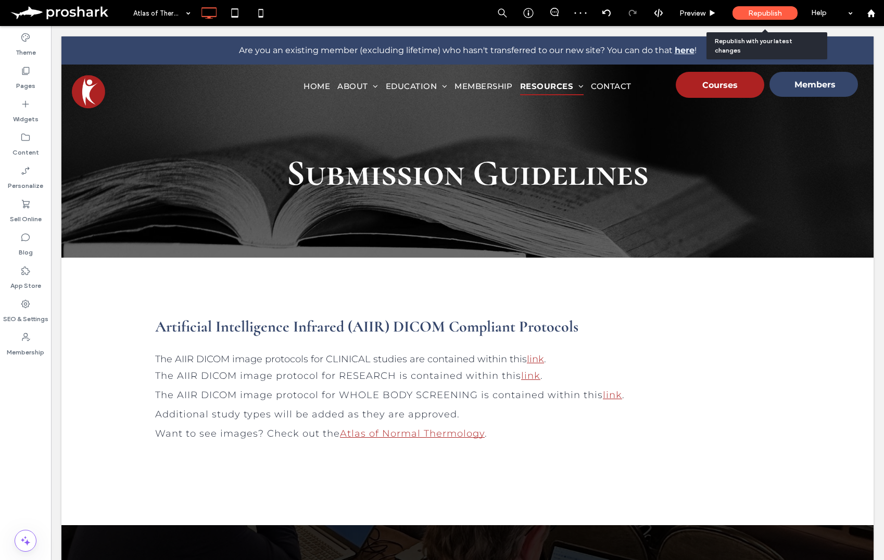
click at [765, 15] on span "Republish" at bounding box center [765, 13] width 34 height 9
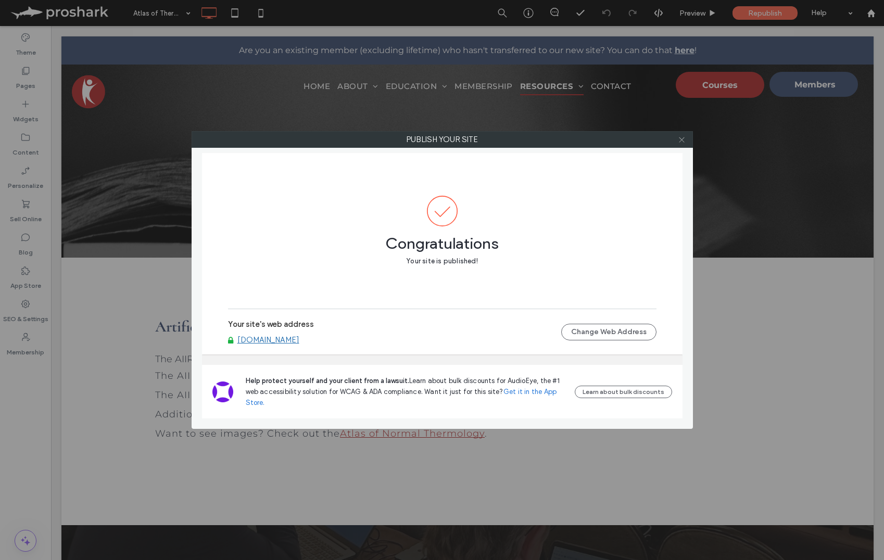
click at [683, 137] on icon at bounding box center [682, 140] width 8 height 8
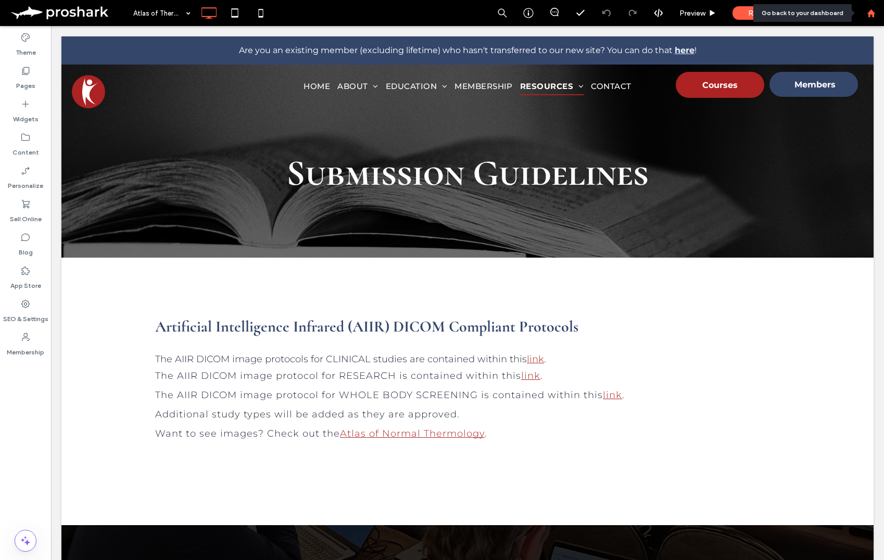
click at [874, 12] on use at bounding box center [871, 13] width 8 height 8
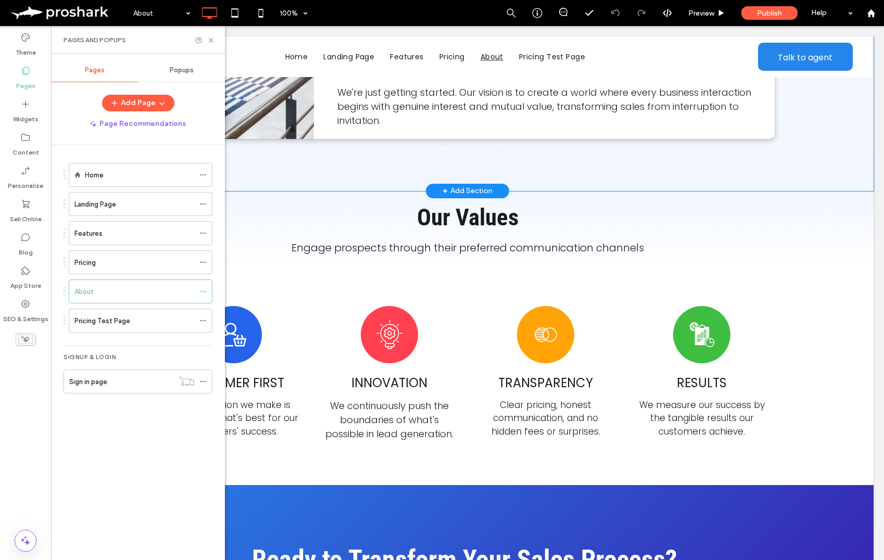
scroll to position [958, 0]
